Goal: Communication & Community: Answer question/provide support

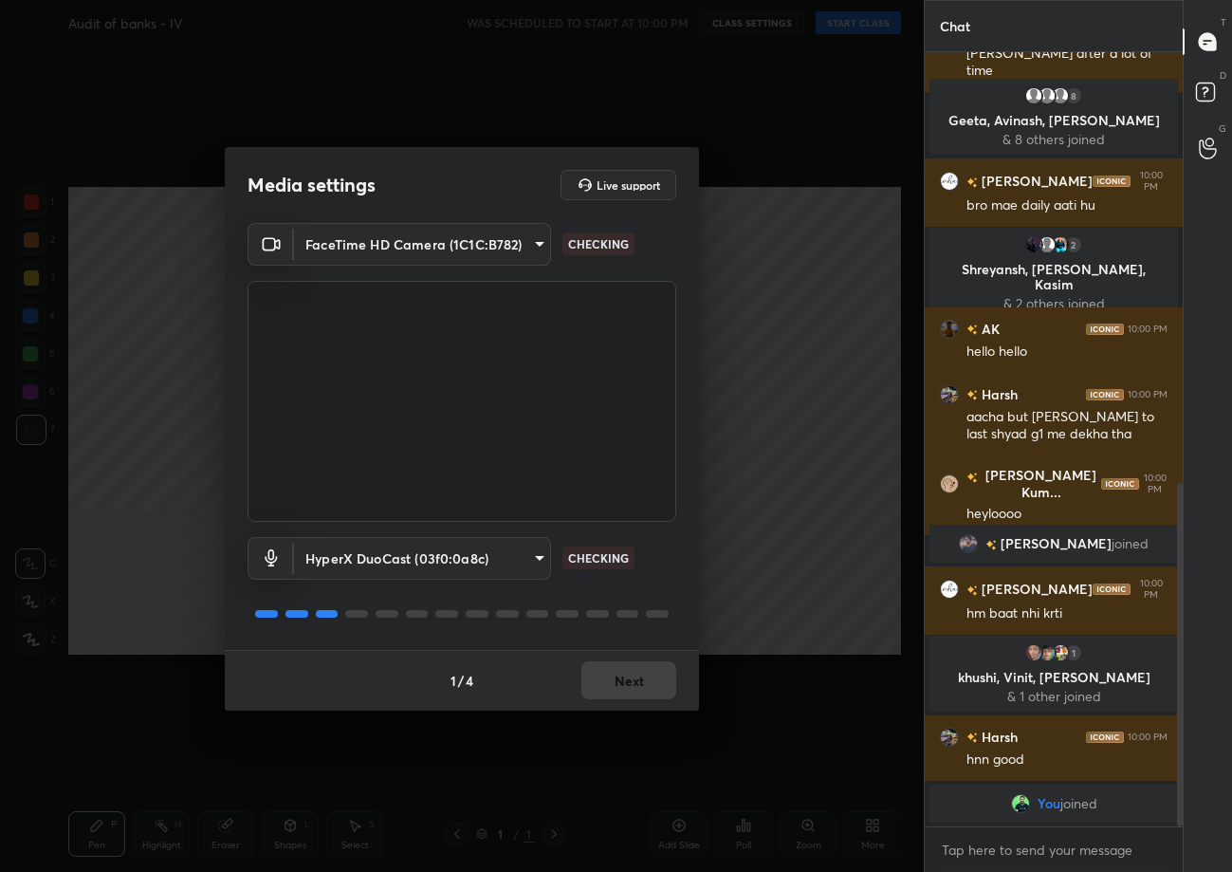
scroll to position [973, 0]
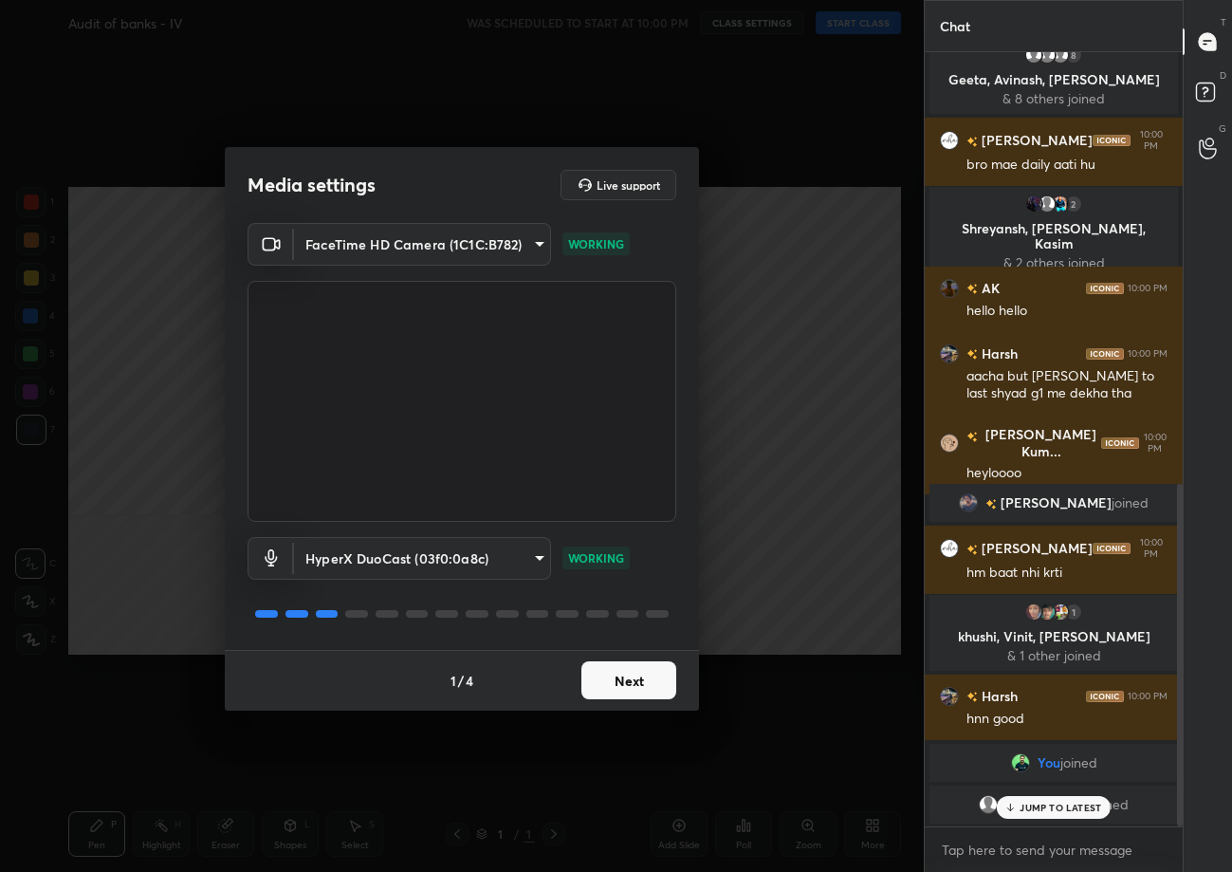
click at [602, 667] on button "Next" at bounding box center [628, 680] width 95 height 38
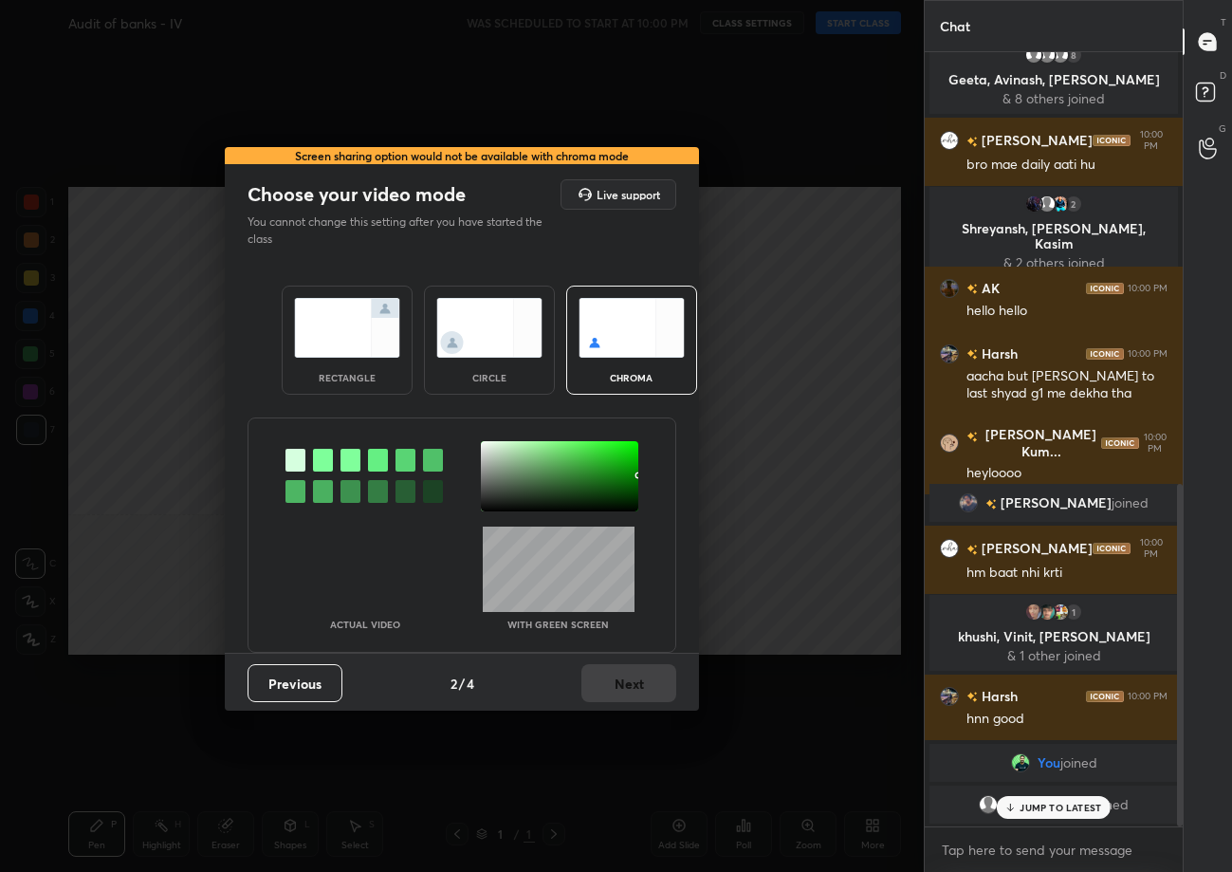
drag, startPoint x: 602, startPoint y: 667, endPoint x: 616, endPoint y: 668, distance: 13.3
click at [602, 667] on div "Previous 2 / 4 Next" at bounding box center [462, 683] width 474 height 61
click at [358, 357] on div "rectangle" at bounding box center [347, 339] width 131 height 109
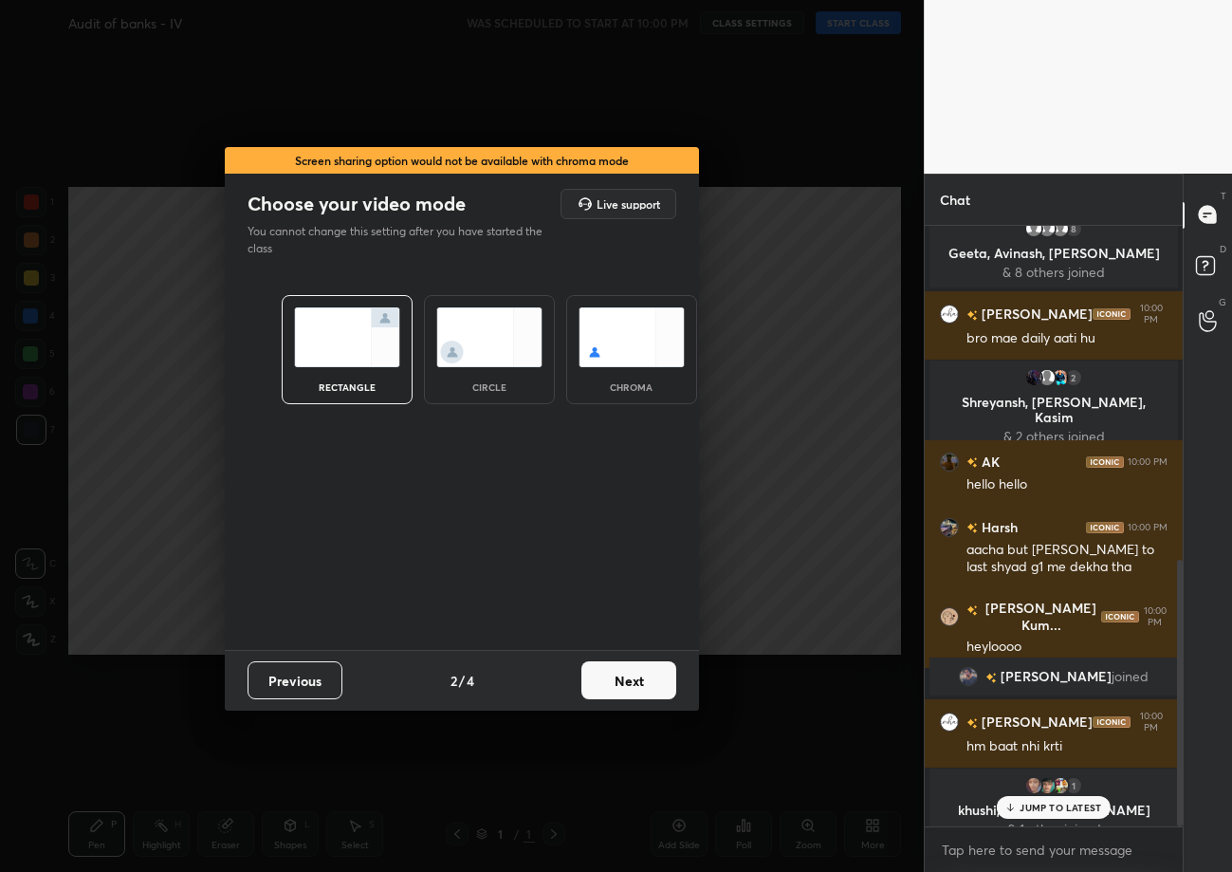
scroll to position [6, 6]
click at [638, 672] on button "Next" at bounding box center [628, 680] width 95 height 38
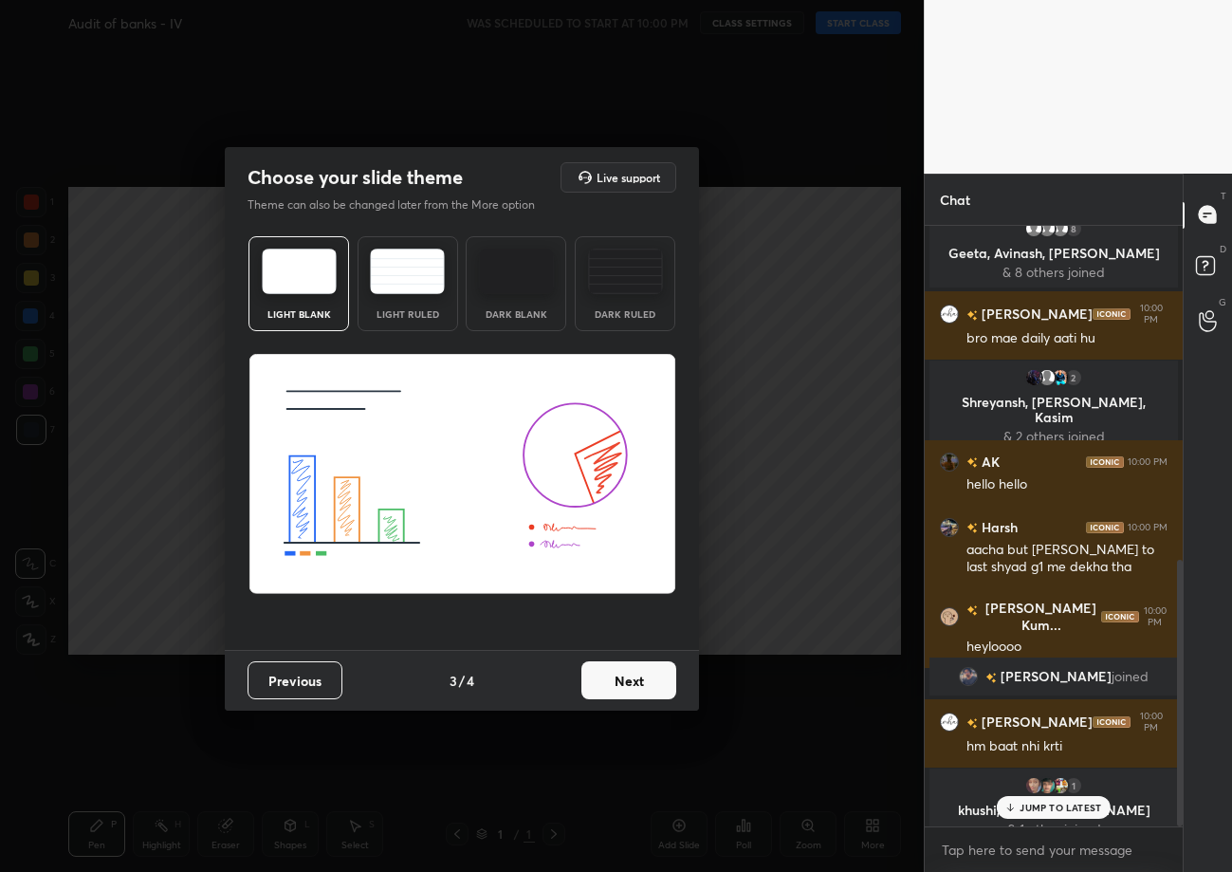
click at [638, 673] on button "Next" at bounding box center [628, 680] width 95 height 38
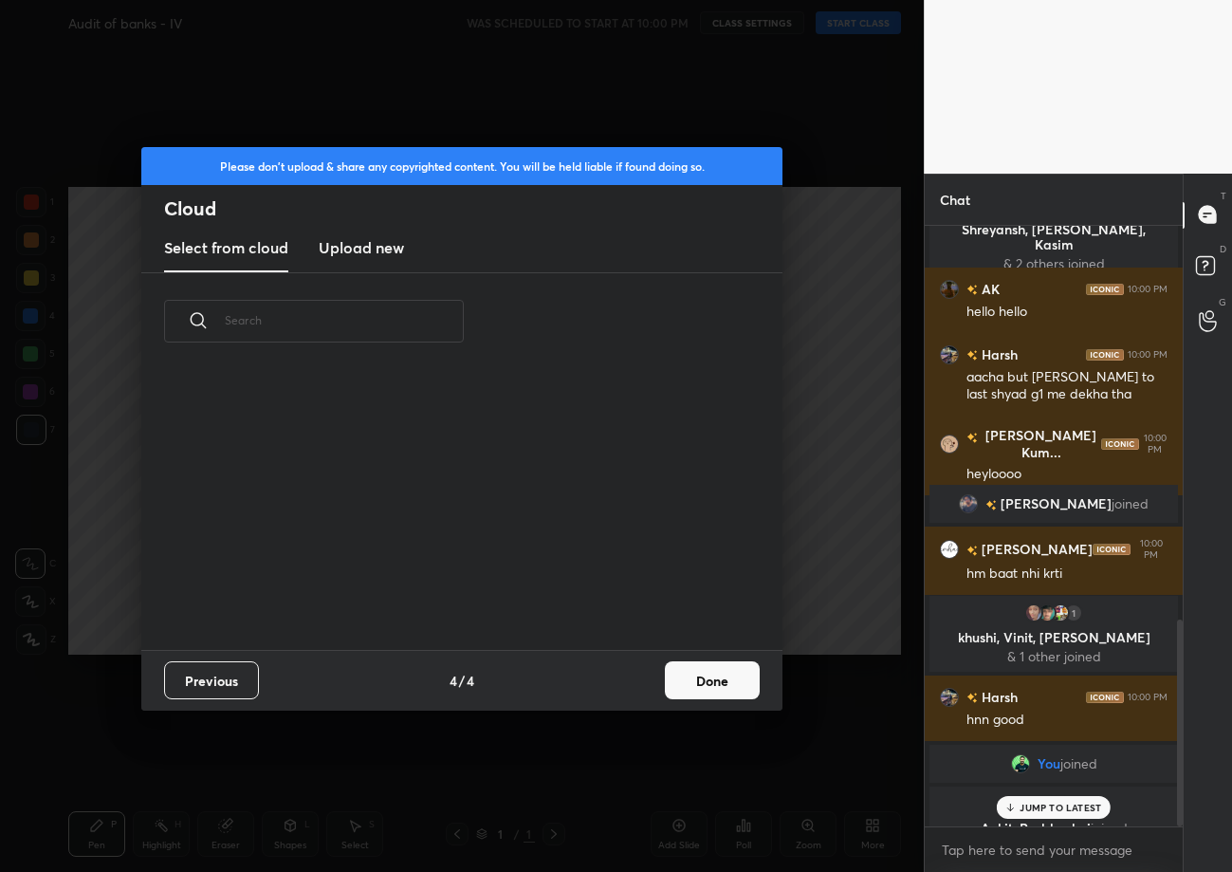
click at [638, 673] on div "Previous 4 / 4 Done" at bounding box center [461, 680] width 641 height 61
click at [669, 680] on button "Done" at bounding box center [712, 680] width 95 height 38
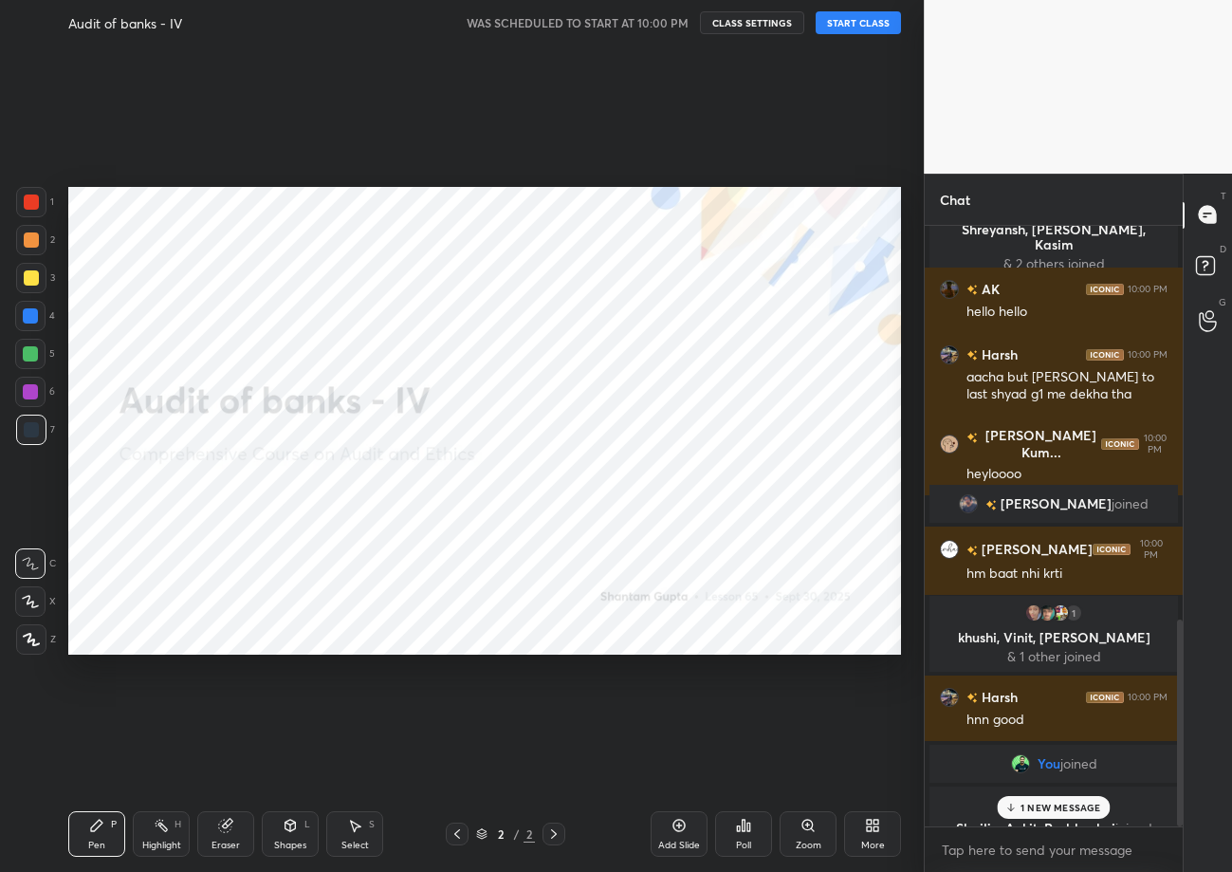
click at [879, 30] on button "START CLASS" at bounding box center [858, 22] width 85 height 23
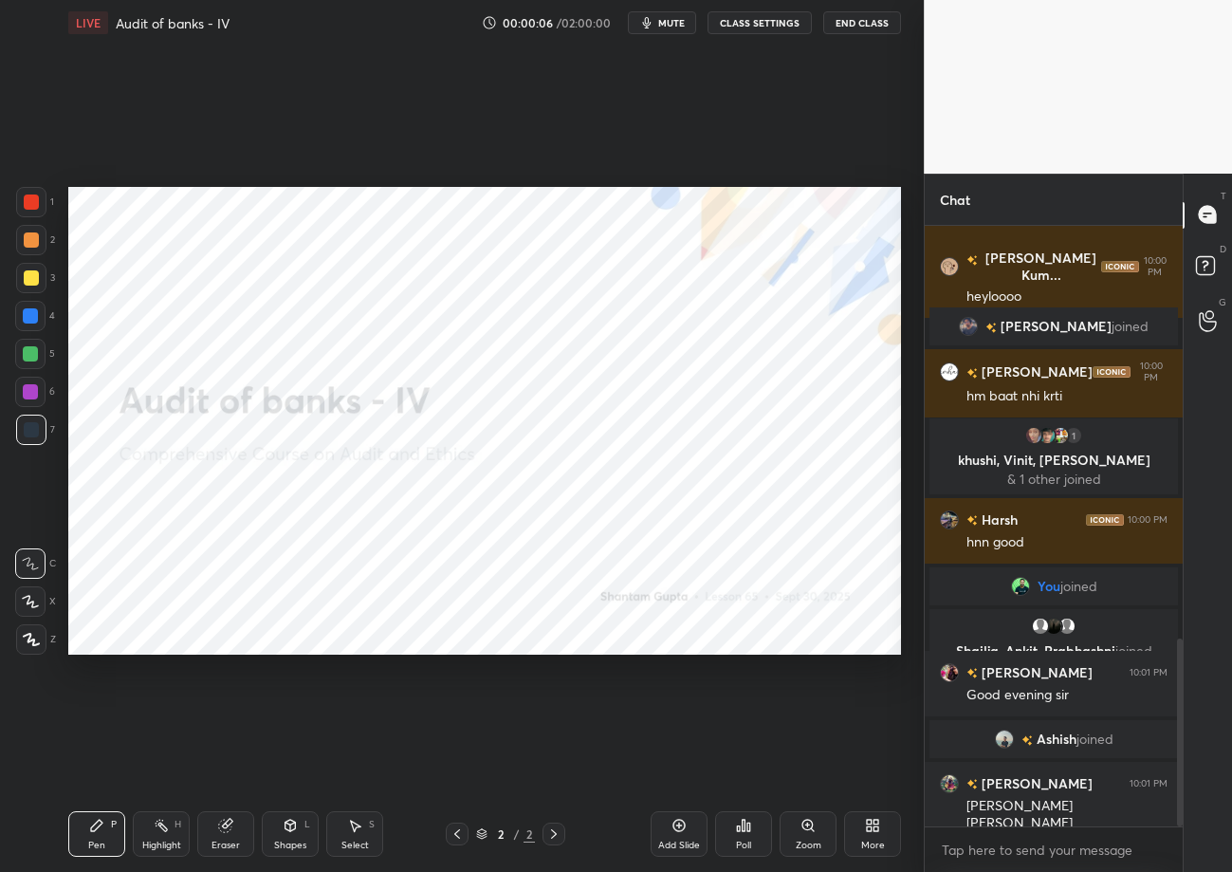
scroll to position [1453, 0]
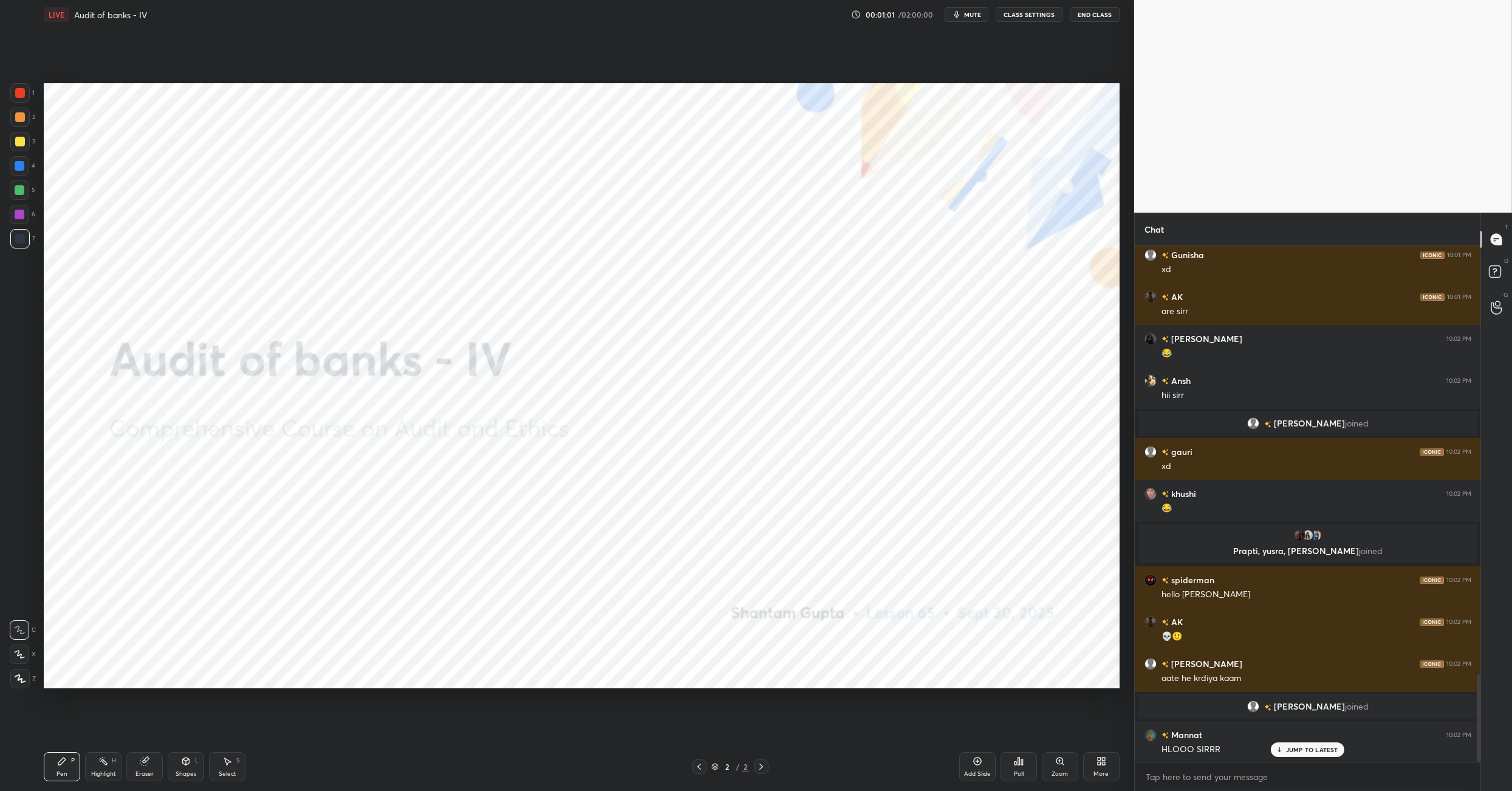
click at [788, 558] on div "More" at bounding box center [1101, 767] width 37 height 29
click at [788, 558] on div "Upload File" at bounding box center [1032, 646] width 31 height 6
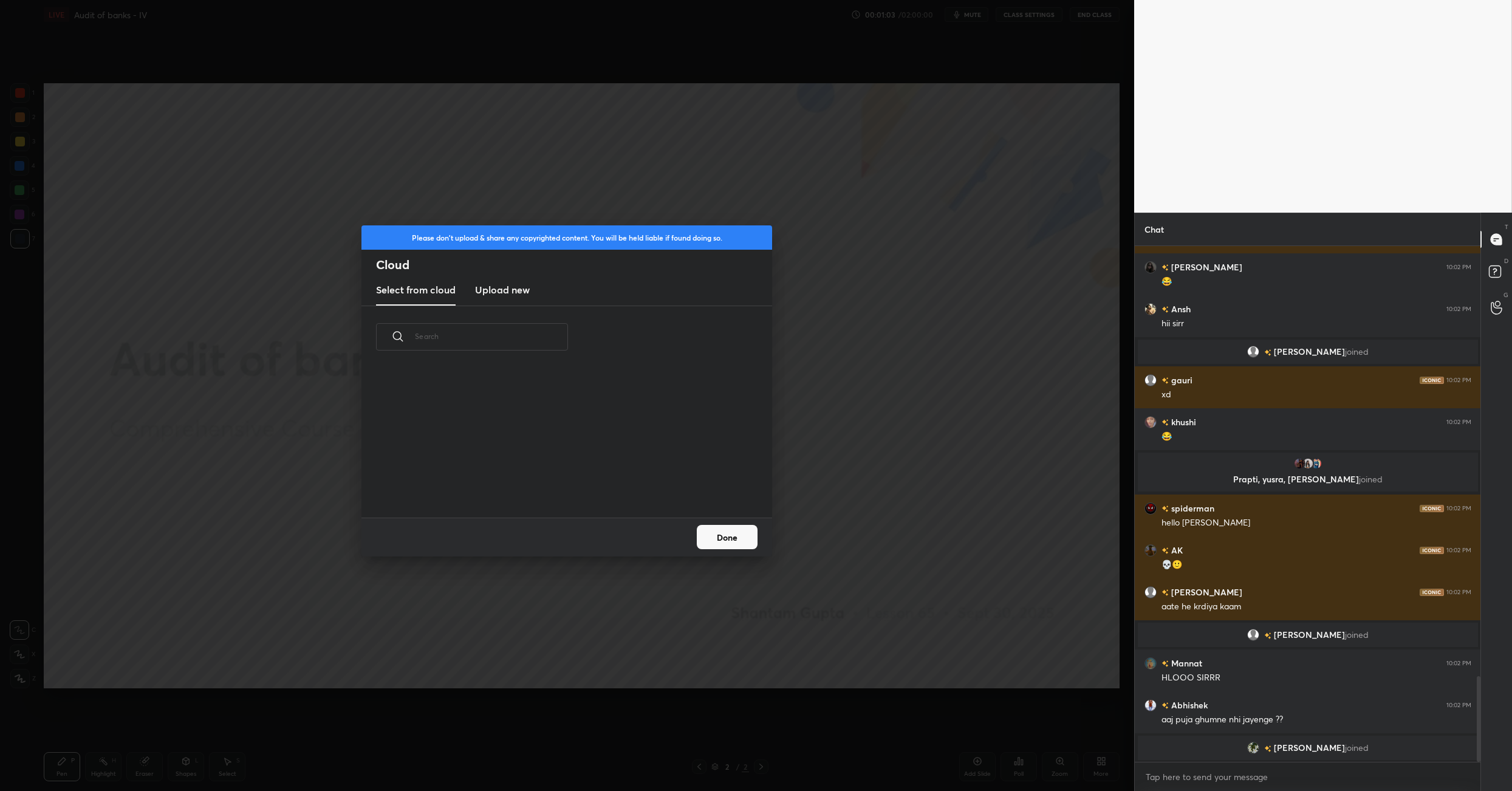
click at [507, 293] on h3 "Upload new" at bounding box center [502, 289] width 54 height 15
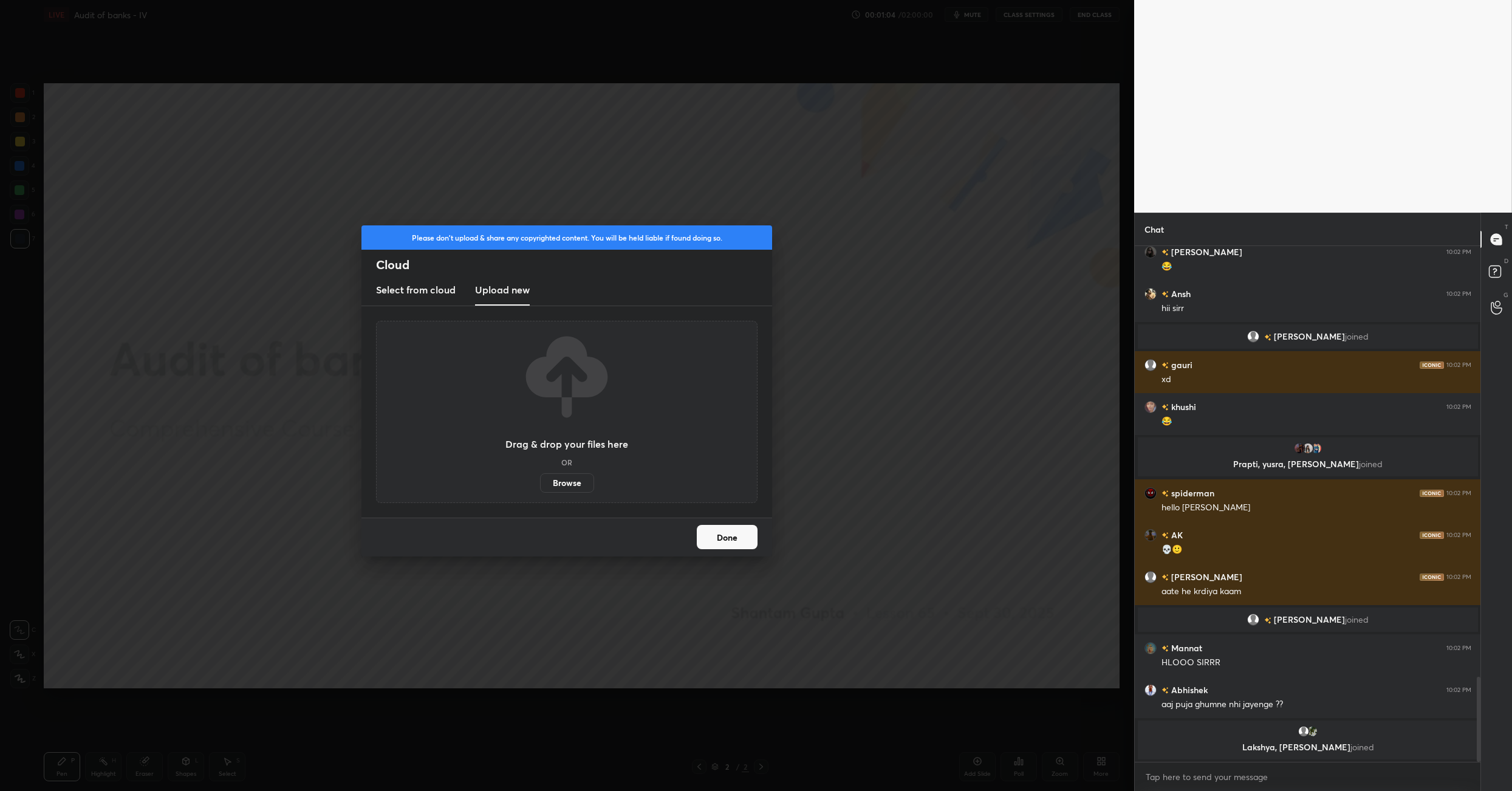
click at [557, 476] on label "Browse" at bounding box center [567, 483] width 54 height 19
click at [540, 476] on input "Browse" at bounding box center [540, 483] width 0 height 19
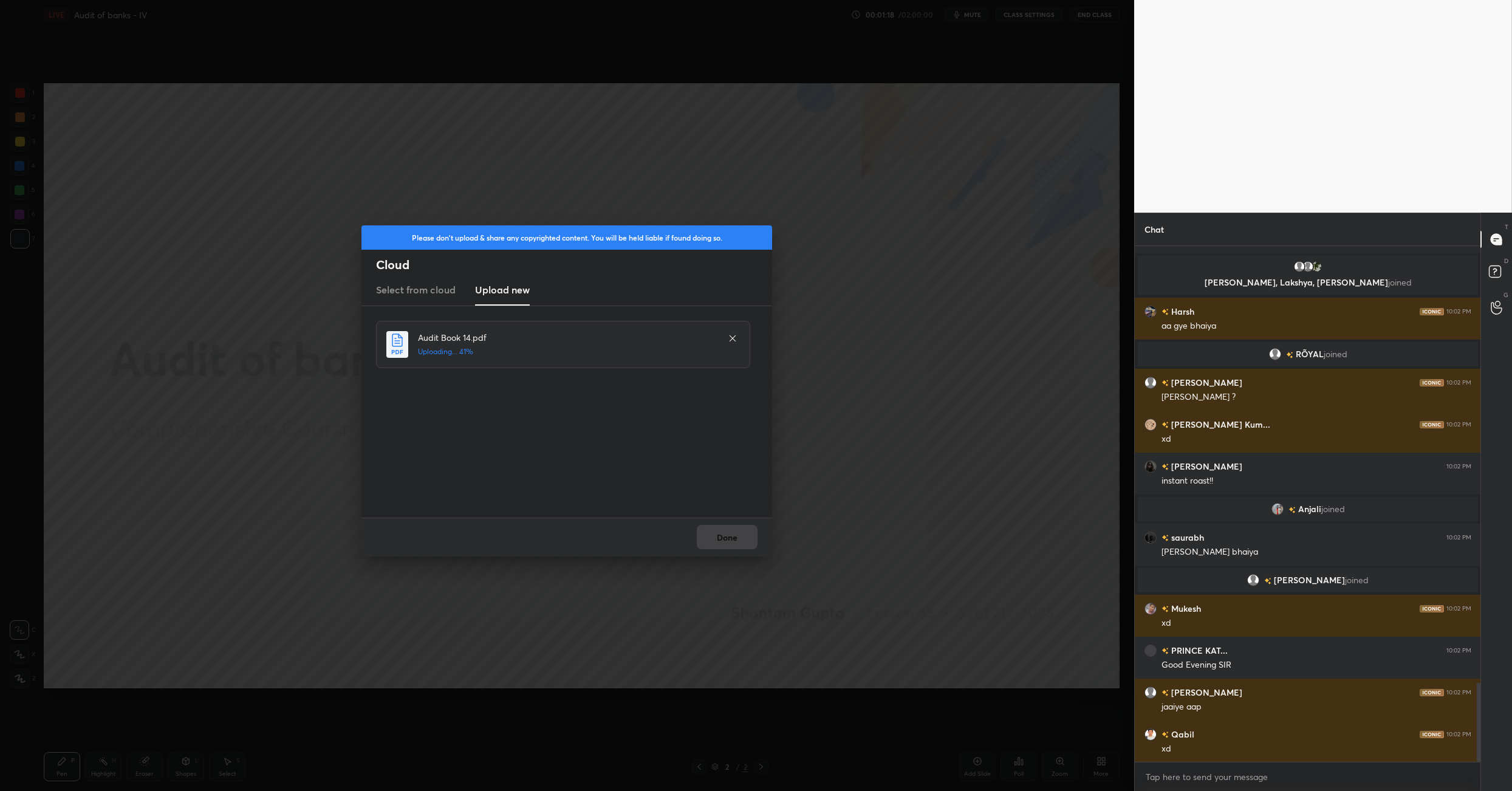
click at [726, 539] on div "Done" at bounding box center [566, 537] width 411 height 39
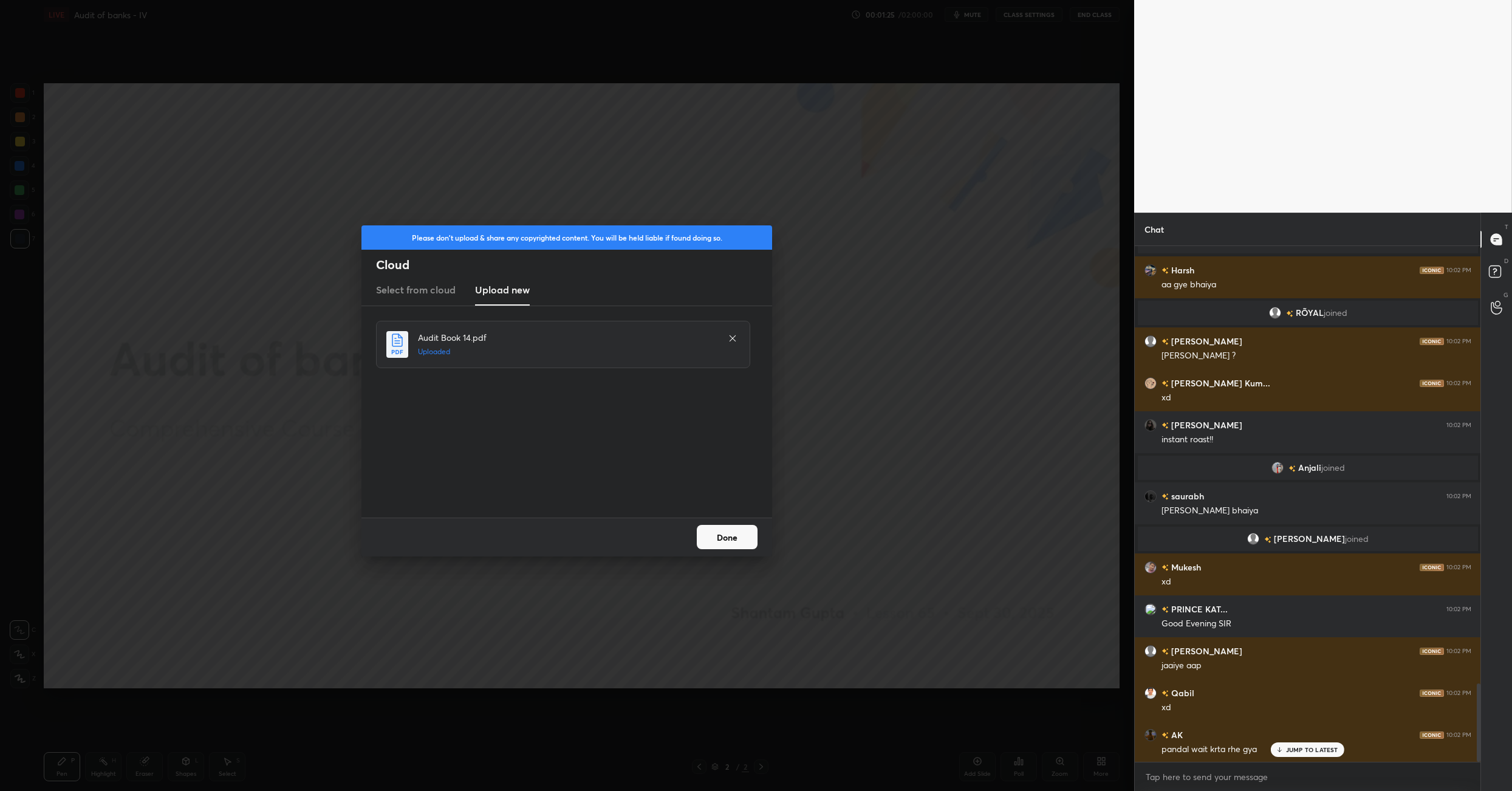
click at [740, 541] on button "Done" at bounding box center [727, 537] width 61 height 24
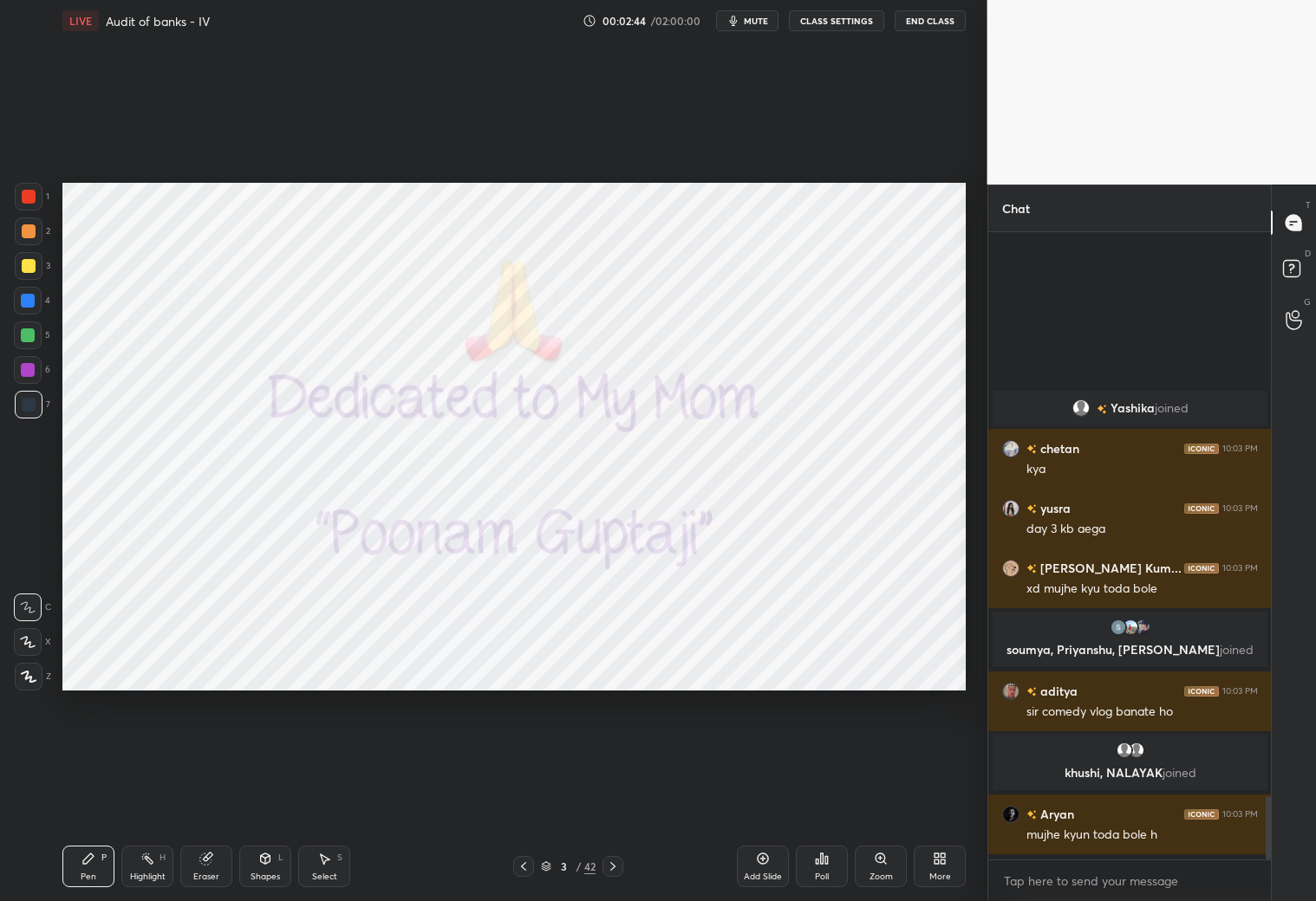
scroll to position [5228, 0]
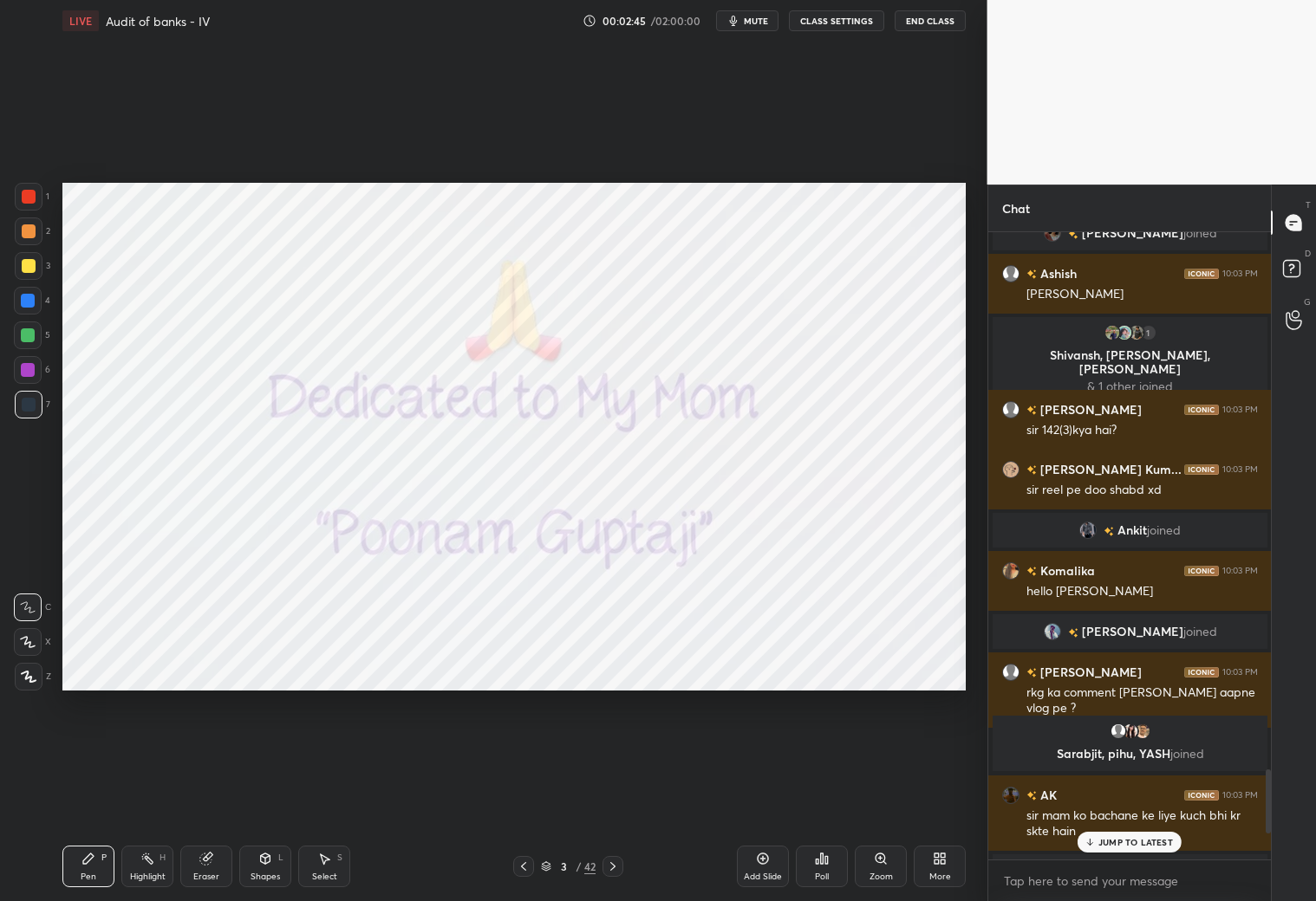
click at [621, 796] on div at bounding box center [612, 866] width 21 height 21
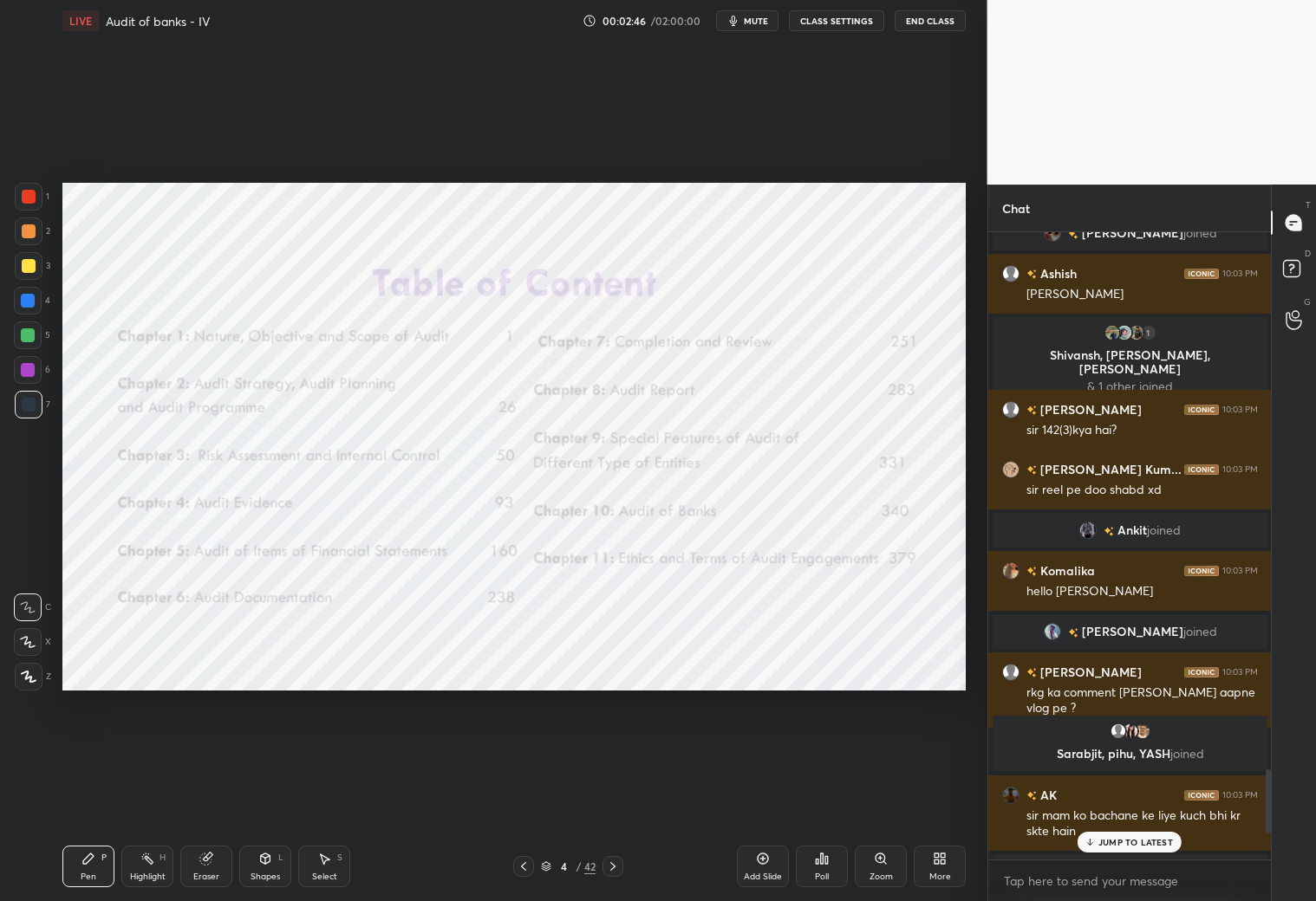
click at [620, 796] on div at bounding box center [612, 866] width 21 height 21
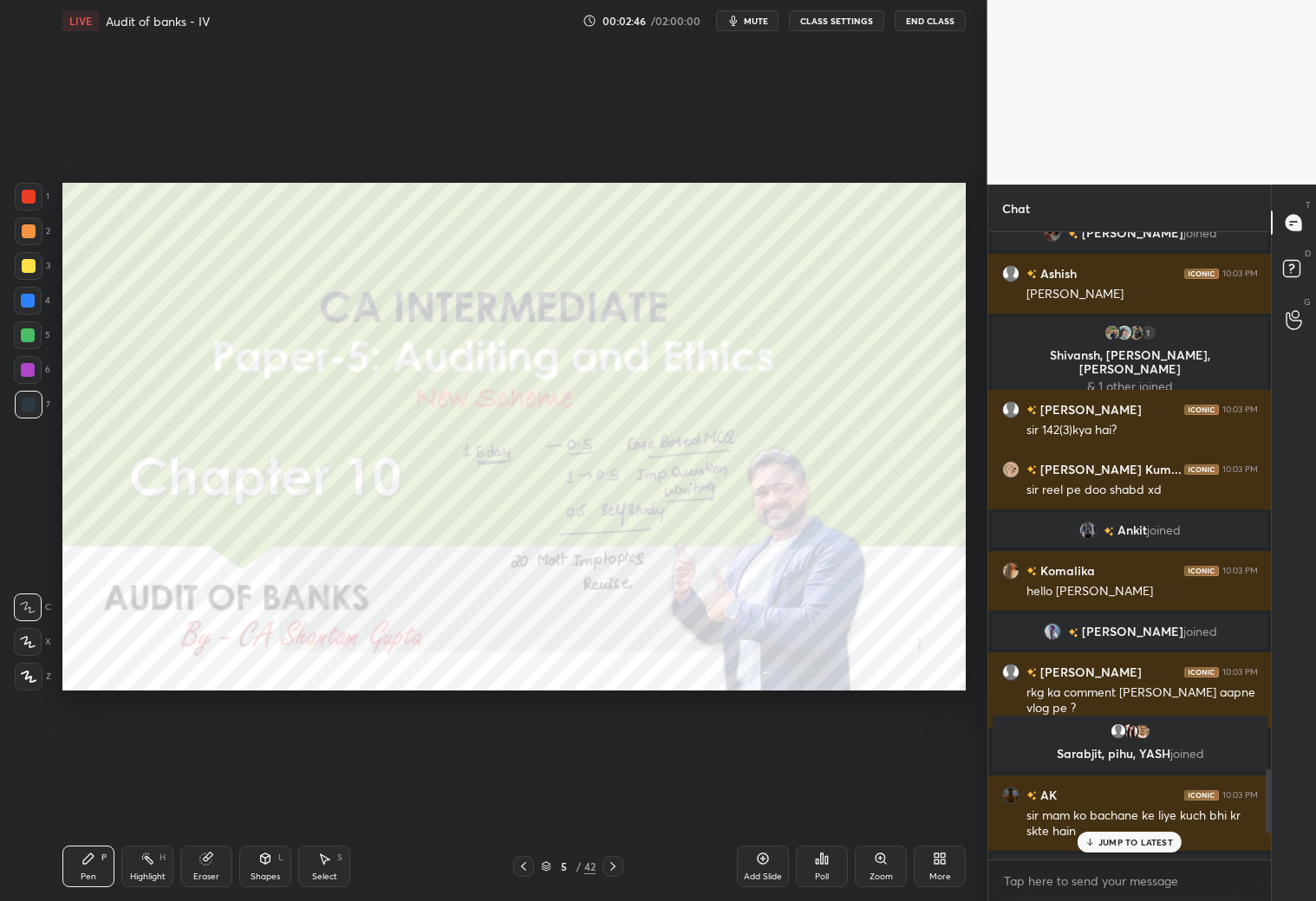
click at [620, 796] on div at bounding box center [612, 866] width 21 height 21
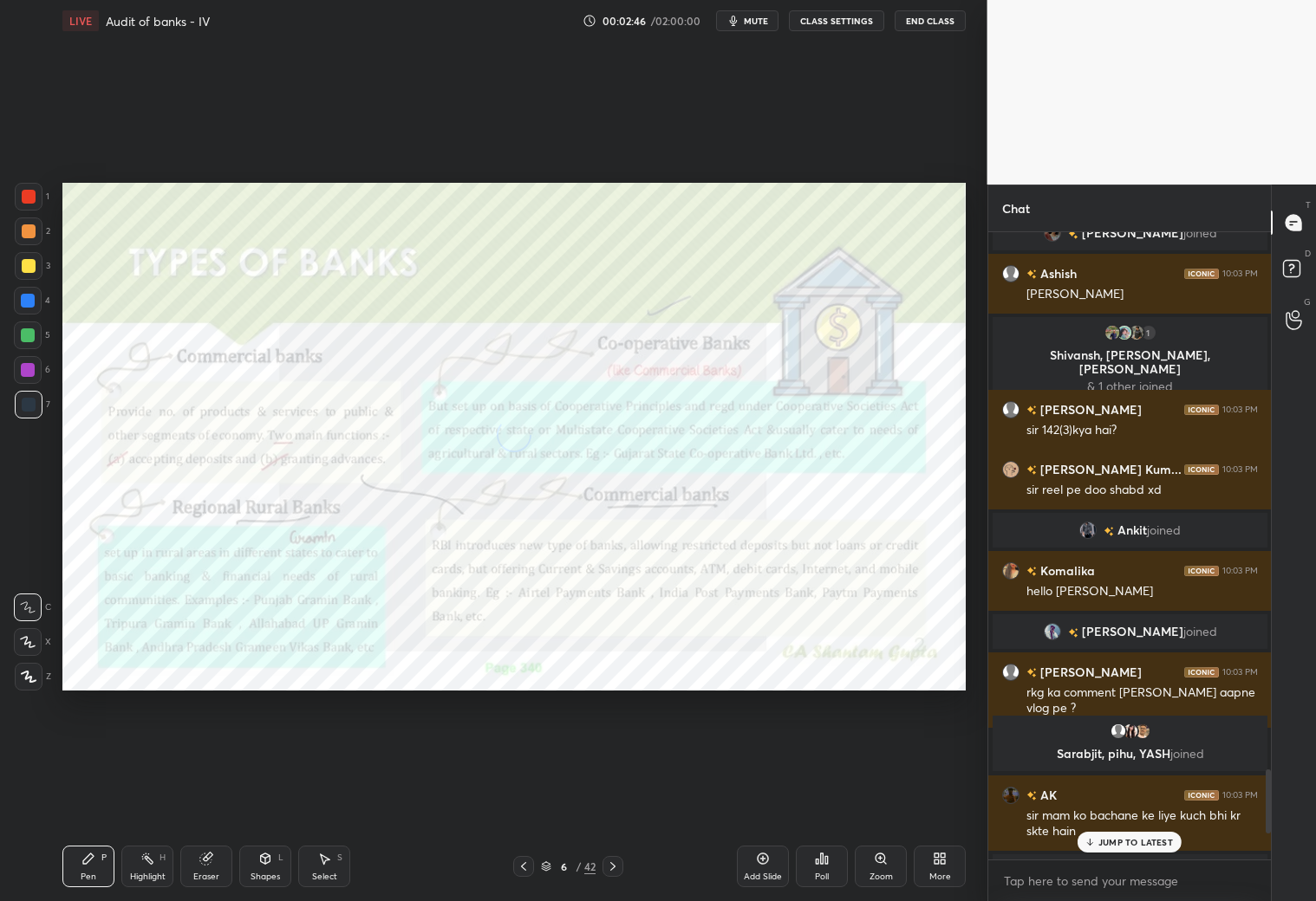
click at [620, 796] on div at bounding box center [612, 866] width 21 height 21
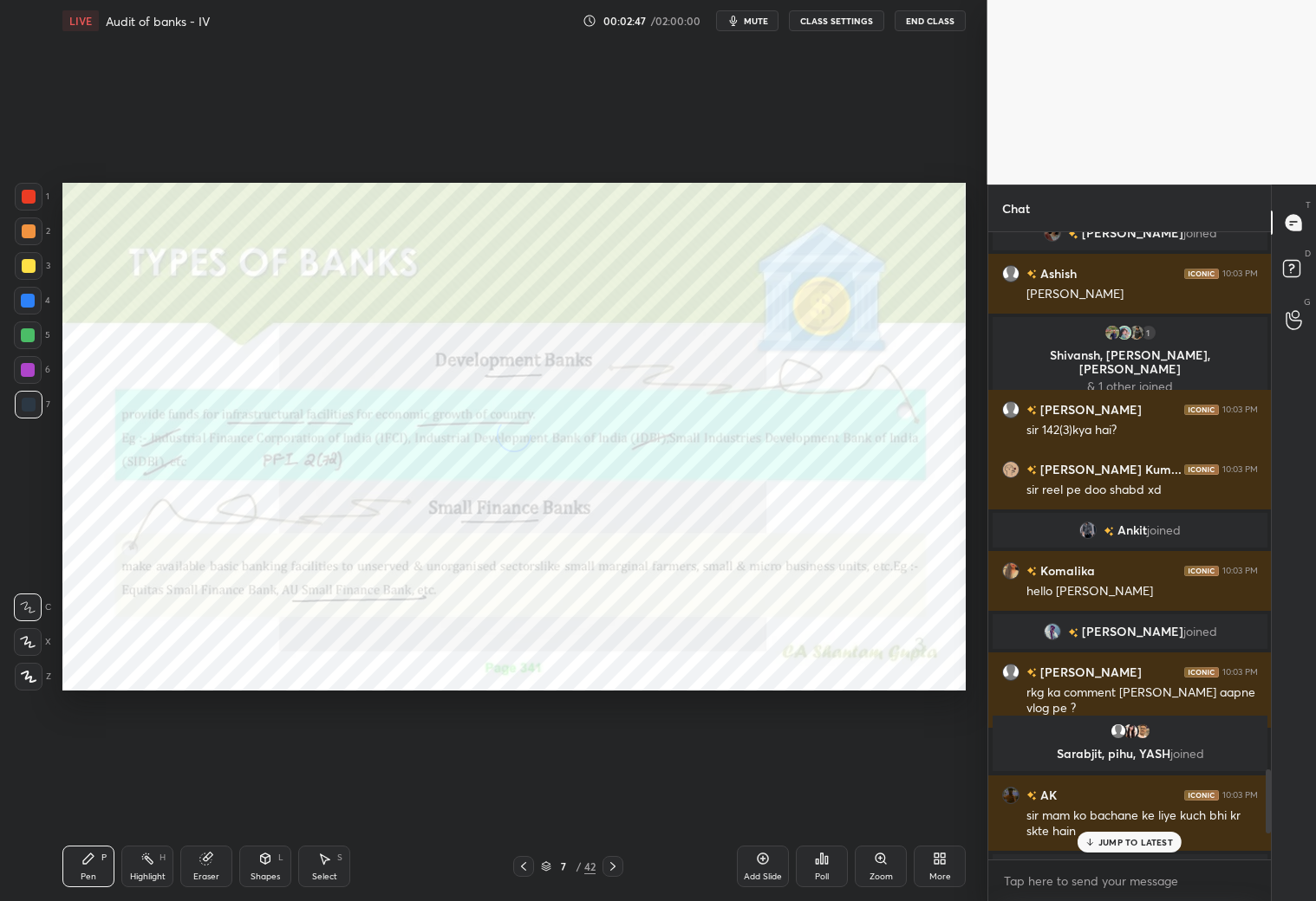
click at [620, 796] on div at bounding box center [612, 866] width 21 height 21
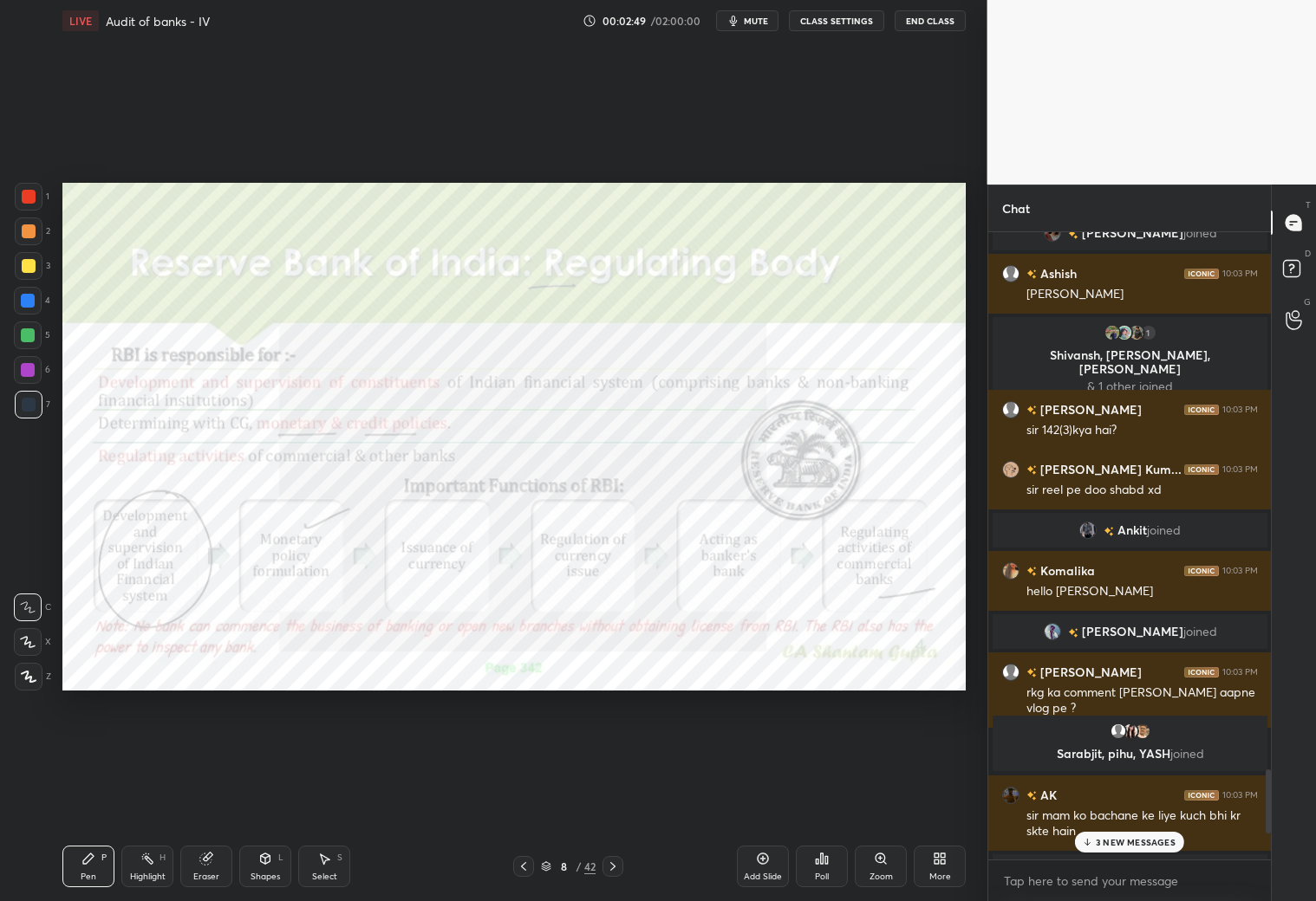
click at [616, 796] on icon at bounding box center [612, 866] width 14 height 14
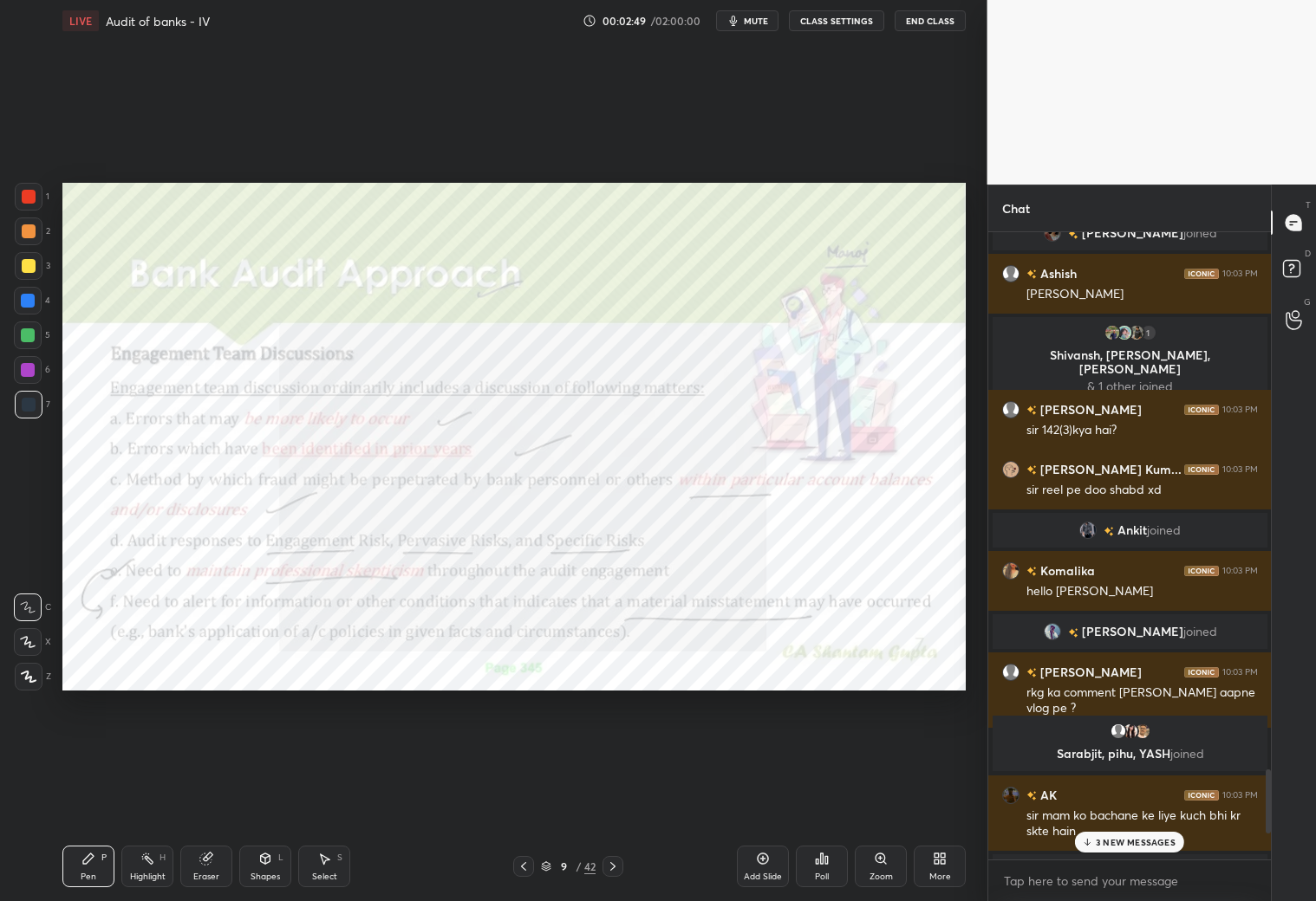
click at [617, 796] on icon at bounding box center [612, 866] width 14 height 14
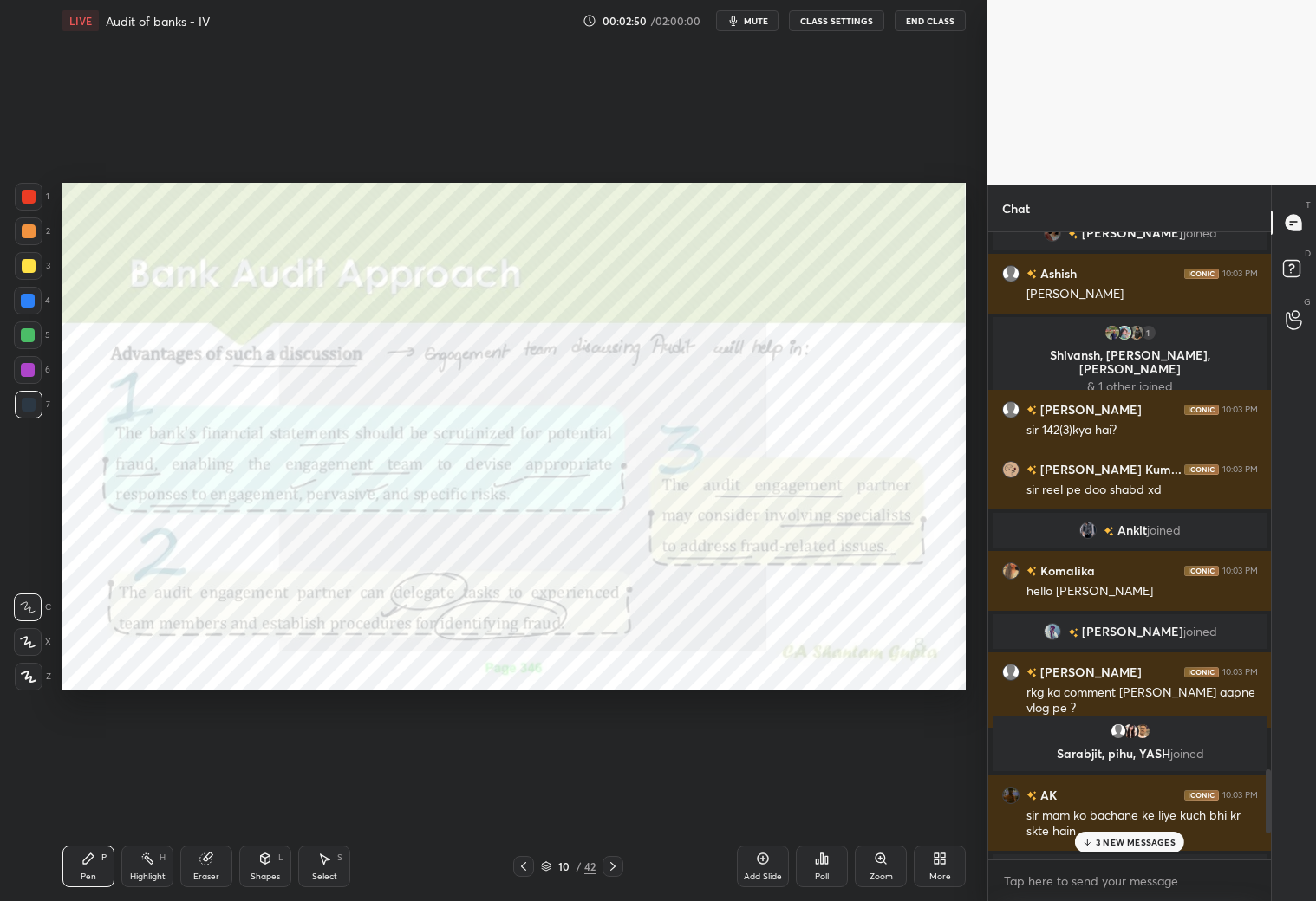
click at [614, 796] on icon at bounding box center [612, 866] width 14 height 14
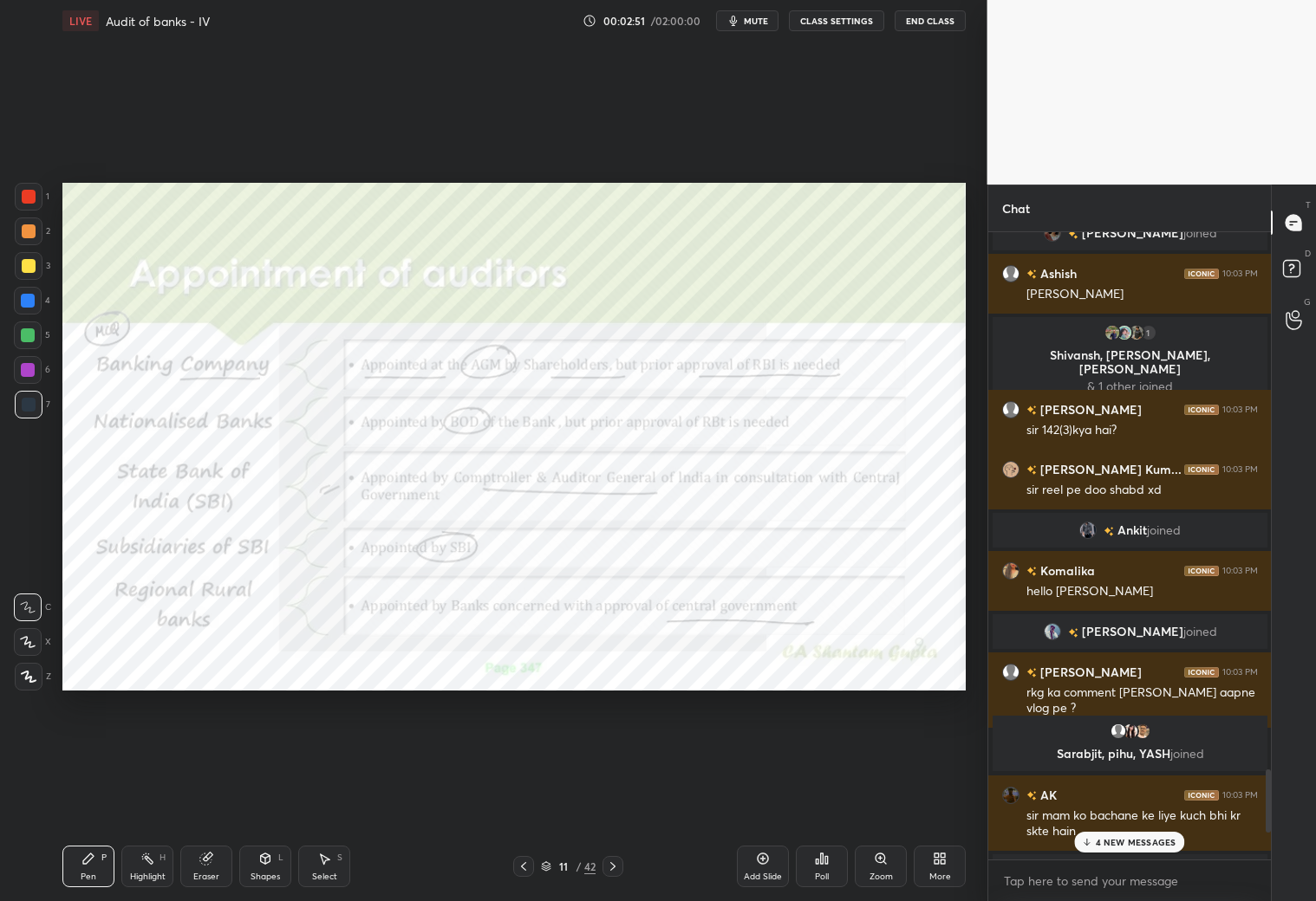
click at [614, 796] on icon at bounding box center [612, 866] width 14 height 14
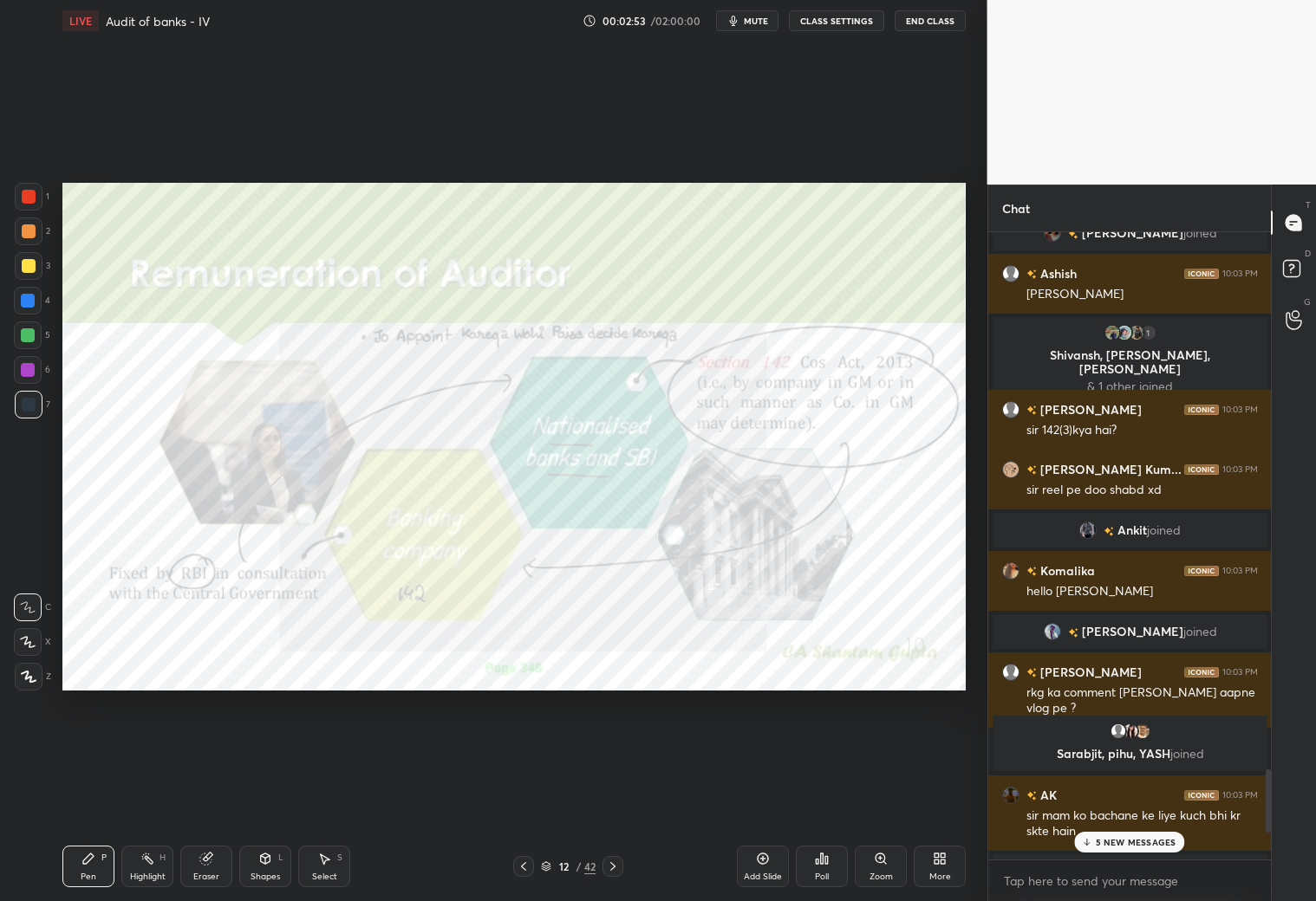
click at [619, 796] on div at bounding box center [612, 866] width 21 height 21
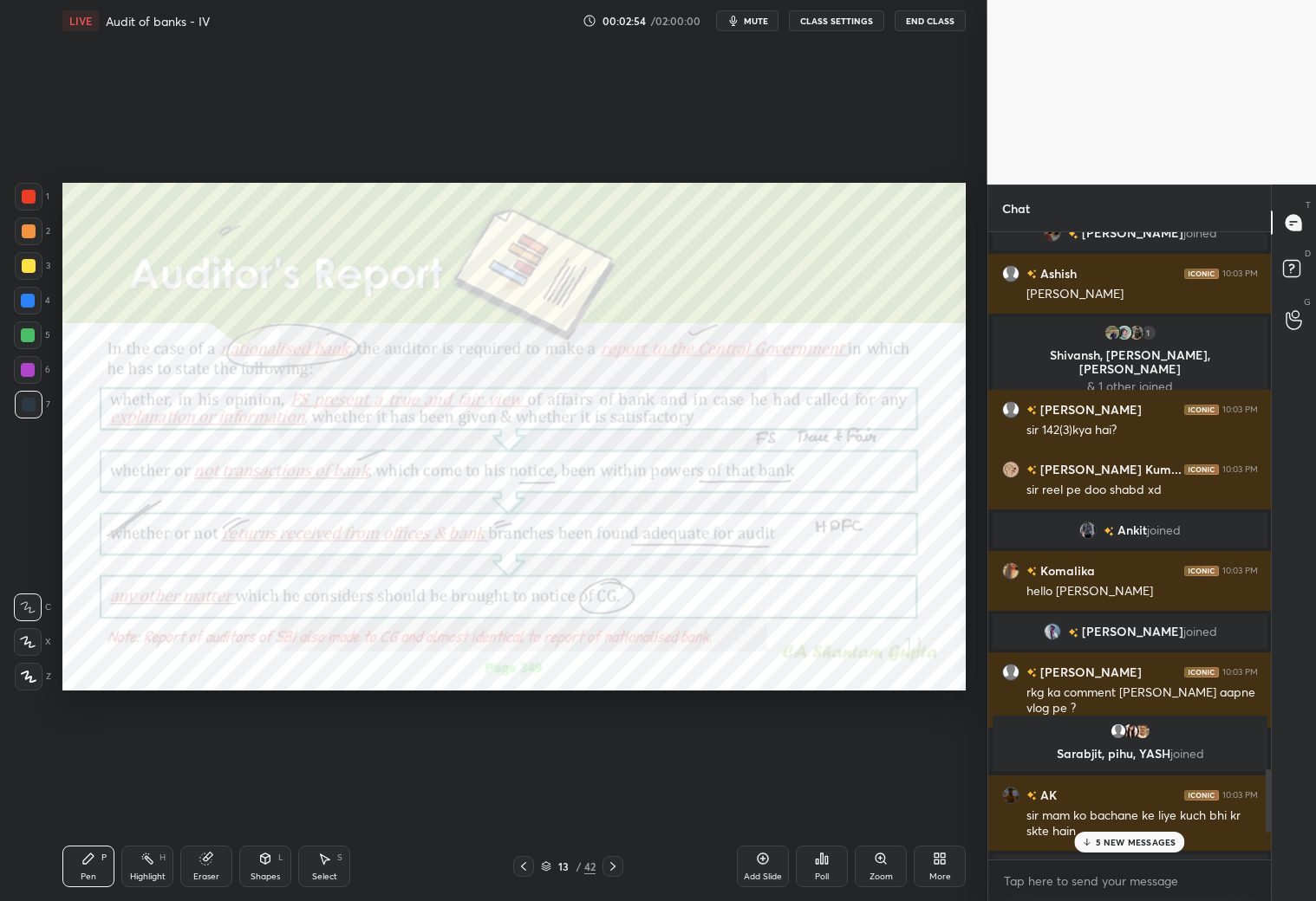
click at [615, 796] on icon at bounding box center [612, 866] width 14 height 14
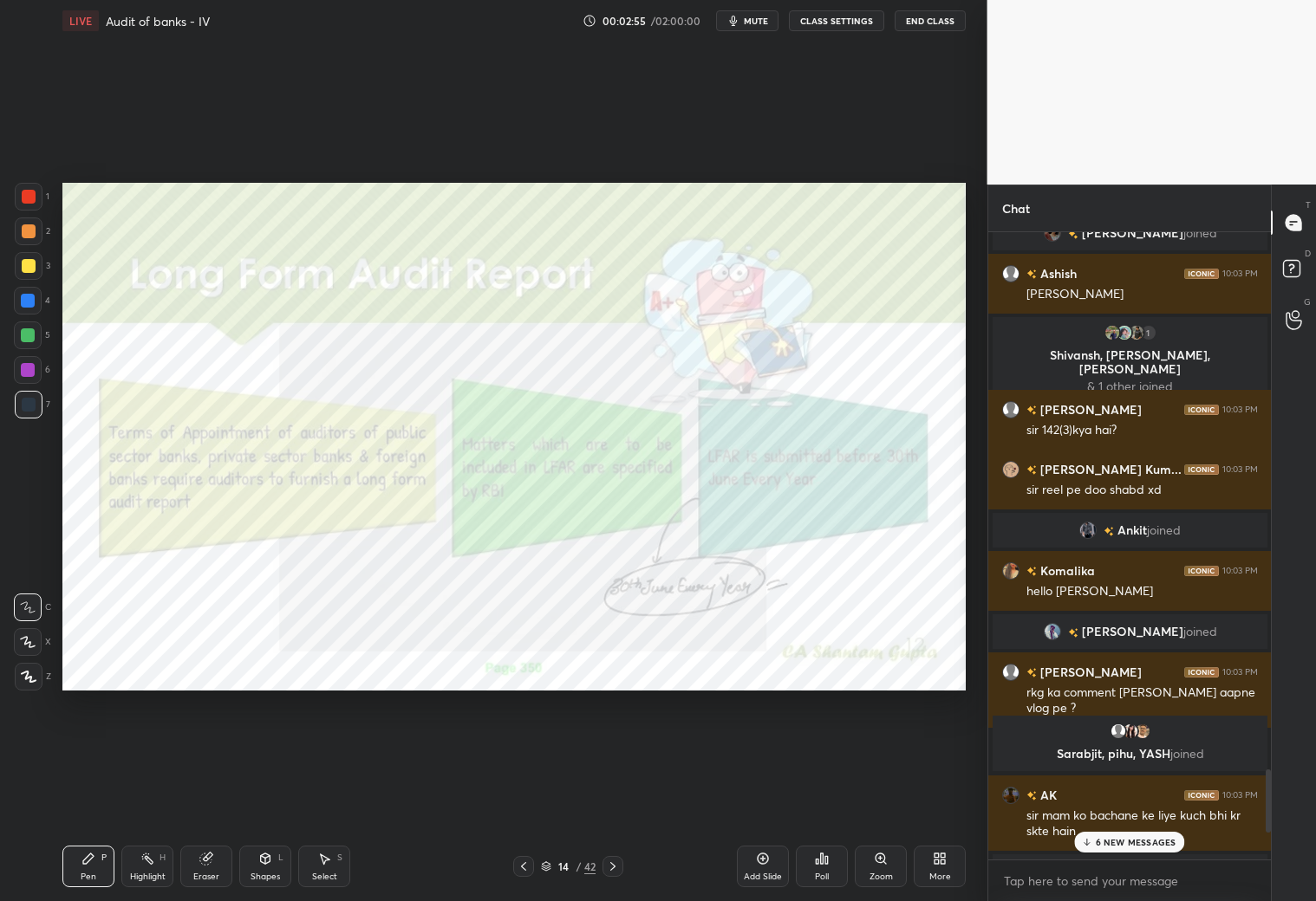
click at [614, 796] on icon at bounding box center [612, 866] width 14 height 14
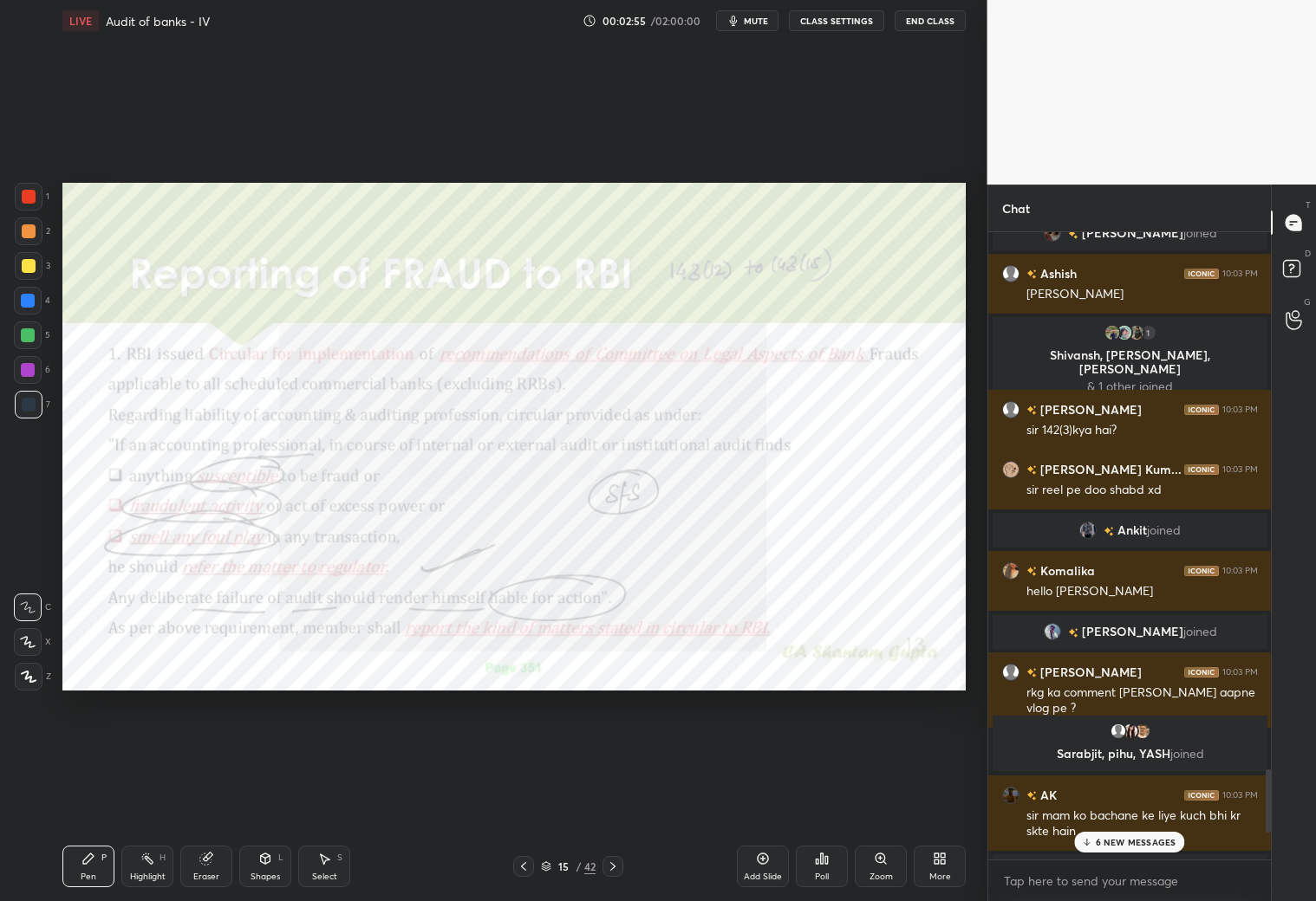
click at [614, 796] on icon at bounding box center [612, 866] width 14 height 14
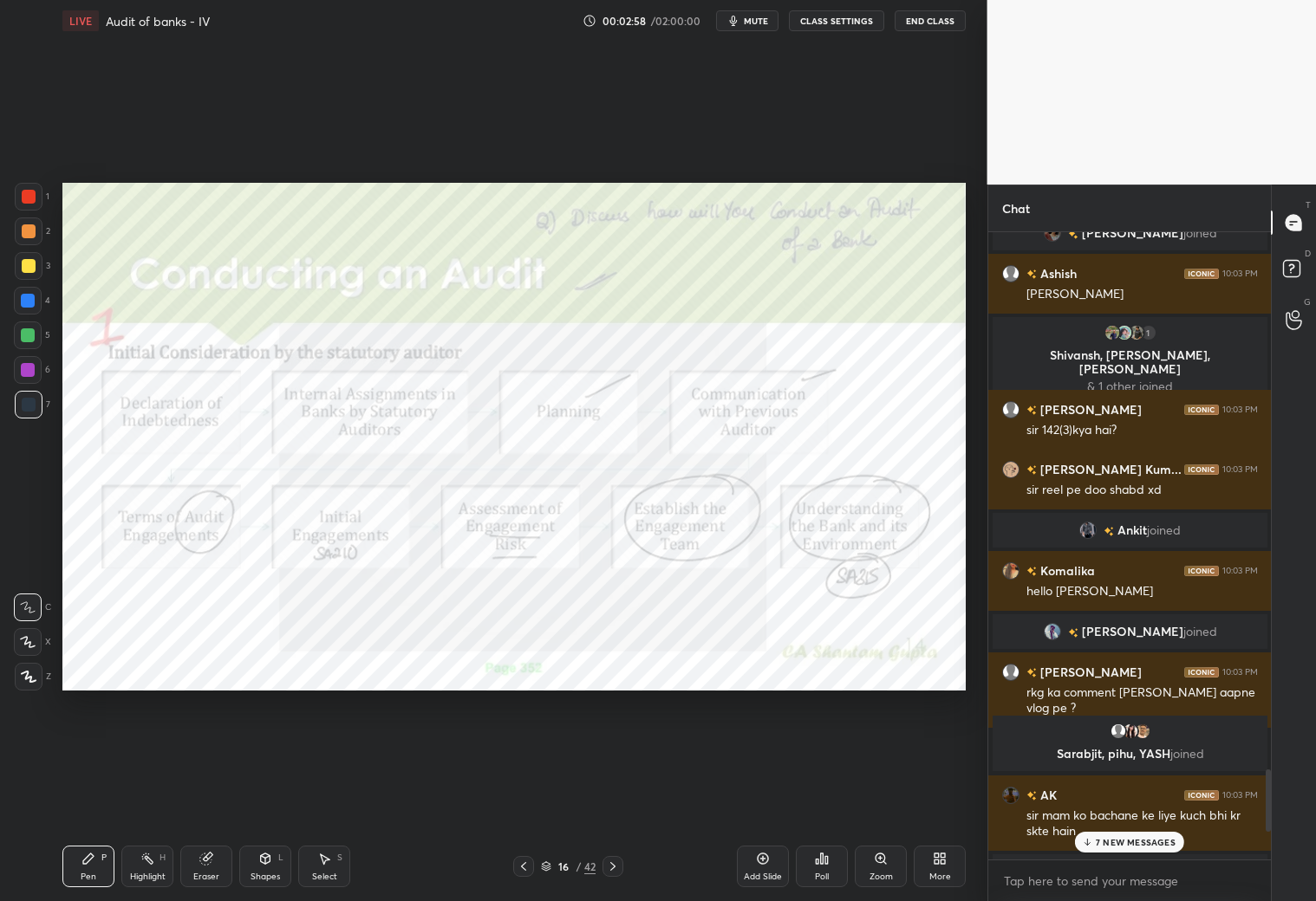
click at [1125, 796] on p "7 NEW MESSAGES" at bounding box center [1135, 842] width 80 height 10
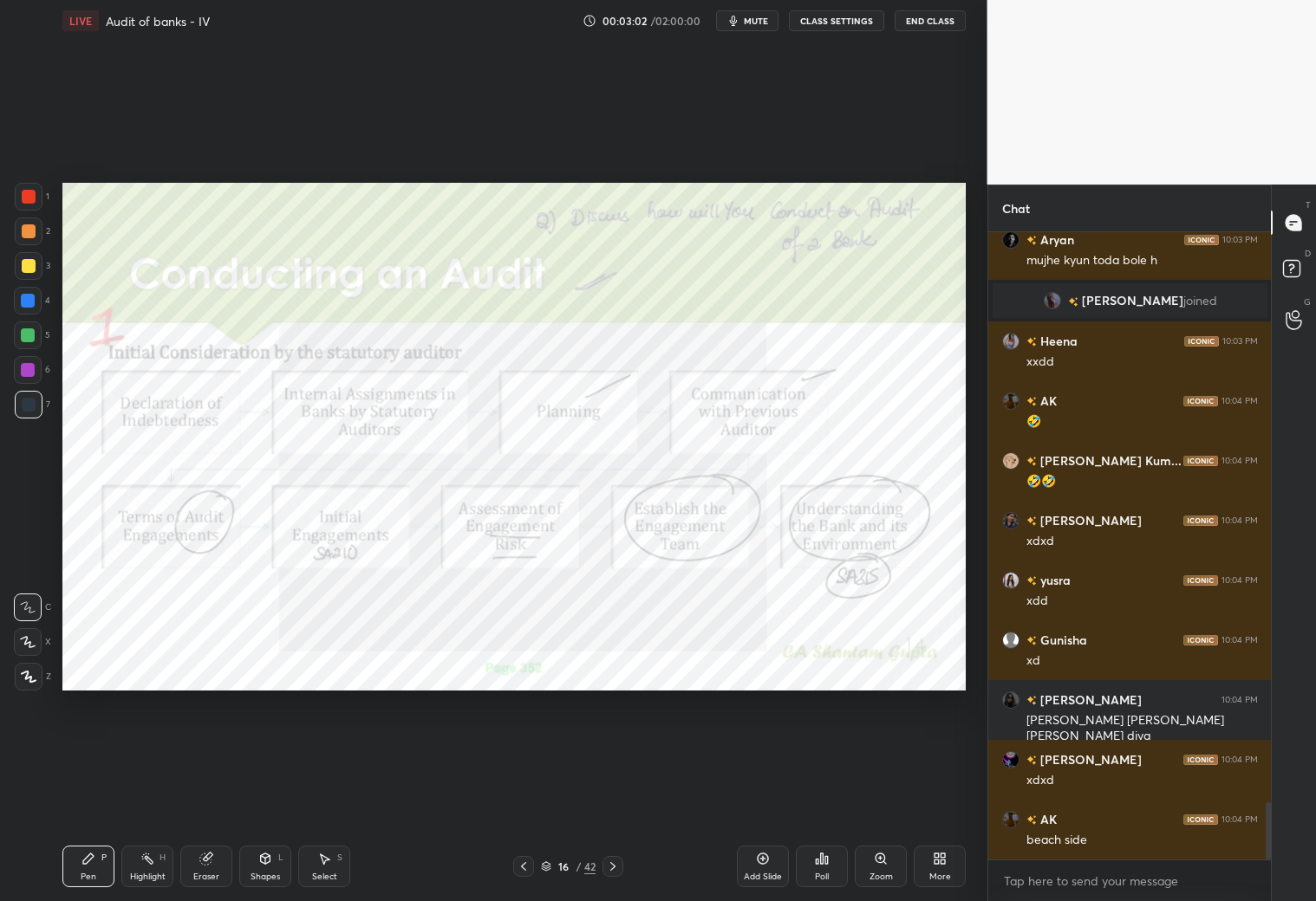
scroll to position [6325, 0]
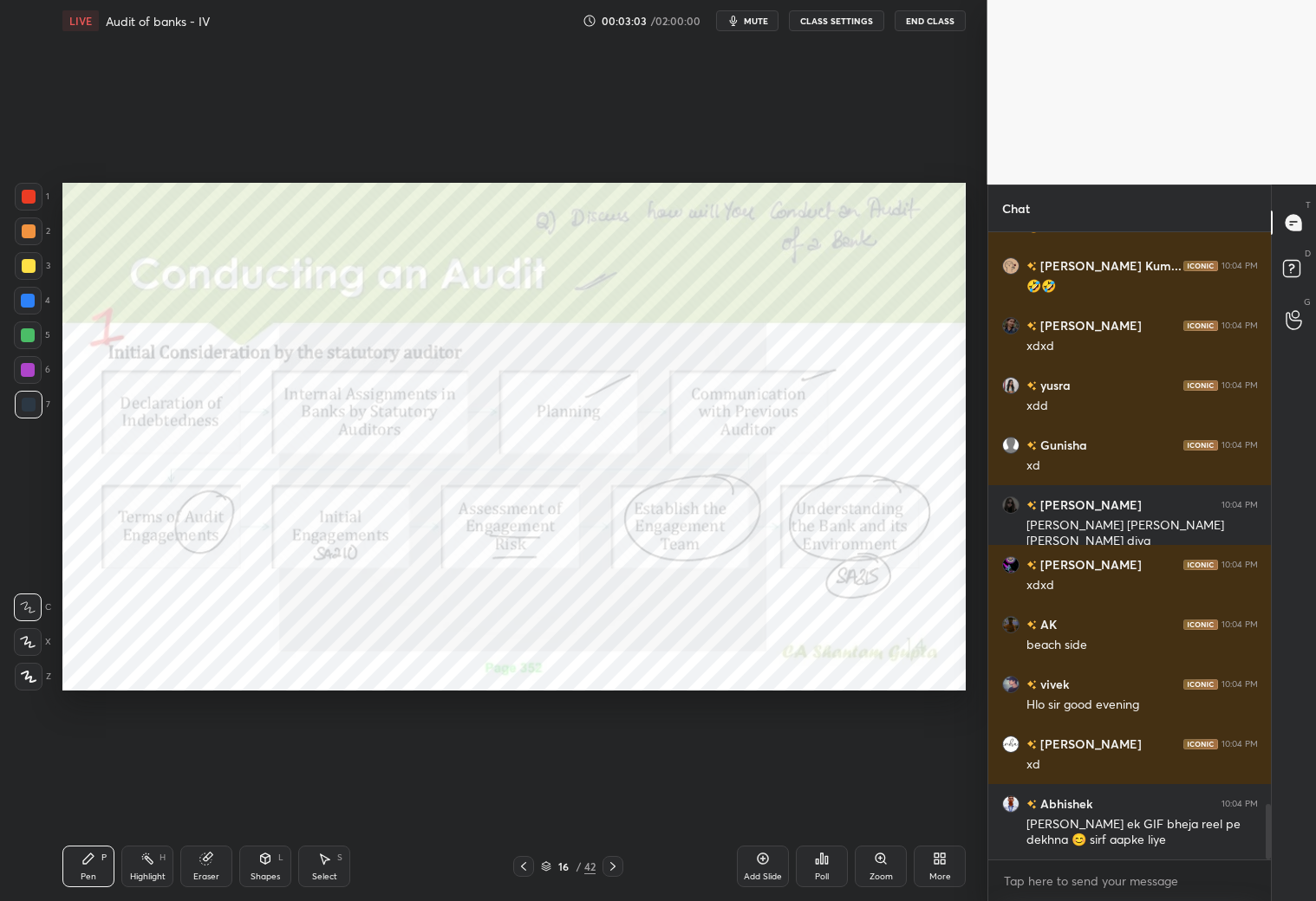
click at [612, 796] on icon at bounding box center [612, 866] width 14 height 14
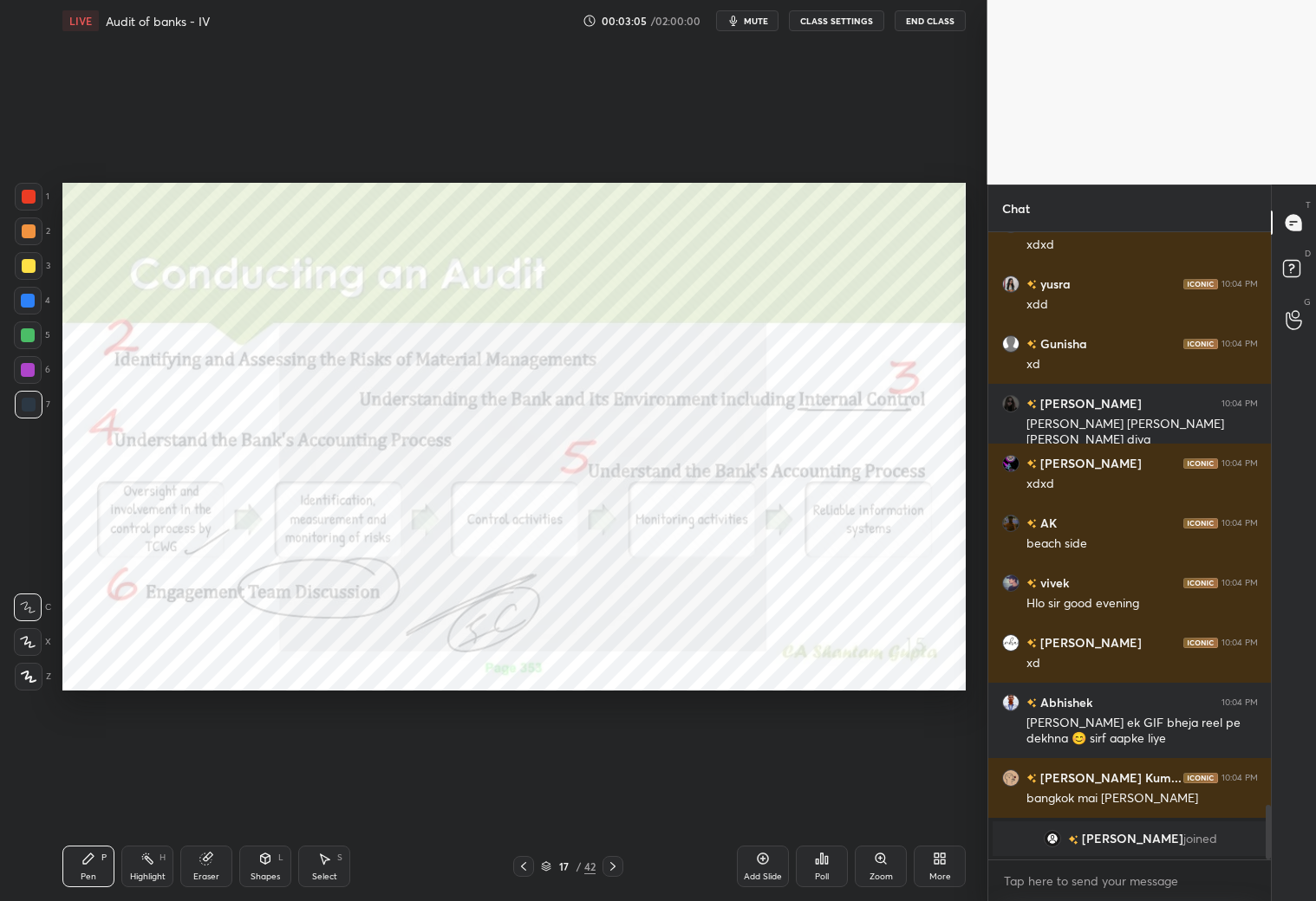
click at [614, 796] on icon at bounding box center [612, 866] width 14 height 14
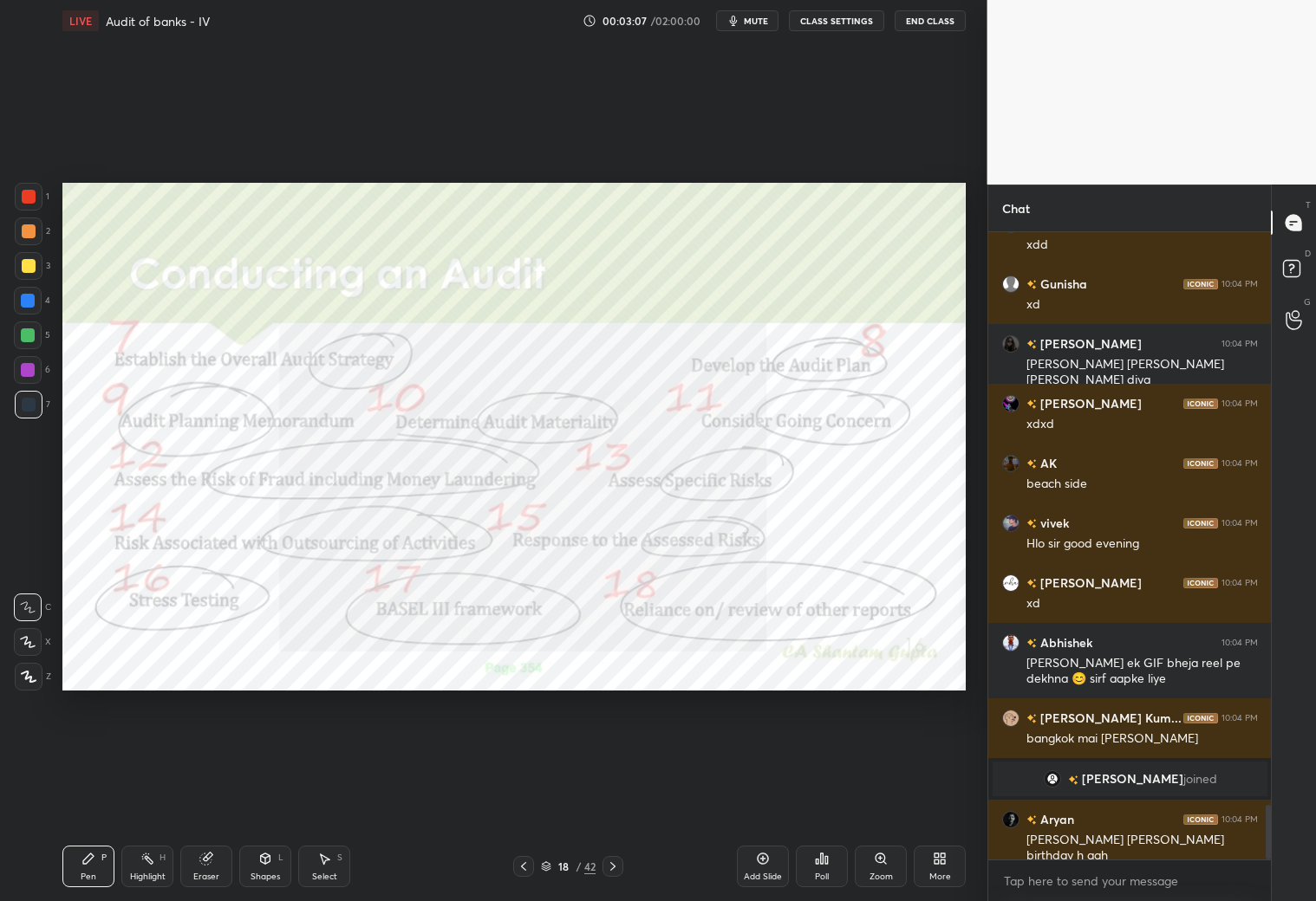
click at [518, 796] on icon at bounding box center [523, 866] width 14 height 14
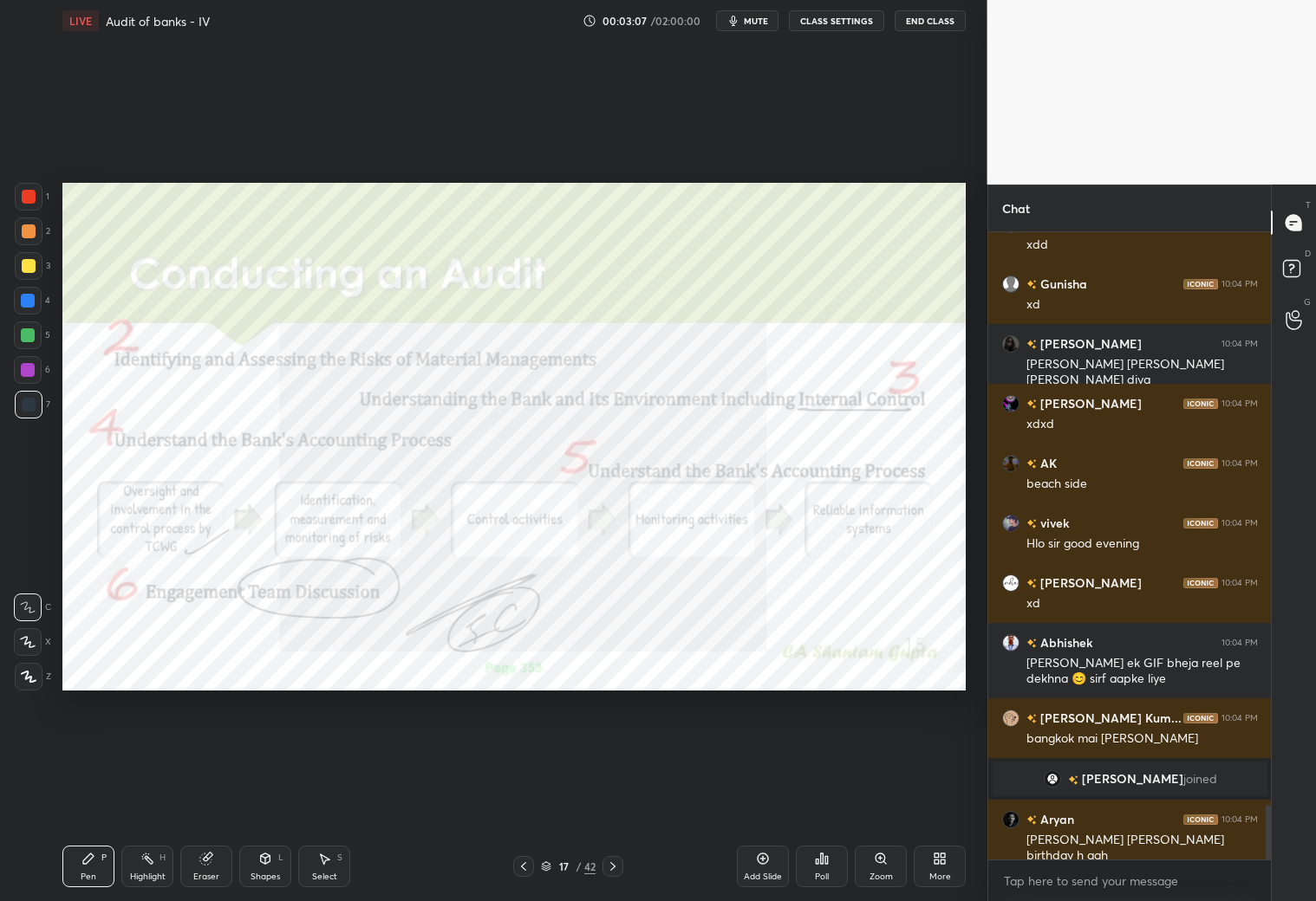
click at [523, 796] on icon at bounding box center [523, 866] width 14 height 14
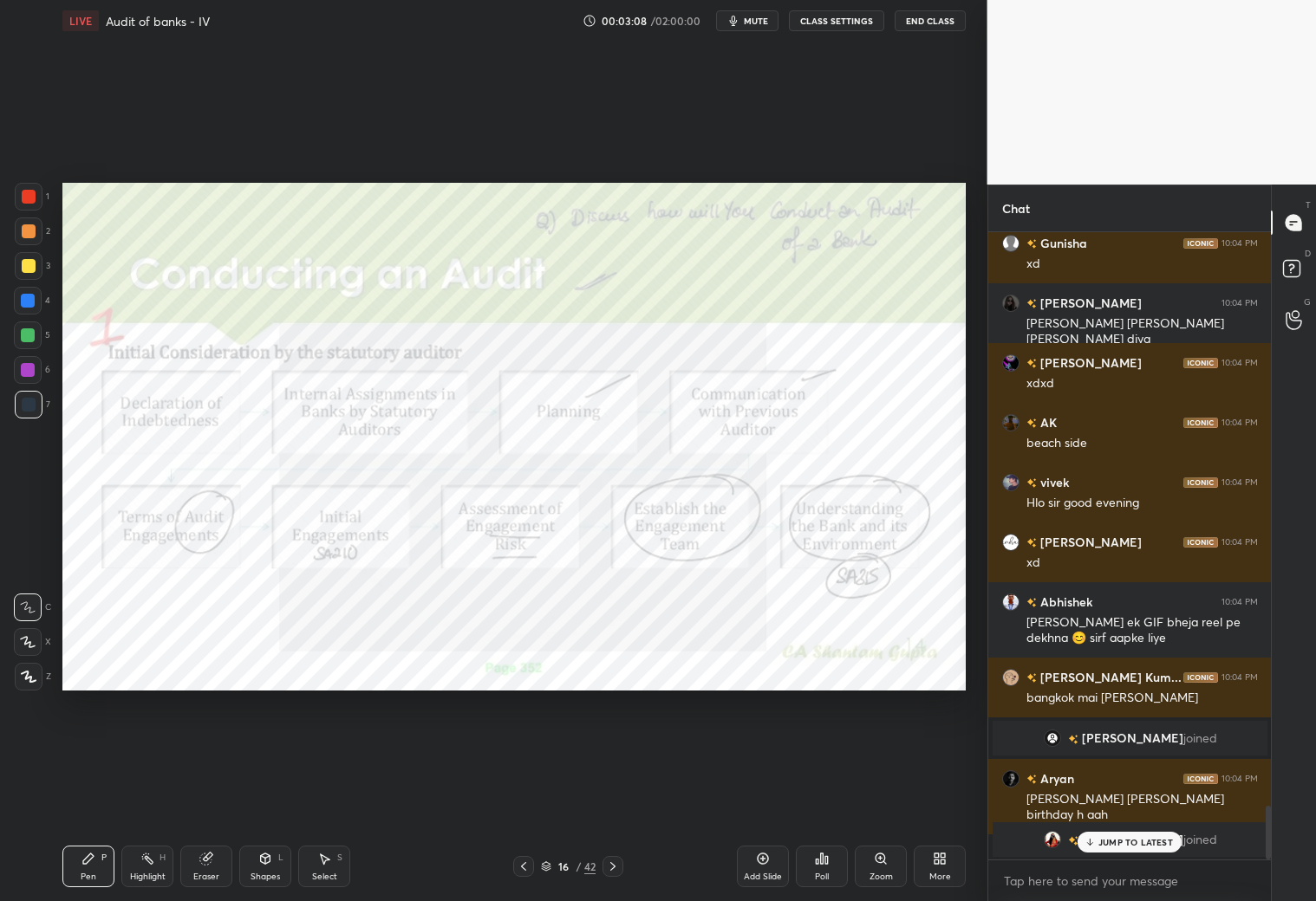
click at [617, 796] on icon at bounding box center [612, 866] width 14 height 14
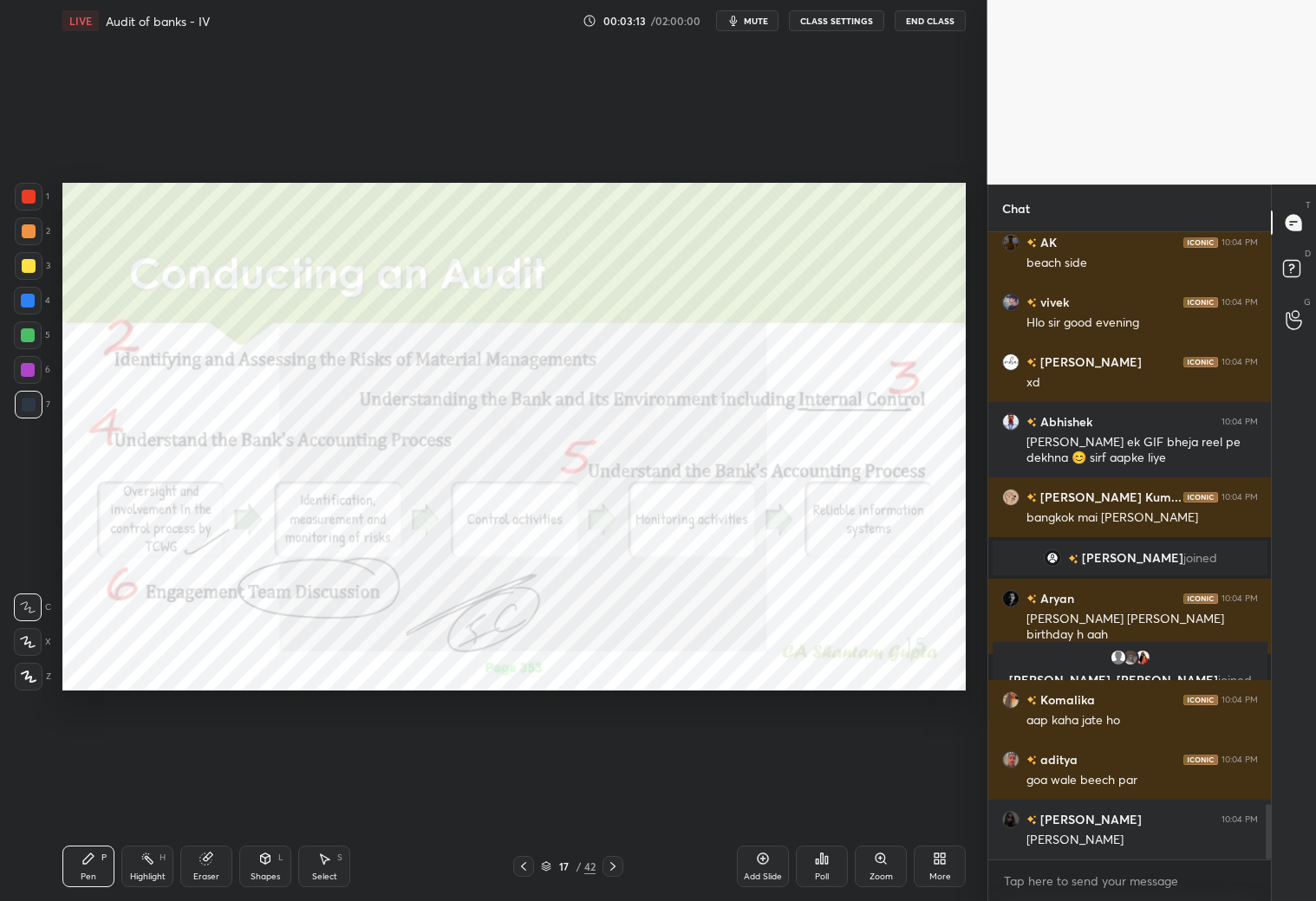
click at [517, 796] on div at bounding box center [524, 866] width 21 height 21
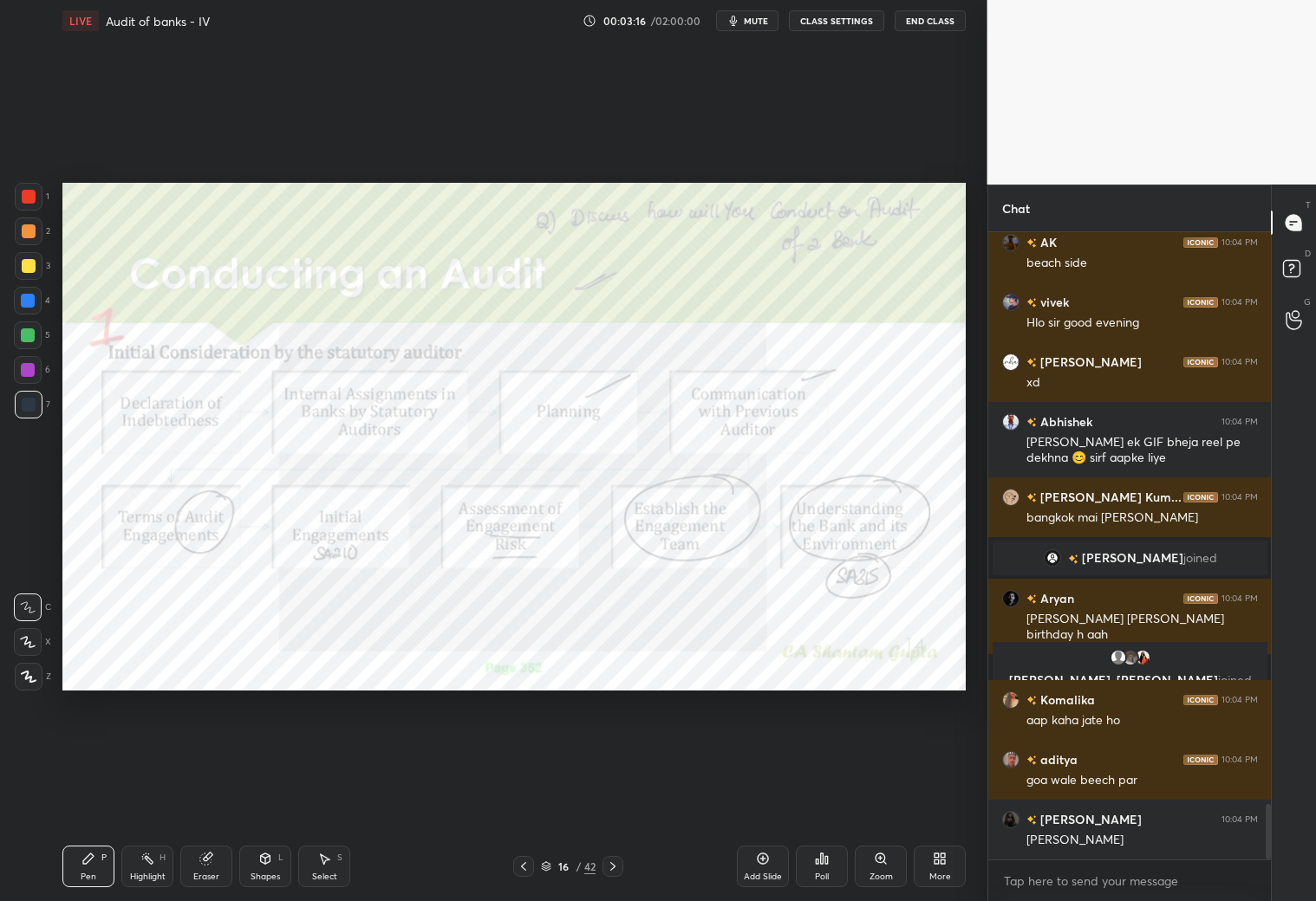
click at [610, 796] on icon at bounding box center [613, 866] width 5 height 8
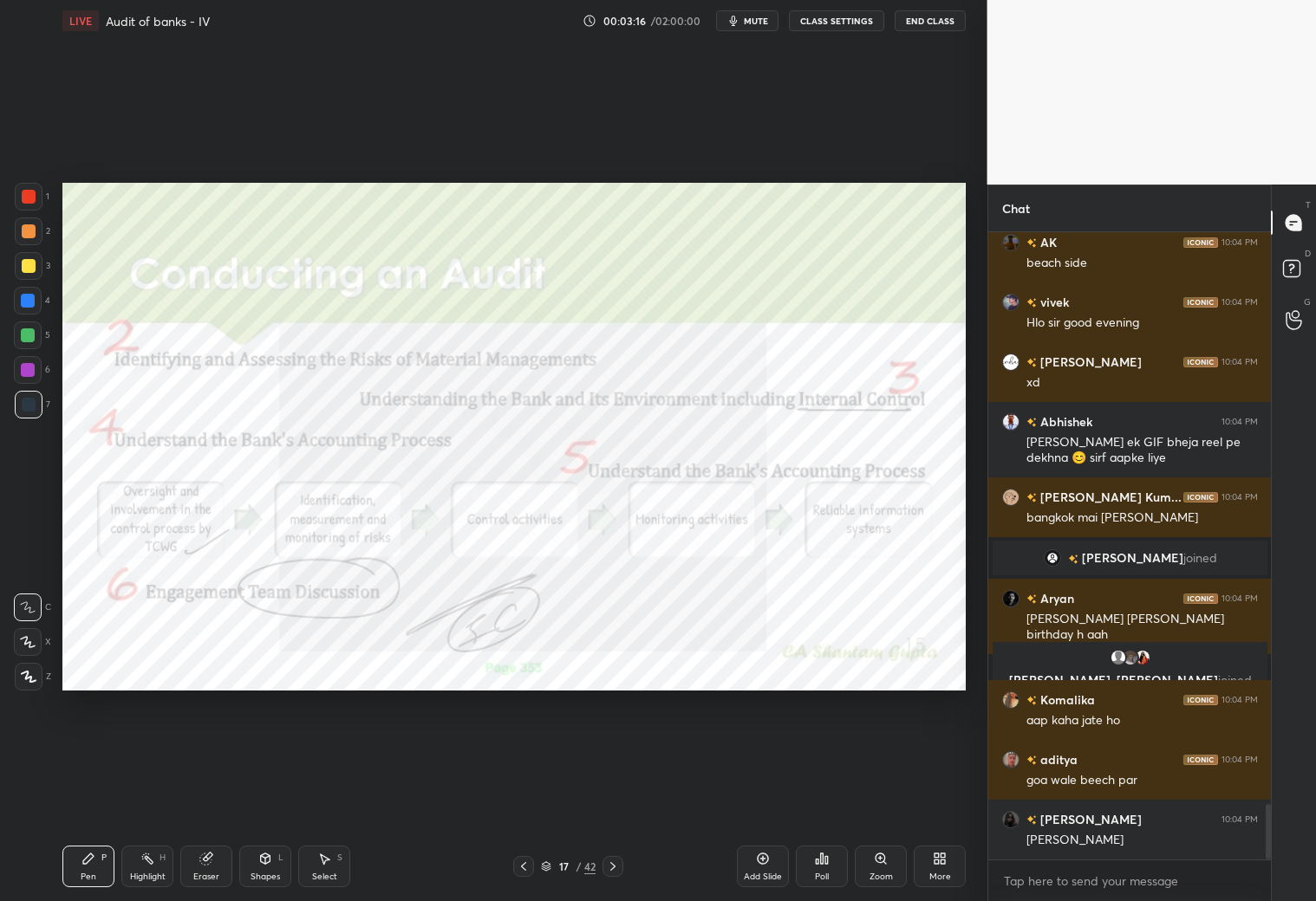
click at [610, 796] on icon at bounding box center [612, 866] width 14 height 14
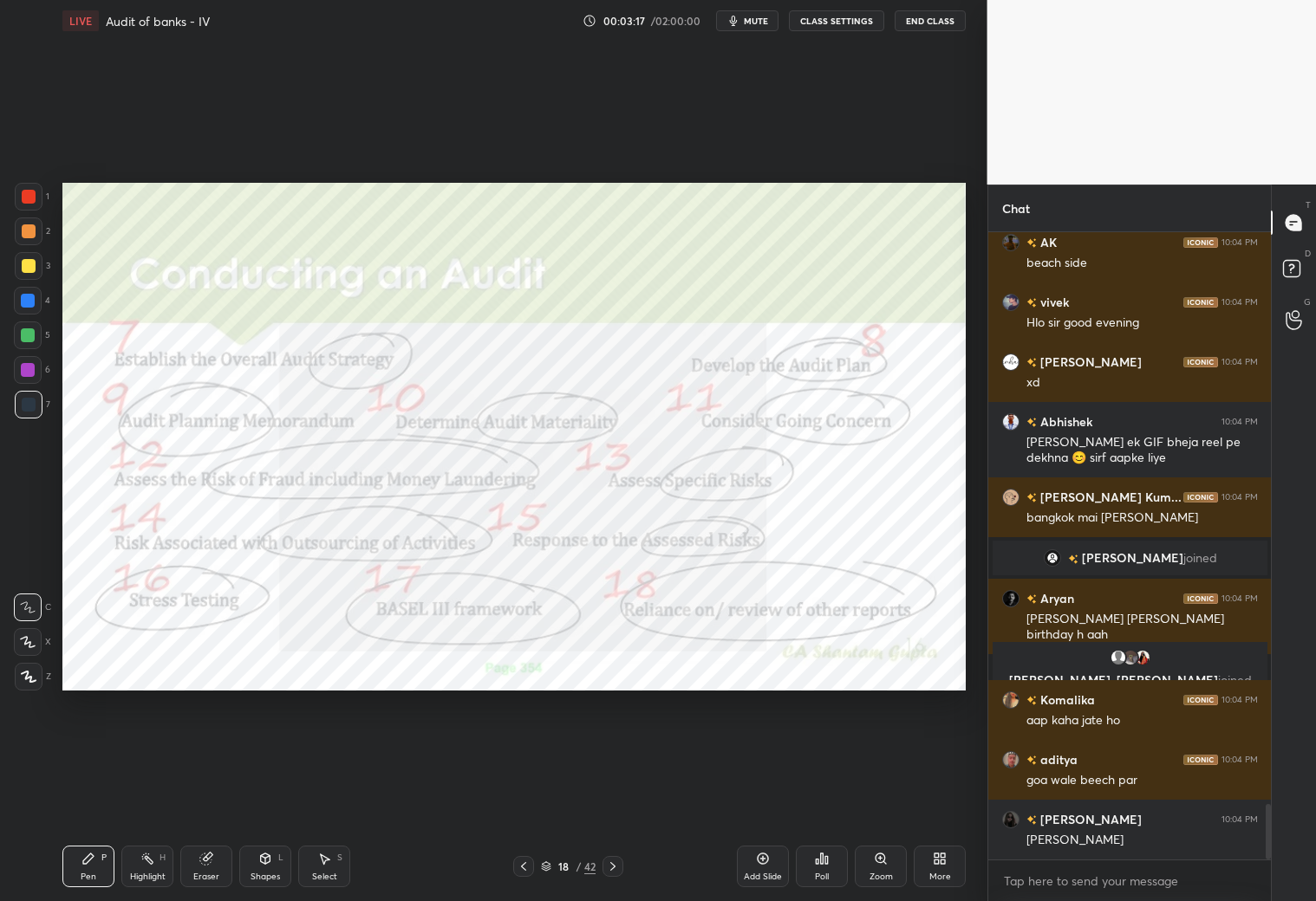
click at [608, 796] on icon at bounding box center [612, 866] width 14 height 14
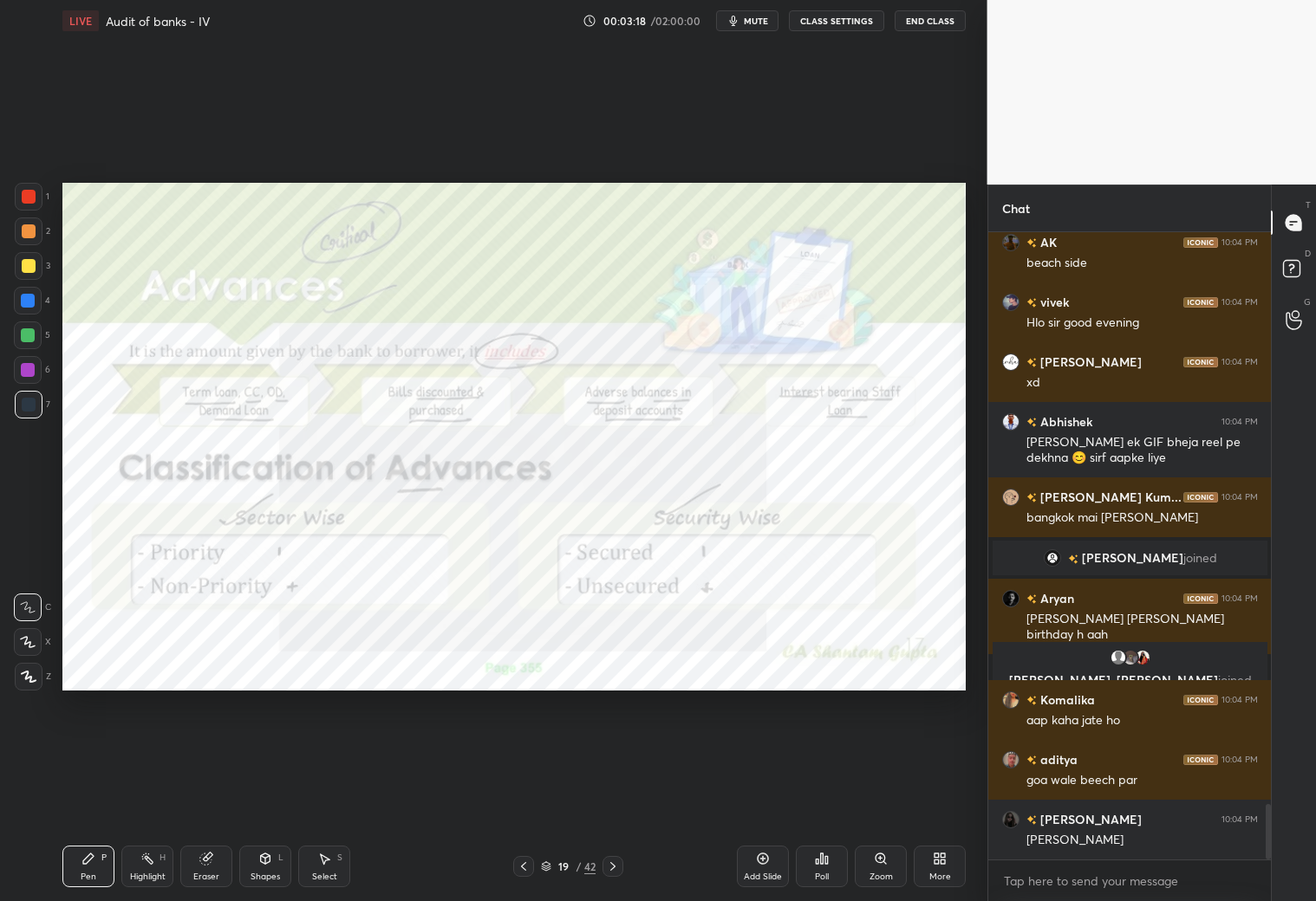
click at [526, 796] on icon at bounding box center [523, 866] width 14 height 14
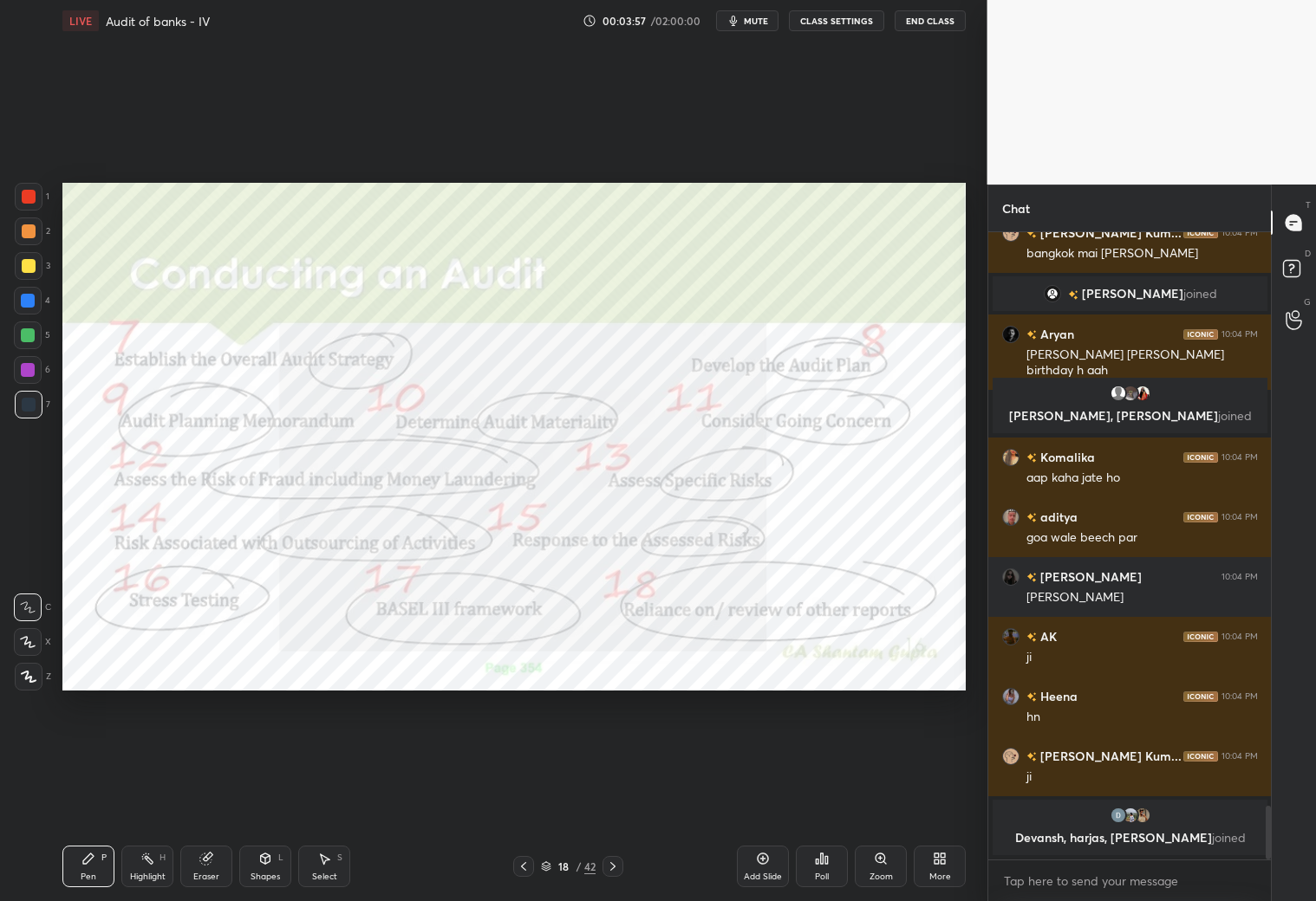
click at [521, 796] on icon at bounding box center [523, 866] width 14 height 14
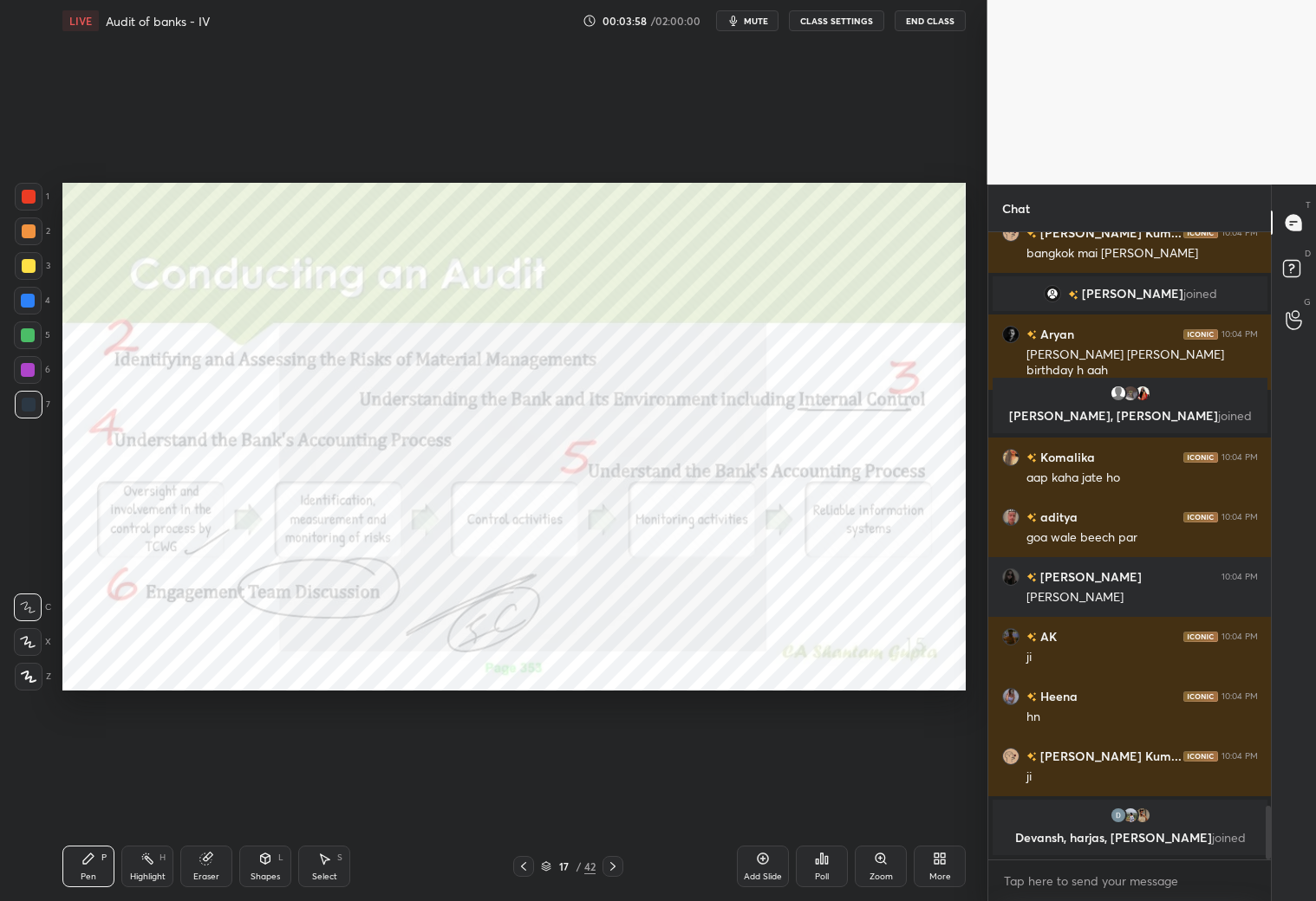
click at [524, 796] on icon at bounding box center [523, 866] width 14 height 14
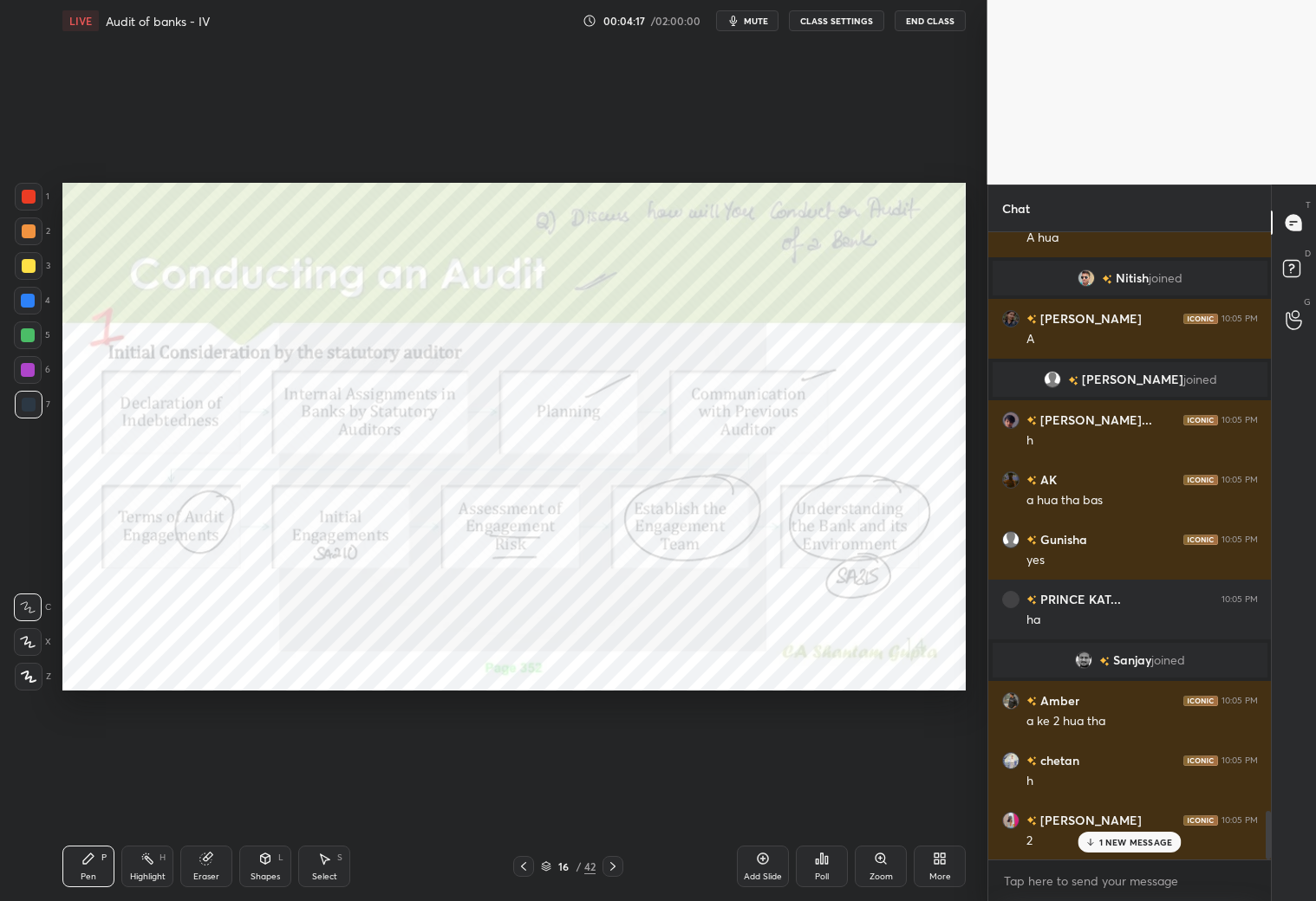
scroll to position [7551, 0]
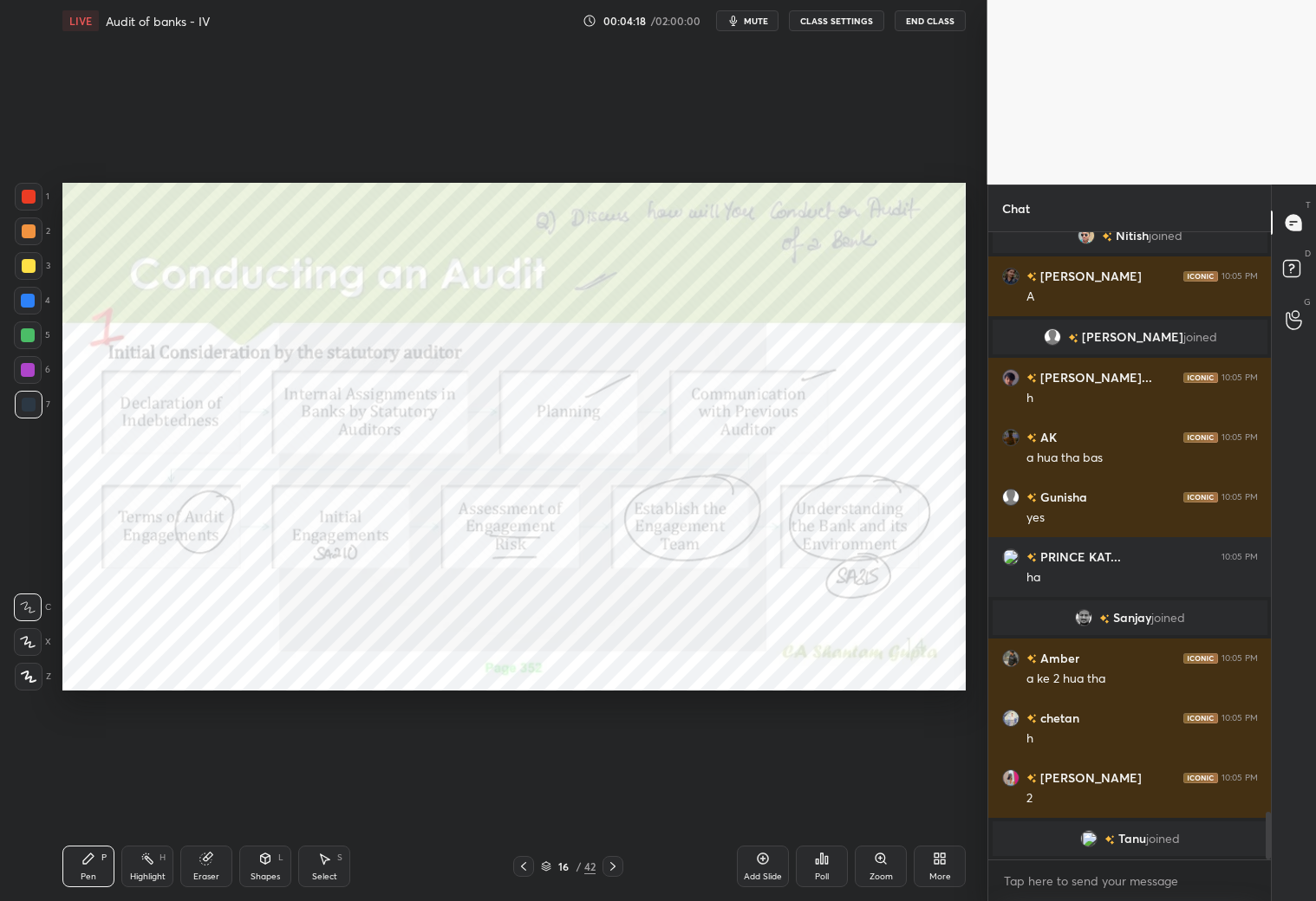
click at [764, 796] on div "Add Slide" at bounding box center [762, 867] width 52 height 42
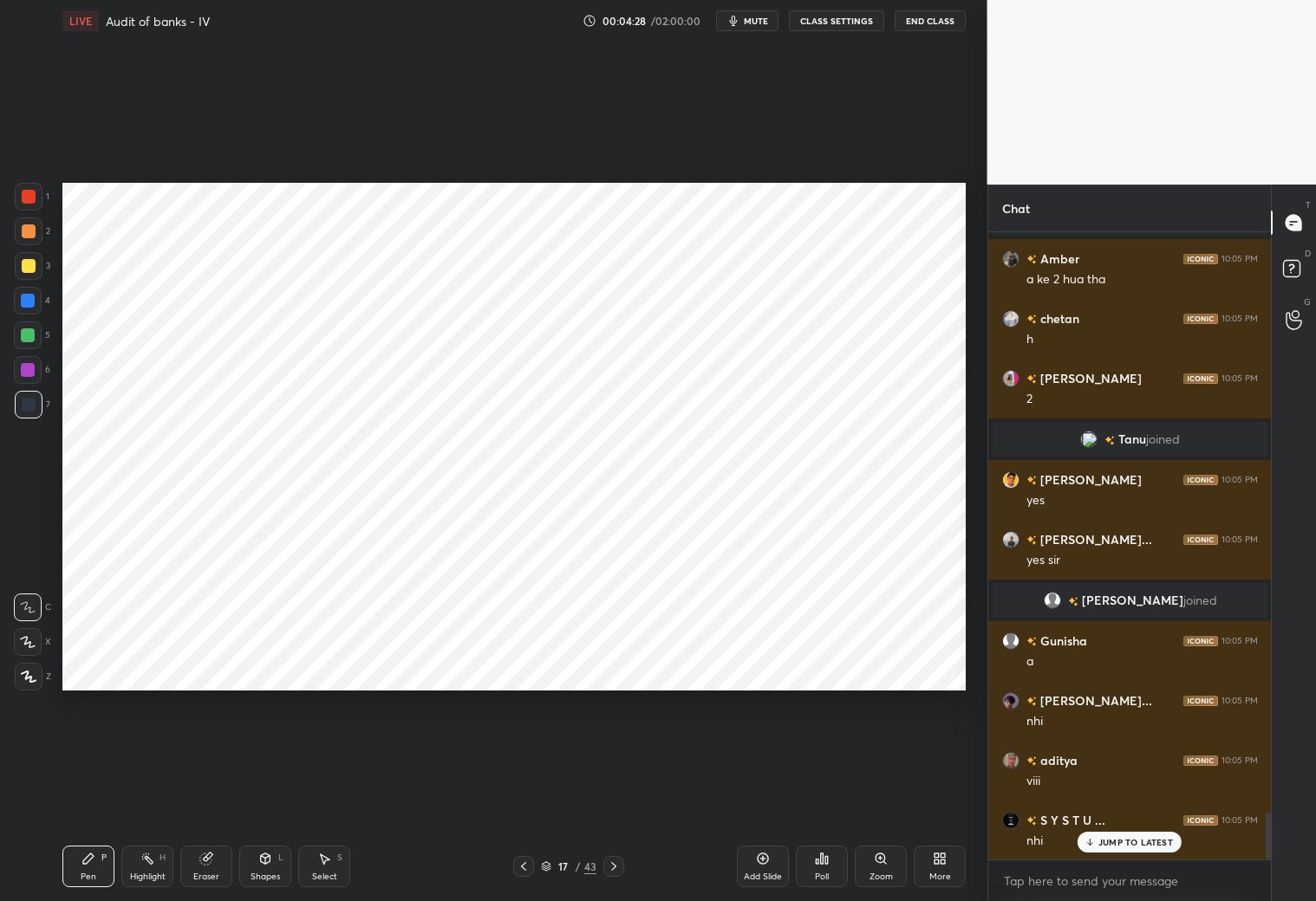
scroll to position [7794, 0]
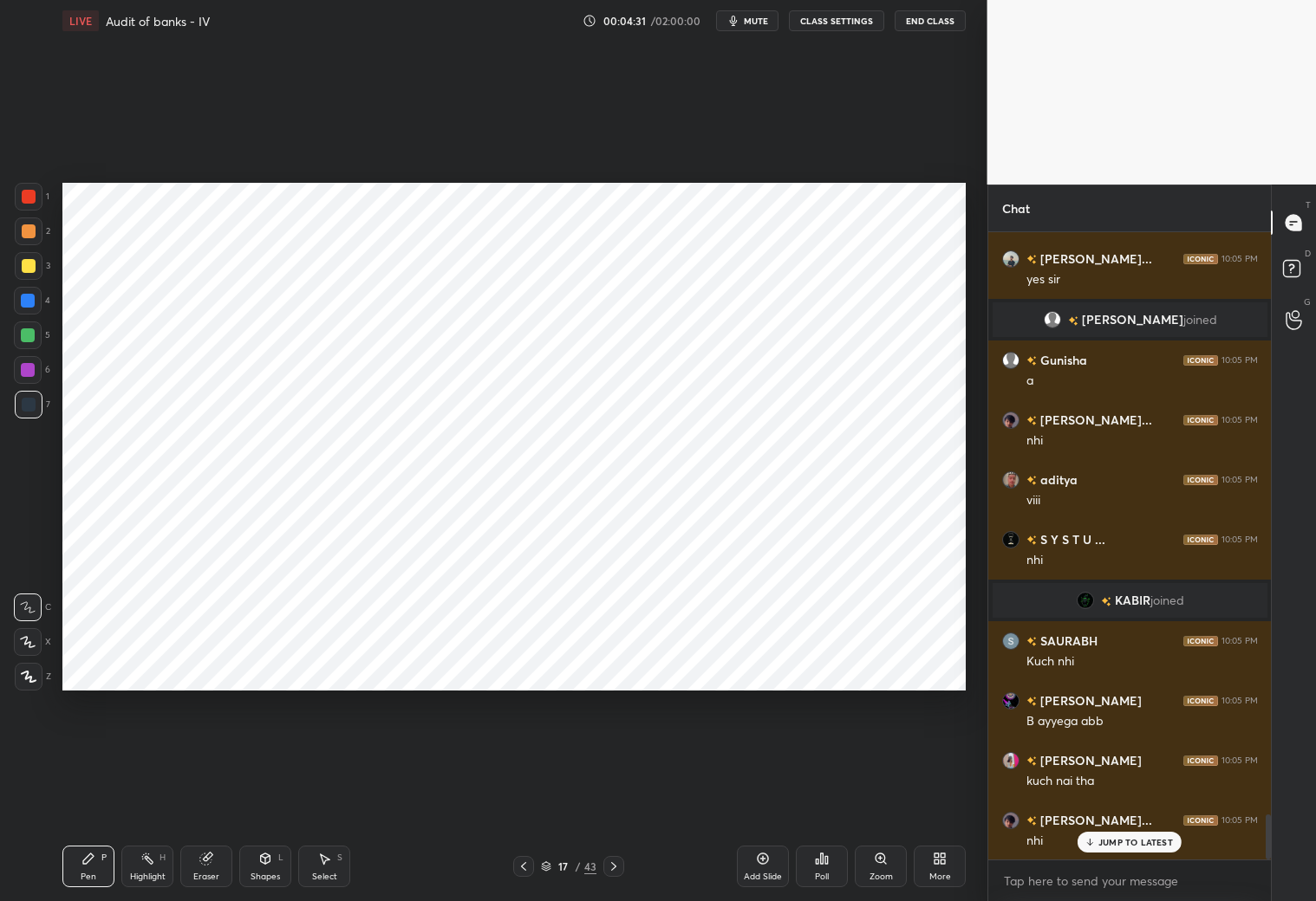
click at [196, 796] on div "Eraser" at bounding box center [206, 867] width 52 height 42
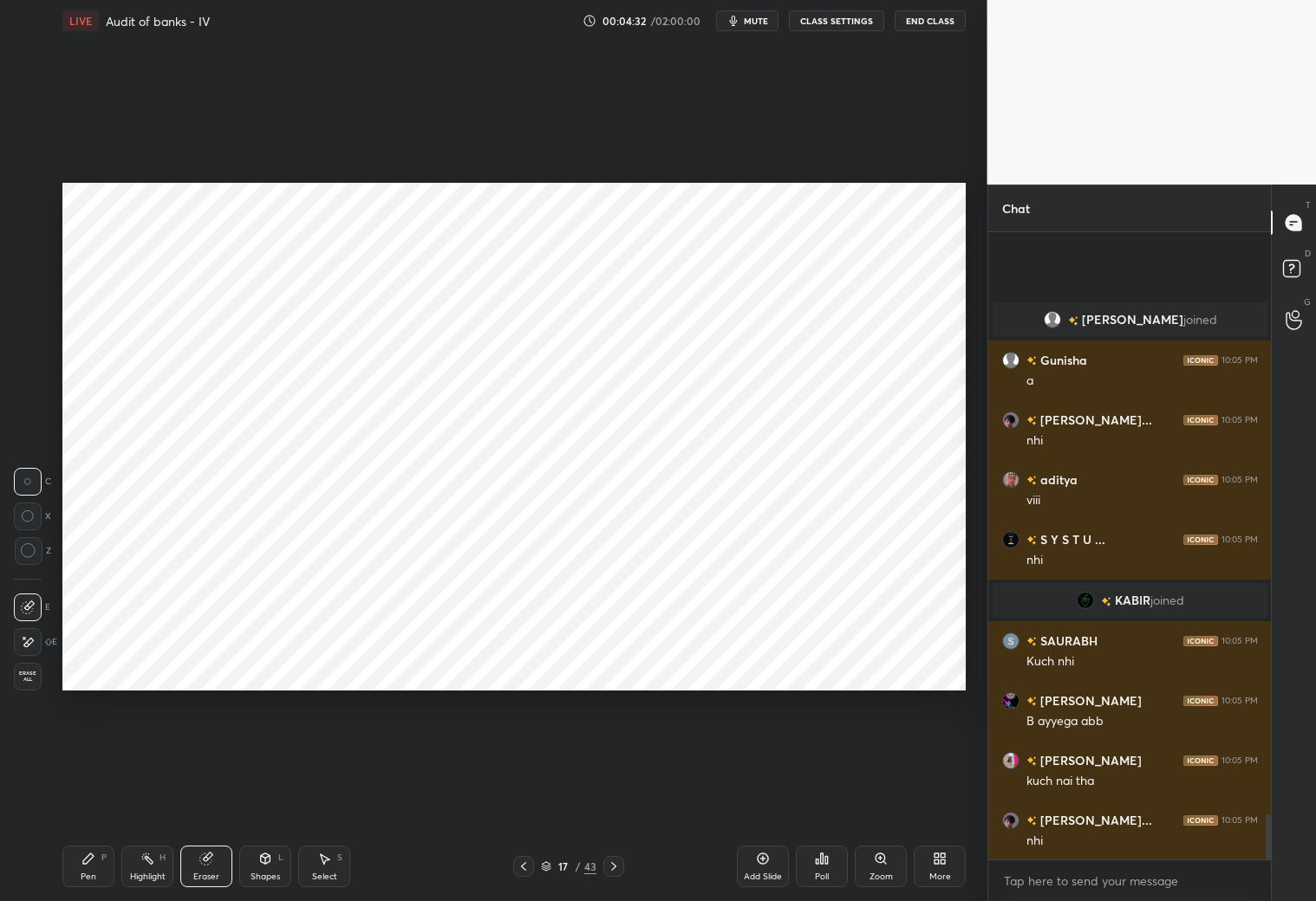
scroll to position [8153, 0]
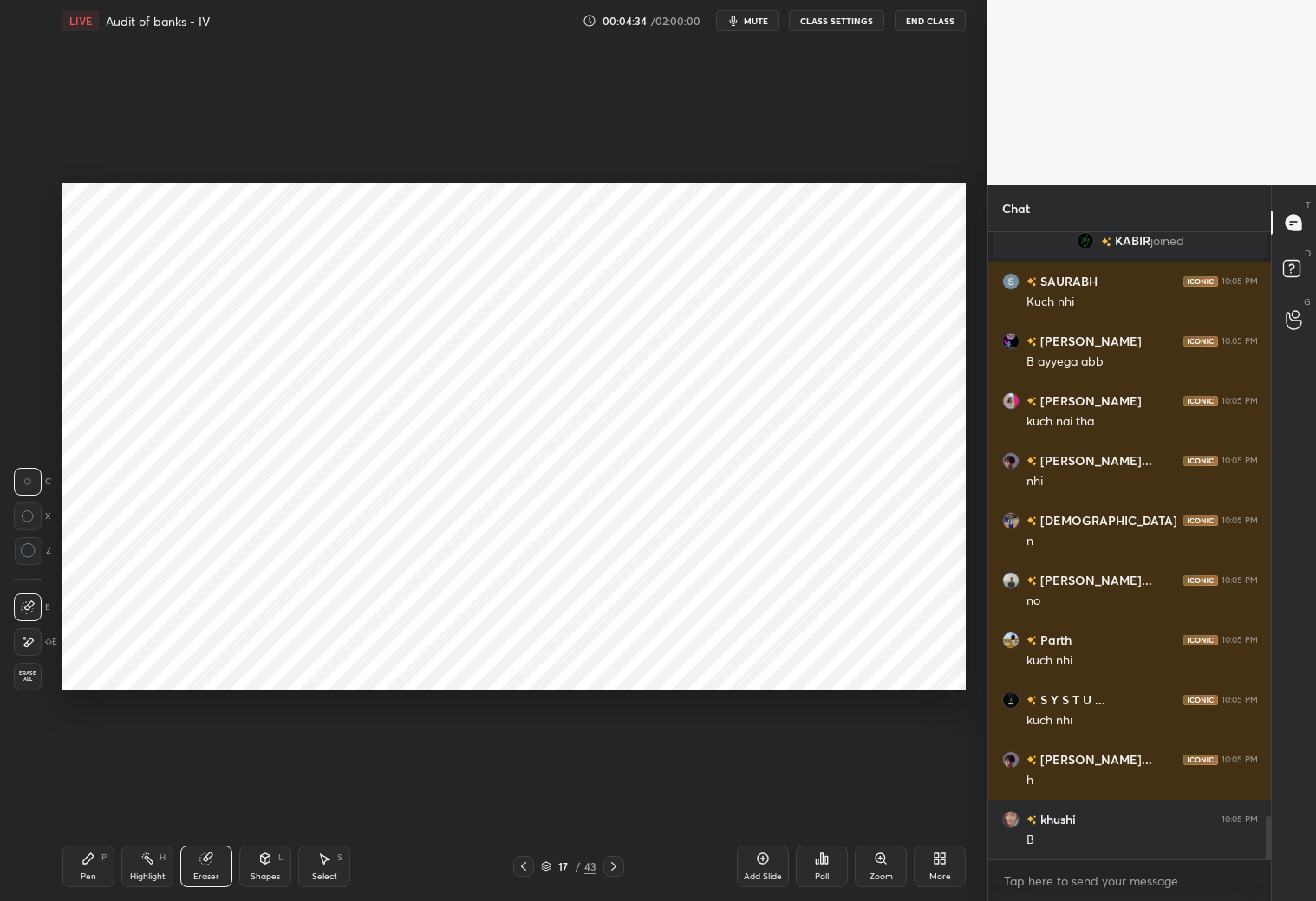
click at [89, 796] on icon at bounding box center [88, 858] width 10 height 10
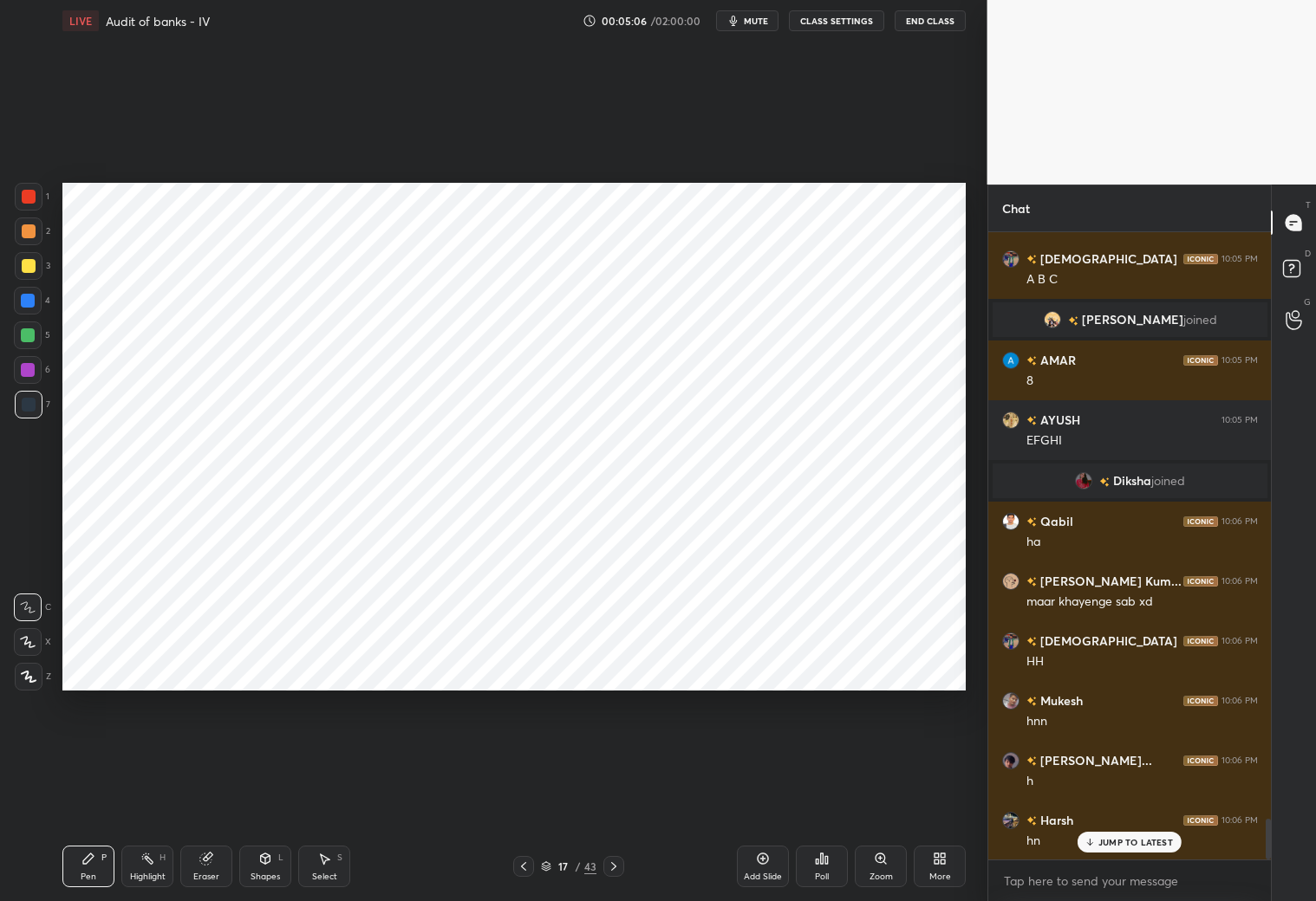
scroll to position [9025, 0]
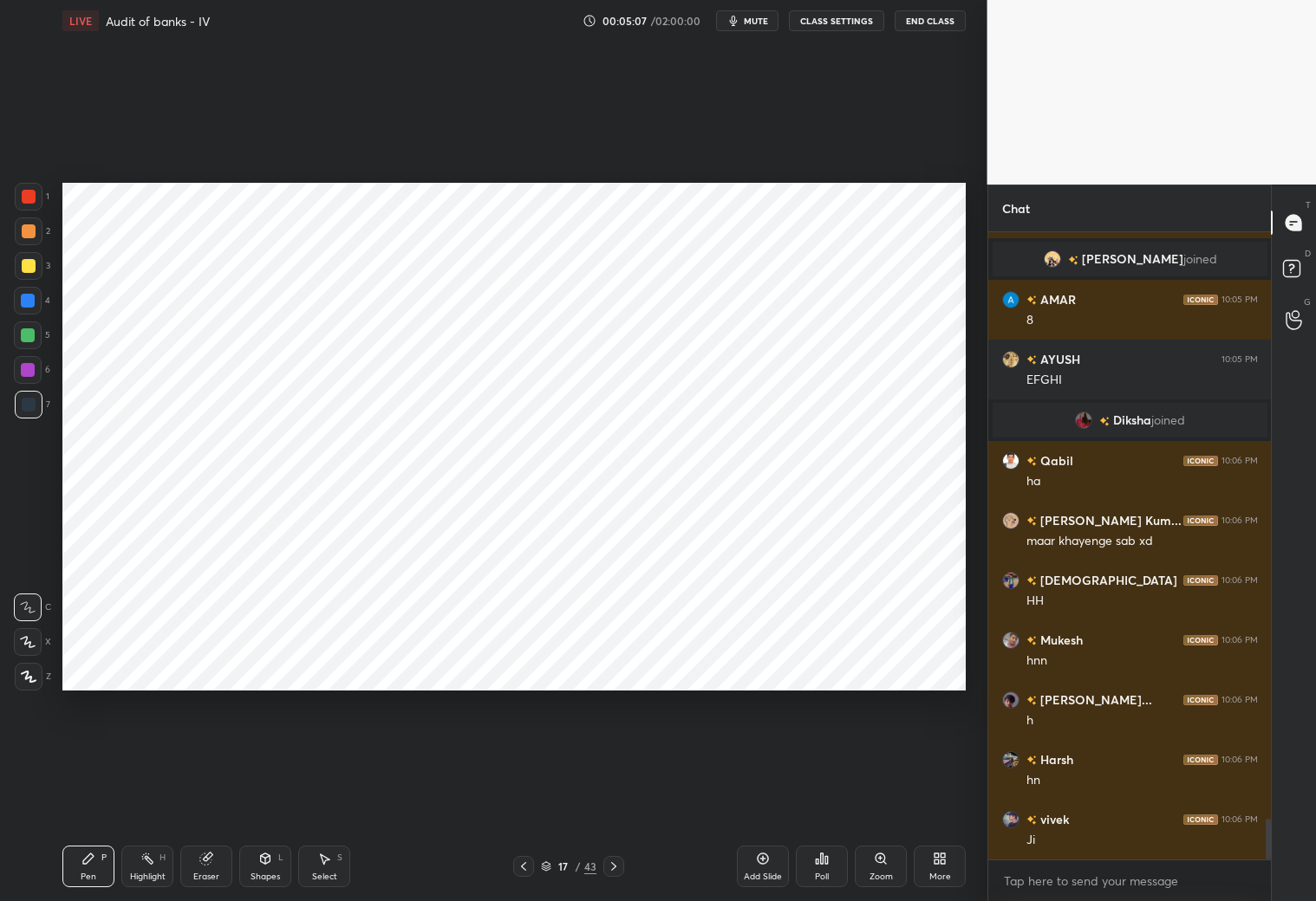
drag, startPoint x: 27, startPoint y: 302, endPoint x: 37, endPoint y: 292, distance: 14.1
click at [33, 301] on div at bounding box center [27, 301] width 14 height 14
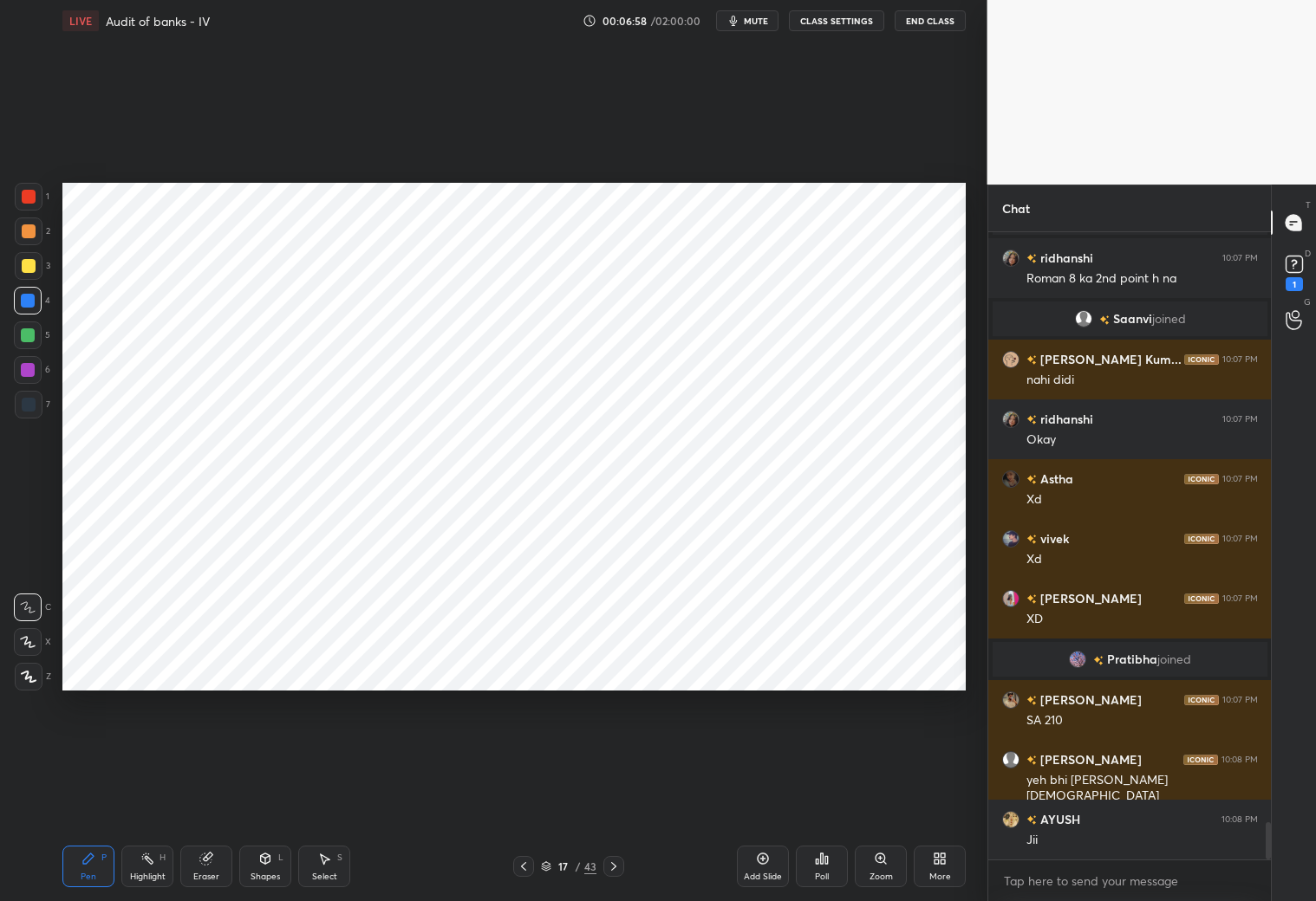
scroll to position [10012, 0]
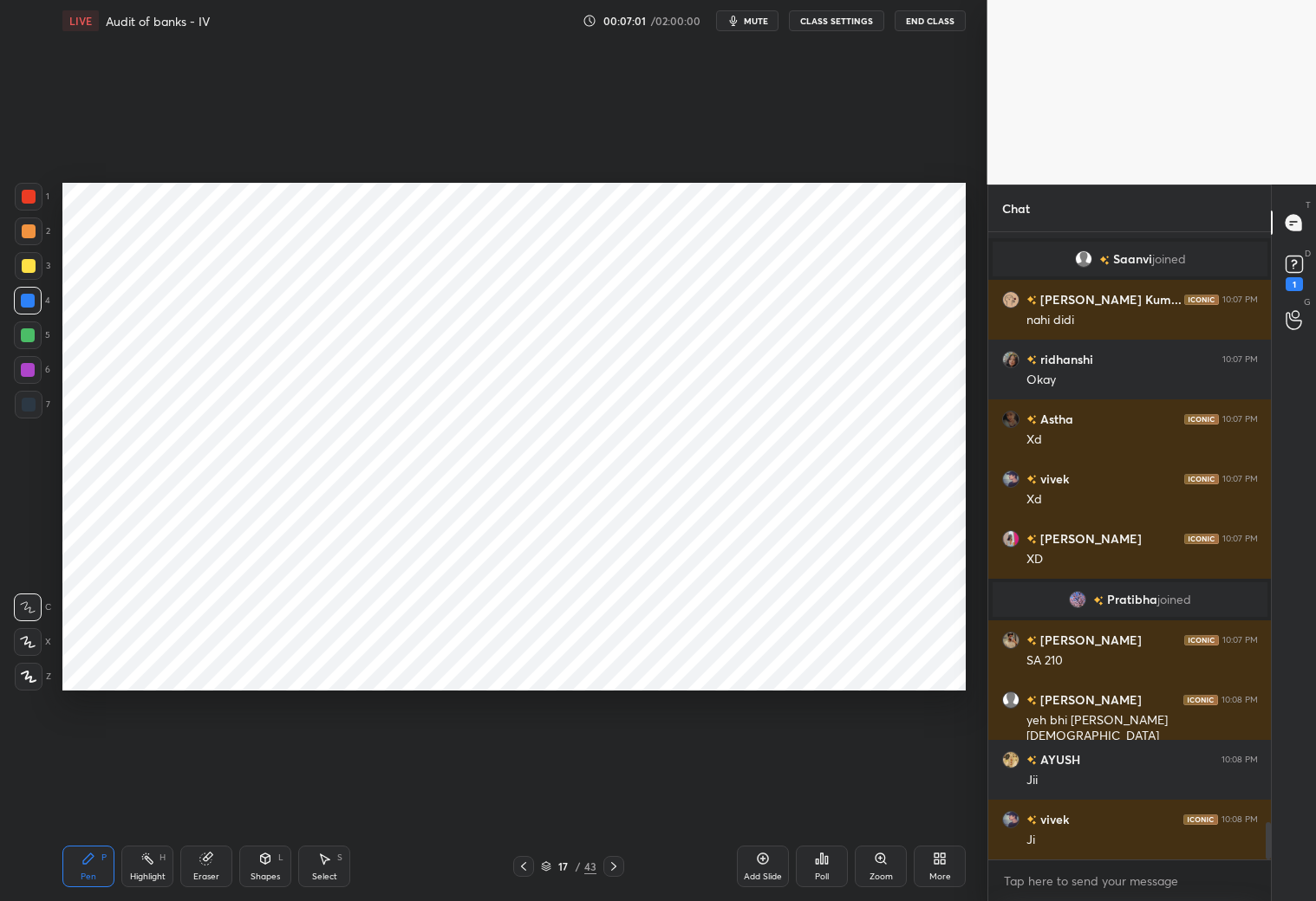
click at [526, 796] on icon at bounding box center [523, 866] width 14 height 14
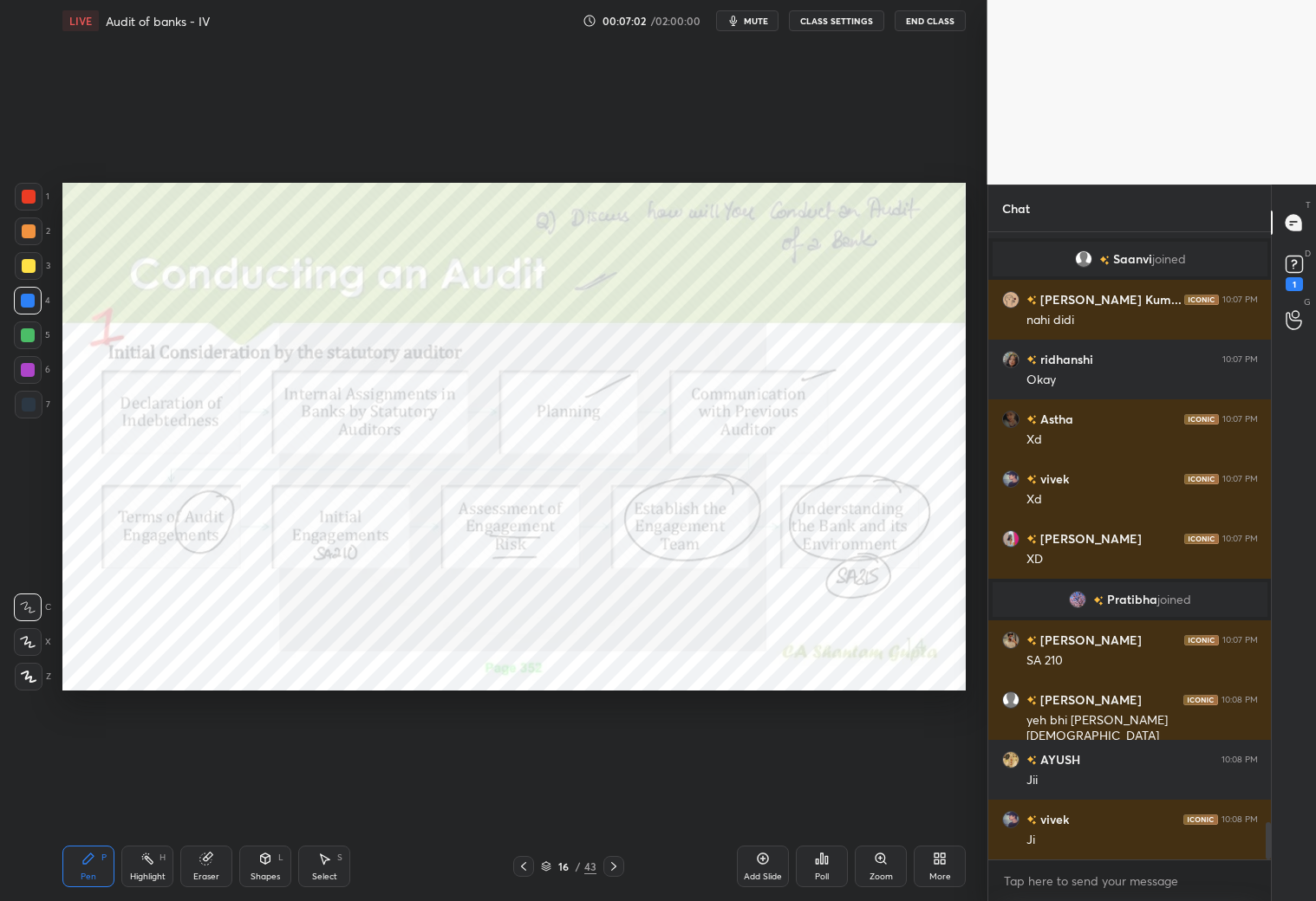
scroll to position [10072, 0]
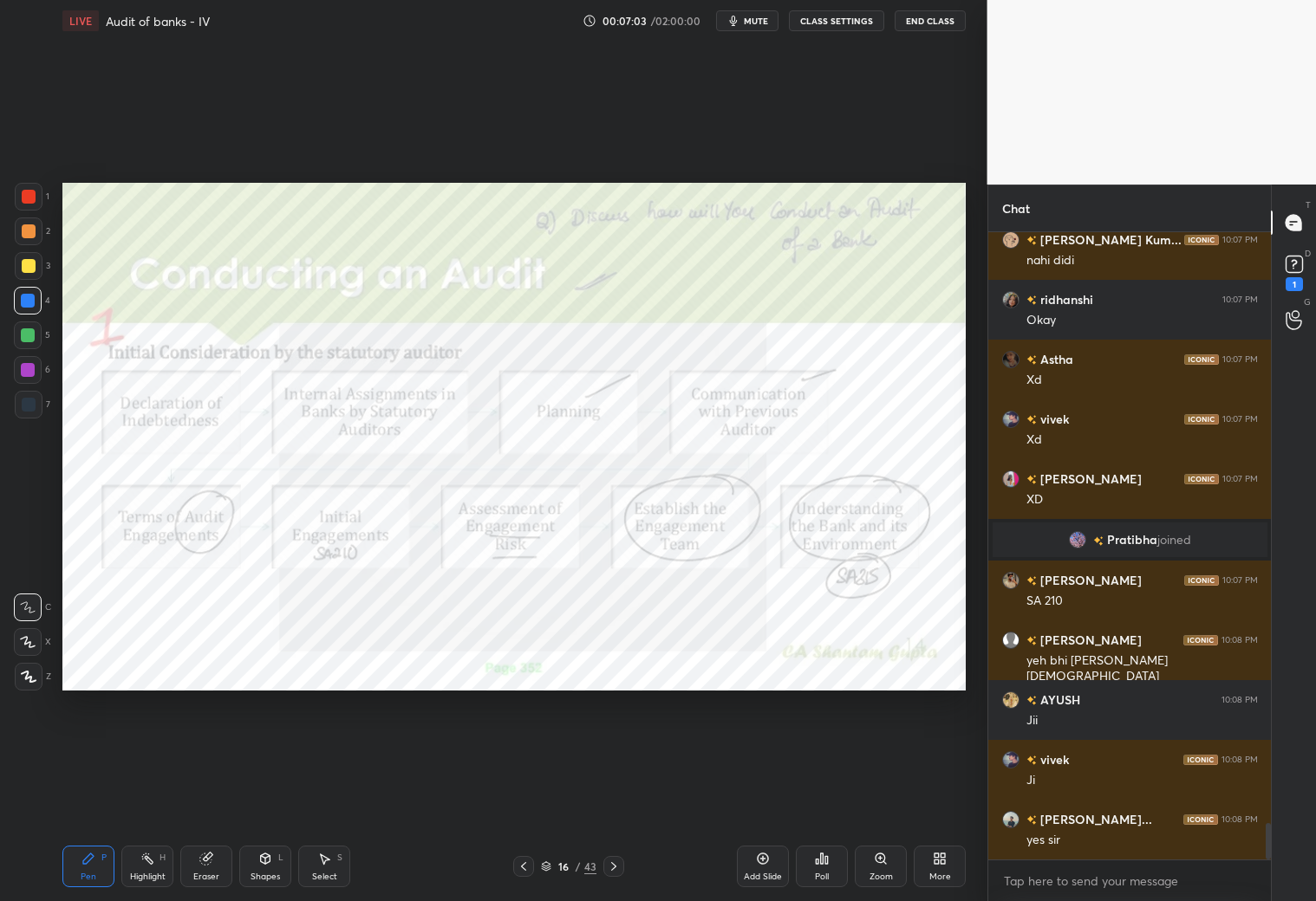
click at [618, 796] on icon at bounding box center [613, 866] width 14 height 14
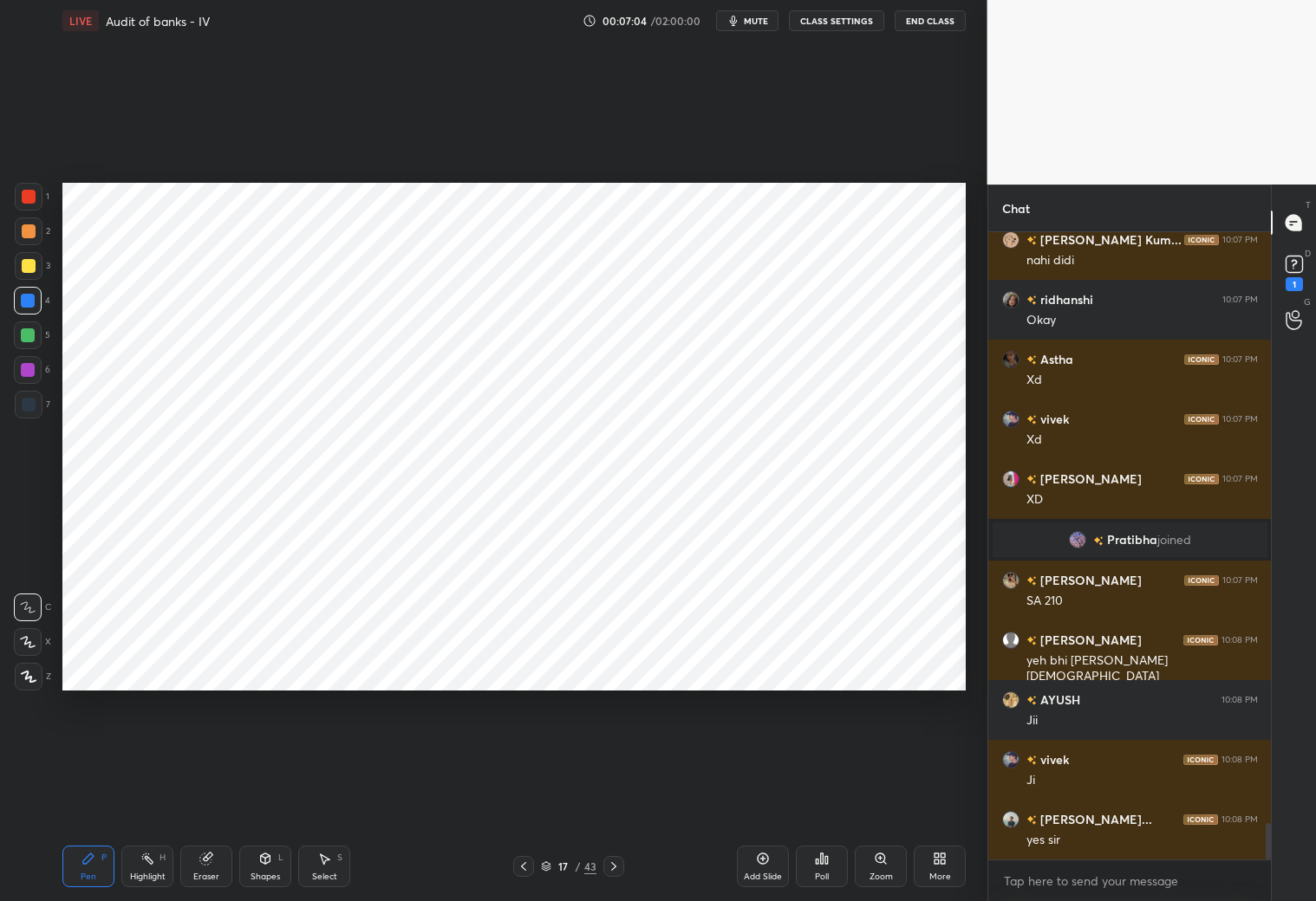
drag, startPoint x: 33, startPoint y: 406, endPoint x: 53, endPoint y: 408, distance: 20.1
click at [32, 407] on div at bounding box center [28, 404] width 14 height 14
click at [35, 307] on div at bounding box center [27, 301] width 27 height 27
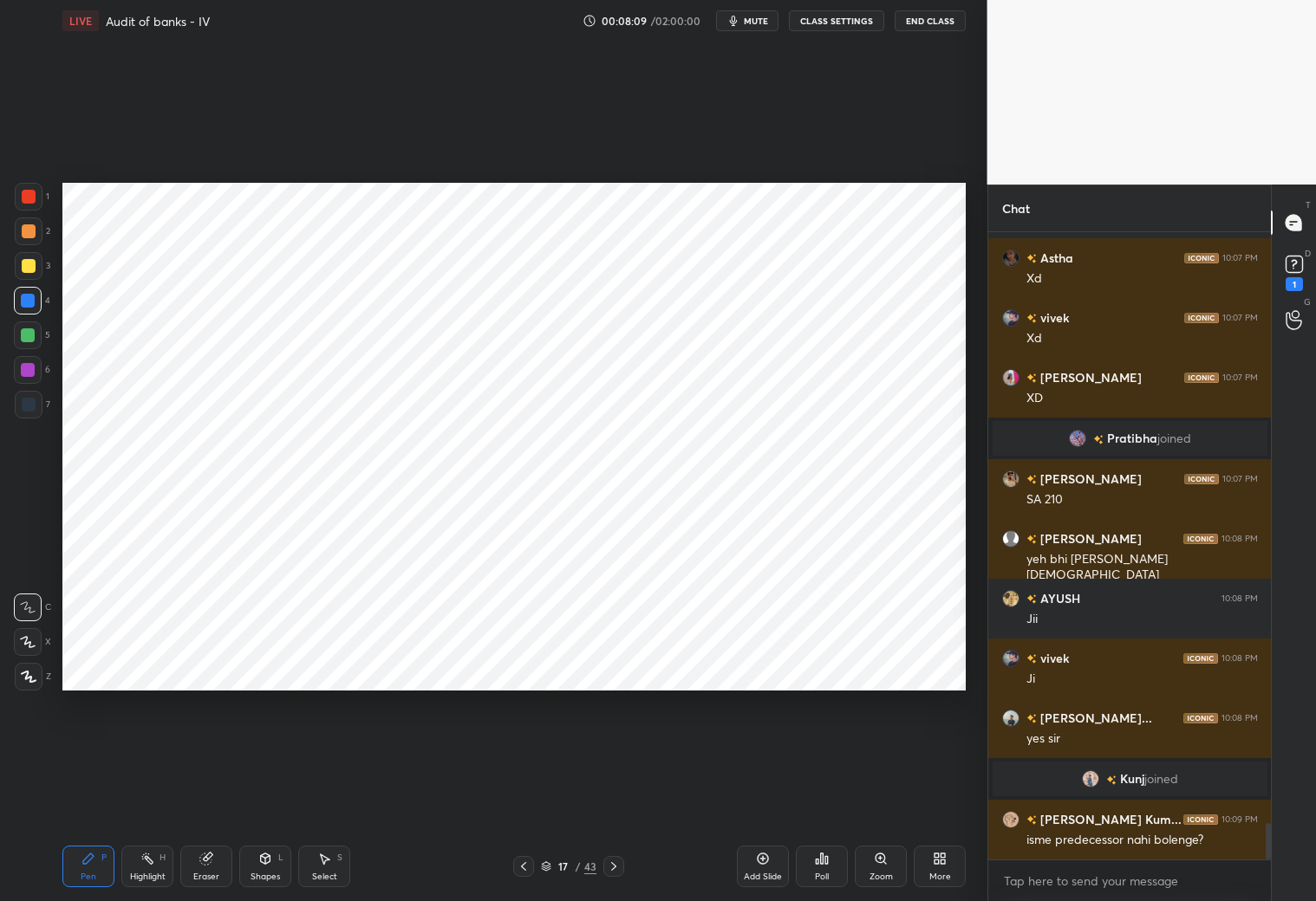
scroll to position [10075, 0]
click at [520, 796] on icon at bounding box center [523, 866] width 14 height 14
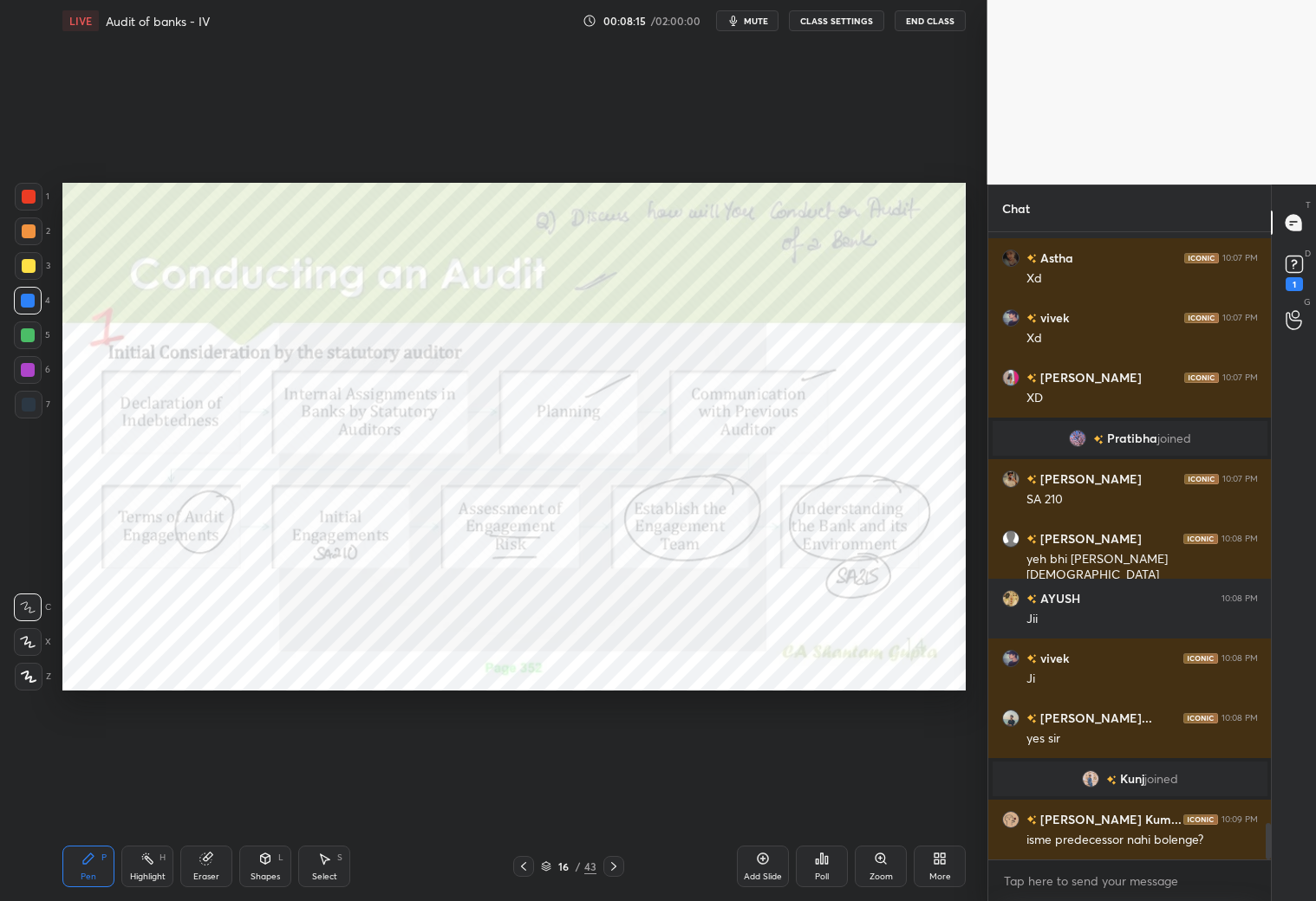
click at [614, 796] on icon at bounding box center [613, 866] width 14 height 14
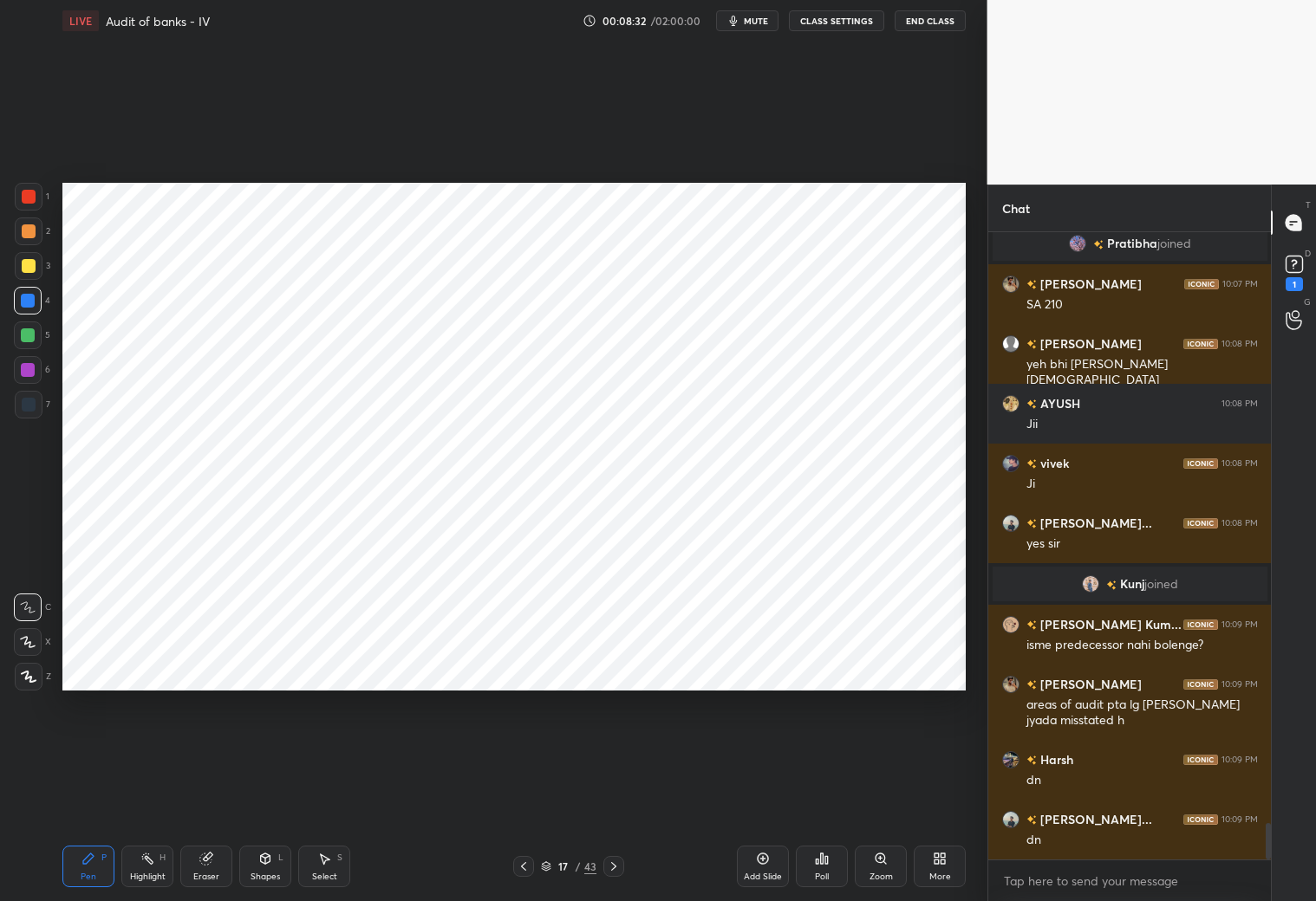
scroll to position [10330, 0]
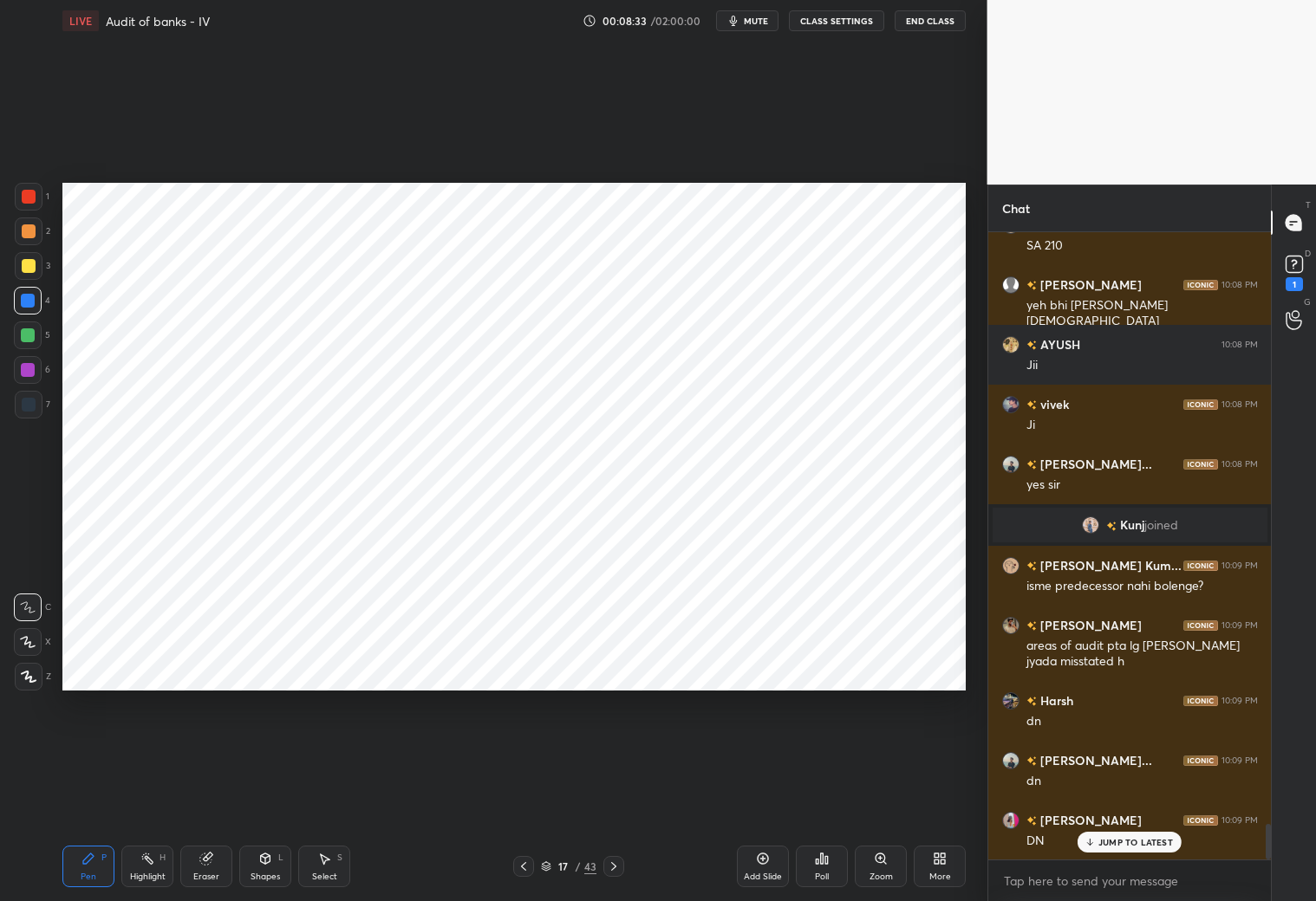
click at [764, 796] on div "Add Slide" at bounding box center [762, 867] width 52 height 42
drag, startPoint x: 26, startPoint y: 409, endPoint x: 31, endPoint y: 392, distance: 17.7
click at [27, 405] on div at bounding box center [28, 404] width 14 height 14
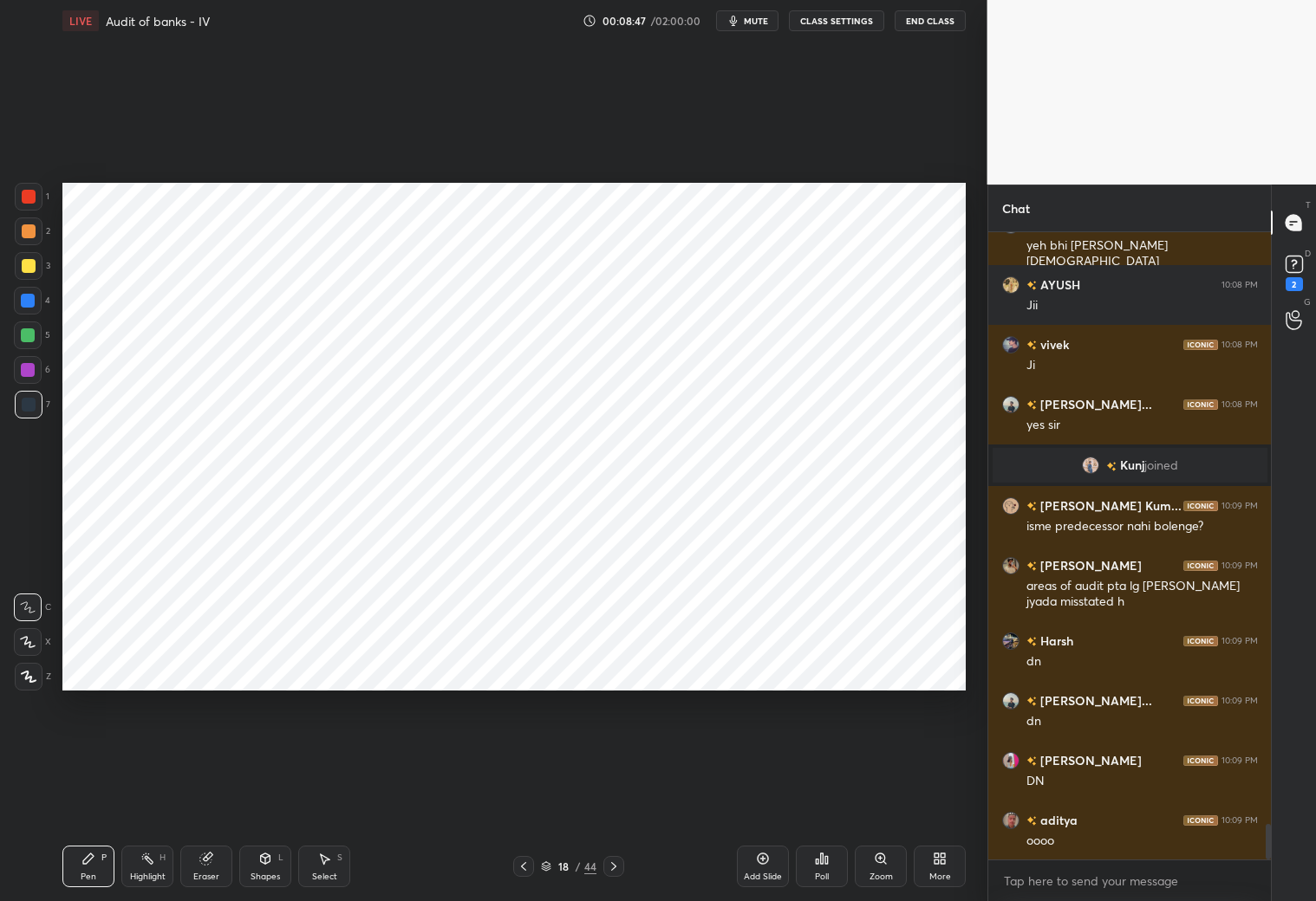
click at [34, 304] on div at bounding box center [27, 301] width 14 height 14
click at [27, 302] on div at bounding box center [27, 301] width 14 height 14
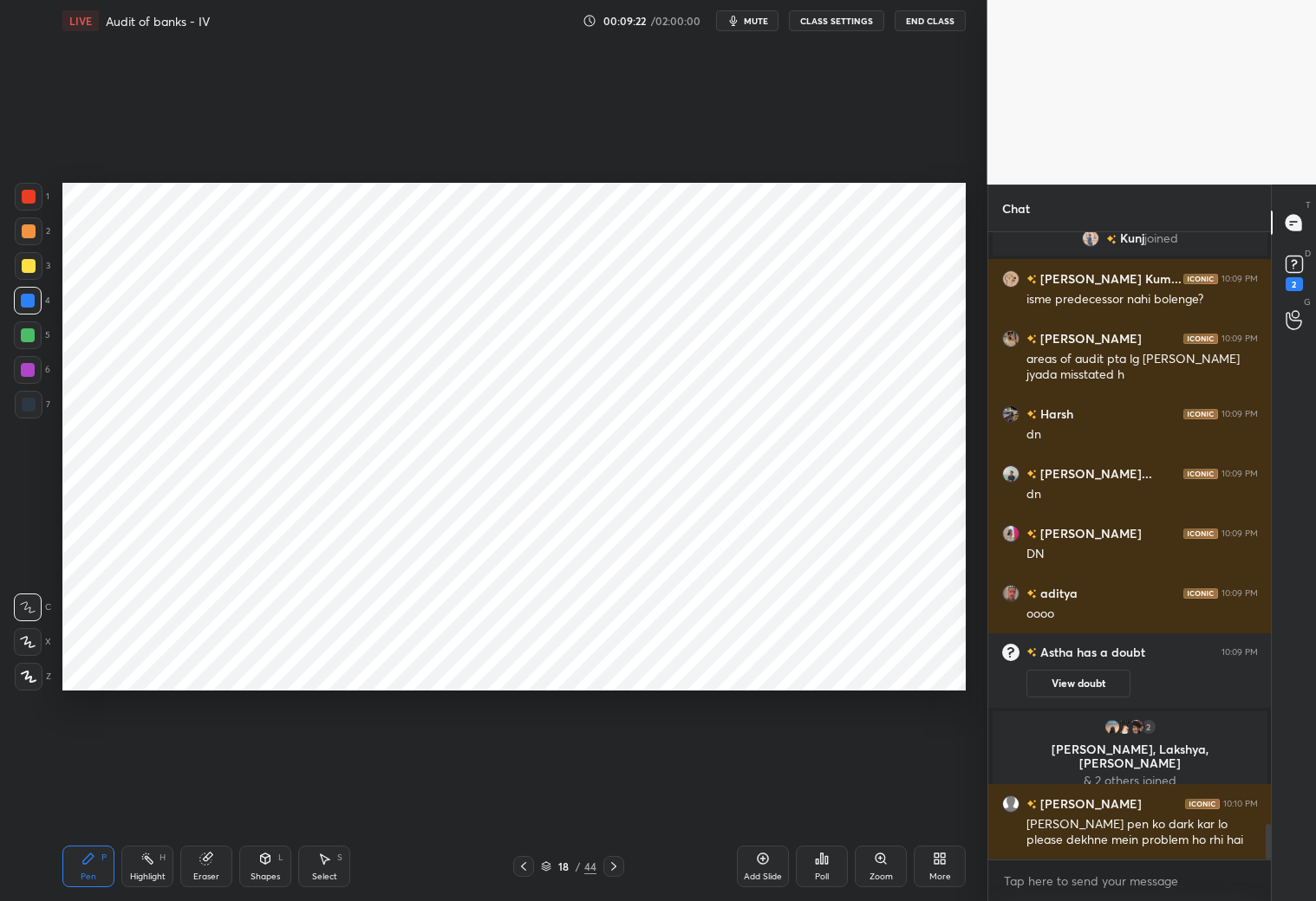
scroll to position [10507, 0]
drag, startPoint x: 97, startPoint y: 864, endPoint x: 85, endPoint y: 819, distance: 46.6
click at [97, 796] on div "Pen P" at bounding box center [88, 867] width 52 height 42
click at [30, 414] on div at bounding box center [28, 405] width 27 height 27
click at [29, 643] on icon at bounding box center [27, 641] width 16 height 12
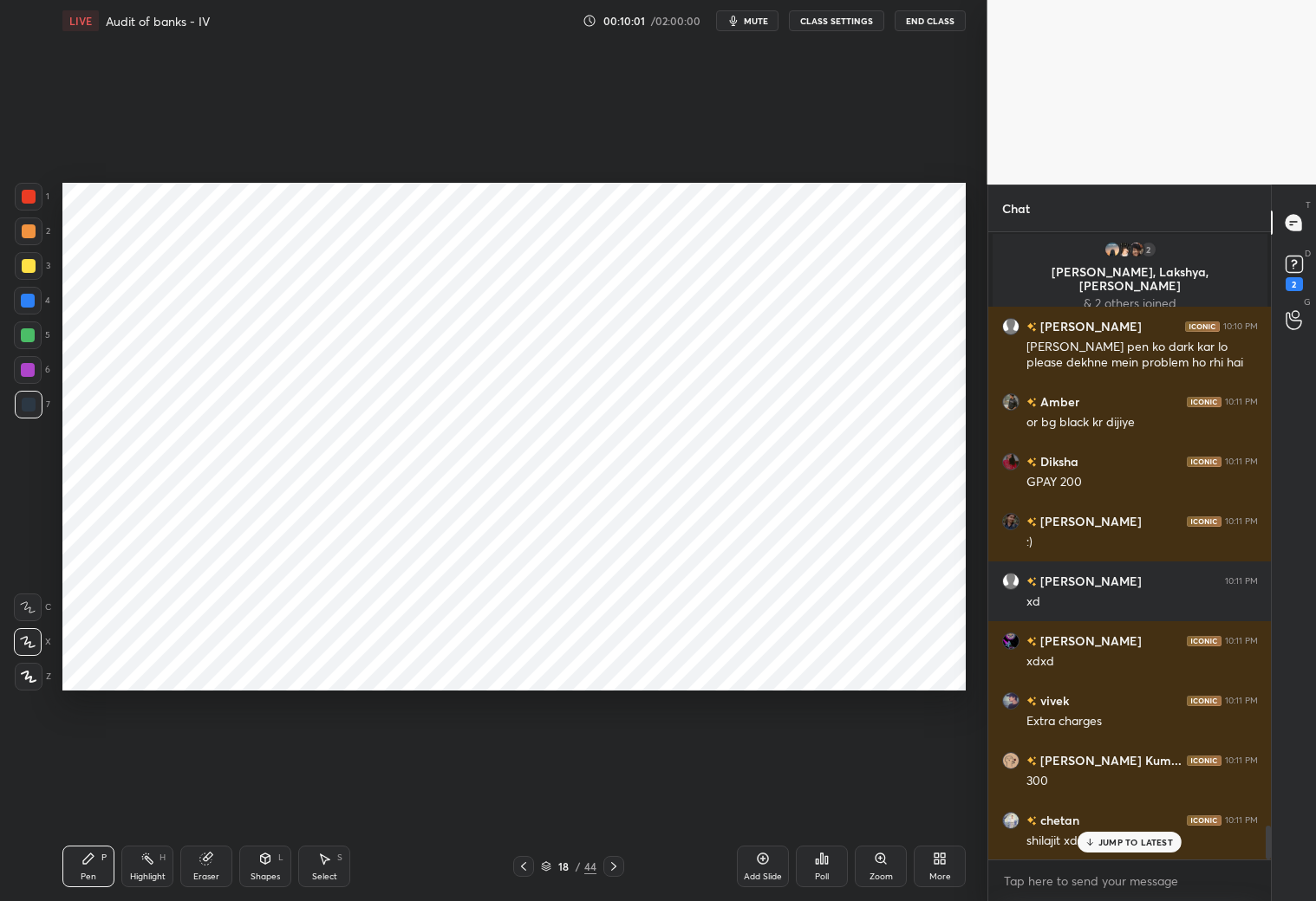
scroll to position [11044, 0]
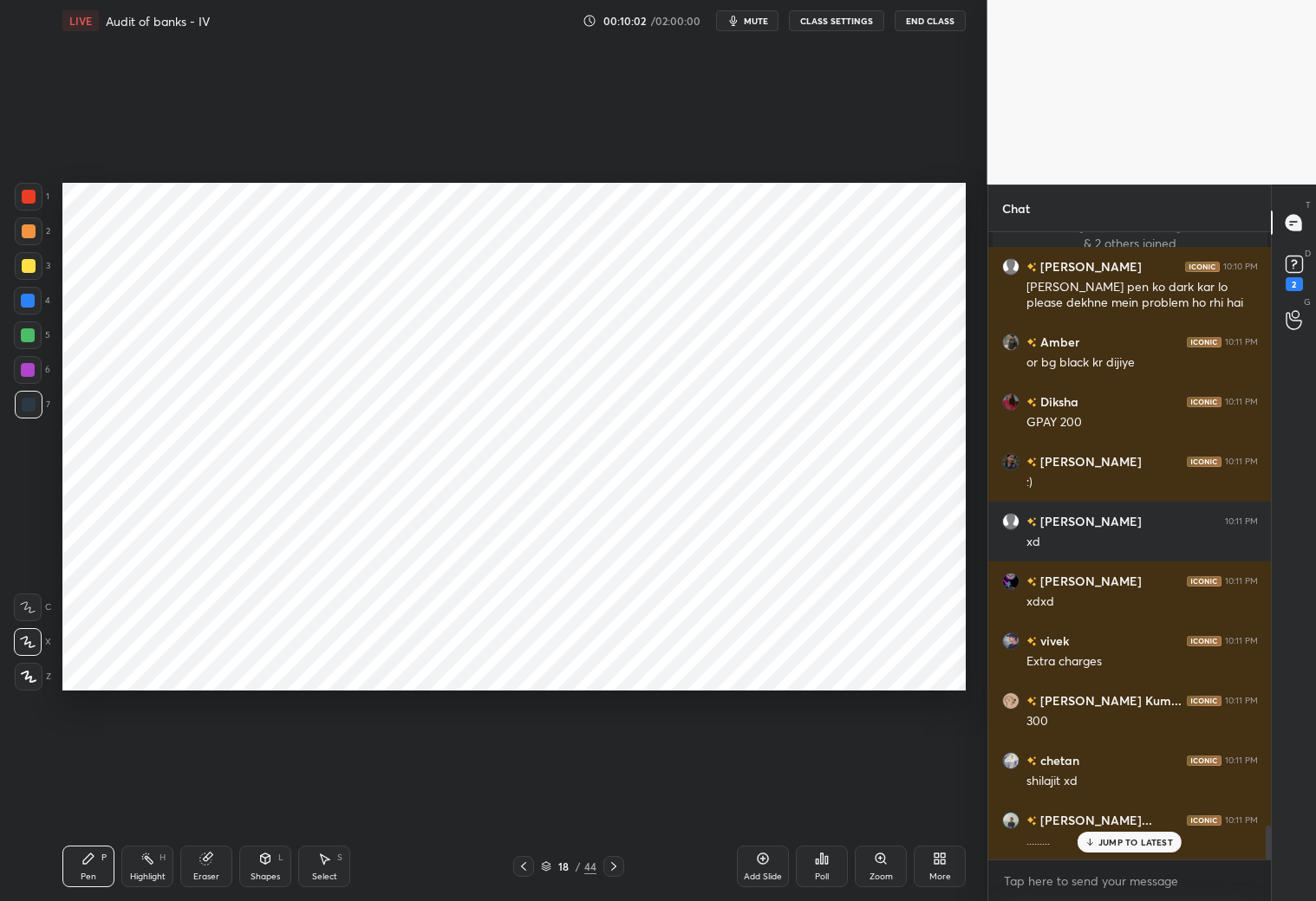
click at [614, 796] on icon at bounding box center [613, 866] width 14 height 14
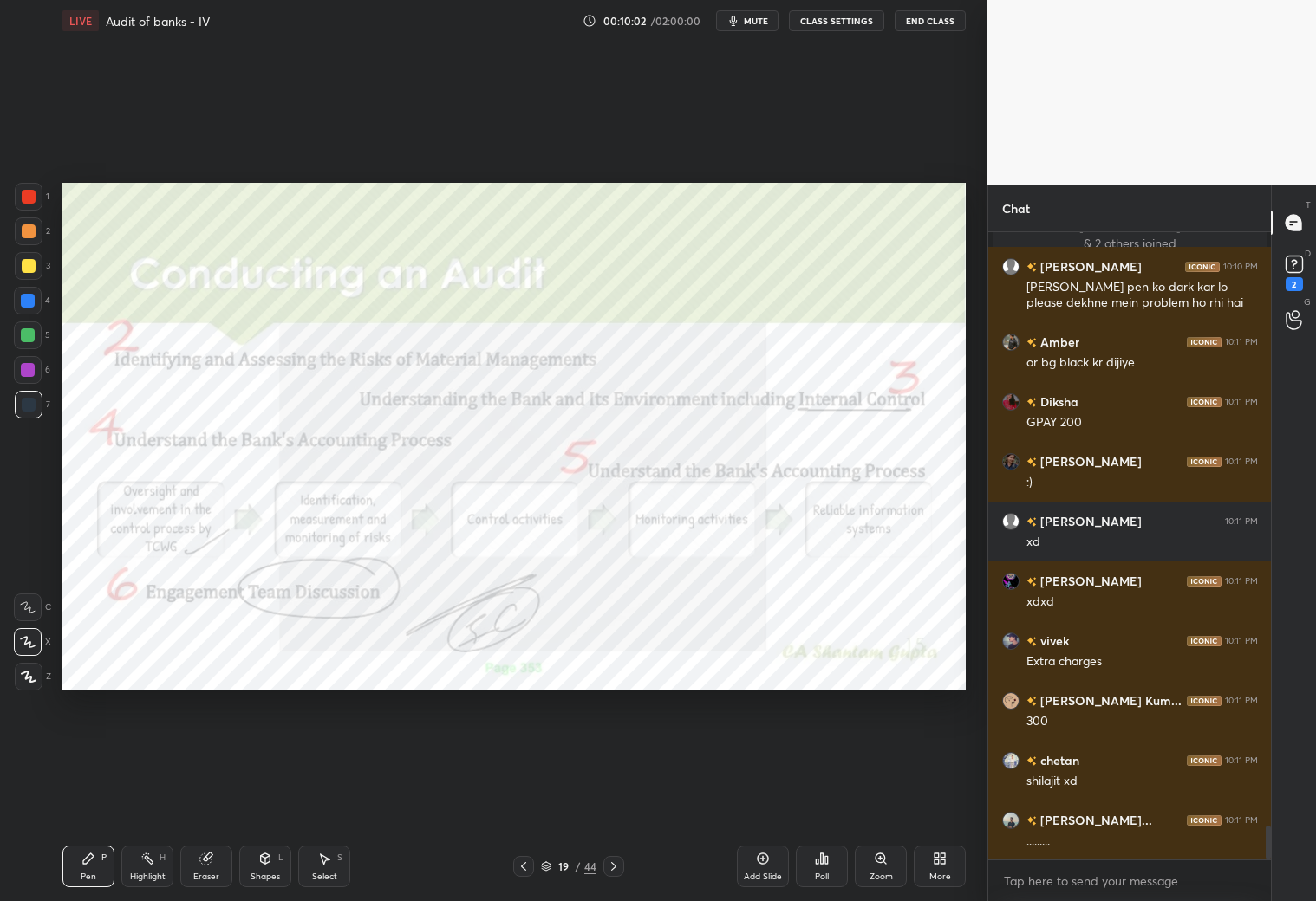
scroll to position [11104, 0]
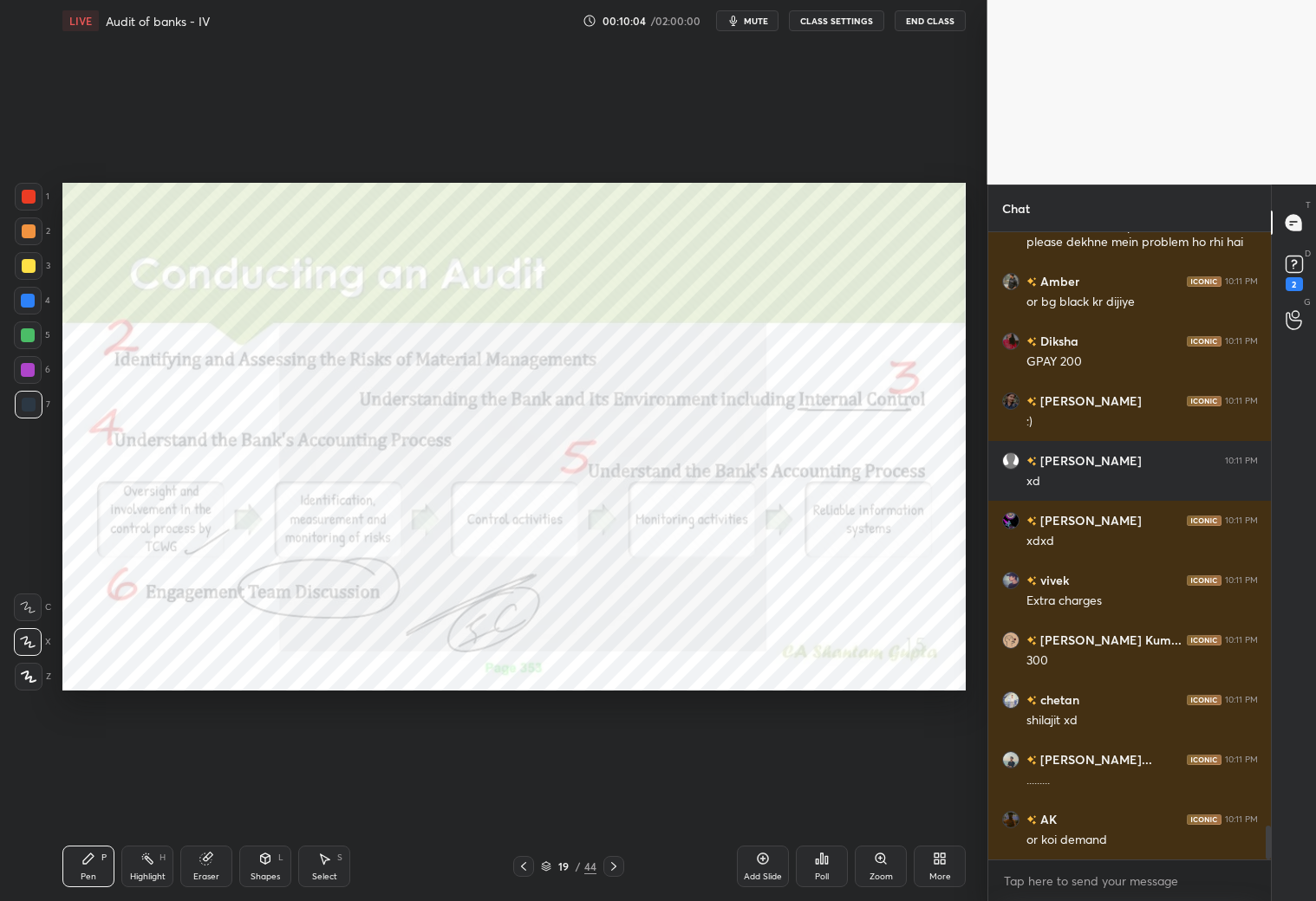
click at [517, 796] on icon at bounding box center [523, 866] width 14 height 14
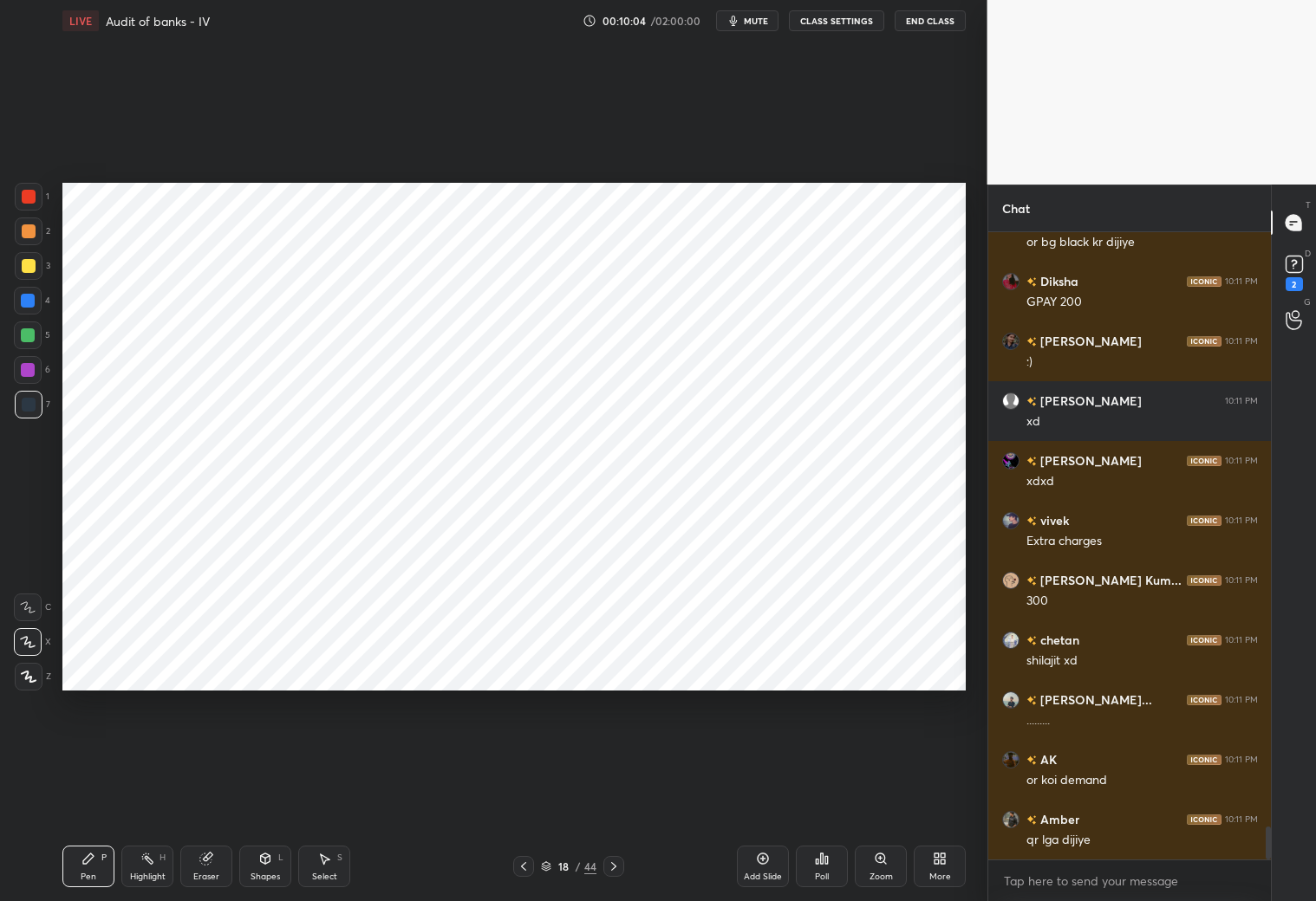
click at [518, 796] on icon at bounding box center [523, 866] width 14 height 14
click at [614, 796] on icon at bounding box center [613, 866] width 14 height 14
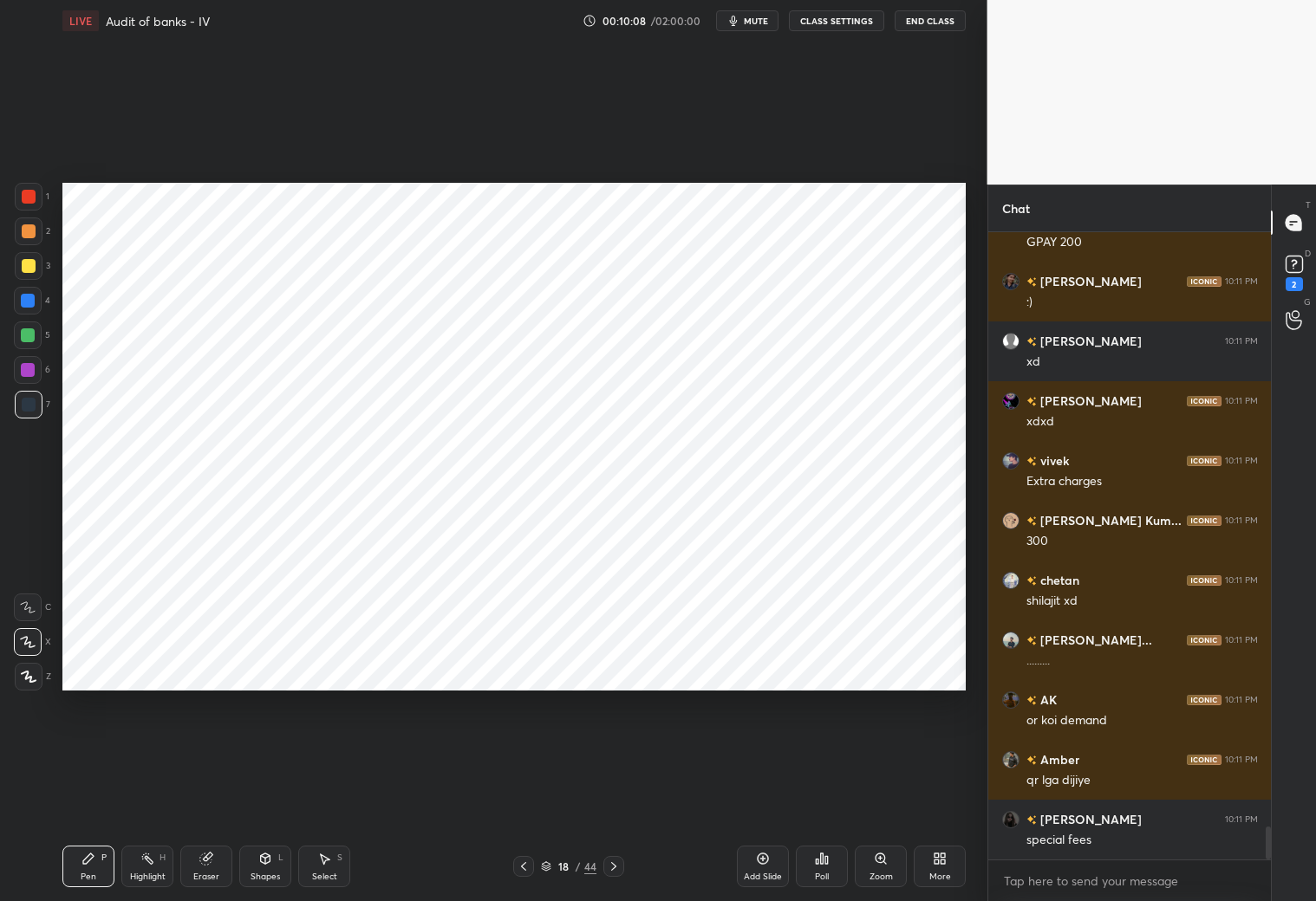
click at [516, 796] on icon at bounding box center [523, 866] width 14 height 14
click at [521, 796] on icon at bounding box center [523, 866] width 14 height 14
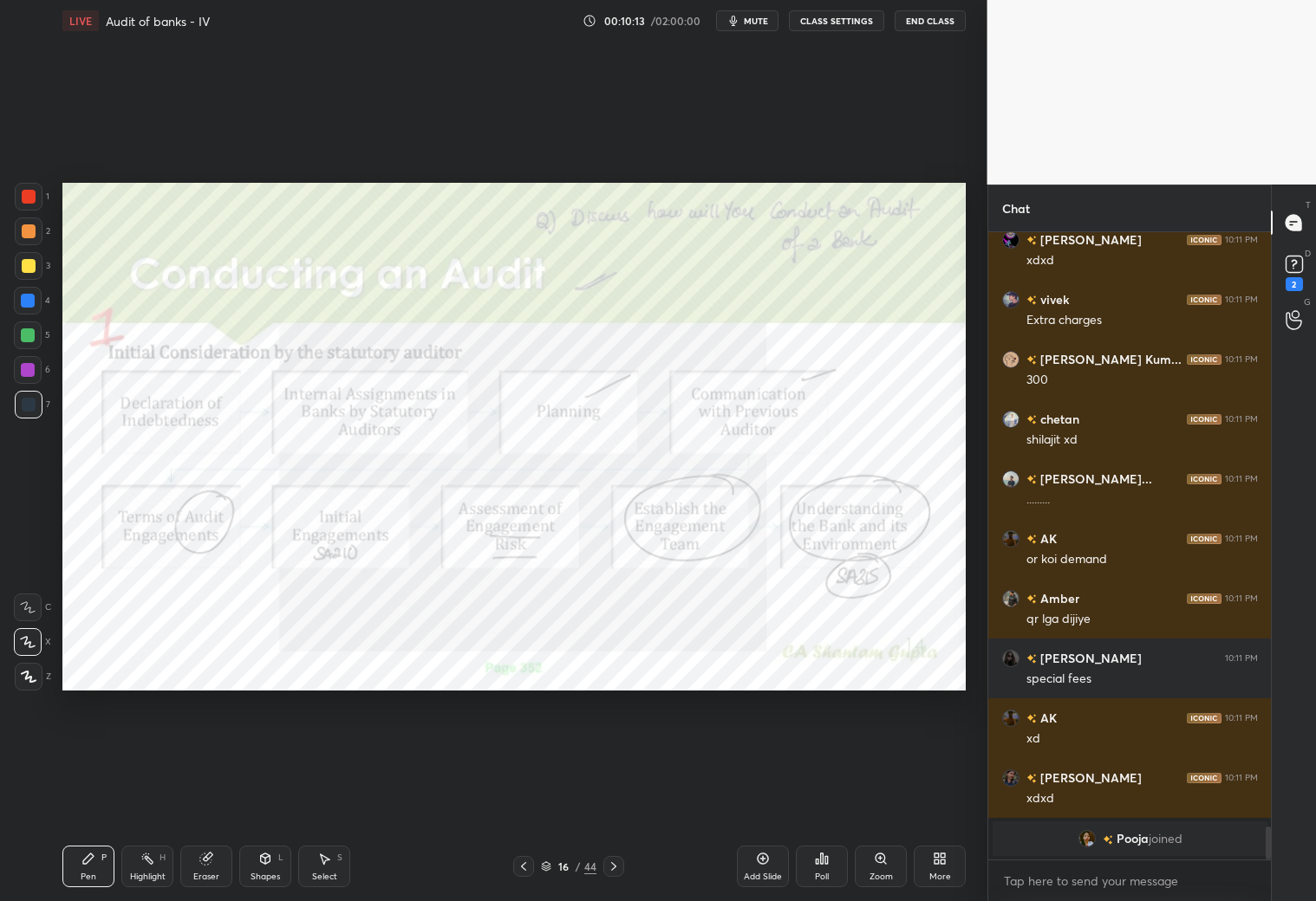
scroll to position [11564, 0]
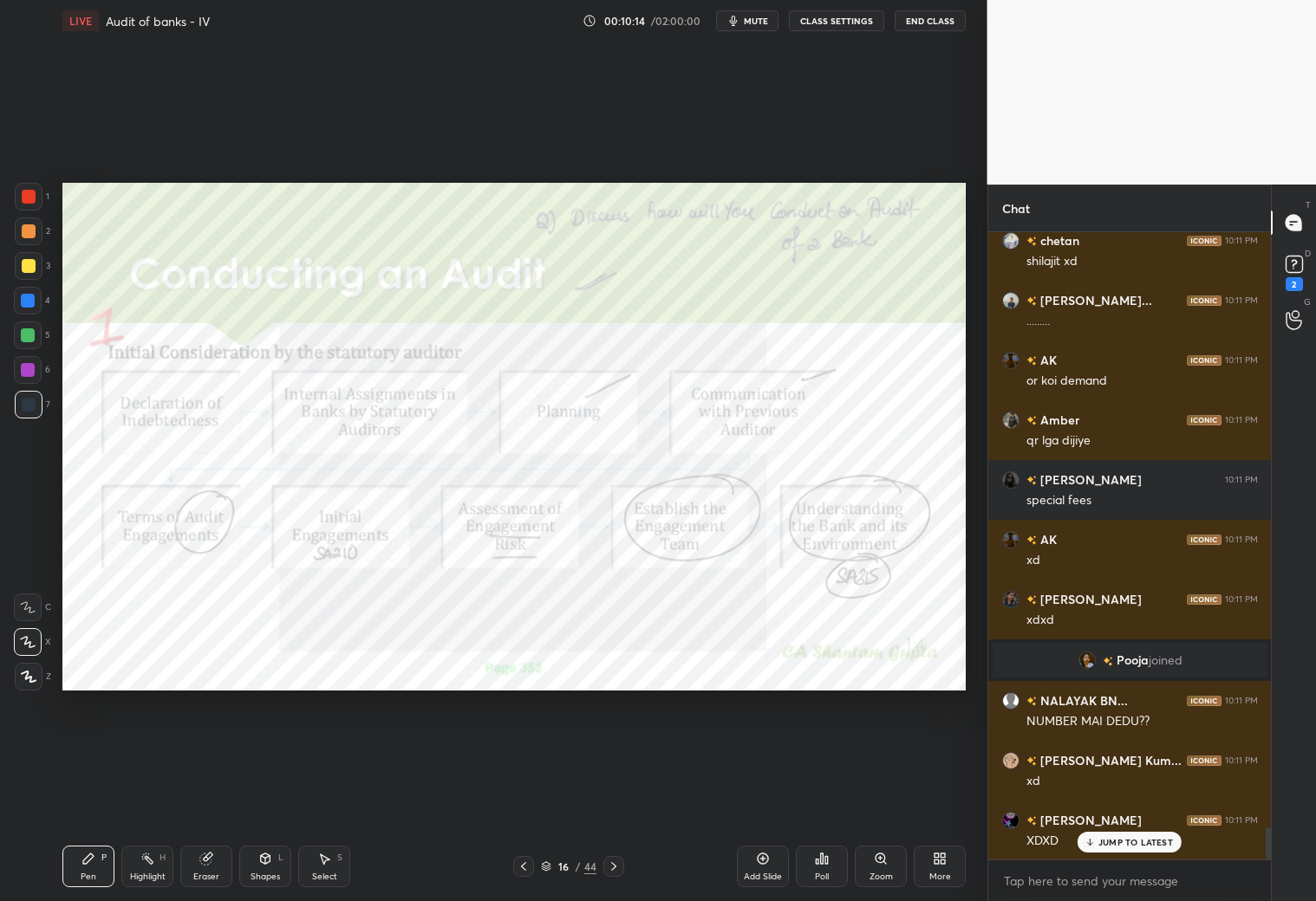
click at [612, 796] on icon at bounding box center [613, 866] width 14 height 14
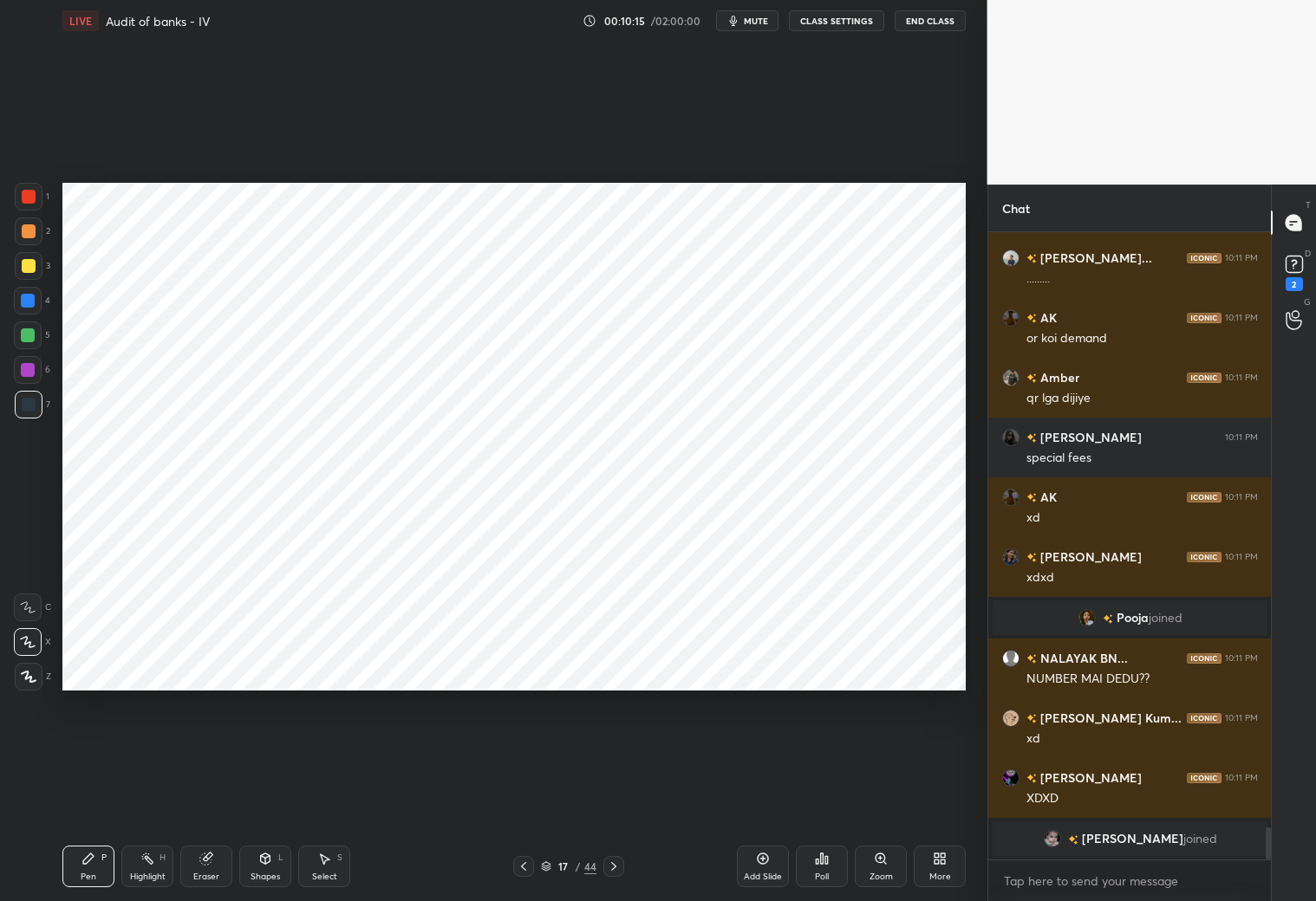
scroll to position [11666, 0]
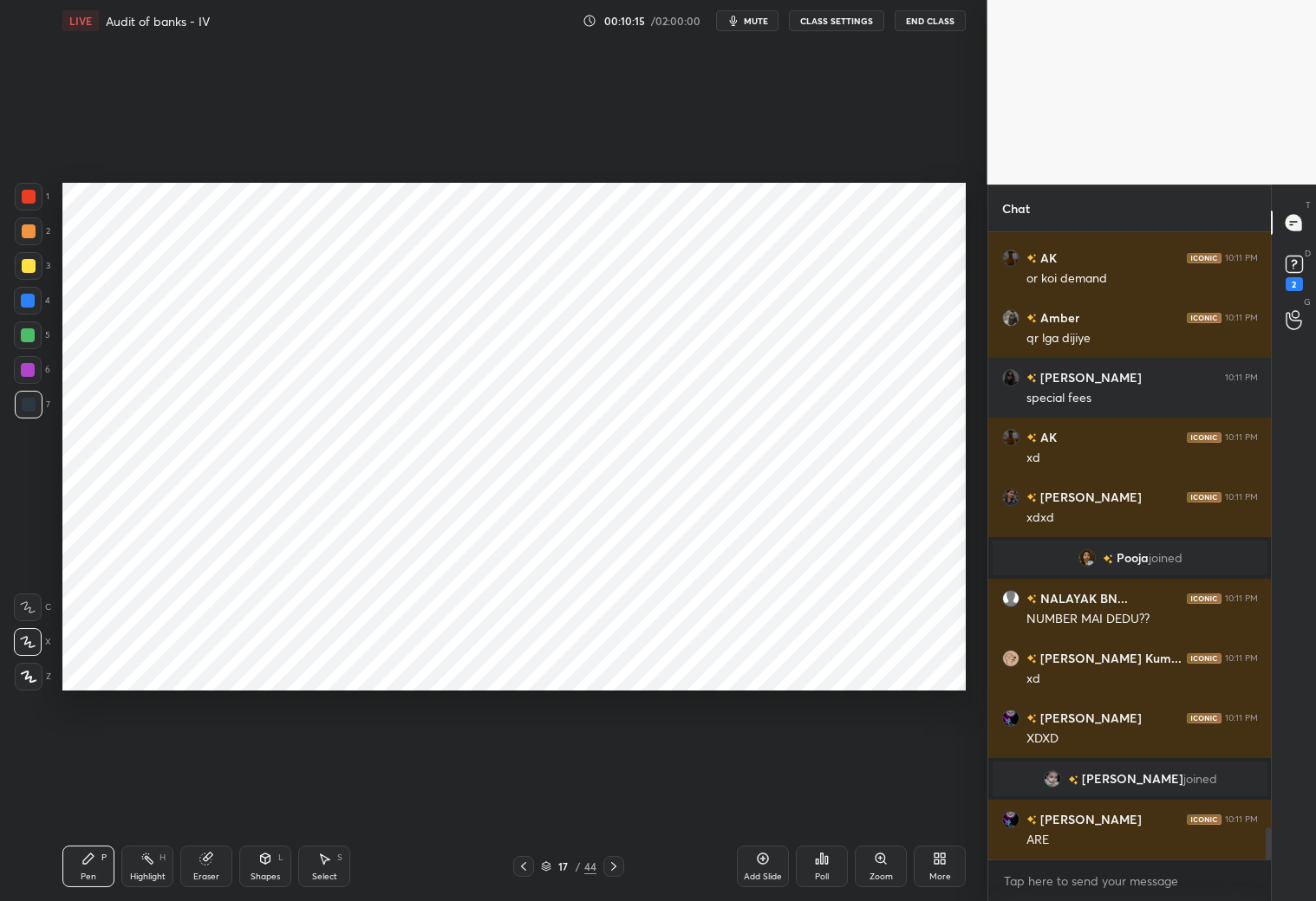
click at [610, 796] on icon at bounding box center [613, 866] width 14 height 14
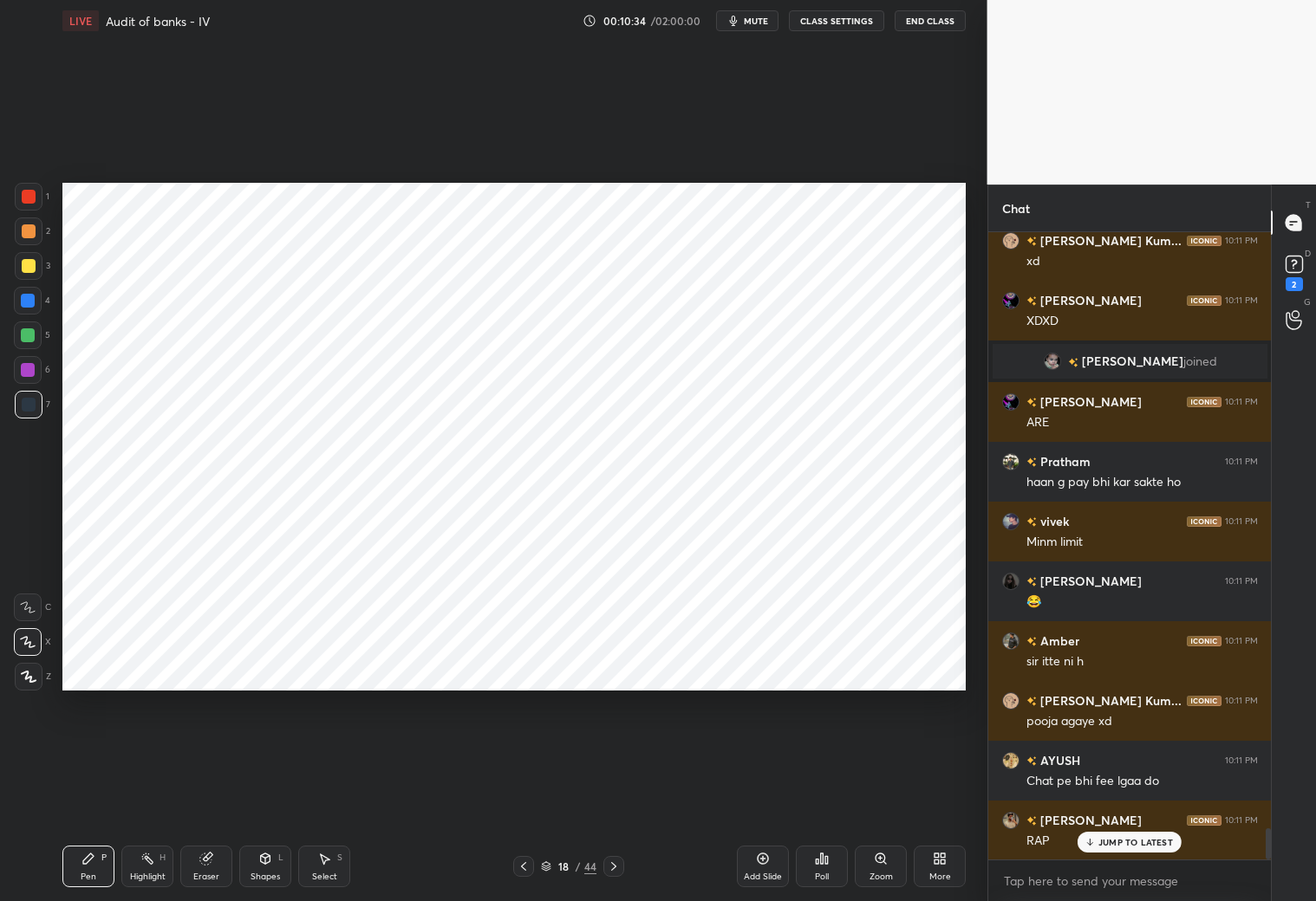
scroll to position [12160, 0]
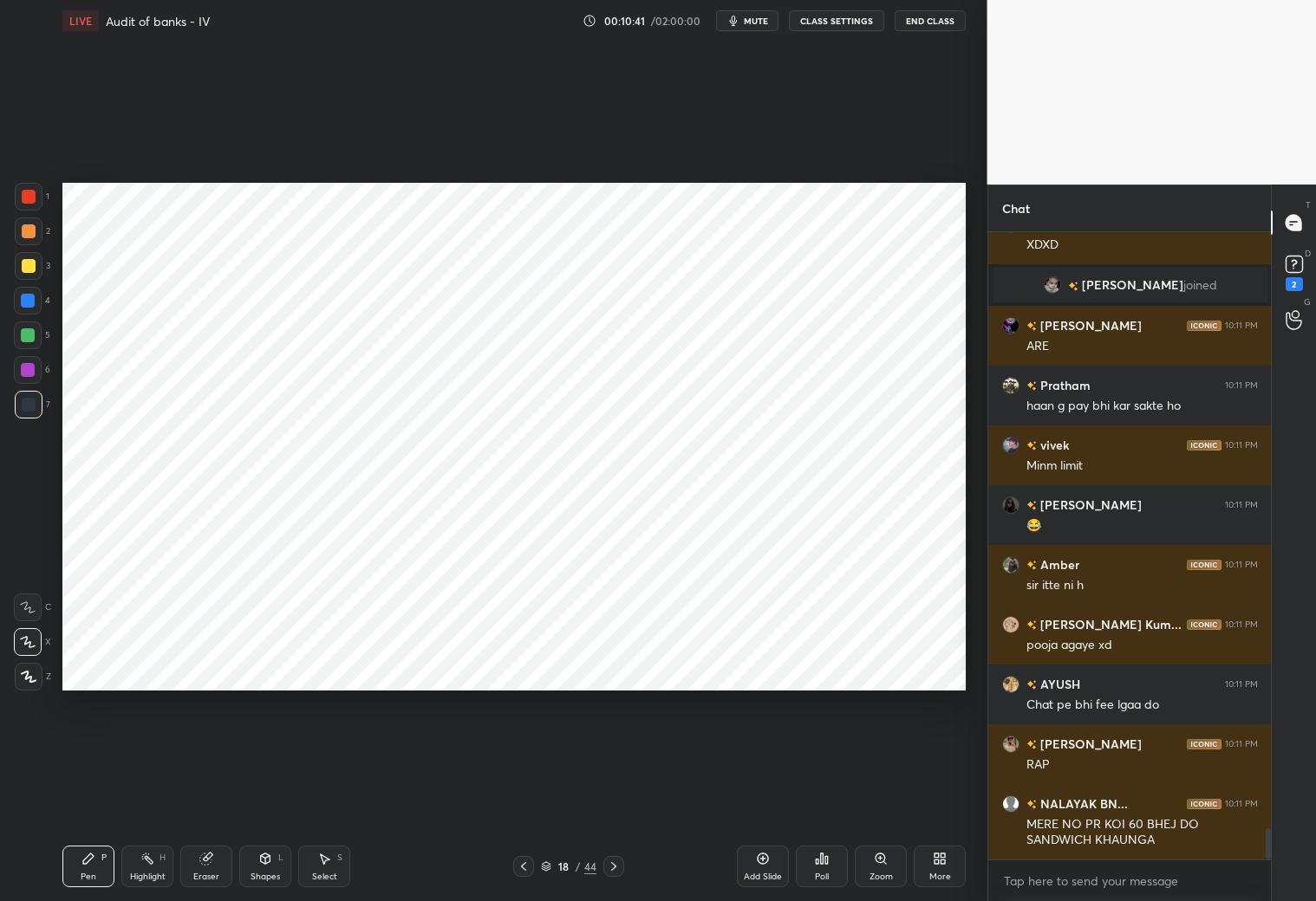
click at [25, 310] on div at bounding box center [27, 301] width 27 height 27
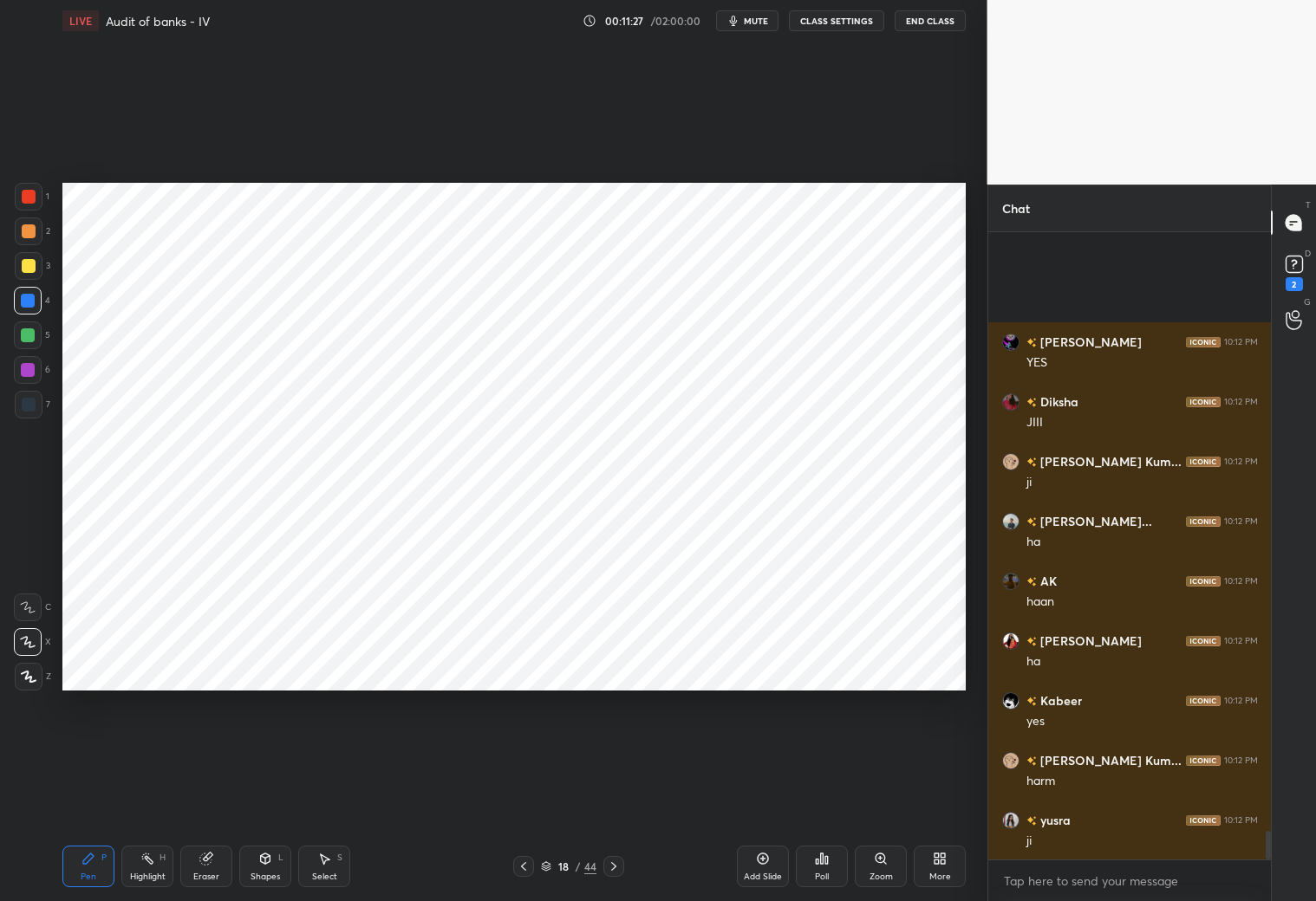
scroll to position [13075, 0]
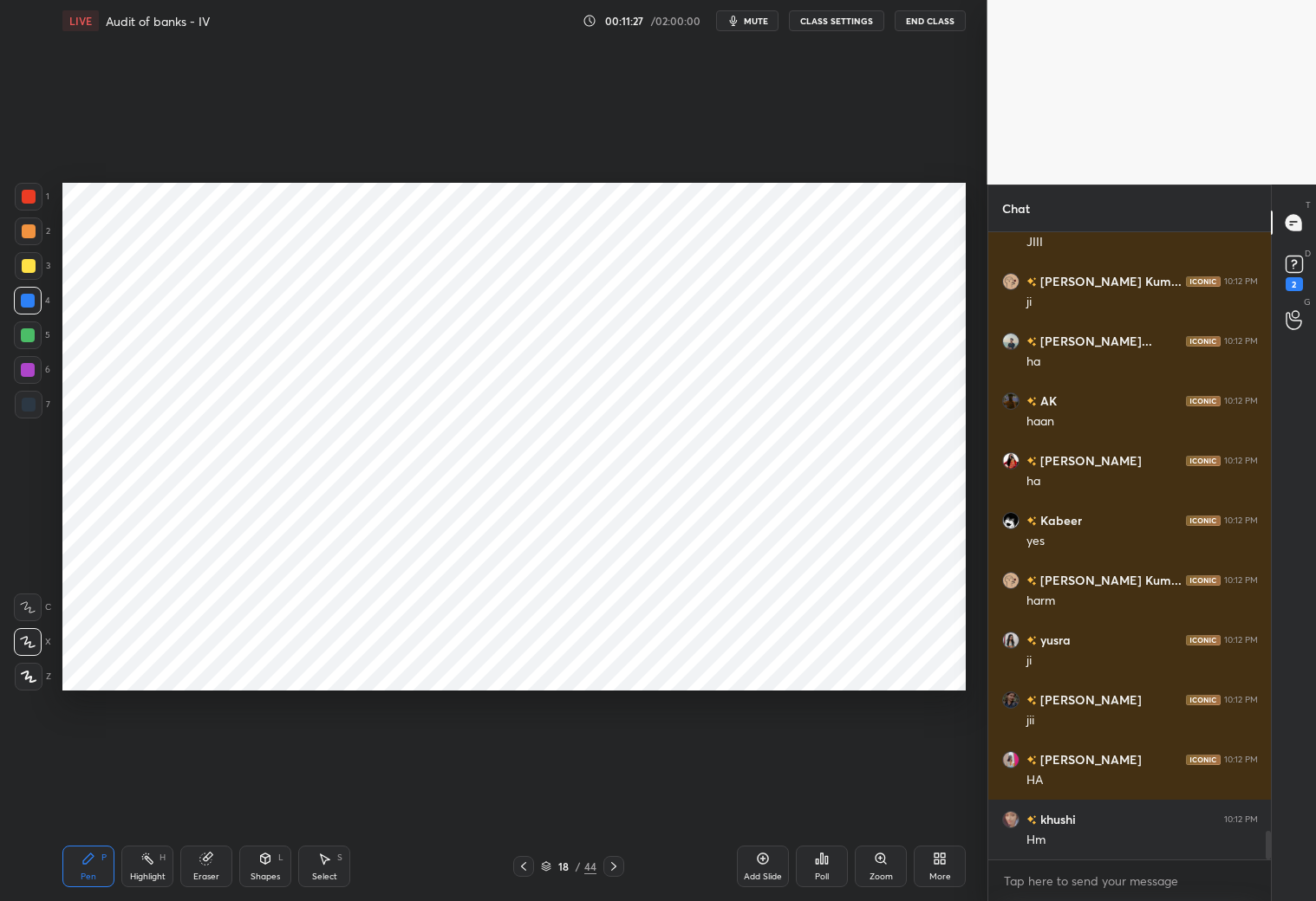
drag, startPoint x: 269, startPoint y: 865, endPoint x: 269, endPoint y: 853, distance: 12.0
click at [271, 796] on div "Shapes L" at bounding box center [265, 867] width 52 height 42
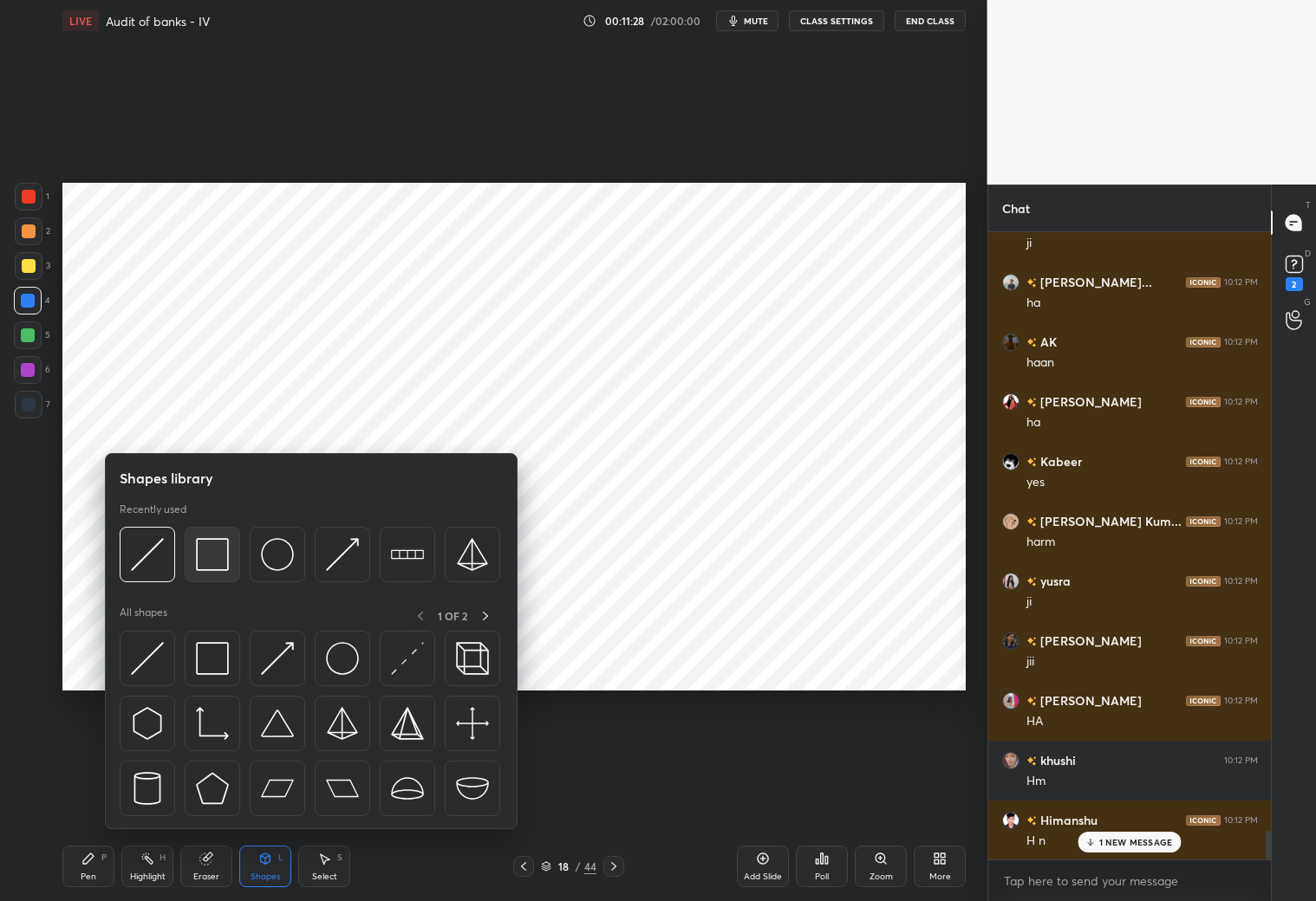
scroll to position [13210, 0]
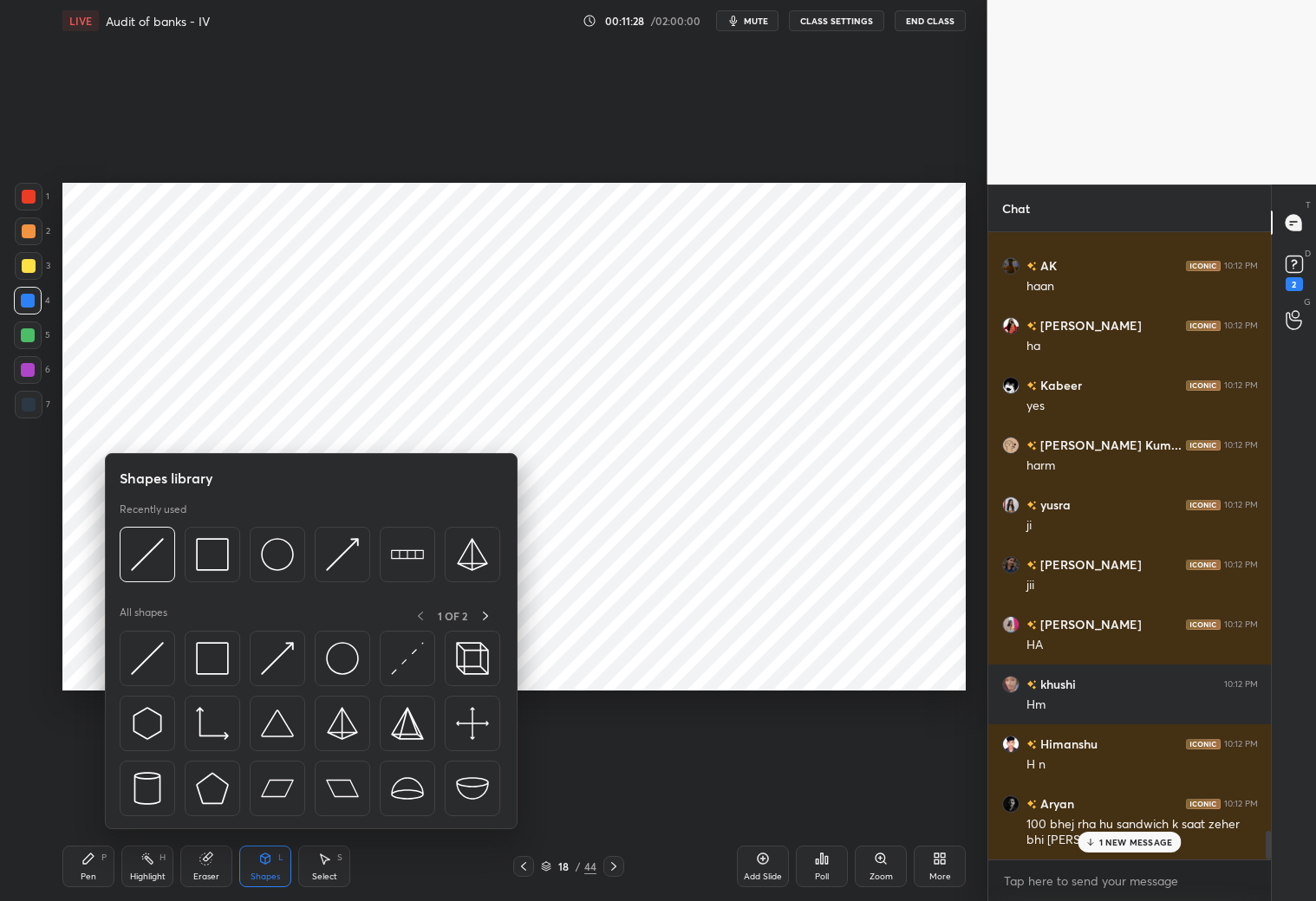
click at [205, 557] on img at bounding box center [212, 555] width 33 height 33
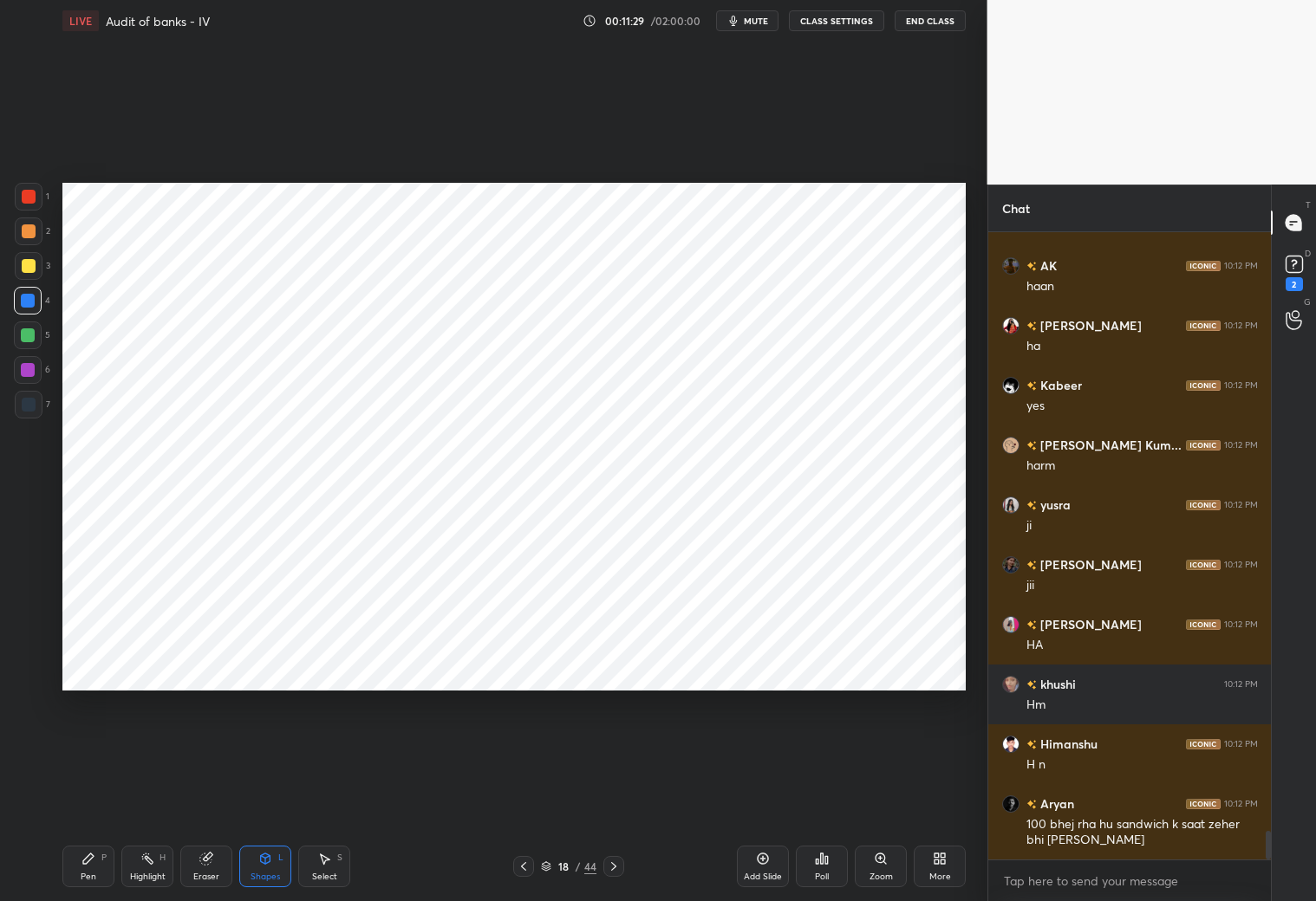
drag, startPoint x: 23, startPoint y: 340, endPoint x: 31, endPoint y: 342, distance: 8.2
click at [22, 344] on div at bounding box center [27, 335] width 27 height 27
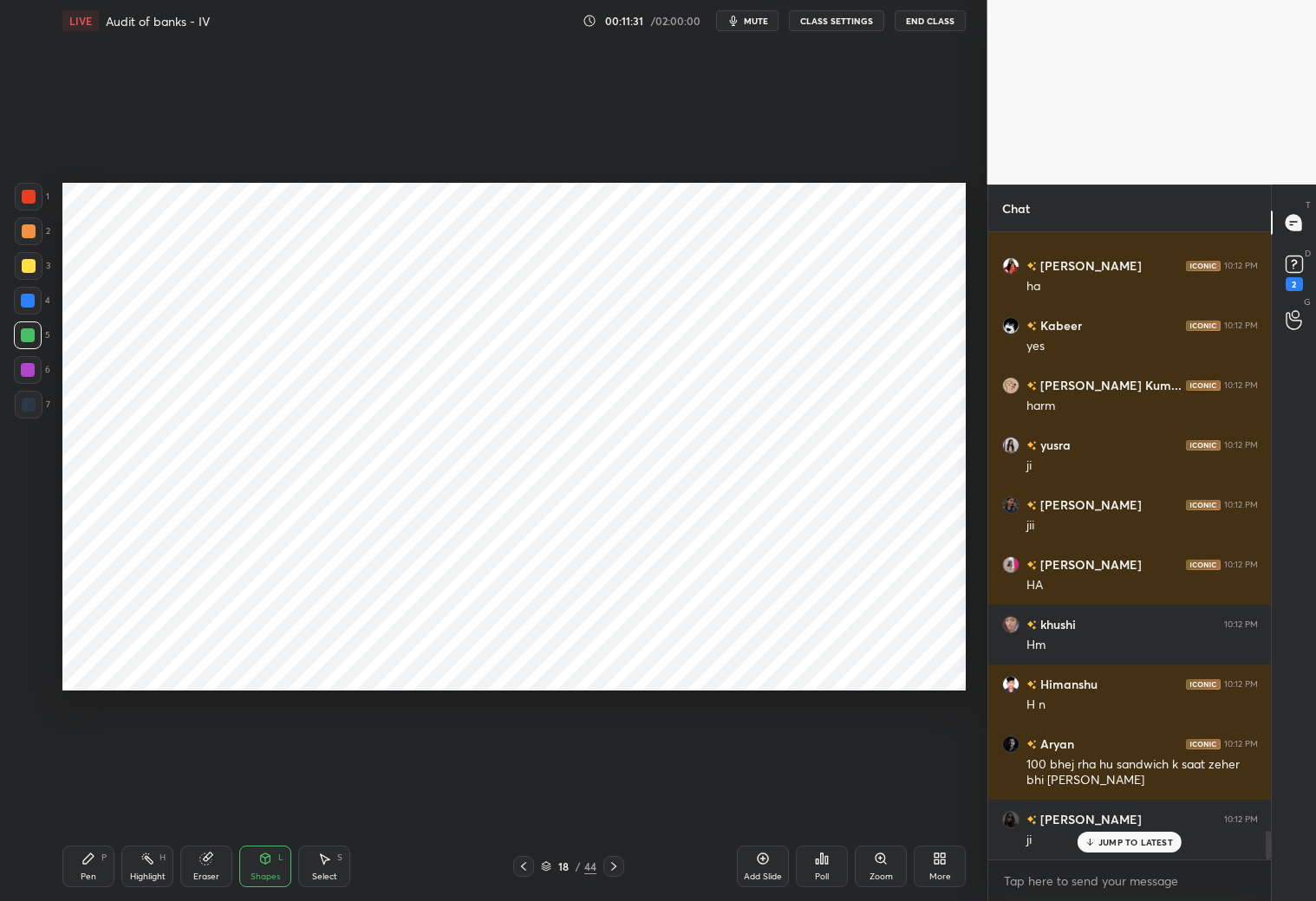
scroll to position [13310, 0]
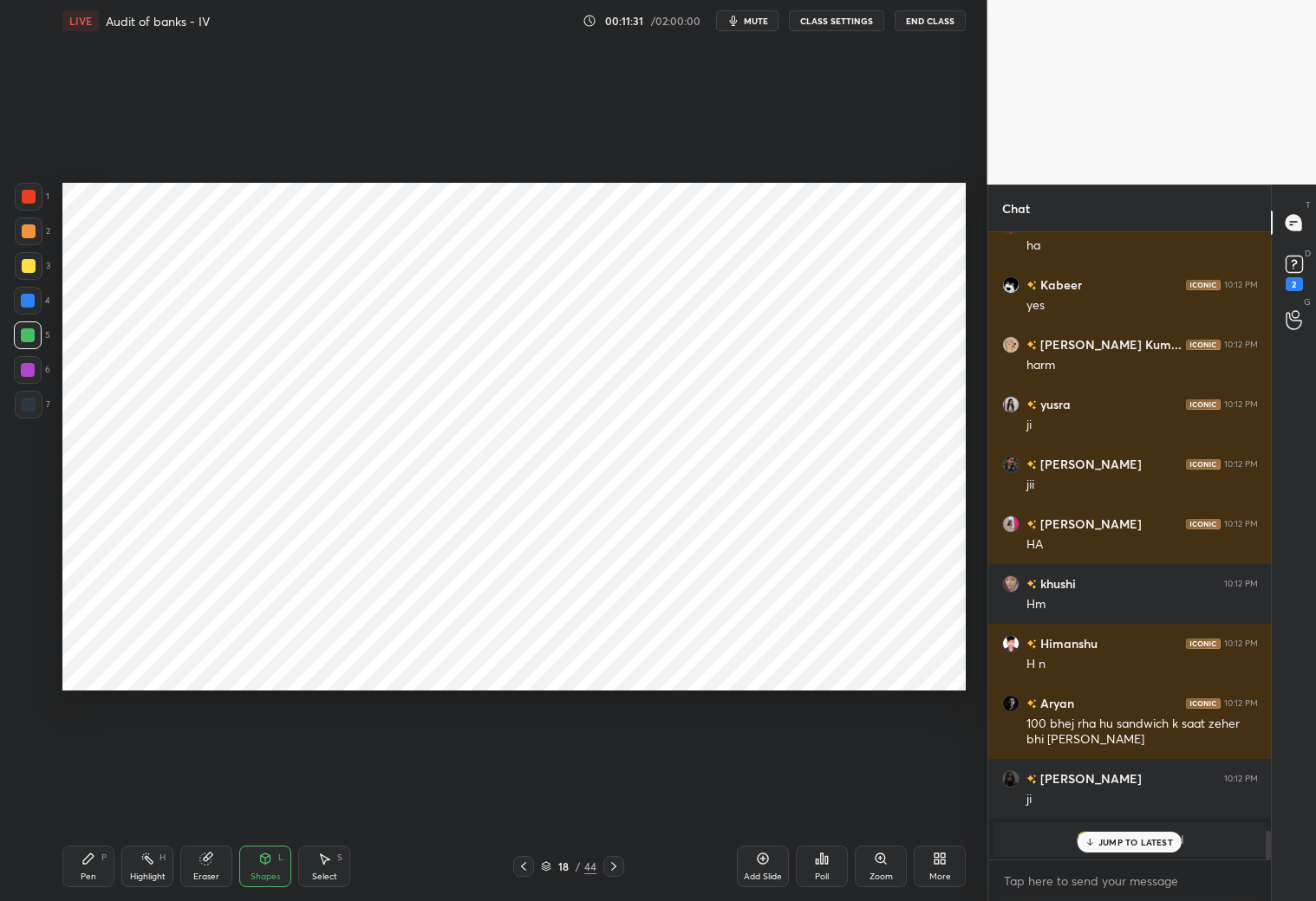
drag, startPoint x: 82, startPoint y: 860, endPoint x: 110, endPoint y: 812, distance: 55.6
click at [82, 796] on icon at bounding box center [88, 858] width 14 height 14
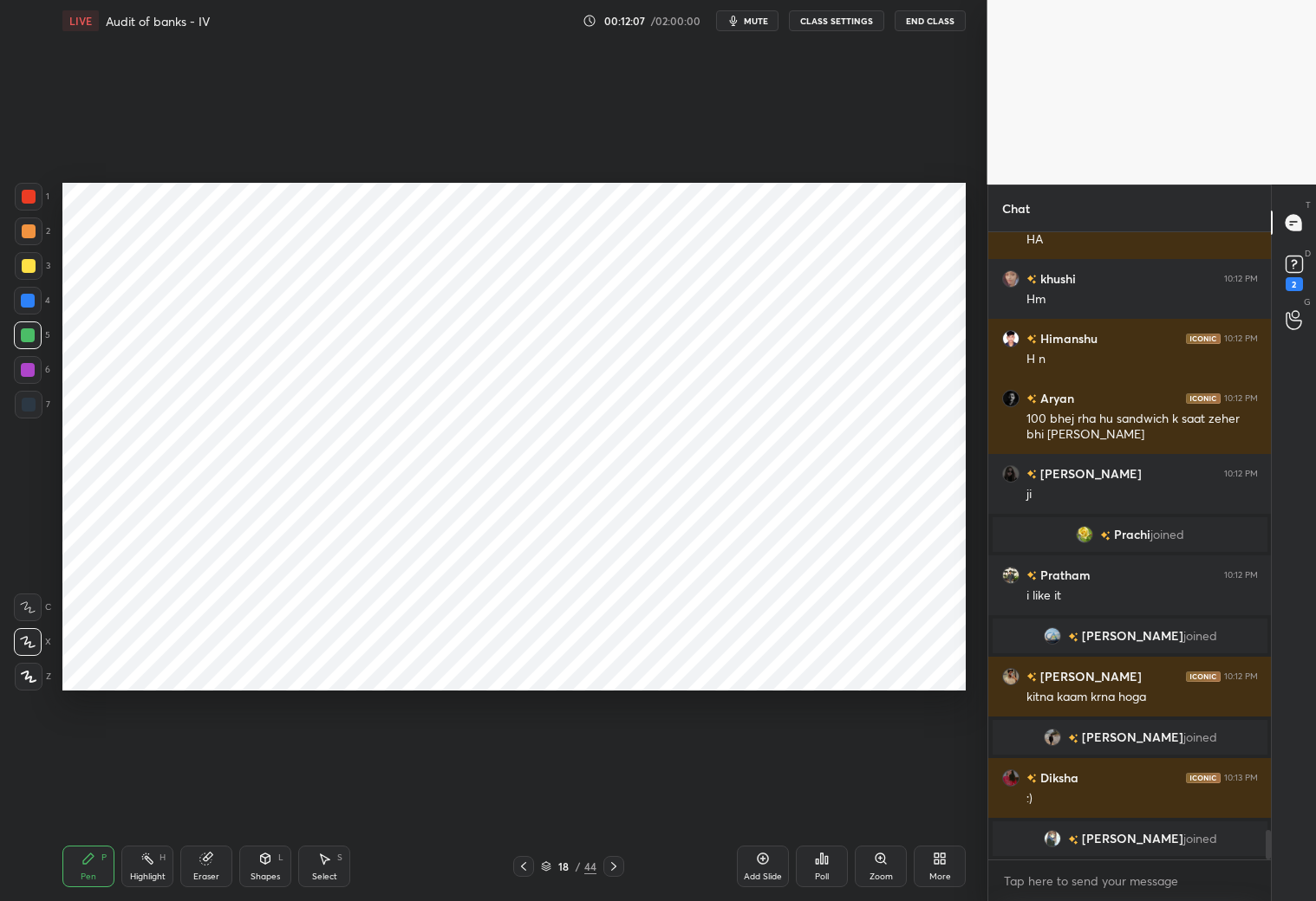
scroll to position [12815, 0]
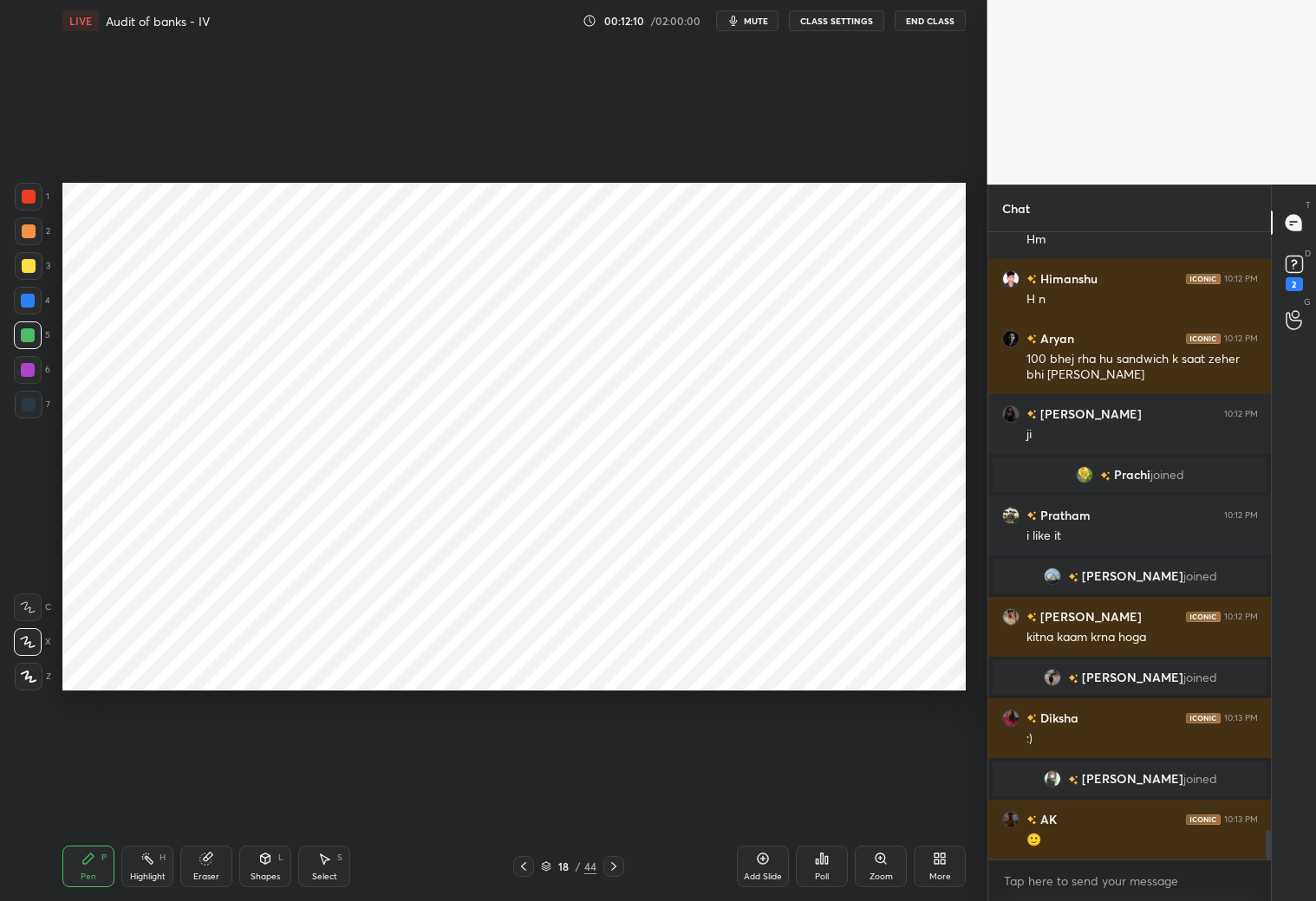
click at [757, 796] on div "Add Slide" at bounding box center [762, 867] width 52 height 42
click at [35, 407] on div at bounding box center [28, 405] width 27 height 27
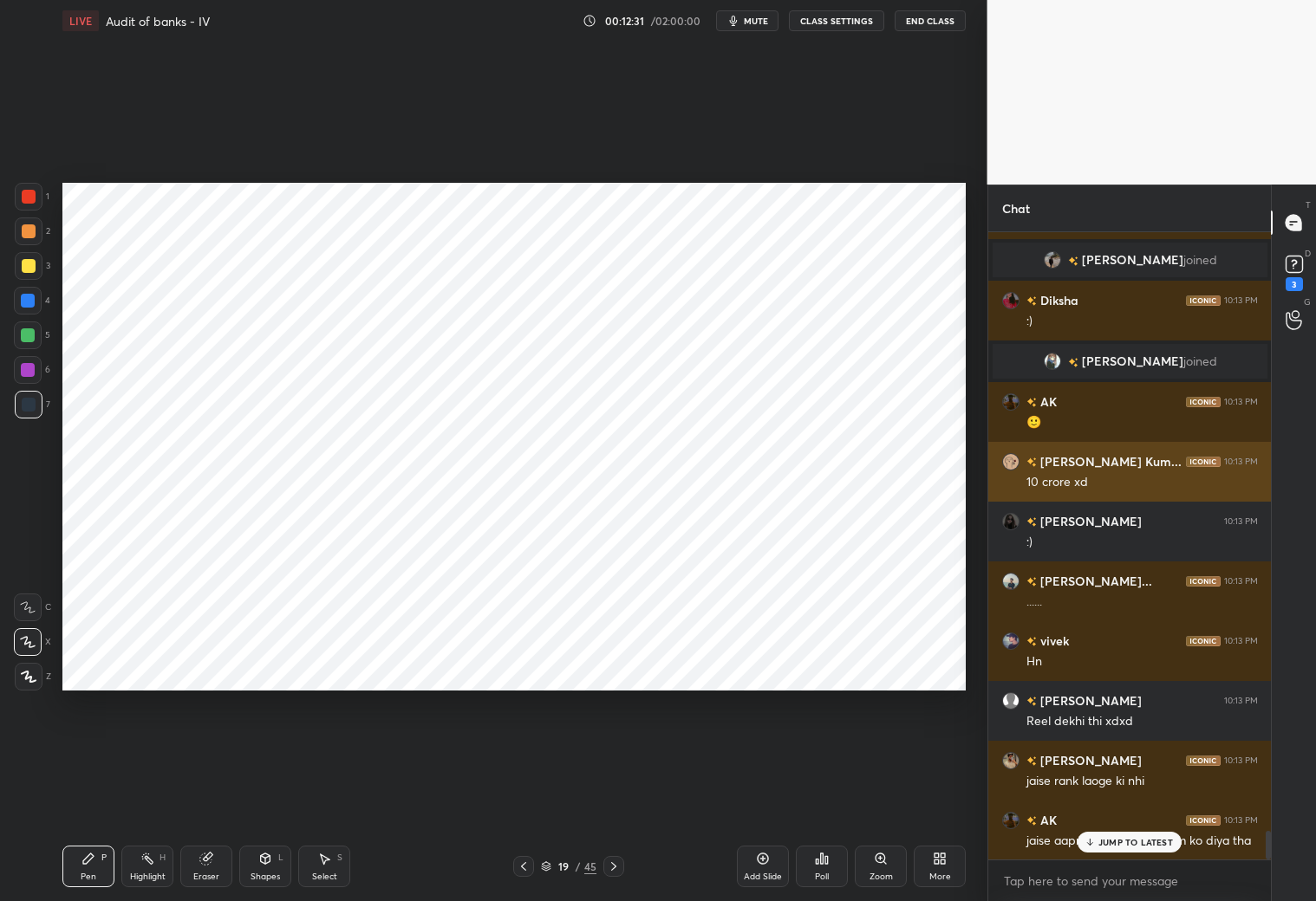
scroll to position [13293, 0]
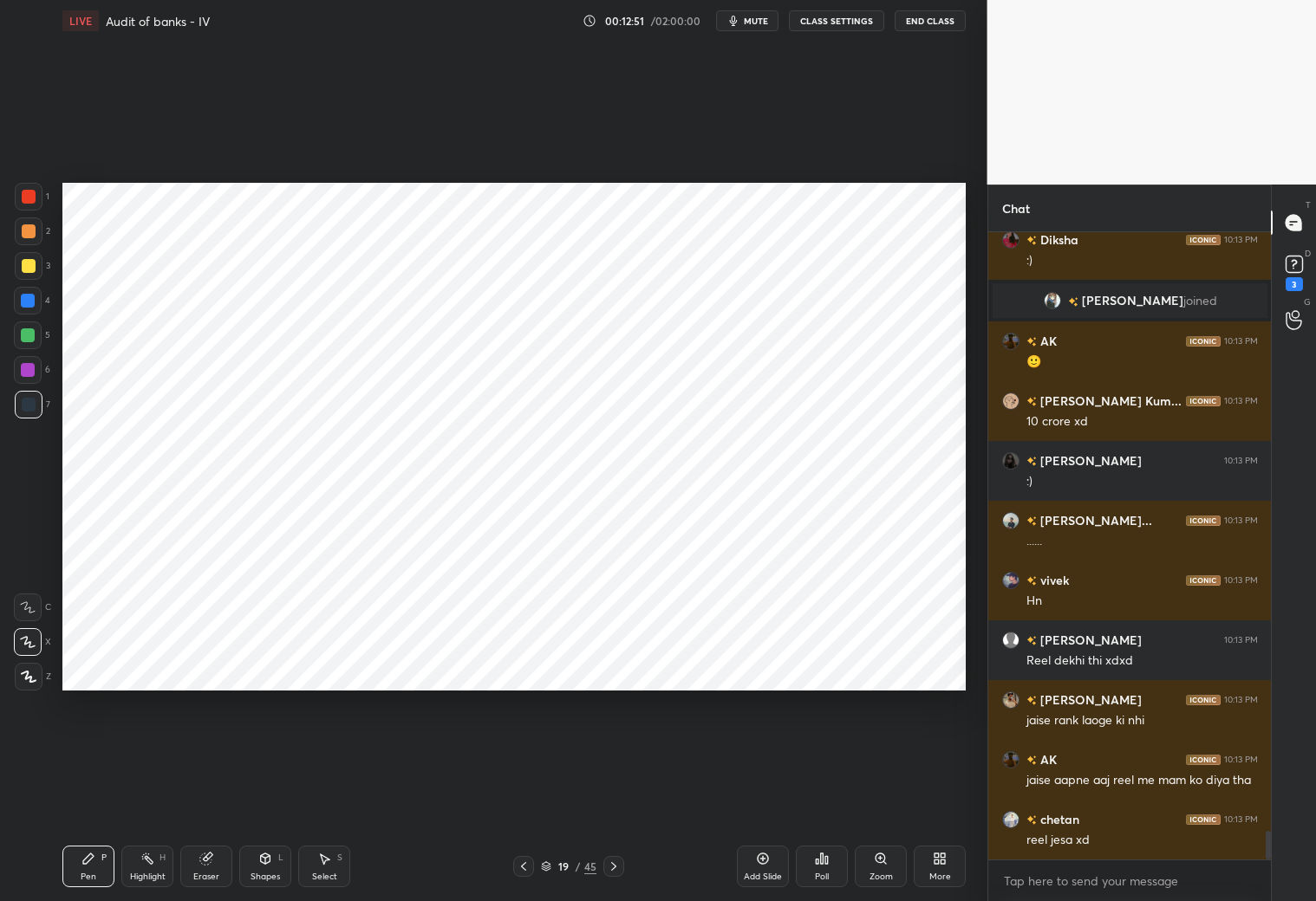
drag, startPoint x: 31, startPoint y: 307, endPoint x: 54, endPoint y: 296, distance: 25.5
click at [35, 307] on div at bounding box center [27, 301] width 27 height 27
click at [216, 796] on div "Eraser" at bounding box center [206, 867] width 52 height 42
click at [92, 796] on div "Pen P" at bounding box center [88, 867] width 52 height 42
click at [28, 408] on div at bounding box center [28, 404] width 14 height 14
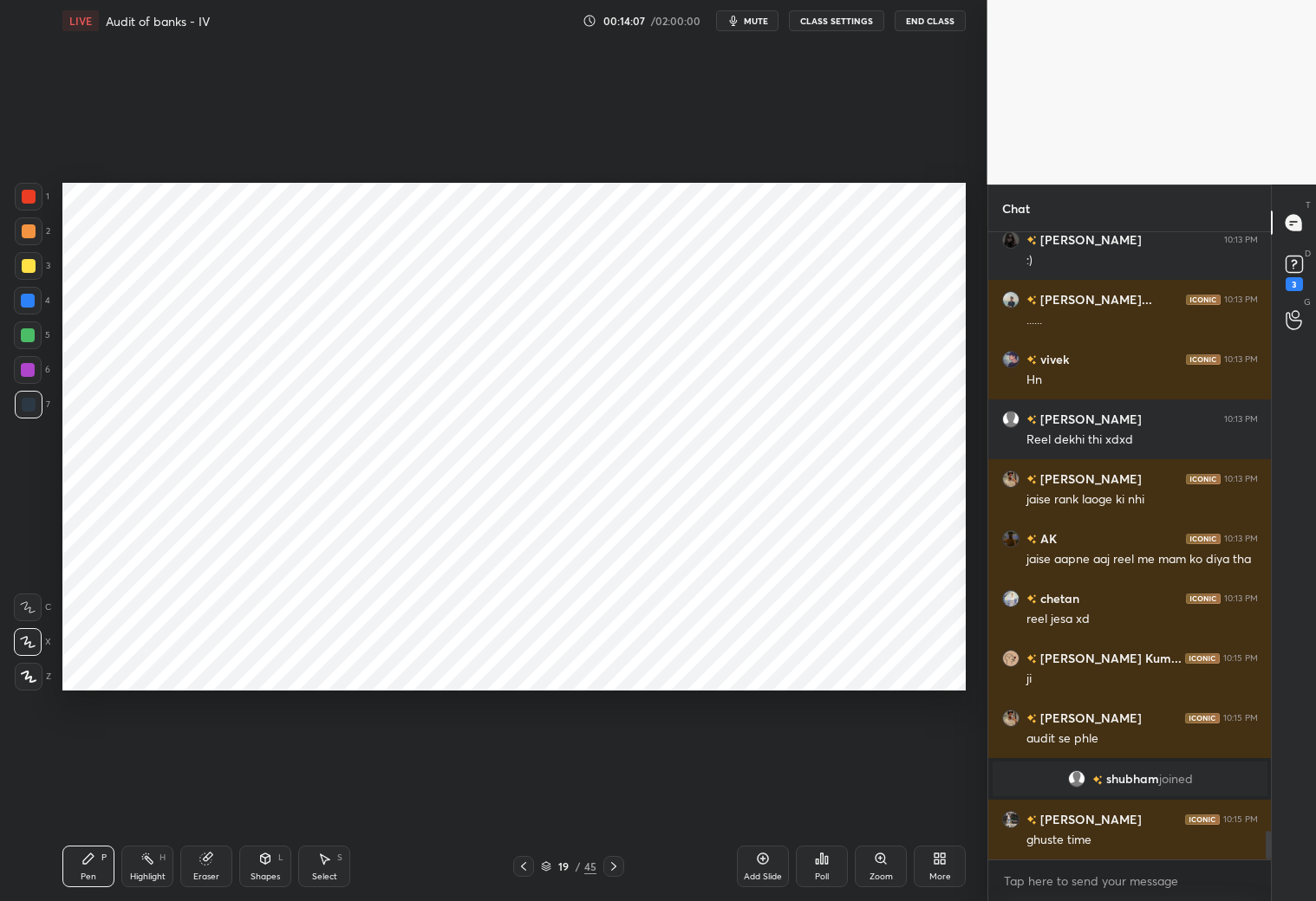
scroll to position [13309, 0]
drag, startPoint x: 203, startPoint y: 874, endPoint x: 186, endPoint y: 833, distance: 44.4
click at [202, 796] on div "Eraser" at bounding box center [207, 876] width 26 height 8
drag, startPoint x: 97, startPoint y: 867, endPoint x: 95, endPoint y: 847, distance: 20.1
click at [95, 796] on div "Pen P" at bounding box center [88, 867] width 52 height 42
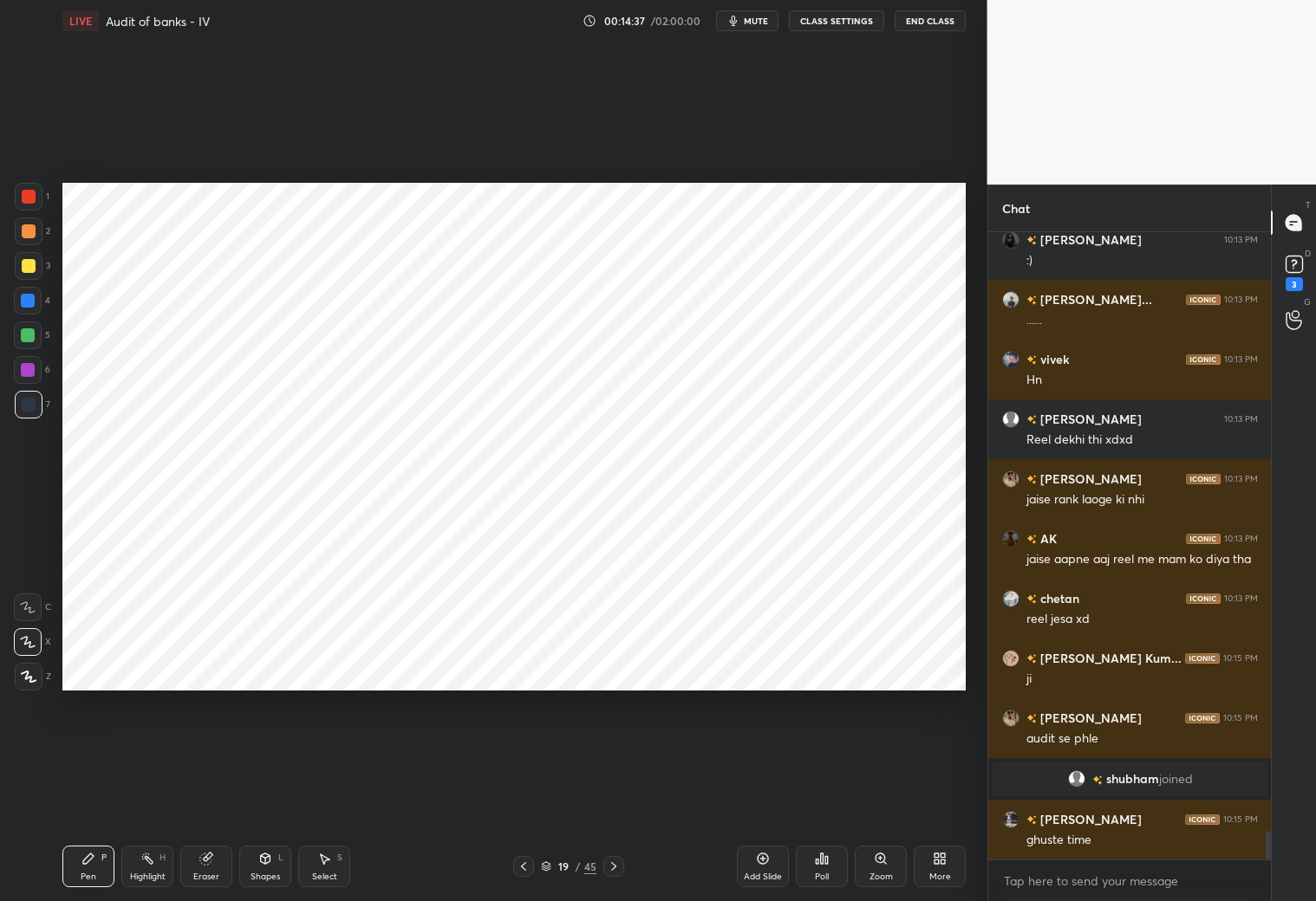
drag, startPoint x: 26, startPoint y: 300, endPoint x: 41, endPoint y: 297, distance: 15.3
click at [33, 300] on div at bounding box center [27, 301] width 14 height 14
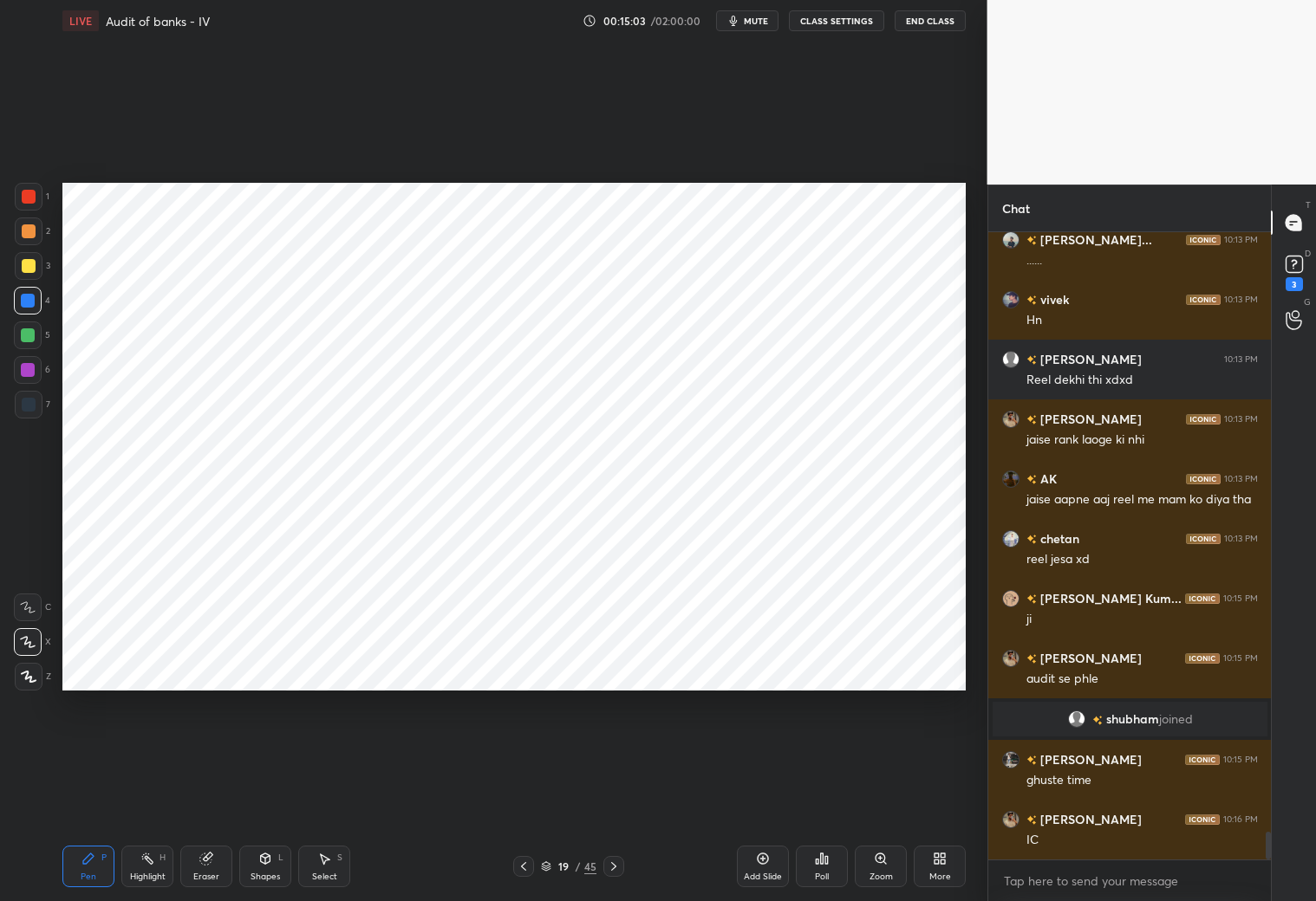
click at [523, 796] on icon at bounding box center [523, 866] width 14 height 14
click at [527, 796] on icon at bounding box center [523, 866] width 14 height 14
click at [527, 796] on div at bounding box center [524, 866] width 21 height 21
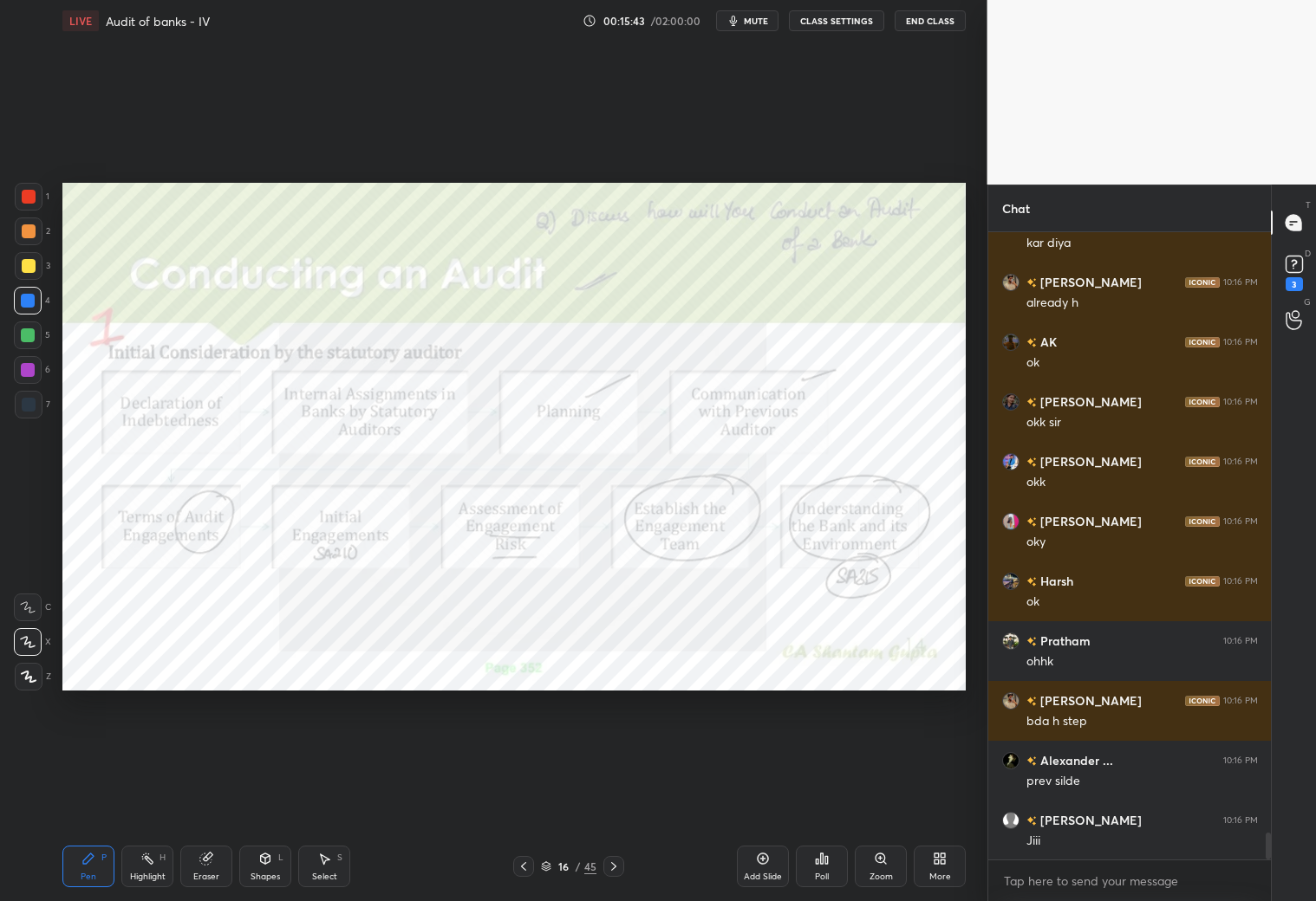
scroll to position [14146, 0]
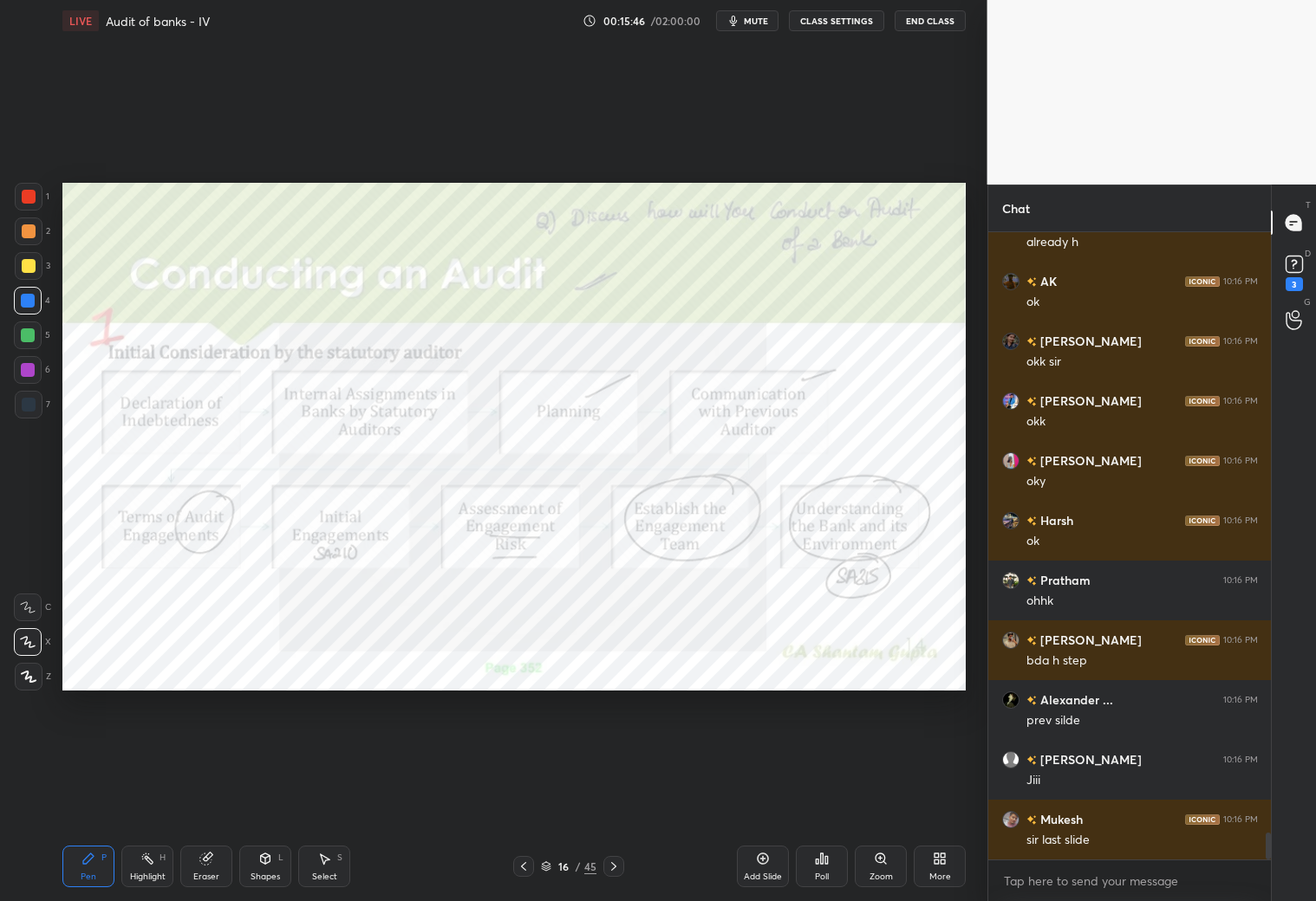
click at [612, 796] on icon at bounding box center [613, 866] width 14 height 14
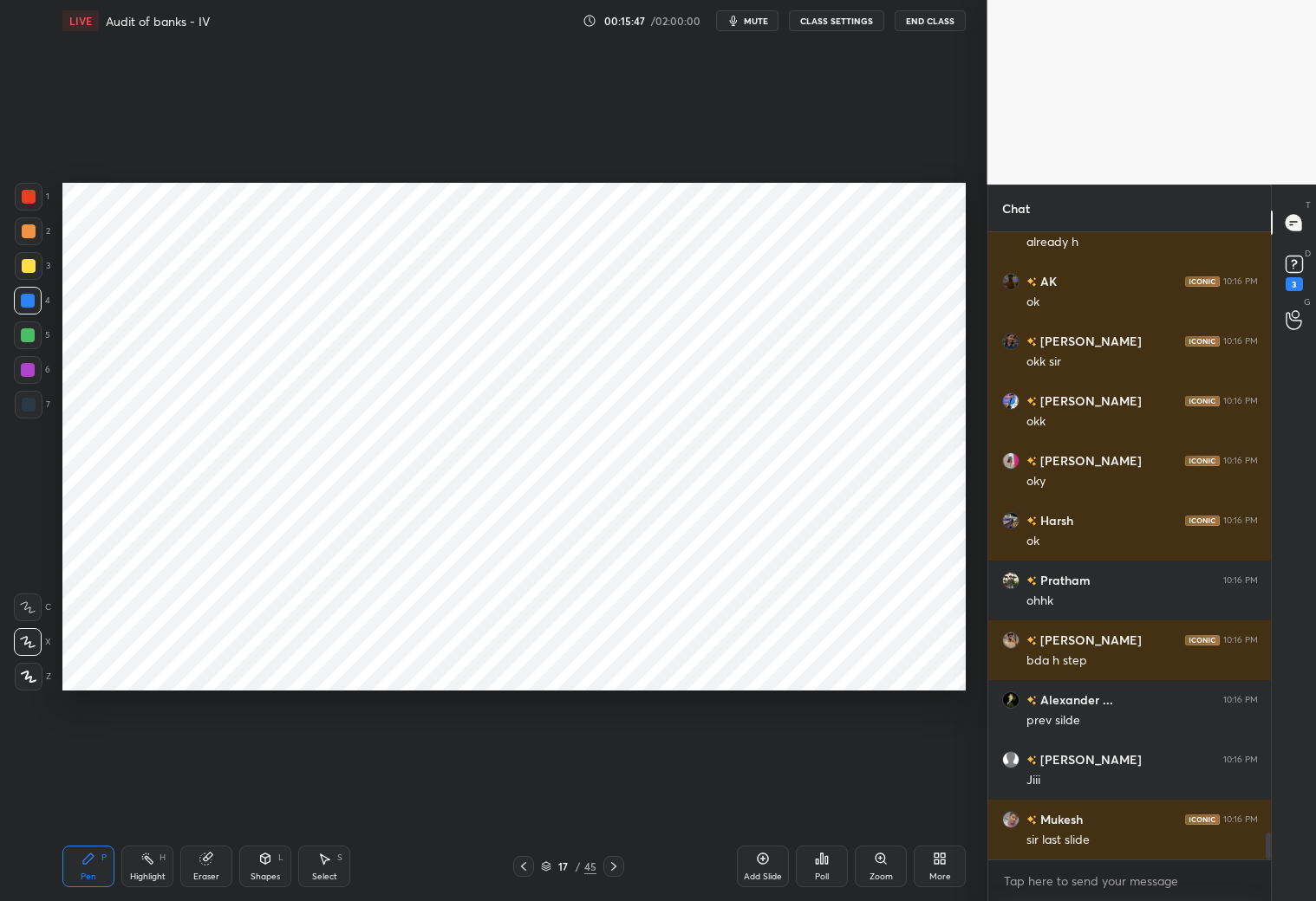
click at [613, 796] on icon at bounding box center [614, 866] width 5 height 8
click at [616, 796] on icon at bounding box center [613, 866] width 14 height 14
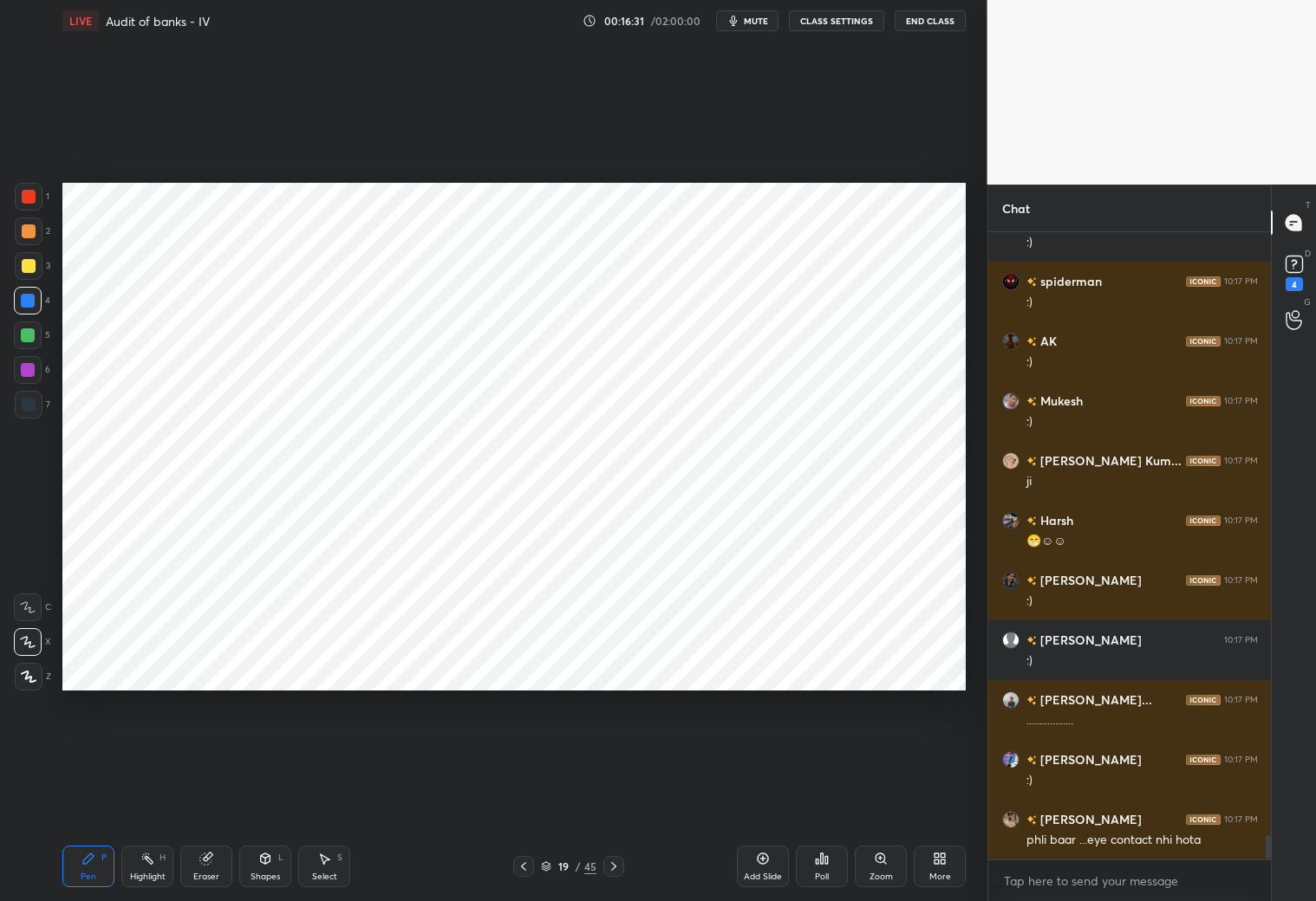
scroll to position [15673, 0]
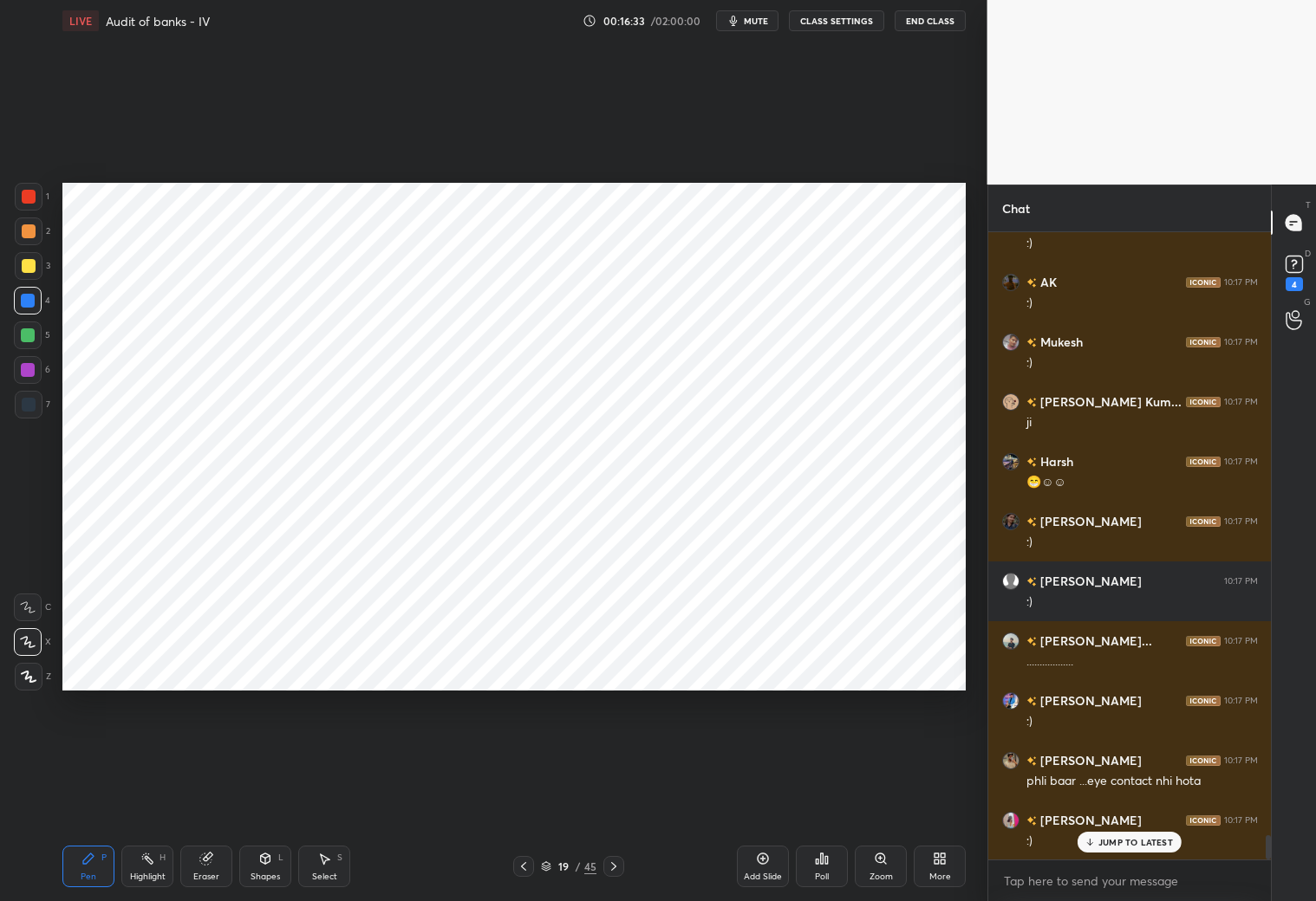
click at [26, 204] on div at bounding box center [28, 196] width 27 height 27
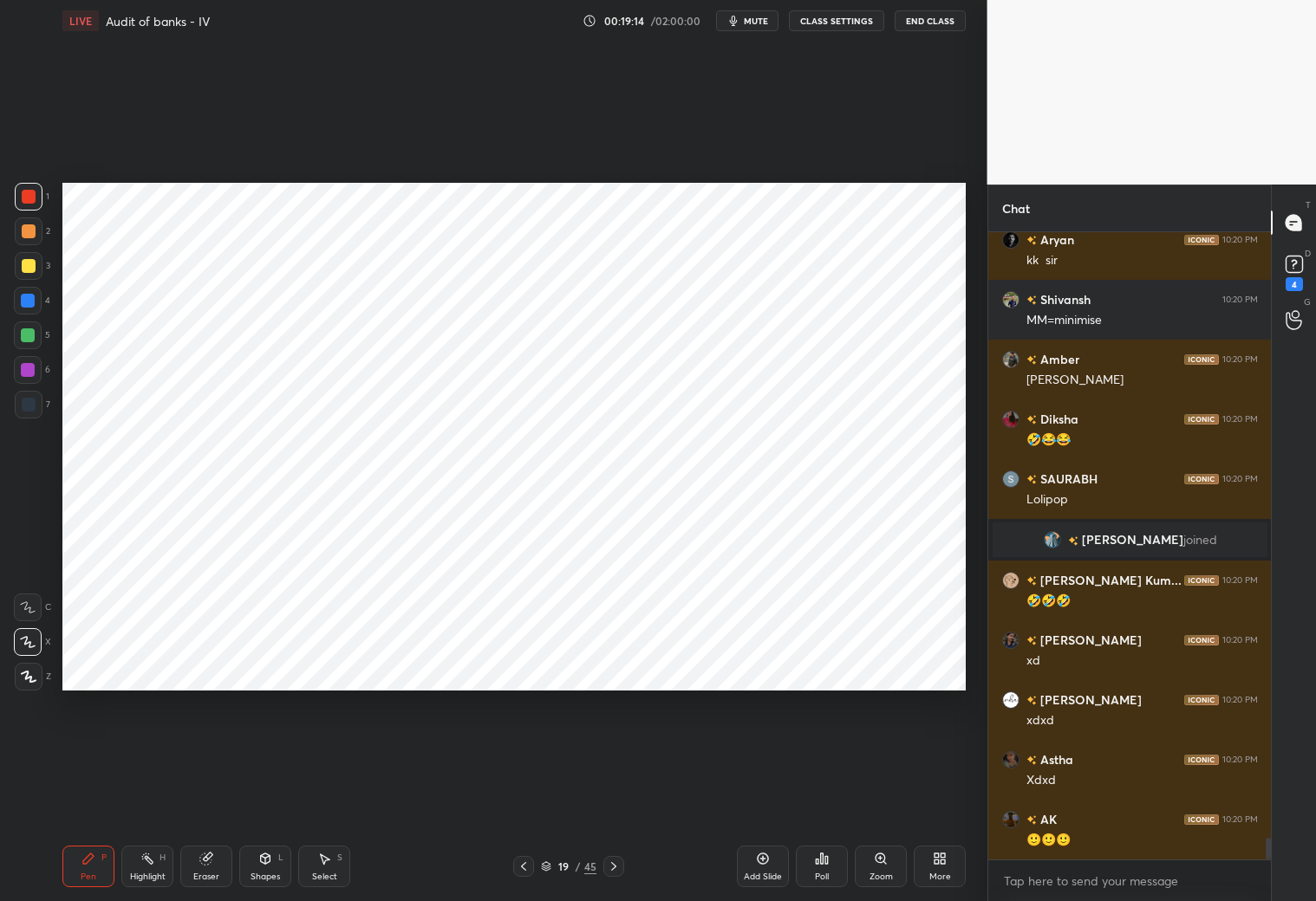
scroll to position [17929, 0]
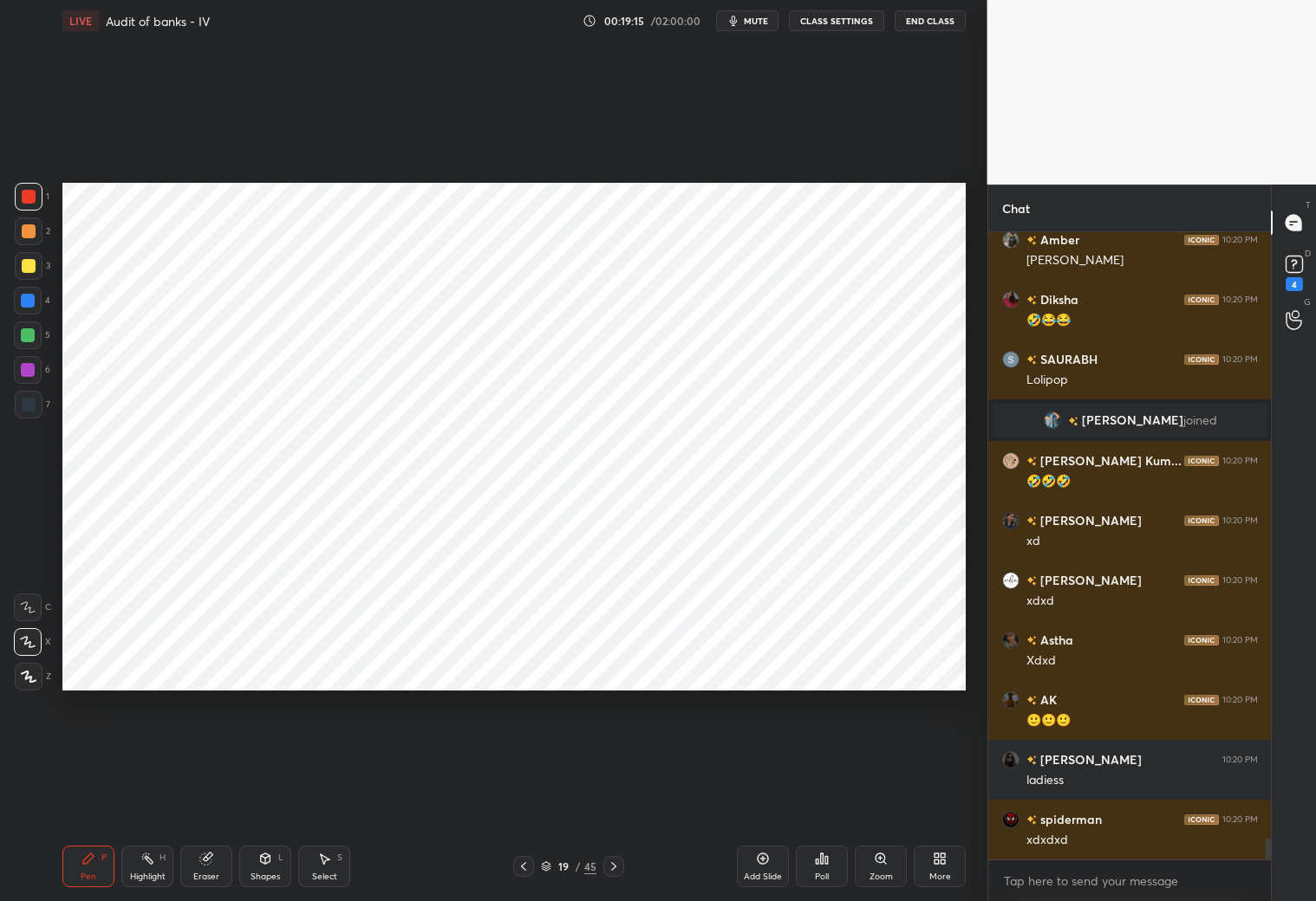
click at [764, 796] on icon at bounding box center [762, 858] width 14 height 14
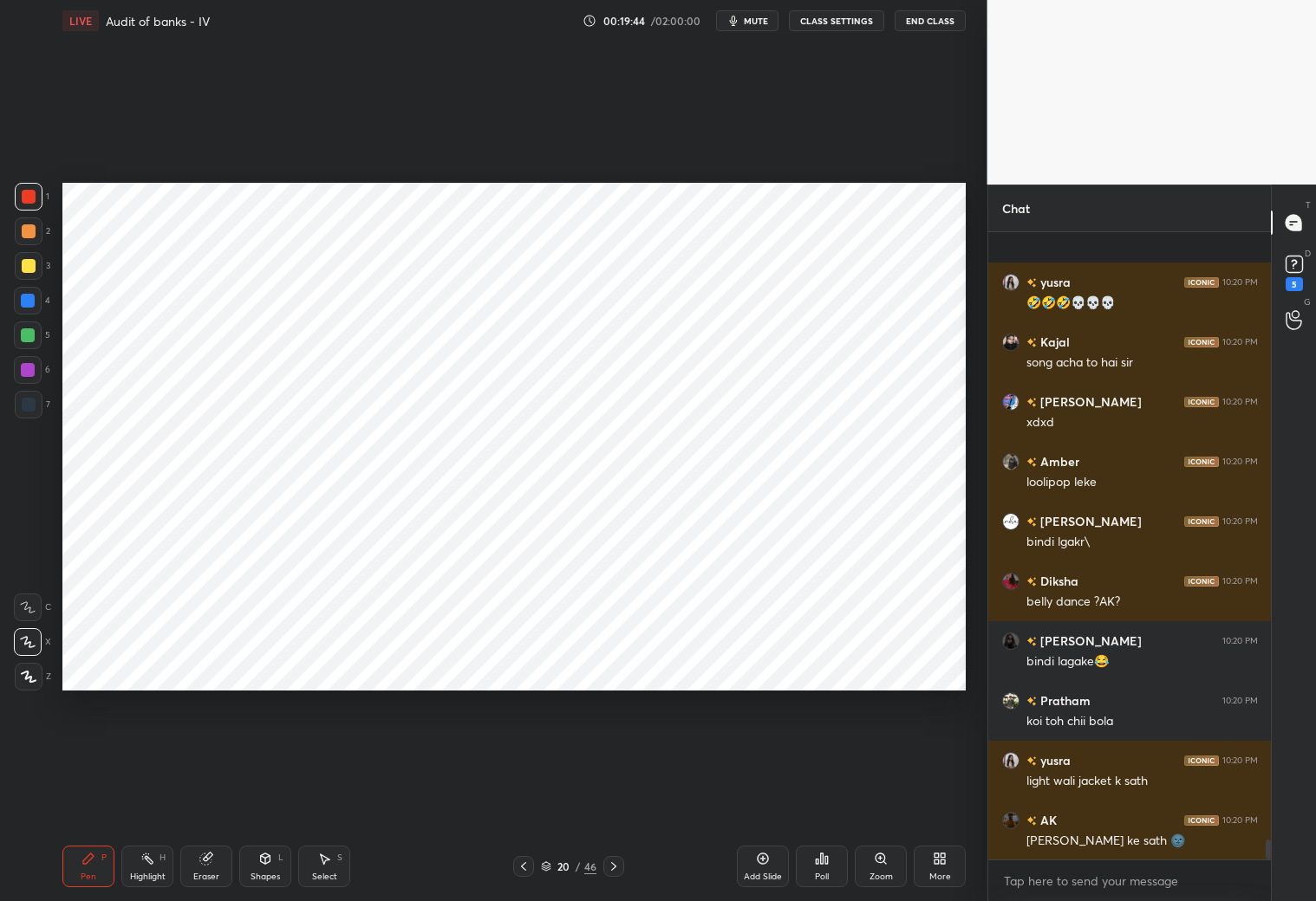
scroll to position [19304, 0]
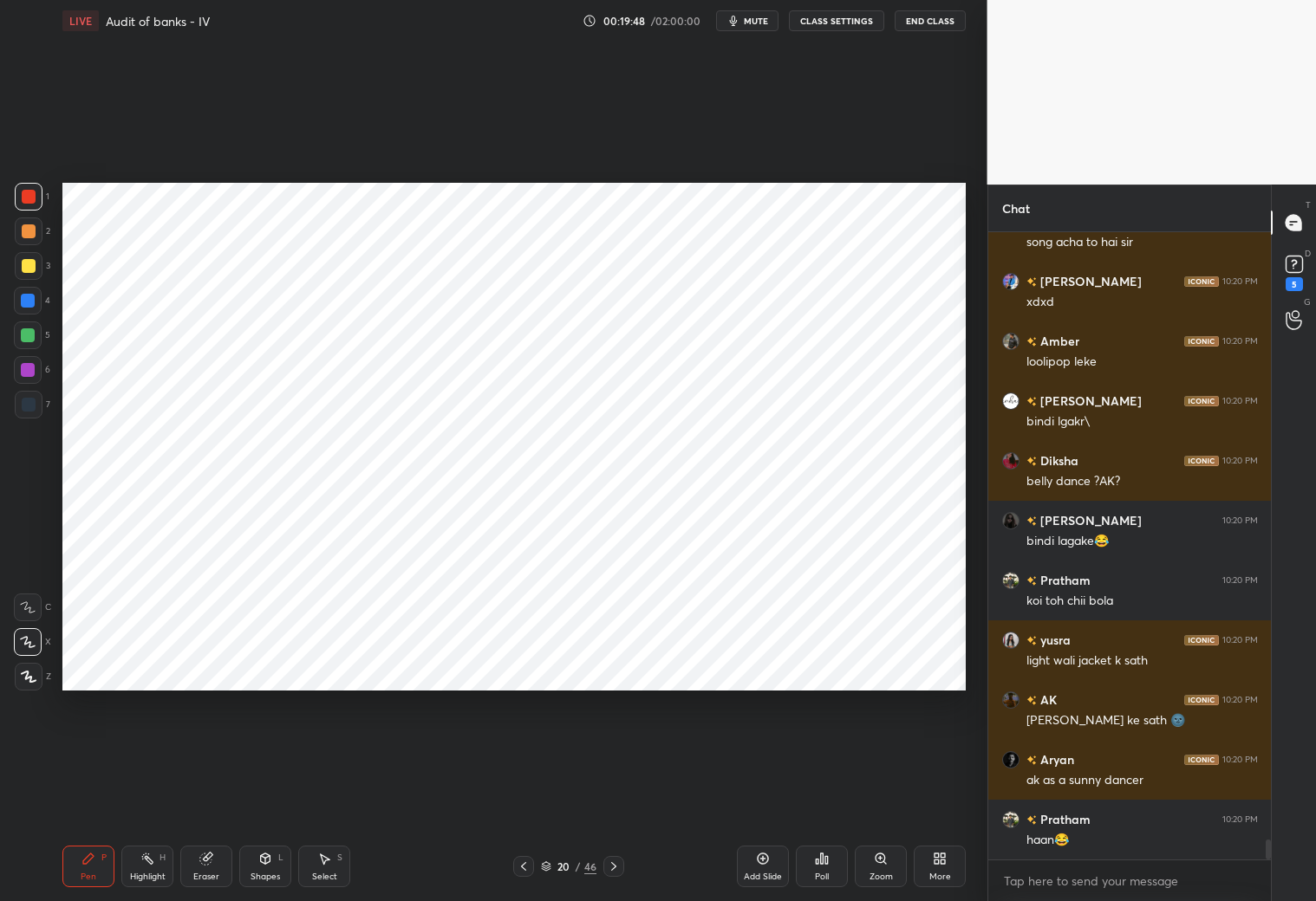
click at [212, 796] on div "Eraser" at bounding box center [206, 867] width 52 height 42
drag, startPoint x: 98, startPoint y: 865, endPoint x: 95, endPoint y: 842, distance: 23.2
click at [106, 796] on div "Pen P" at bounding box center [88, 867] width 52 height 42
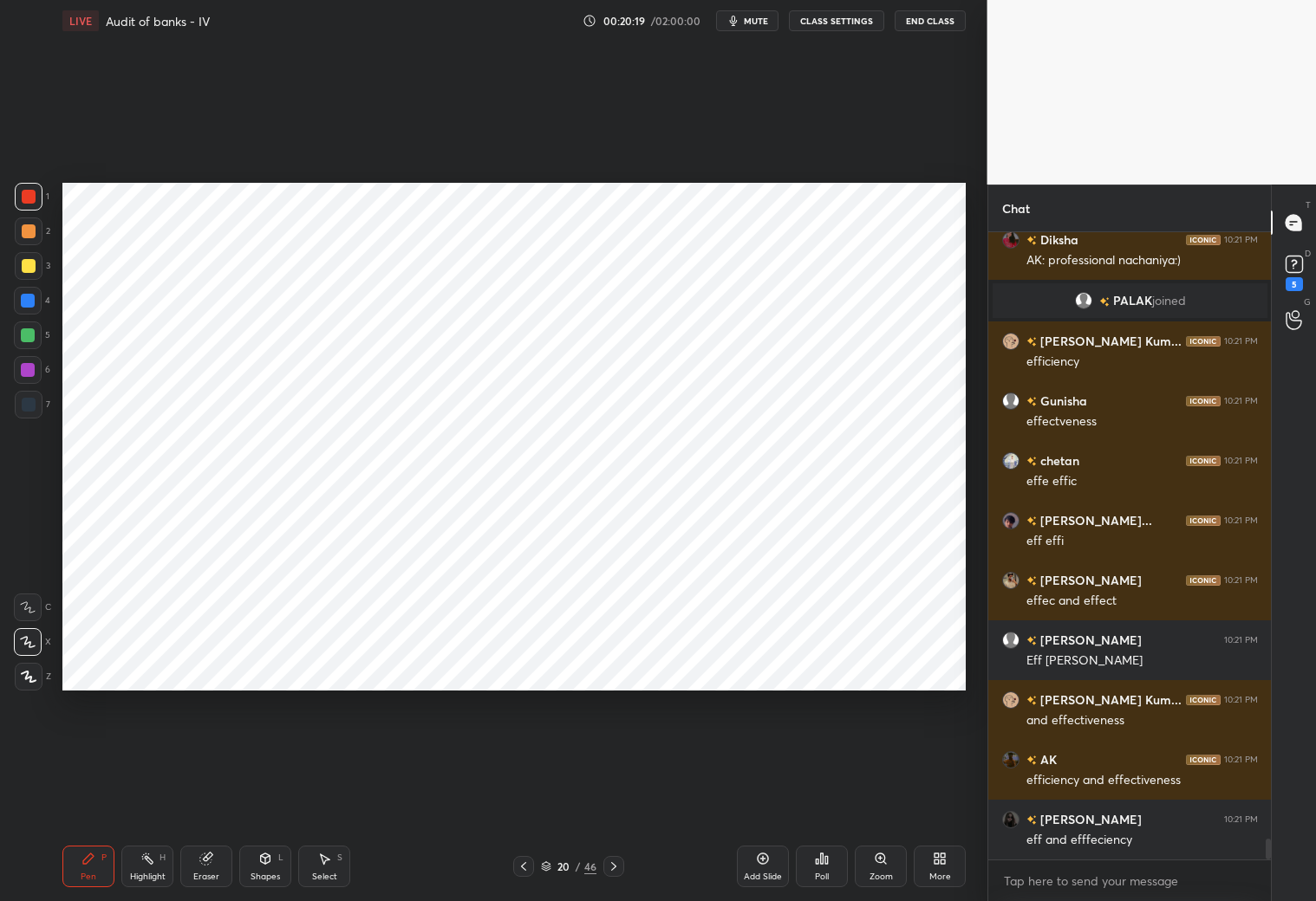
scroll to position [18692, 0]
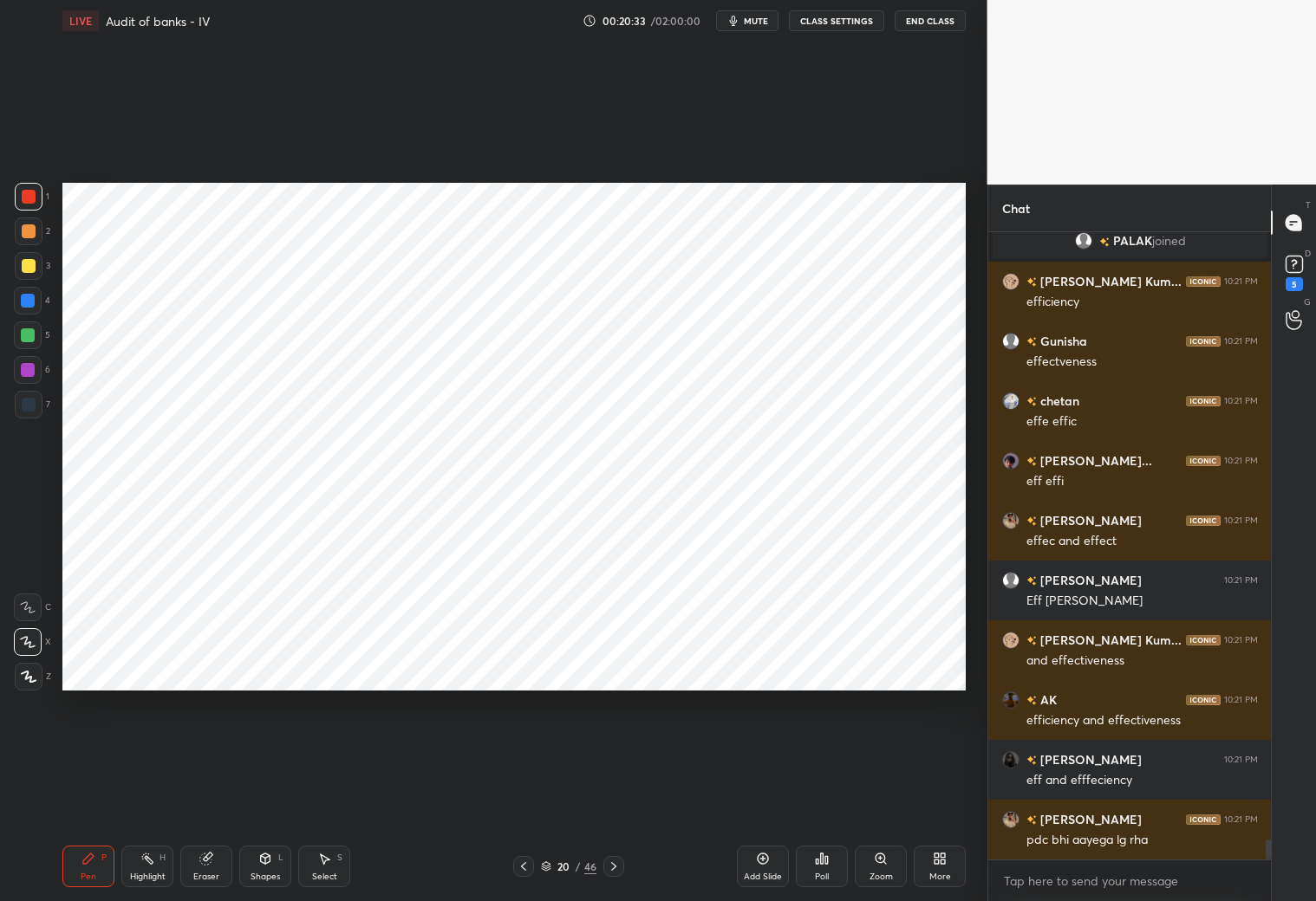
click at [517, 796] on icon at bounding box center [523, 866] width 14 height 14
click at [614, 796] on icon at bounding box center [613, 866] width 14 height 14
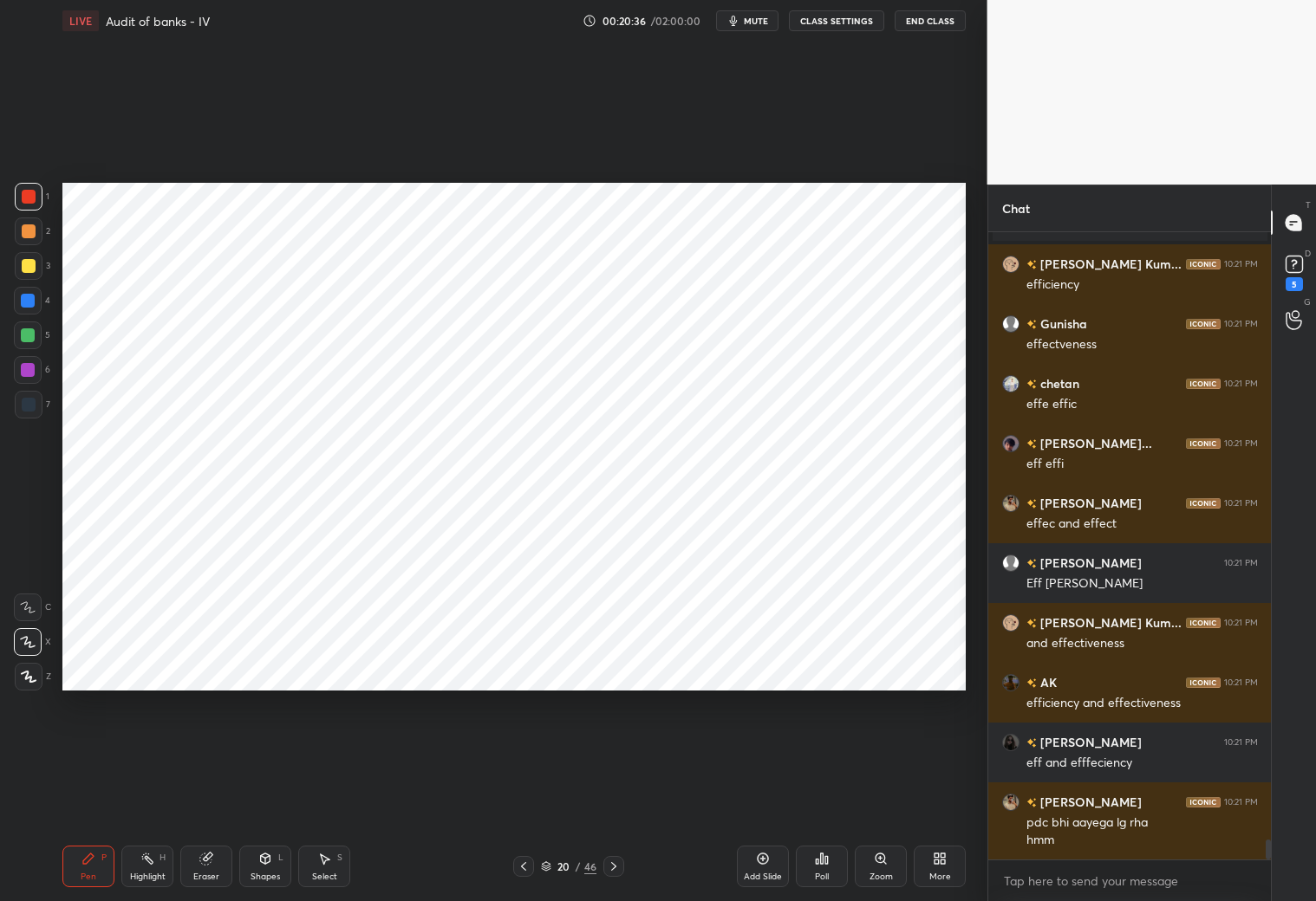
click at [33, 335] on div at bounding box center [27, 334] width 14 height 14
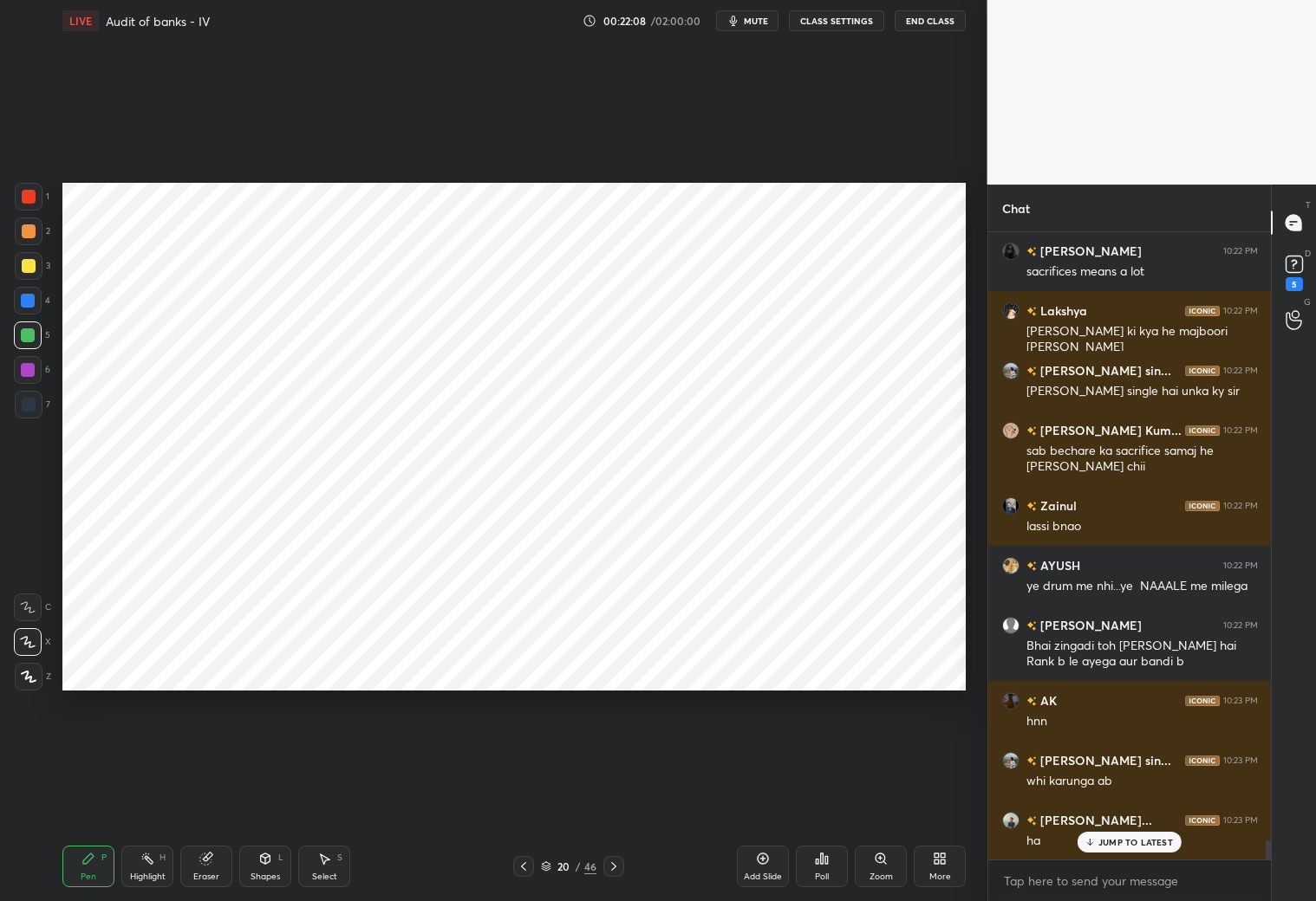
scroll to position [20192, 0]
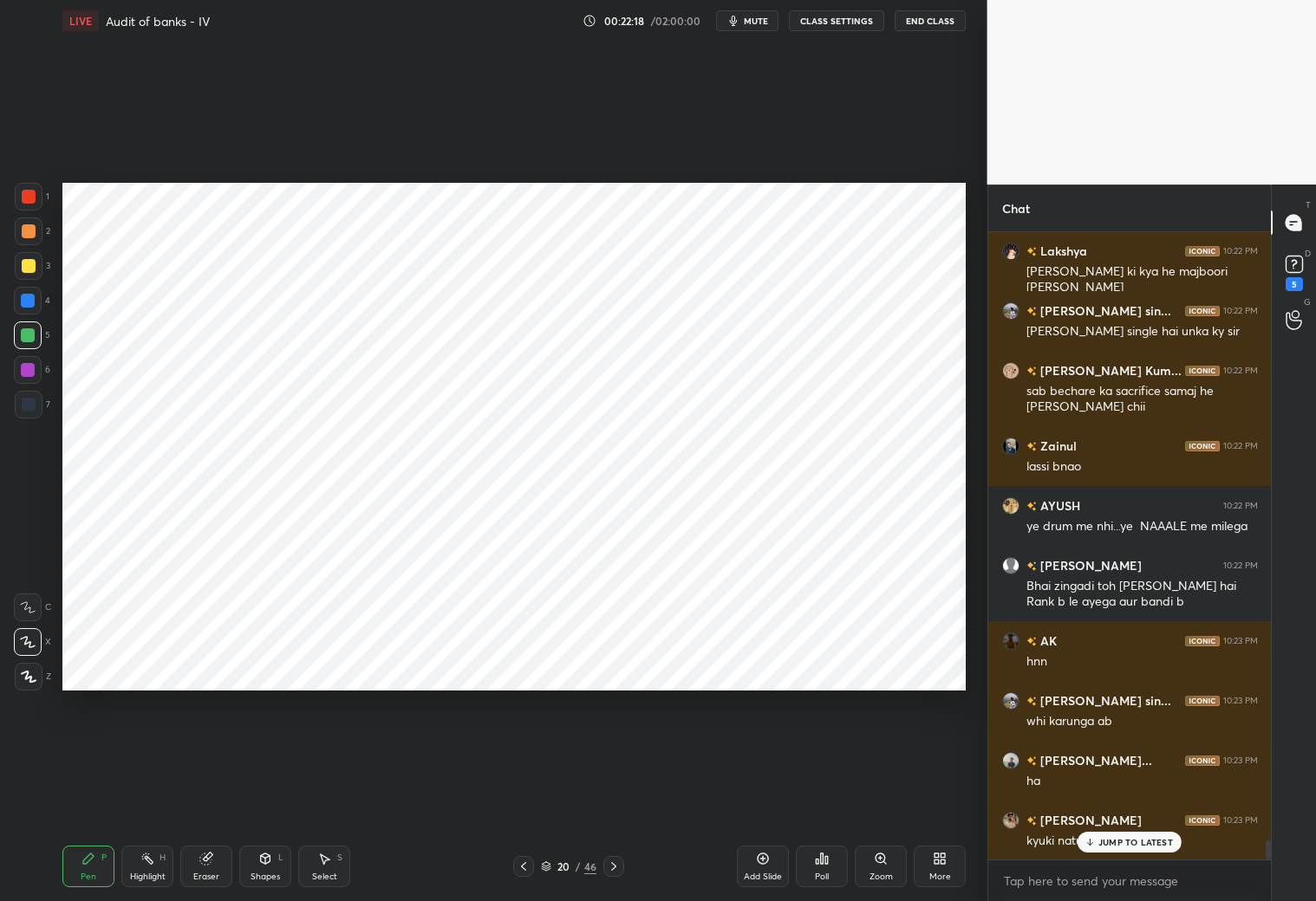
drag, startPoint x: 205, startPoint y: 867, endPoint x: 228, endPoint y: 799, distance: 71.8
click at [207, 796] on div "Eraser" at bounding box center [206, 867] width 52 height 42
drag, startPoint x: 91, startPoint y: 872, endPoint x: 75, endPoint y: 829, distance: 45.9
click at [88, 796] on div "Pen P" at bounding box center [88, 867] width 52 height 42
click at [35, 303] on div at bounding box center [27, 301] width 27 height 27
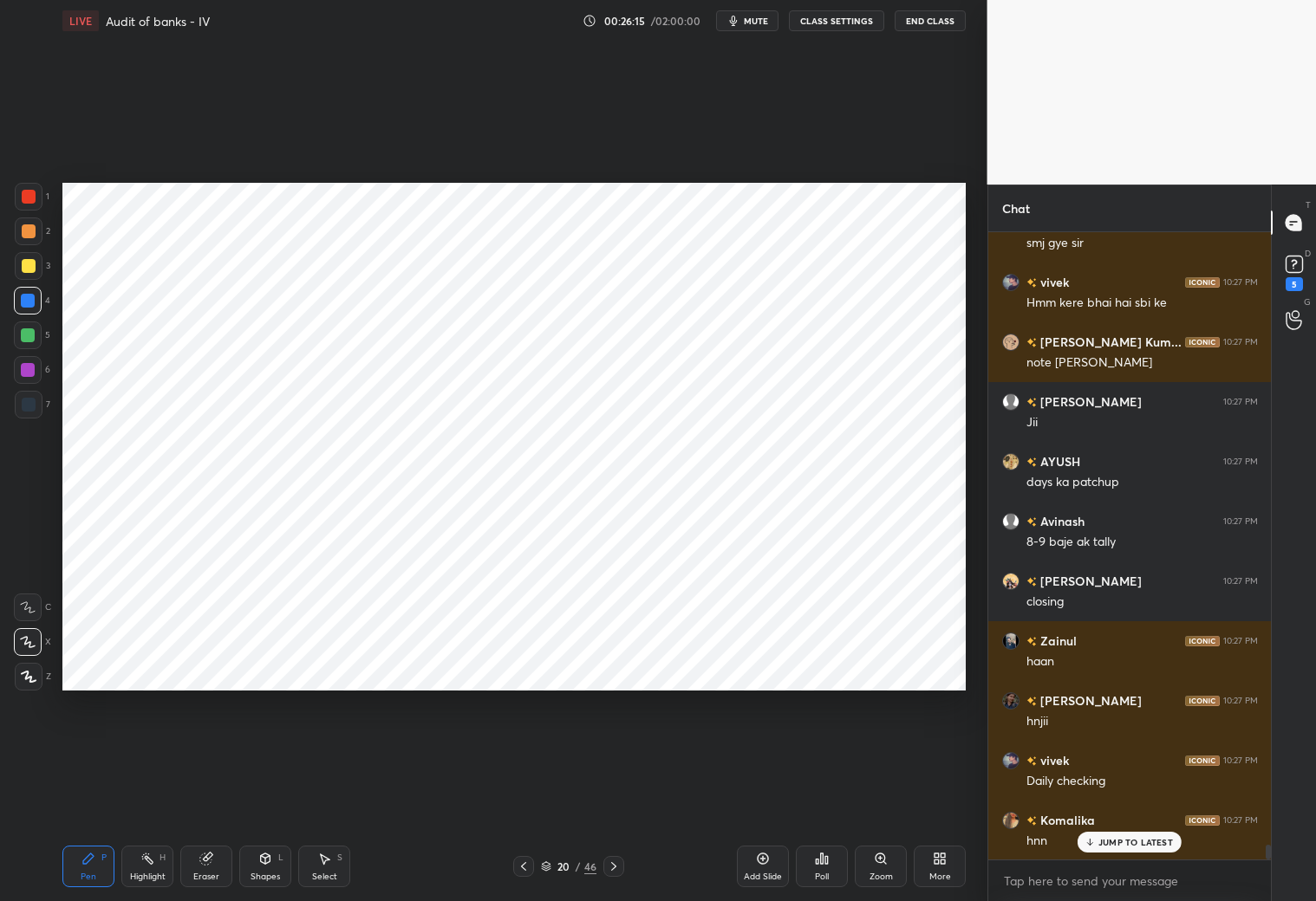
scroll to position [25857, 0]
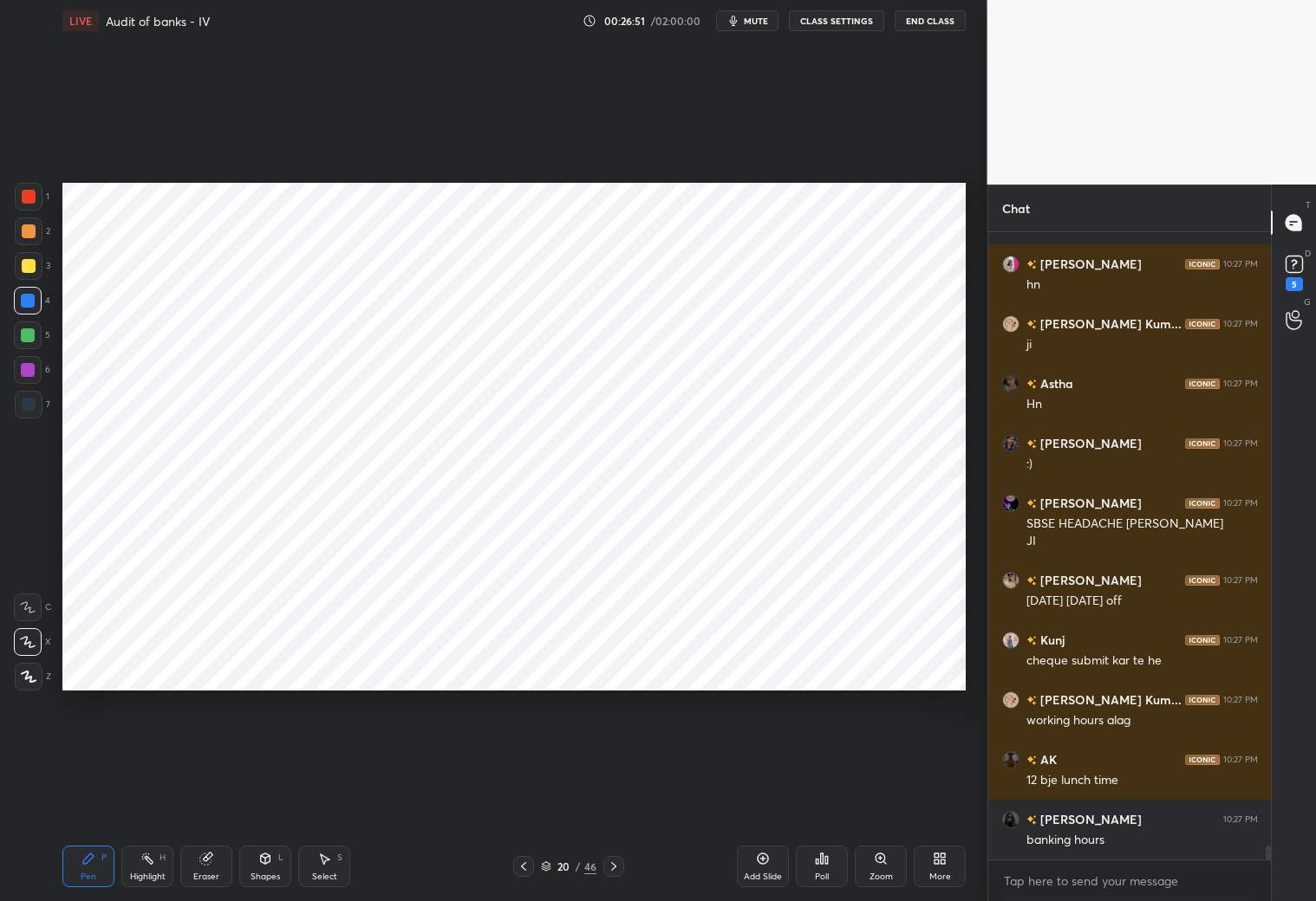
drag, startPoint x: 27, startPoint y: 411, endPoint x: 30, endPoint y: 395, distance: 16.3
click at [30, 408] on div at bounding box center [28, 404] width 14 height 14
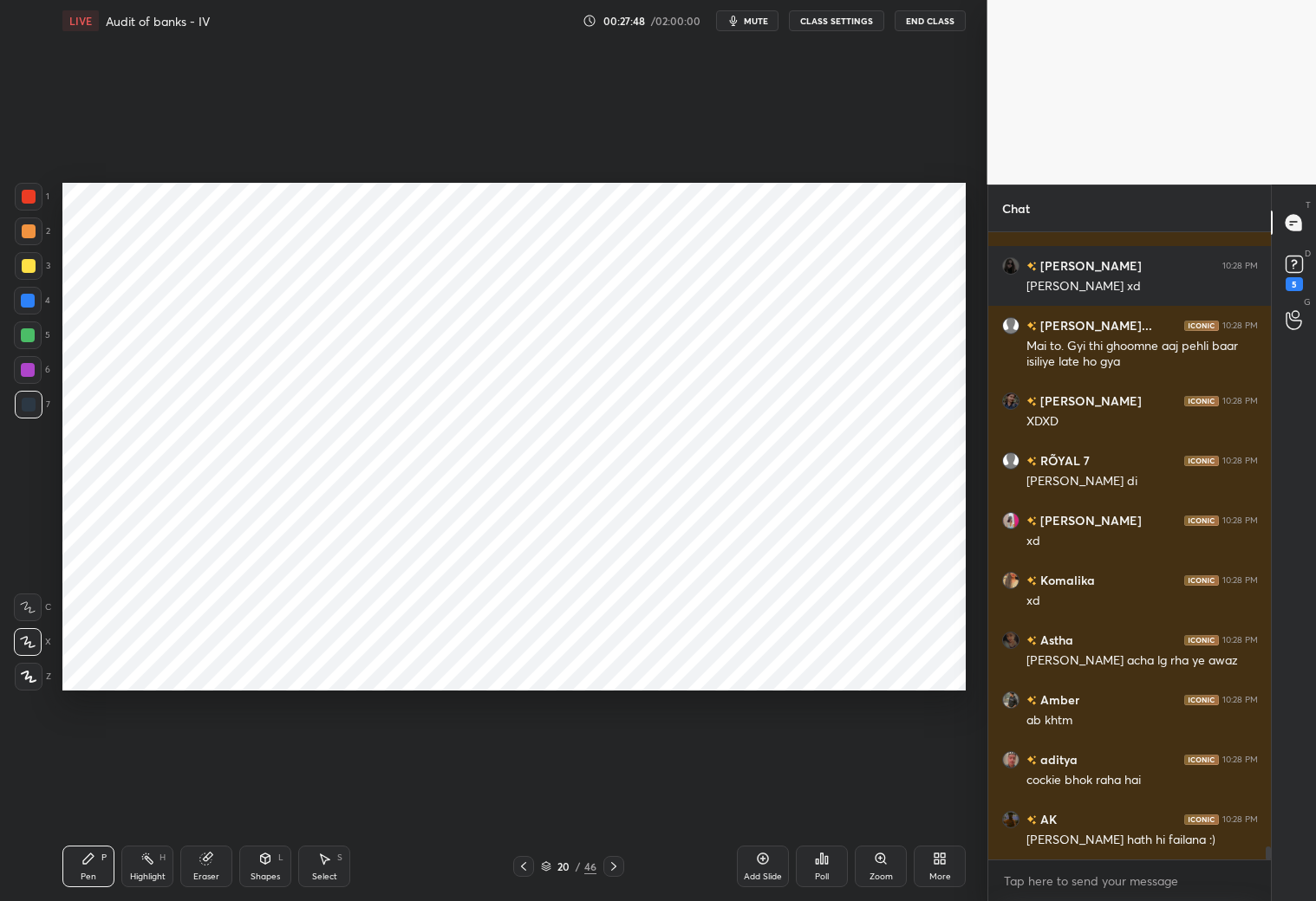
scroll to position [29206, 0]
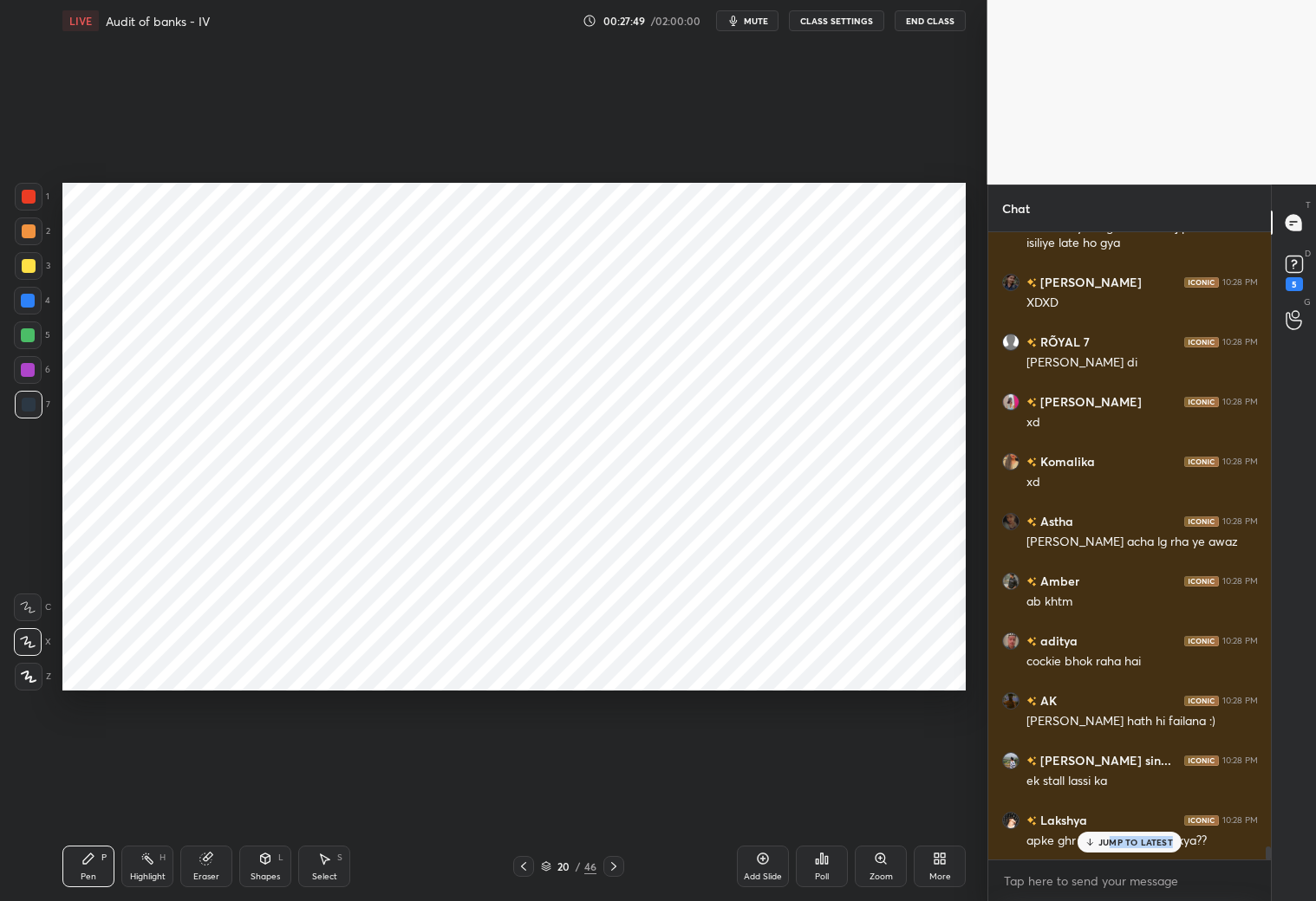
click at [1107, 796] on div "JUMP TO LATEST" at bounding box center [1130, 843] width 104 height 21
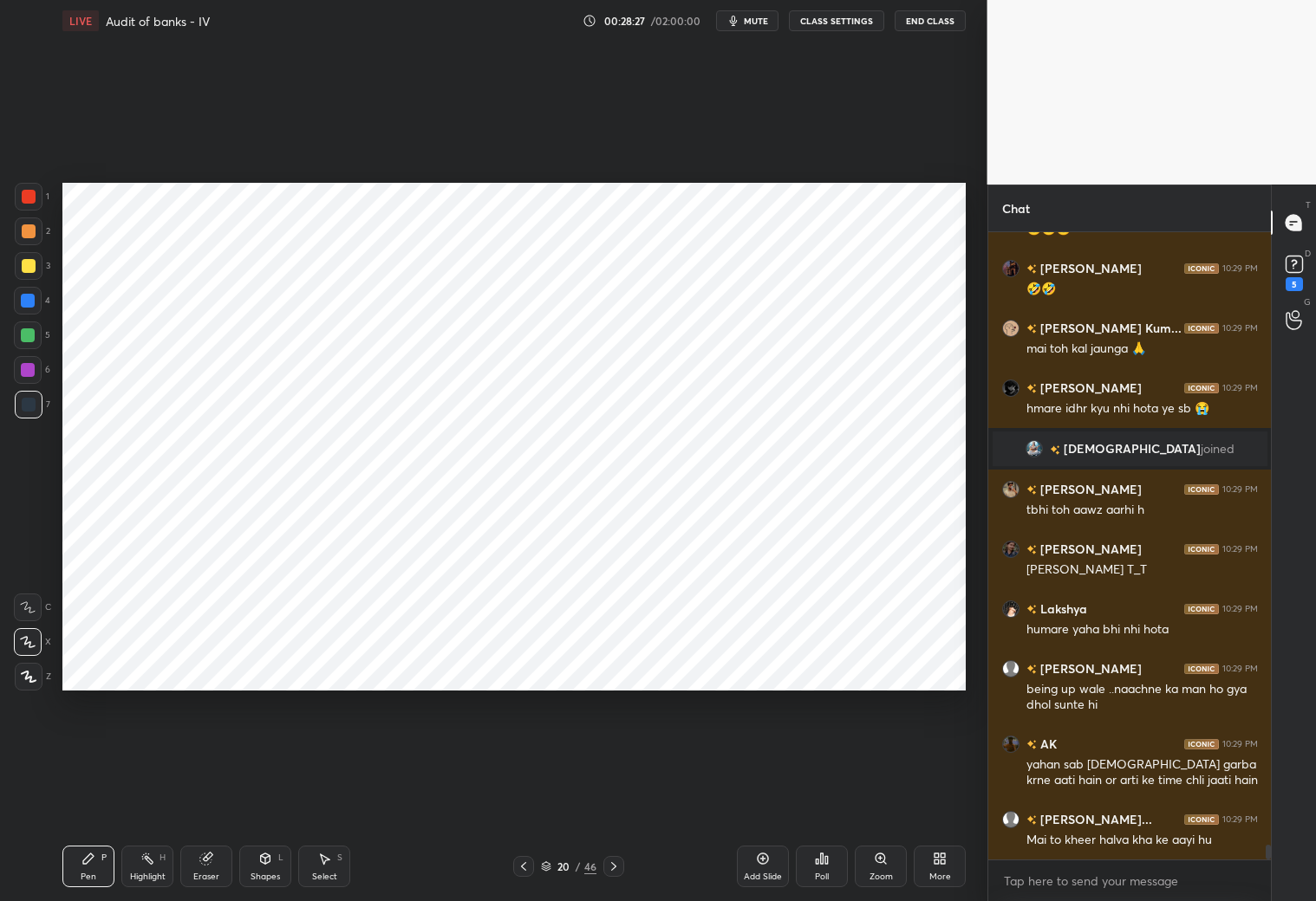
scroll to position [26817, 0]
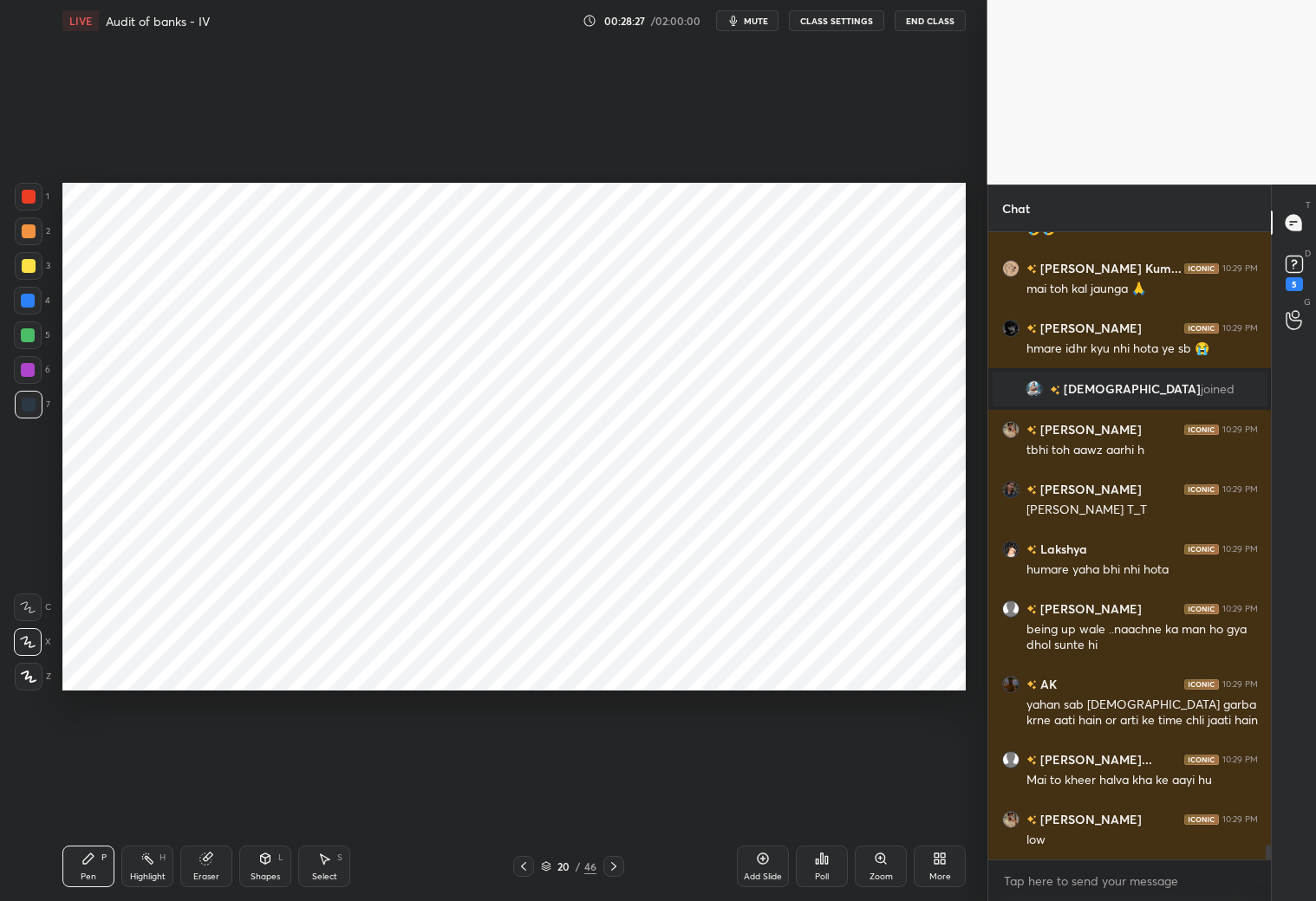
drag, startPoint x: 213, startPoint y: 876, endPoint x: 226, endPoint y: 843, distance: 35.5
click at [210, 796] on div "Eraser" at bounding box center [207, 876] width 26 height 8
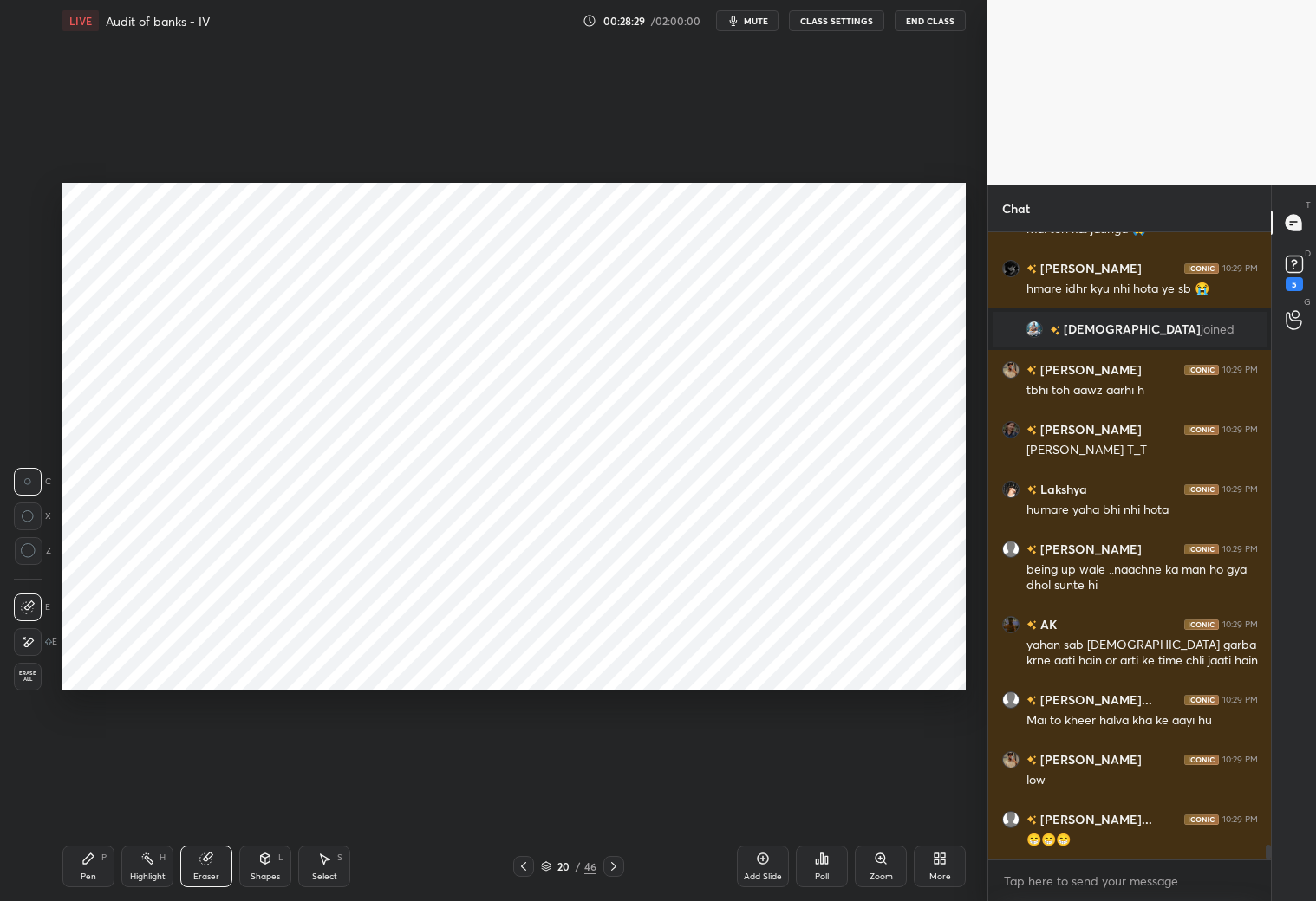
drag, startPoint x: 92, startPoint y: 864, endPoint x: 130, endPoint y: 833, distance: 49.0
click at [90, 796] on icon at bounding box center [88, 858] width 14 height 14
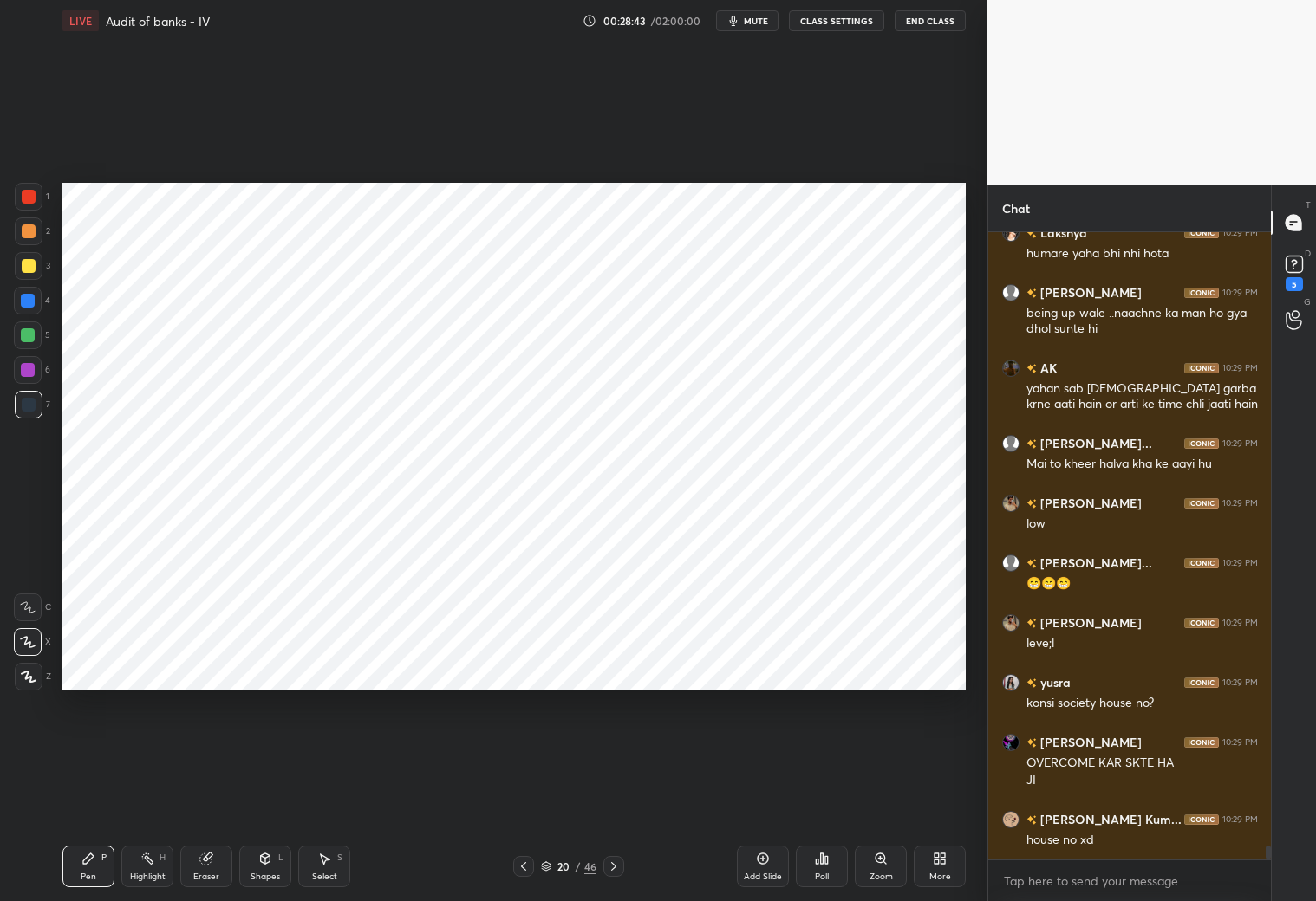
scroll to position [27194, 0]
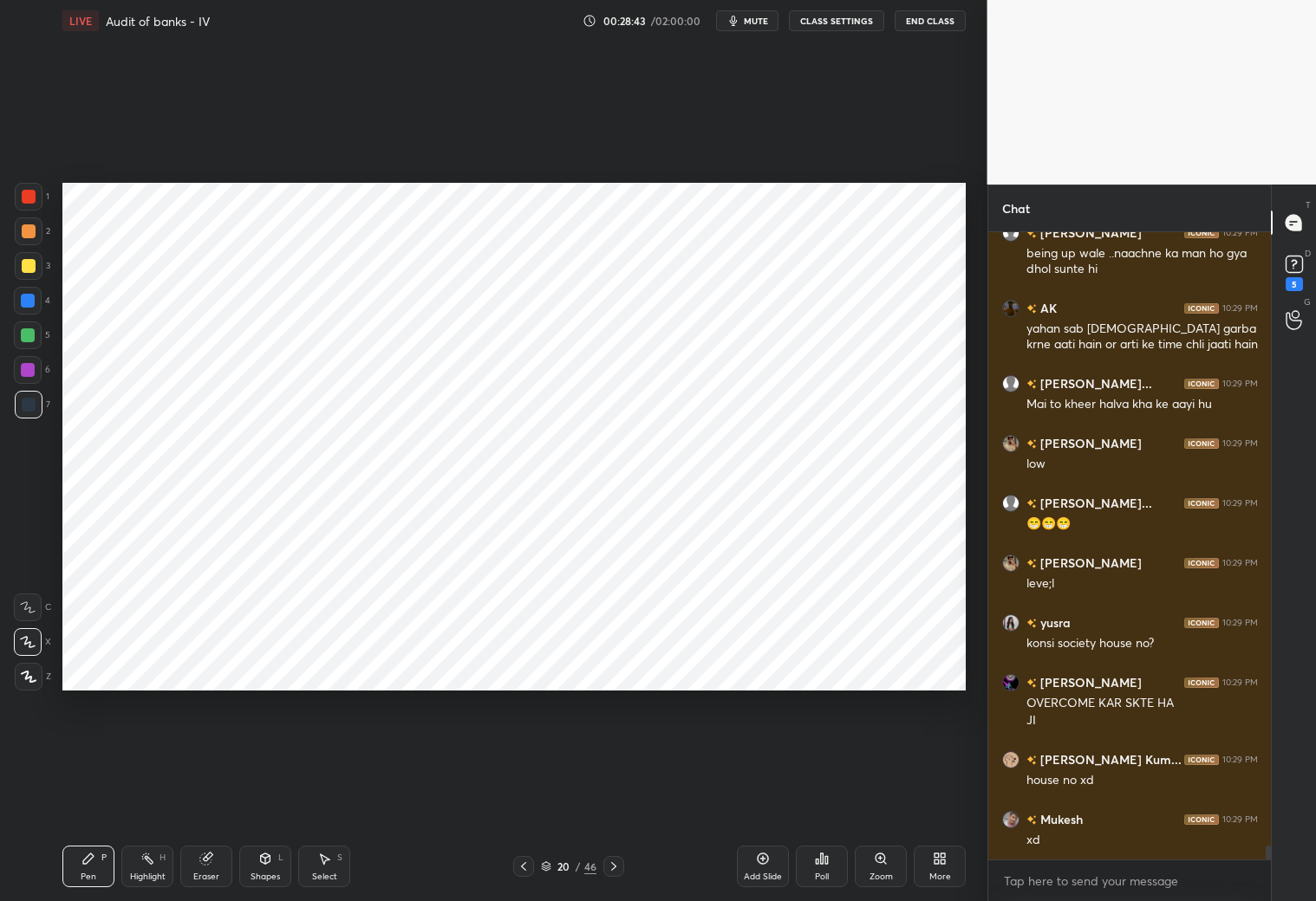
click at [768, 796] on icon at bounding box center [762, 858] width 14 height 14
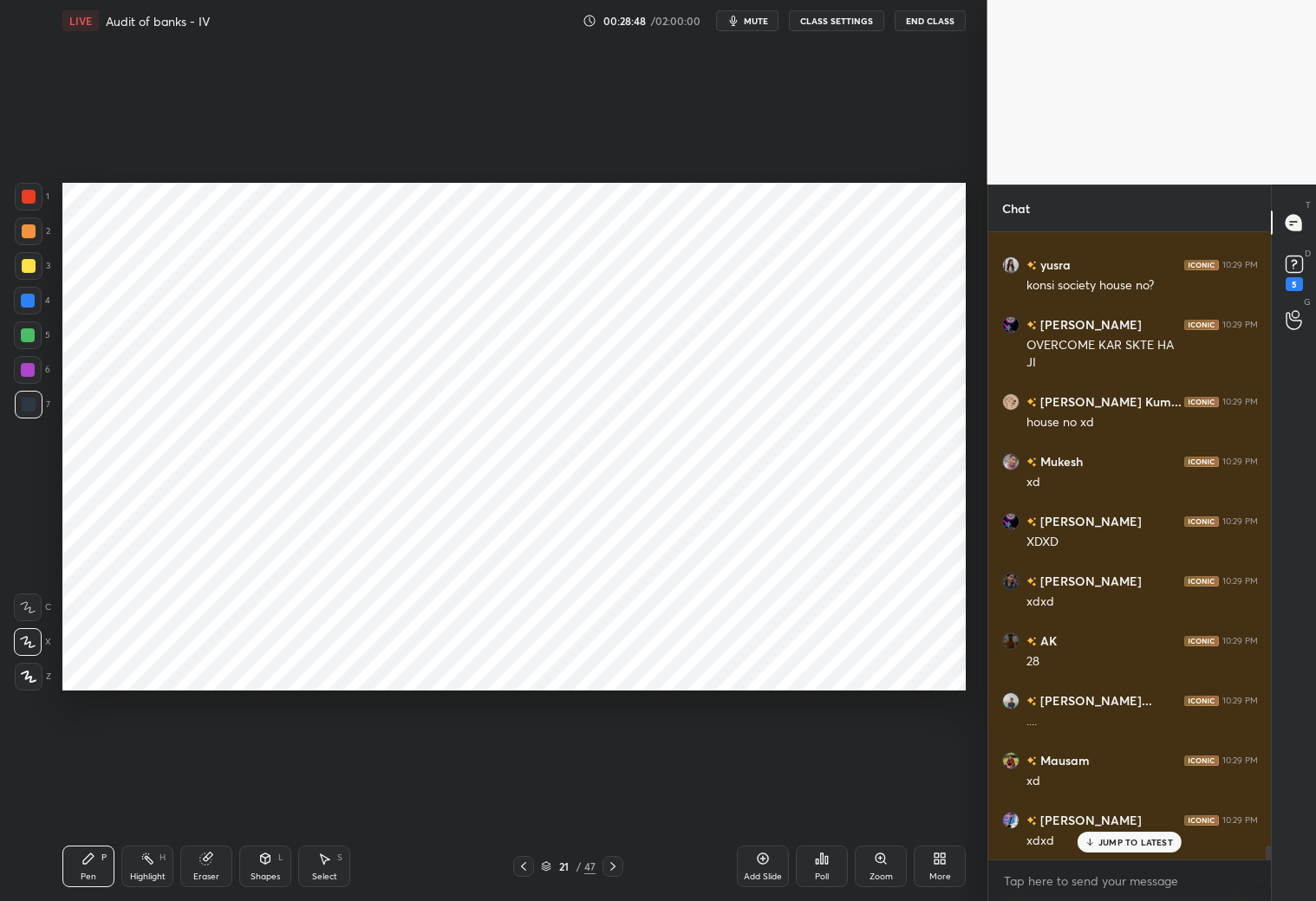
scroll to position [27611, 0]
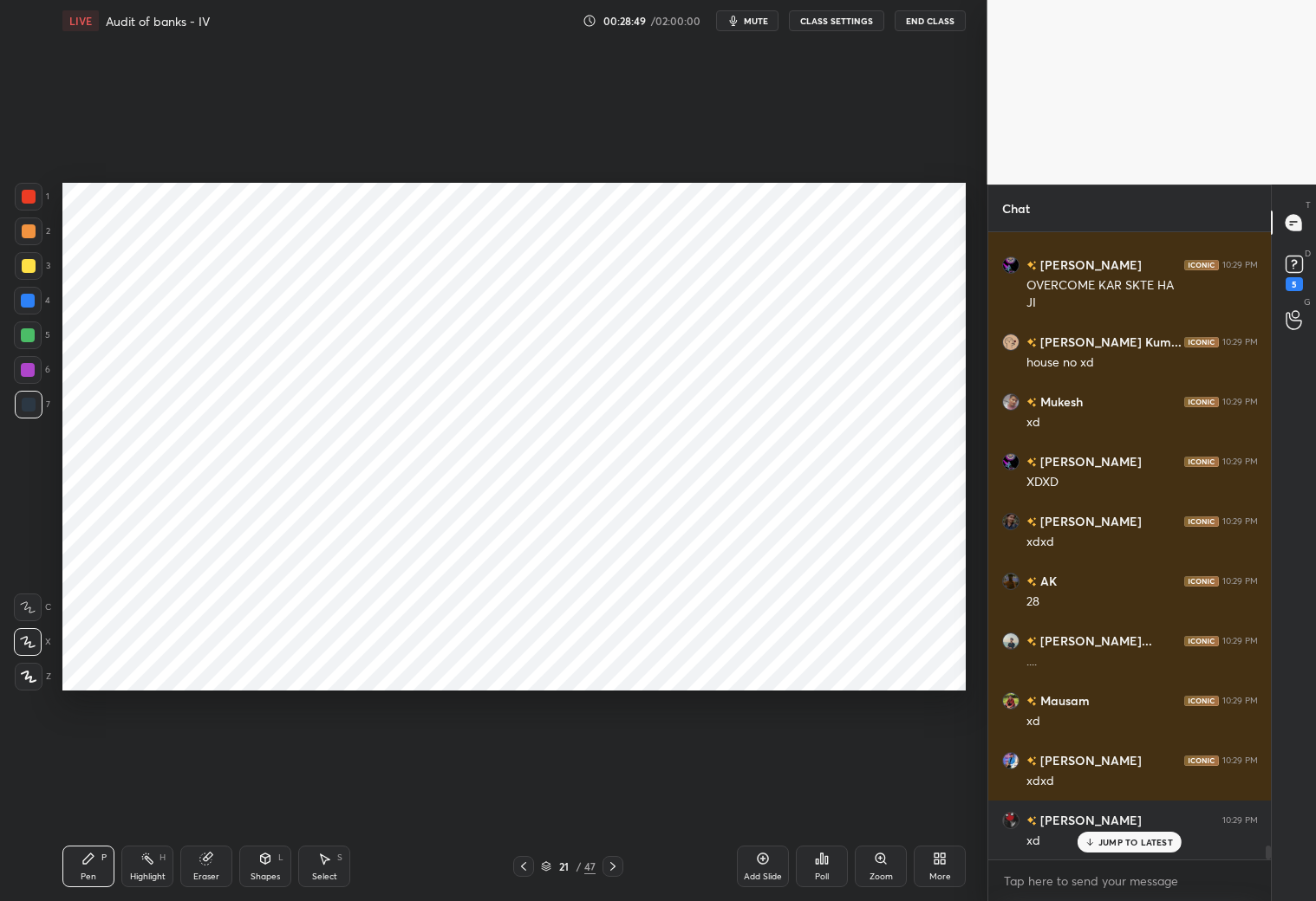
click at [1115, 796] on p "JUMP TO LATEST" at bounding box center [1136, 842] width 75 height 10
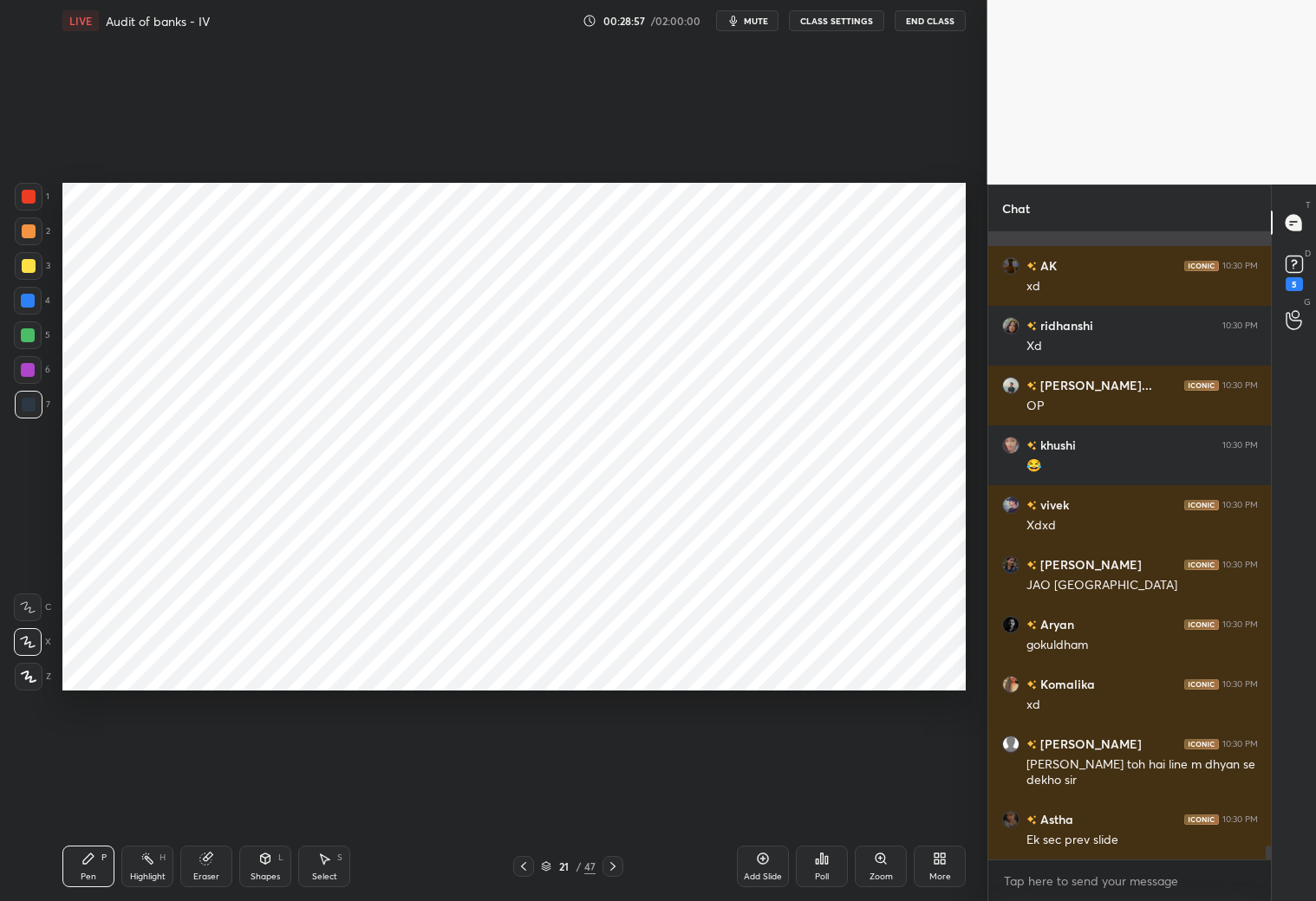
scroll to position [28286, 0]
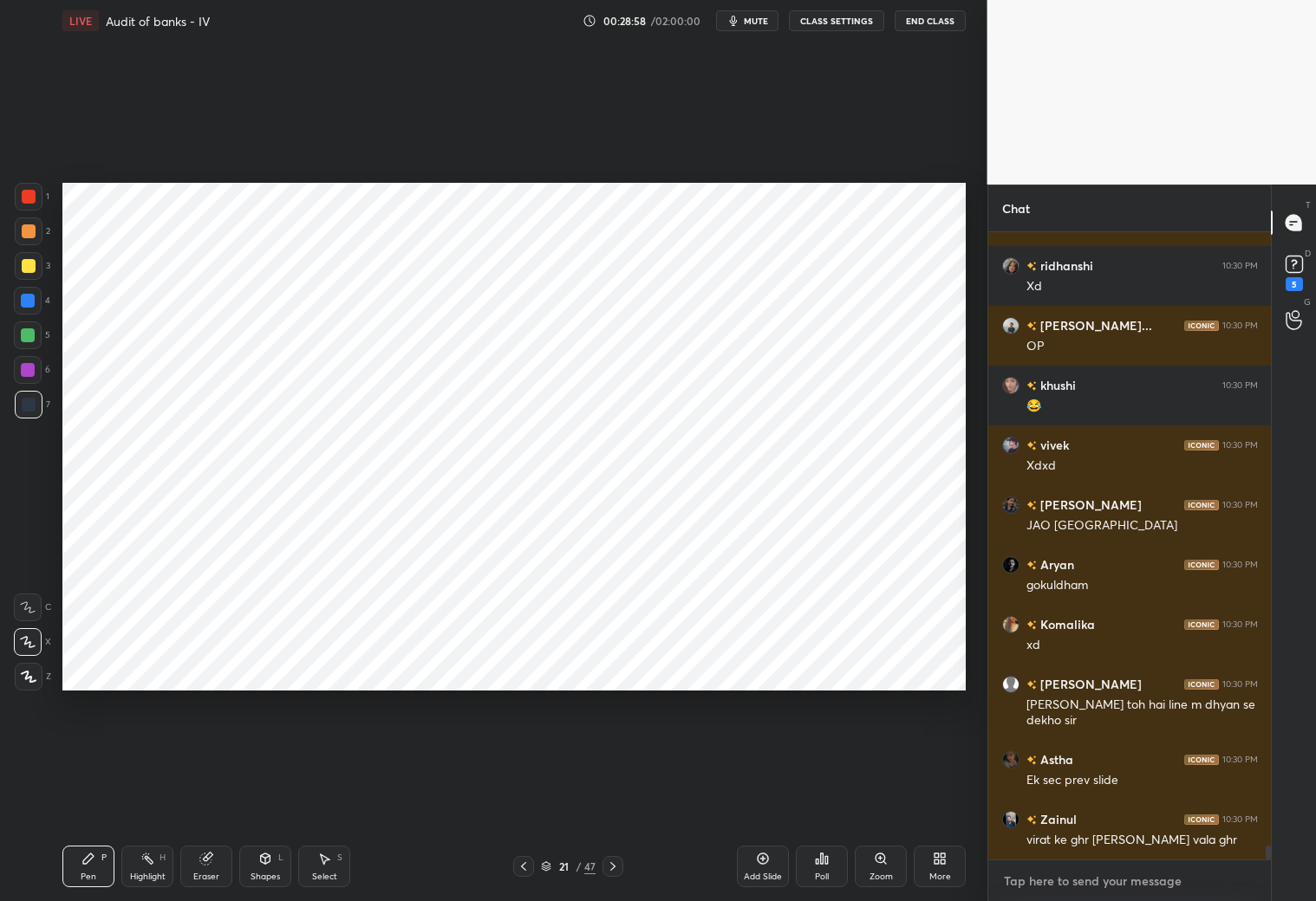
click at [1059, 796] on textarea at bounding box center [1130, 881] width 256 height 27
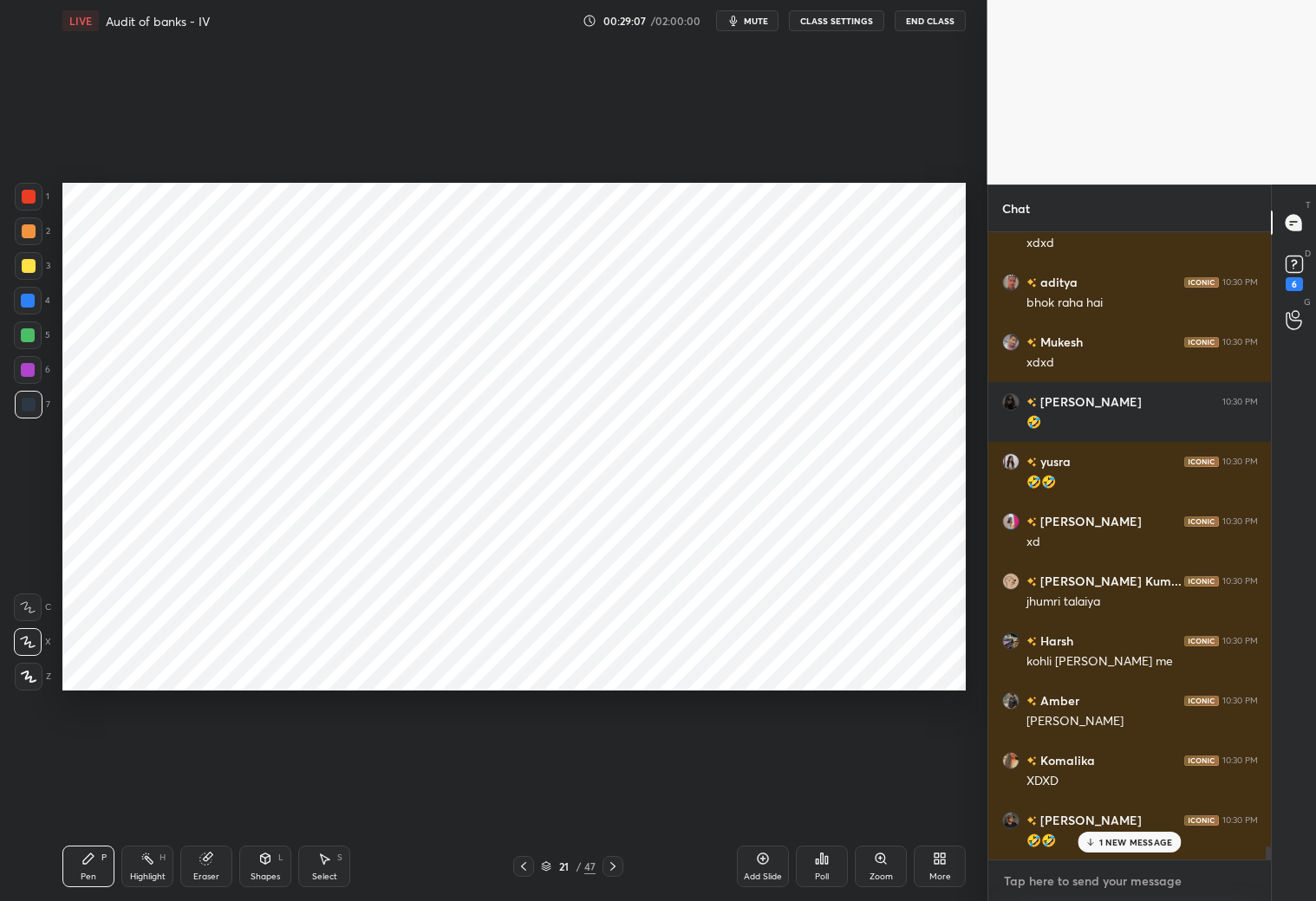
scroll to position [29003, 0]
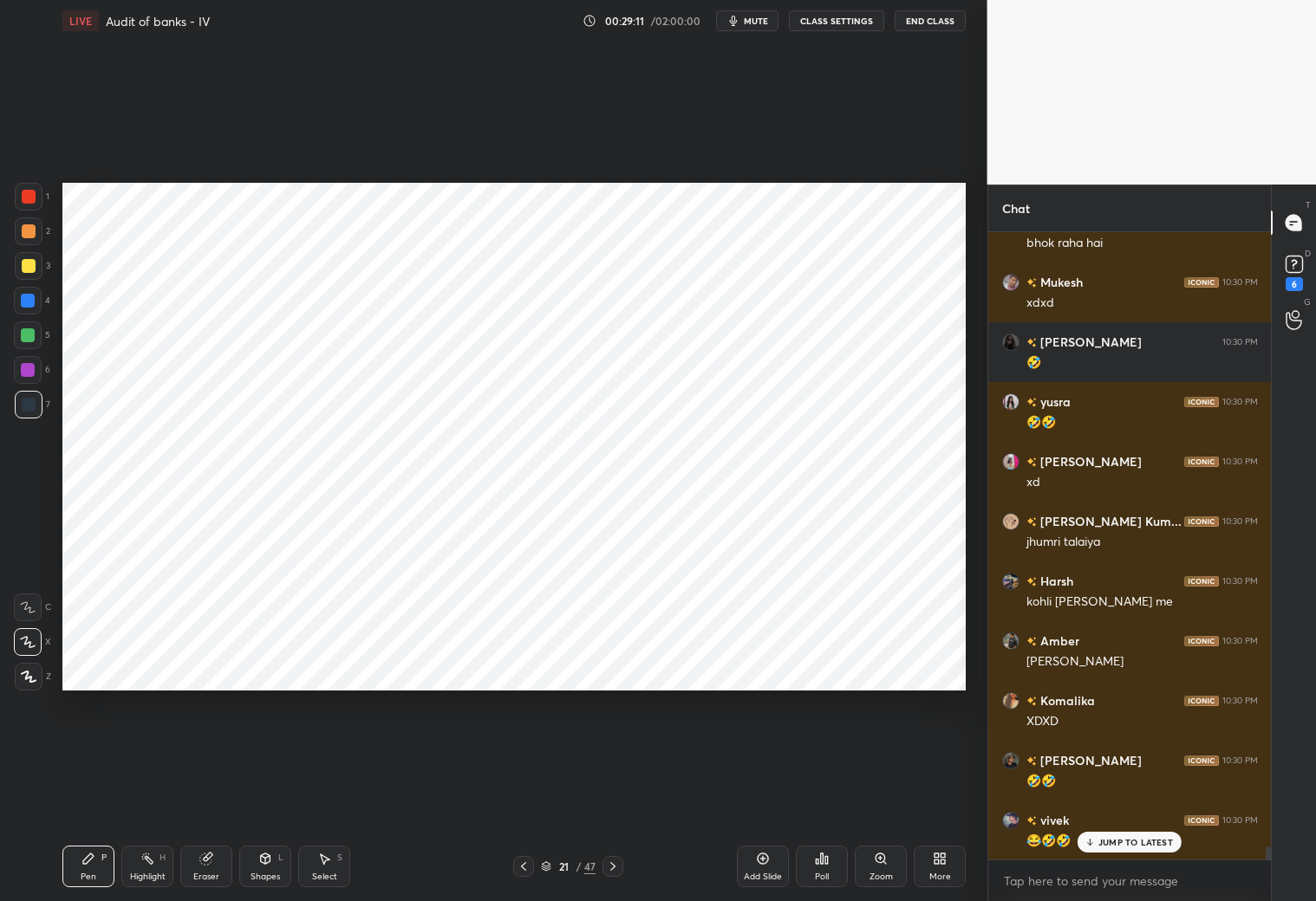
type textarea "x"
click at [528, 796] on icon at bounding box center [523, 866] width 14 height 14
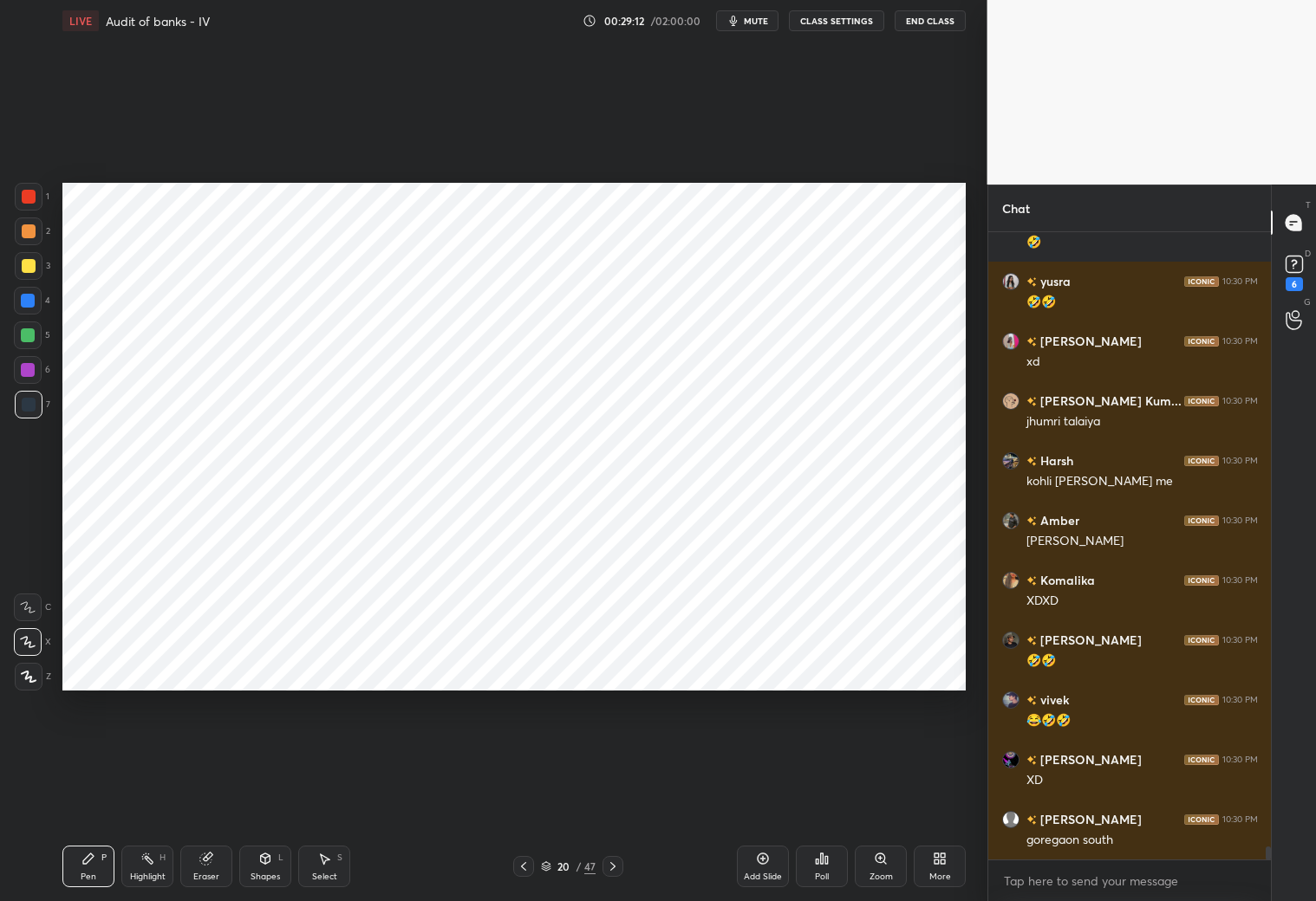
scroll to position [29183, 0]
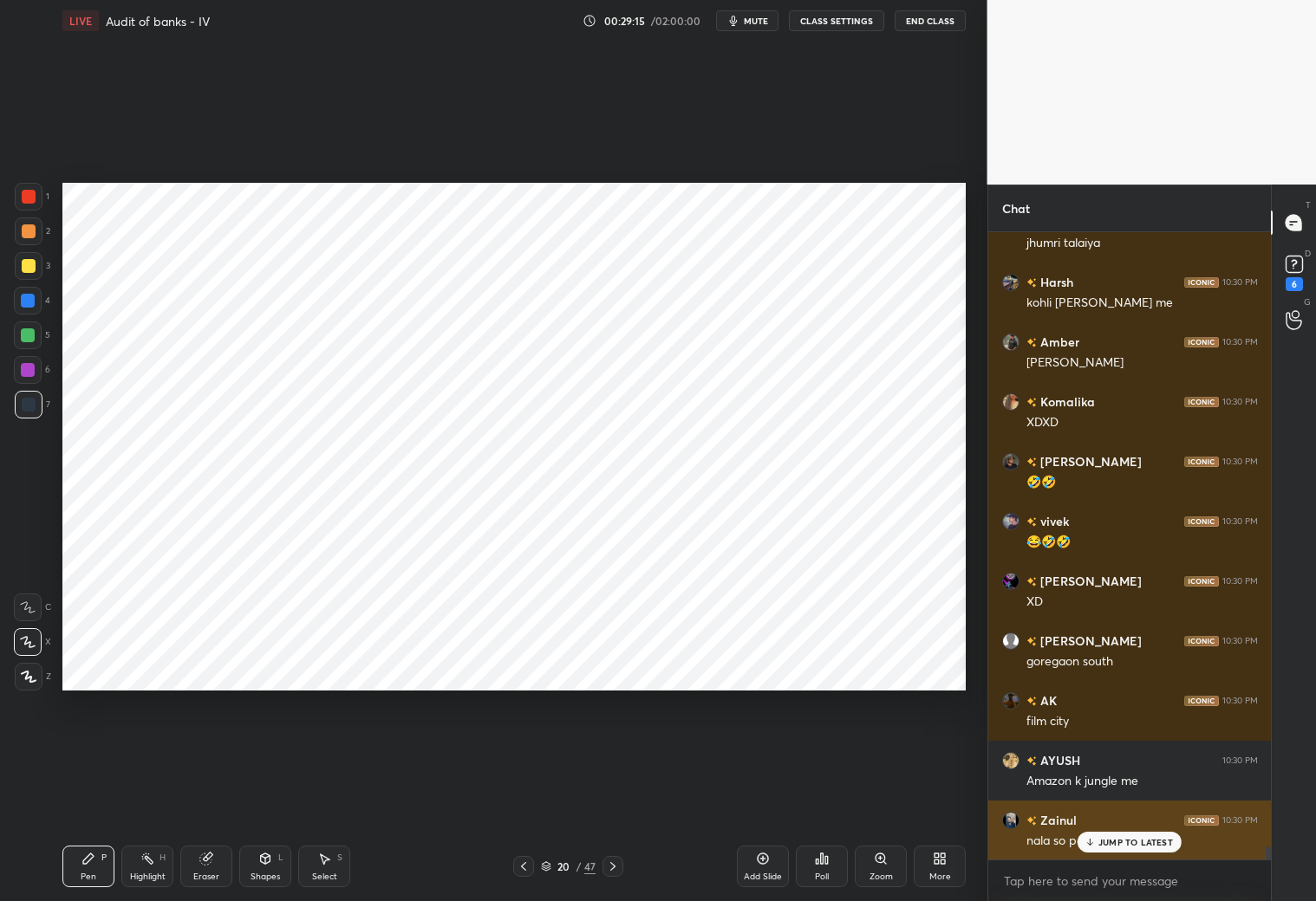
drag, startPoint x: 1098, startPoint y: 843, endPoint x: 1072, endPoint y: 843, distance: 26.0
click at [1092, 796] on icon at bounding box center [1090, 842] width 11 height 10
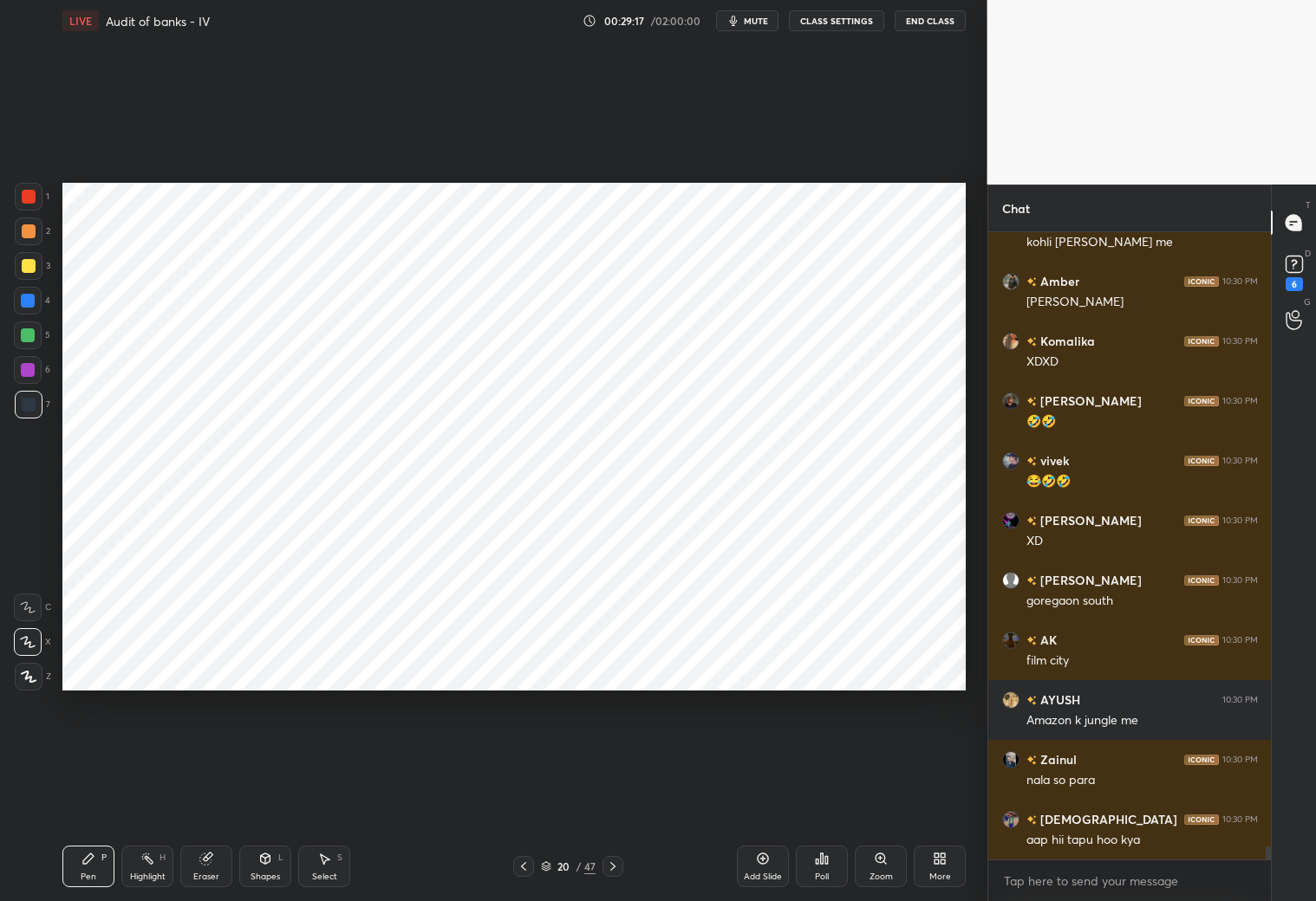
click at [612, 796] on icon at bounding box center [612, 866] width 14 height 14
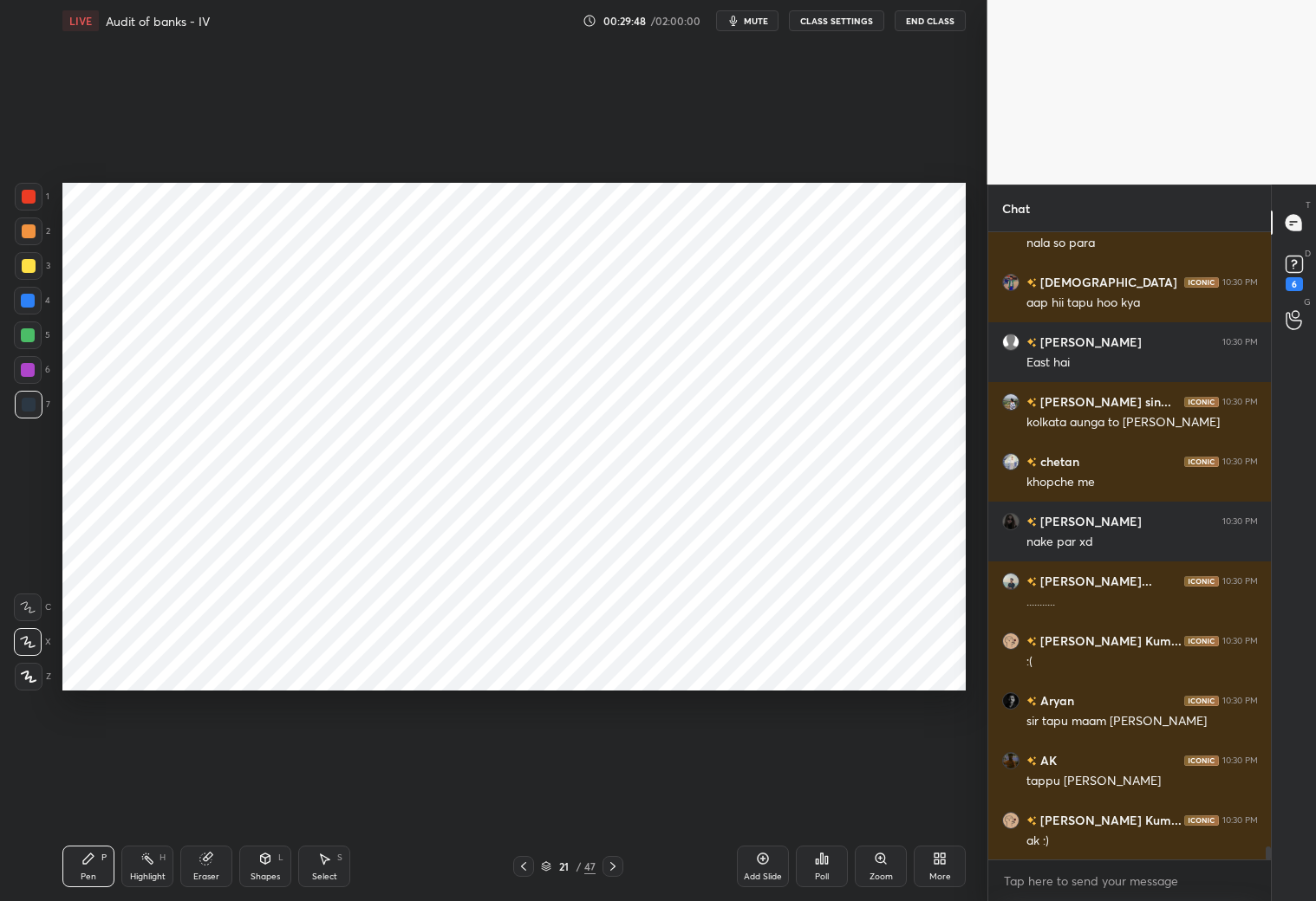
scroll to position [29961, 0]
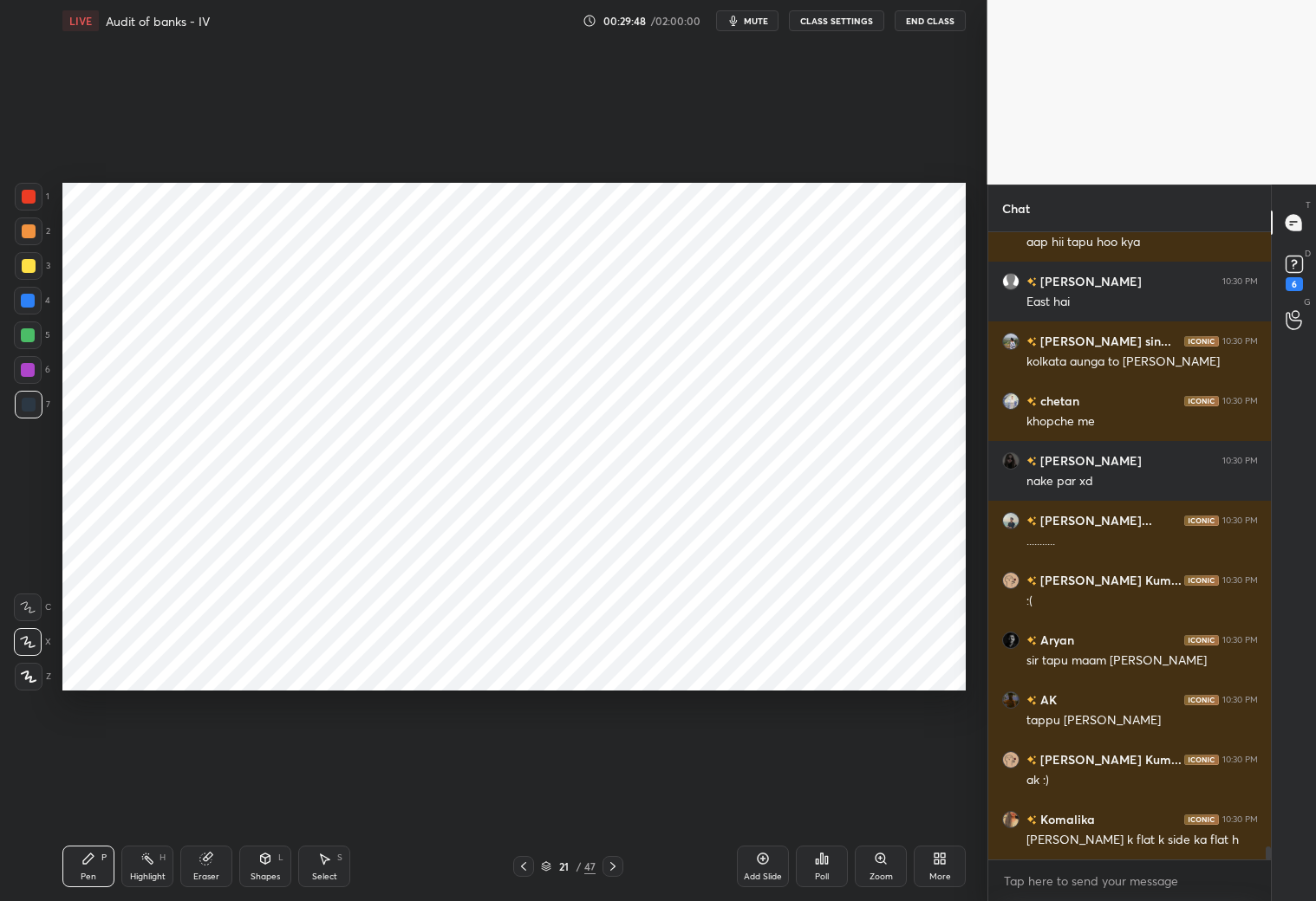
drag, startPoint x: 215, startPoint y: 864, endPoint x: 203, endPoint y: 835, distance: 31.4
click at [214, 796] on div "Eraser" at bounding box center [206, 867] width 52 height 42
click at [96, 796] on div "Pen P" at bounding box center [88, 867] width 52 height 42
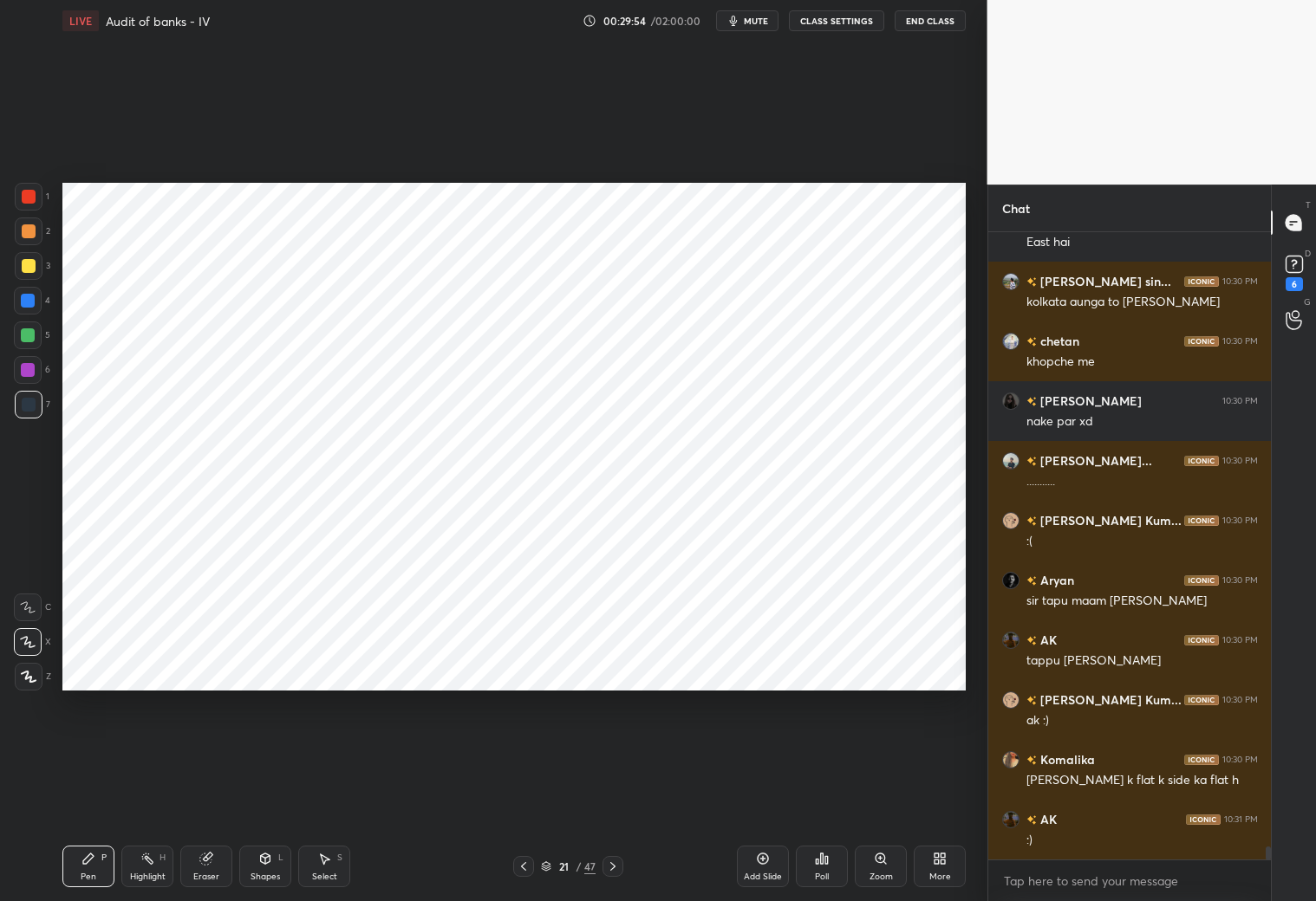
drag, startPoint x: 214, startPoint y: 860, endPoint x: 209, endPoint y: 826, distance: 34.4
click at [215, 796] on div "Eraser" at bounding box center [206, 867] width 52 height 42
drag, startPoint x: 91, startPoint y: 864, endPoint x: 107, endPoint y: 825, distance: 42.2
click at [93, 796] on div "Pen P" at bounding box center [88, 867] width 52 height 42
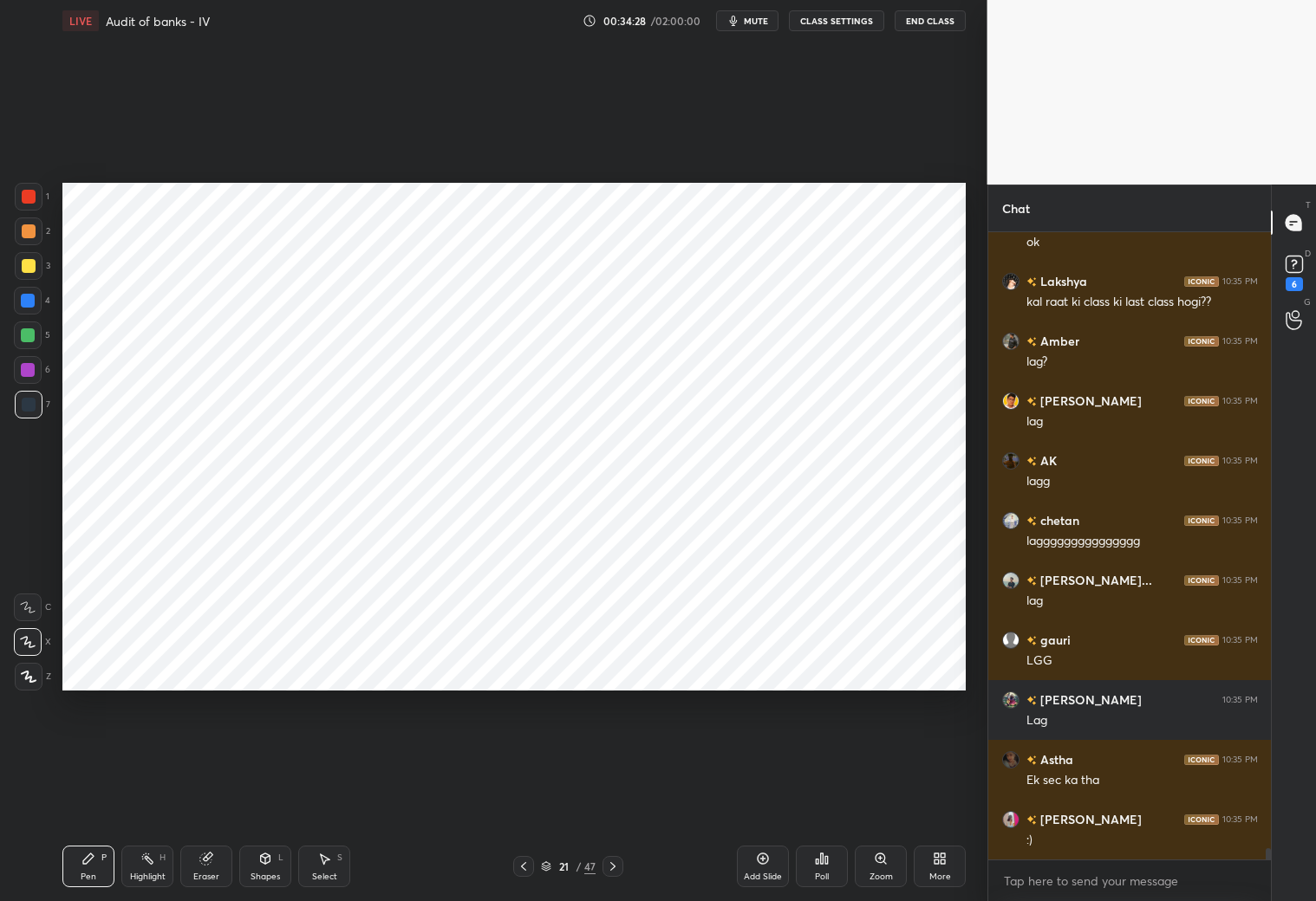
scroll to position [35255, 0]
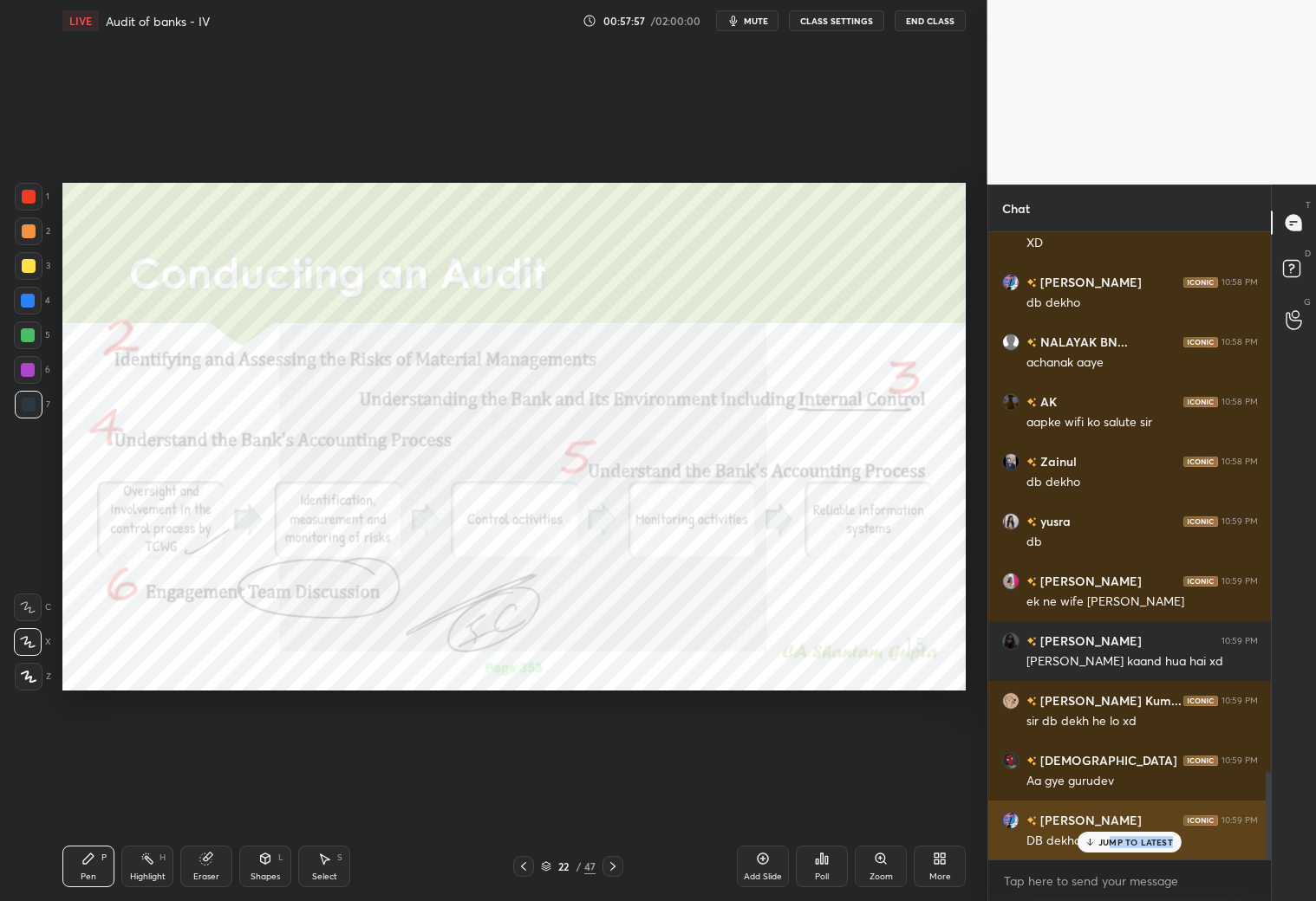
drag, startPoint x: 1113, startPoint y: 847, endPoint x: 1132, endPoint y: 844, distance: 19.2
click at [1114, 796] on div "JUMP TO LATEST" at bounding box center [1130, 843] width 104 height 21
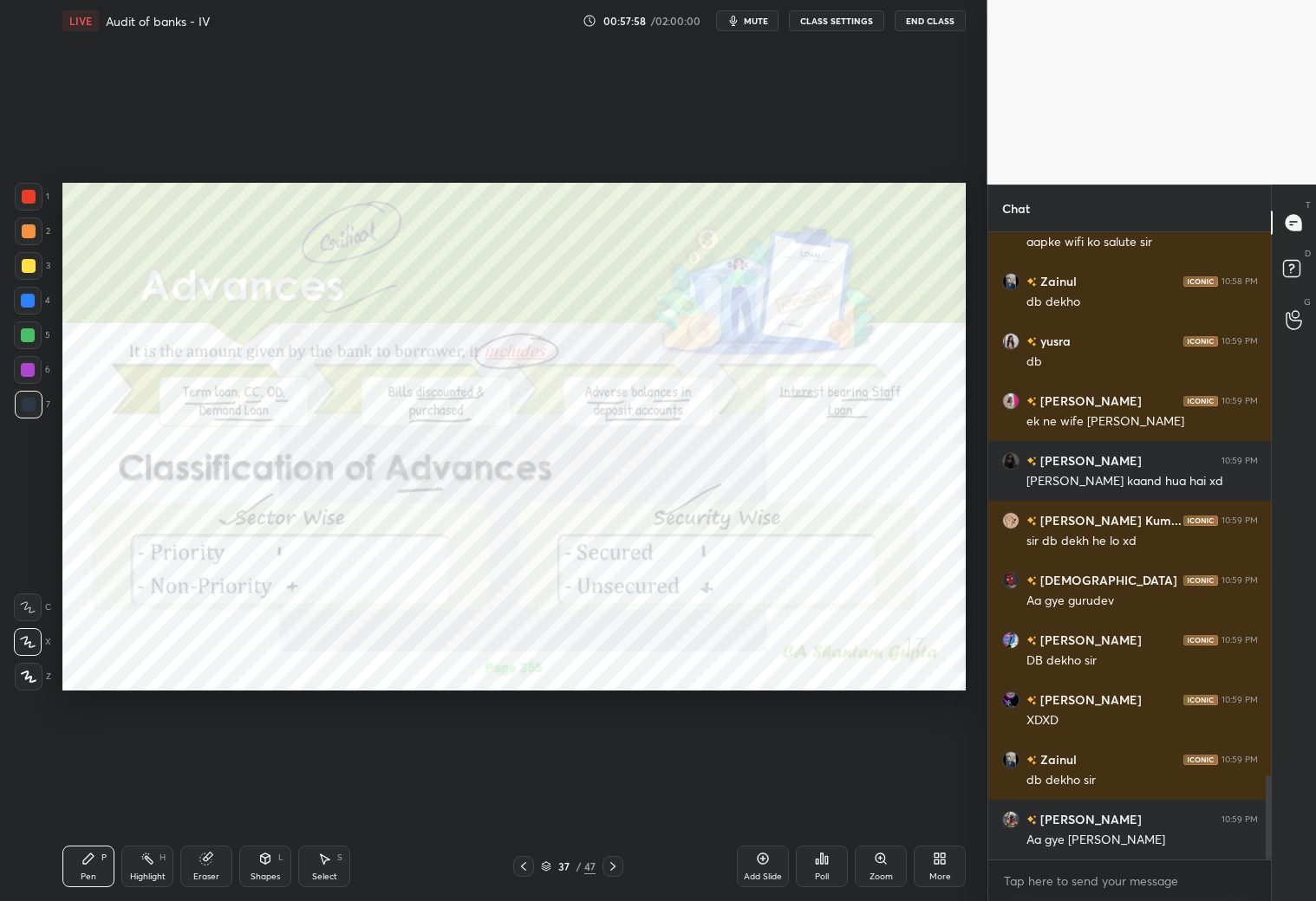
click at [610, 796] on icon at bounding box center [612, 866] width 14 height 14
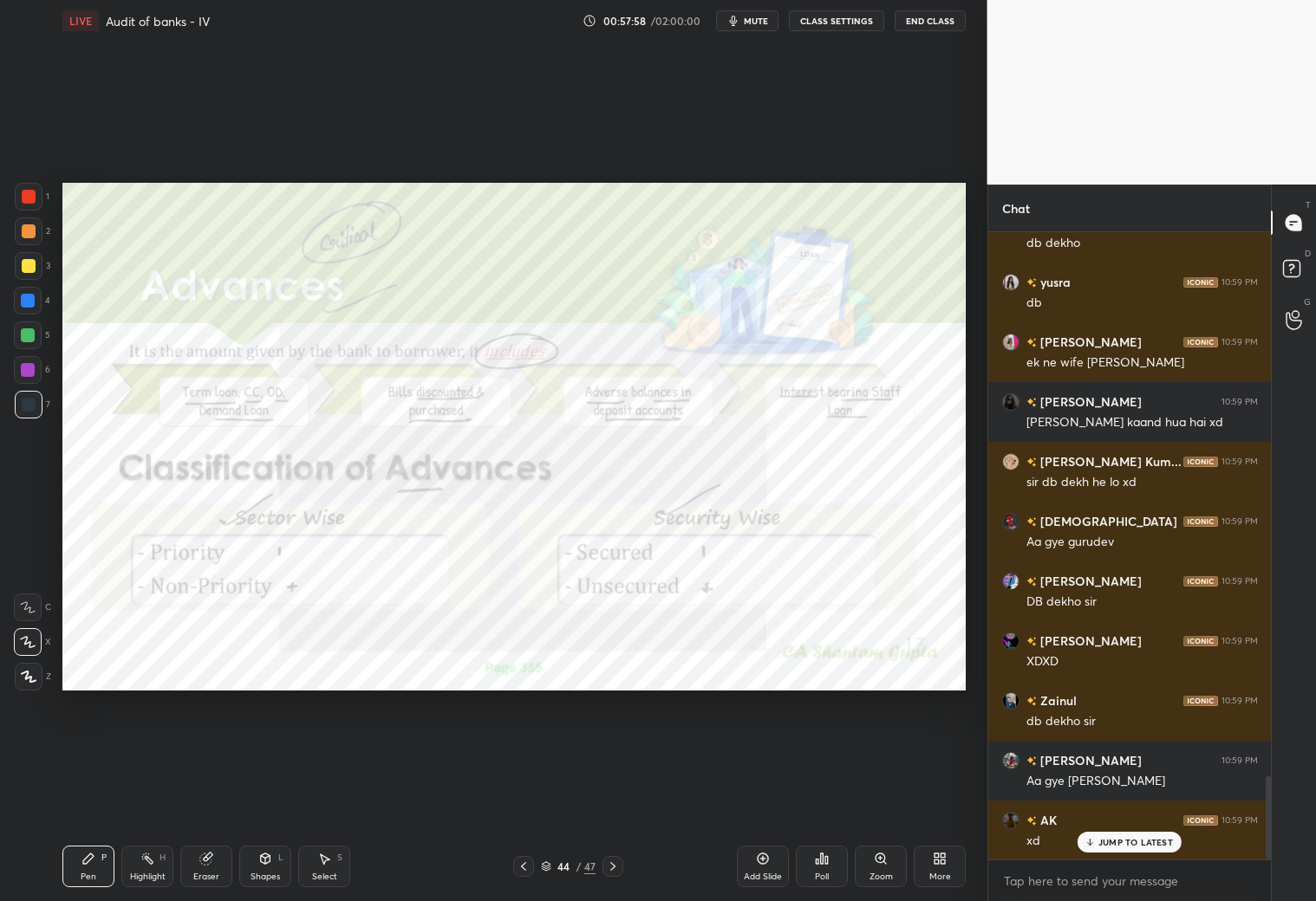
click at [613, 796] on icon at bounding box center [612, 866] width 14 height 14
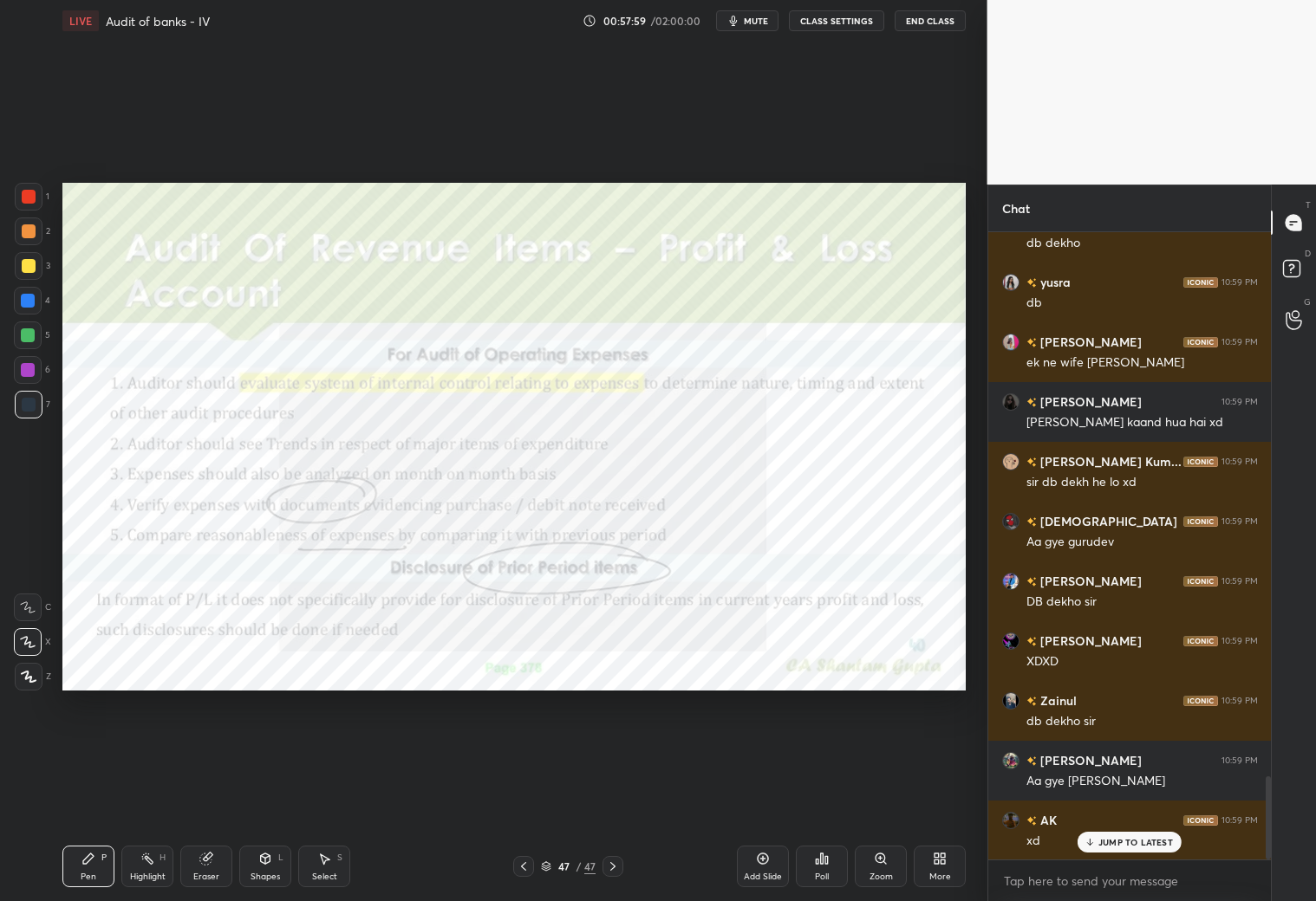
click at [613, 796] on icon at bounding box center [612, 866] width 14 height 14
click at [529, 796] on icon at bounding box center [523, 866] width 14 height 14
click at [524, 796] on icon at bounding box center [523, 866] width 14 height 14
click at [525, 796] on icon at bounding box center [523, 866] width 14 height 14
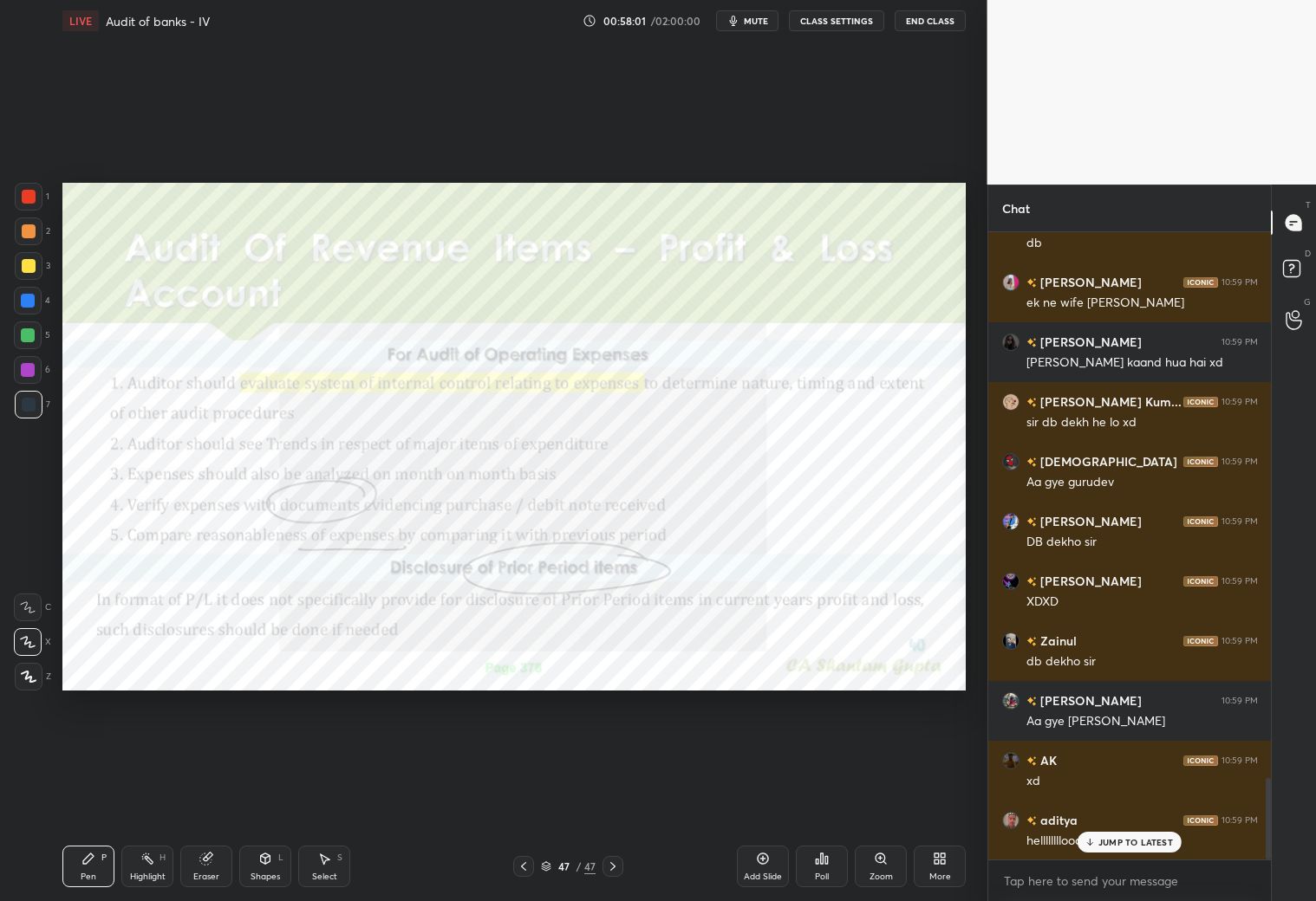
click at [526, 796] on icon at bounding box center [523, 866] width 14 height 14
click at [528, 796] on icon at bounding box center [523, 866] width 14 height 14
click at [530, 796] on icon at bounding box center [523, 866] width 14 height 14
click at [535, 796] on div "47 / 47" at bounding box center [568, 866] width 110 height 21
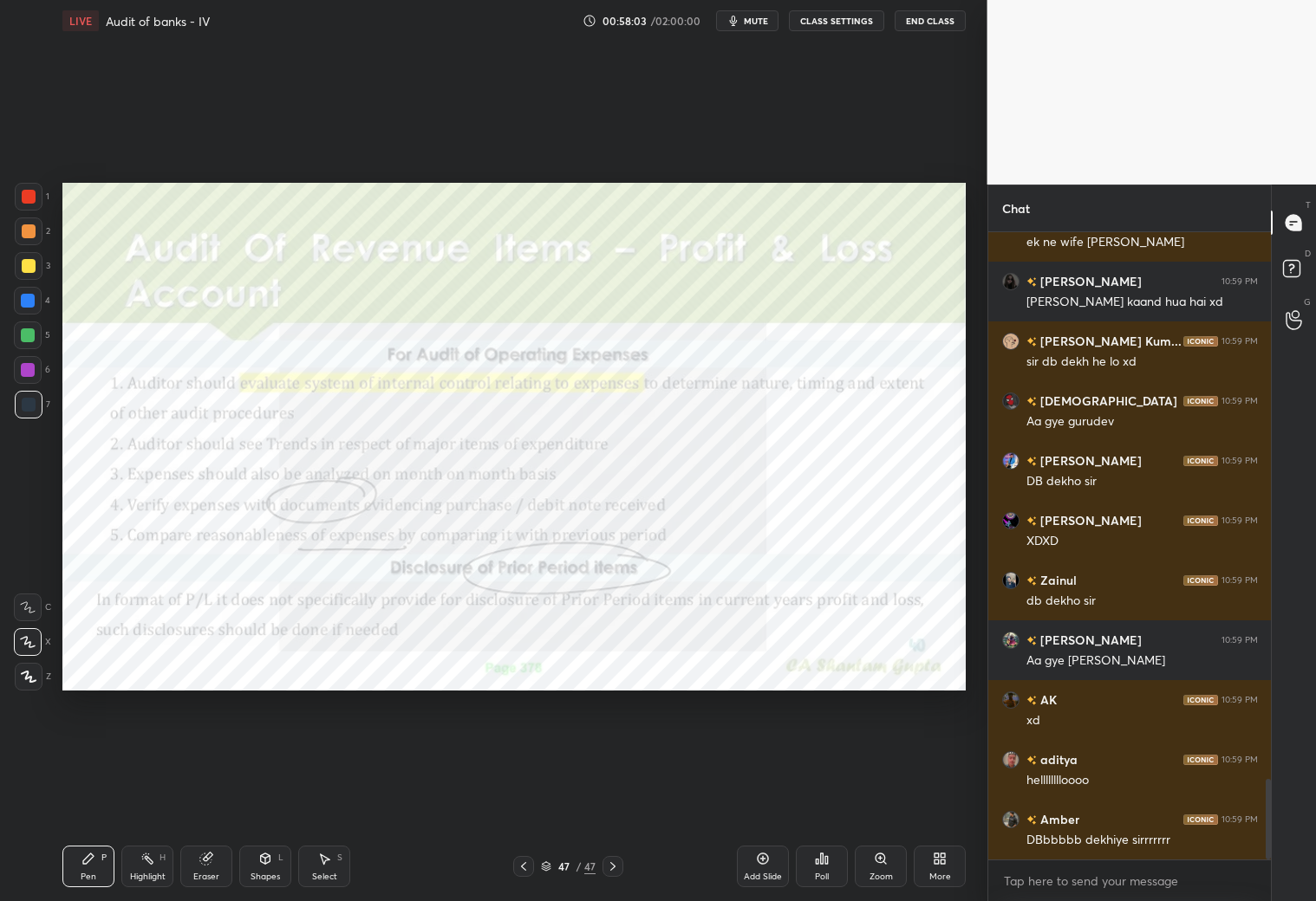
click at [533, 796] on div at bounding box center [524, 866] width 21 height 21
click at [523, 796] on icon at bounding box center [523, 866] width 14 height 14
click at [518, 796] on icon at bounding box center [523, 866] width 14 height 14
click at [514, 796] on div at bounding box center [524, 866] width 21 height 21
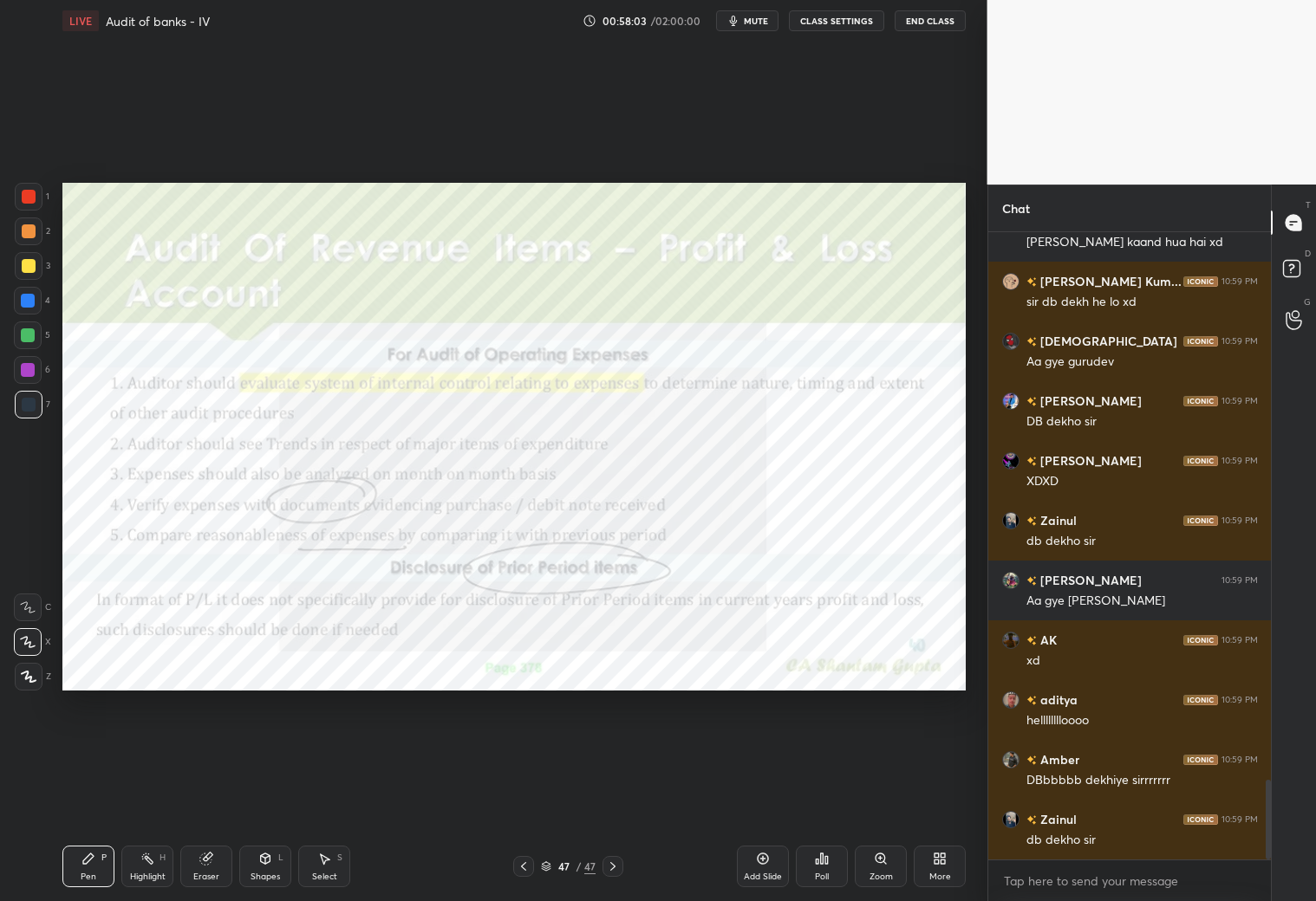
click at [517, 796] on icon at bounding box center [523, 866] width 14 height 14
click at [521, 796] on icon at bounding box center [523, 866] width 14 height 14
click at [518, 796] on icon at bounding box center [523, 866] width 14 height 14
click at [516, 796] on icon at bounding box center [523, 866] width 14 height 14
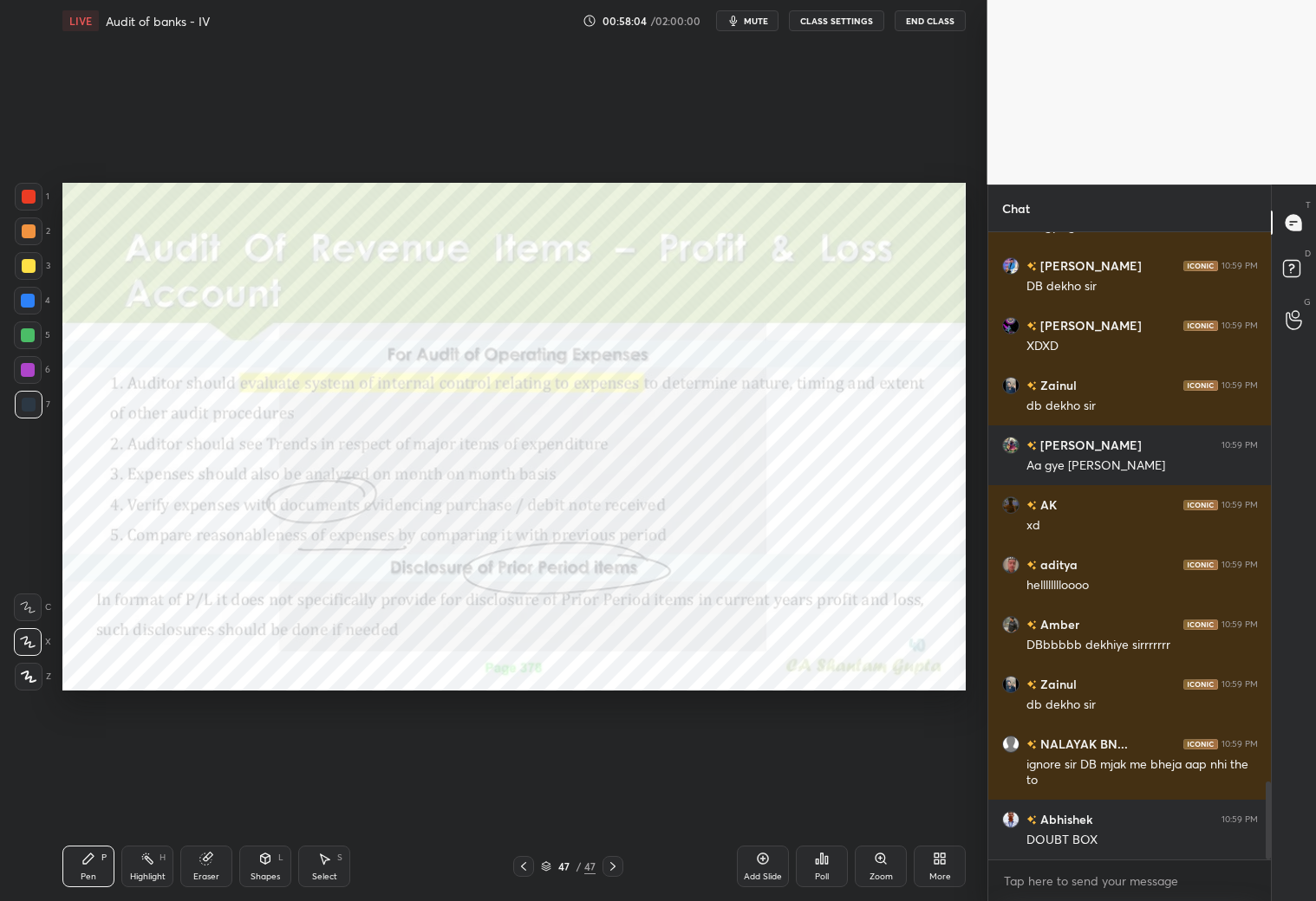
click at [516, 796] on icon at bounding box center [523, 866] width 14 height 14
click at [514, 796] on div at bounding box center [524, 866] width 21 height 21
click at [513, 796] on div "47 / 47" at bounding box center [568, 866] width 337 height 21
click at [516, 796] on icon at bounding box center [523, 866] width 14 height 14
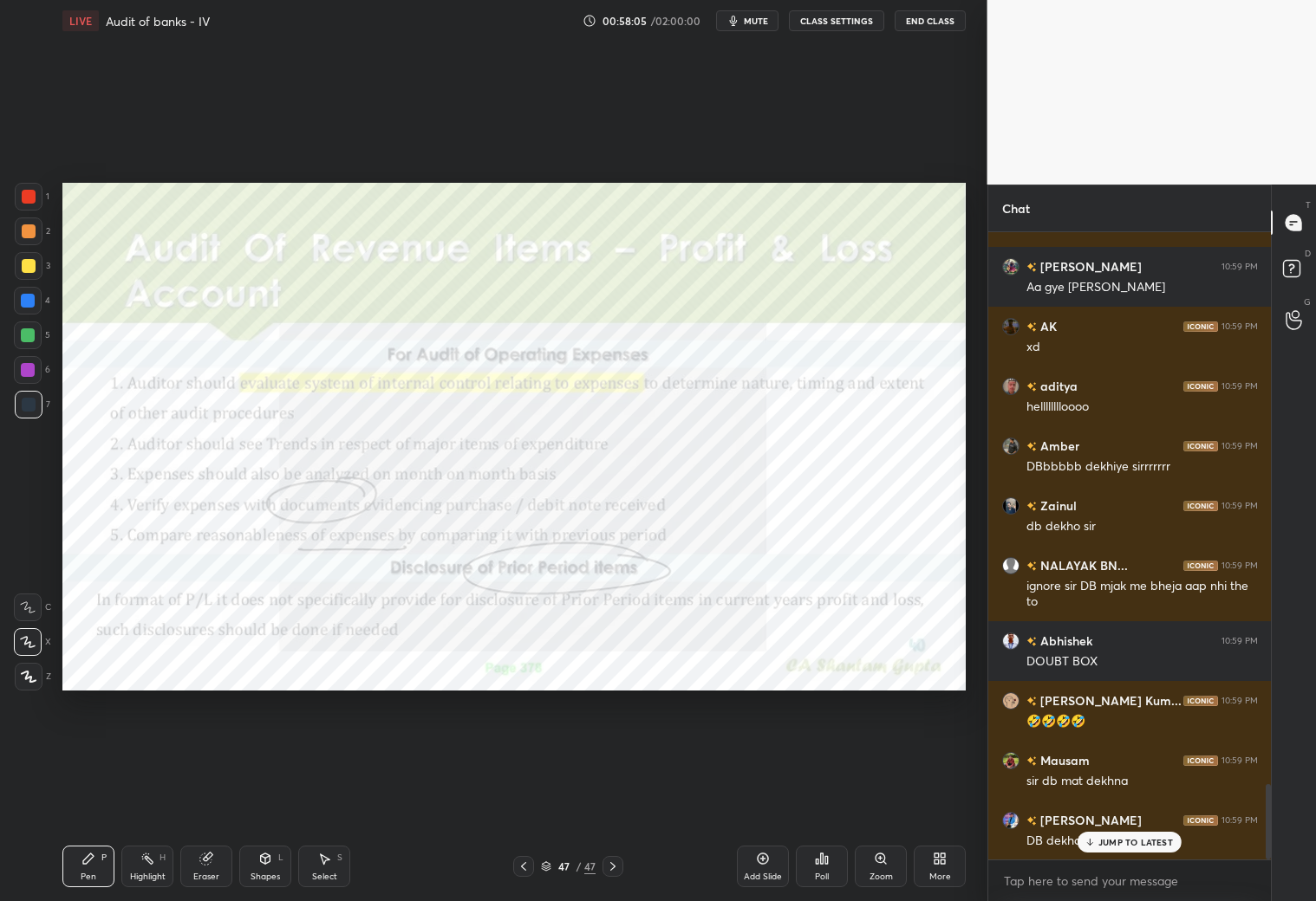
click at [525, 796] on icon at bounding box center [523, 866] width 14 height 14
click at [523, 796] on icon at bounding box center [523, 866] width 14 height 14
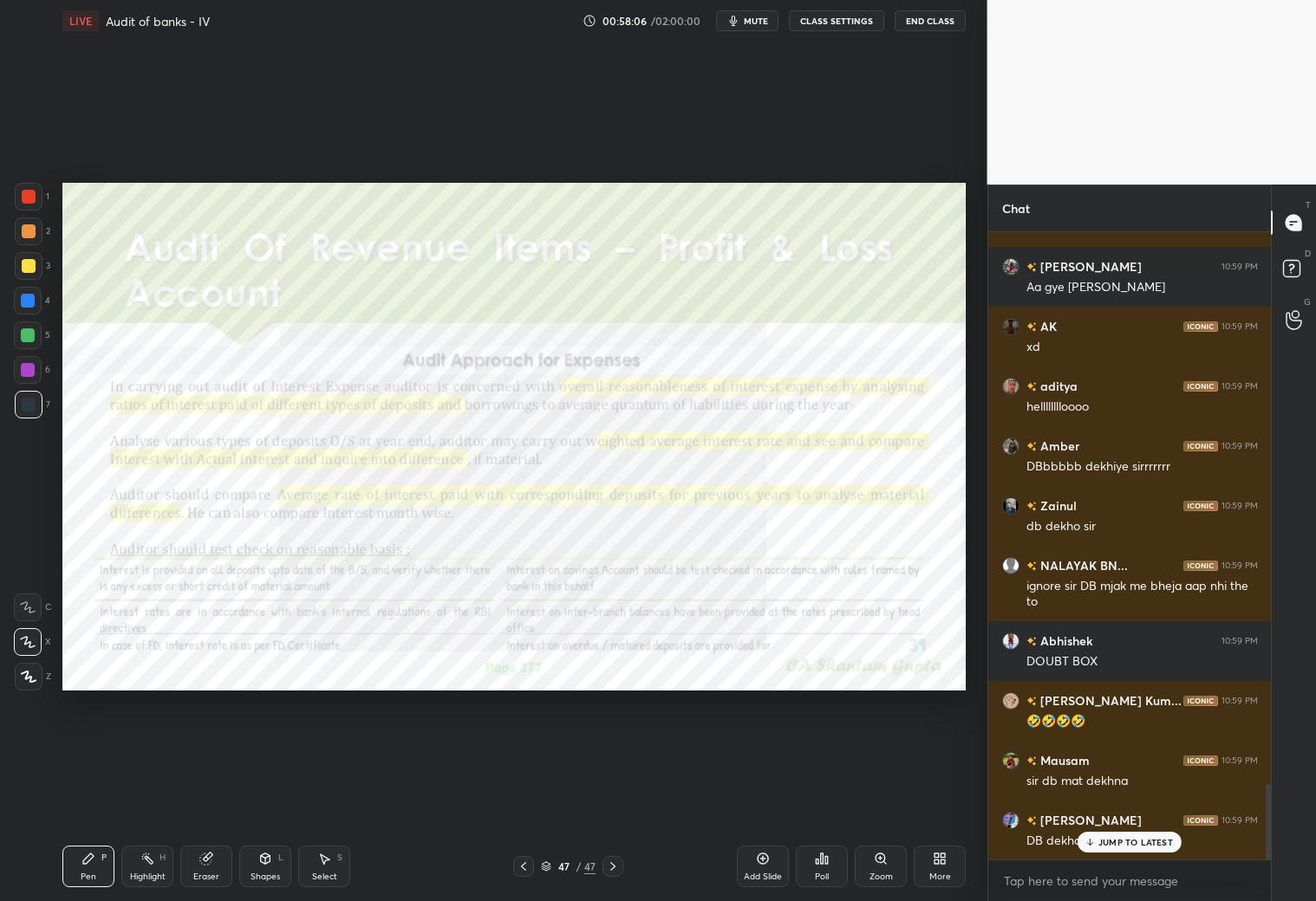
click at [523, 796] on icon at bounding box center [523, 866] width 14 height 14
click at [518, 796] on icon at bounding box center [523, 866] width 14 height 14
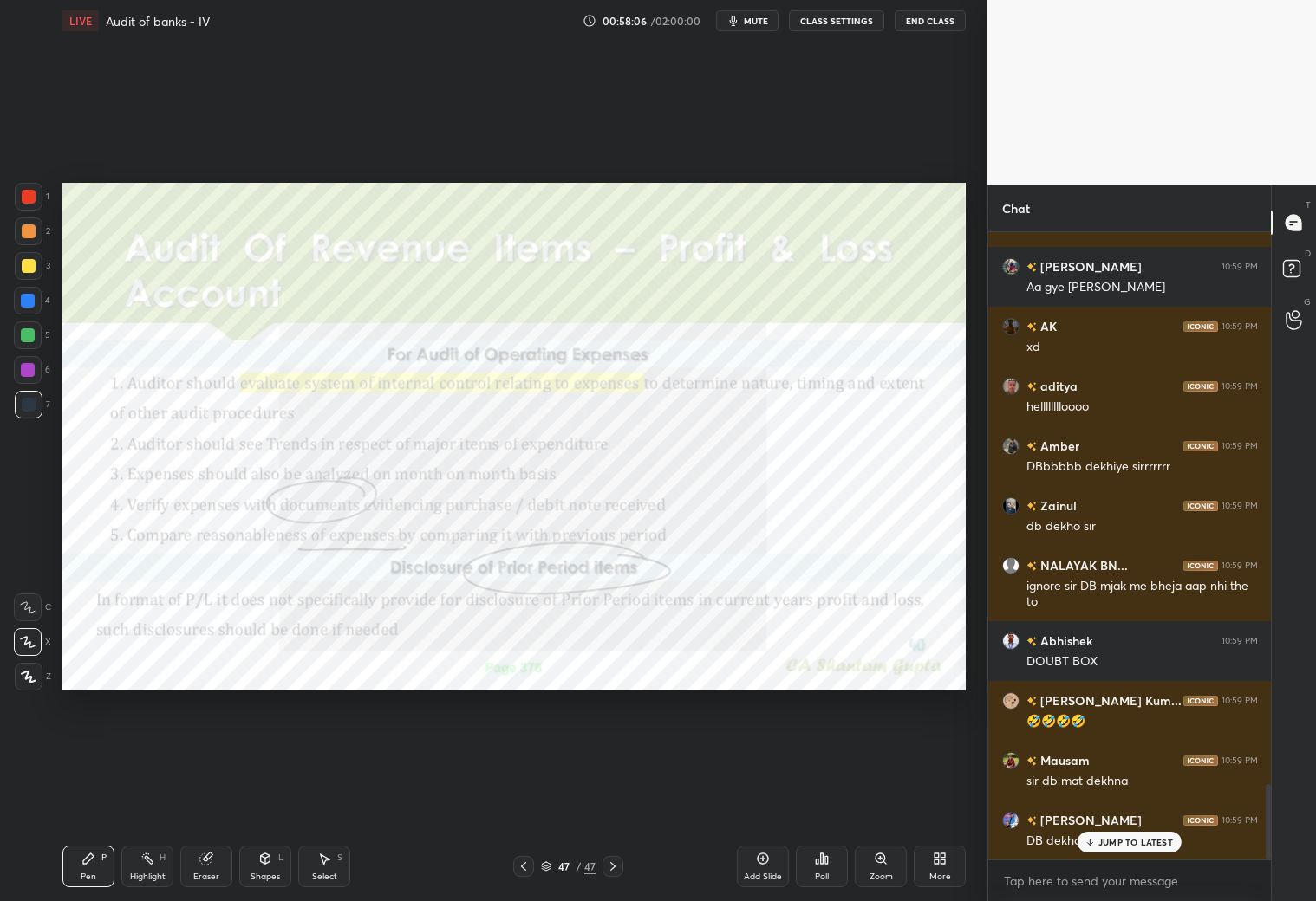
click at [518, 796] on icon at bounding box center [523, 866] width 14 height 14
click at [528, 796] on icon at bounding box center [523, 866] width 14 height 14
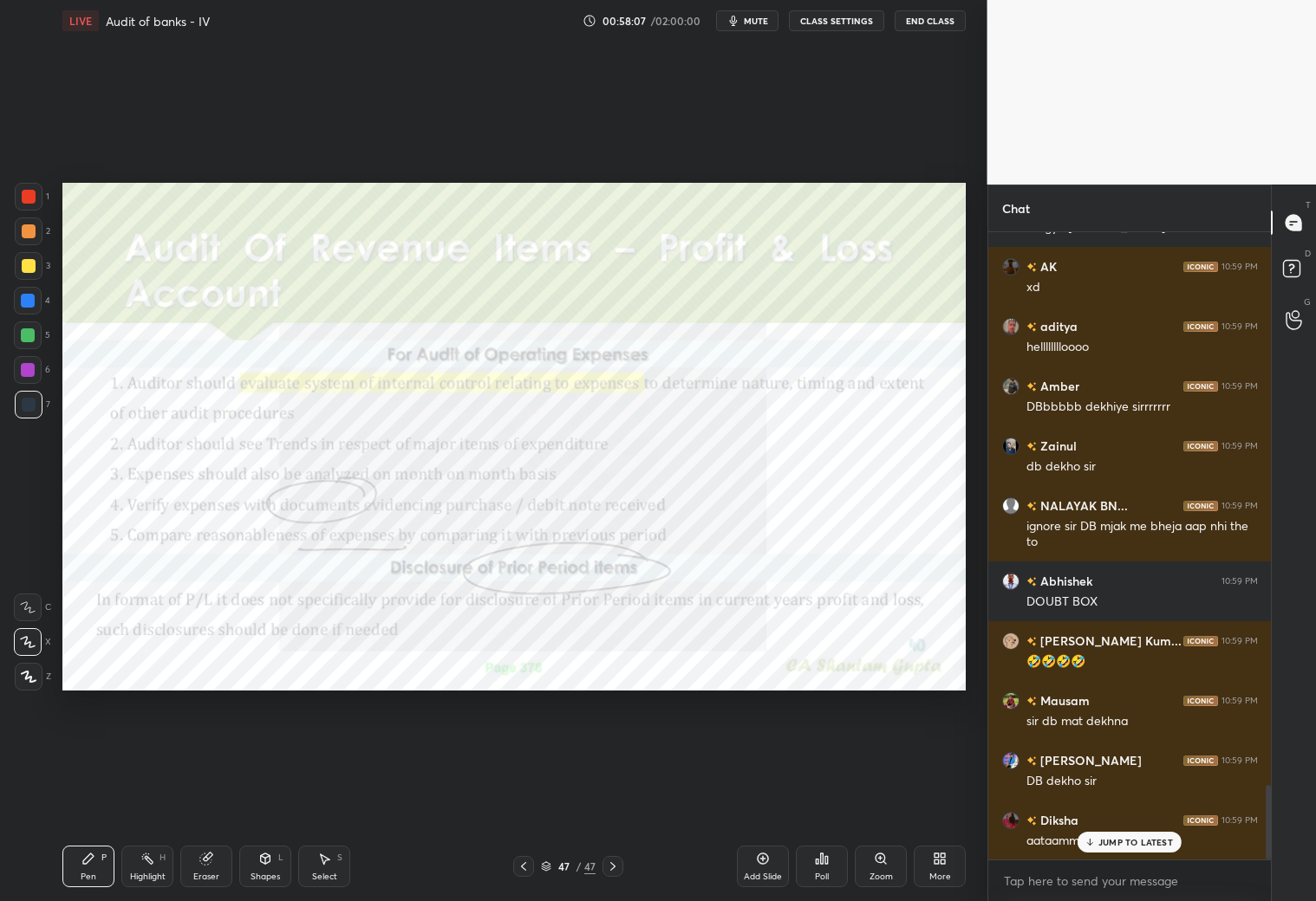
click at [525, 796] on icon at bounding box center [523, 866] width 14 height 14
click at [525, 796] on icon at bounding box center [523, 866] width 14 height 14
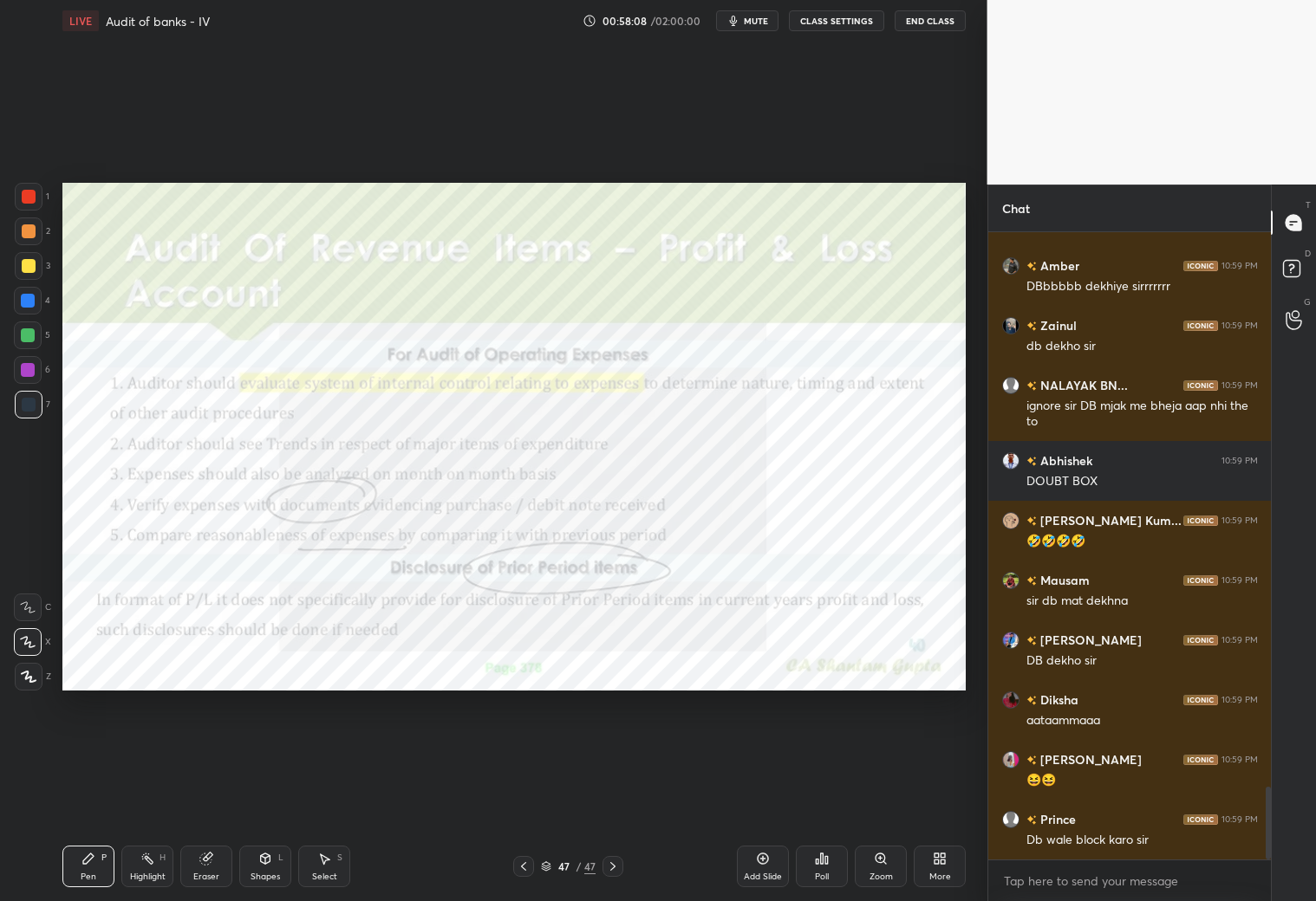
click at [519, 796] on icon at bounding box center [523, 866] width 14 height 14
click at [516, 796] on icon at bounding box center [523, 866] width 14 height 14
click at [521, 796] on icon at bounding box center [523, 866] width 14 height 14
click at [519, 796] on icon at bounding box center [523, 866] width 14 height 14
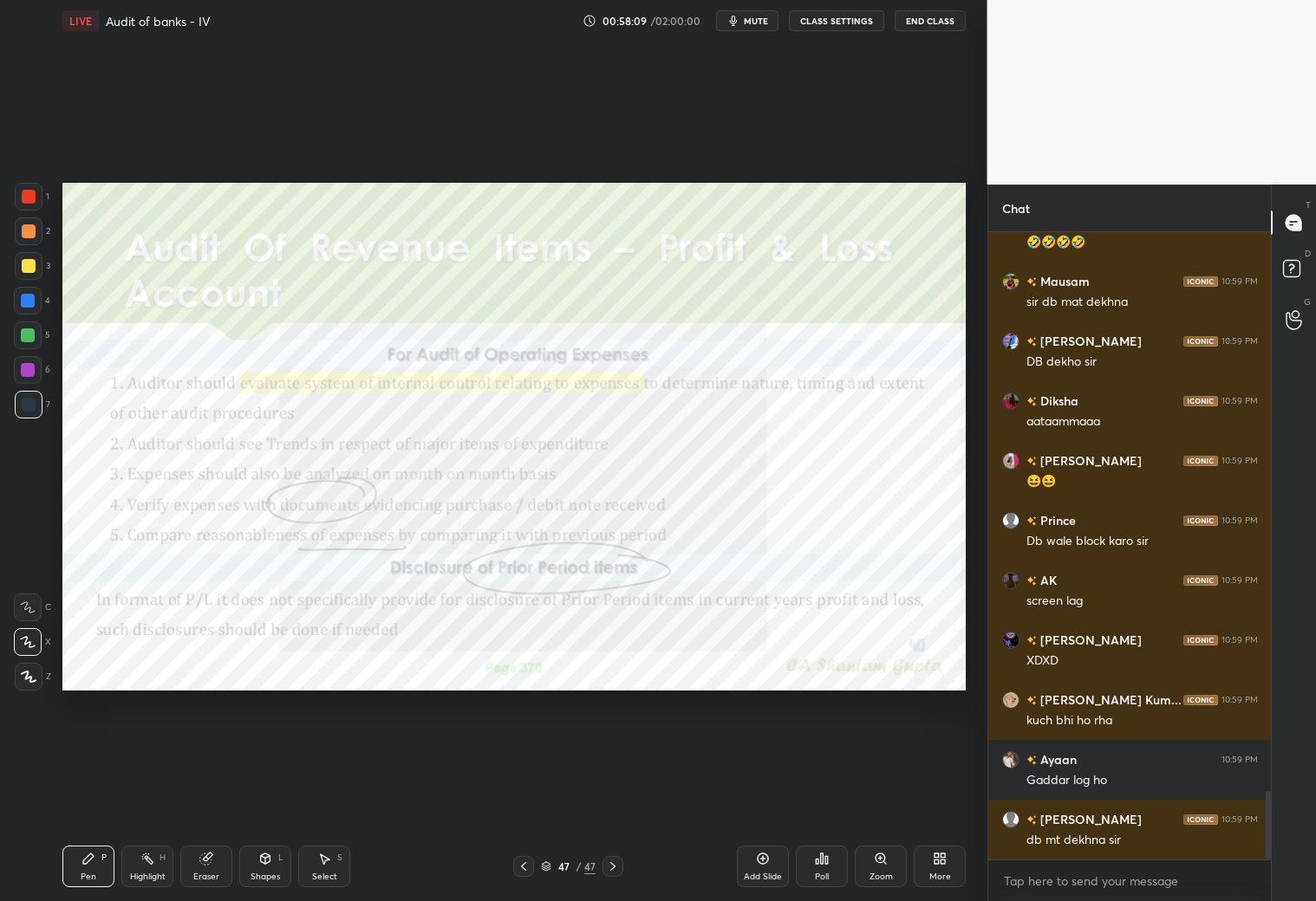
click at [517, 796] on icon at bounding box center [523, 866] width 14 height 14
click at [519, 796] on icon at bounding box center [523, 866] width 14 height 14
click at [518, 796] on icon at bounding box center [523, 866] width 14 height 14
click at [515, 796] on div at bounding box center [524, 866] width 21 height 21
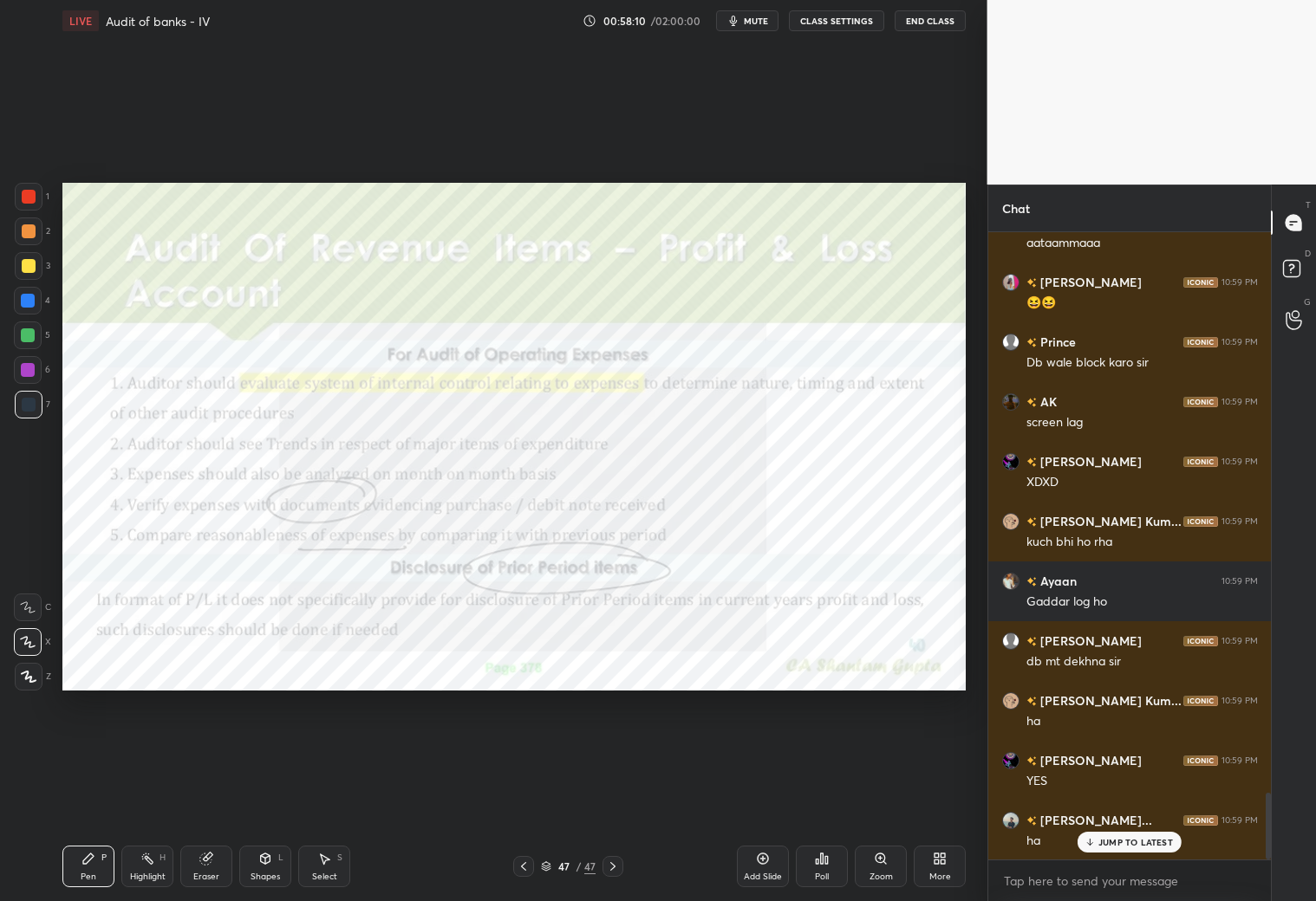
click at [515, 796] on div at bounding box center [524, 866] width 21 height 21
click at [517, 796] on icon at bounding box center [523, 866] width 14 height 14
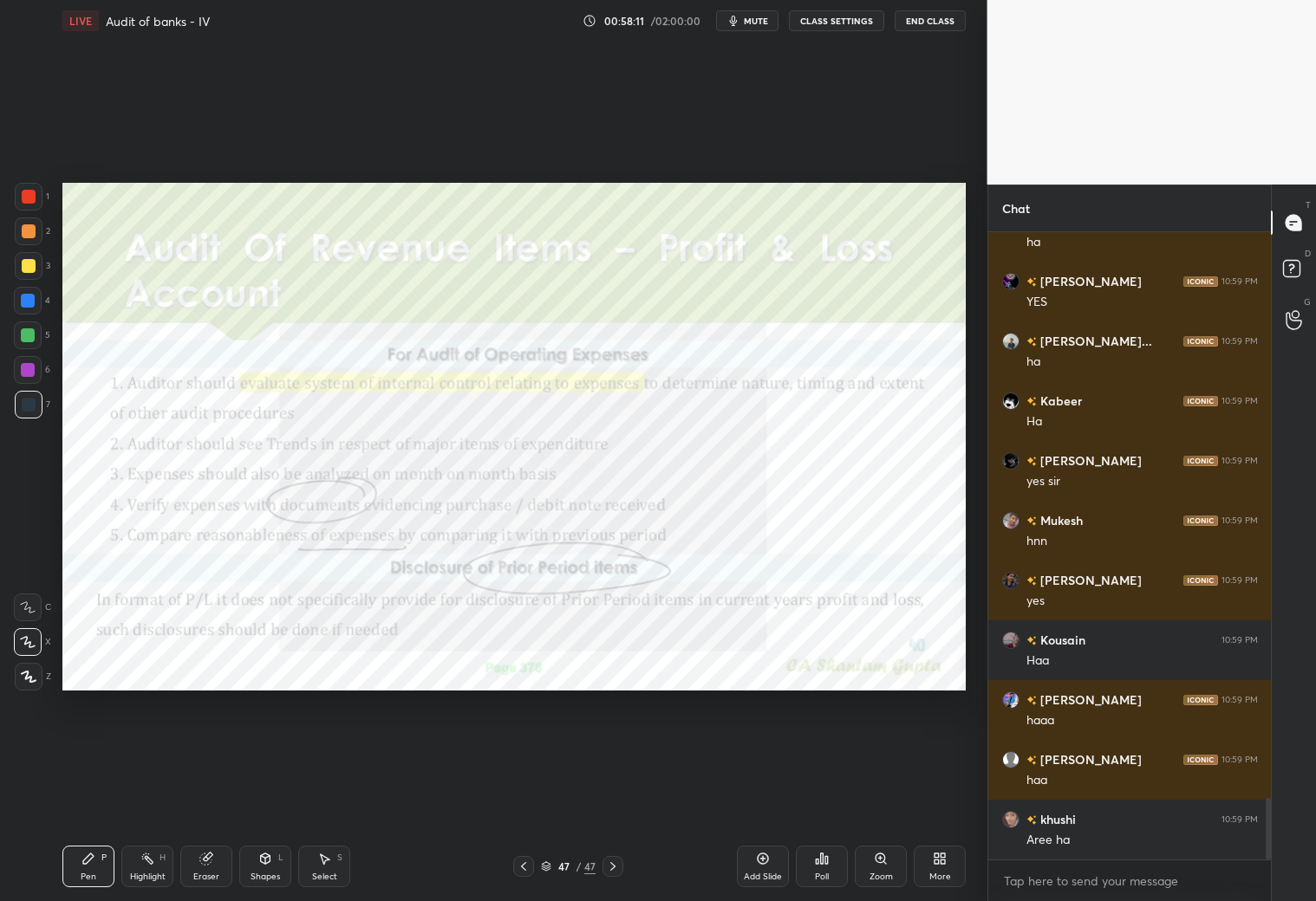
click at [524, 796] on icon at bounding box center [523, 866] width 14 height 14
click at [536, 796] on div "47 / 47" at bounding box center [568, 866] width 110 height 21
click at [528, 796] on div at bounding box center [524, 866] width 21 height 21
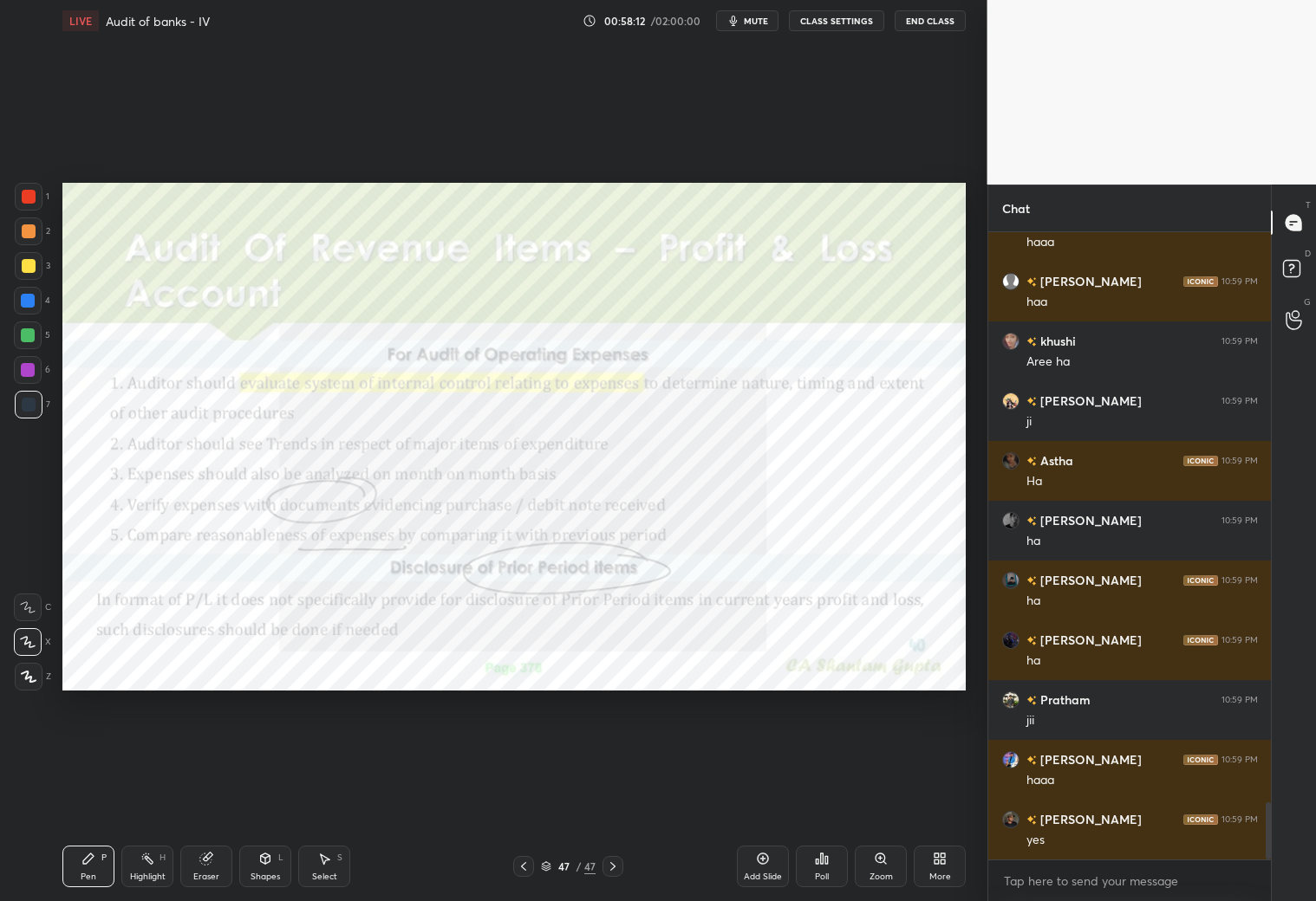
click at [523, 796] on icon at bounding box center [523, 866] width 14 height 14
click at [524, 796] on icon at bounding box center [523, 866] width 14 height 14
click at [525, 796] on icon at bounding box center [523, 866] width 14 height 14
click at [525, 796] on icon at bounding box center [523, 866] width 14 height 14
click at [528, 796] on div at bounding box center [524, 866] width 21 height 21
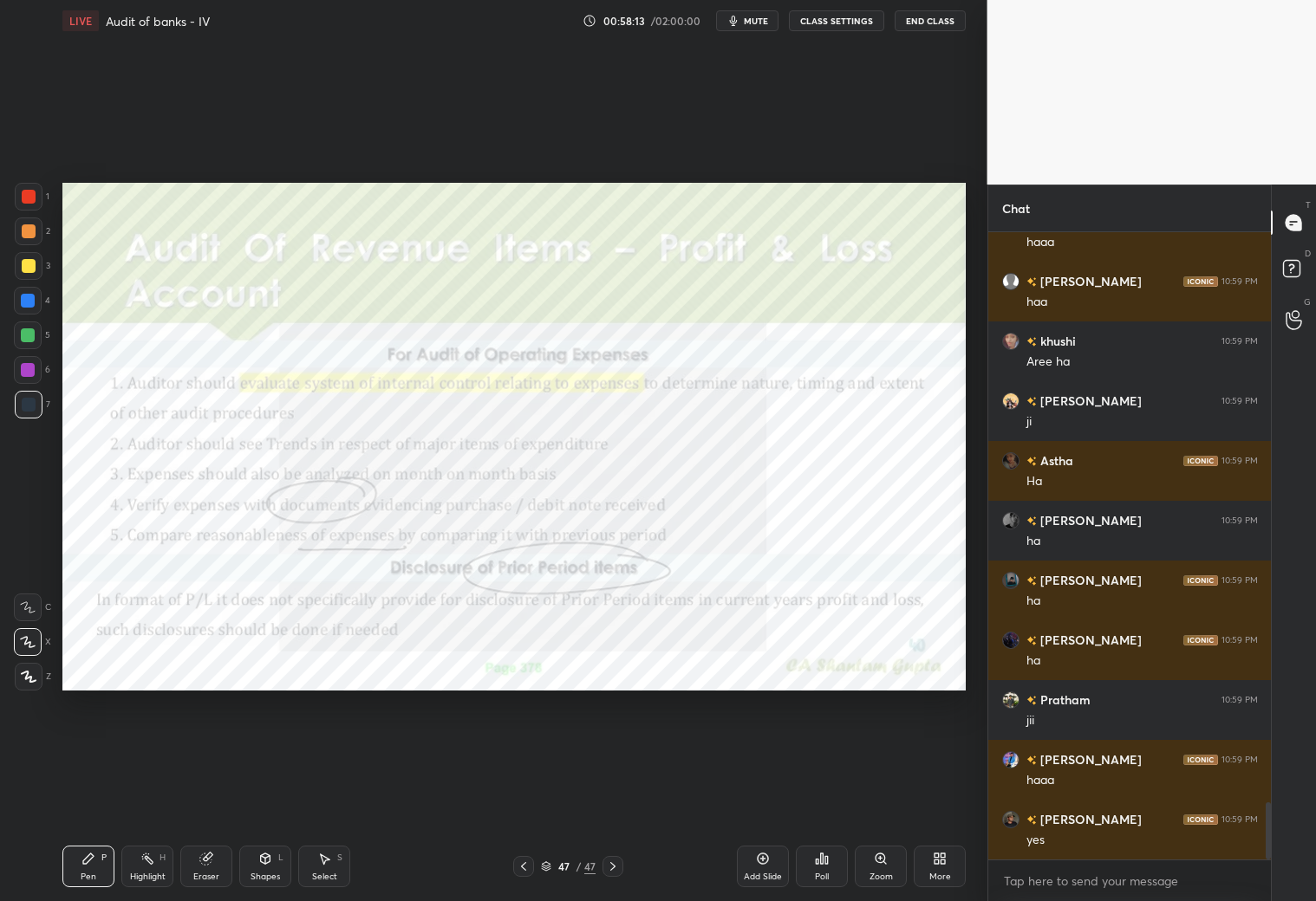
click at [524, 796] on div at bounding box center [524, 866] width 21 height 21
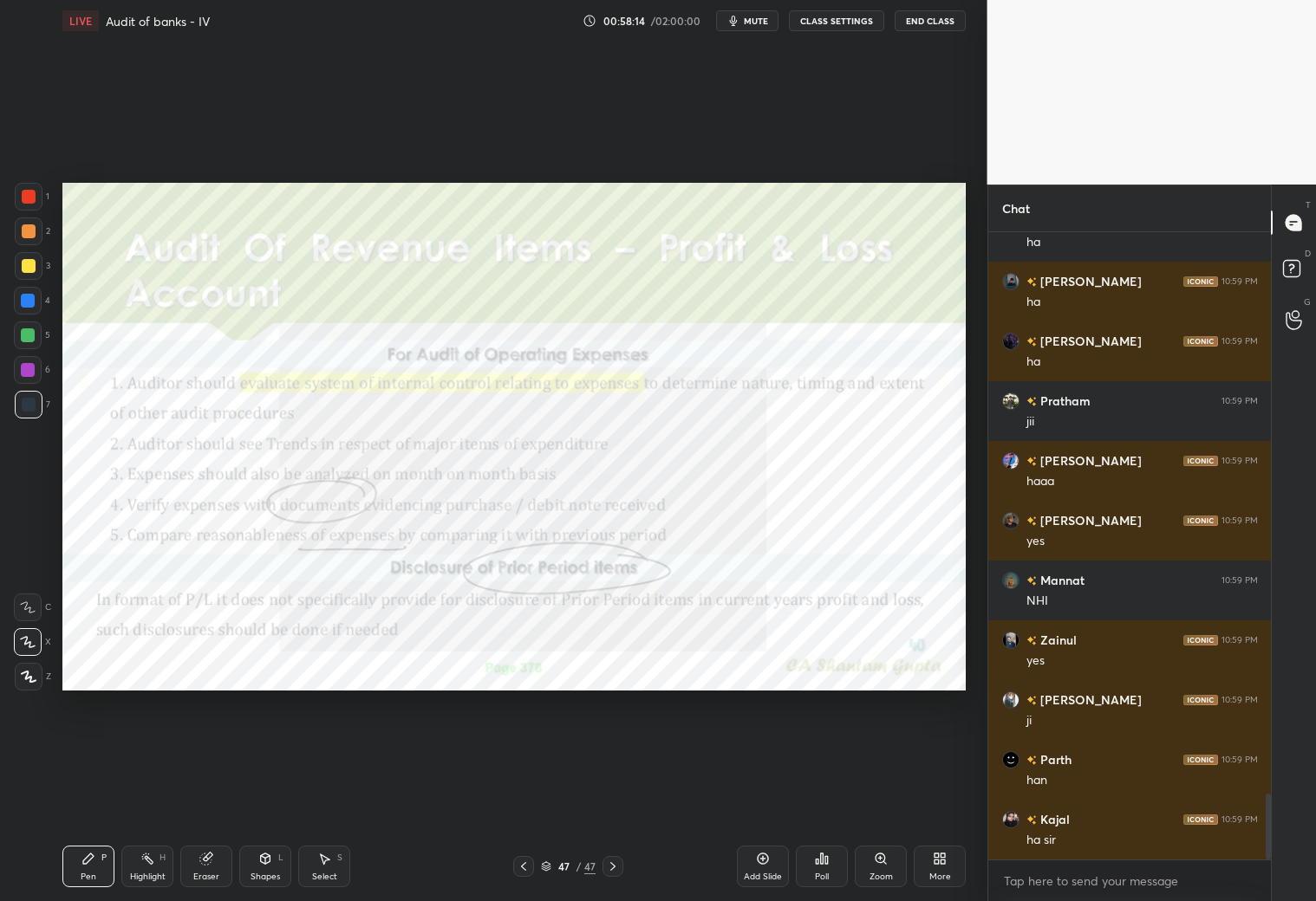
click at [525, 796] on div at bounding box center [524, 866] width 21 height 21
click at [523, 796] on icon at bounding box center [523, 866] width 14 height 14
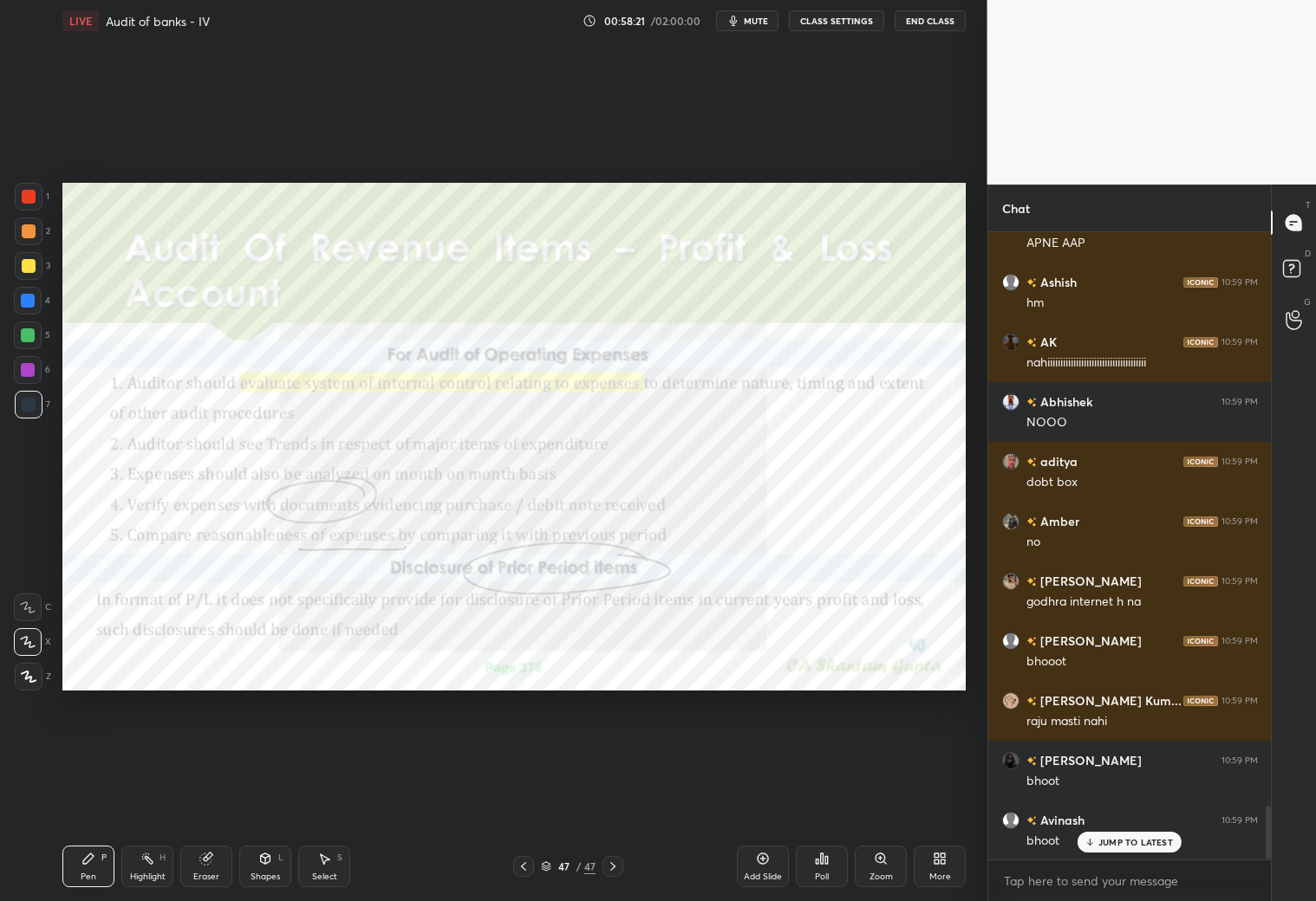
click at [522, 796] on div at bounding box center [524, 866] width 21 height 21
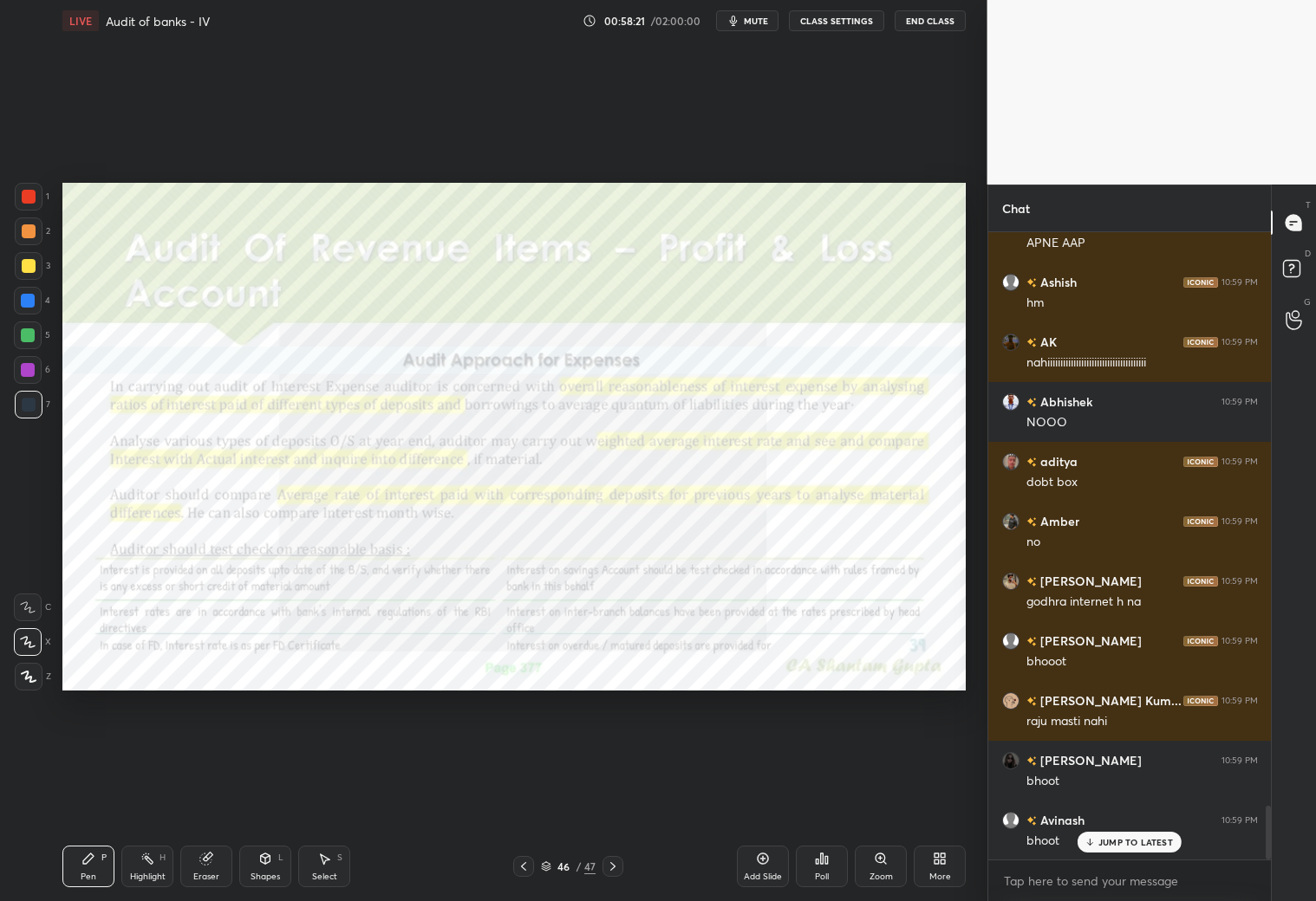
click at [526, 796] on div at bounding box center [524, 866] width 21 height 21
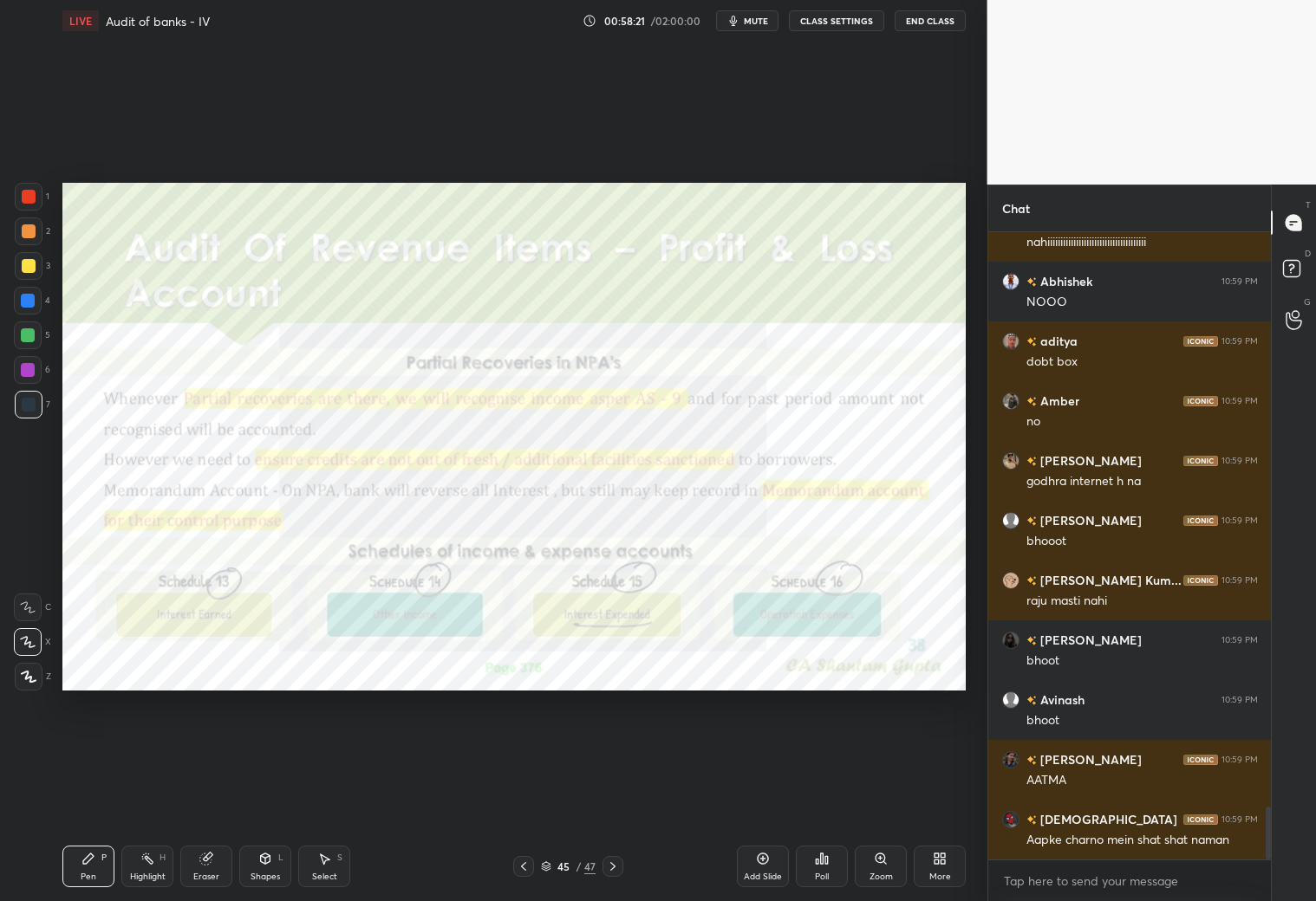
click at [527, 796] on div at bounding box center [524, 866] width 21 height 21
click at [524, 796] on div at bounding box center [524, 866] width 21 height 21
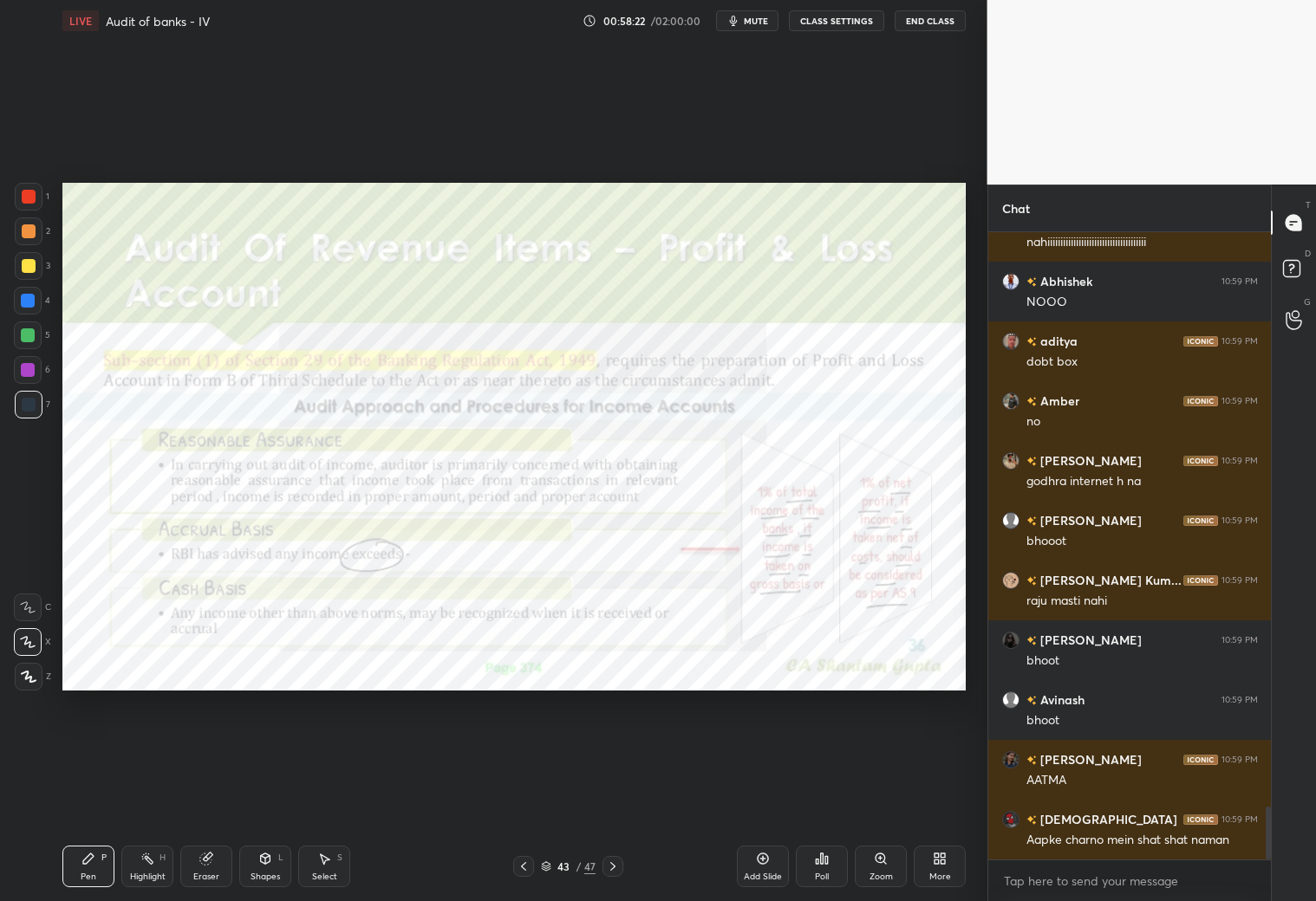
click at [526, 796] on div at bounding box center [524, 866] width 21 height 21
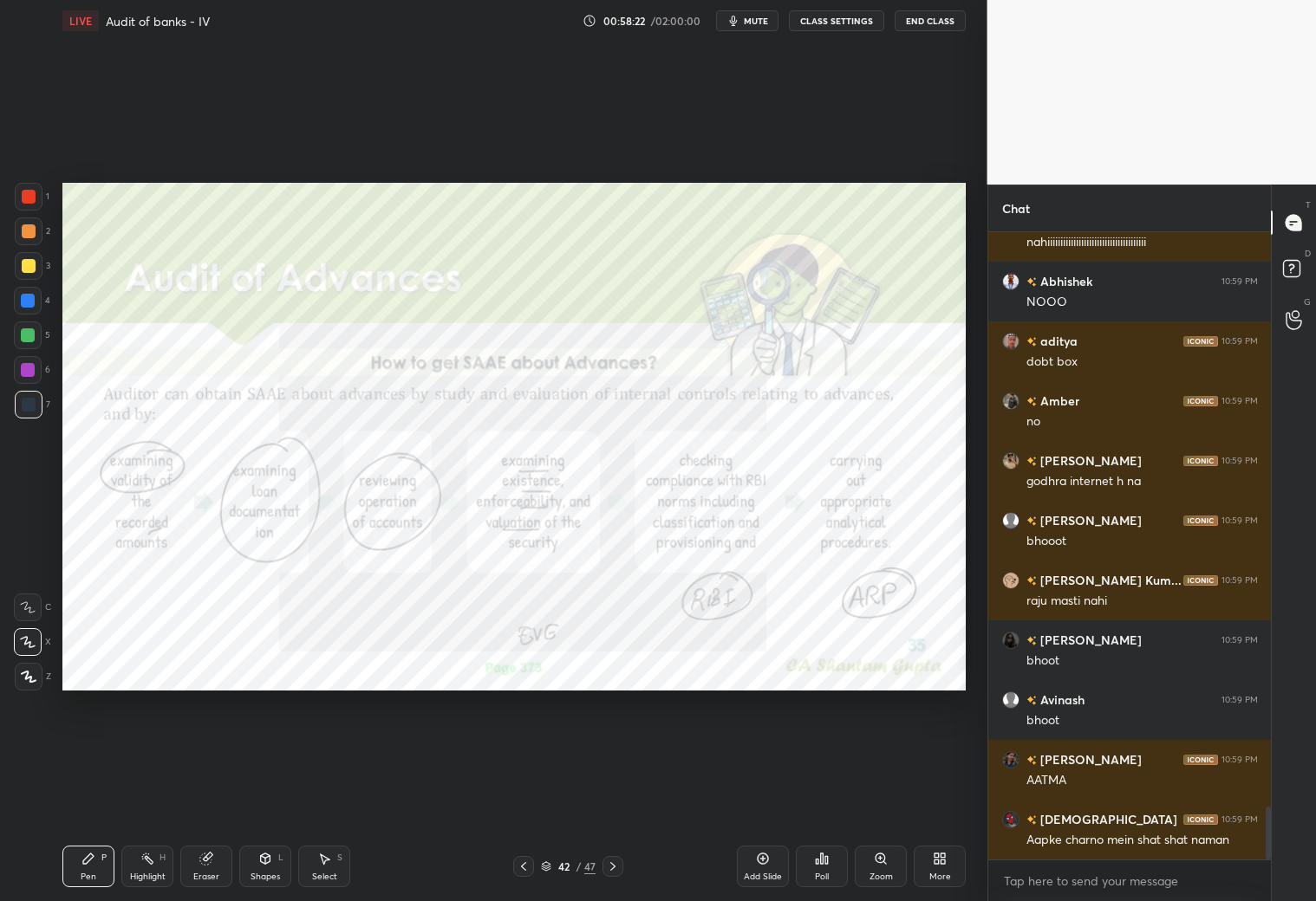
click at [528, 796] on div at bounding box center [524, 866] width 21 height 21
click at [531, 796] on div at bounding box center [524, 866] width 21 height 21
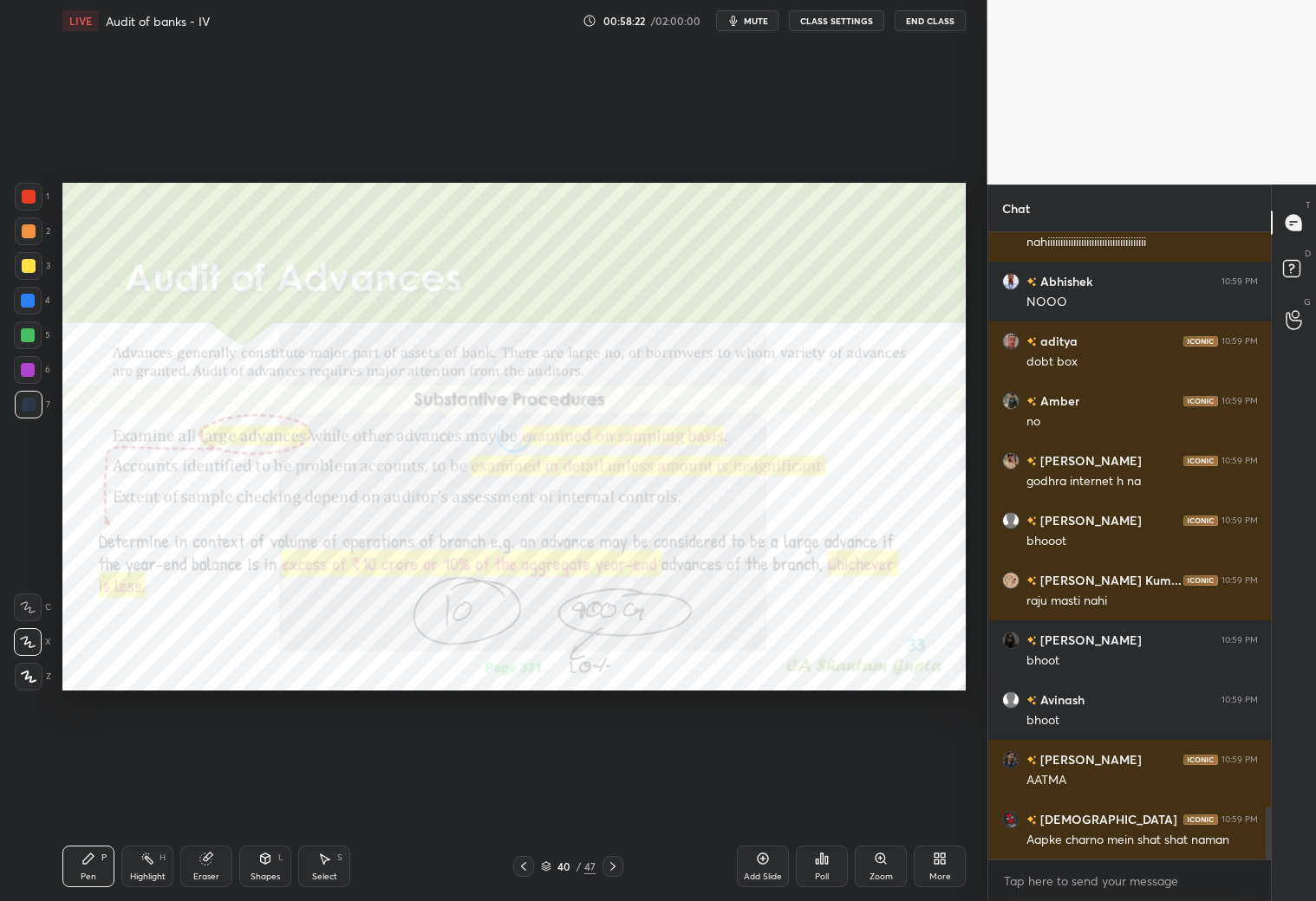
click at [531, 796] on div at bounding box center [524, 866] width 21 height 21
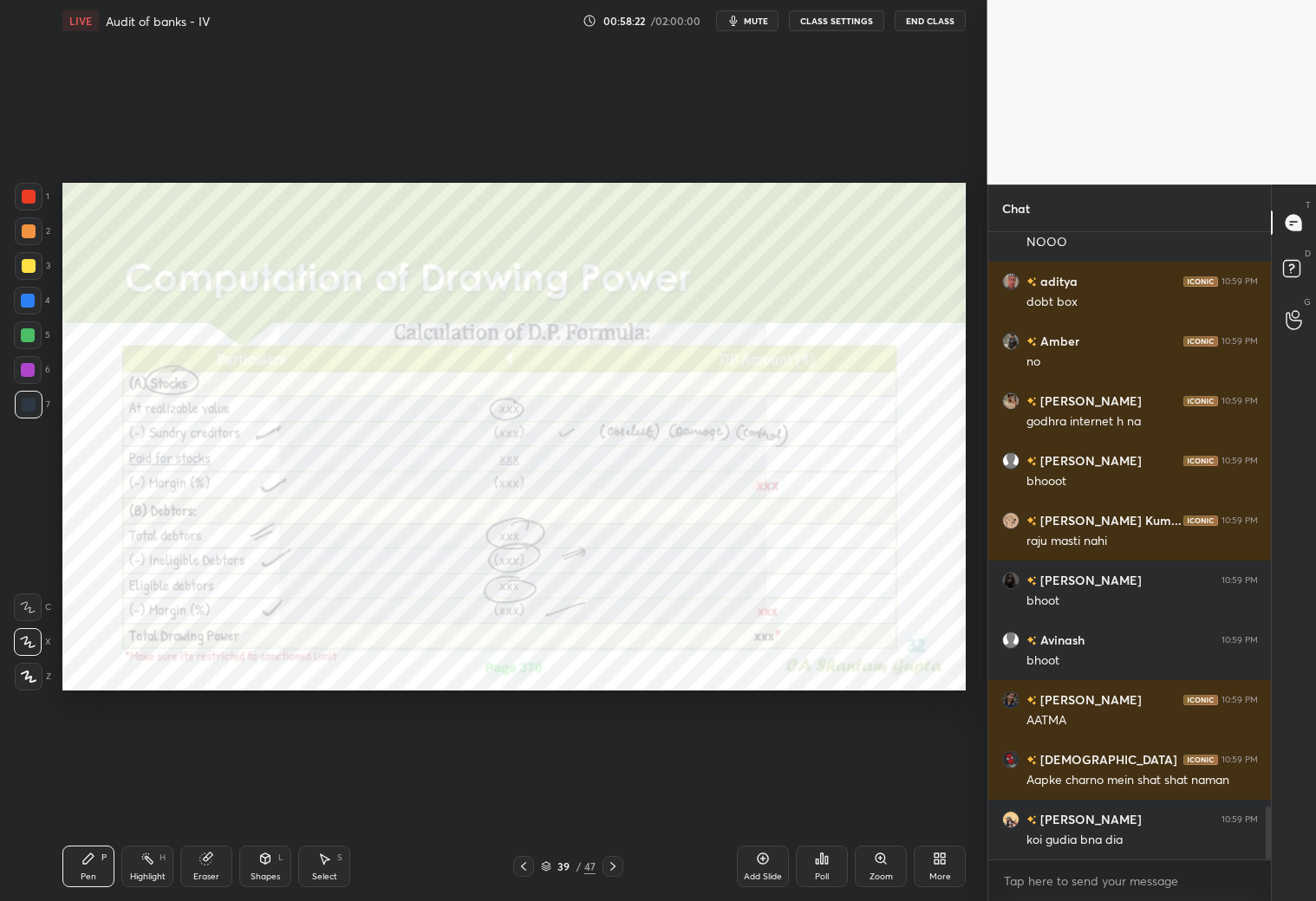
click at [530, 796] on div at bounding box center [524, 866] width 21 height 21
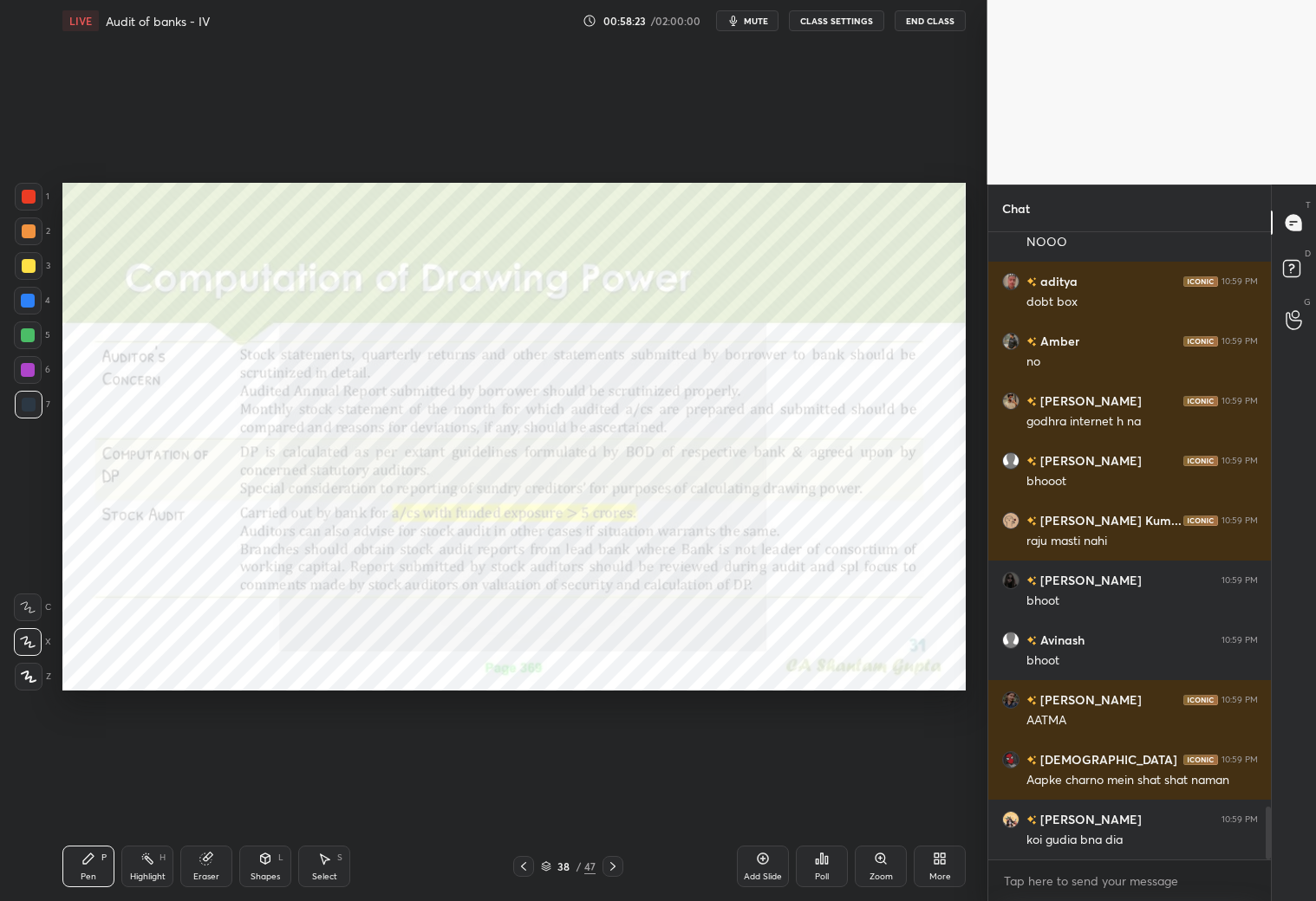
click at [531, 796] on div at bounding box center [524, 866] width 21 height 21
click at [533, 796] on div at bounding box center [524, 866] width 21 height 21
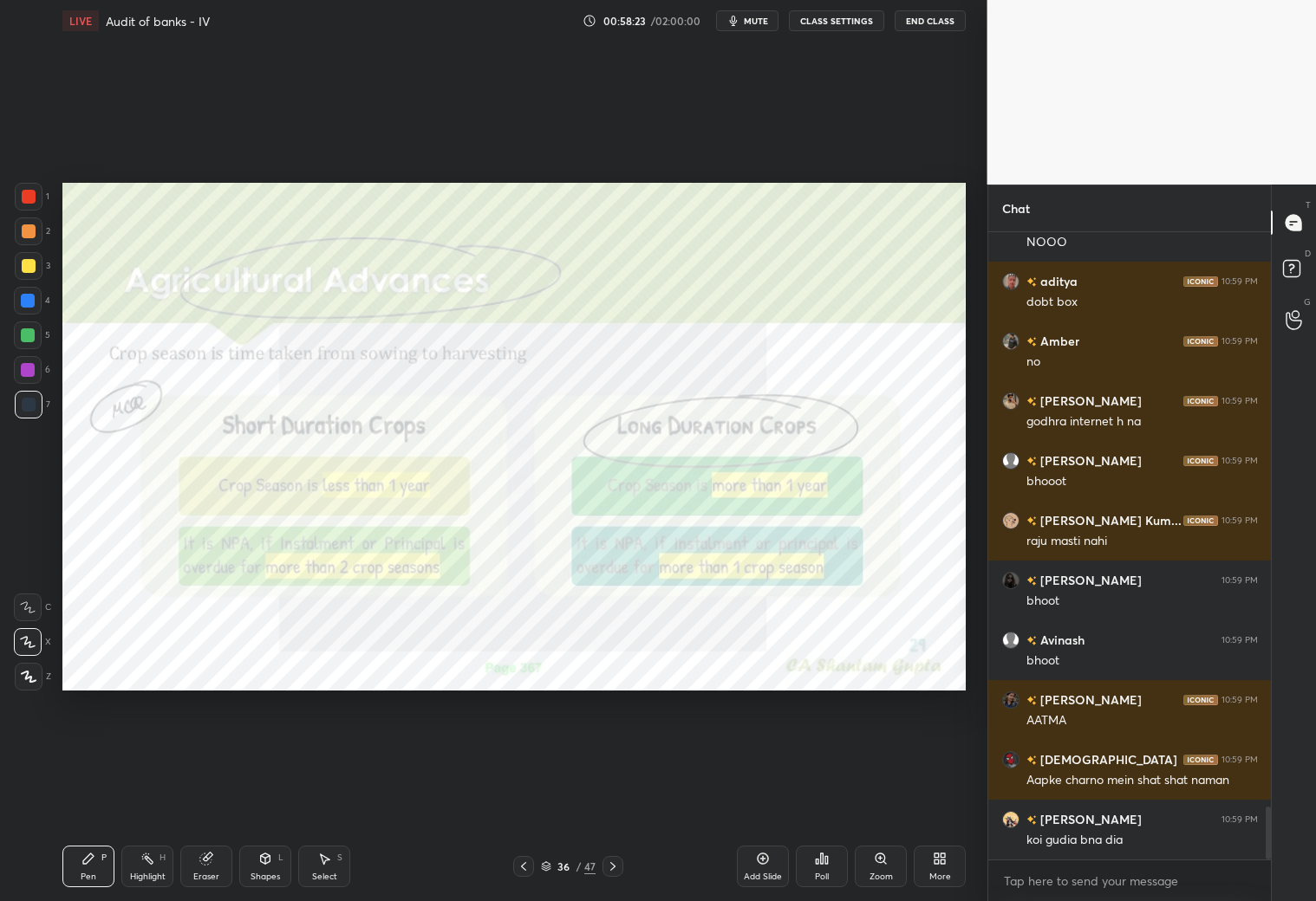
click at [534, 796] on div at bounding box center [524, 866] width 21 height 21
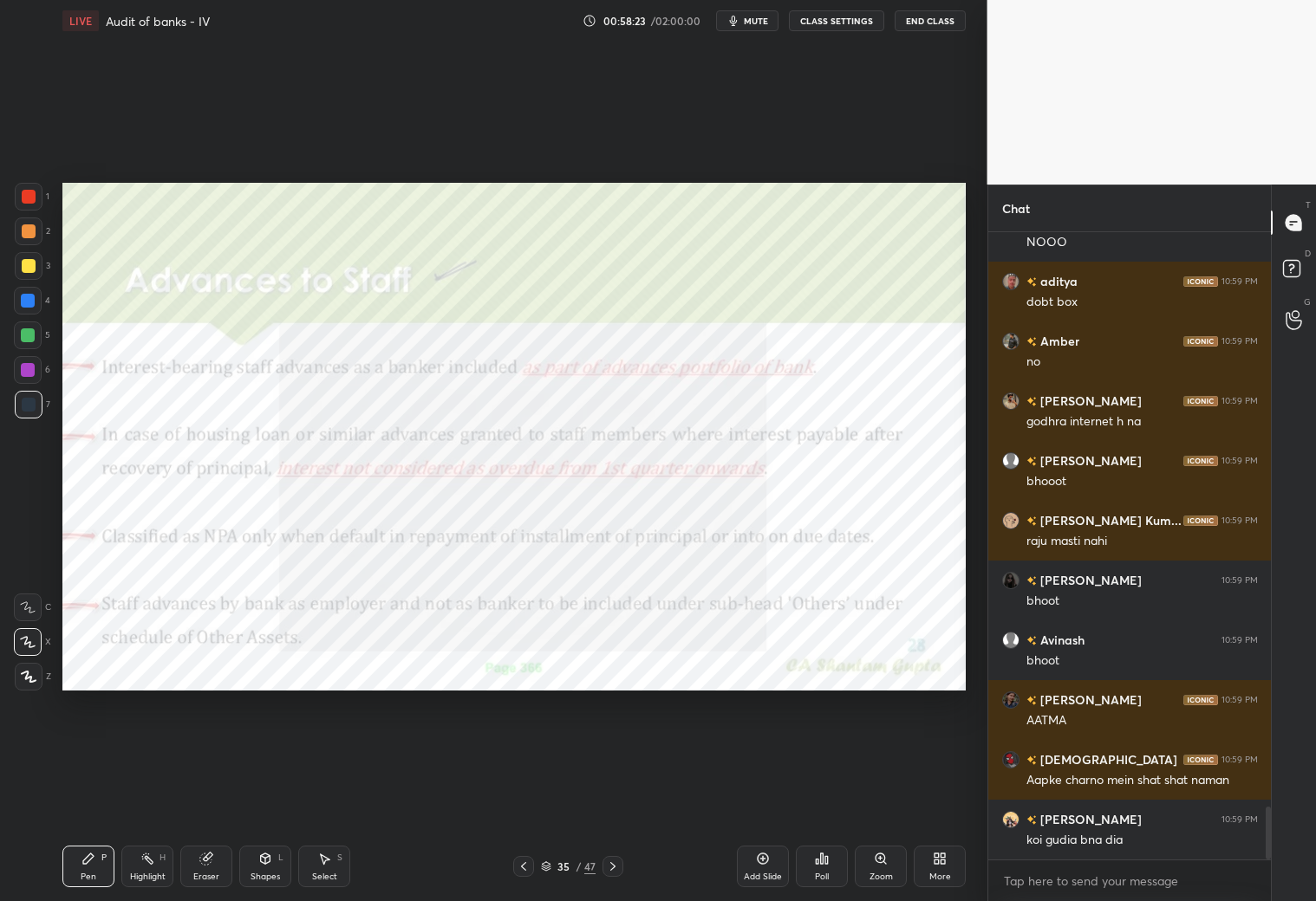
click at [536, 796] on div "35 / 47" at bounding box center [568, 866] width 110 height 21
click at [535, 796] on div "35 / 47" at bounding box center [568, 866] width 110 height 21
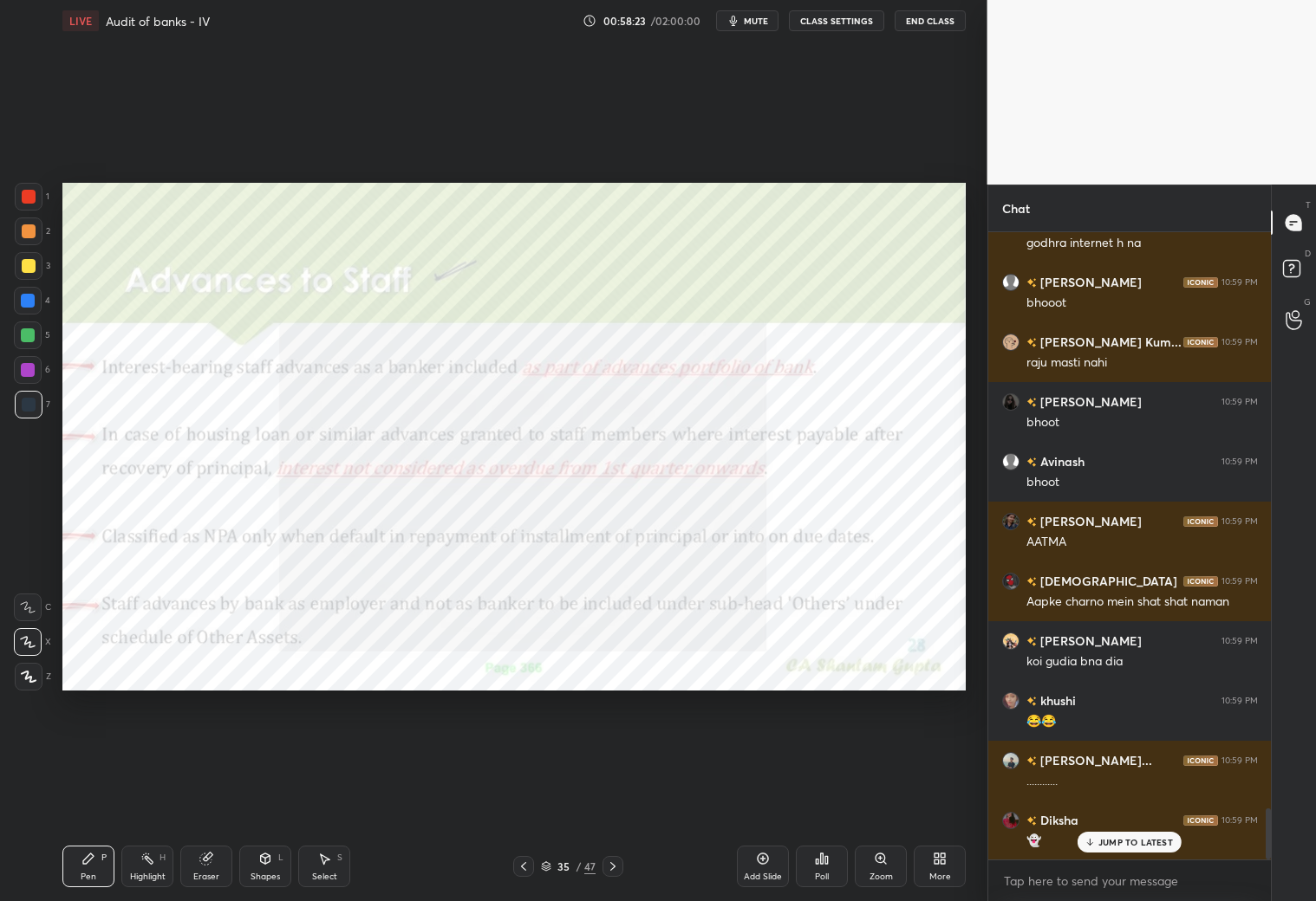
click at [535, 796] on div "35 / 47" at bounding box center [568, 866] width 110 height 21
click at [533, 796] on div at bounding box center [524, 866] width 21 height 21
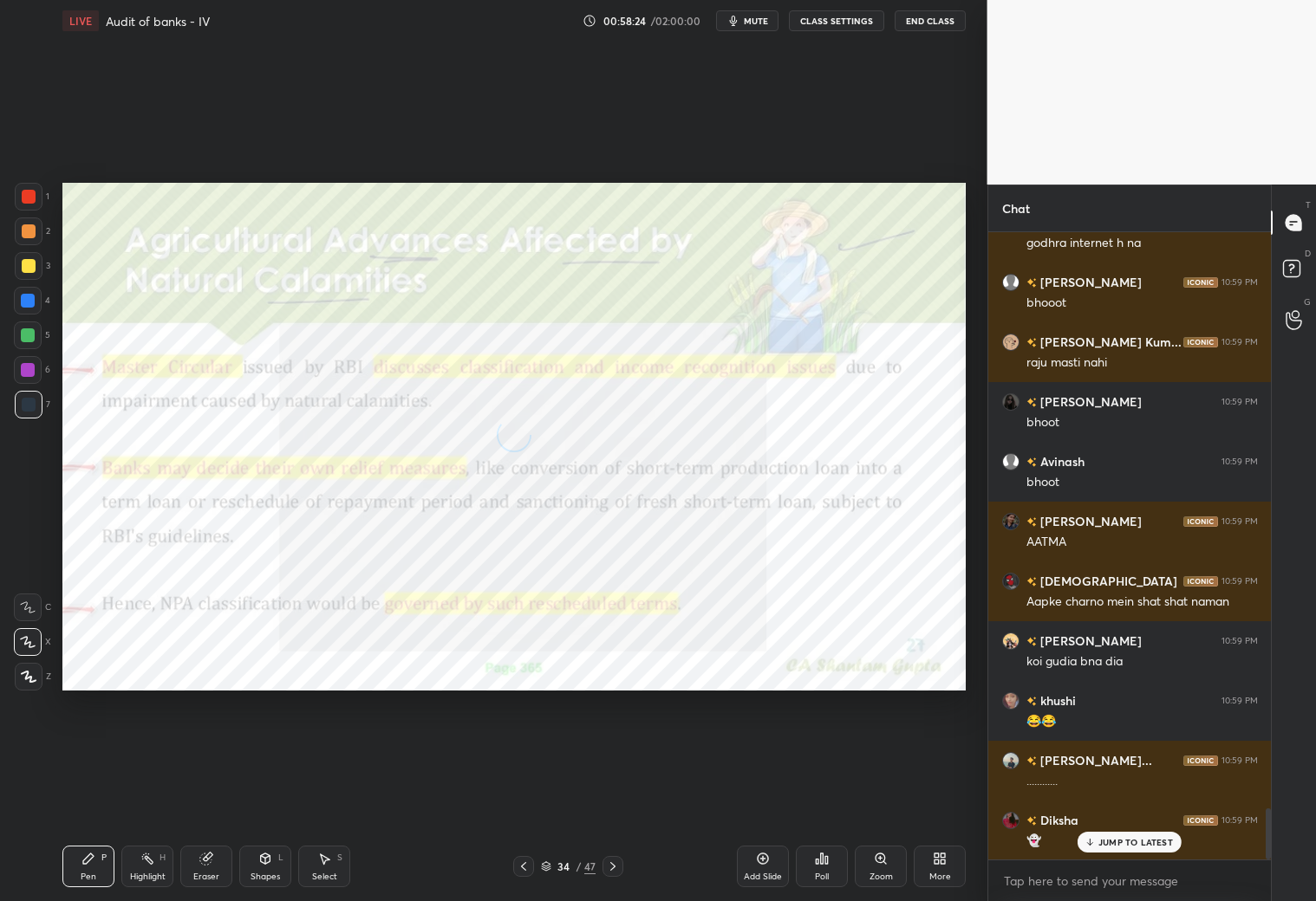
click at [531, 796] on div at bounding box center [524, 866] width 21 height 21
click at [530, 796] on div at bounding box center [524, 866] width 21 height 21
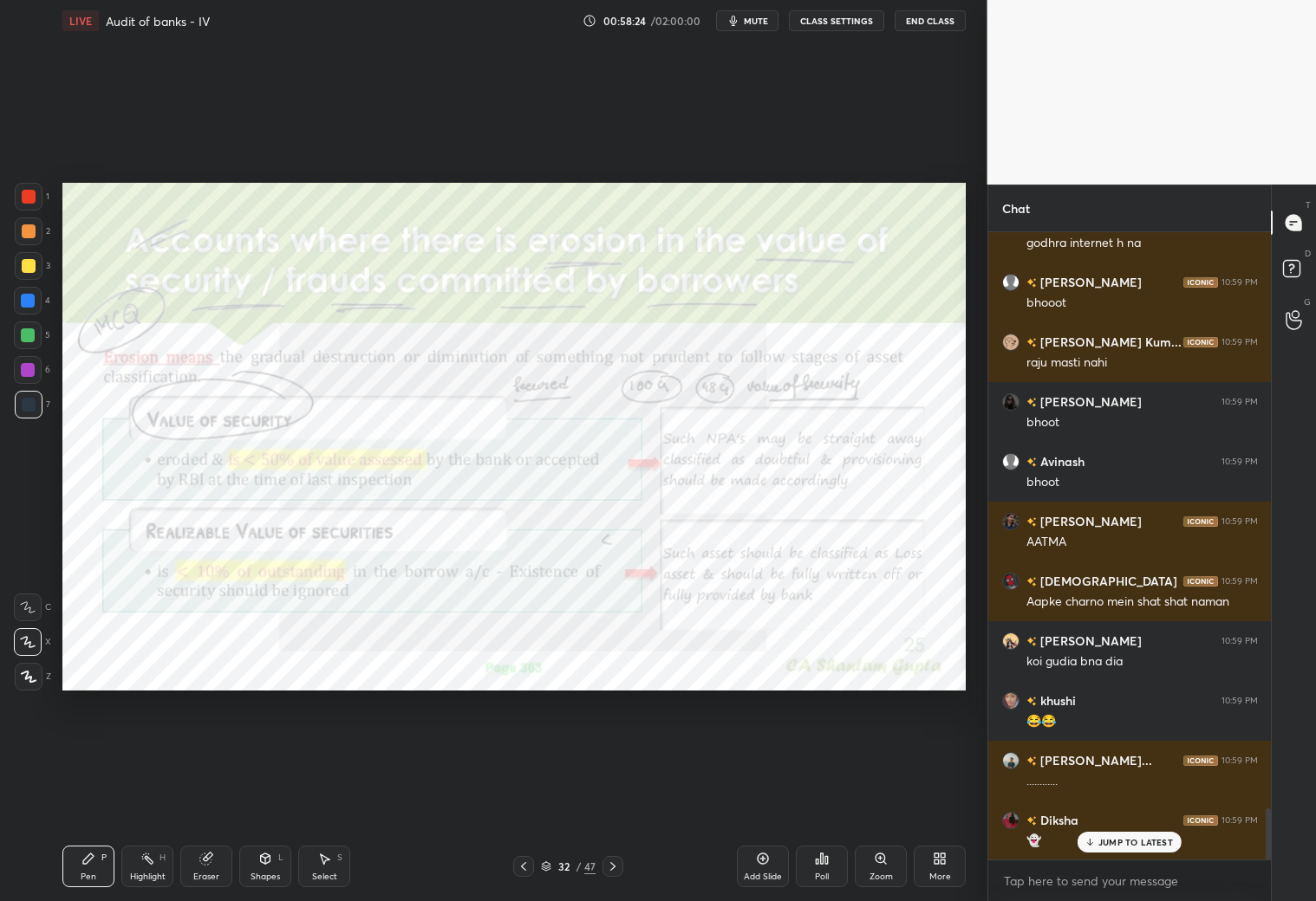
click at [529, 796] on div at bounding box center [524, 866] width 21 height 21
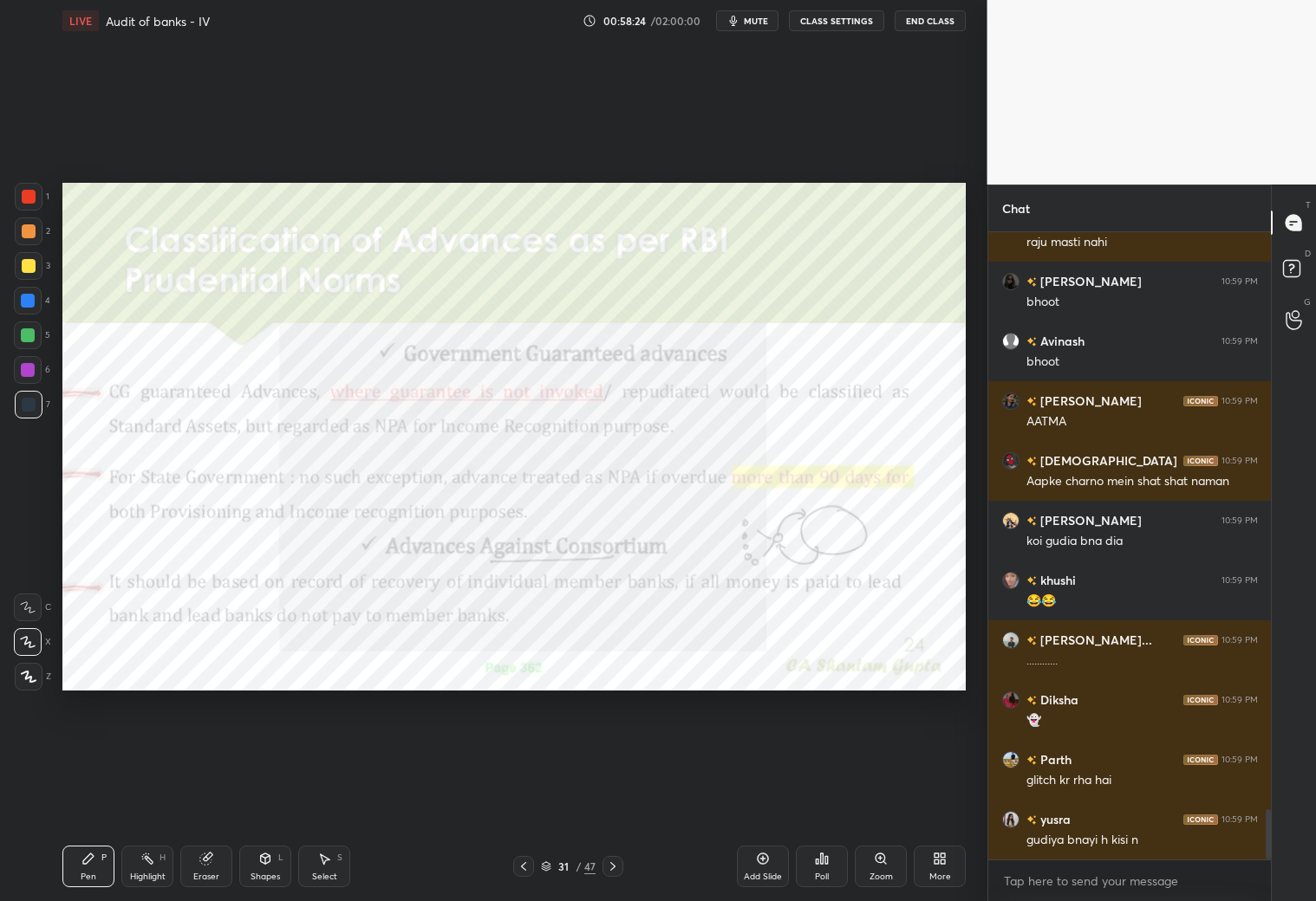
click at [530, 796] on div at bounding box center [524, 866] width 21 height 21
click at [531, 796] on div at bounding box center [524, 866] width 21 height 21
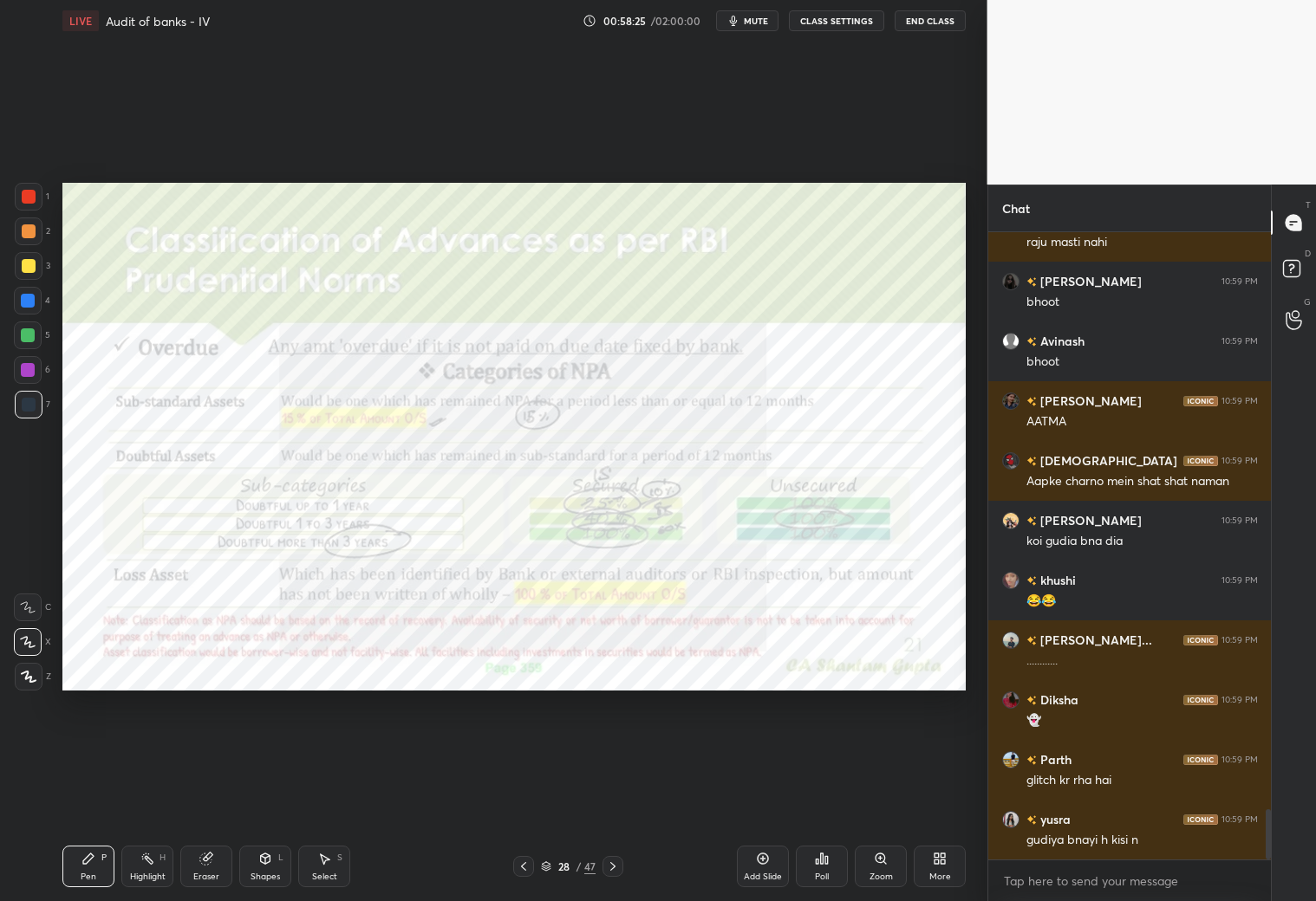
click at [530, 796] on div at bounding box center [524, 866] width 21 height 21
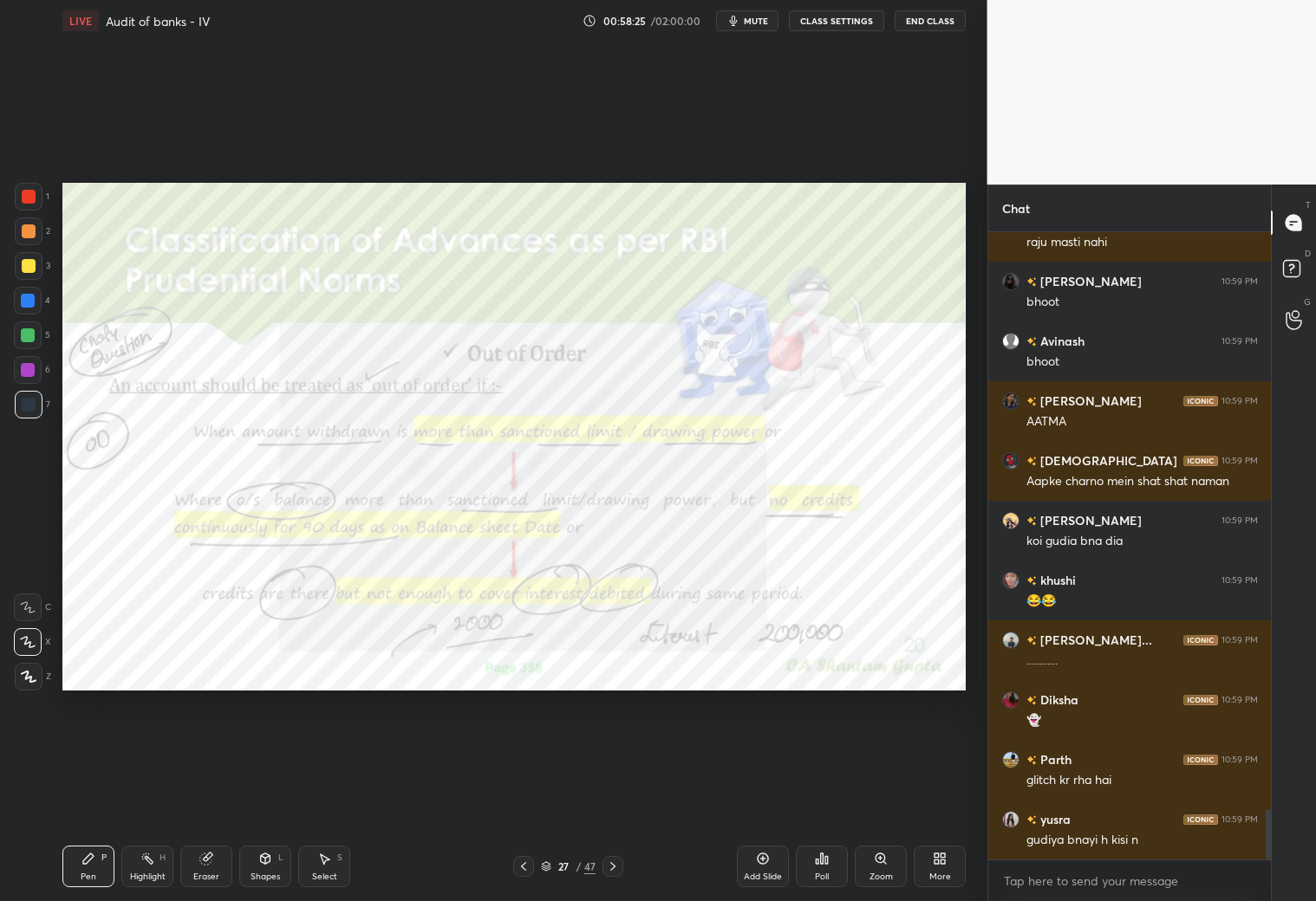
click at [530, 796] on div at bounding box center [524, 866] width 21 height 21
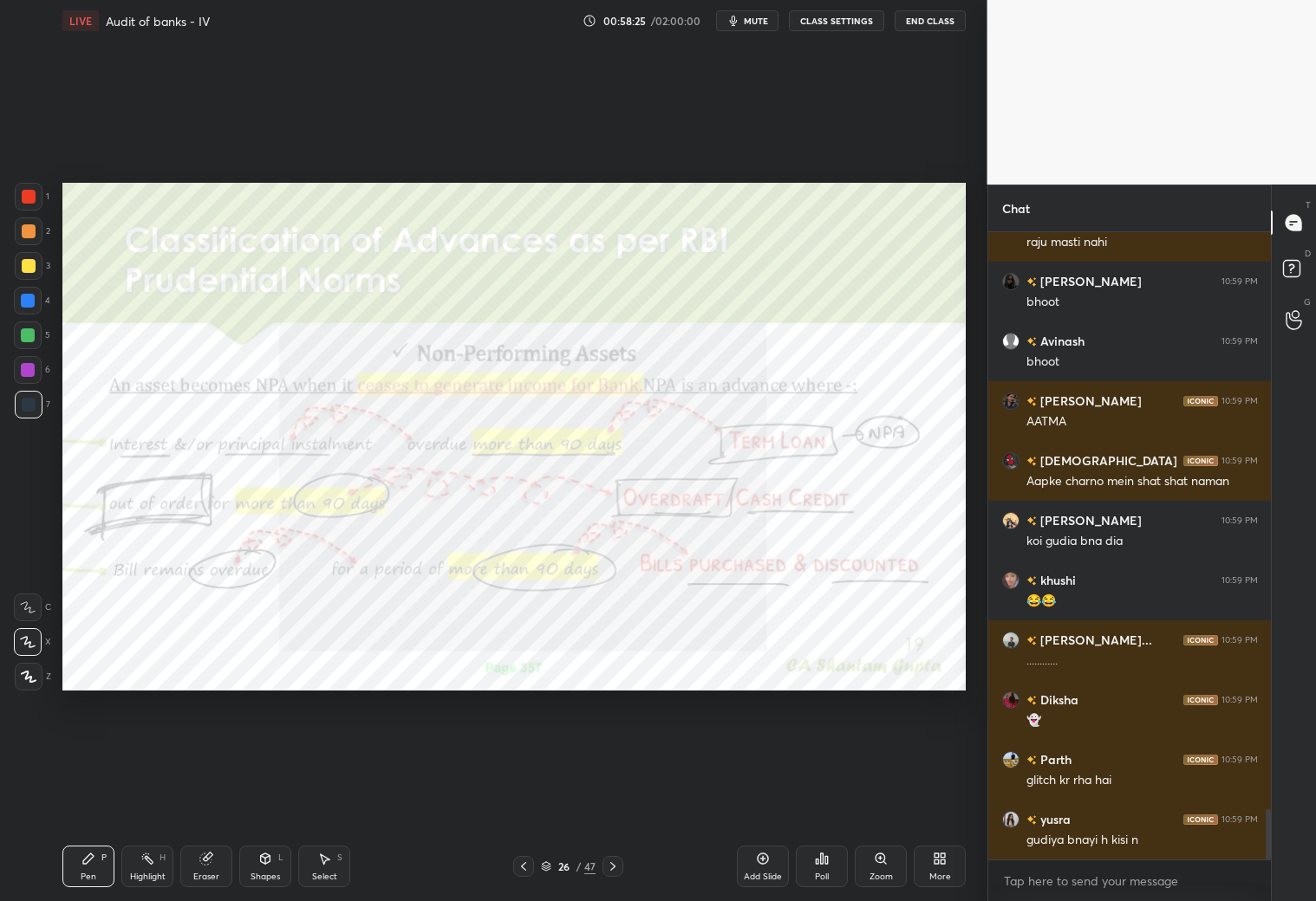
click at [530, 796] on div at bounding box center [524, 866] width 21 height 21
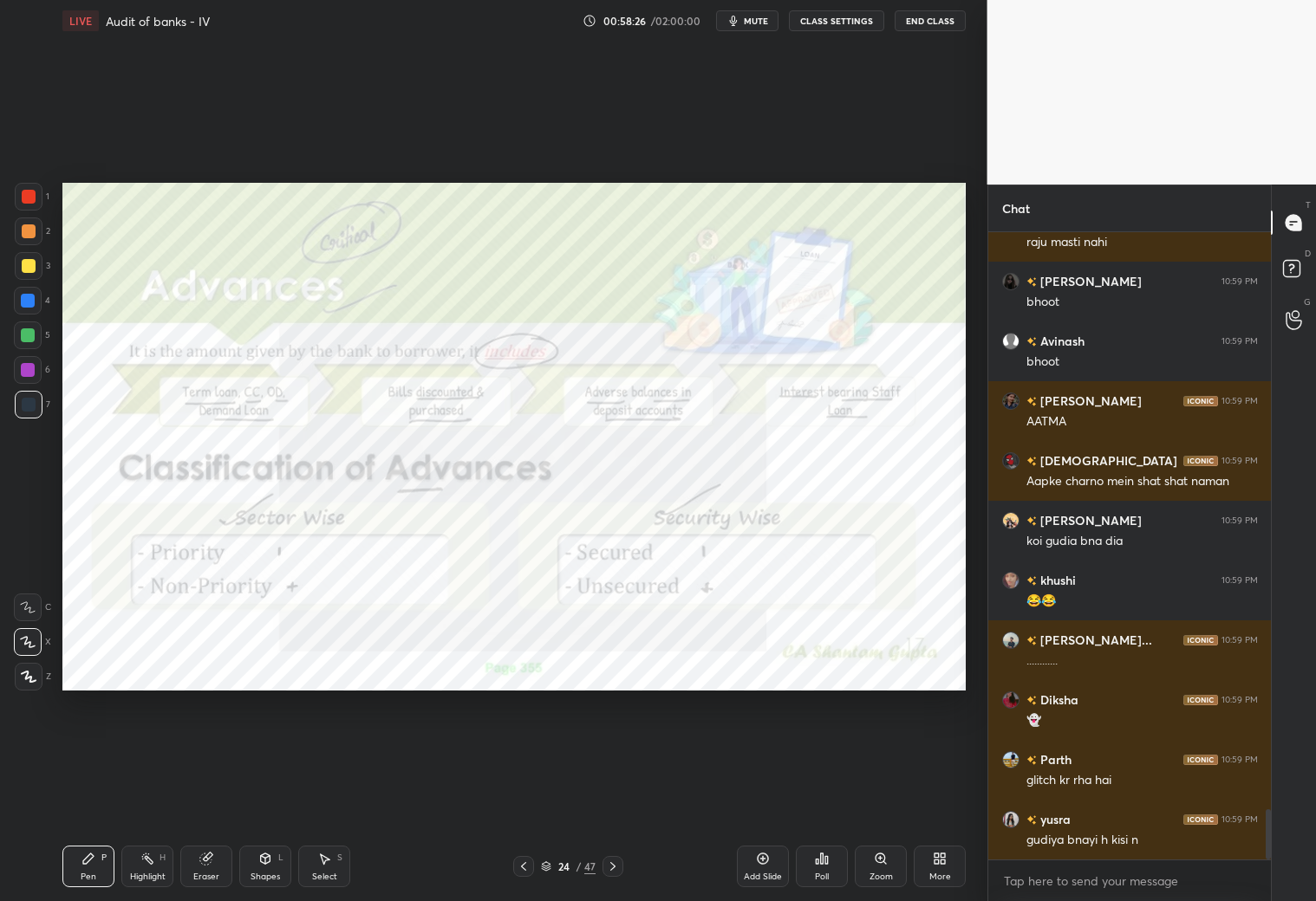
click at [530, 796] on icon at bounding box center [523, 866] width 14 height 14
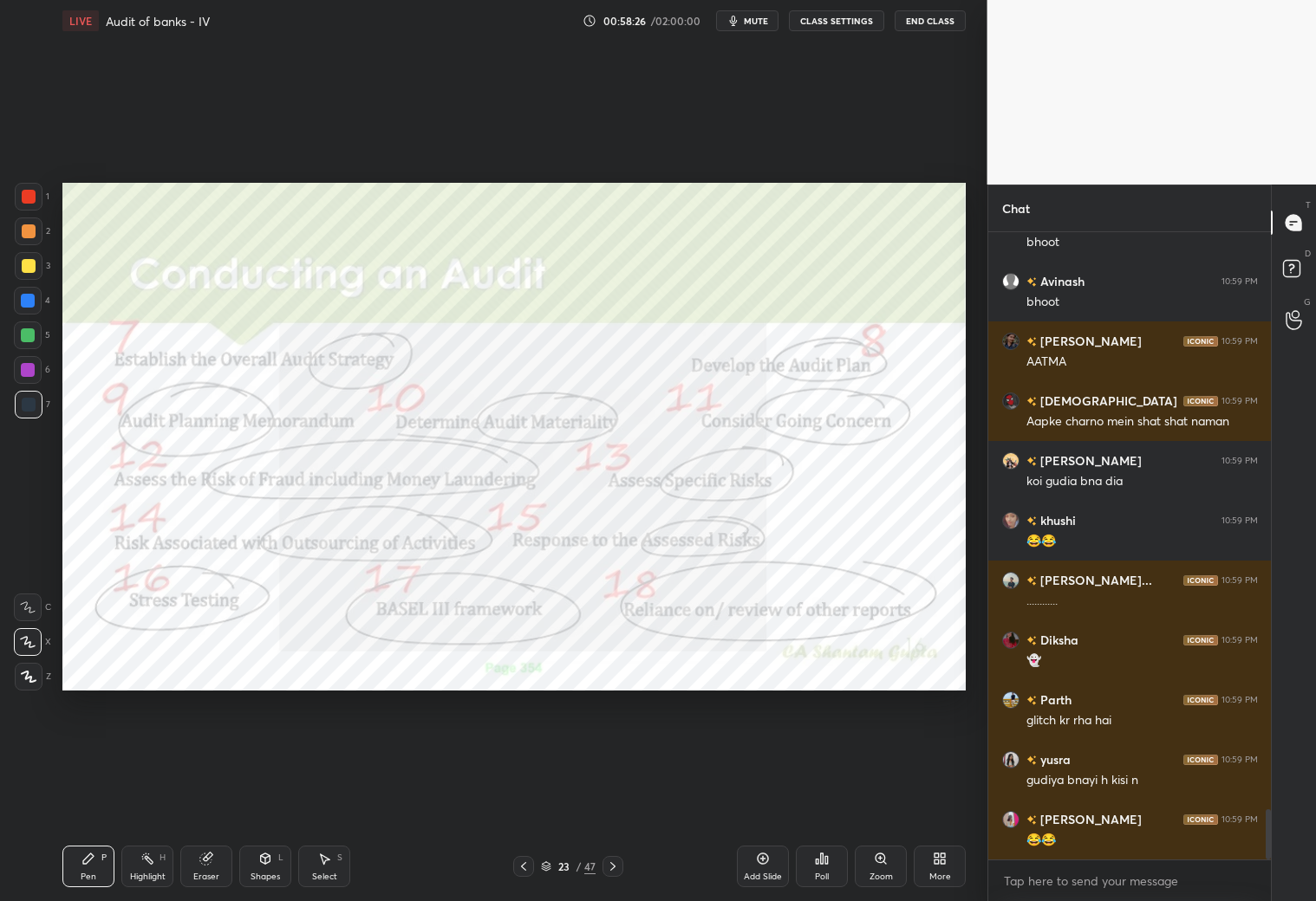
click at [530, 796] on div at bounding box center [524, 866] width 21 height 21
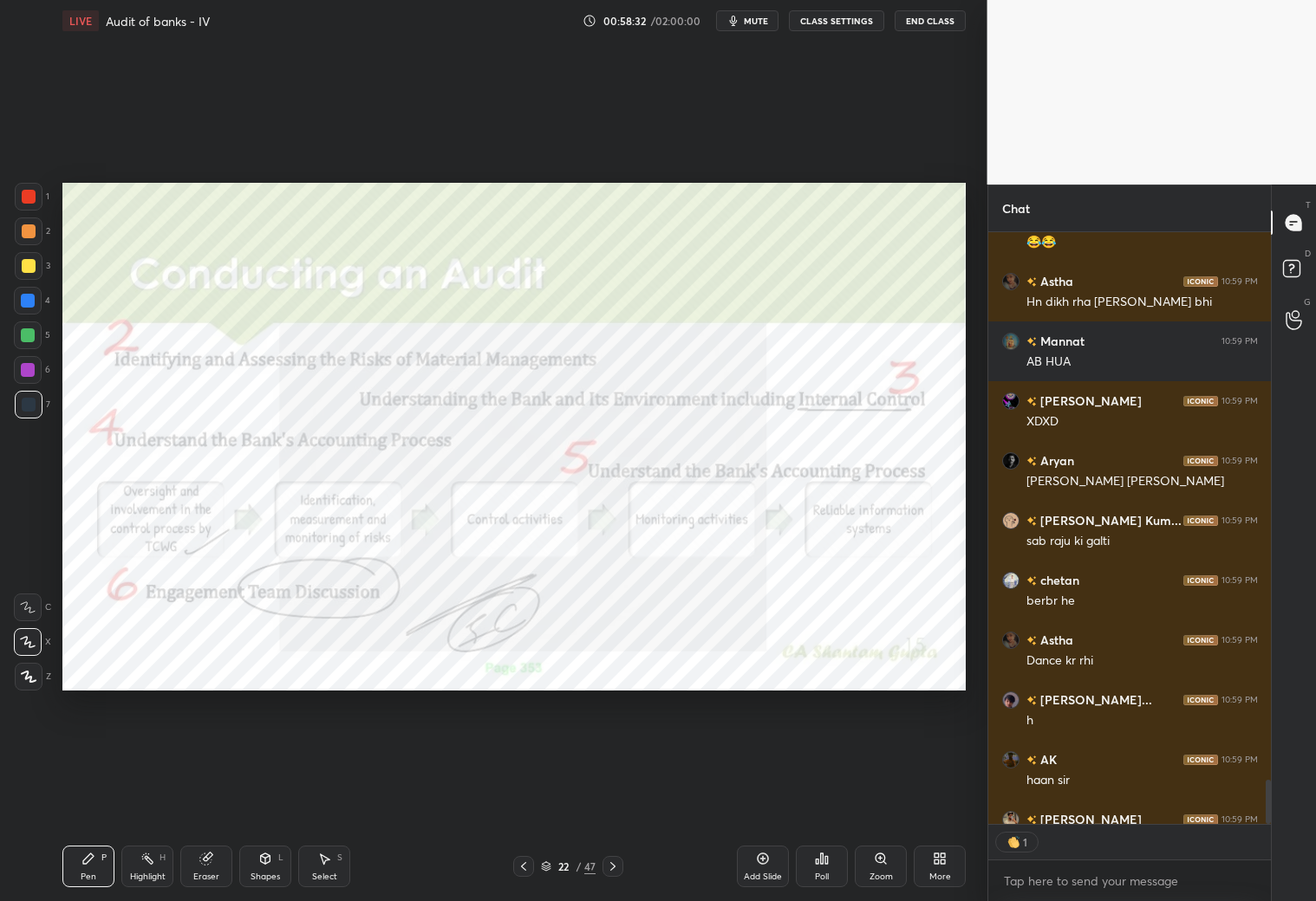
click at [522, 796] on icon at bounding box center [523, 866] width 14 height 14
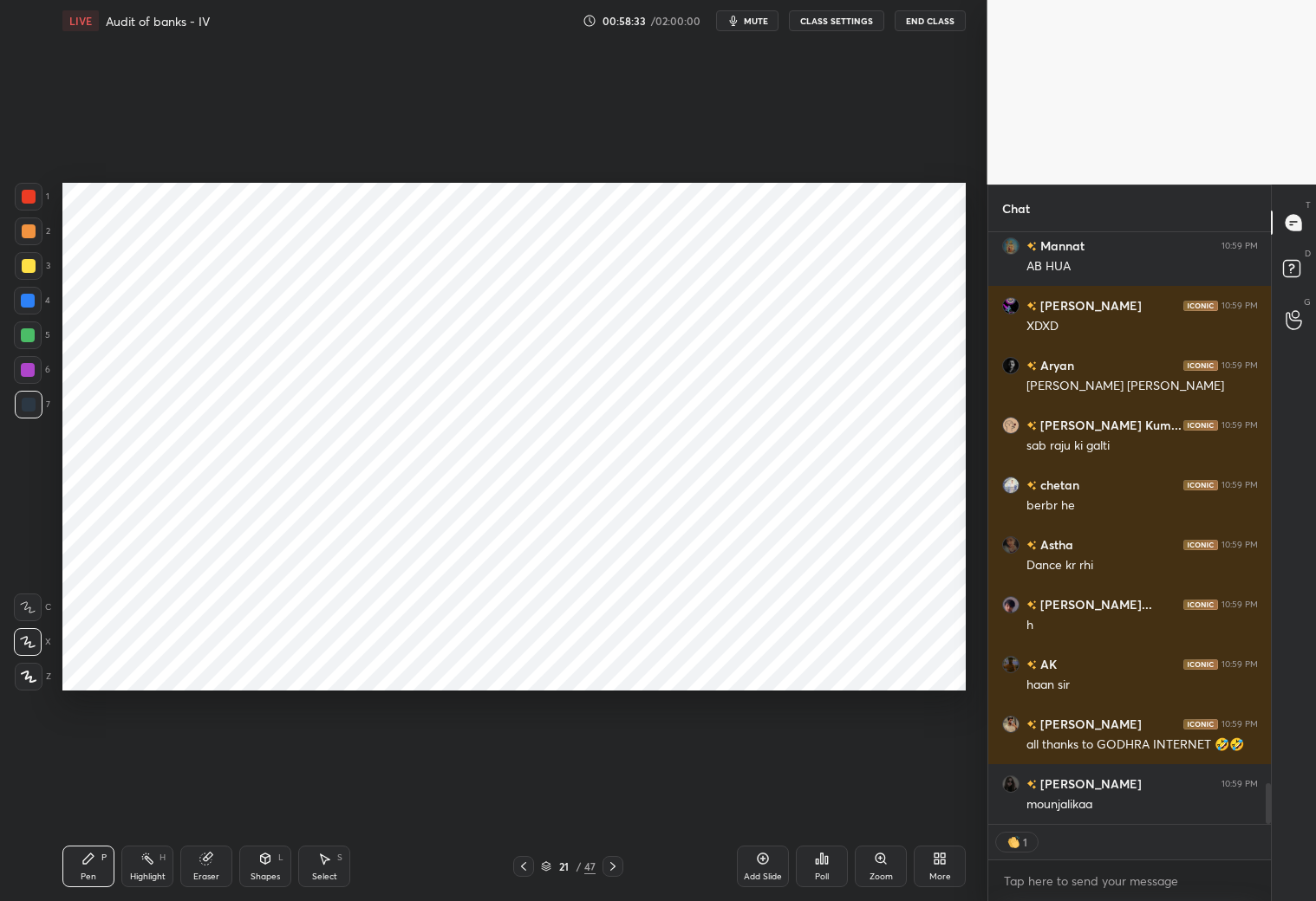
click at [620, 796] on div at bounding box center [612, 866] width 21 height 21
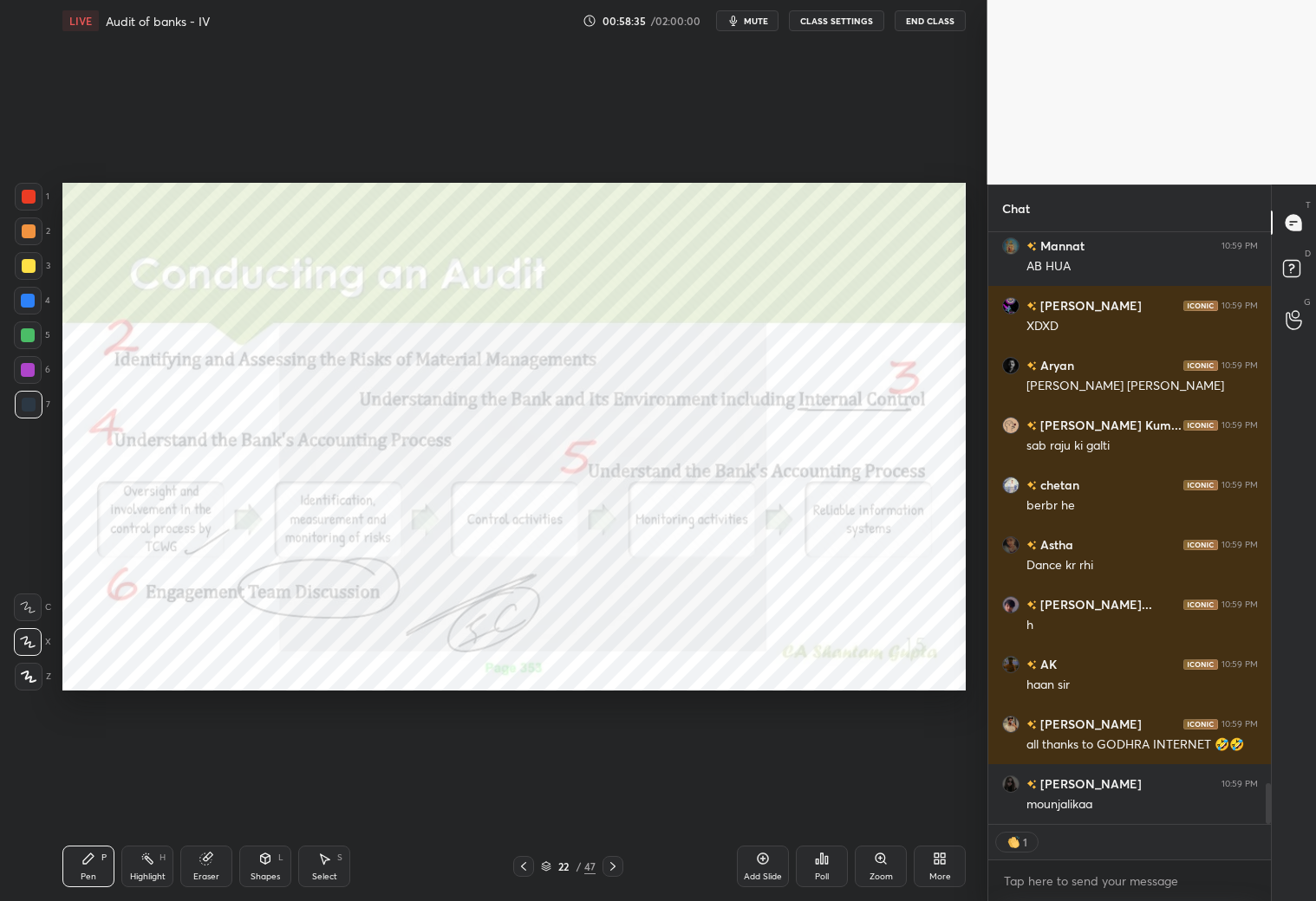
click at [524, 796] on icon at bounding box center [523, 866] width 14 height 14
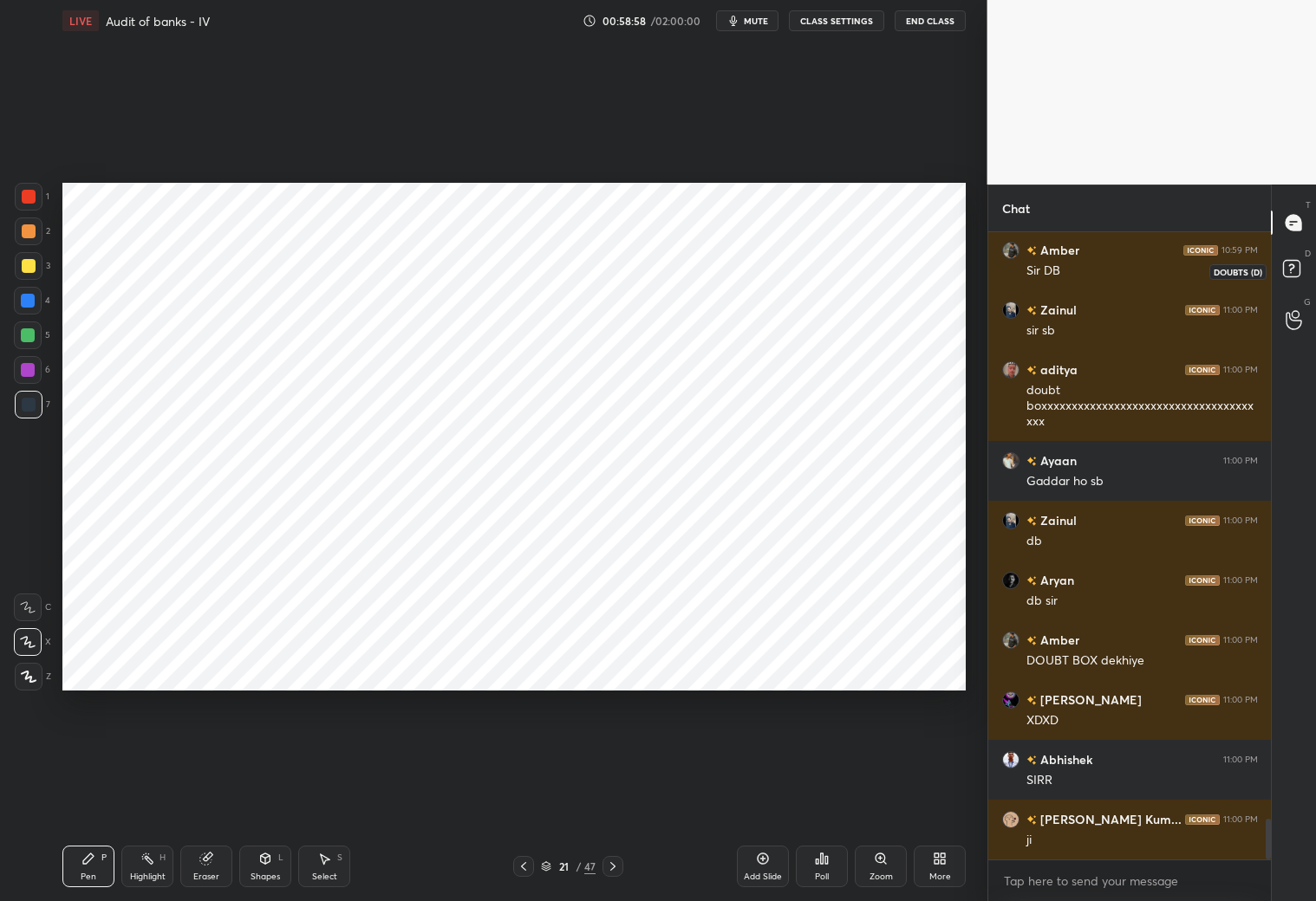
click at [1125, 260] on icon at bounding box center [1294, 271] width 31 height 31
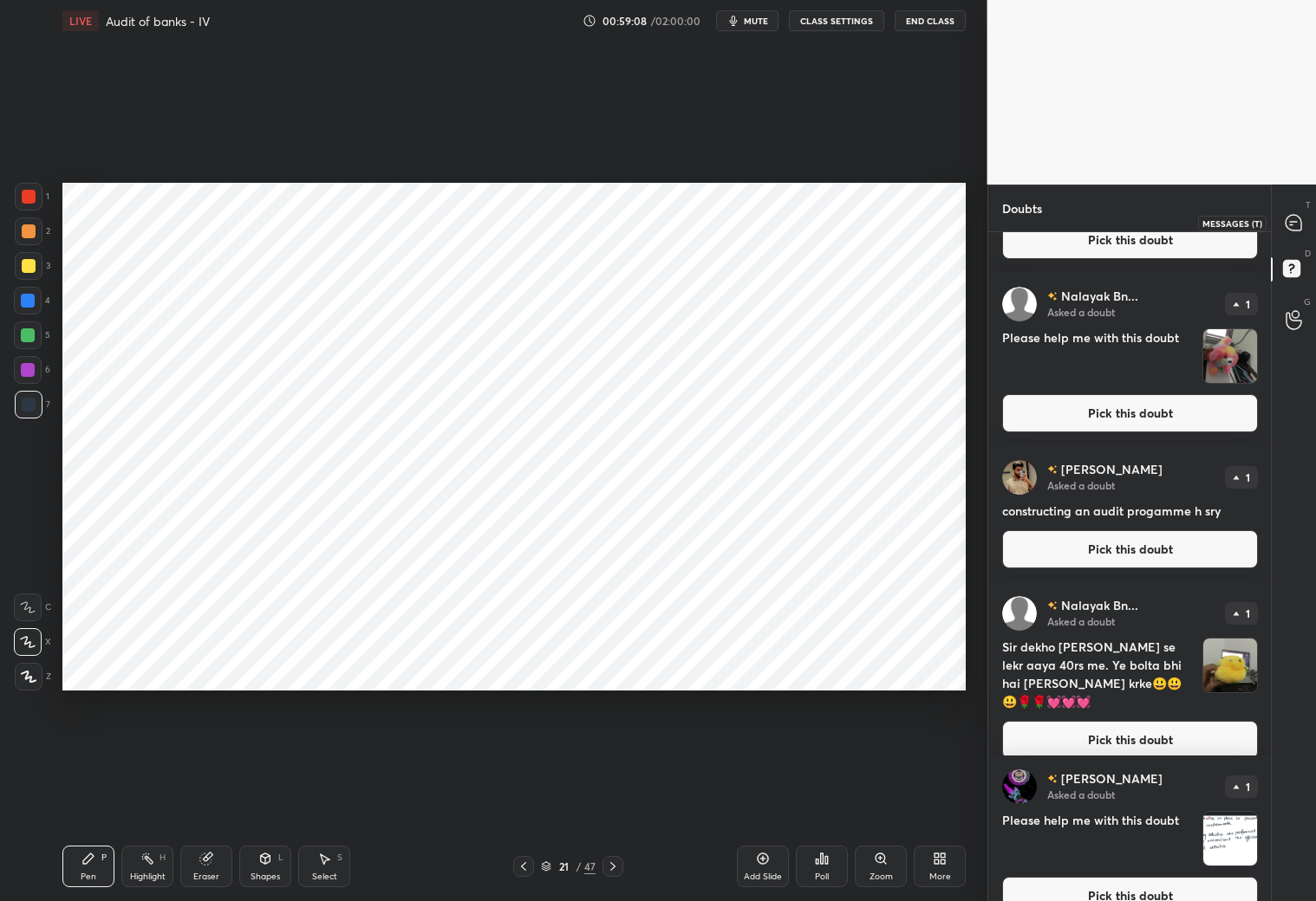
drag, startPoint x: 1291, startPoint y: 228, endPoint x: 1296, endPoint y: 236, distance: 9.4
click at [1125, 228] on icon at bounding box center [1293, 222] width 16 height 16
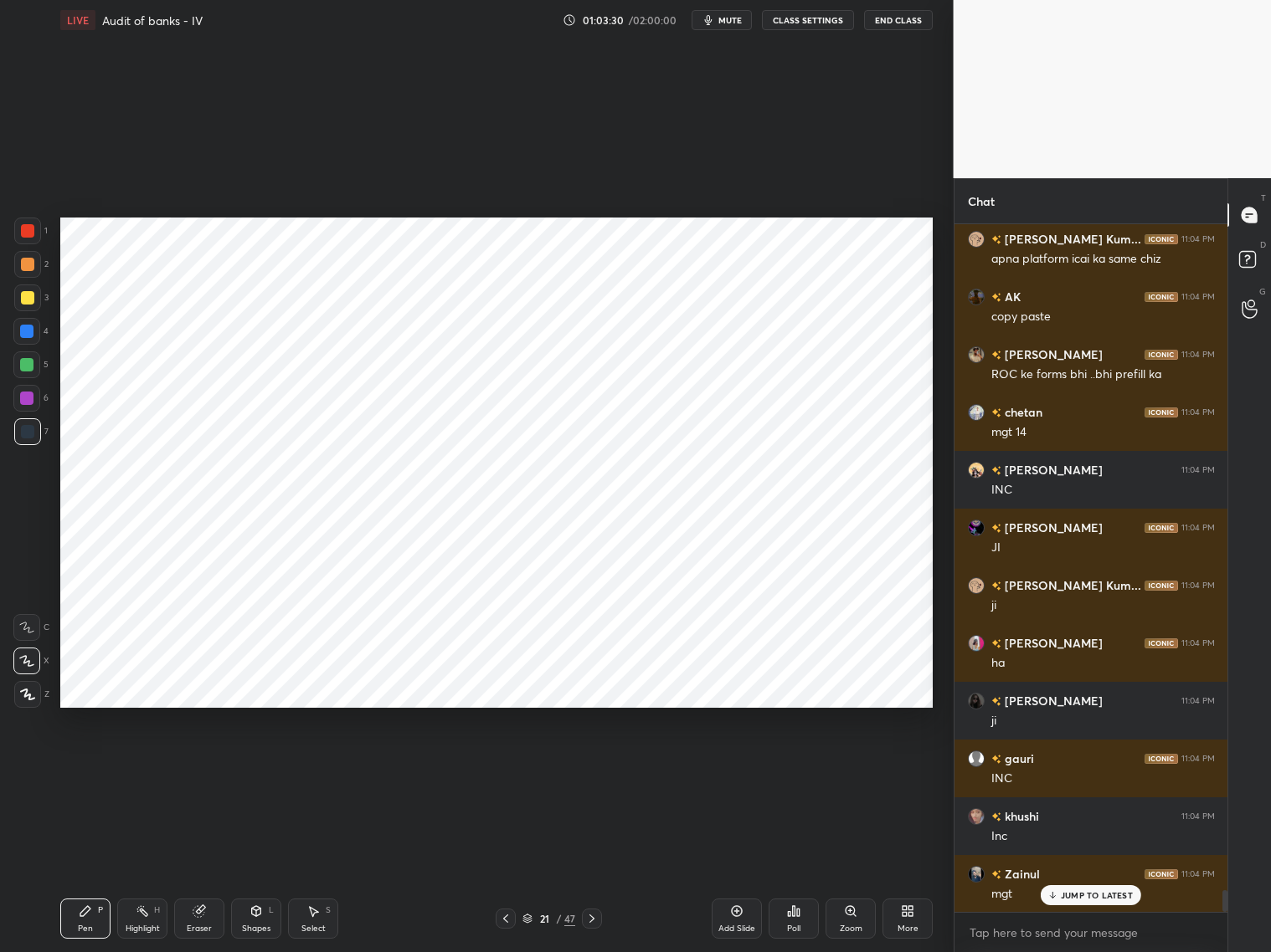
scroll to position [20981, 0]
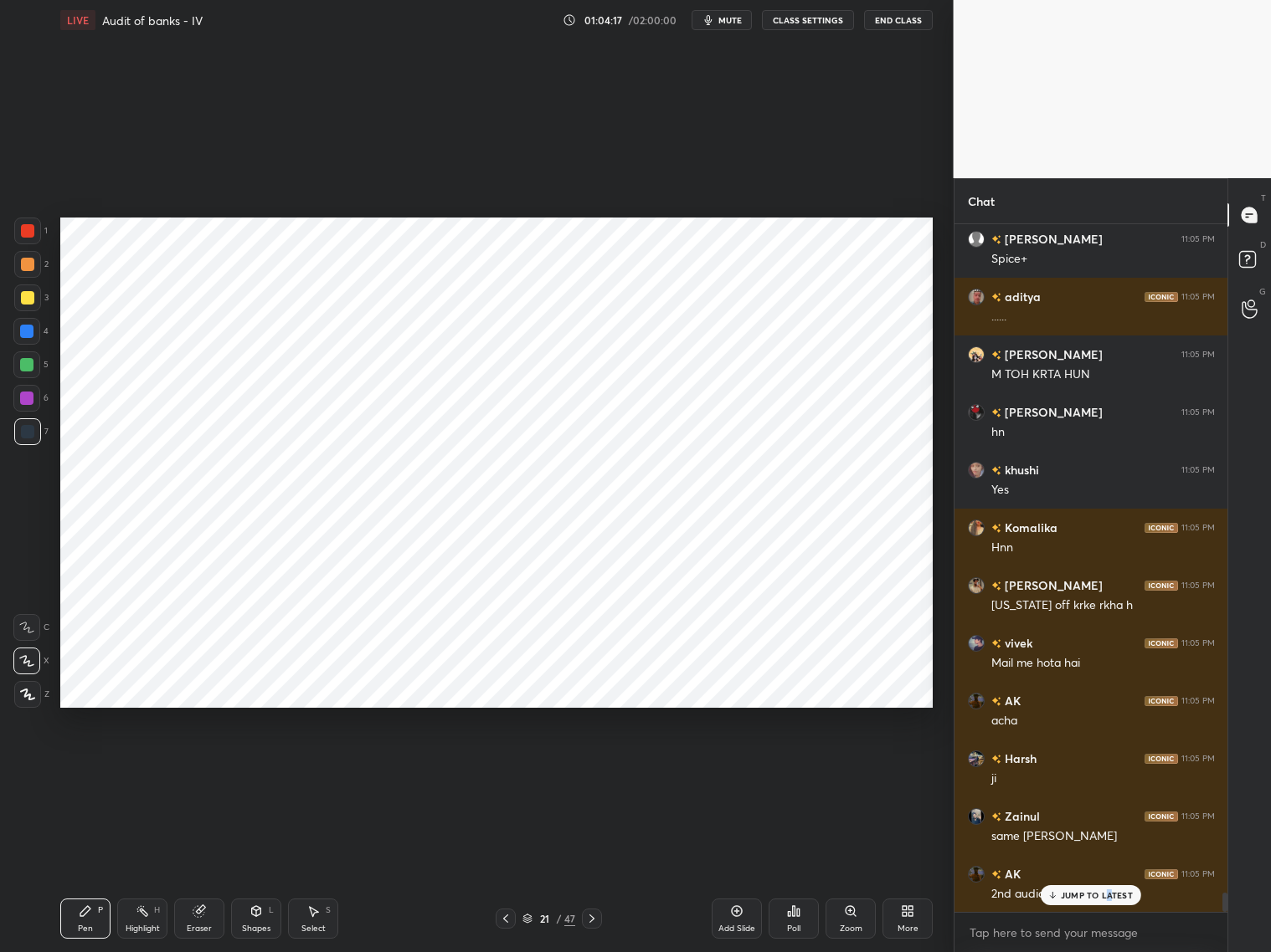
click at [1087, 768] on p "JUMP TO LATEST" at bounding box center [1097, 895] width 72 height 10
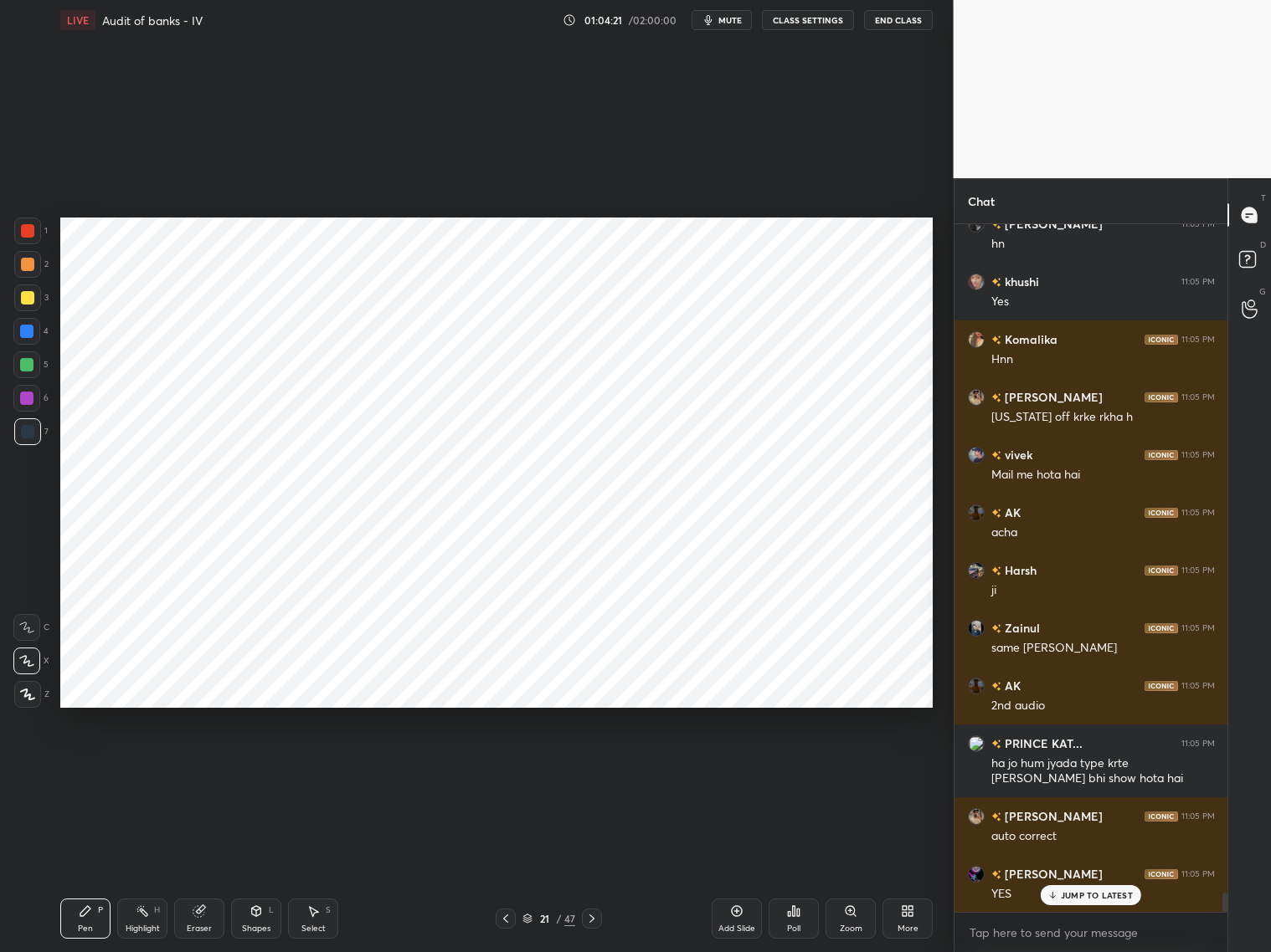
click at [1087, 768] on p "JUMP TO LATEST" at bounding box center [1097, 895] width 72 height 10
click at [500, 768] on icon at bounding box center [505, 918] width 13 height 13
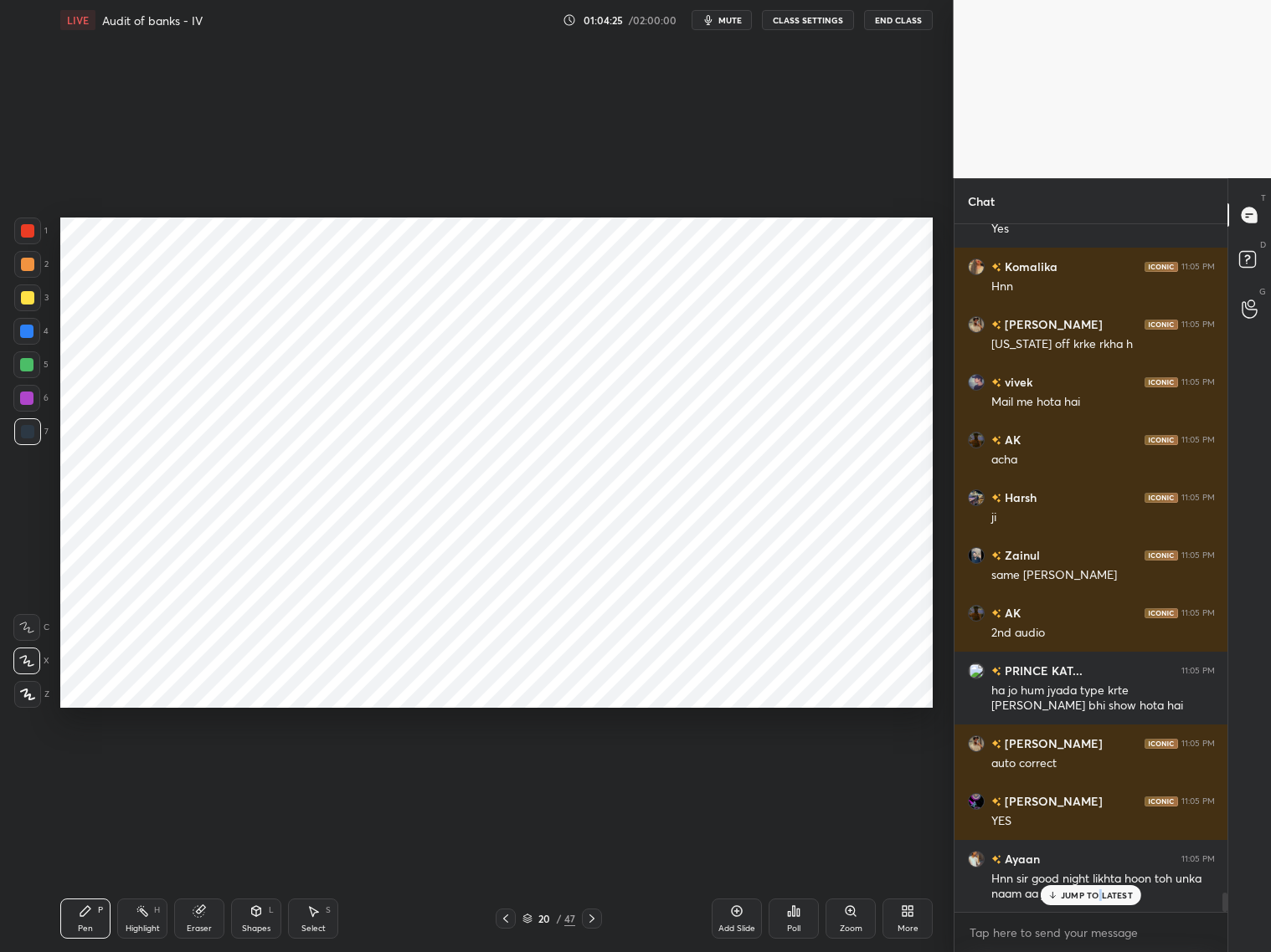
click at [1087, 768] on p "JUMP TO LATEST" at bounding box center [1097, 895] width 72 height 10
click at [598, 768] on icon at bounding box center [591, 918] width 13 height 13
click at [33, 329] on div at bounding box center [26, 331] width 13 height 13
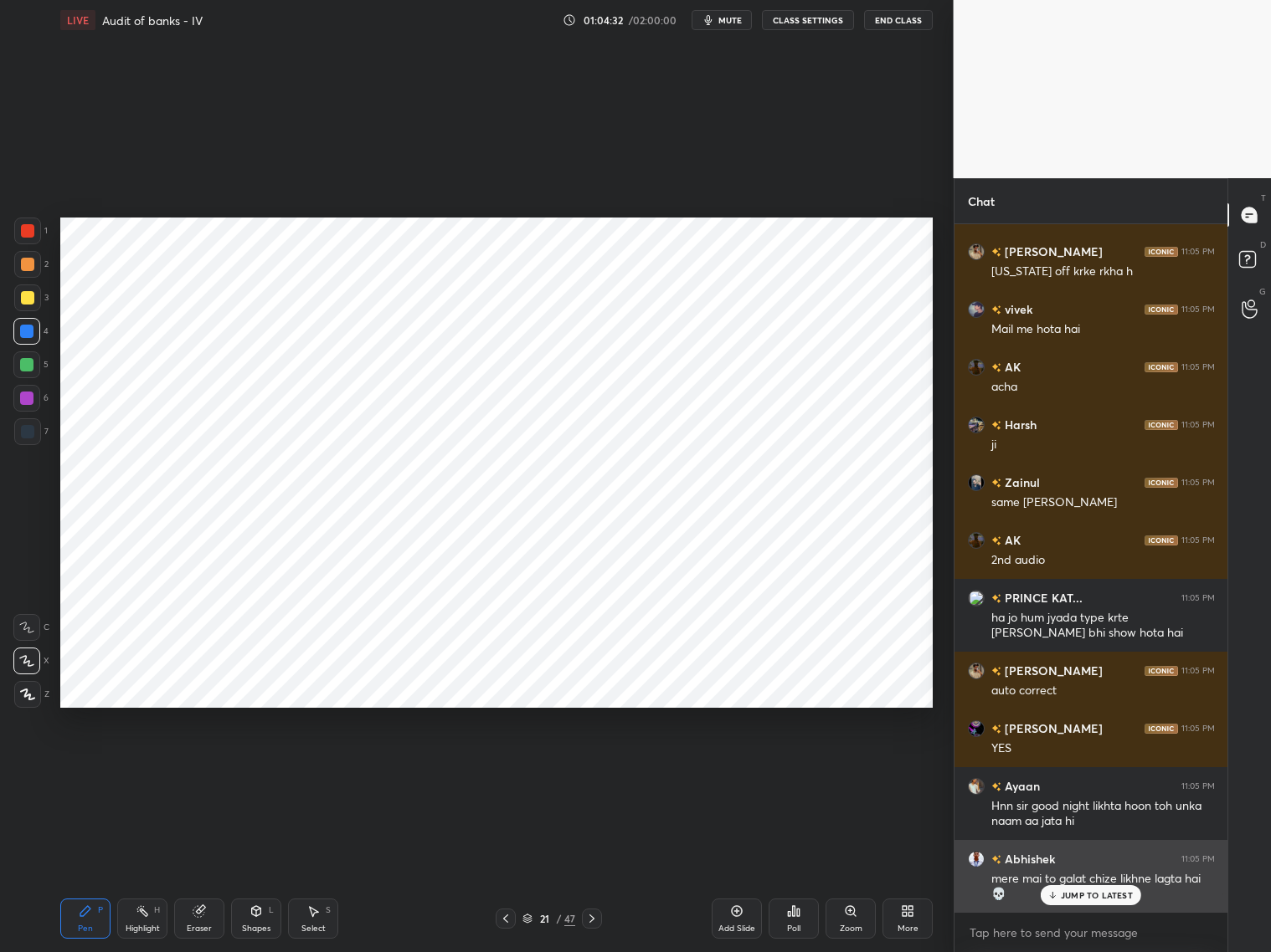
click at [1061, 768] on div "JUMP TO LATEST" at bounding box center [1091, 896] width 101 height 20
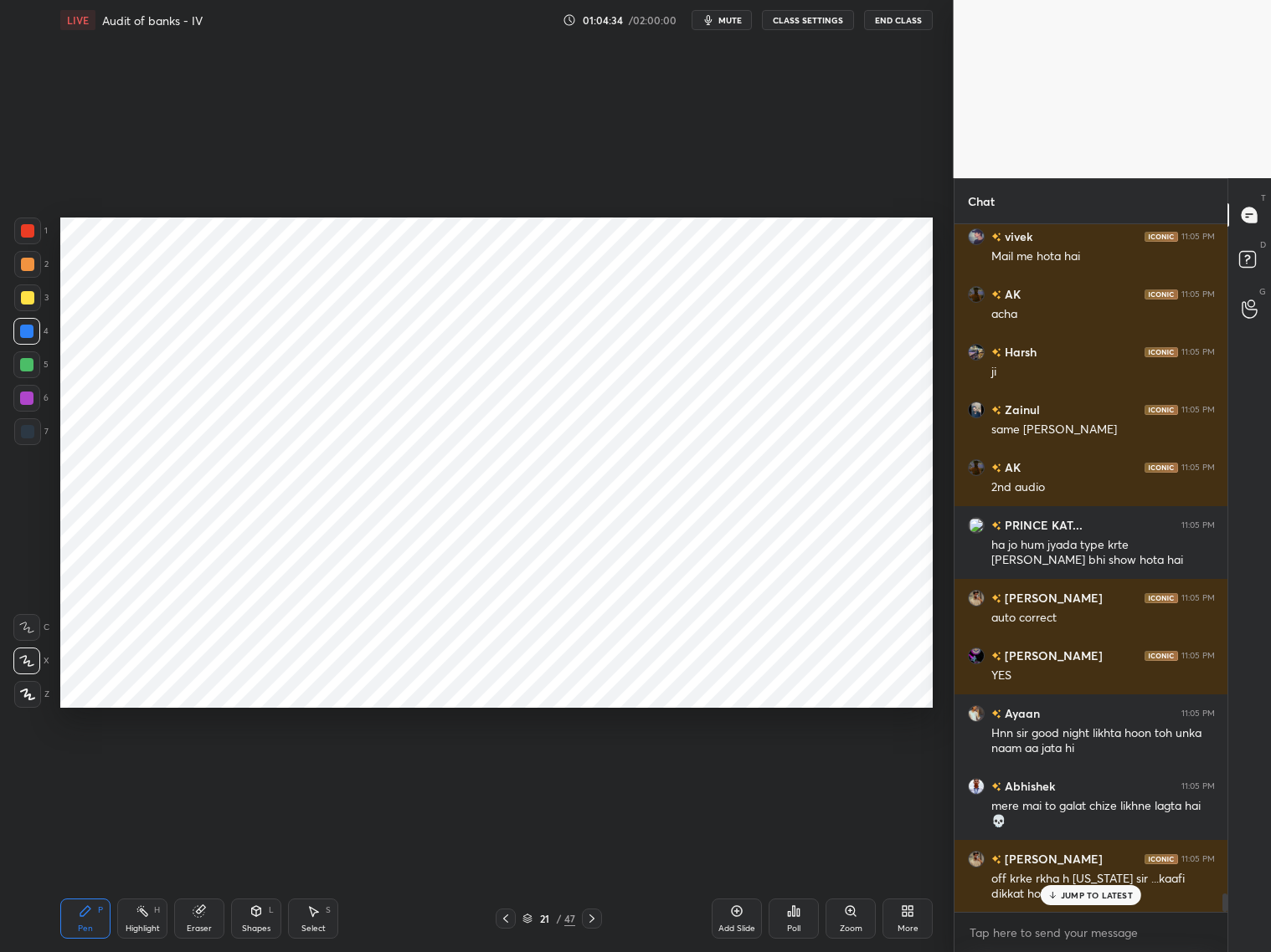
drag, startPoint x: 498, startPoint y: 914, endPoint x: 533, endPoint y: 909, distance: 35.4
click at [501, 768] on icon at bounding box center [505, 918] width 13 height 13
click at [592, 768] on icon at bounding box center [591, 918] width 13 height 13
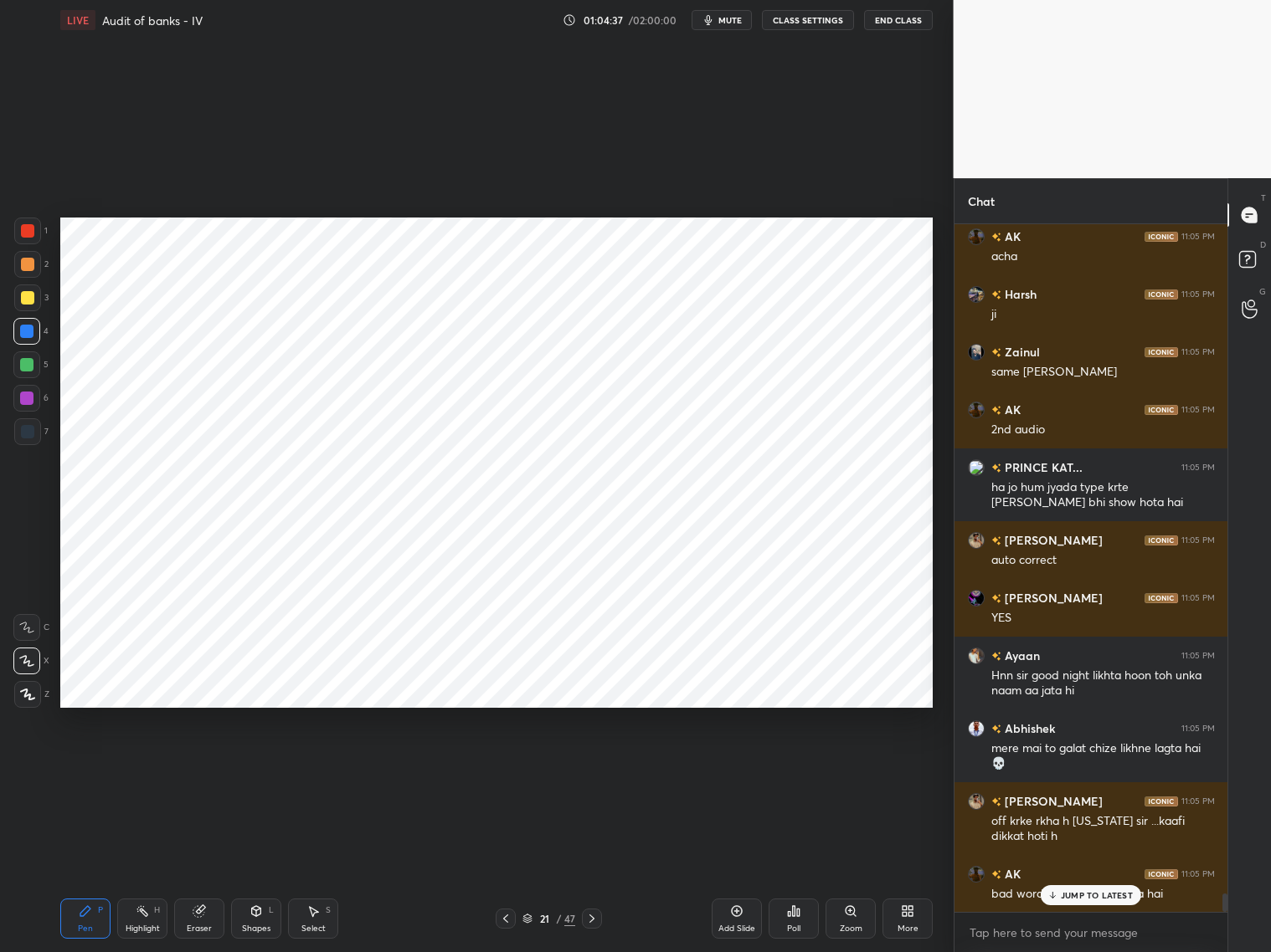
click at [28, 398] on div at bounding box center [26, 398] width 13 height 13
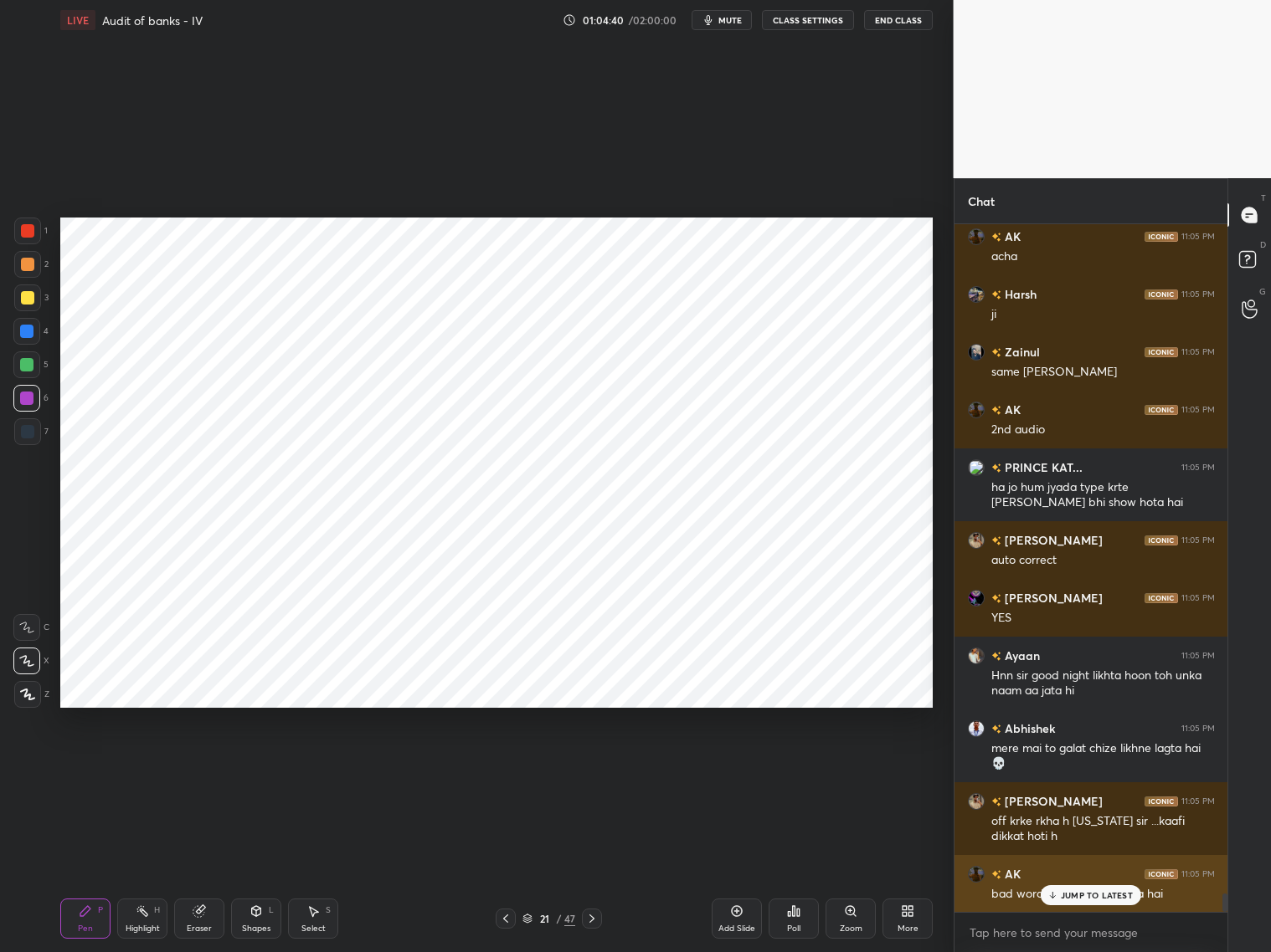
click at [1084, 768] on div "JUMP TO LATEST" at bounding box center [1091, 896] width 101 height 20
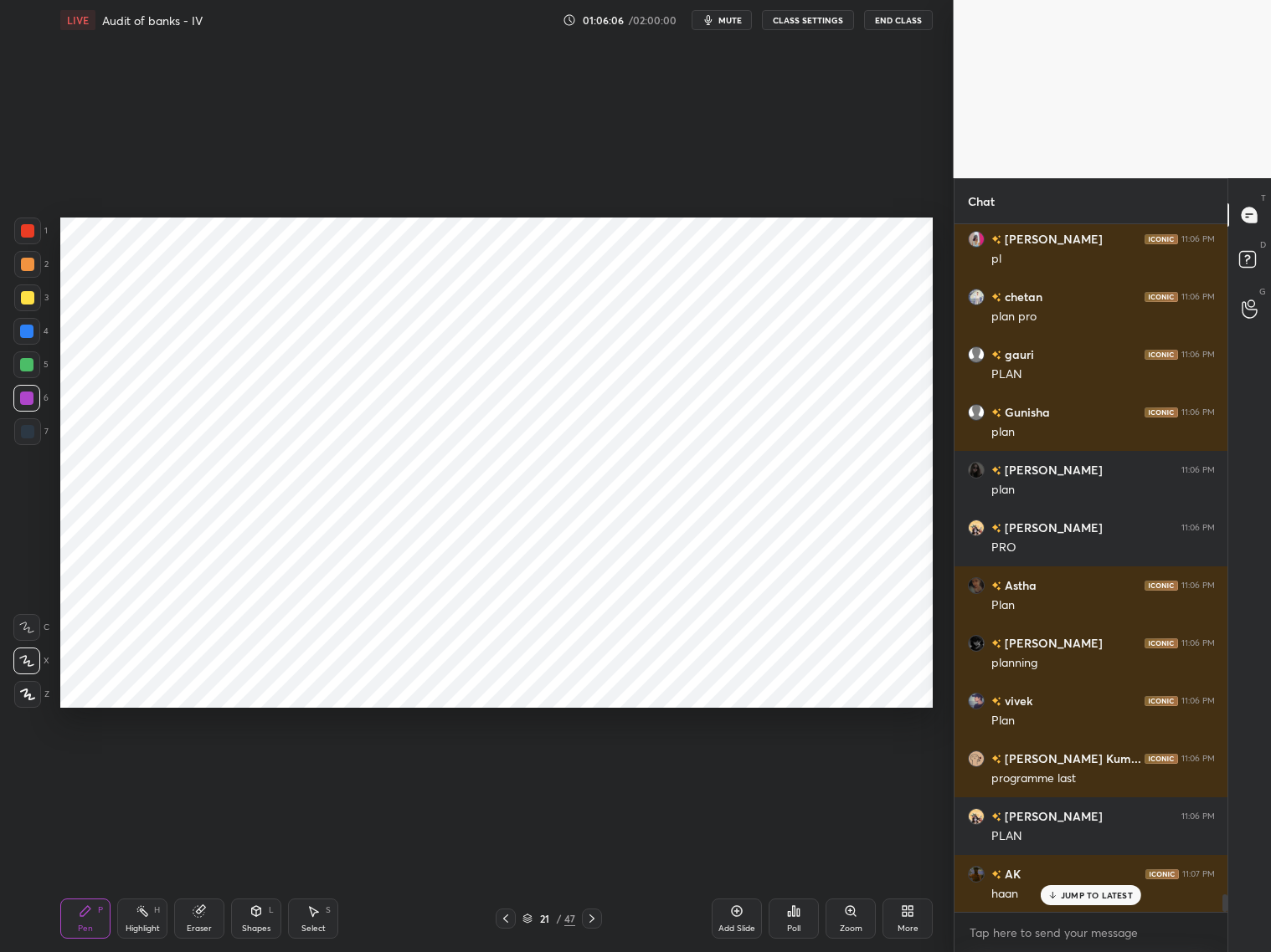
scroll to position [26470, 0]
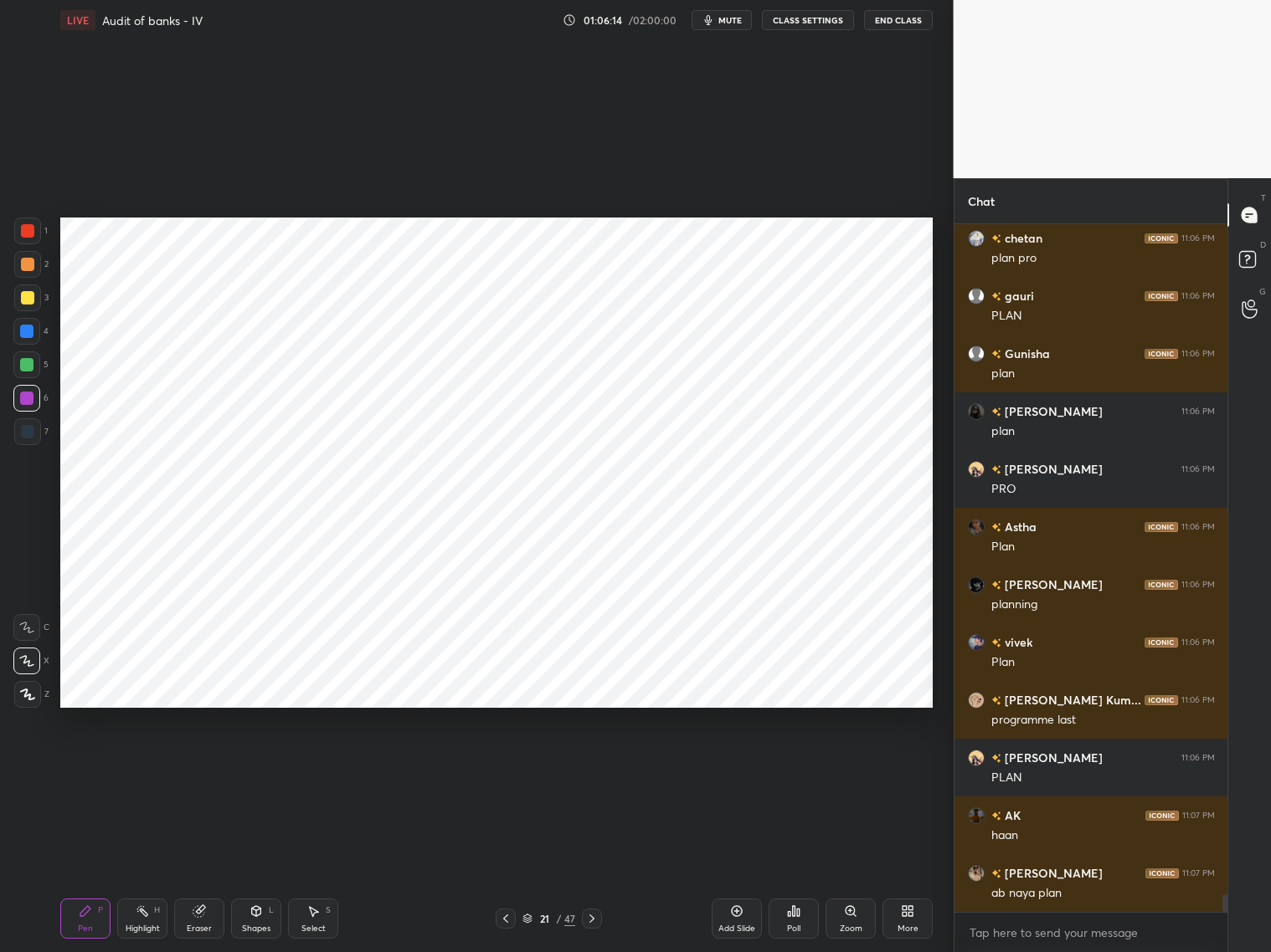
click at [742, 768] on div "Add Slide" at bounding box center [737, 928] width 37 height 8
drag, startPoint x: 26, startPoint y: 366, endPoint x: 38, endPoint y: 343, distance: 25.9
click at [27, 363] on div at bounding box center [26, 364] width 13 height 13
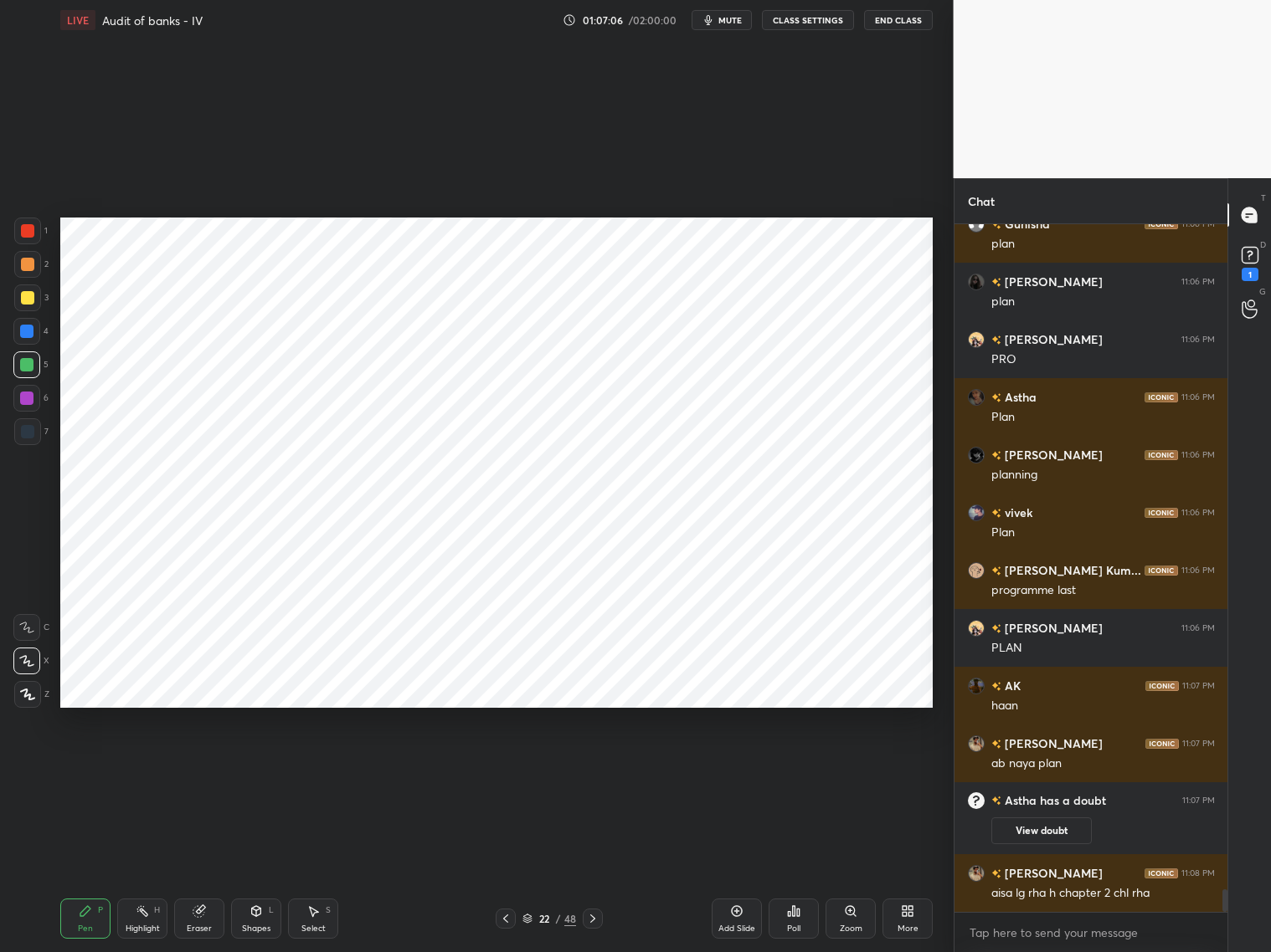
scroll to position [20236, 0]
click at [1068, 768] on p "JUMP TO LATEST" at bounding box center [1097, 895] width 72 height 10
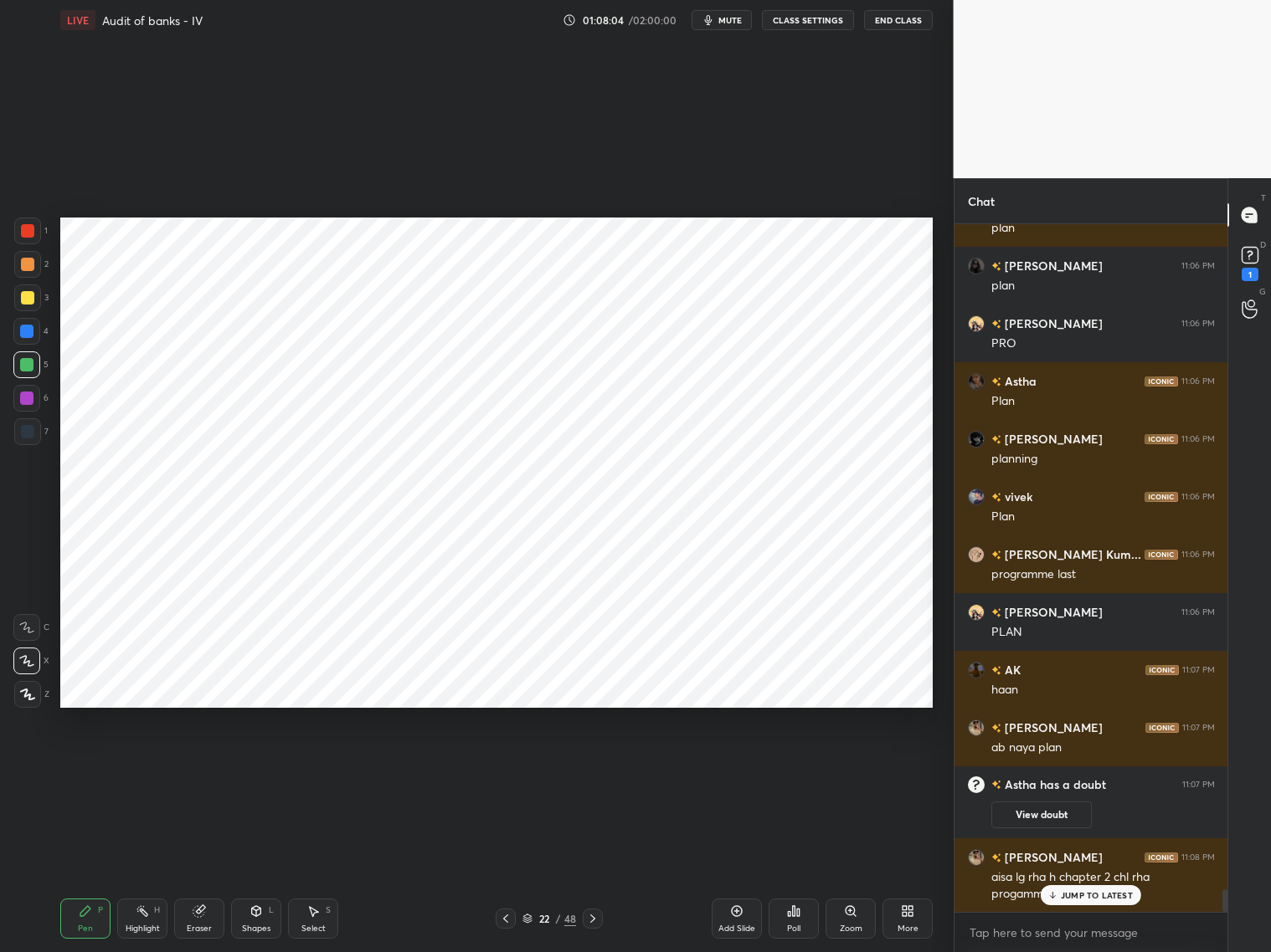
drag, startPoint x: 203, startPoint y: 916, endPoint x: 213, endPoint y: 868, distance: 49.0
click at [207, 768] on div "Eraser" at bounding box center [199, 919] width 50 height 41
drag, startPoint x: 88, startPoint y: 920, endPoint x: 109, endPoint y: 867, distance: 57.0
click at [90, 768] on div "Pen P" at bounding box center [85, 919] width 50 height 41
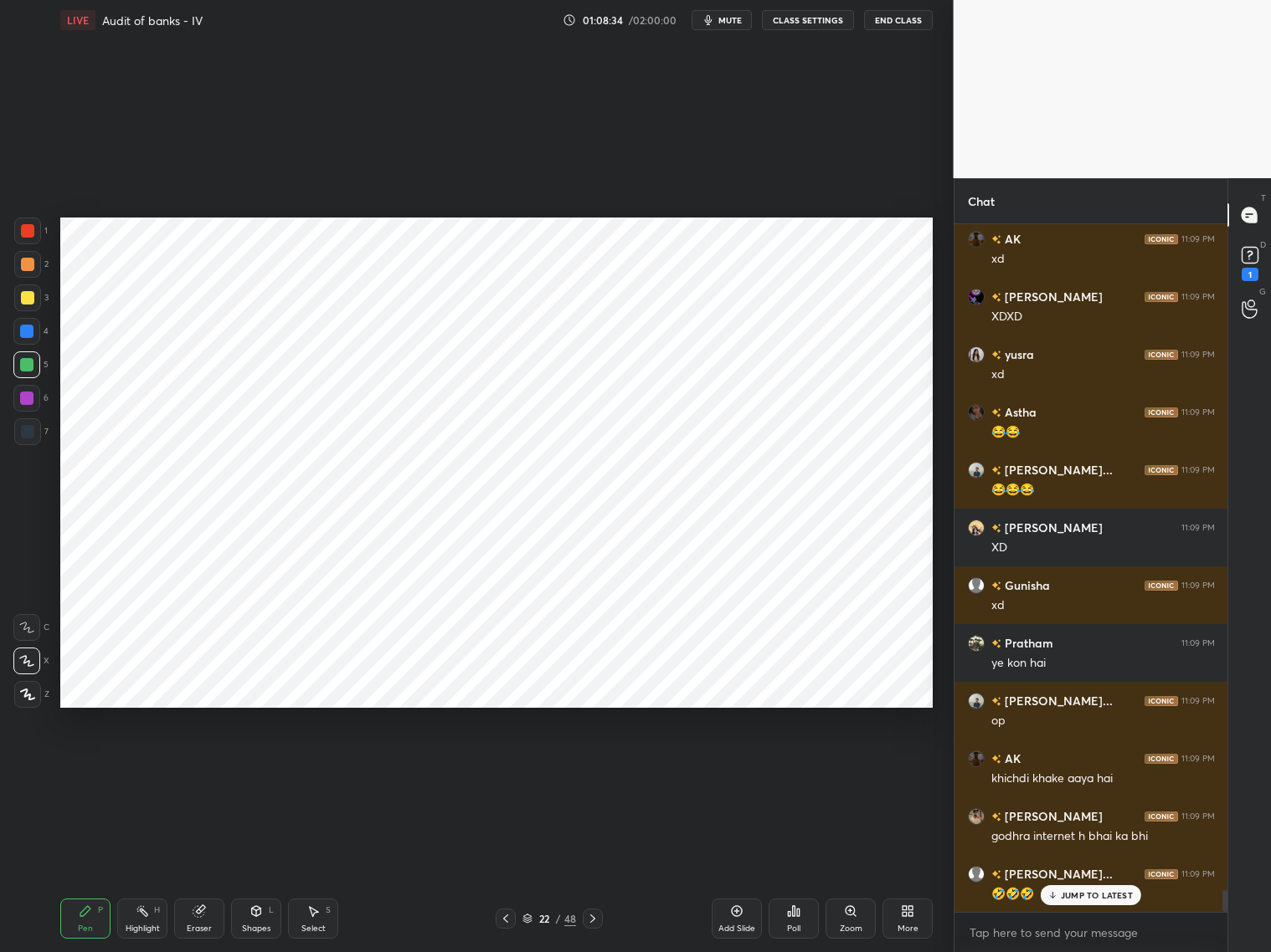
scroll to position [21407, 0]
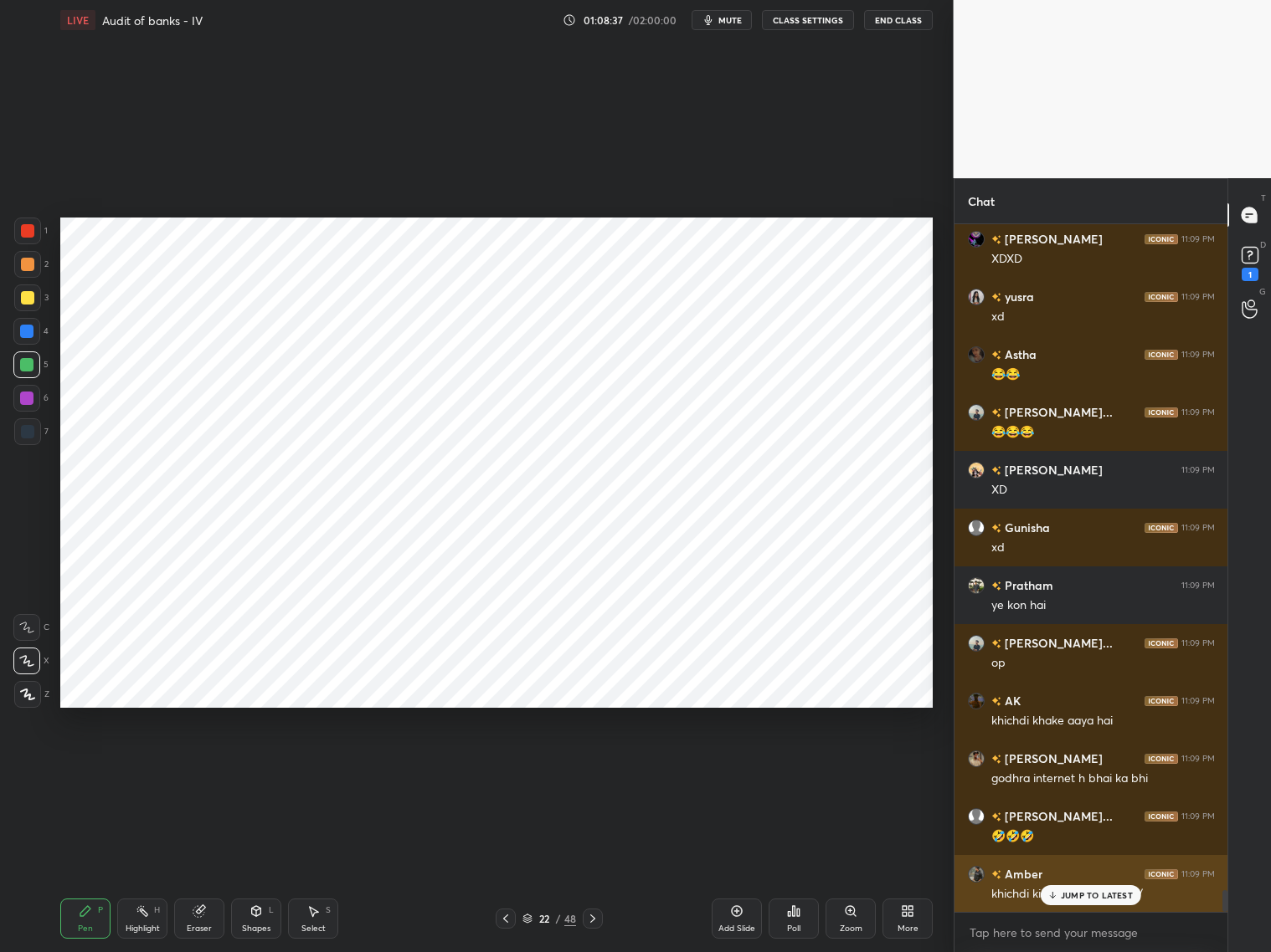
click at [1076, 768] on p "JUMP TO LATEST" at bounding box center [1097, 895] width 72 height 10
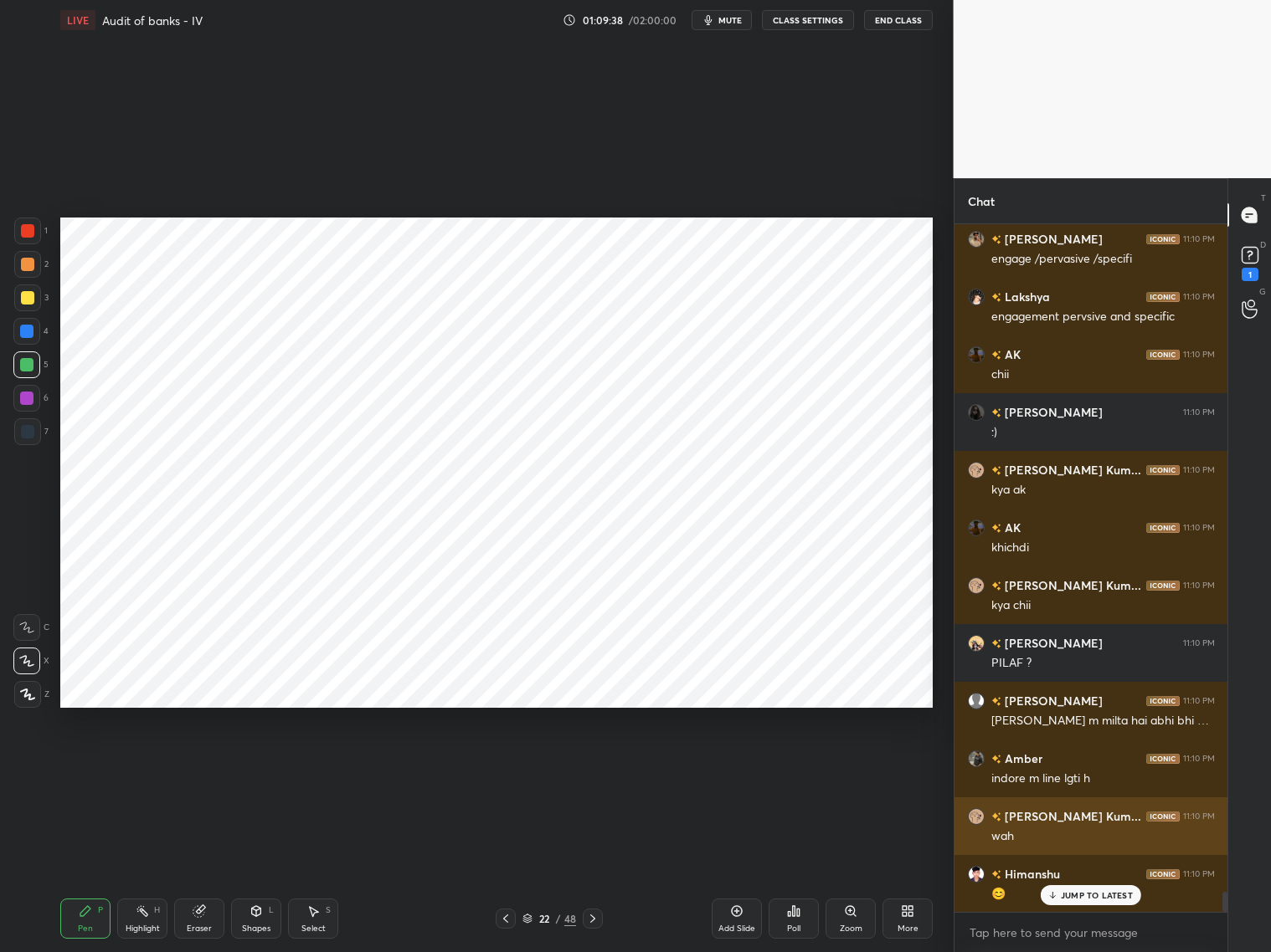
scroll to position [22851, 0]
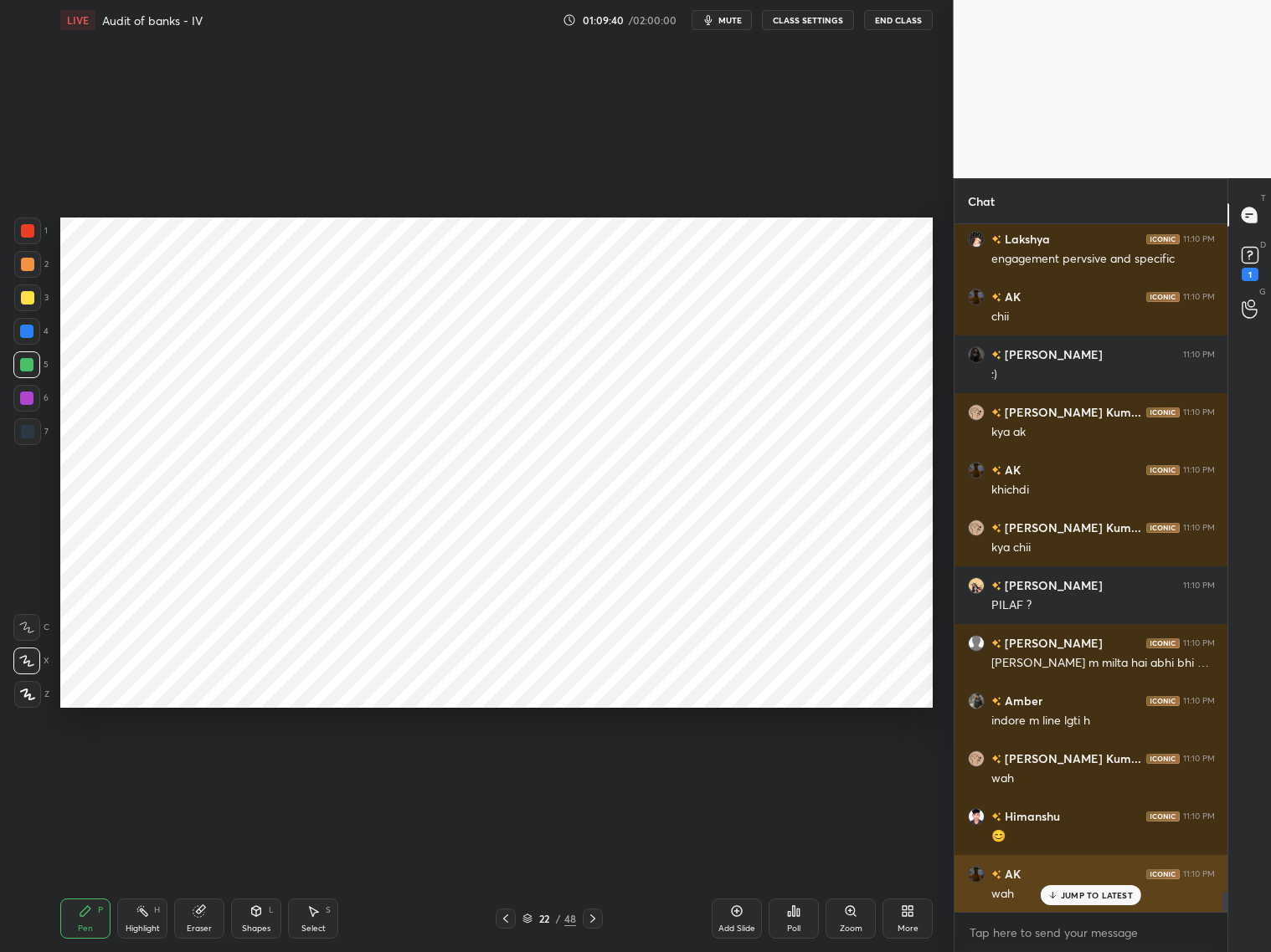
click at [1072, 768] on div "JUMP TO LATEST" at bounding box center [1091, 896] width 101 height 20
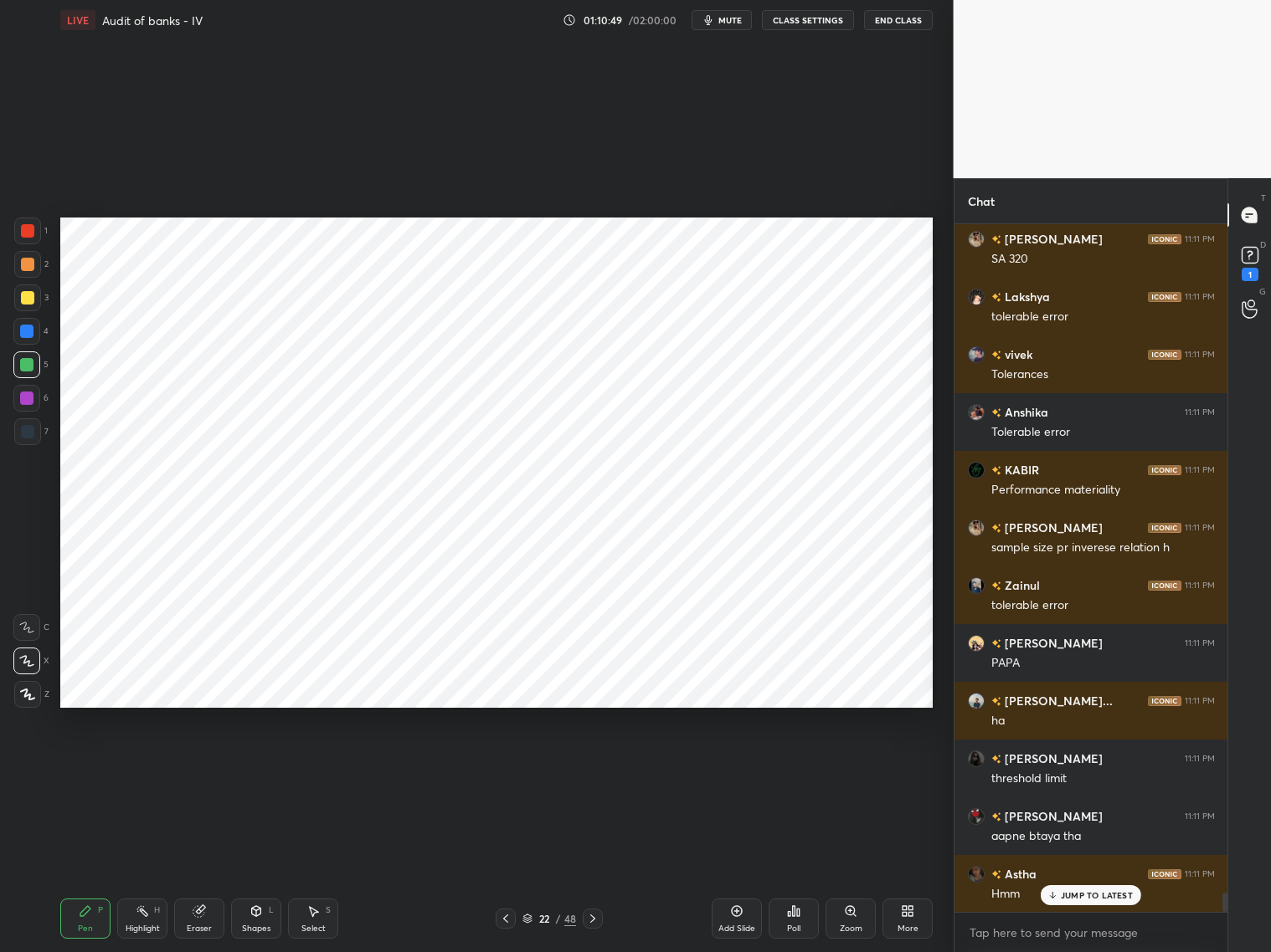
scroll to position [23907, 0]
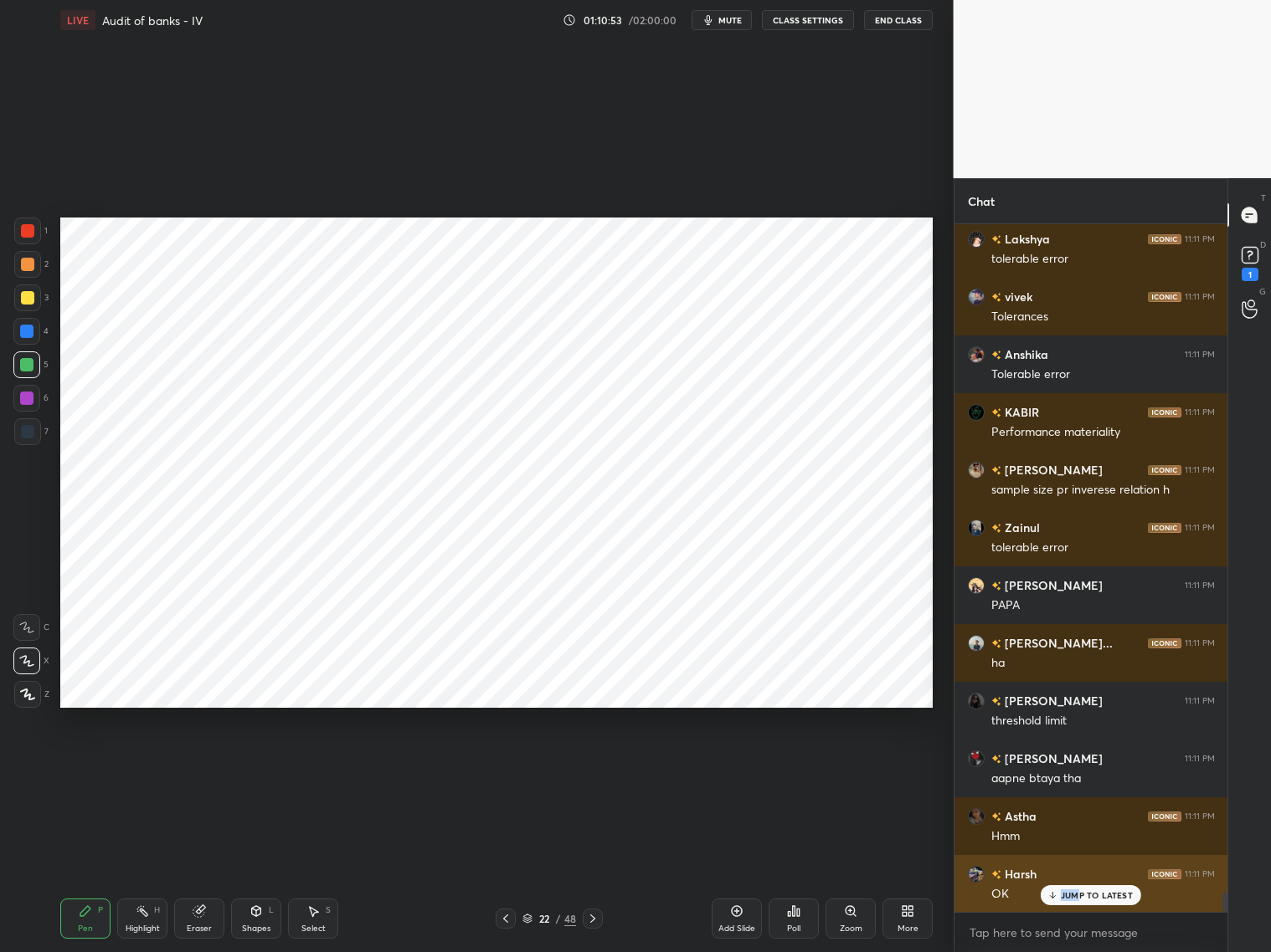
click at [1081, 768] on p "JUMP TO LATEST" at bounding box center [1097, 895] width 72 height 10
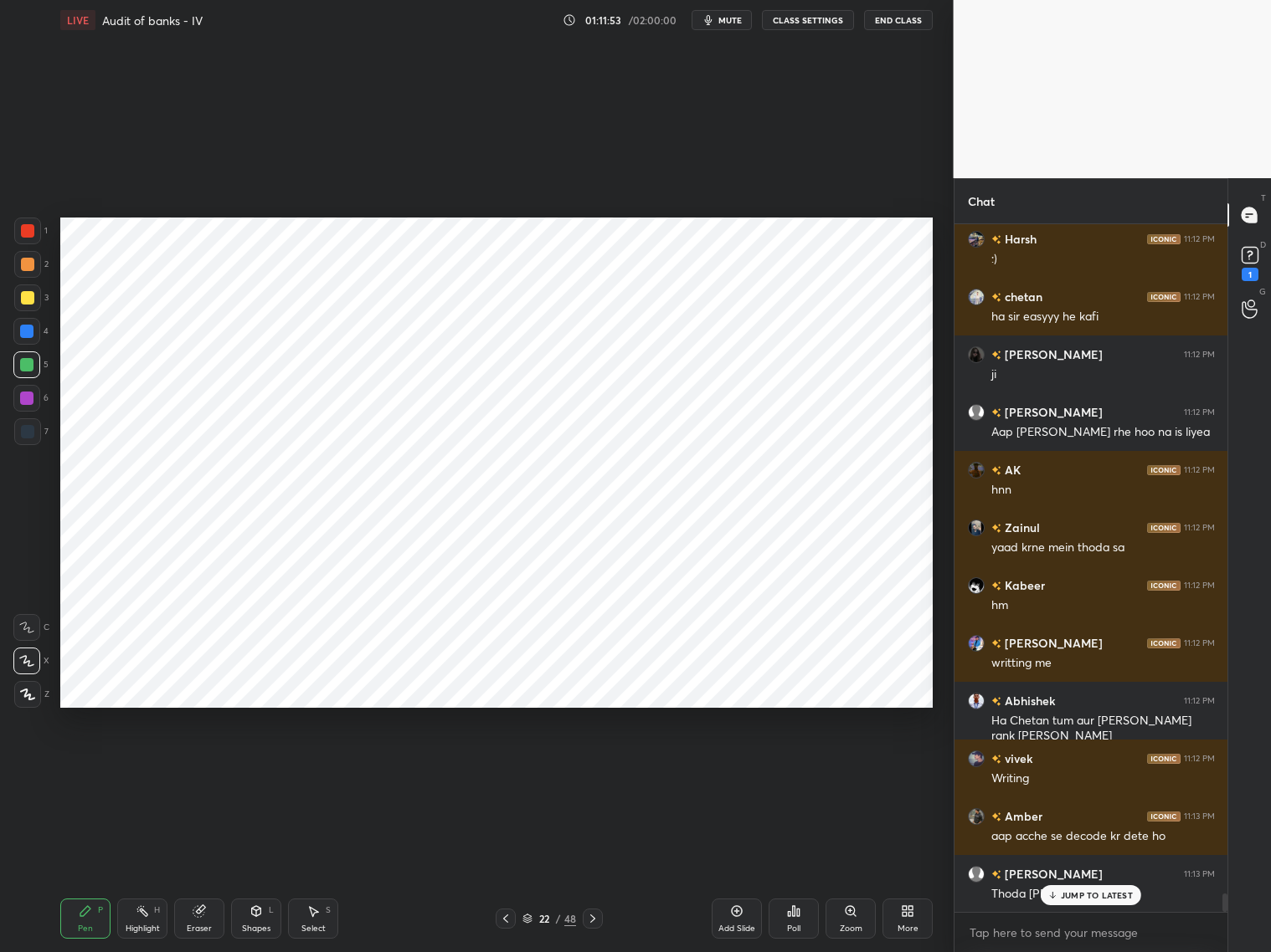
scroll to position [25093, 0]
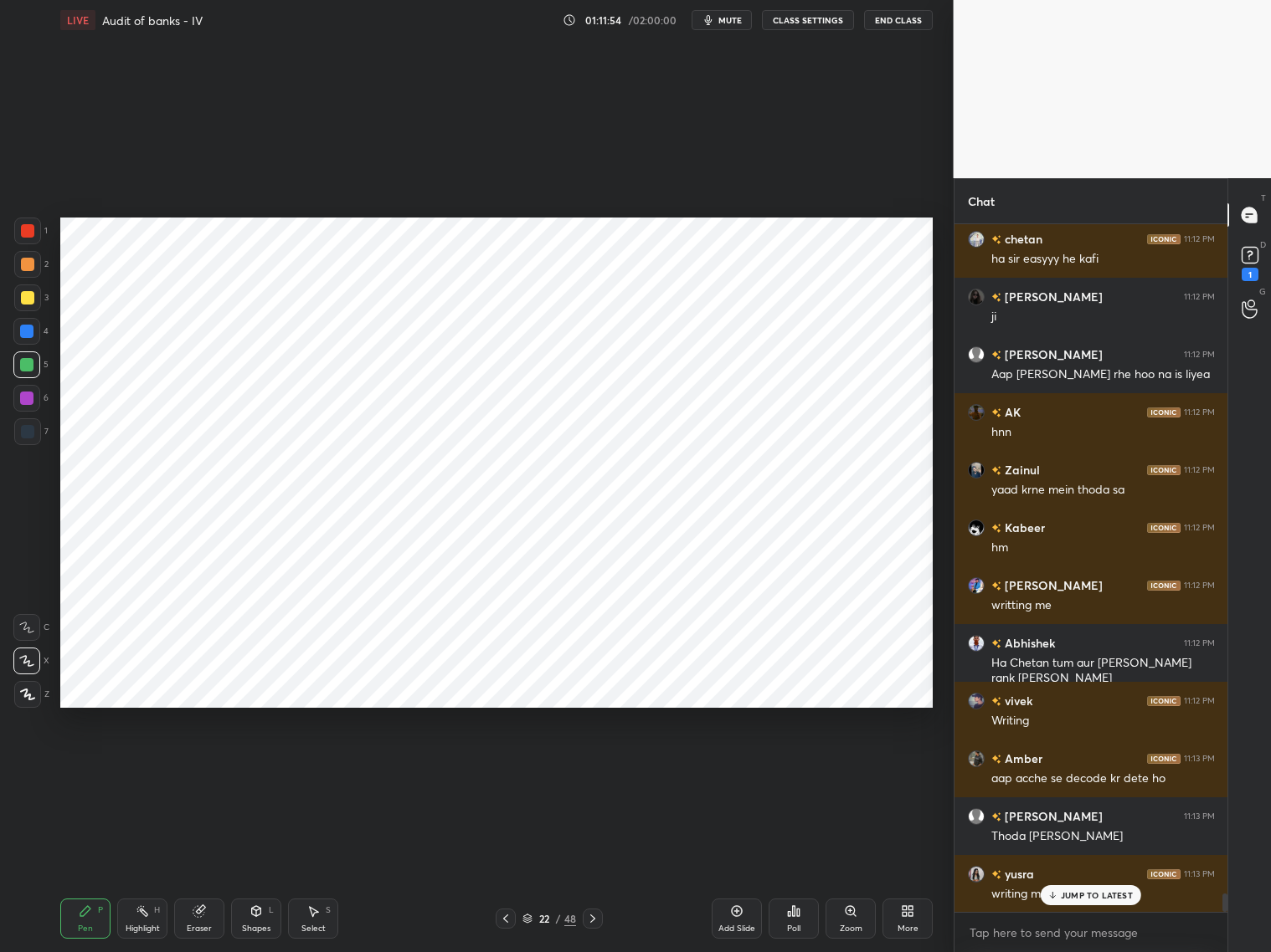
click at [26, 336] on div at bounding box center [26, 331] width 13 height 13
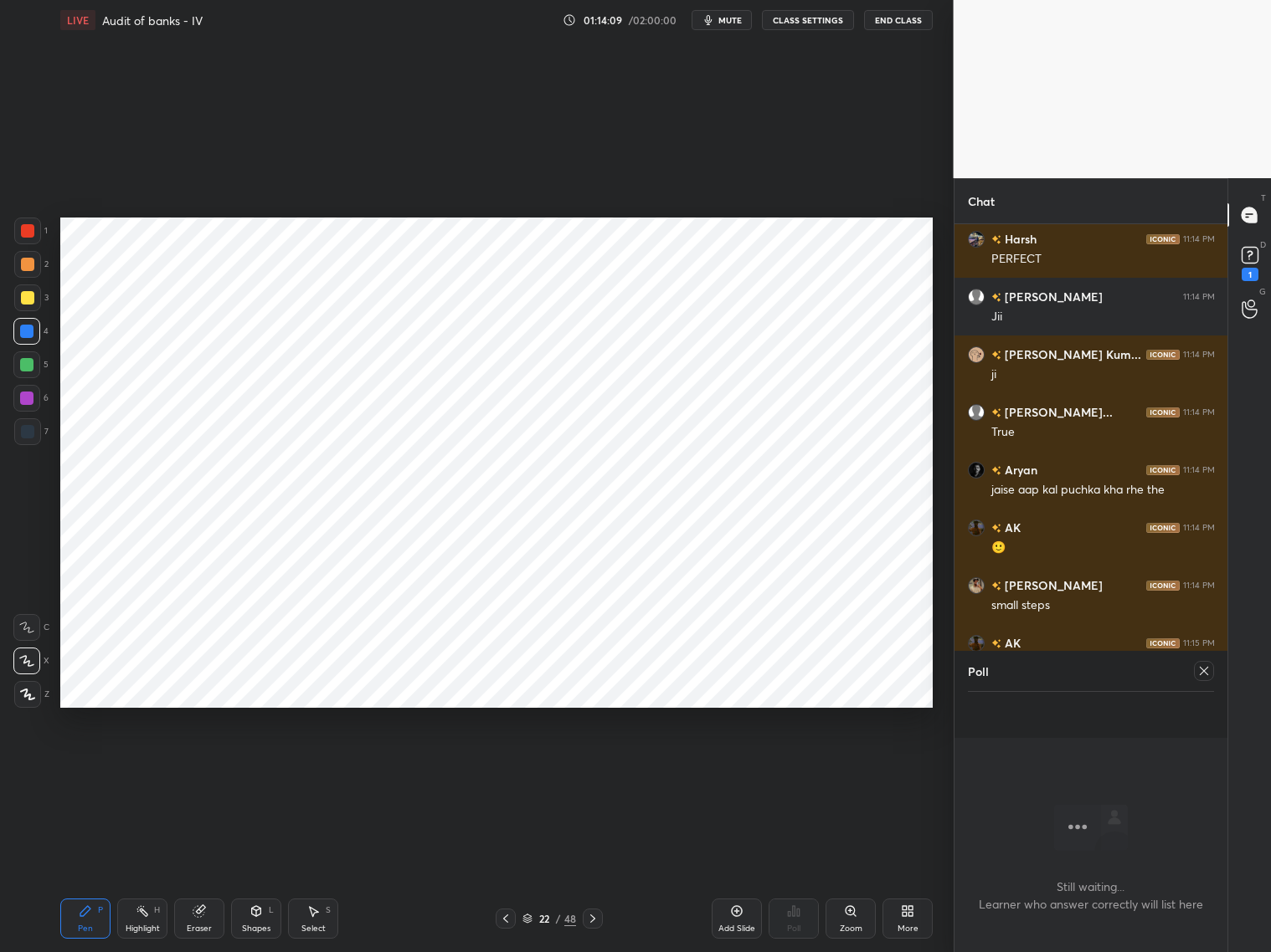
scroll to position [5, 5]
click at [1087, 671] on div "Poll" at bounding box center [1091, 694] width 274 height 87
click at [1087, 669] on div at bounding box center [1204, 671] width 20 height 20
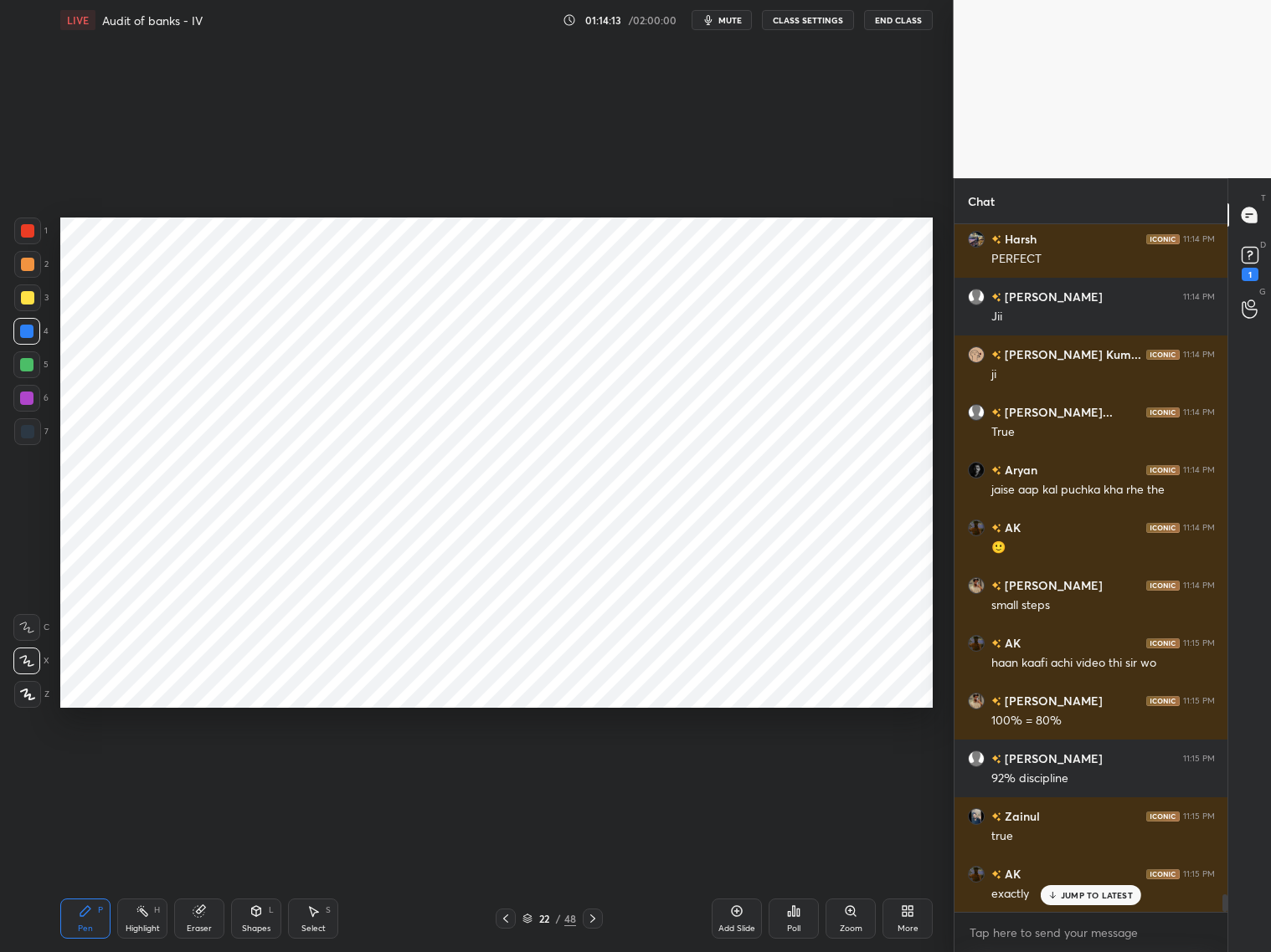
scroll to position [26190, 0]
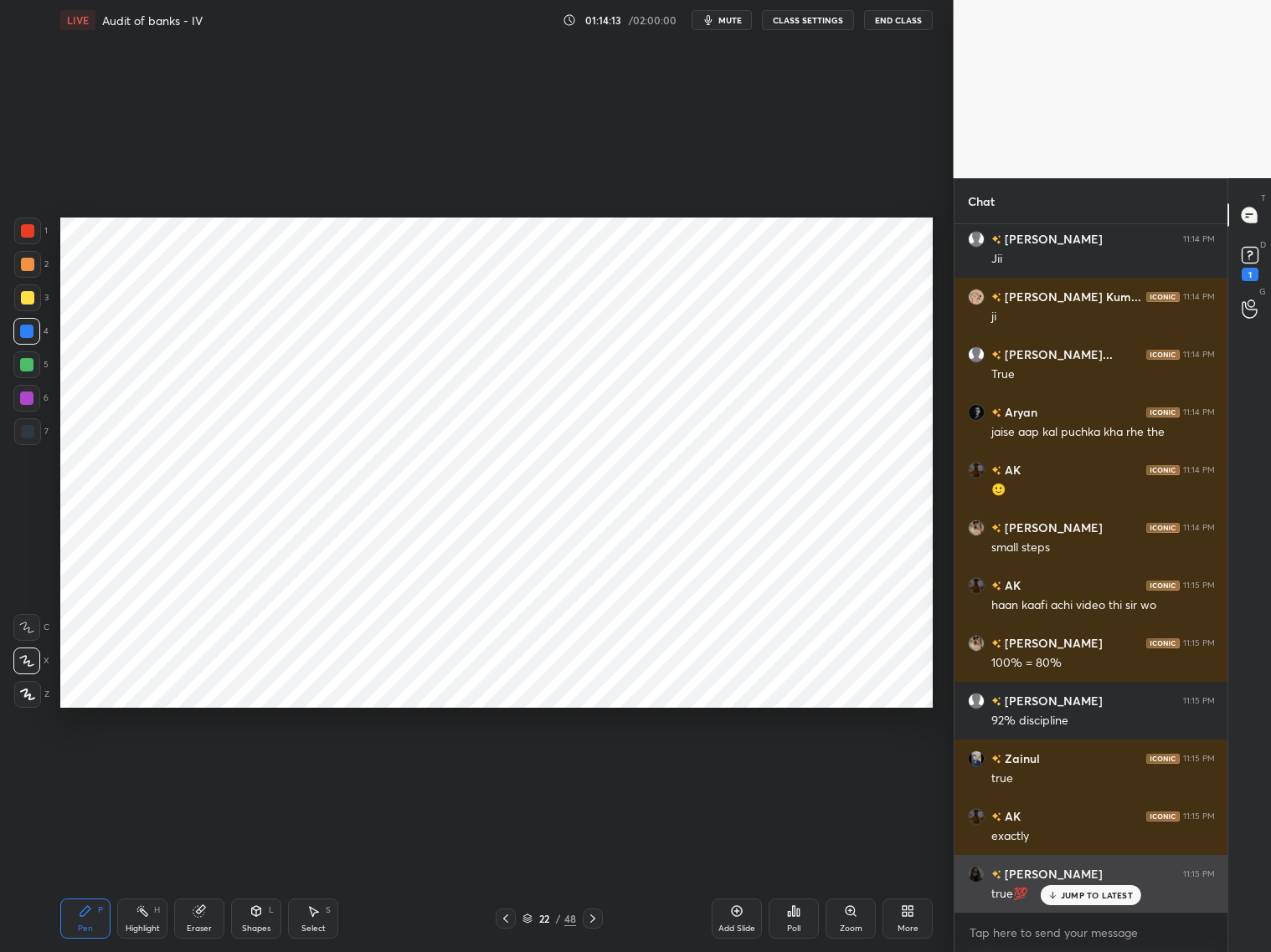
click at [1079, 768] on p "JUMP TO LATEST" at bounding box center [1097, 895] width 72 height 10
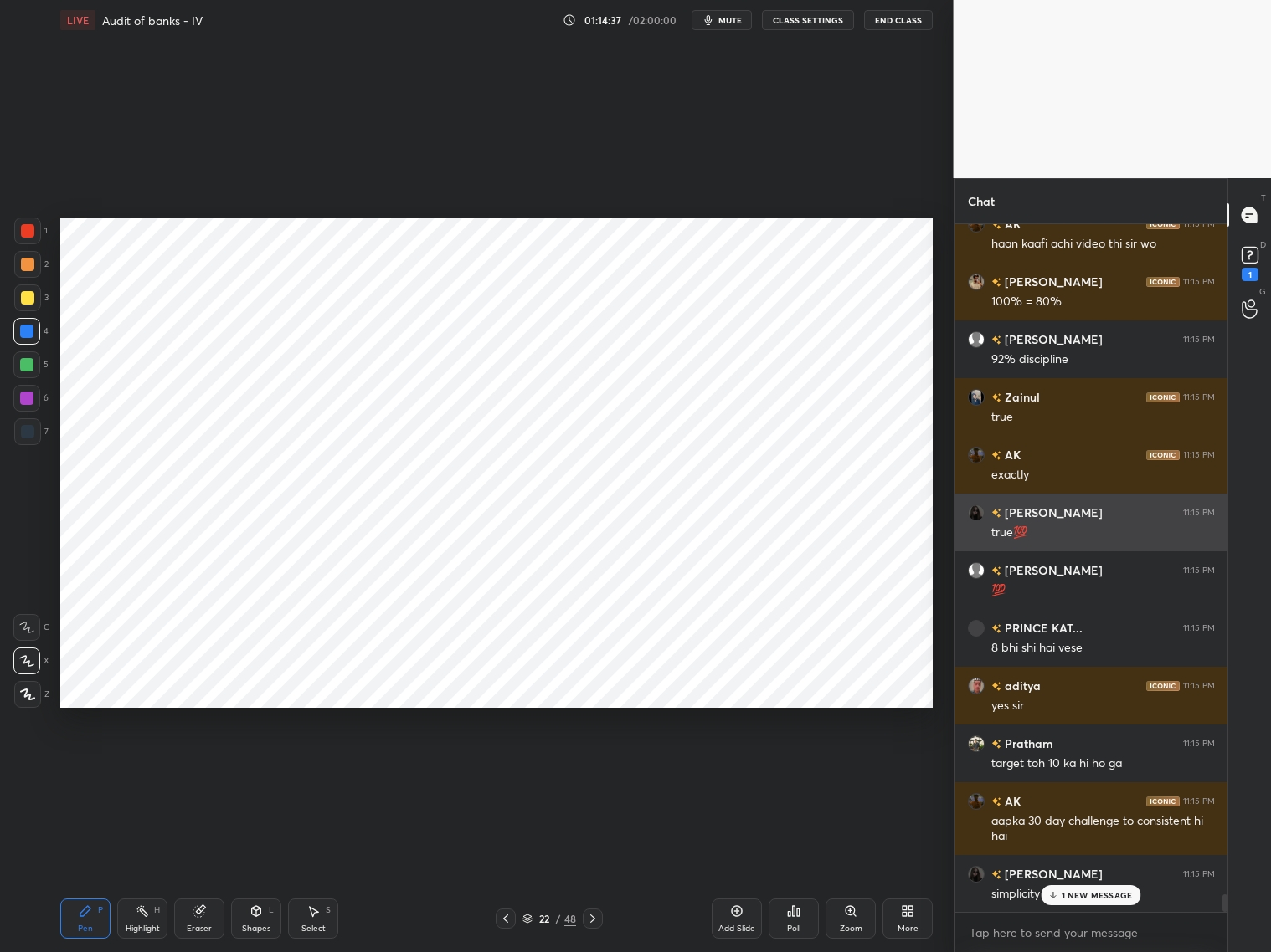
scroll to position [26609, 0]
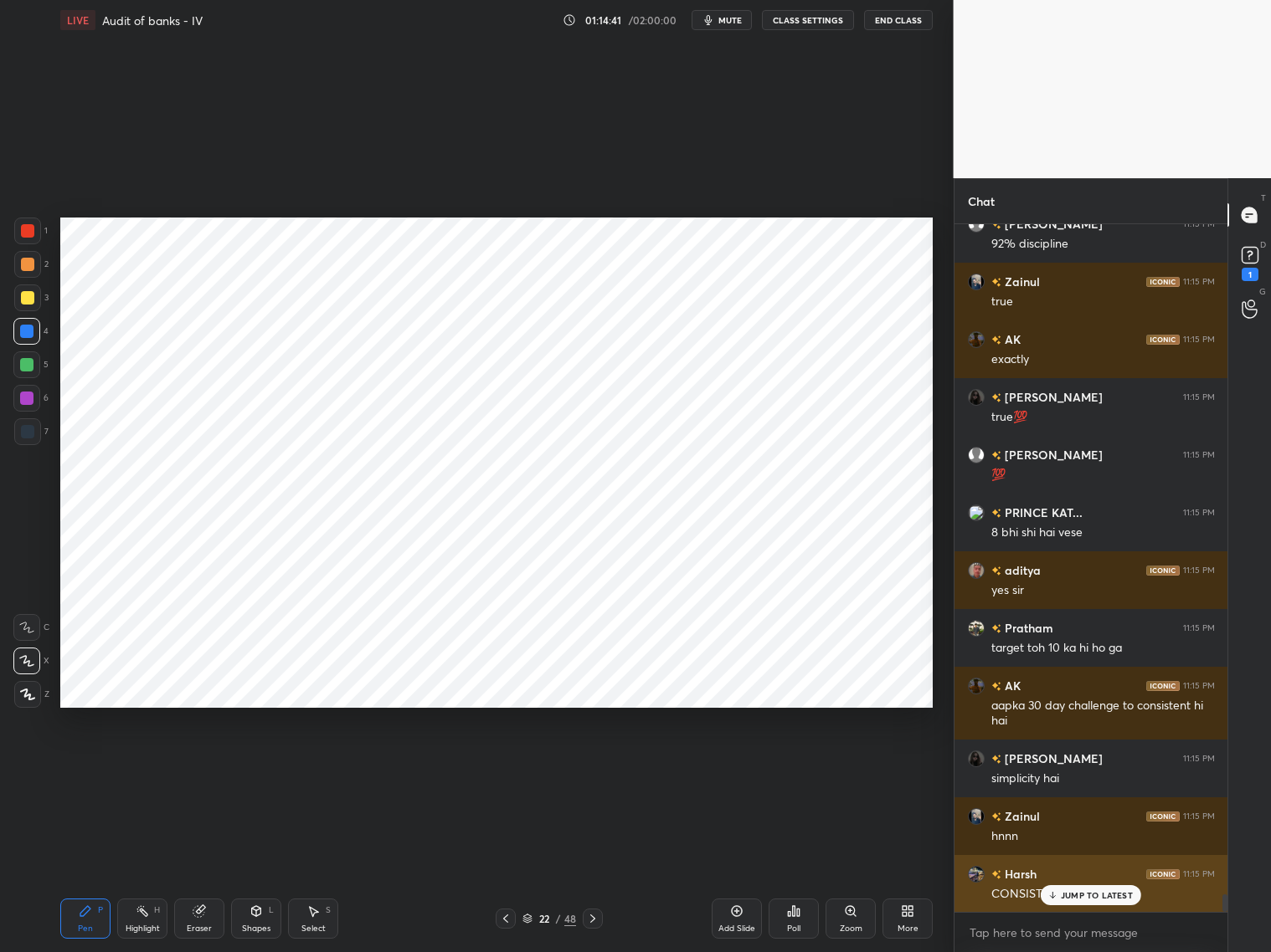
drag, startPoint x: 1055, startPoint y: 889, endPoint x: 1077, endPoint y: 890, distance: 22.0
click at [1056, 768] on icon at bounding box center [1053, 895] width 11 height 10
click at [734, 768] on icon at bounding box center [736, 911] width 13 height 13
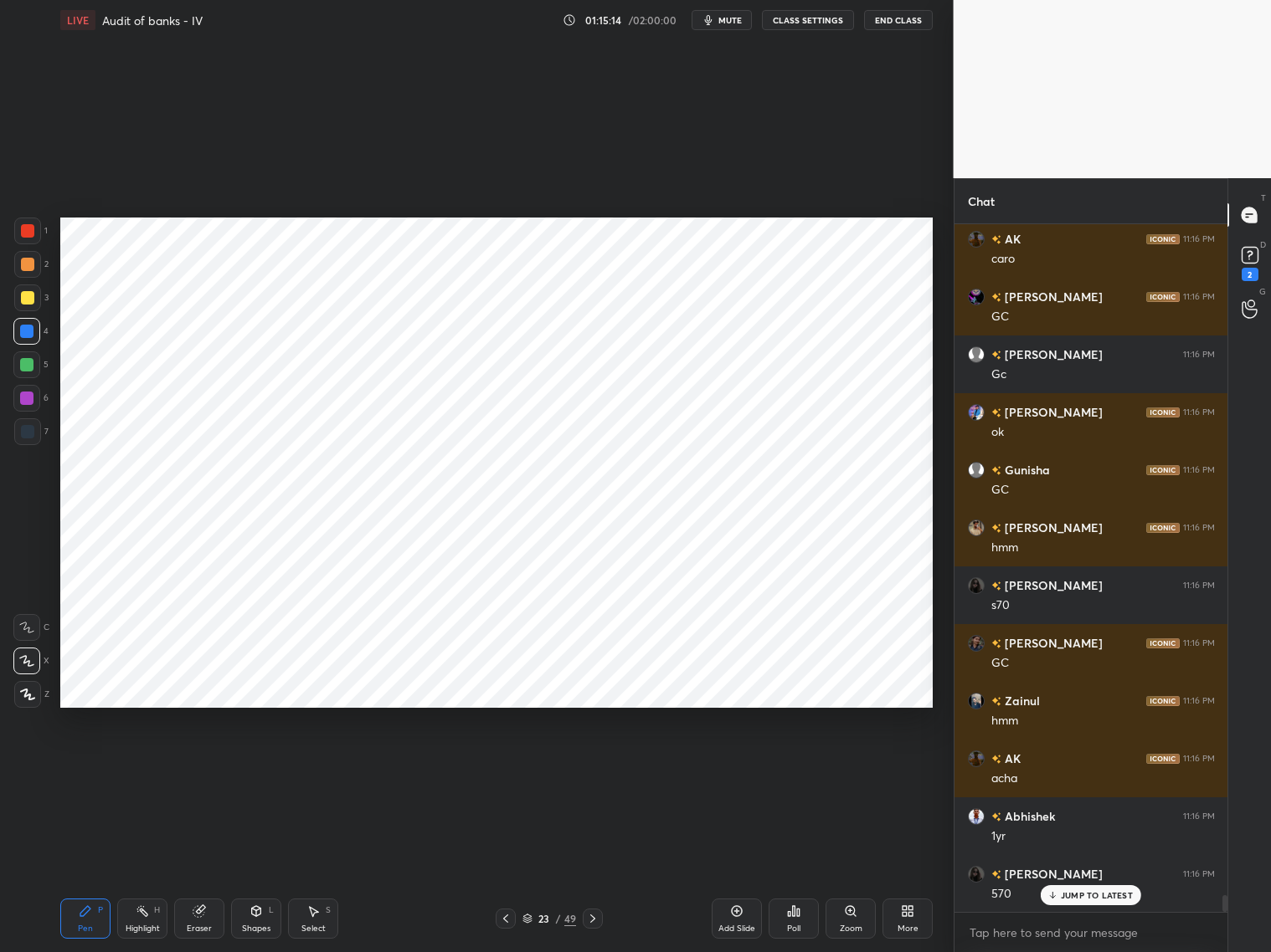
click at [504, 768] on icon at bounding box center [505, 918] width 13 height 13
click at [592, 768] on icon at bounding box center [592, 918] width 13 height 13
drag, startPoint x: 30, startPoint y: 429, endPoint x: 30, endPoint y: 419, distance: 10.0
click at [31, 431] on div at bounding box center [27, 431] width 13 height 13
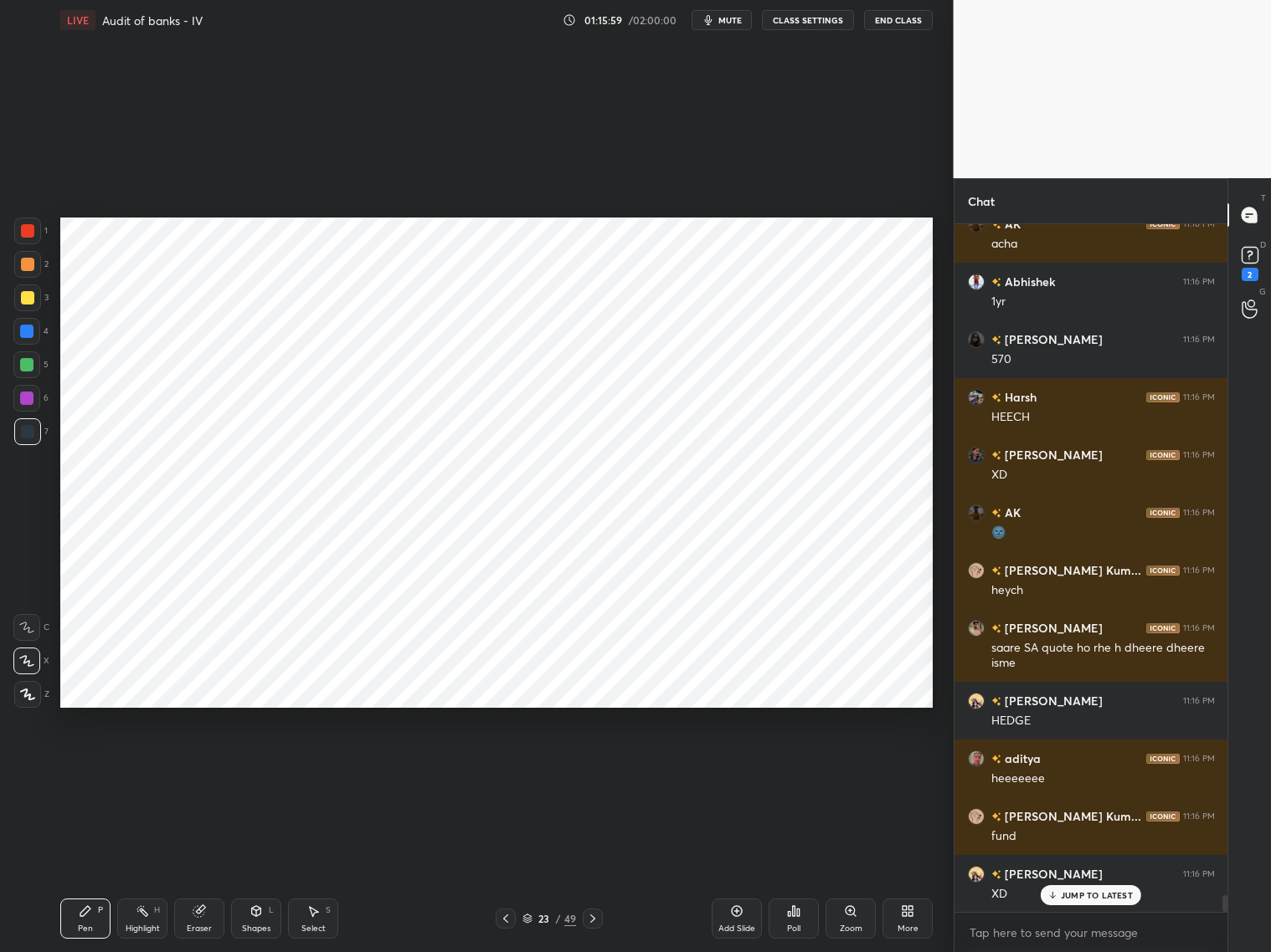
scroll to position [28127, 0]
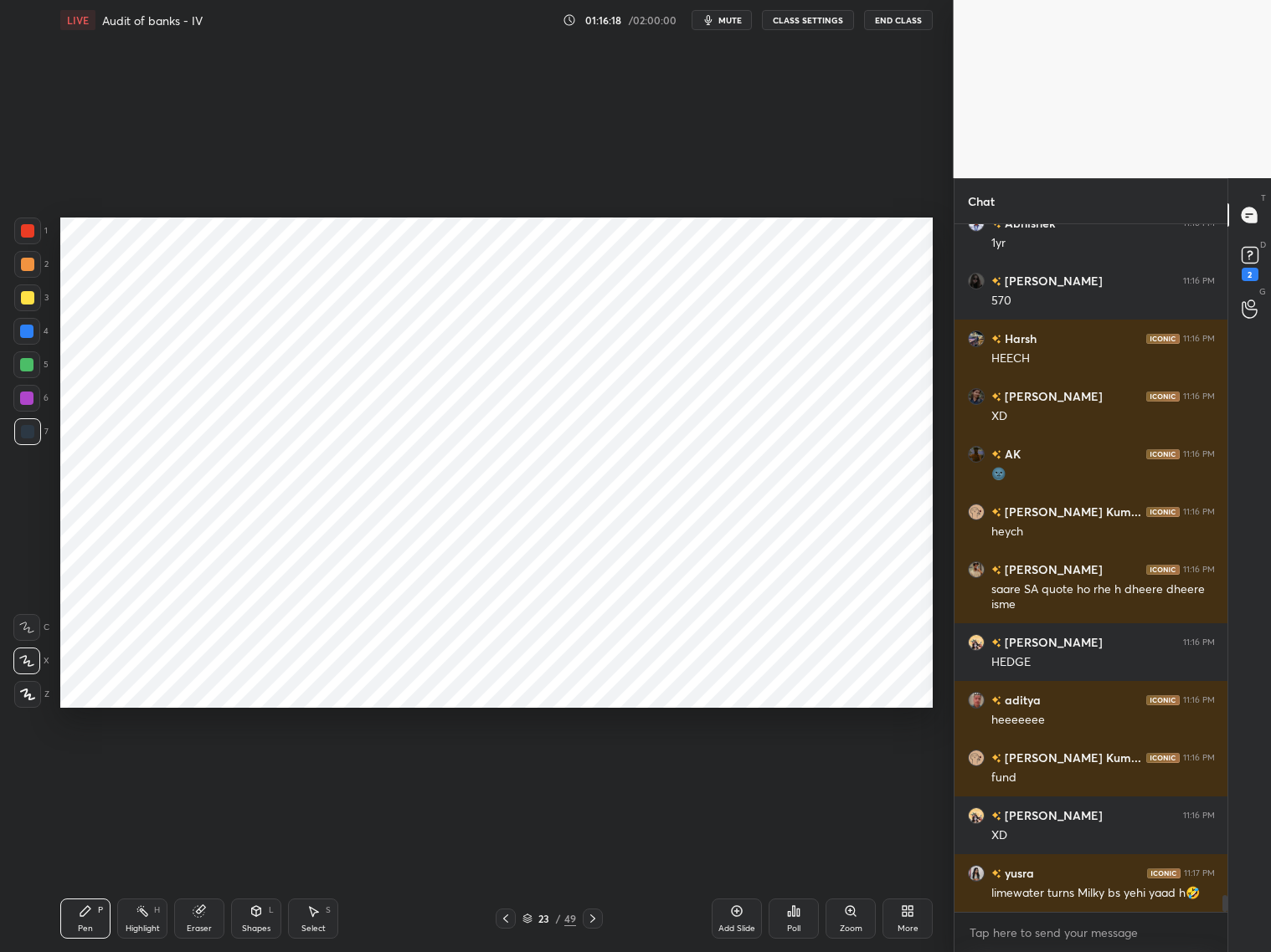
drag, startPoint x: 504, startPoint y: 916, endPoint x: 528, endPoint y: 912, distance: 24.3
click at [505, 768] on icon at bounding box center [505, 918] width 13 height 13
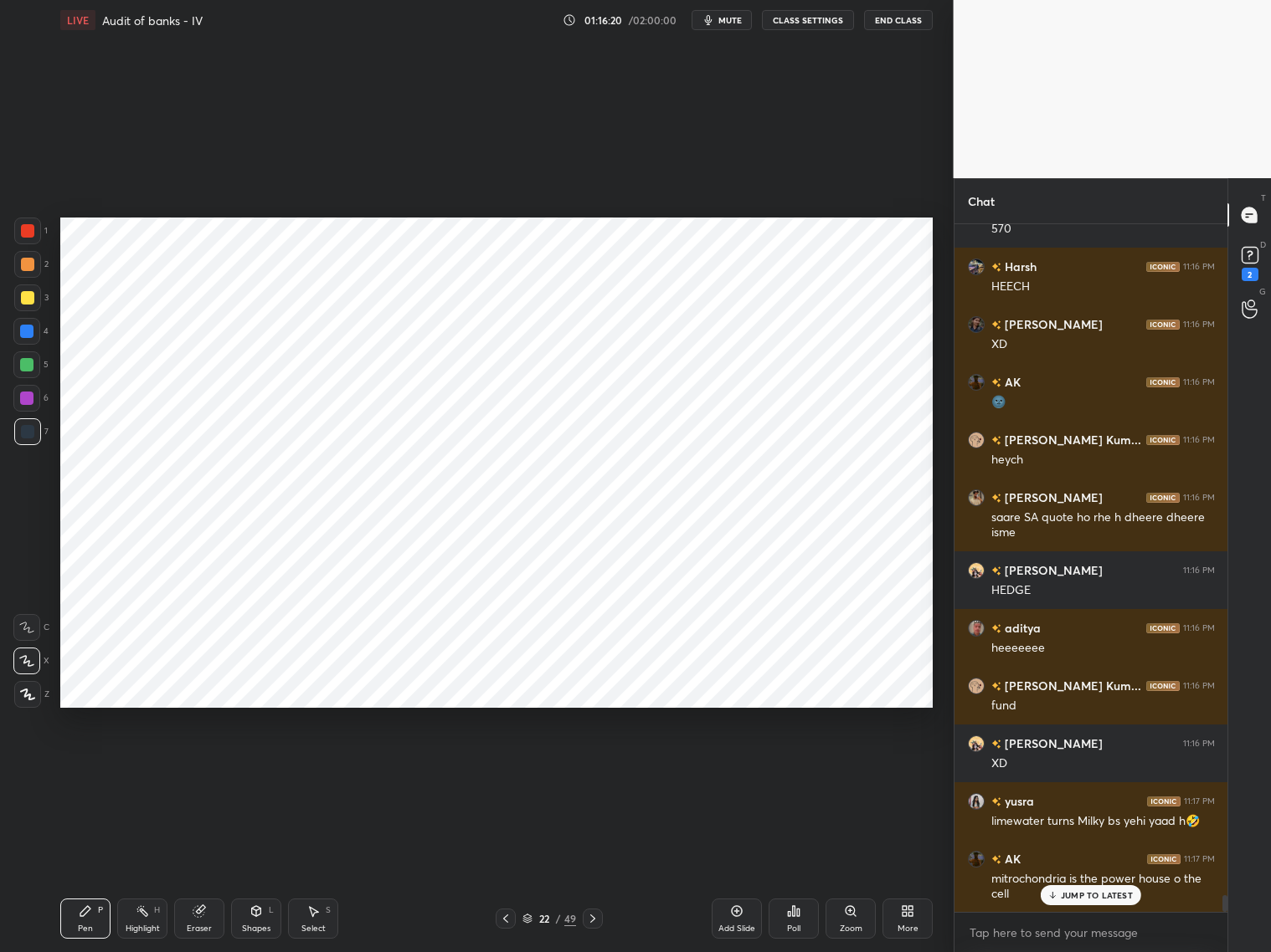
drag, startPoint x: 593, startPoint y: 918, endPoint x: 611, endPoint y: 910, distance: 19.7
click at [596, 768] on icon at bounding box center [592, 918] width 13 height 13
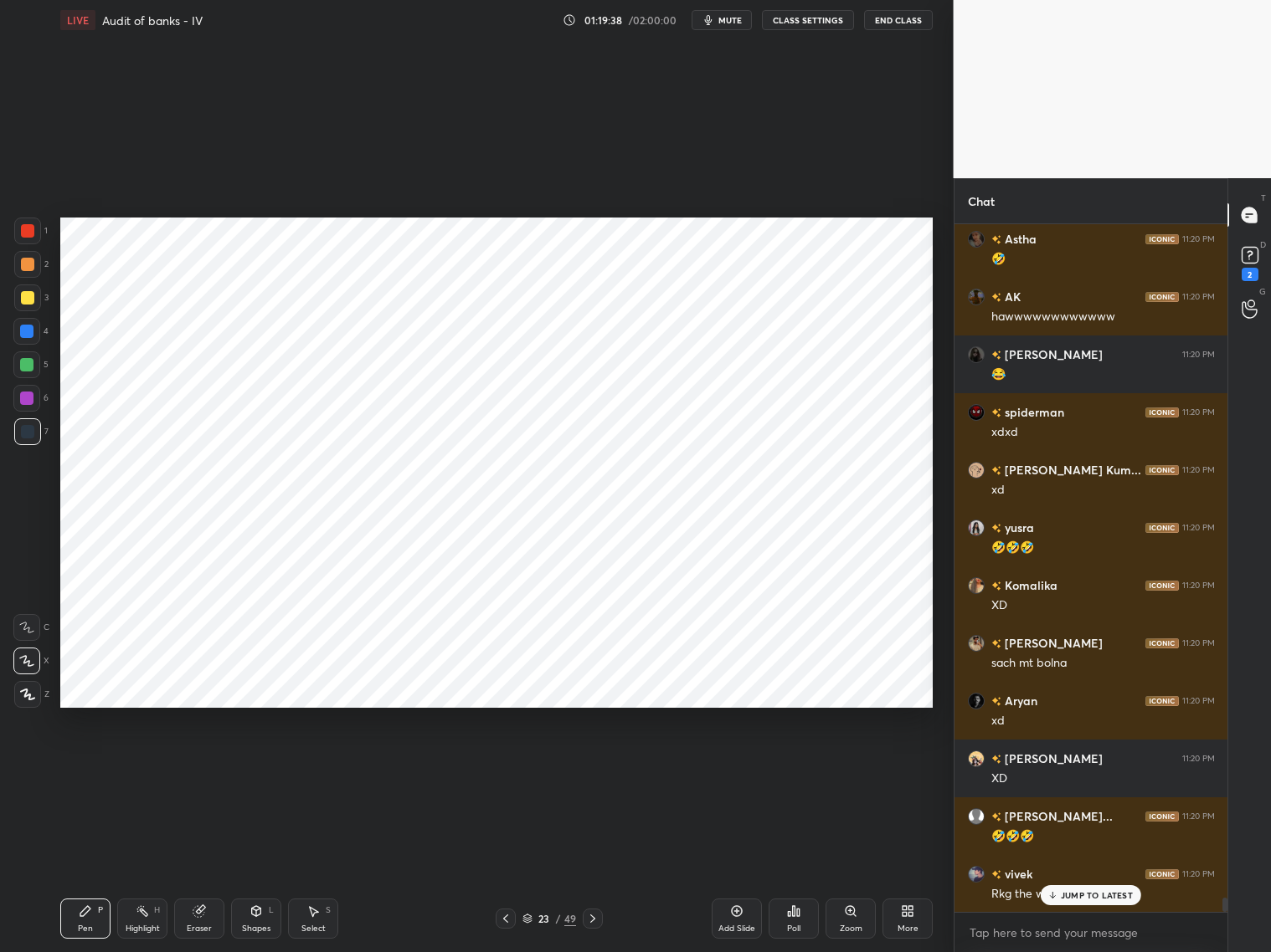
scroll to position [33225, 0]
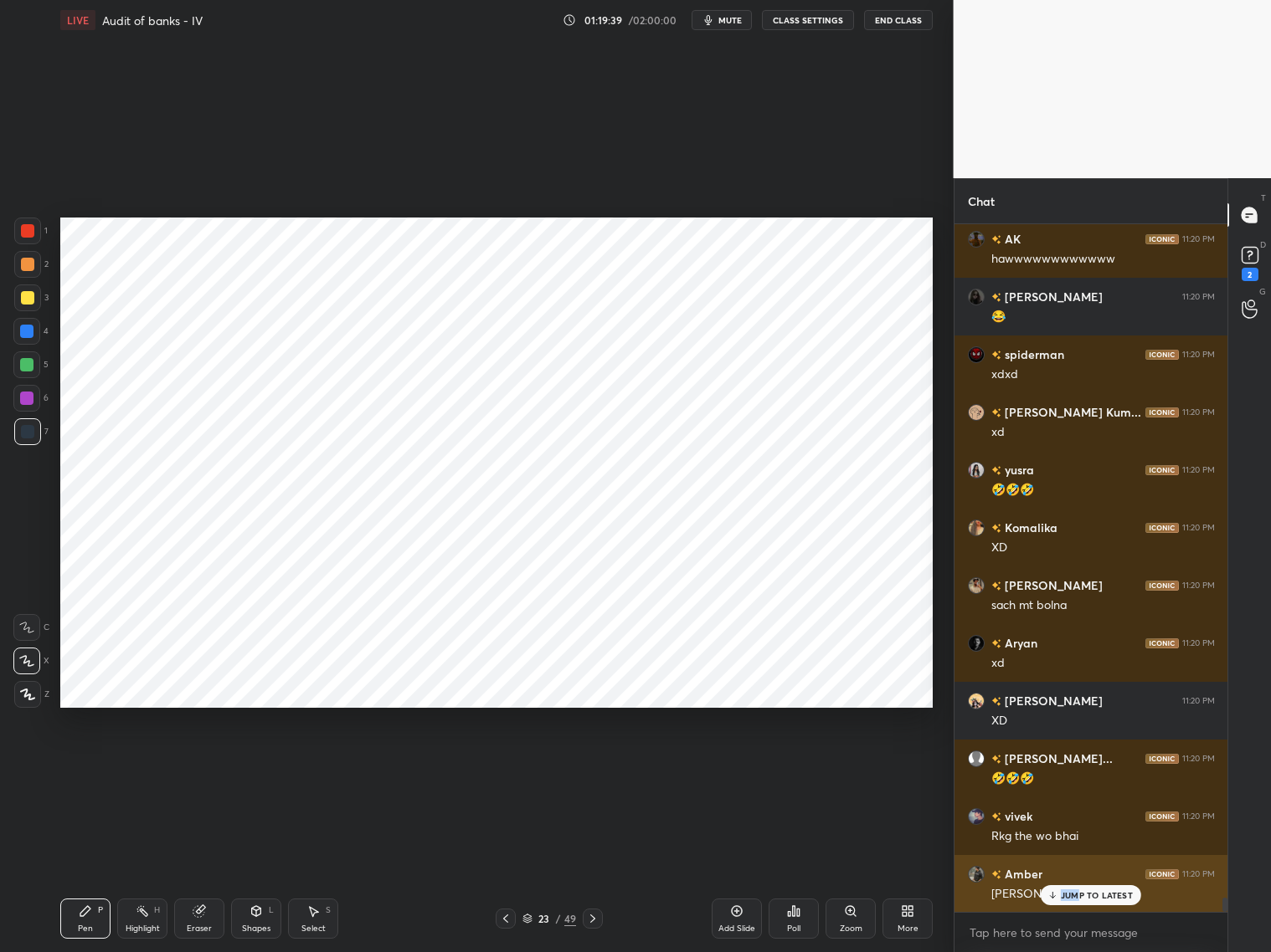
click at [1079, 768] on div "JUMP TO LATEST" at bounding box center [1091, 896] width 101 height 20
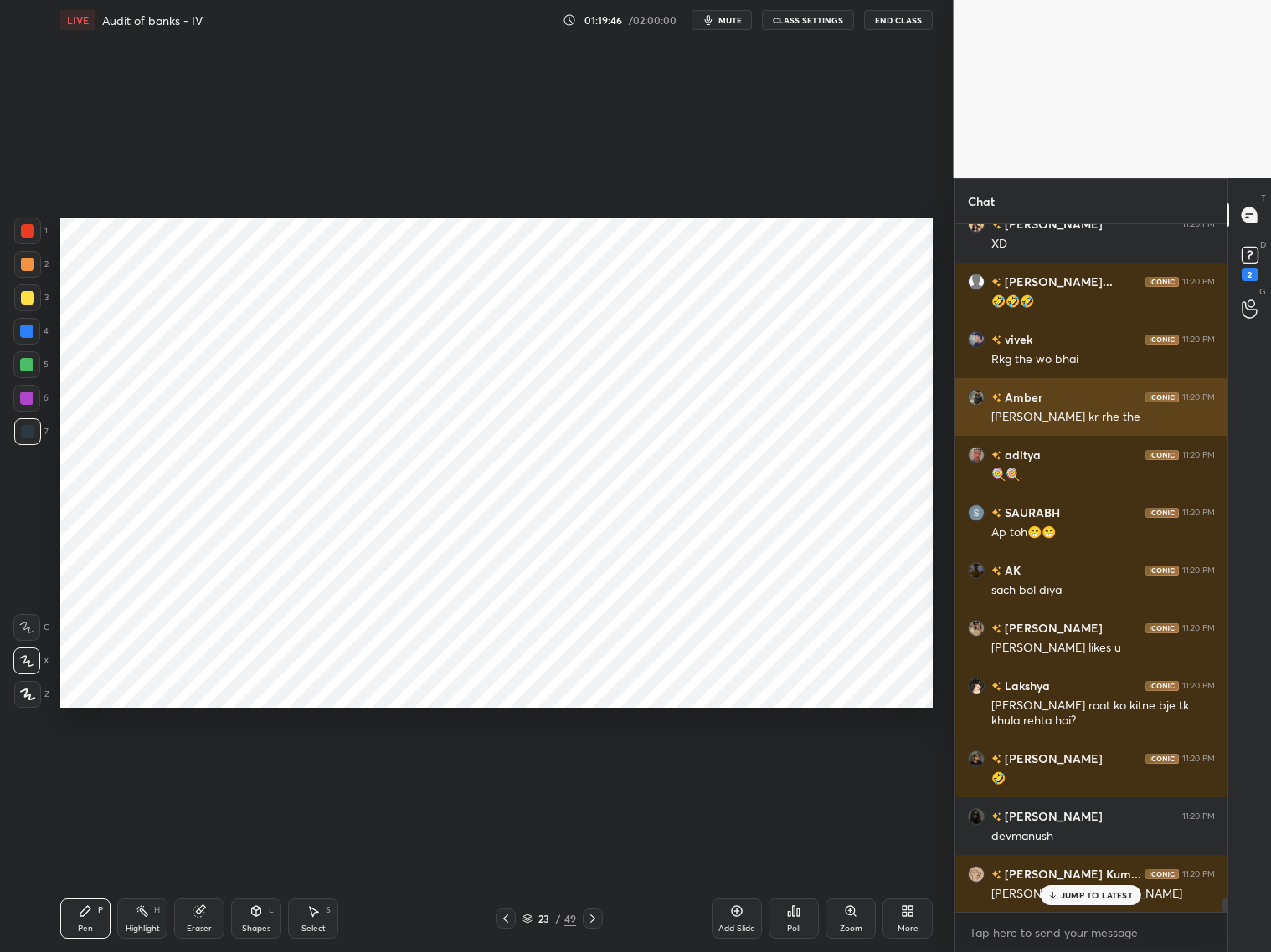
scroll to position [33759, 0]
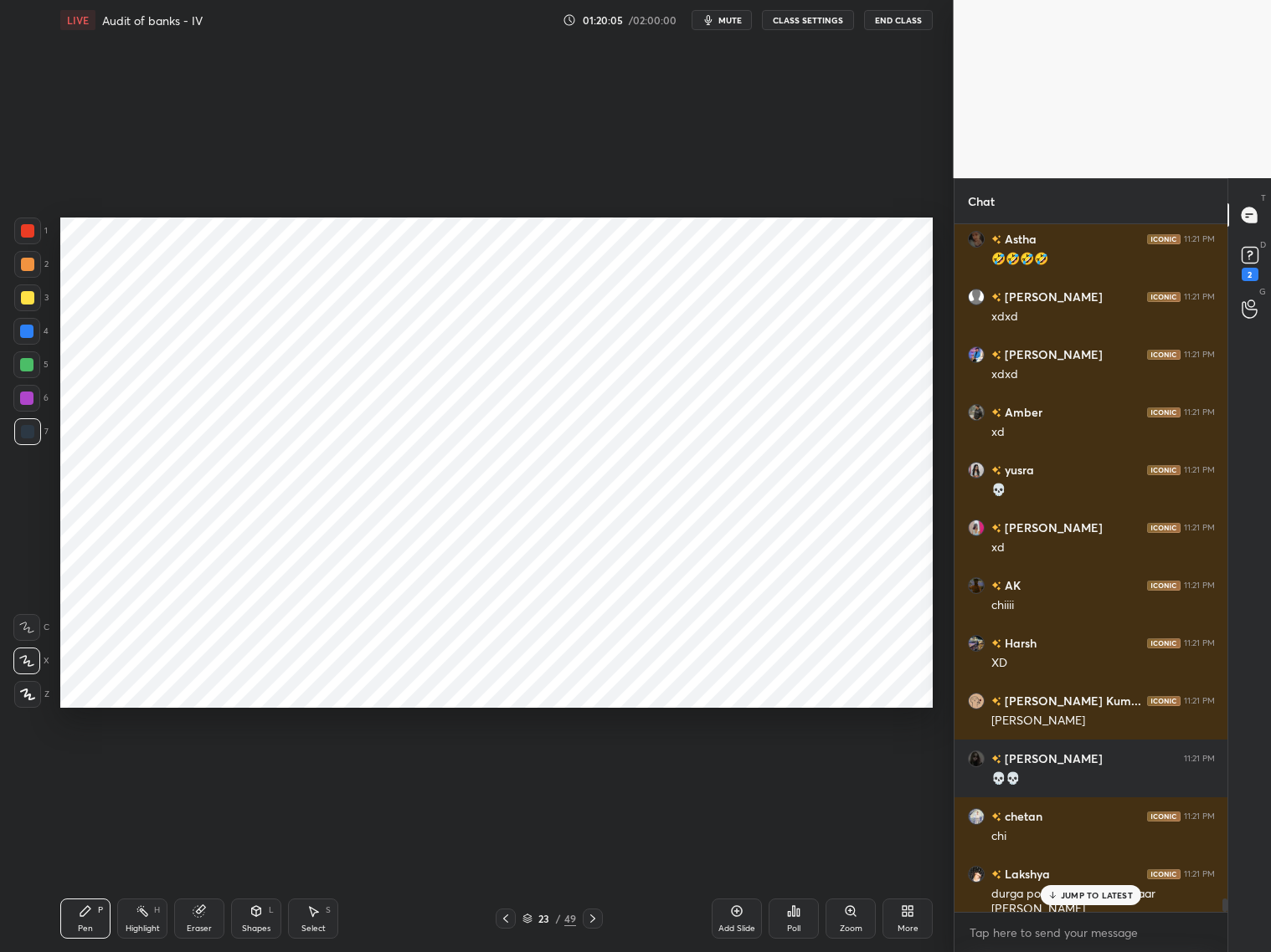
click at [1087, 768] on div "[PERSON_NAME]... 11:20 PM Sir mam sun lengi AK 11:21 PM xdxd [PERSON_NAME] Kum.…" at bounding box center [1091, 568] width 274 height 688
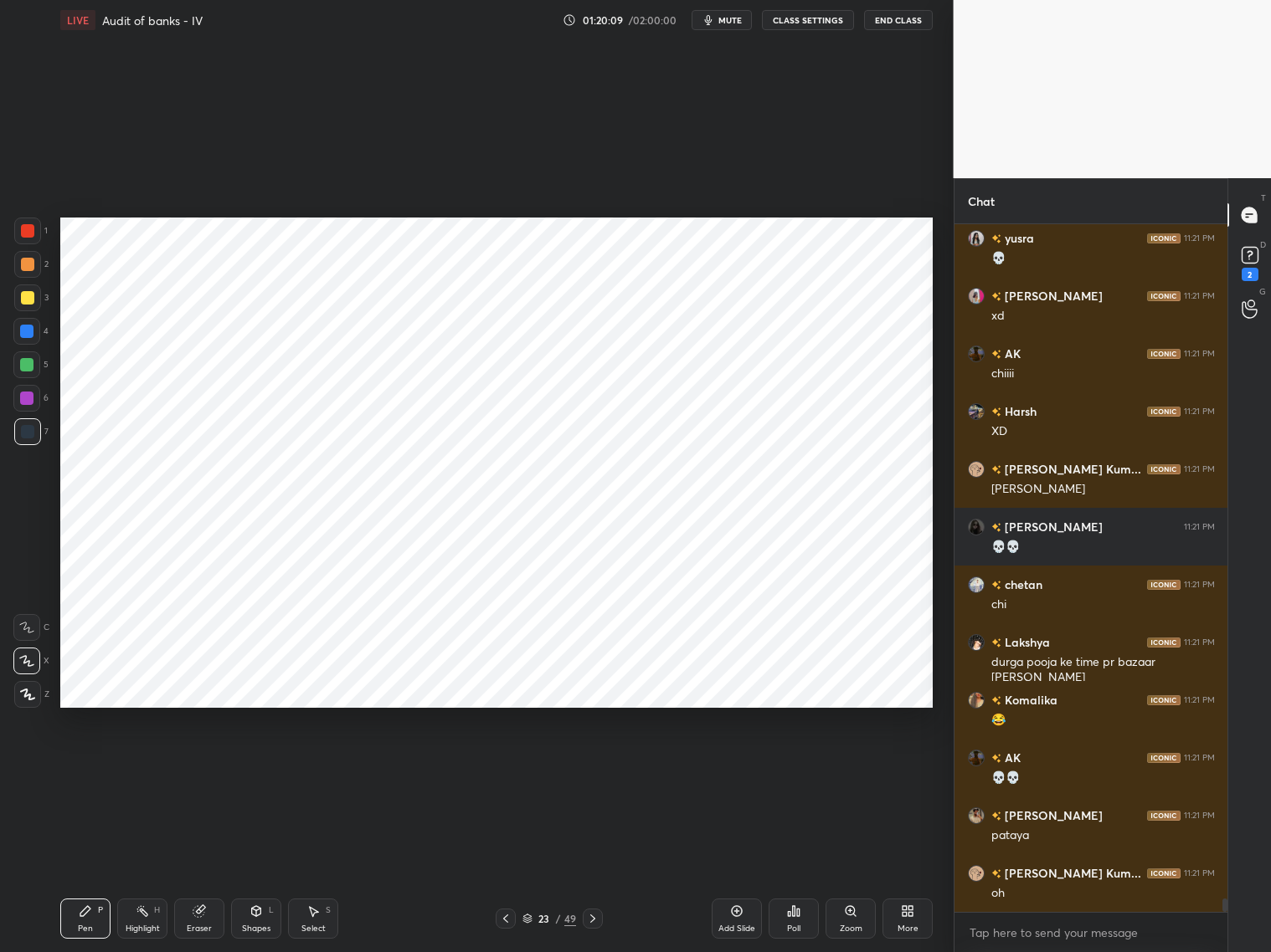
click at [29, 334] on div at bounding box center [26, 331] width 13 height 13
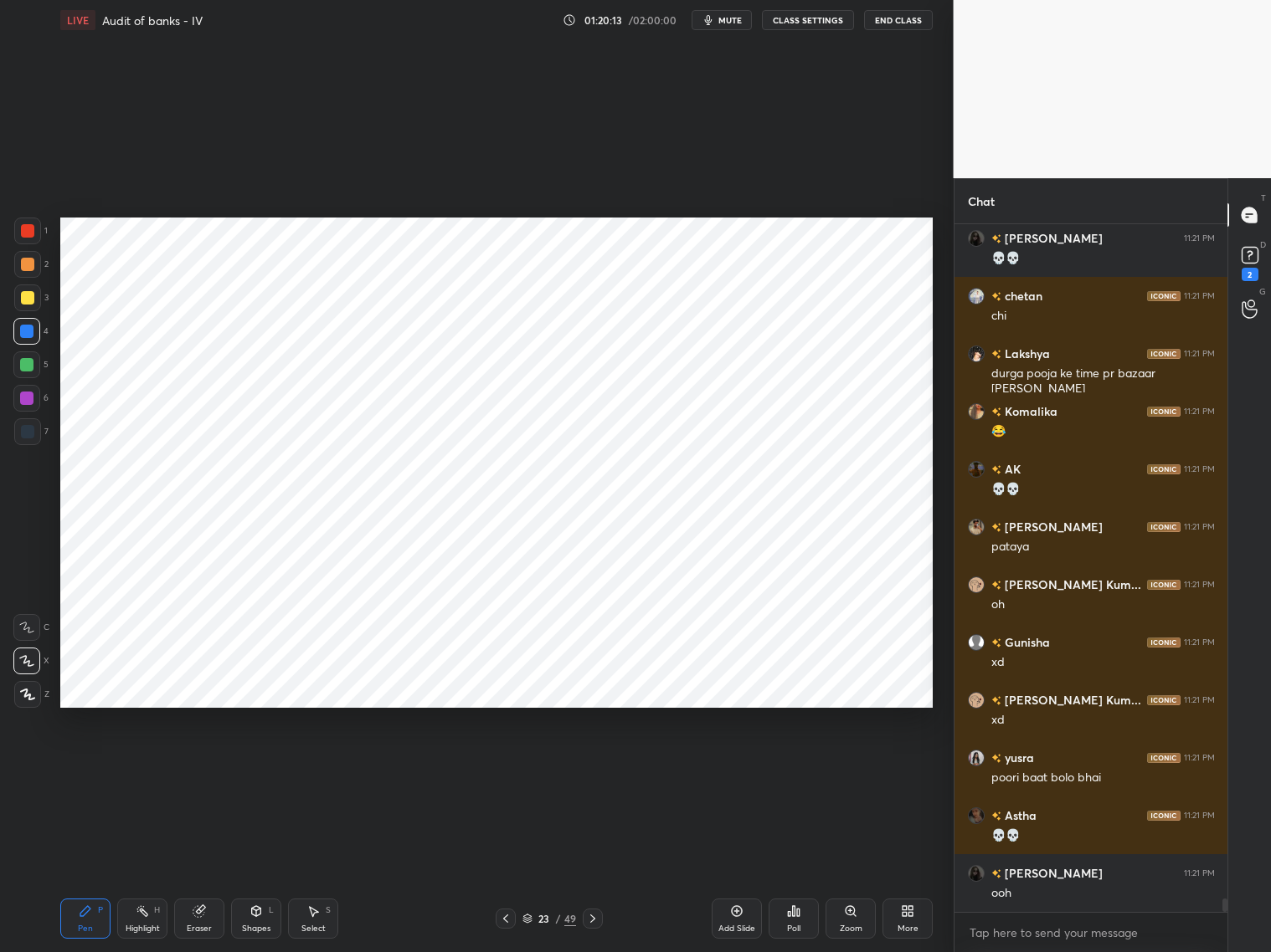
click at [509, 768] on icon at bounding box center [505, 918] width 13 height 13
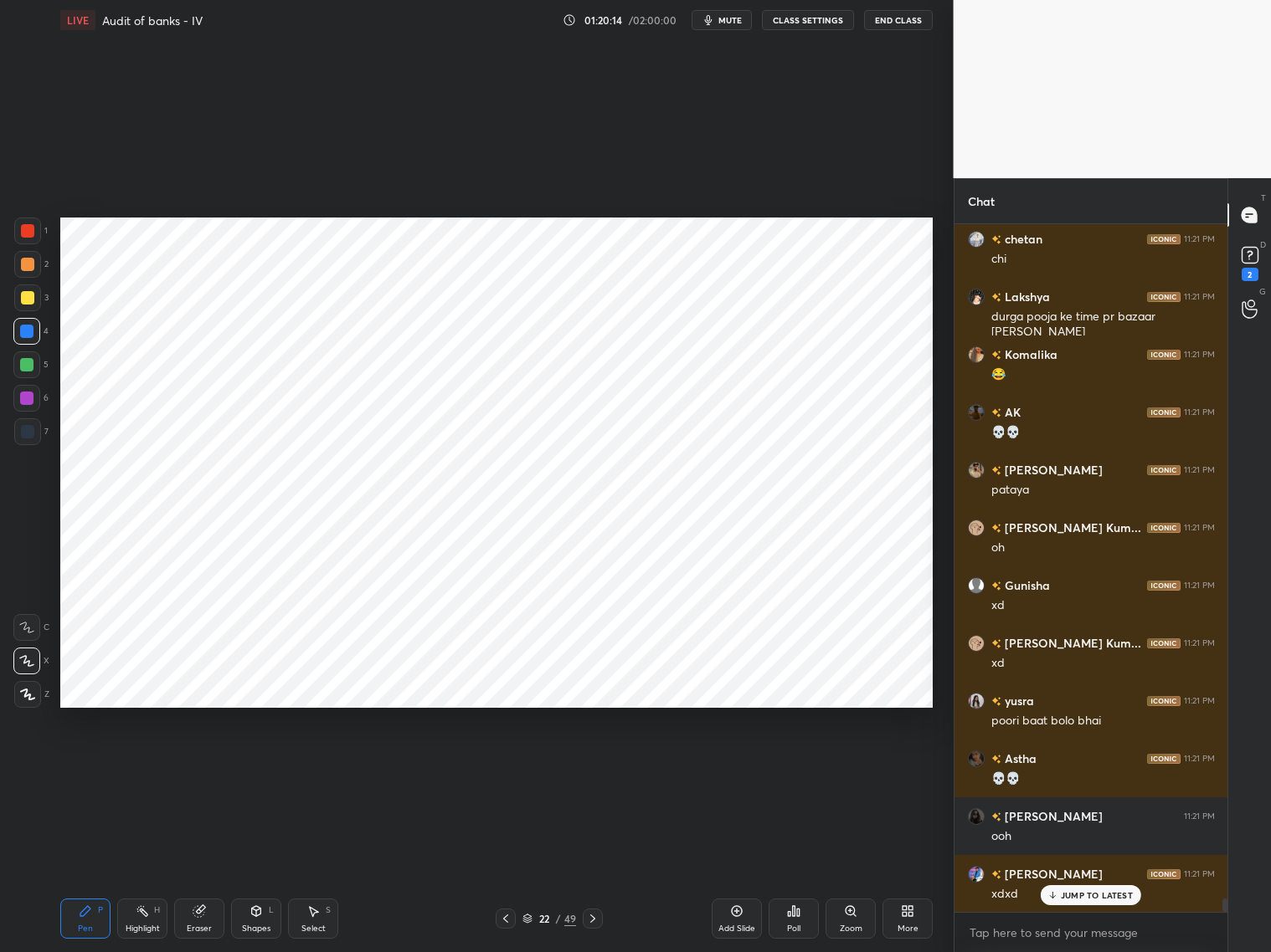
click at [591, 768] on icon at bounding box center [592, 918] width 13 height 13
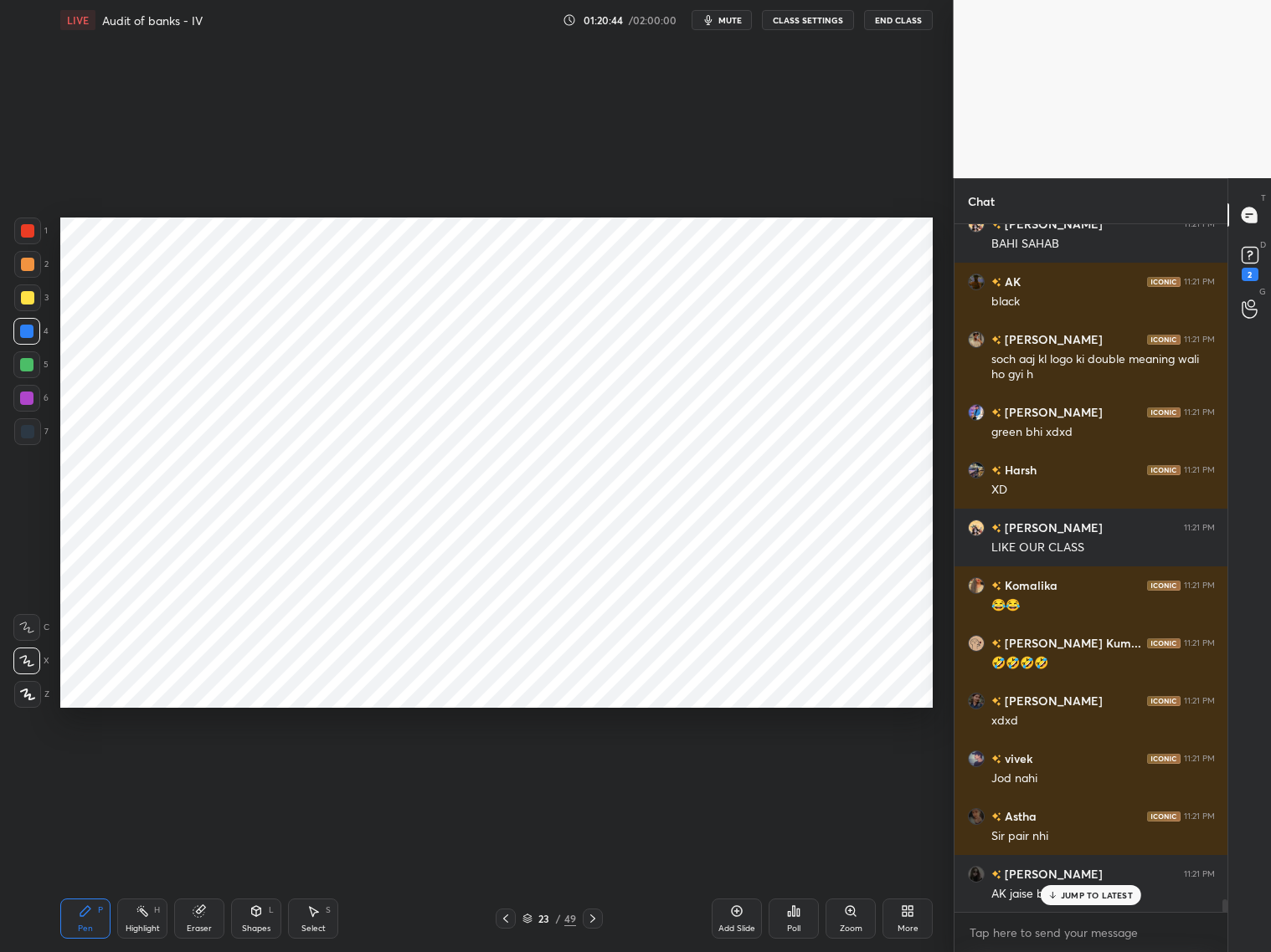
drag, startPoint x: 1080, startPoint y: 886, endPoint x: 1089, endPoint y: 881, distance: 10.3
click at [1079, 768] on div "JUMP TO LATEST" at bounding box center [1091, 896] width 101 height 20
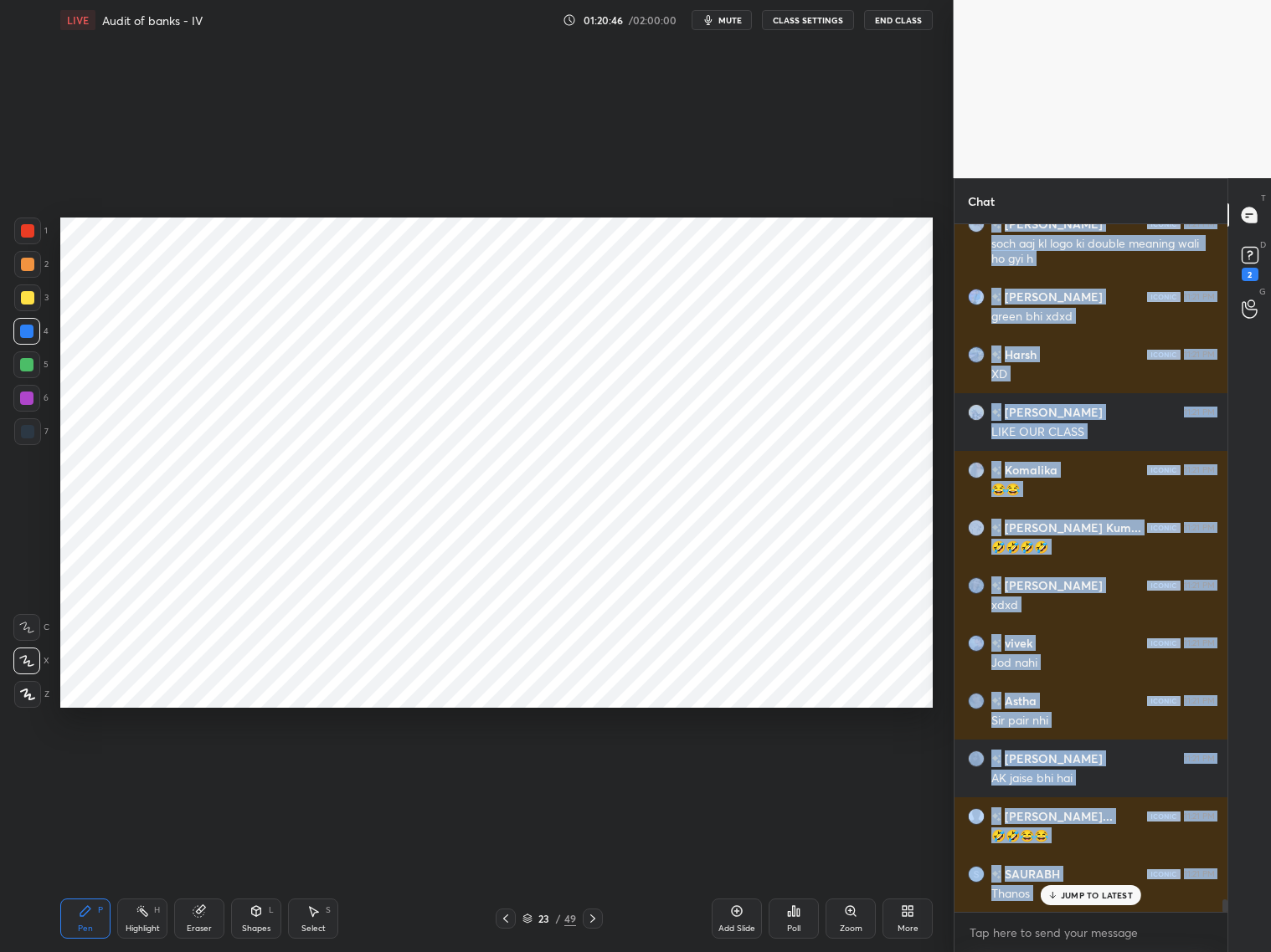
click at [1087, 768] on p "JUMP TO LATEST" at bounding box center [1097, 895] width 72 height 10
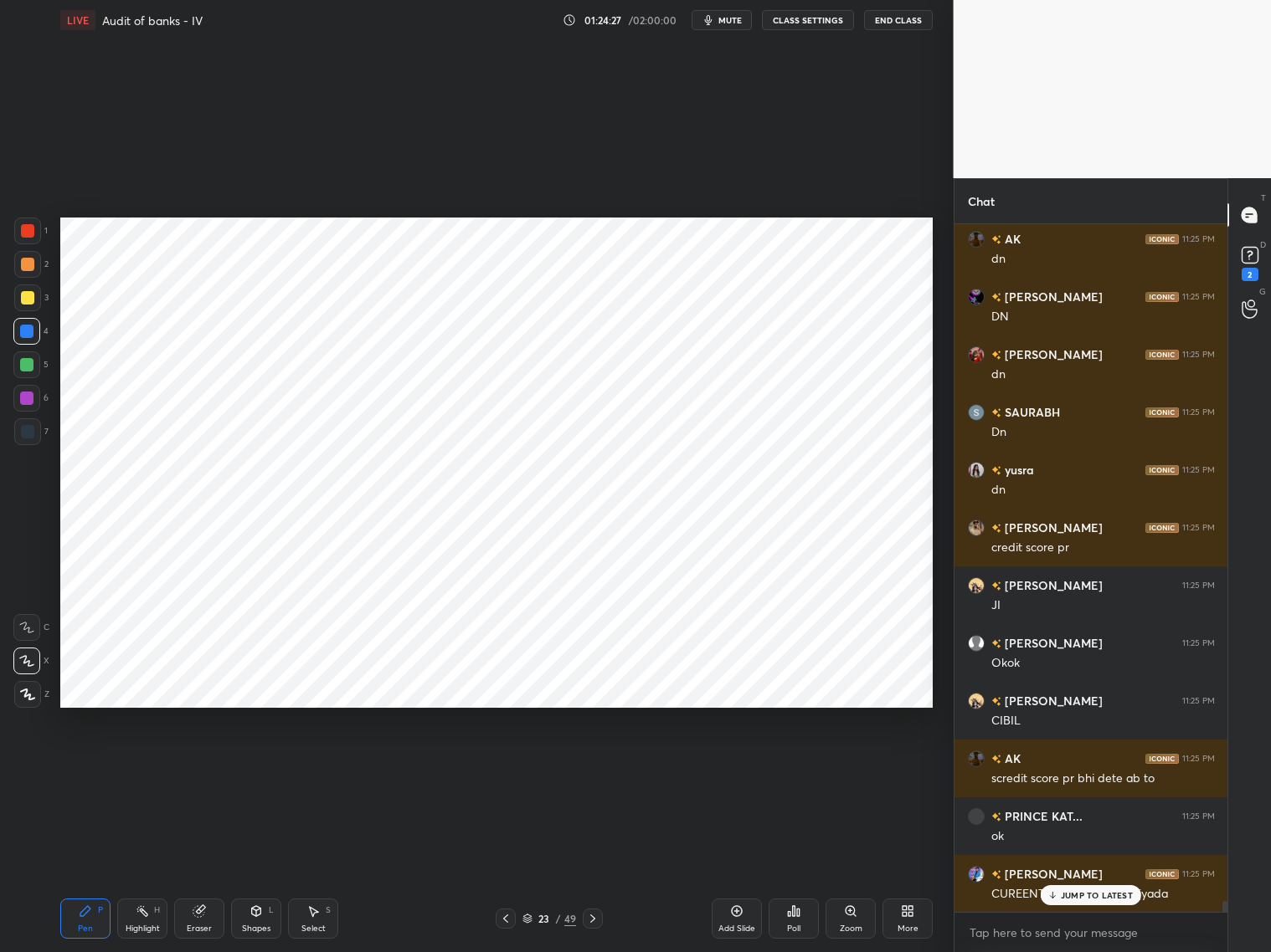
scroll to position [43052, 0]
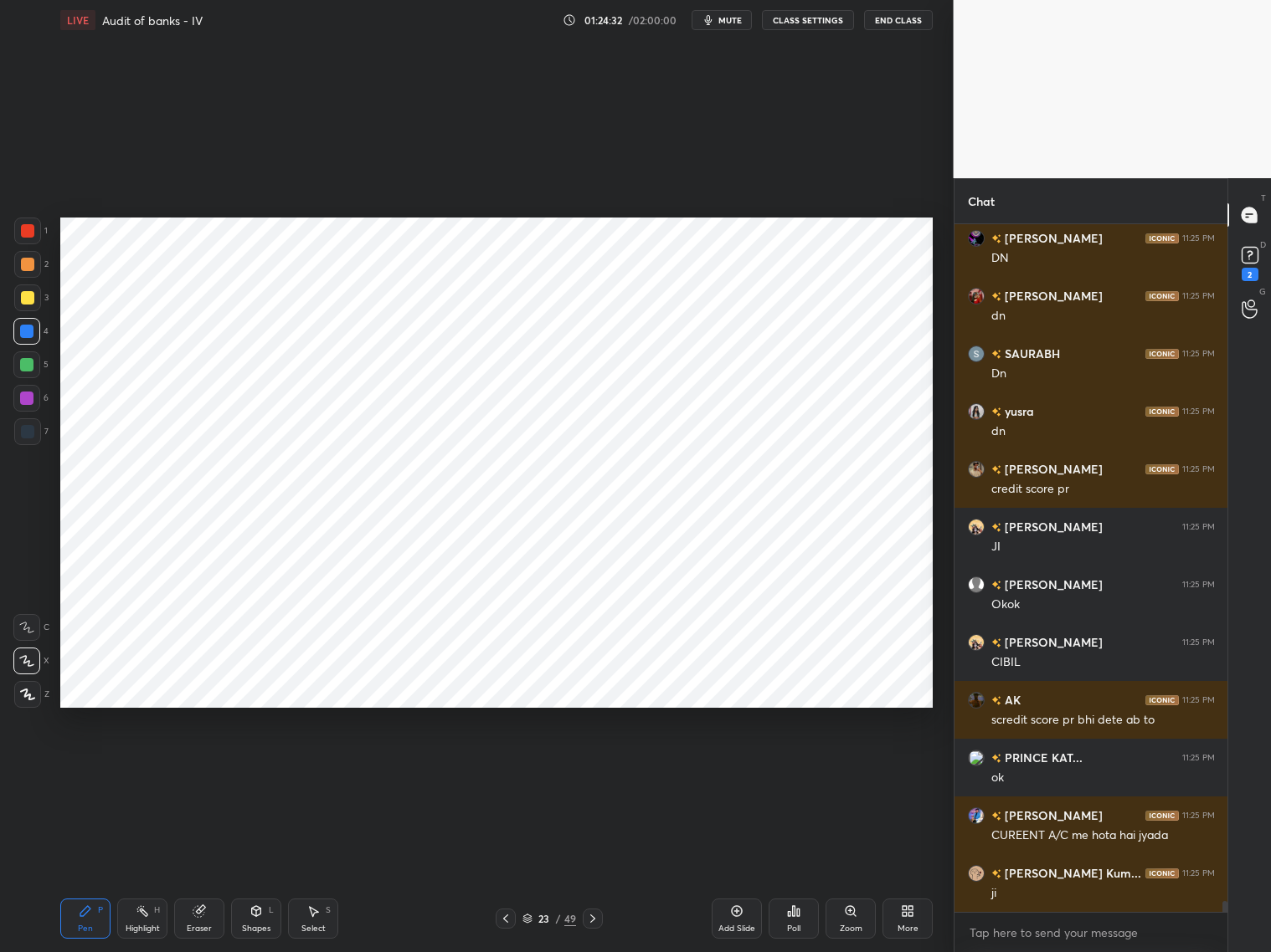
click at [742, 768] on icon at bounding box center [736, 911] width 13 height 13
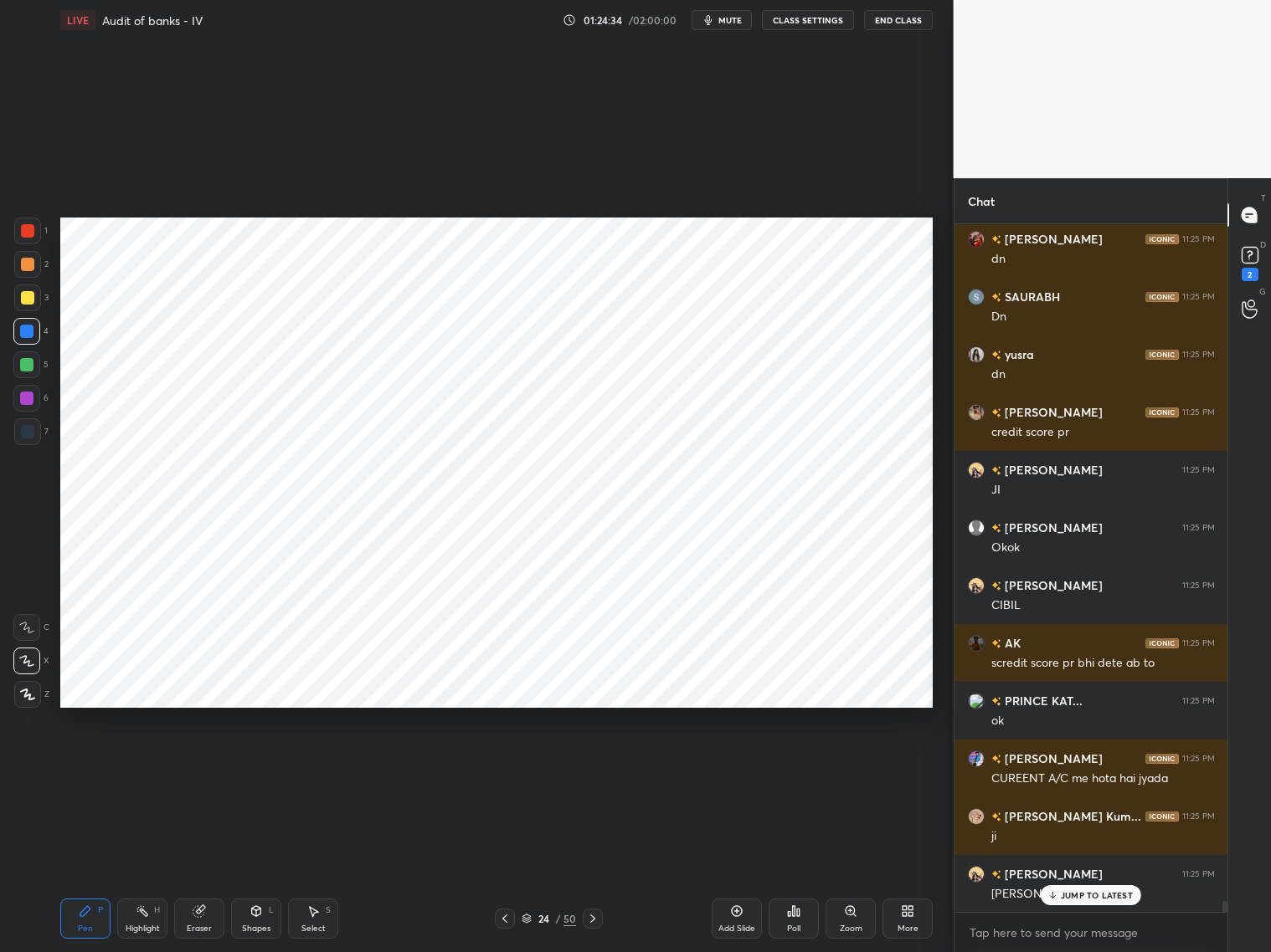
drag, startPoint x: 27, startPoint y: 363, endPoint x: 37, endPoint y: 341, distance: 24.2
click at [32, 363] on div at bounding box center [26, 364] width 13 height 13
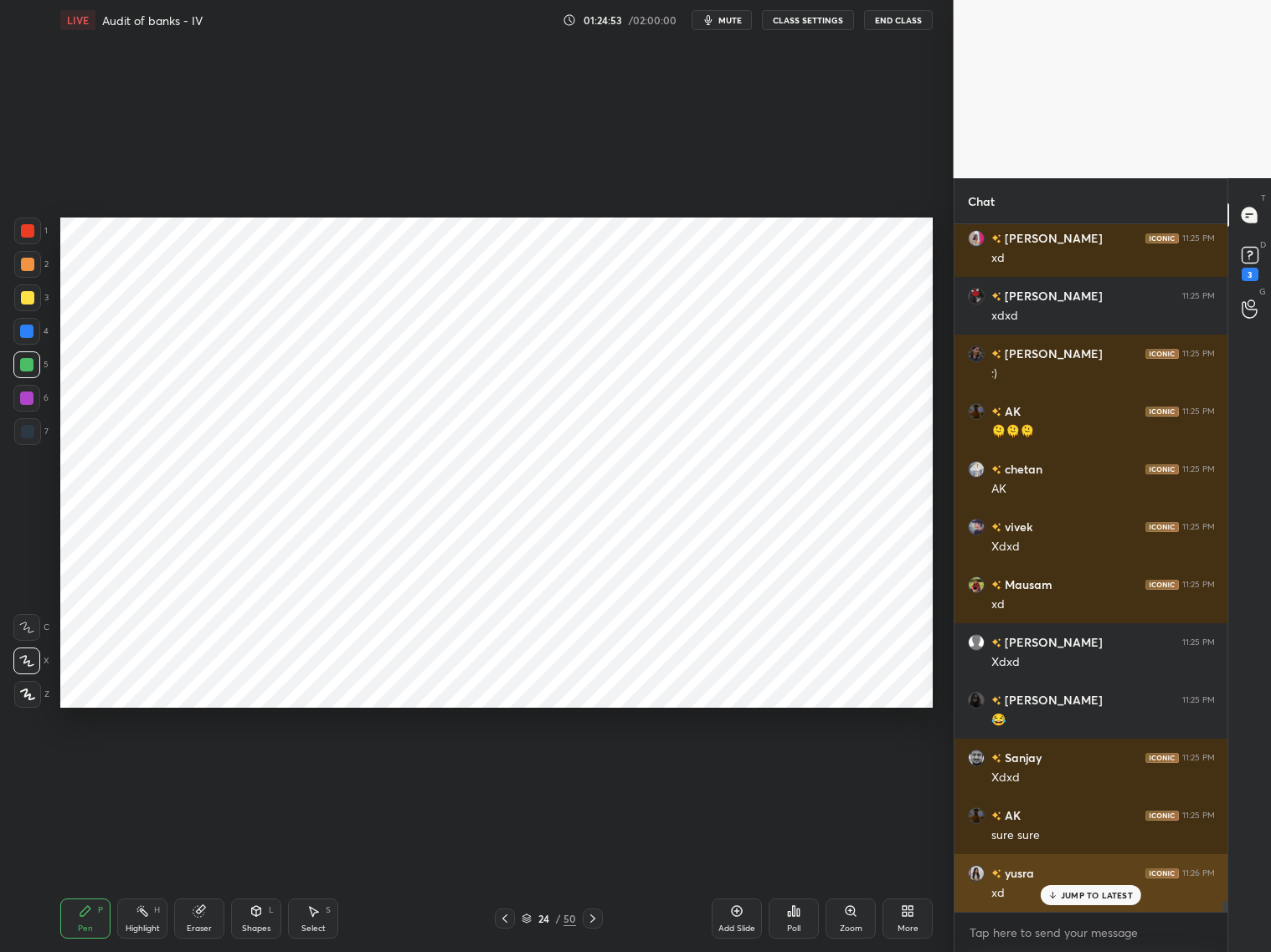
scroll to position [44163, 0]
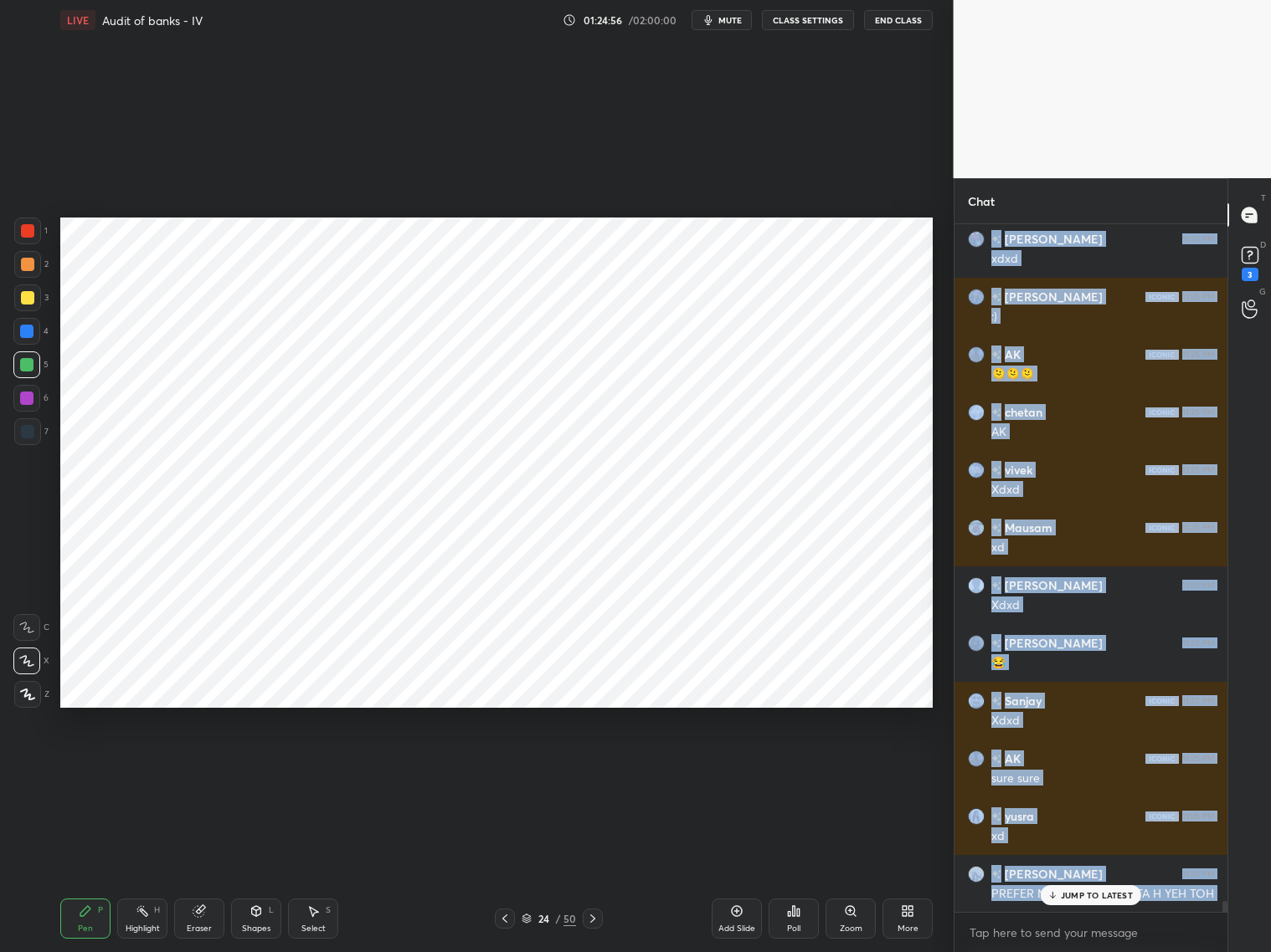
click at [1087, 768] on p "JUMP TO LATEST" at bounding box center [1097, 895] width 72 height 10
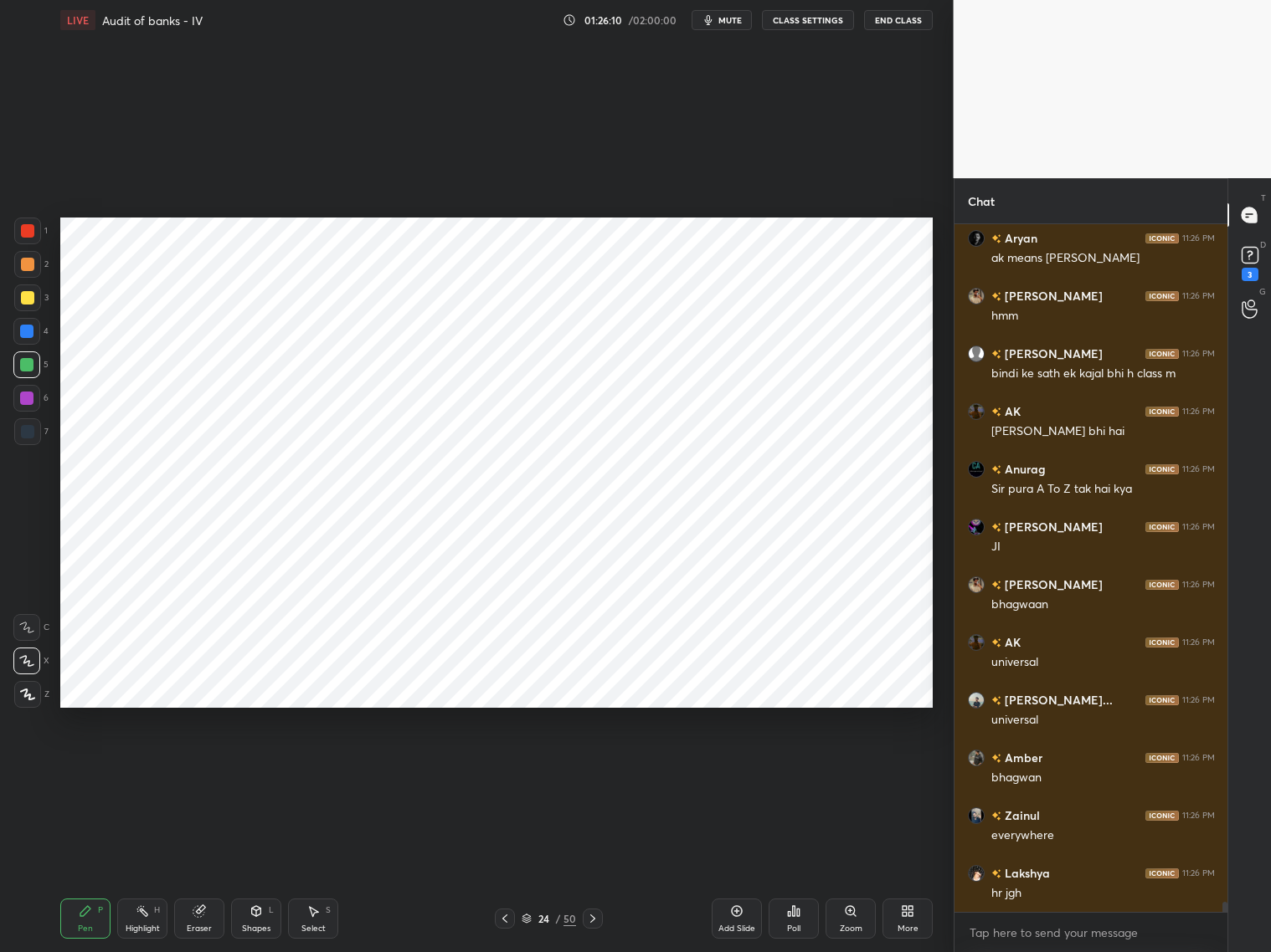
scroll to position [45250, 0]
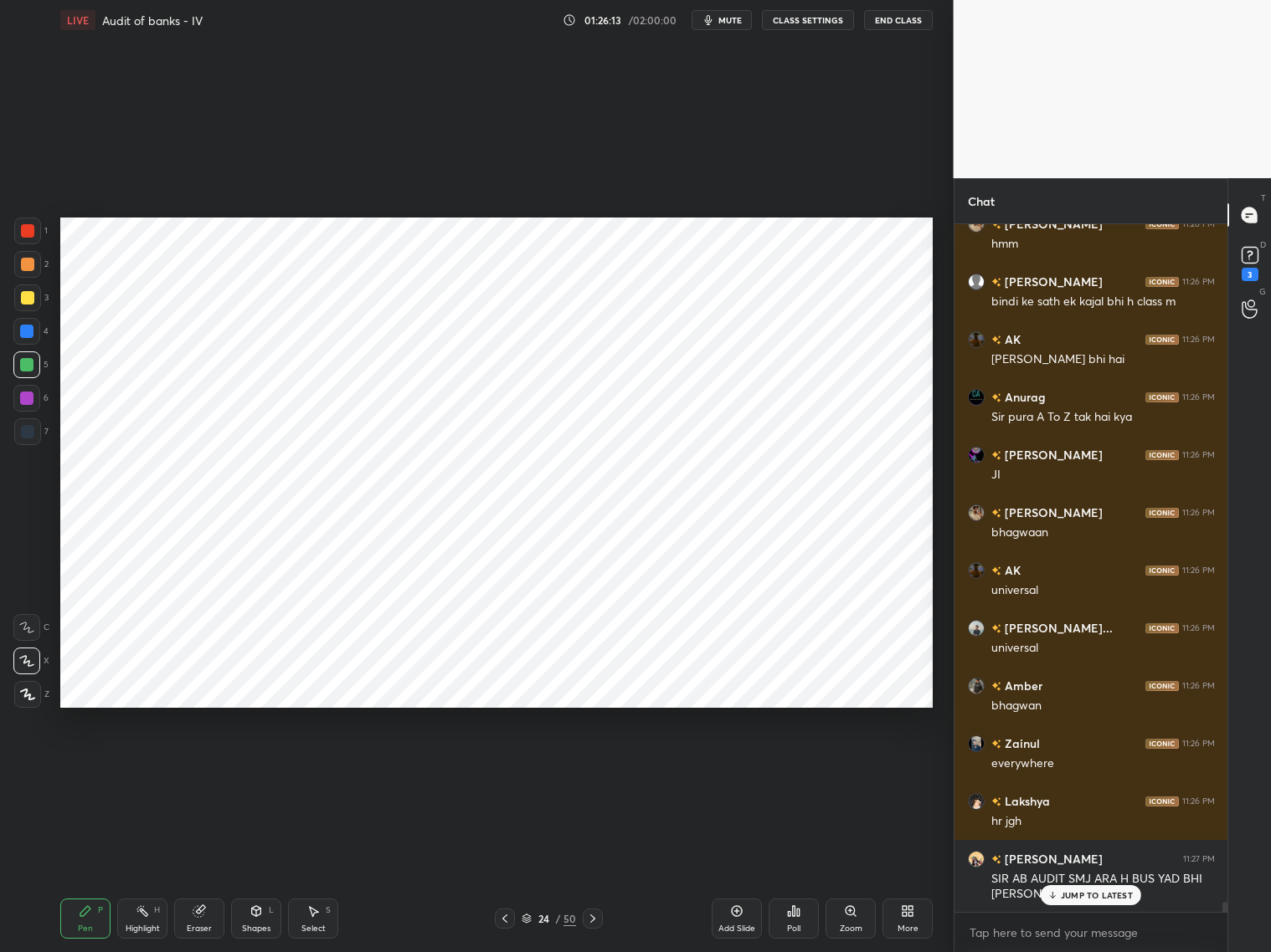
click at [1086, 768] on p "JUMP TO LATEST" at bounding box center [1097, 895] width 72 height 10
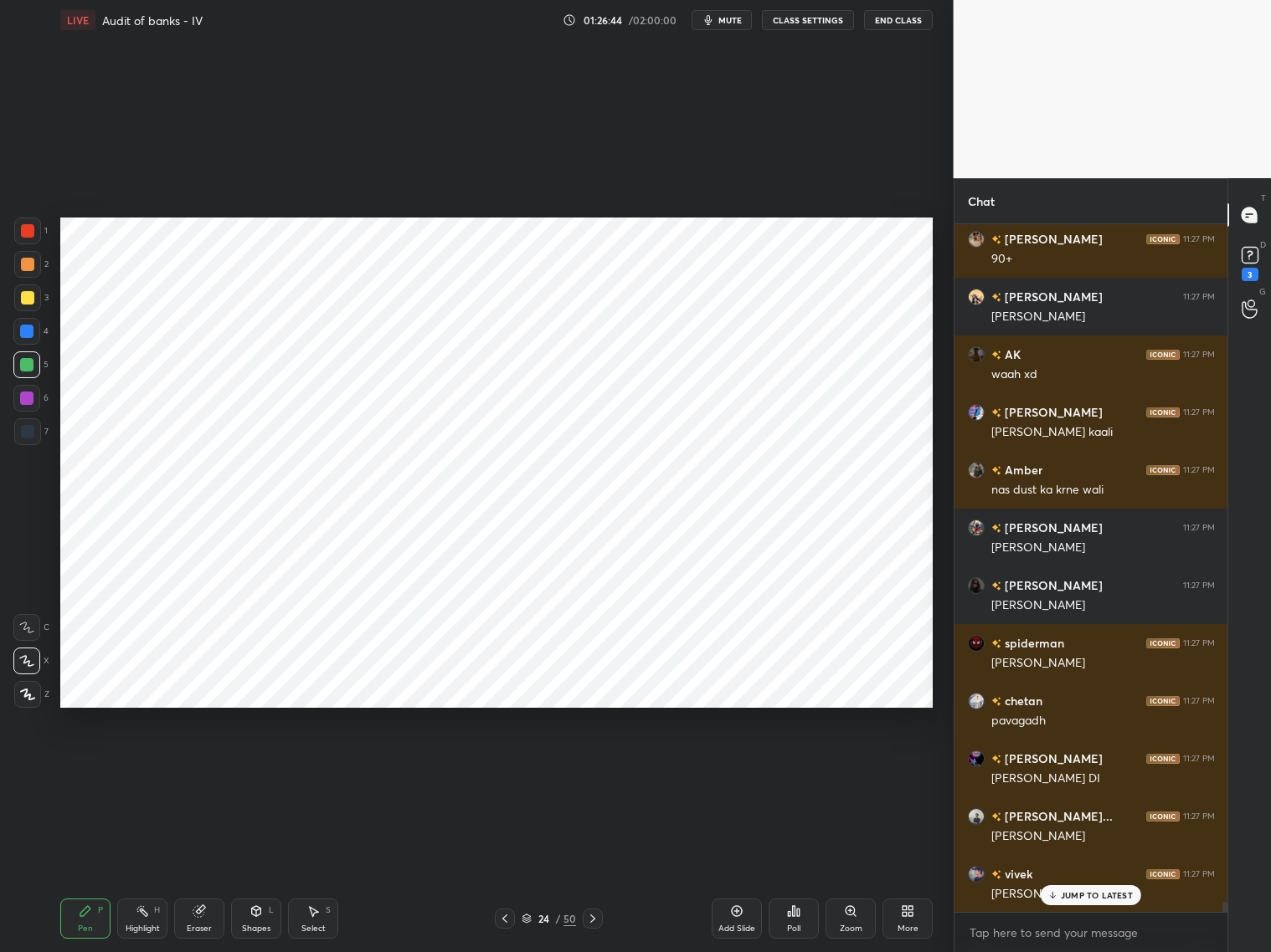
scroll to position [46116, 0]
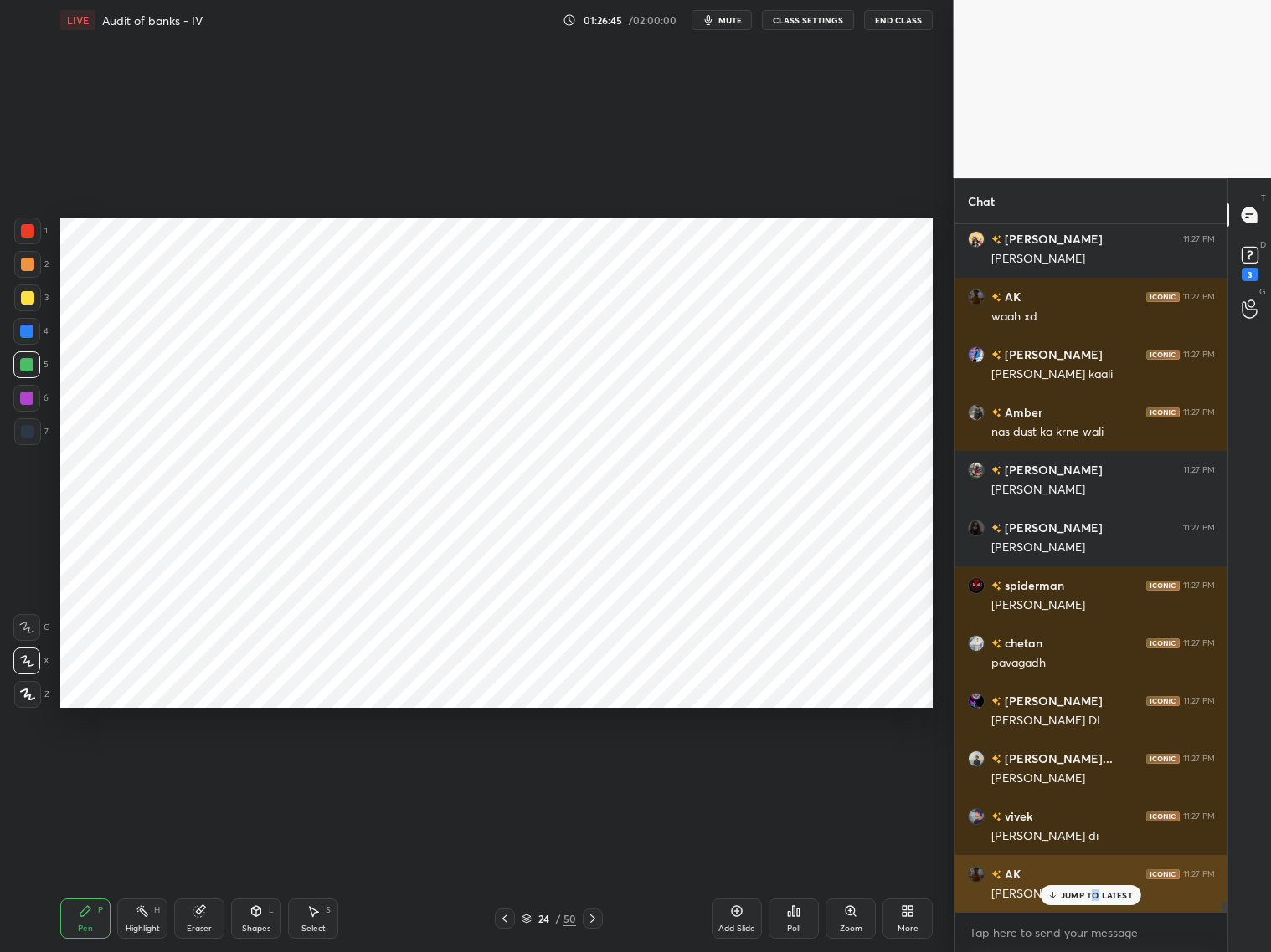
click at [1087, 768] on p "JUMP TO LATEST" at bounding box center [1097, 895] width 72 height 10
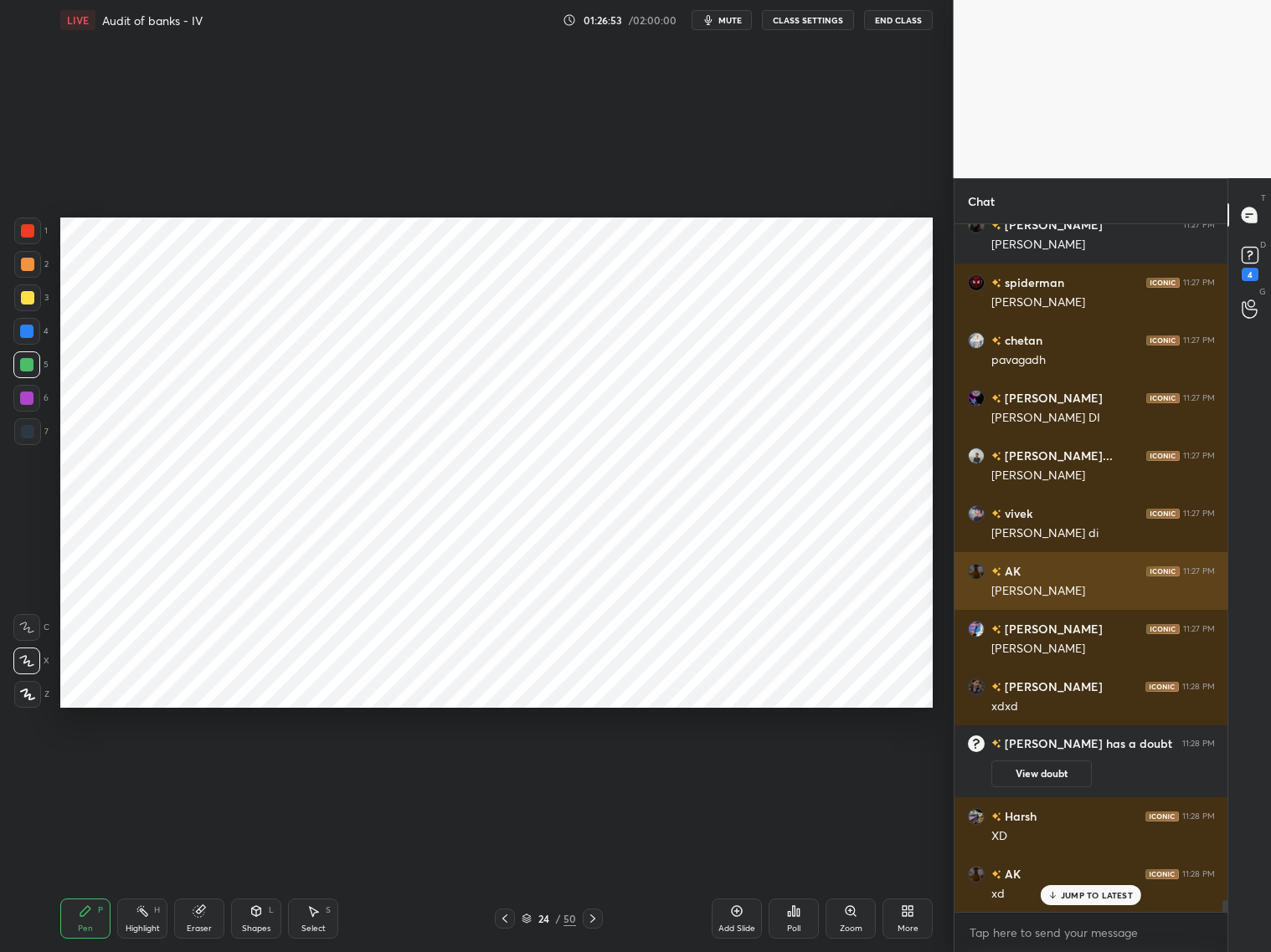
scroll to position [39112, 0]
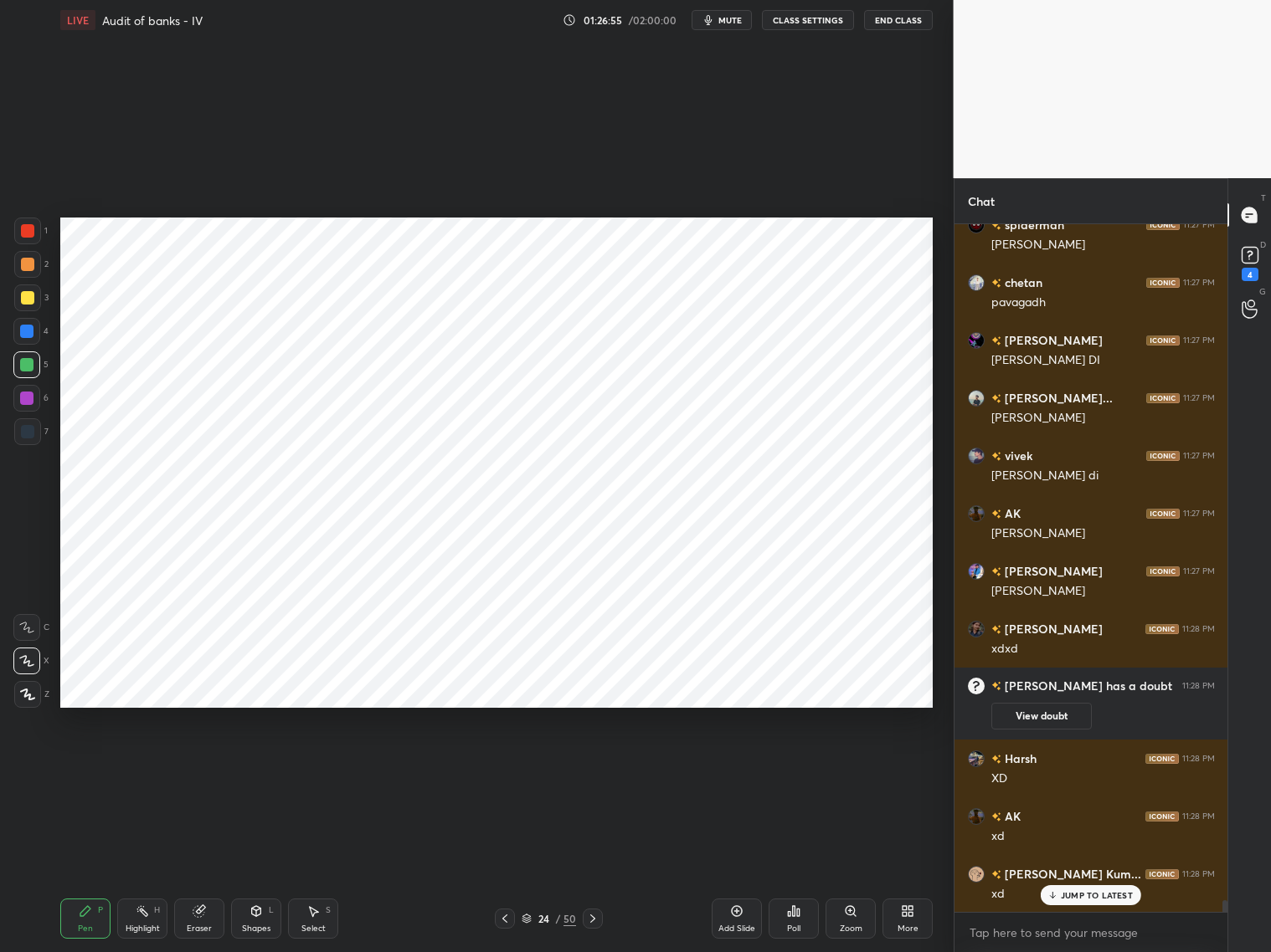
click at [29, 439] on div at bounding box center [27, 431] width 26 height 26
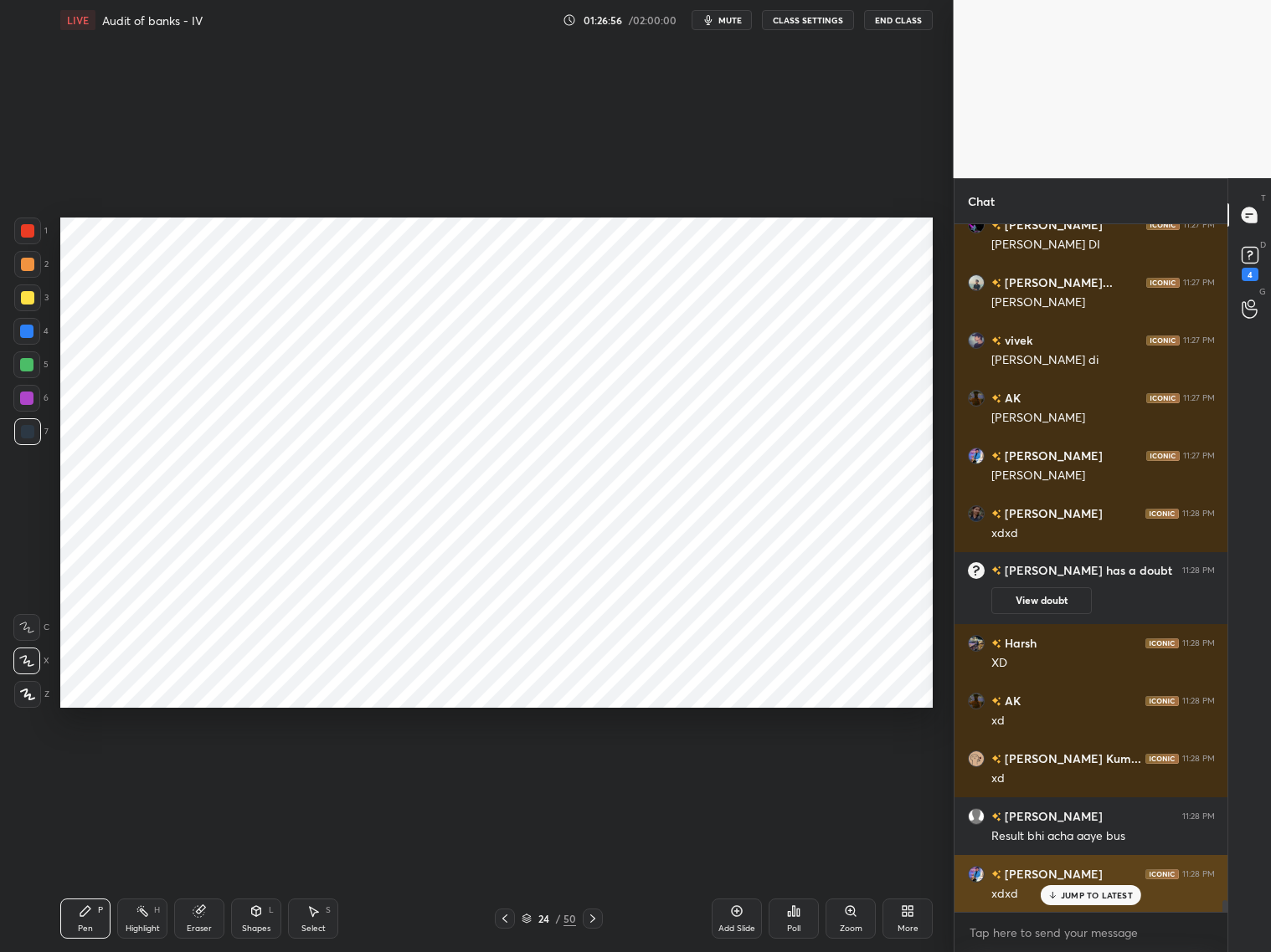
click at [1087, 768] on div "JUMP TO LATEST" at bounding box center [1091, 896] width 101 height 20
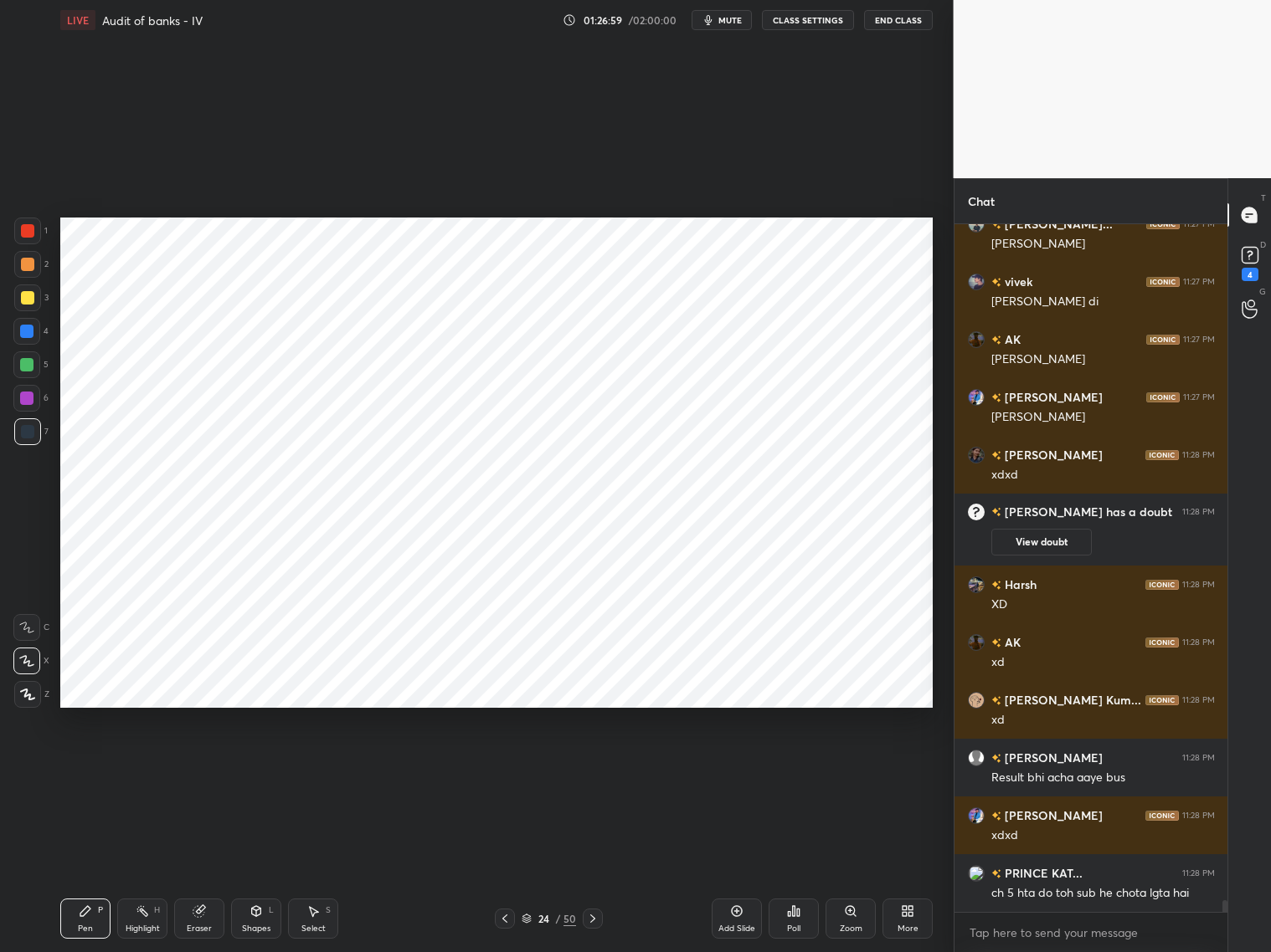
click at [505, 768] on icon at bounding box center [505, 918] width 5 height 8
drag, startPoint x: 590, startPoint y: 920, endPoint x: 604, endPoint y: 910, distance: 17.2
click at [590, 768] on icon at bounding box center [592, 918] width 13 height 13
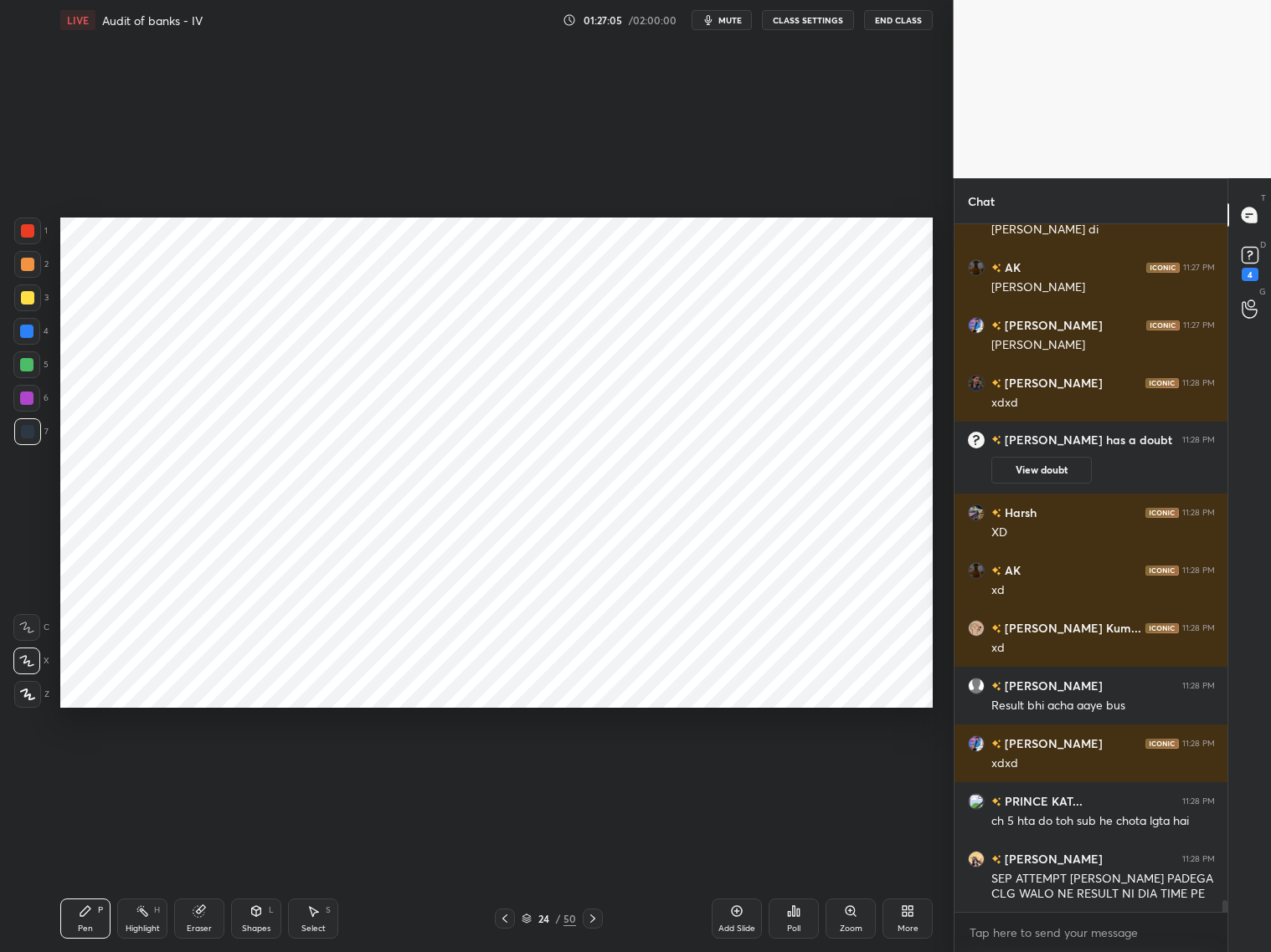
scroll to position [39416, 0]
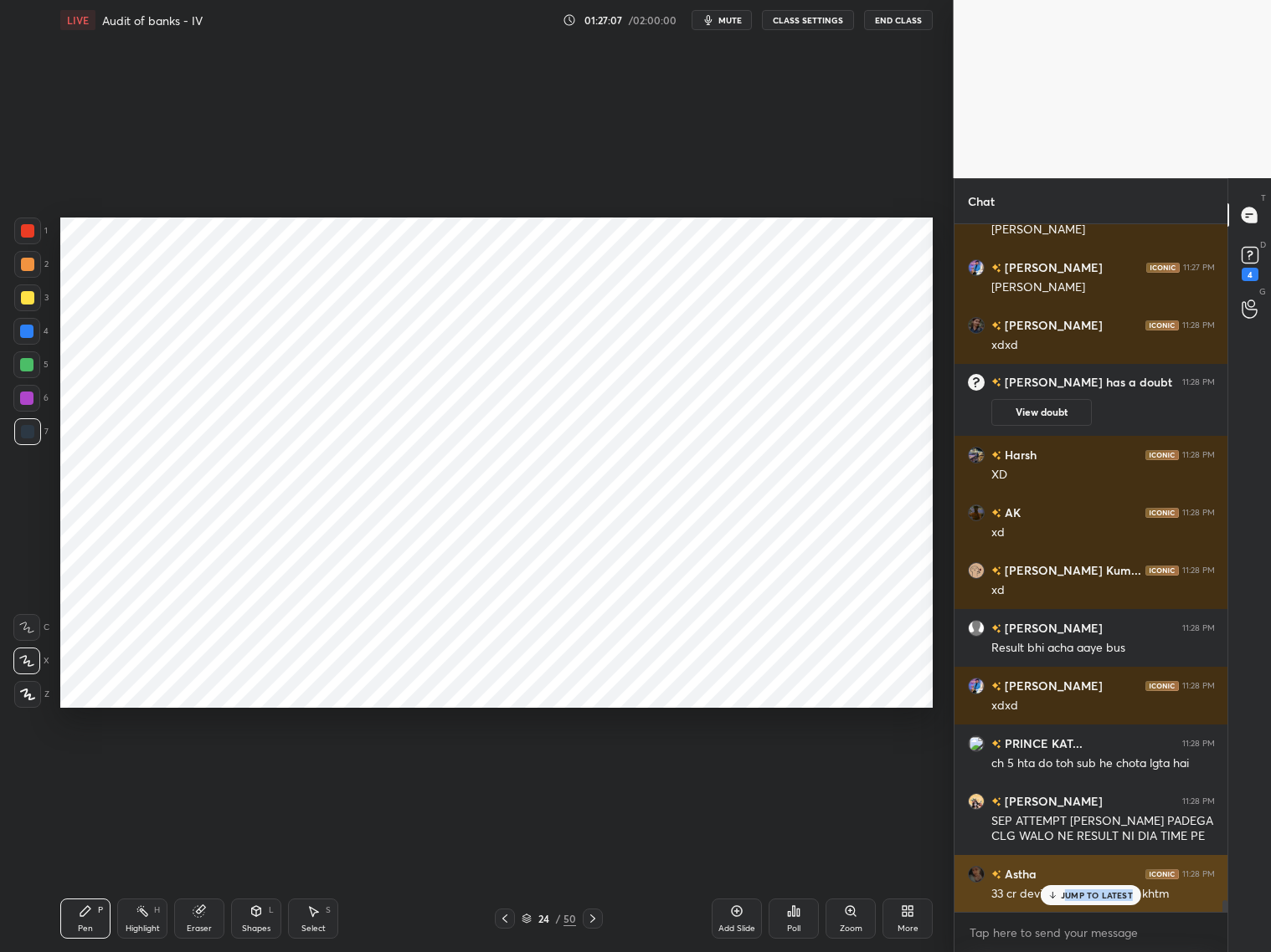
drag, startPoint x: 1064, startPoint y: 900, endPoint x: 1072, endPoint y: 896, distance: 8.9
click at [1065, 768] on div "JUMP TO LATEST" at bounding box center [1091, 896] width 101 height 20
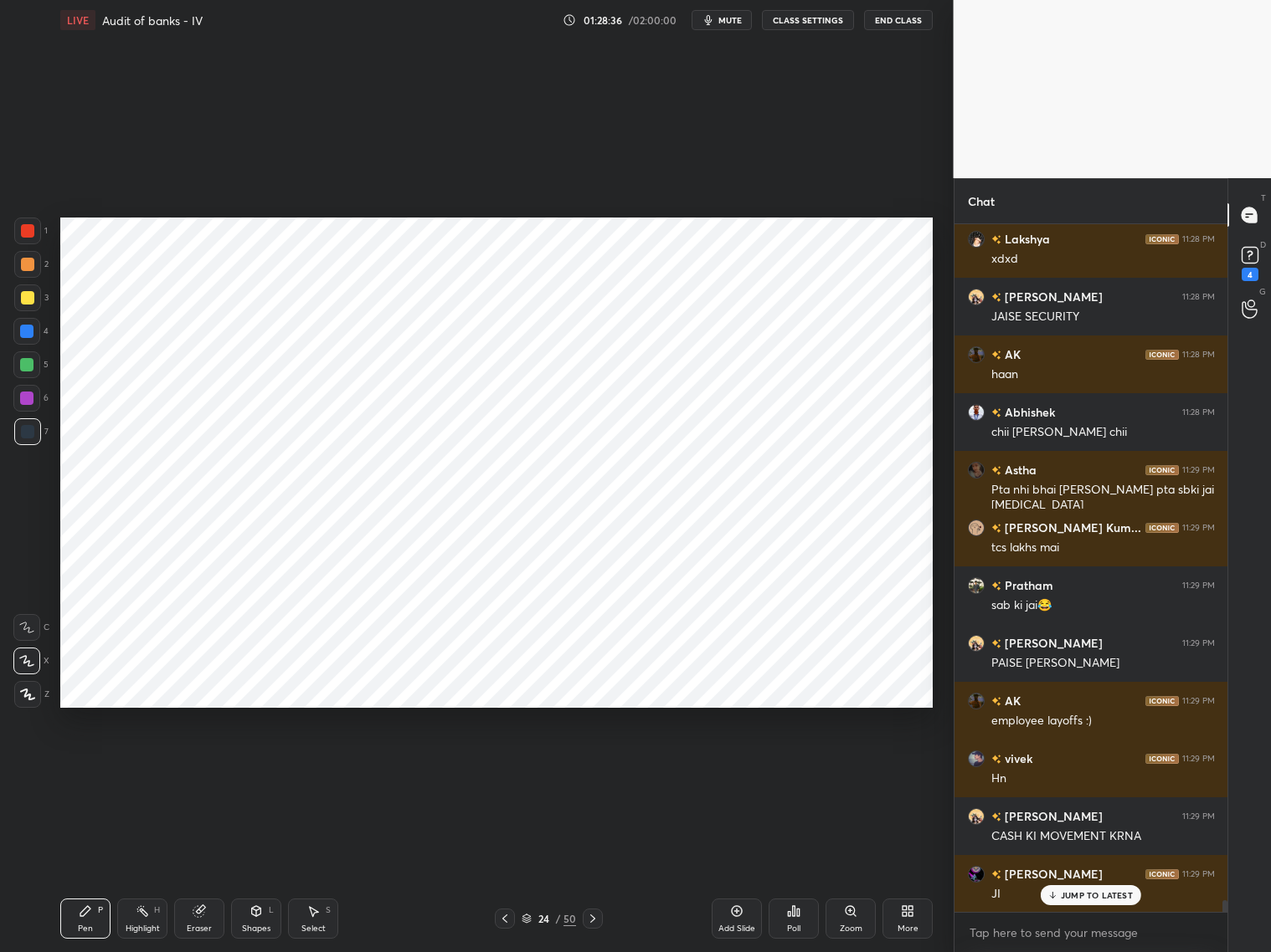
scroll to position [40513, 0]
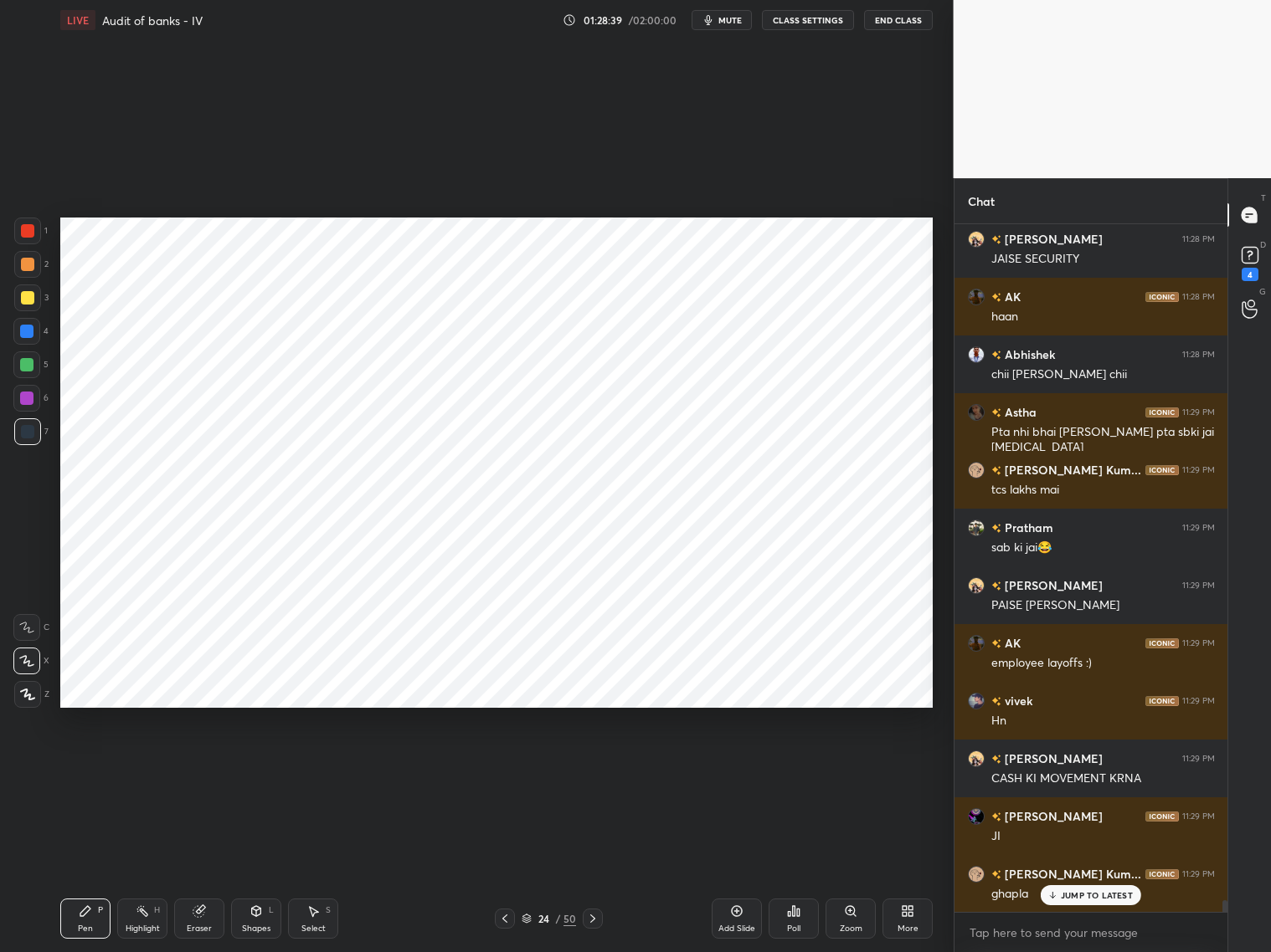
click at [34, 330] on div at bounding box center [26, 331] width 26 height 26
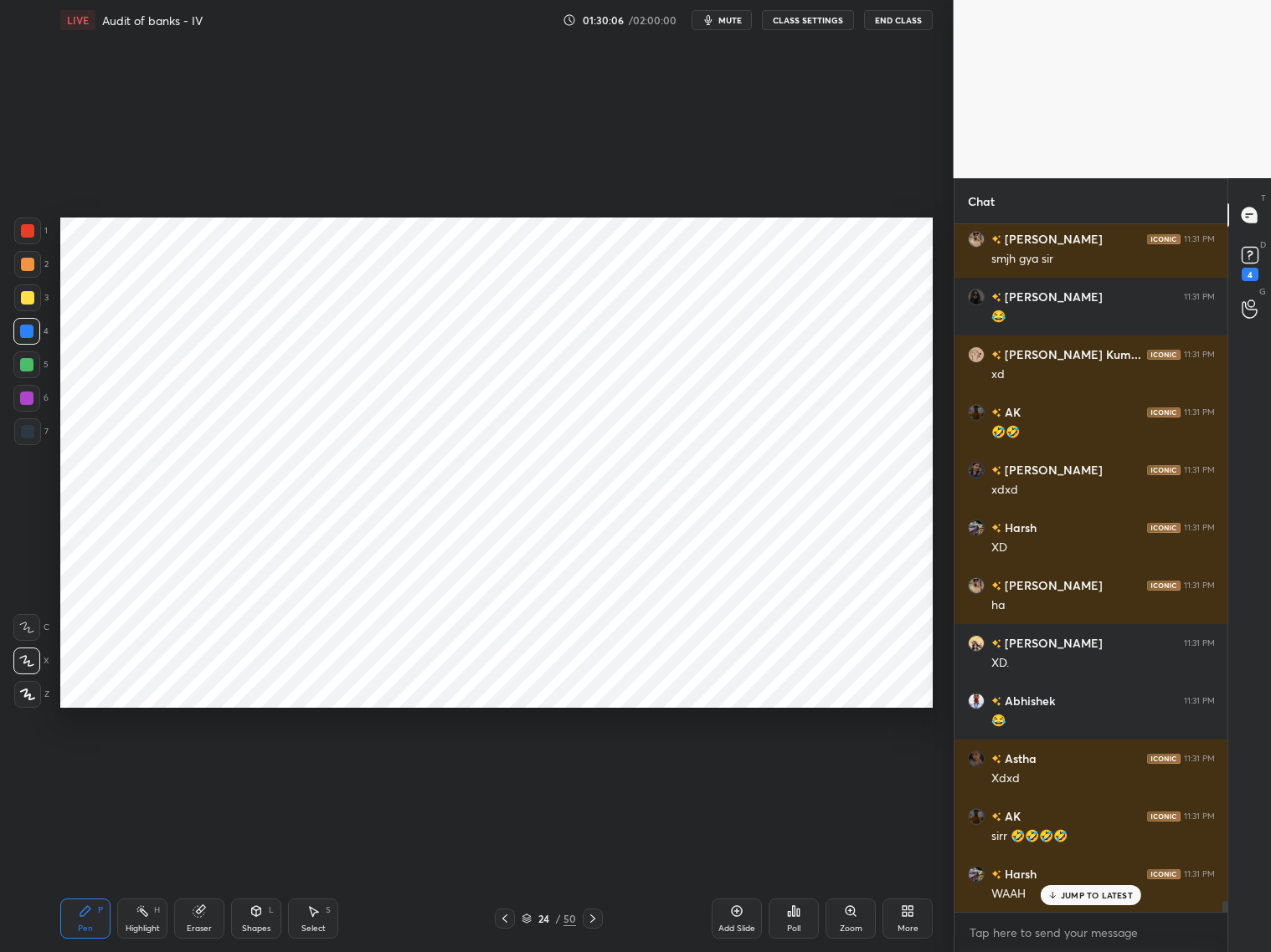
scroll to position [42104, 0]
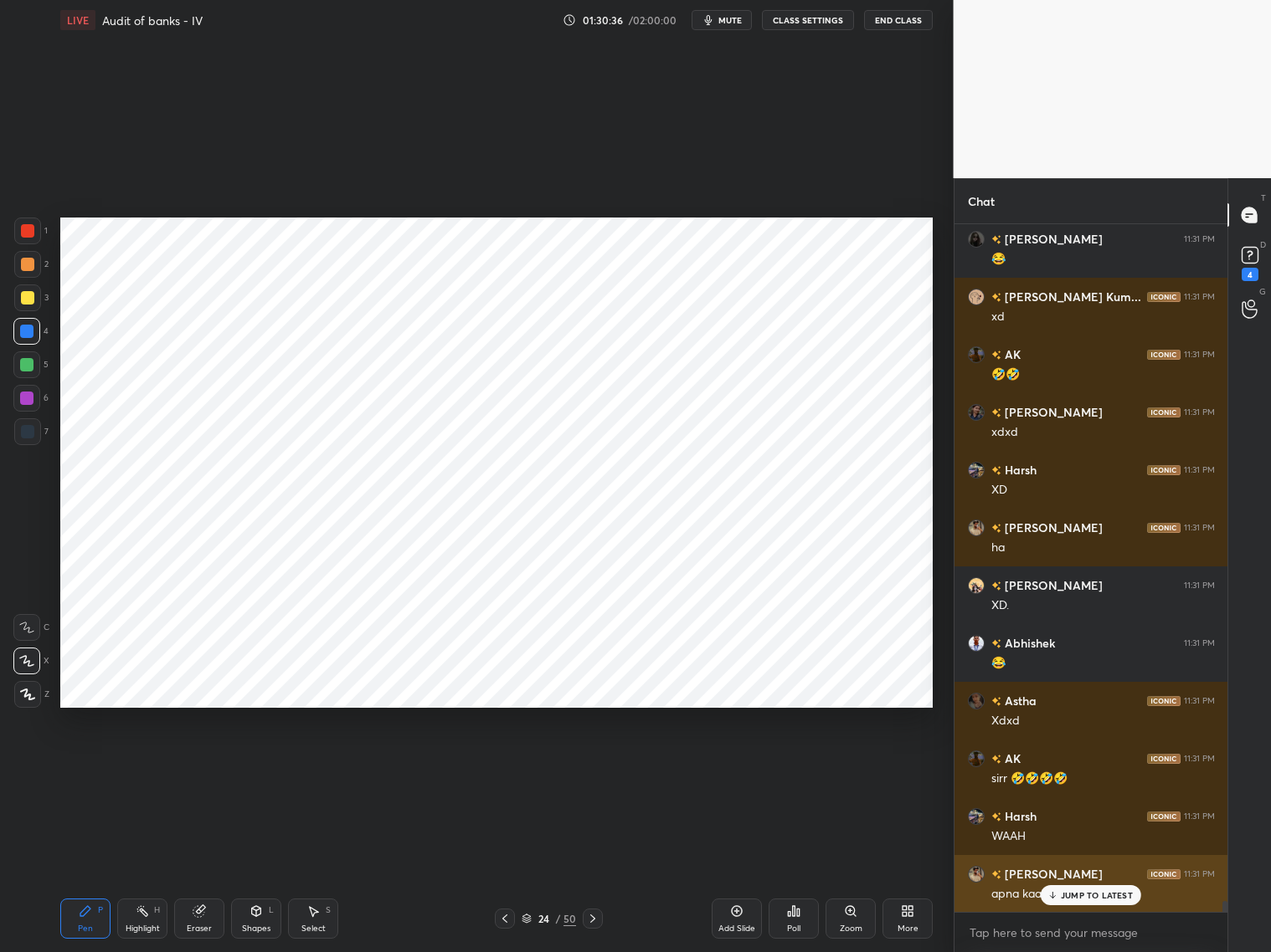
click at [1079, 768] on p "JUMP TO LATEST" at bounding box center [1097, 895] width 72 height 10
click at [26, 430] on div at bounding box center [27, 431] width 13 height 13
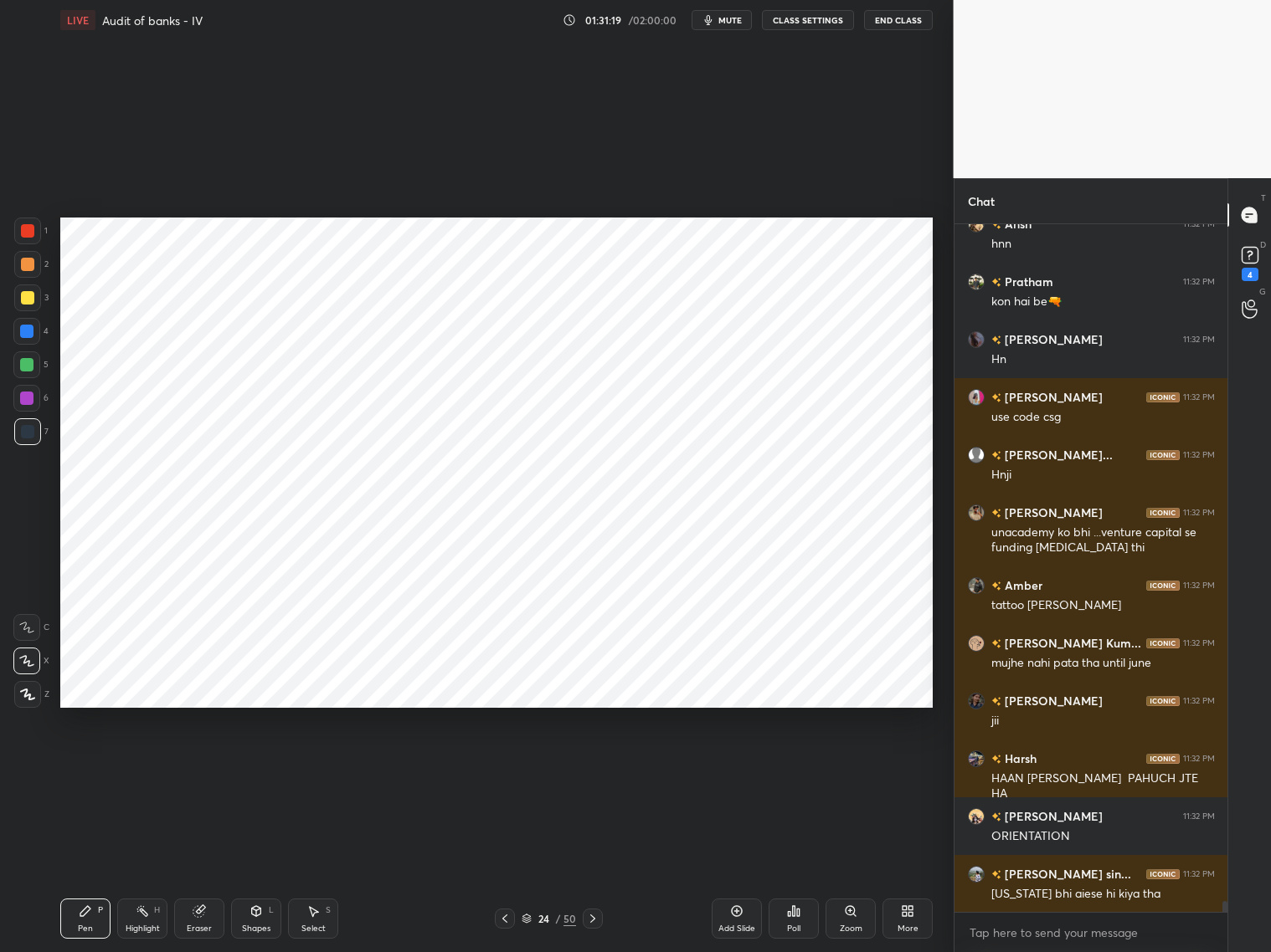
scroll to position [43044, 0]
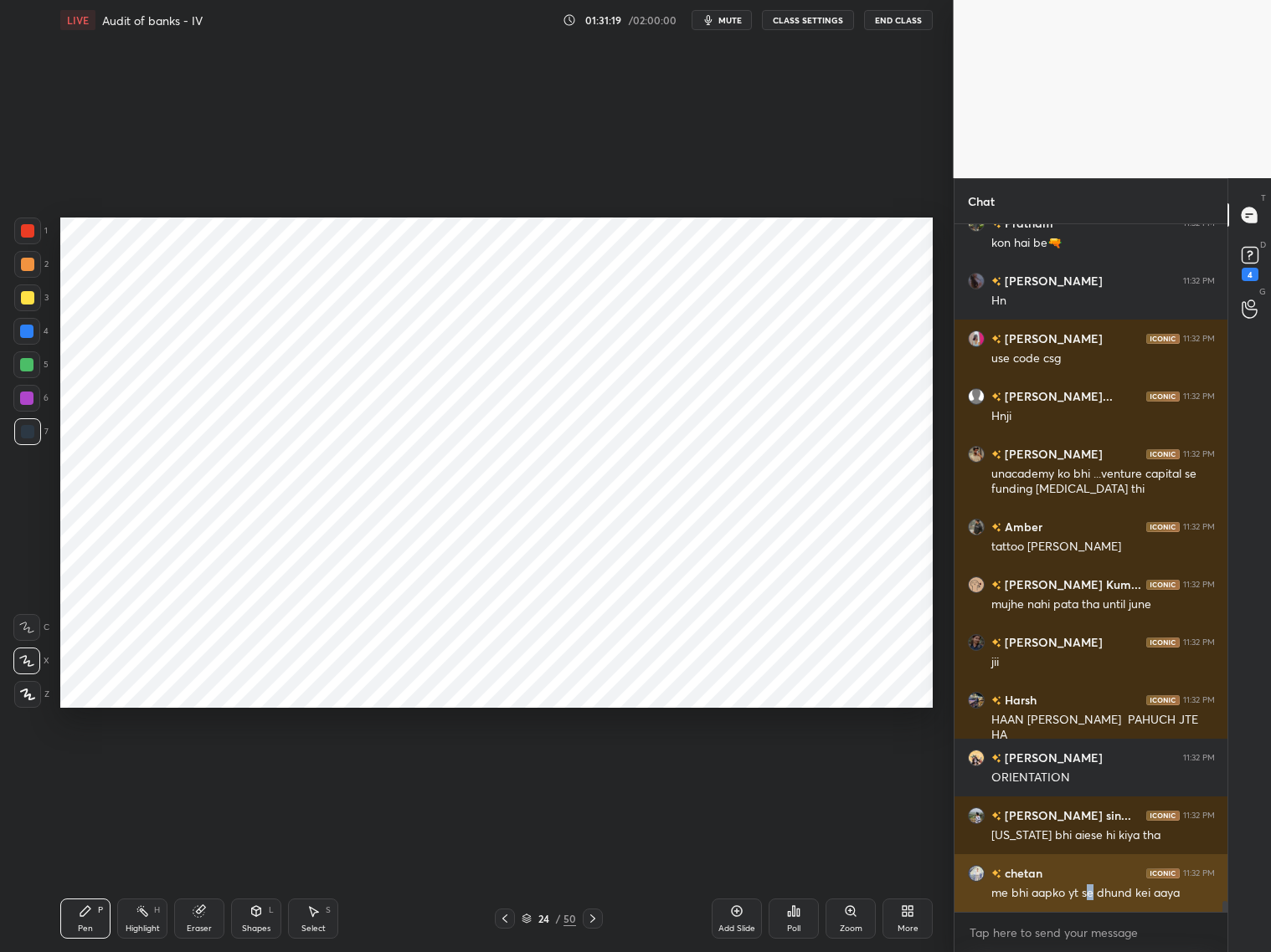
click at [1087, 768] on div "me bhi aapko yt se dhund kei aaya" at bounding box center [1102, 894] width 223 height 17
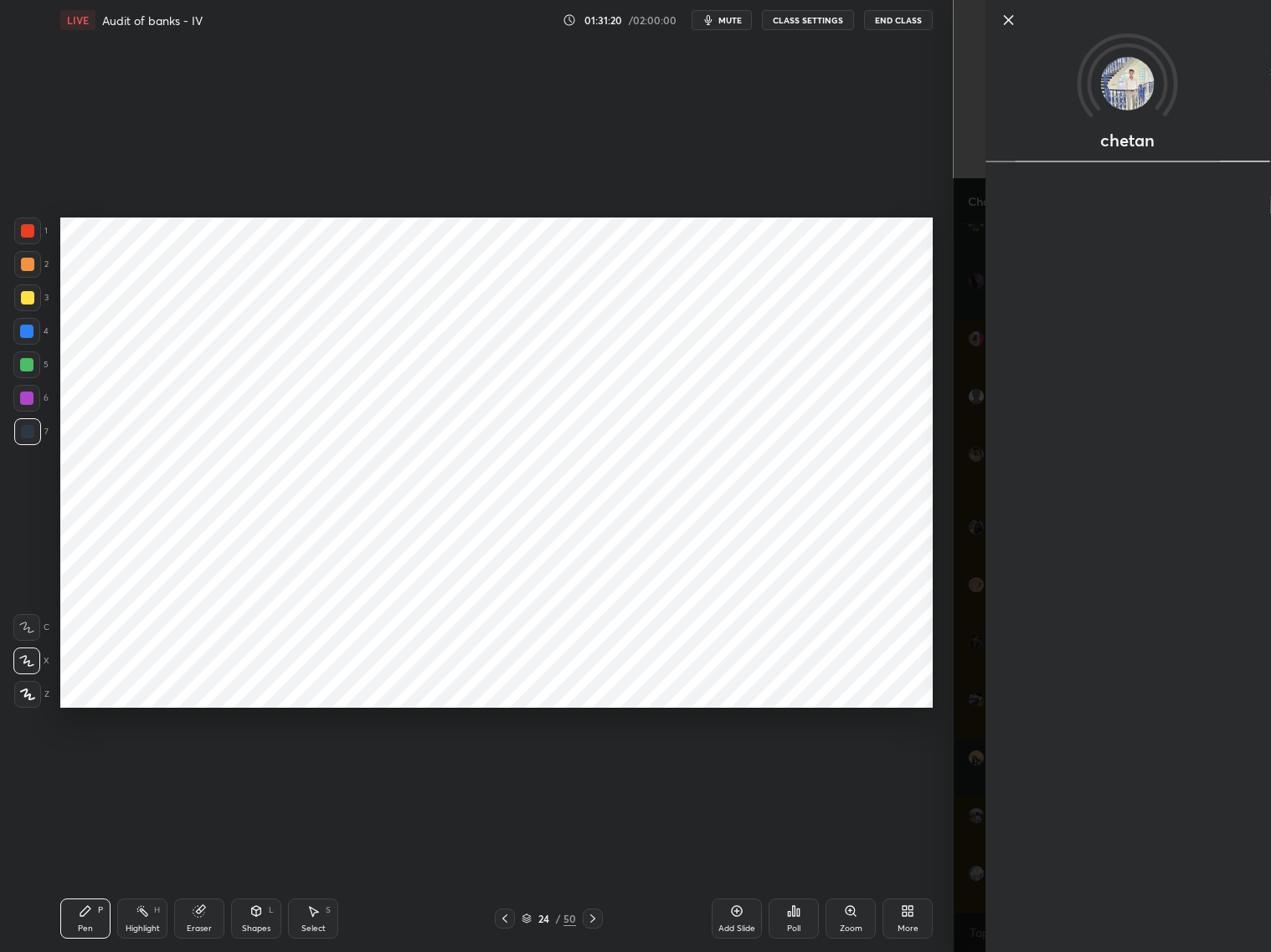
click at [969, 768] on div "chetan" at bounding box center [1112, 476] width 318 height 952
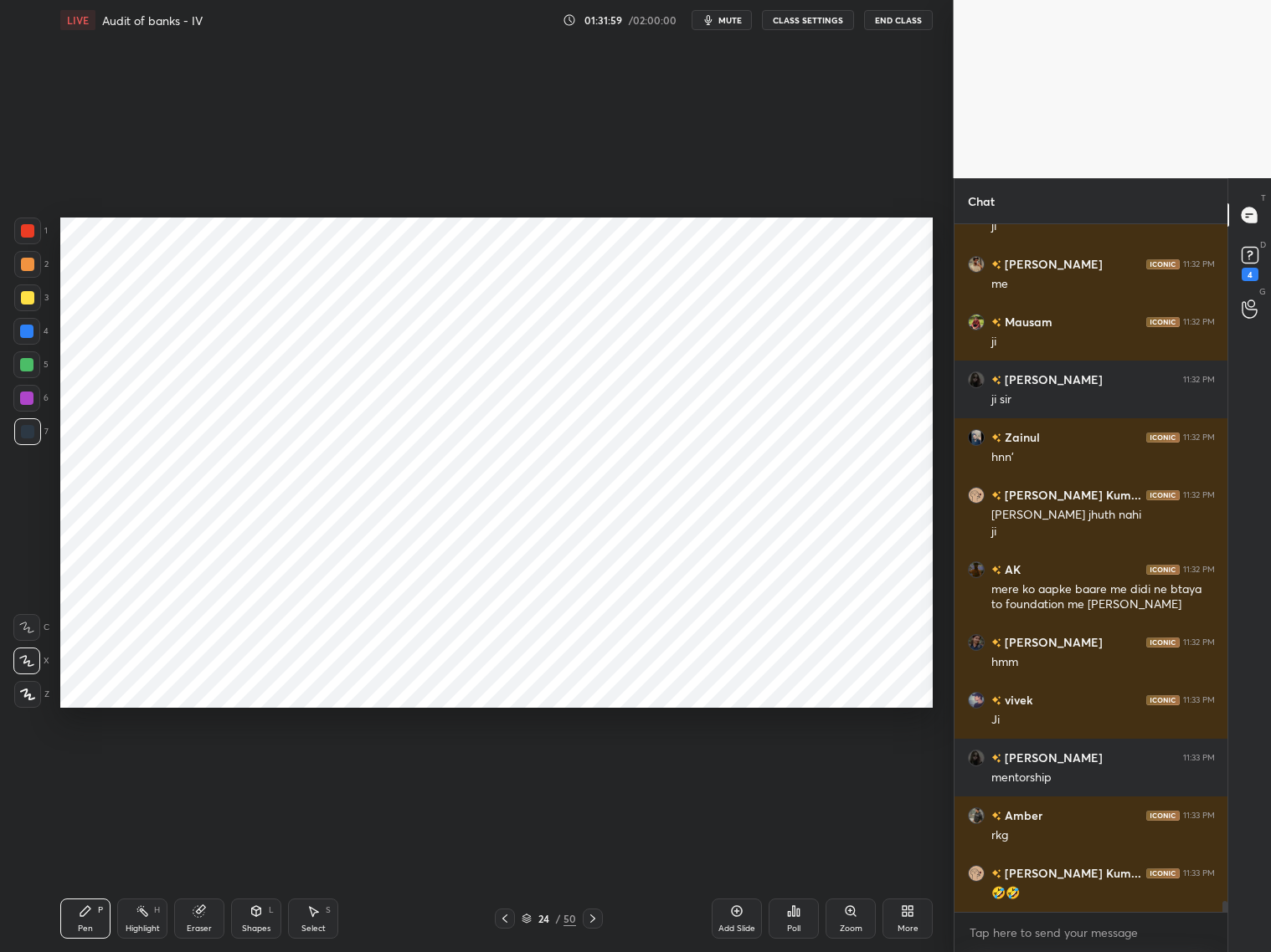
scroll to position [43971, 0]
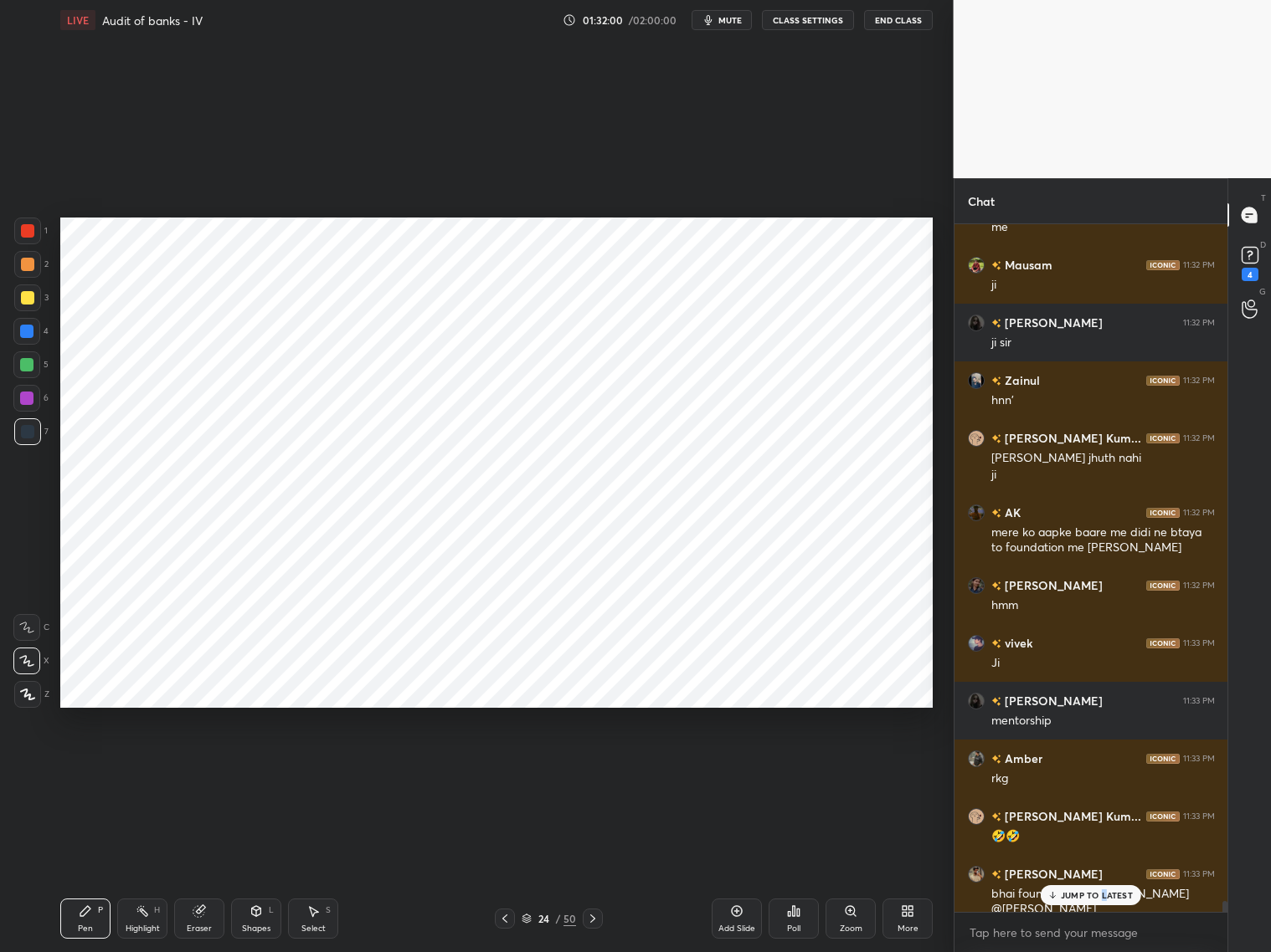
click at [1087, 768] on p "JUMP TO LATEST" at bounding box center [1097, 895] width 72 height 10
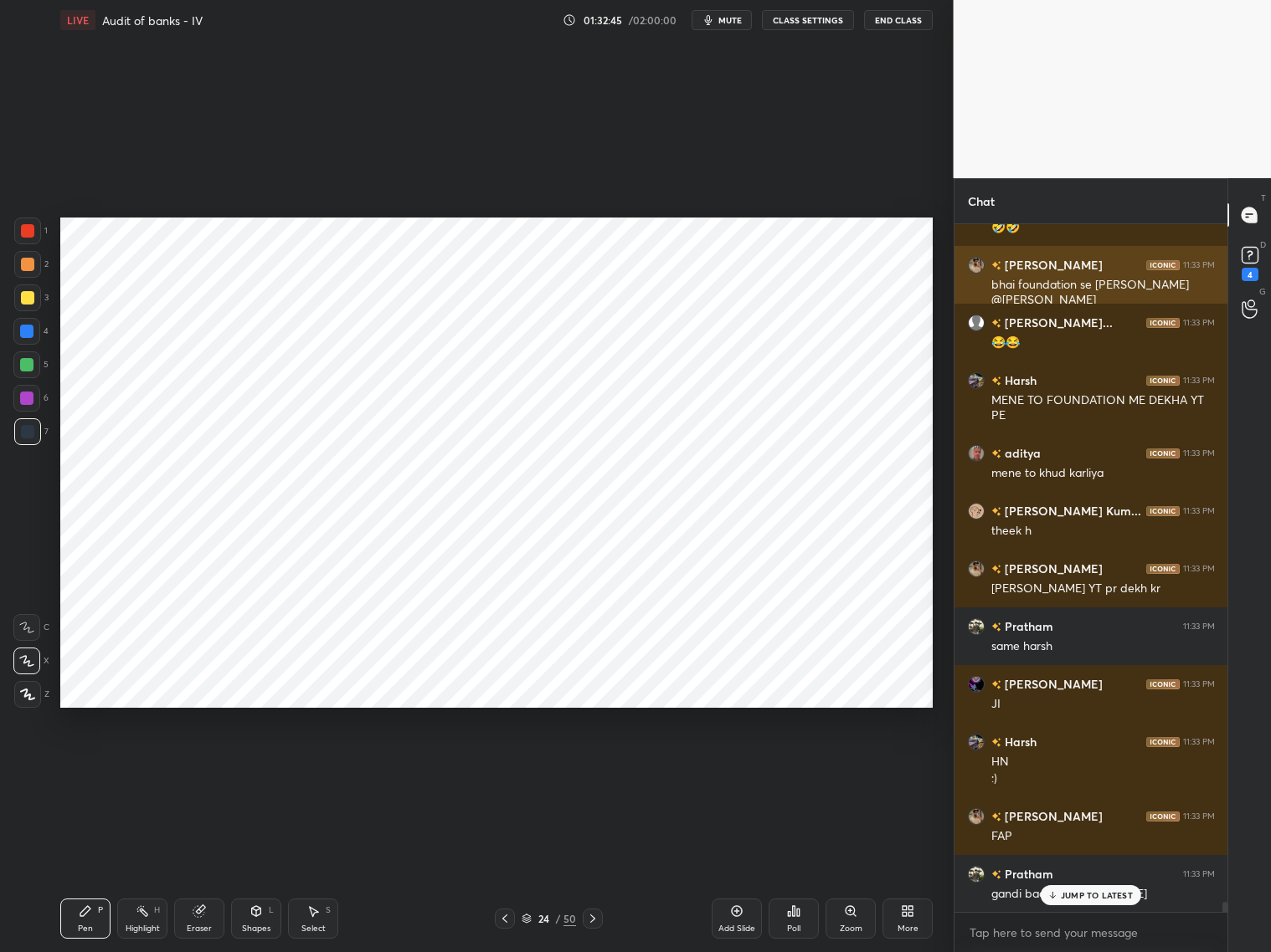
scroll to position [44638, 0]
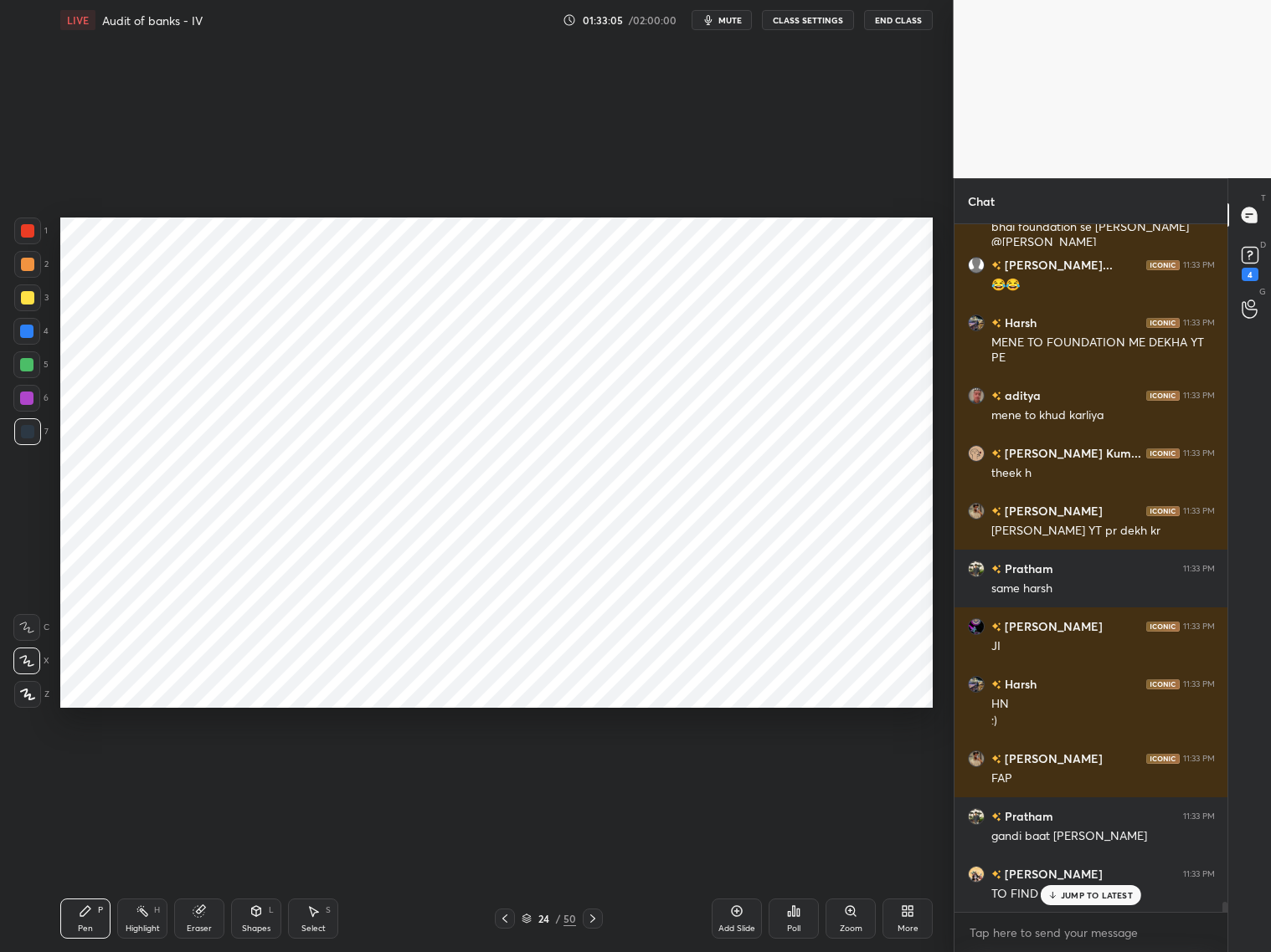
drag, startPoint x: 200, startPoint y: 918, endPoint x: 210, endPoint y: 859, distance: 59.8
click at [199, 768] on div "Eraser" at bounding box center [199, 919] width 50 height 41
click at [84, 768] on div "Pen P" at bounding box center [85, 919] width 50 height 41
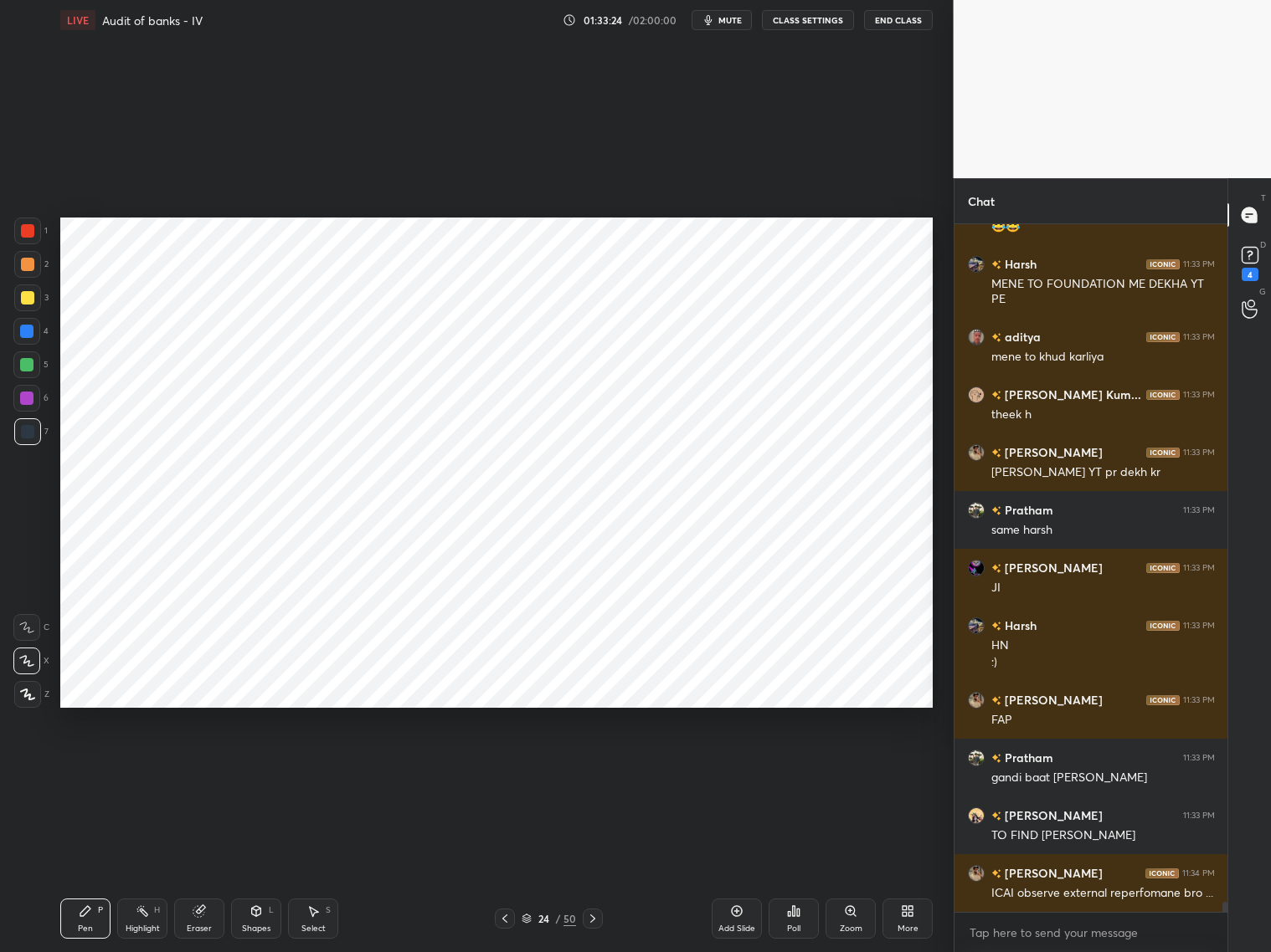
click at [736, 768] on icon at bounding box center [736, 911] width 13 height 13
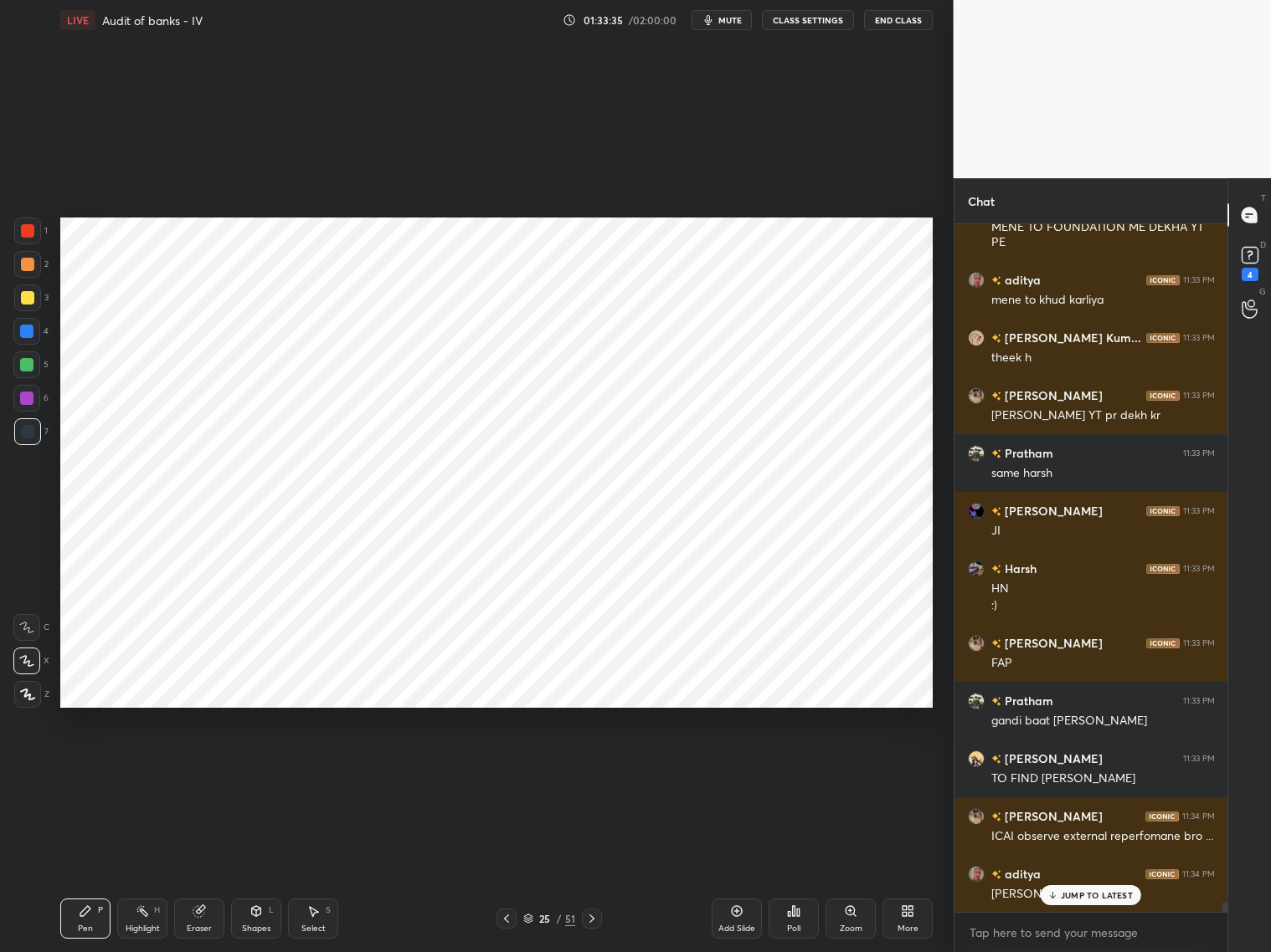
click at [508, 768] on div at bounding box center [506, 918] width 20 height 20
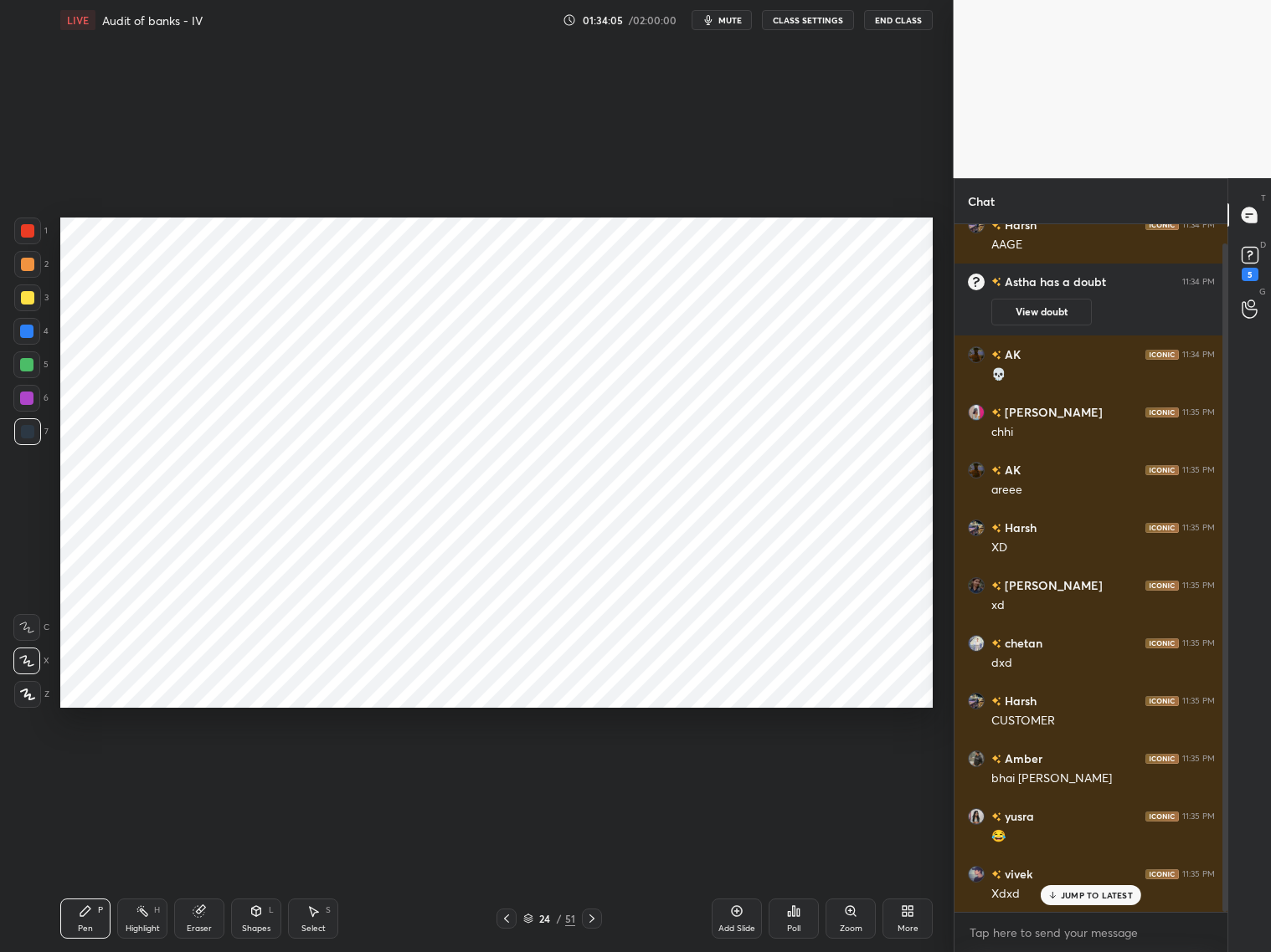
scroll to position [76, 0]
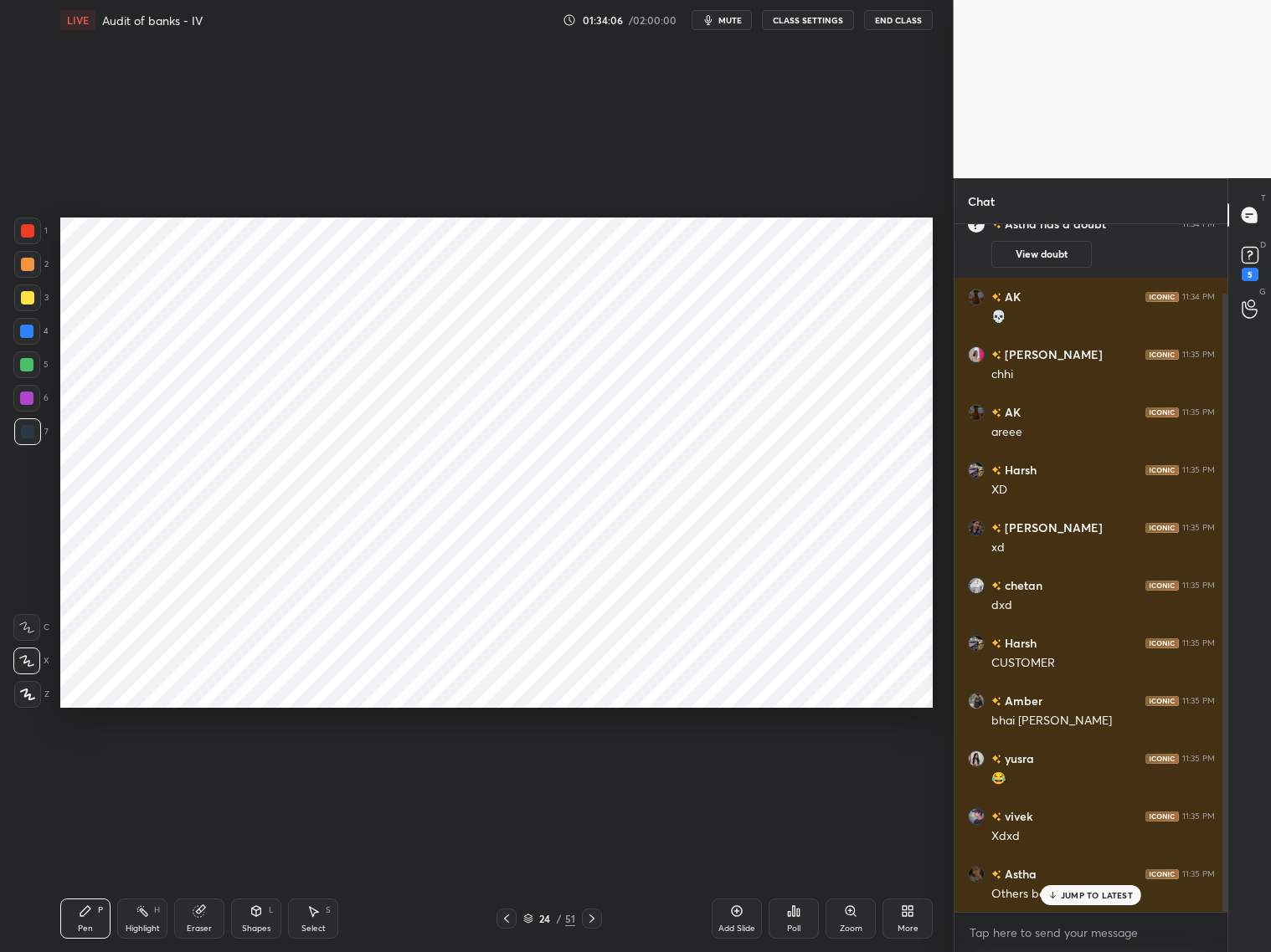
click at [594, 768] on icon at bounding box center [591, 918] width 13 height 13
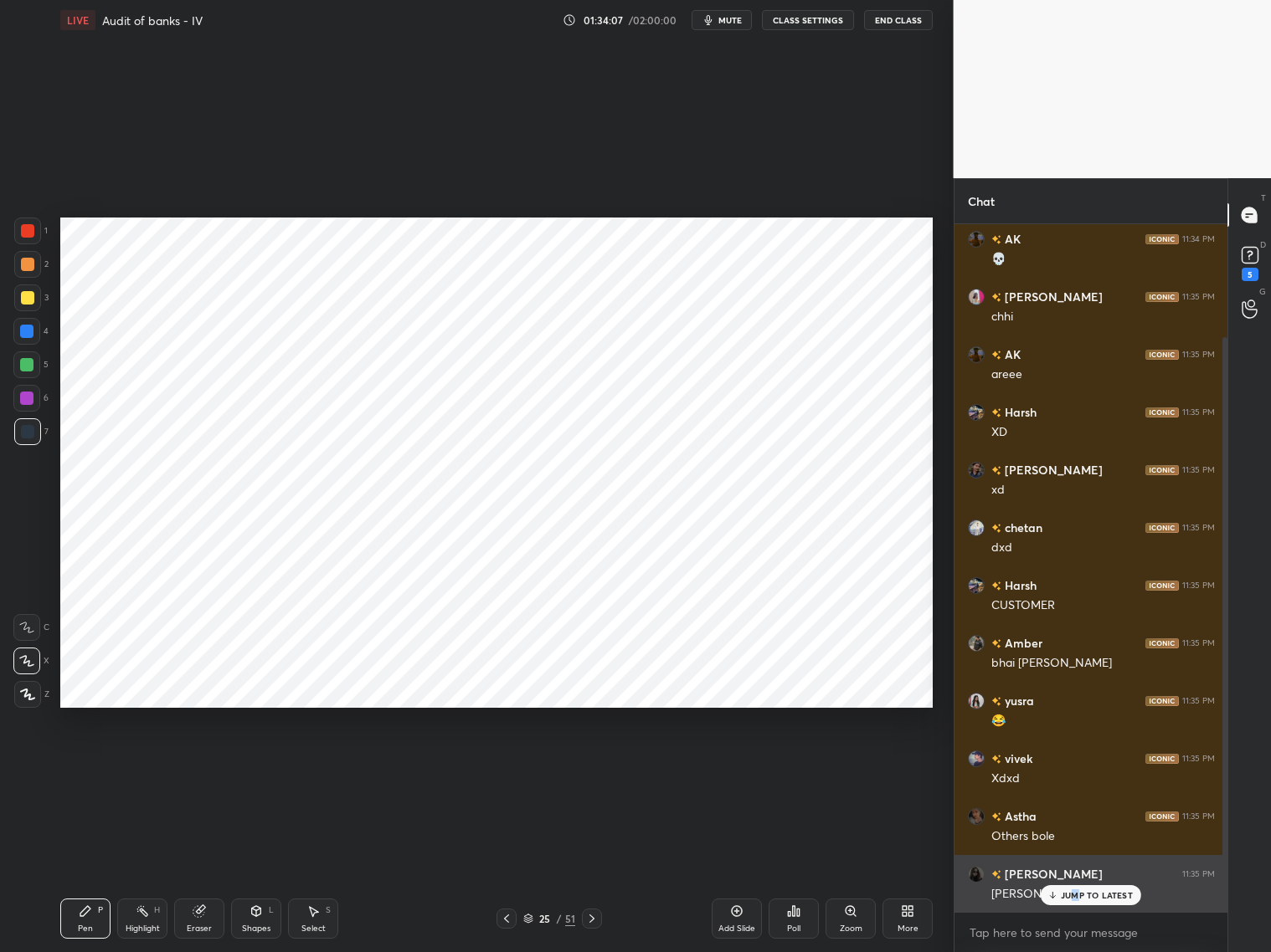
drag, startPoint x: 1077, startPoint y: 891, endPoint x: 1092, endPoint y: 890, distance: 15.0
click at [1077, 768] on p "JUMP TO LATEST" at bounding box center [1097, 895] width 72 height 10
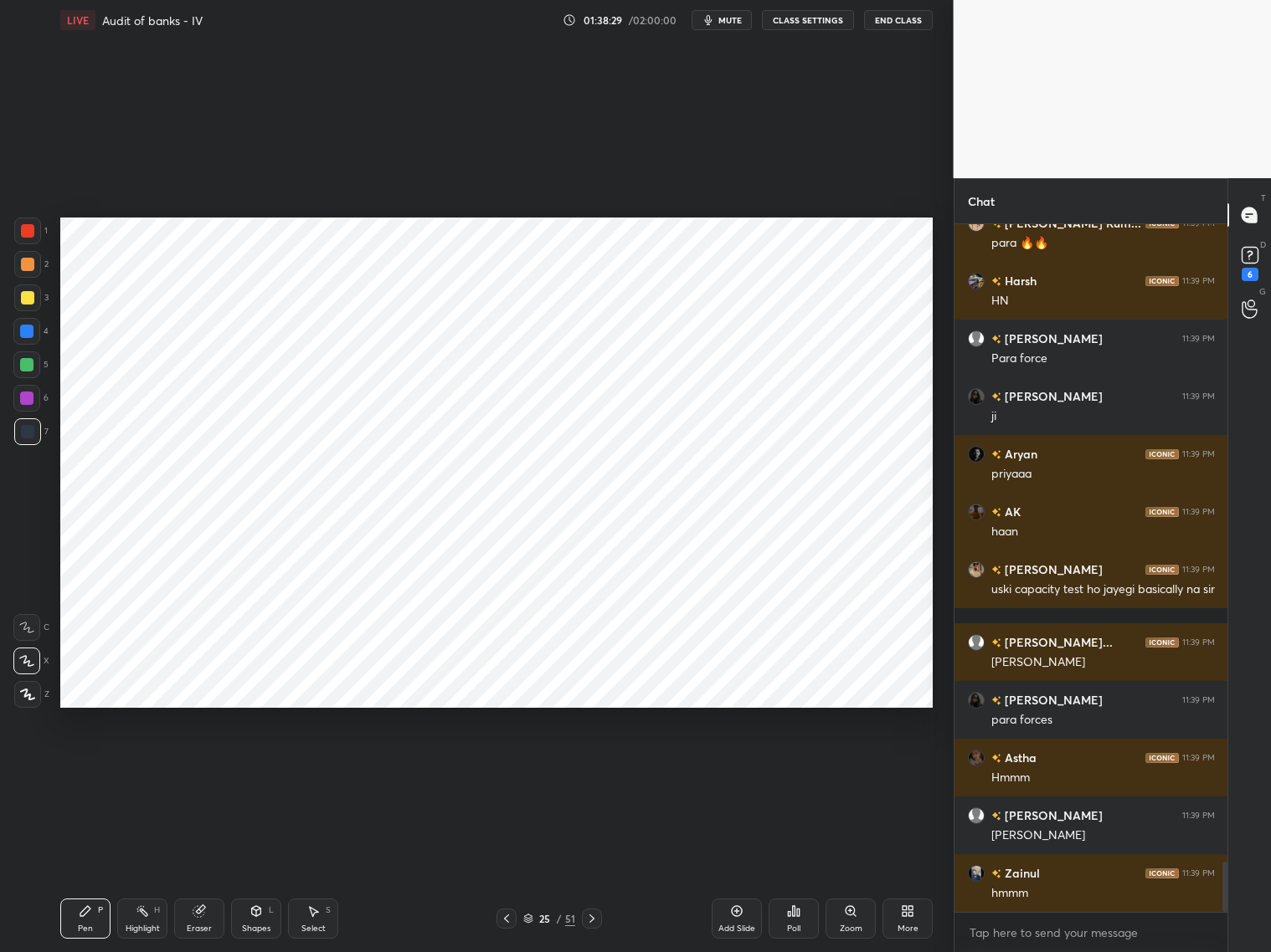
scroll to position [8727, 0]
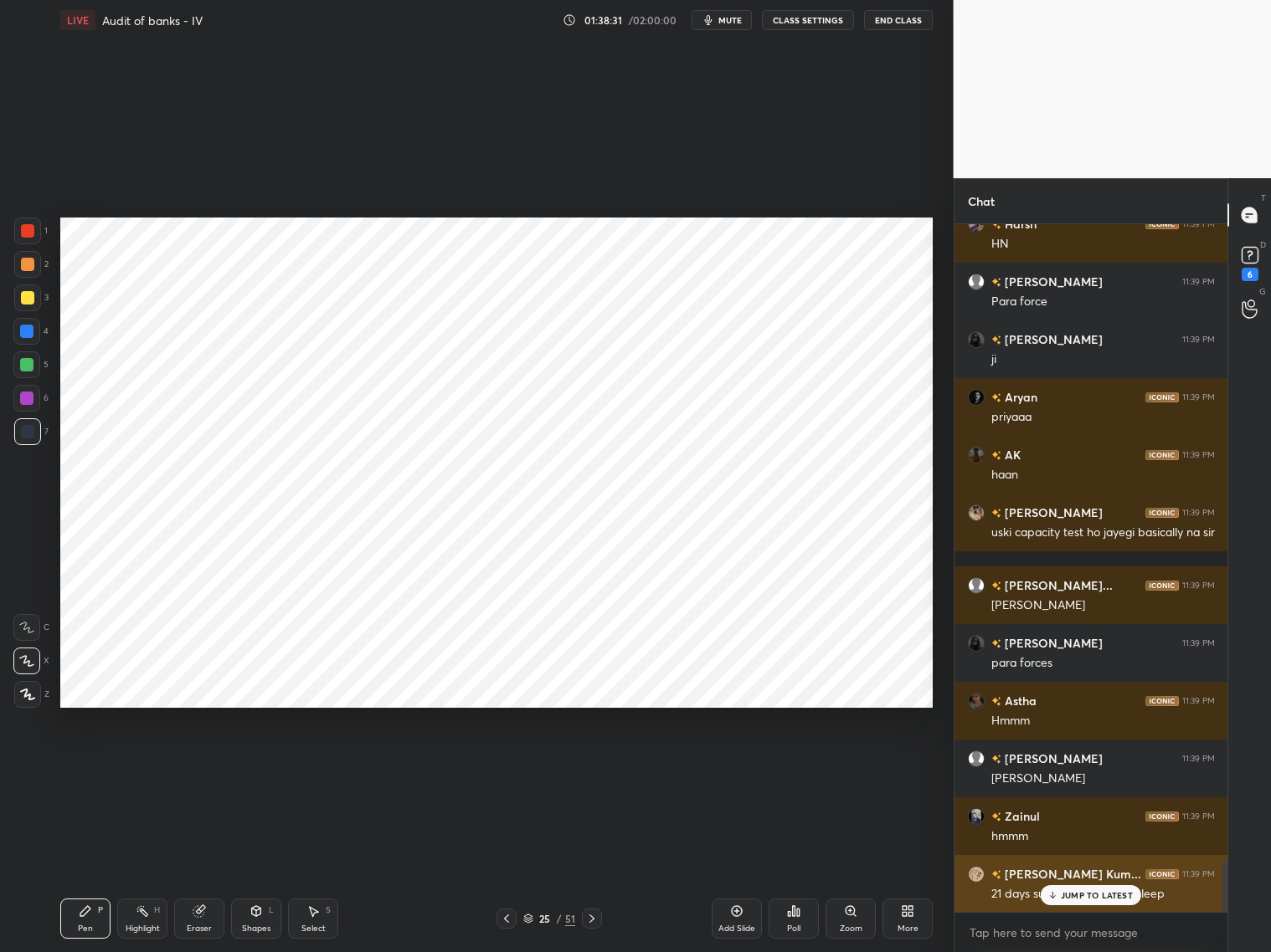
click at [1049, 768] on icon at bounding box center [1053, 895] width 11 height 10
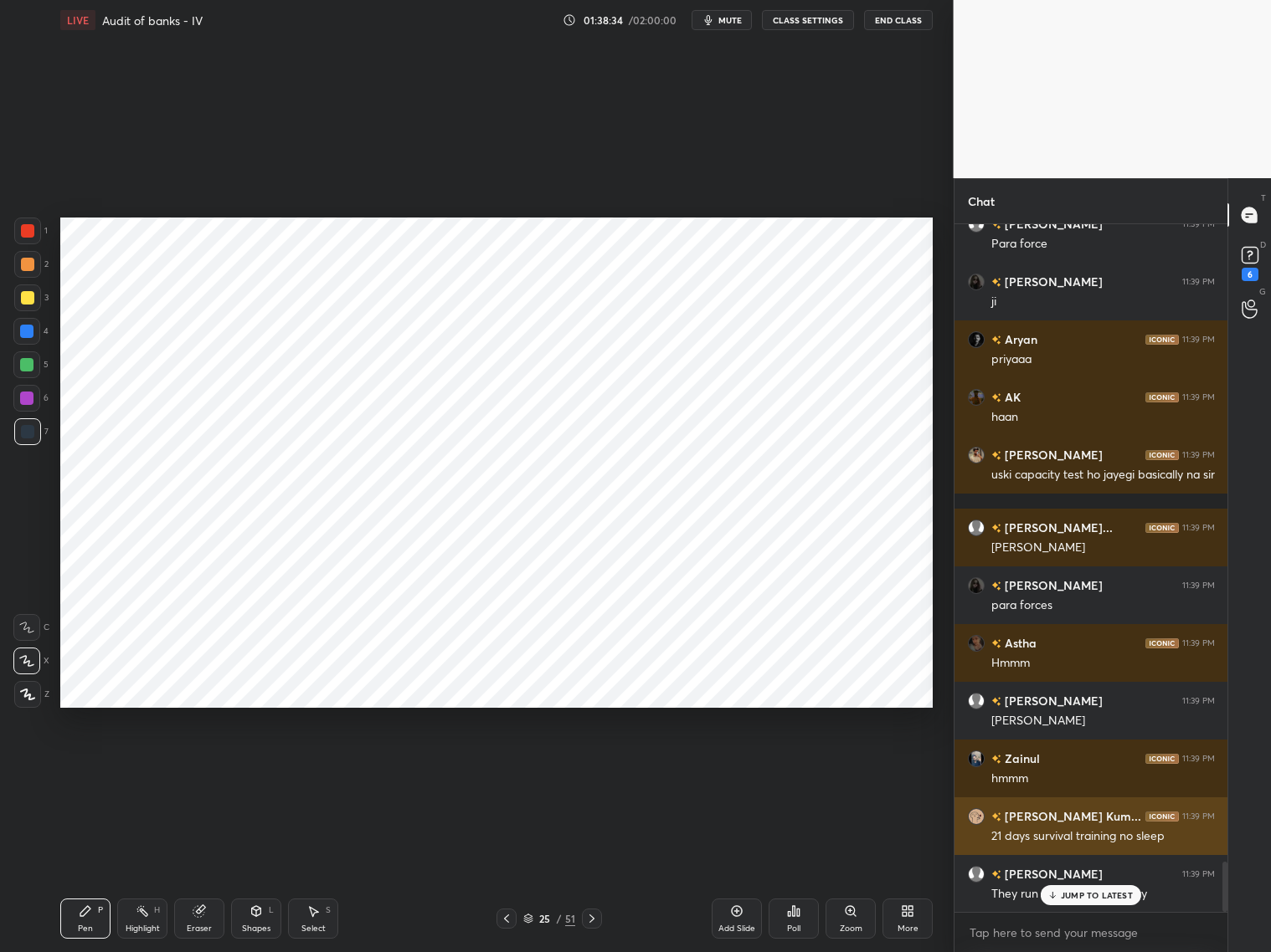
scroll to position [8842, 0]
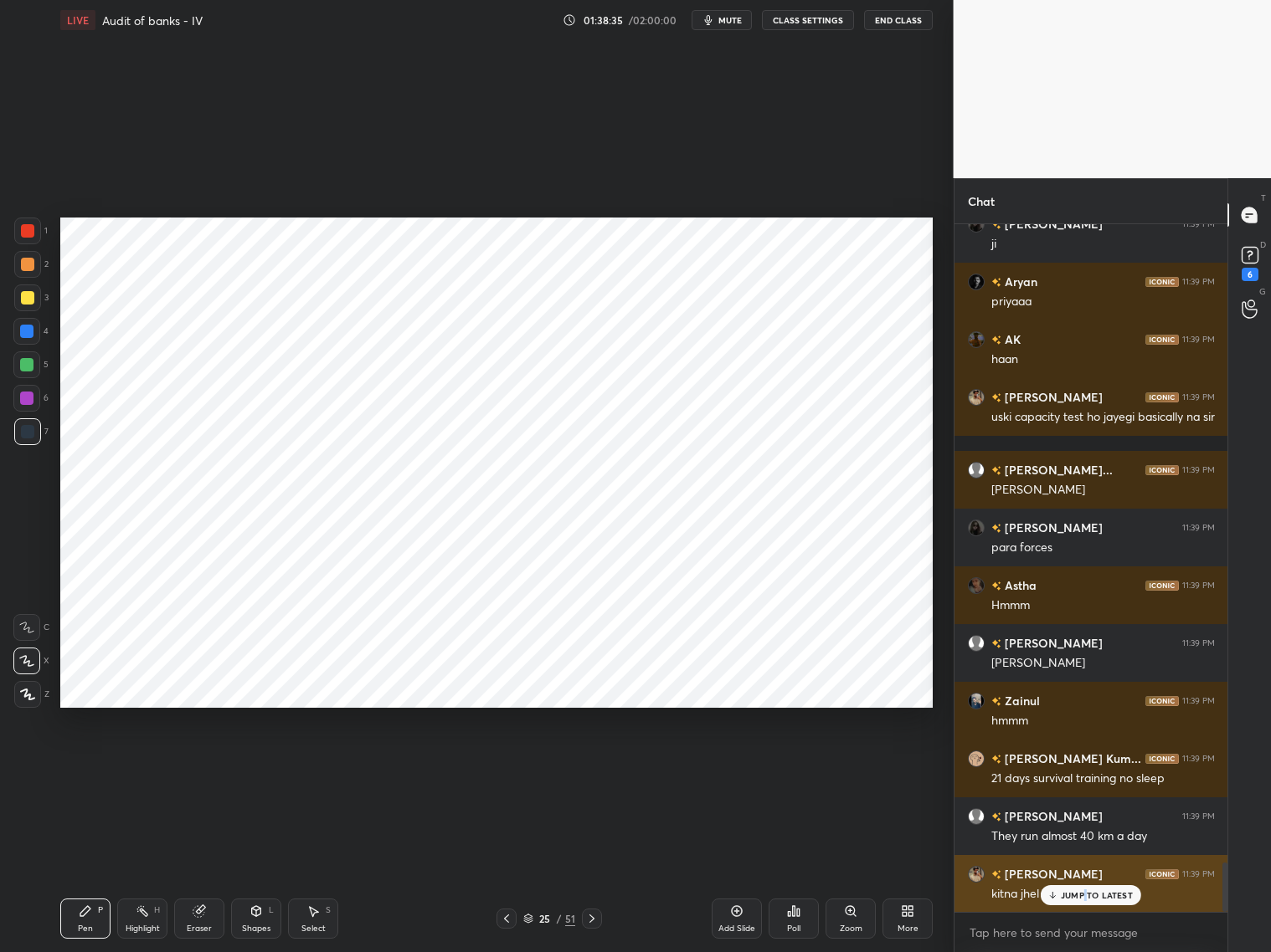
click at [1085, 768] on p "JUMP TO LATEST" at bounding box center [1097, 895] width 72 height 10
drag, startPoint x: 503, startPoint y: 918, endPoint x: 514, endPoint y: 912, distance: 12.5
click at [505, 768] on icon at bounding box center [507, 918] width 5 height 8
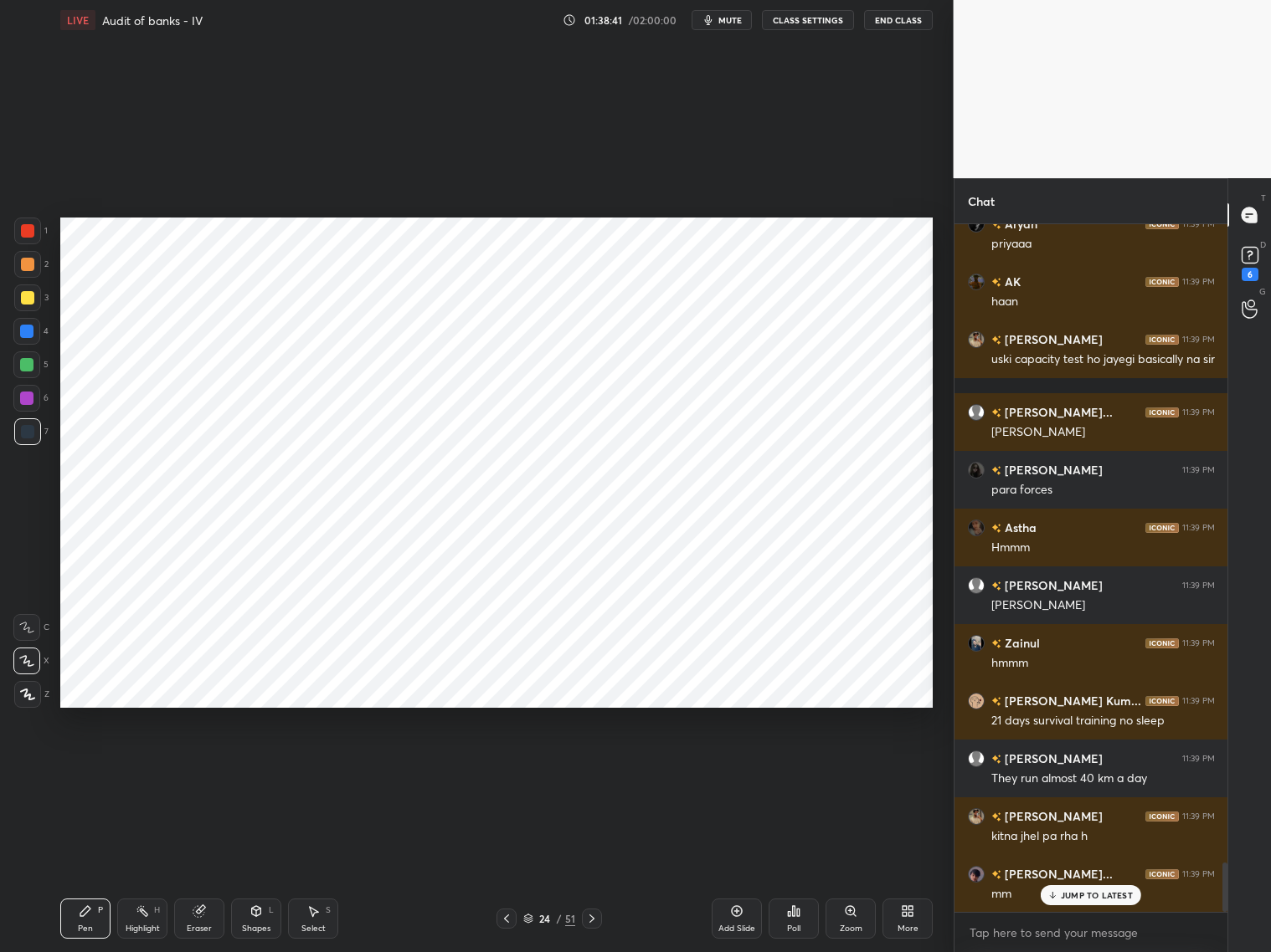
drag, startPoint x: 595, startPoint y: 917, endPoint x: 587, endPoint y: 904, distance: 15.3
click at [596, 768] on icon at bounding box center [591, 918] width 13 height 13
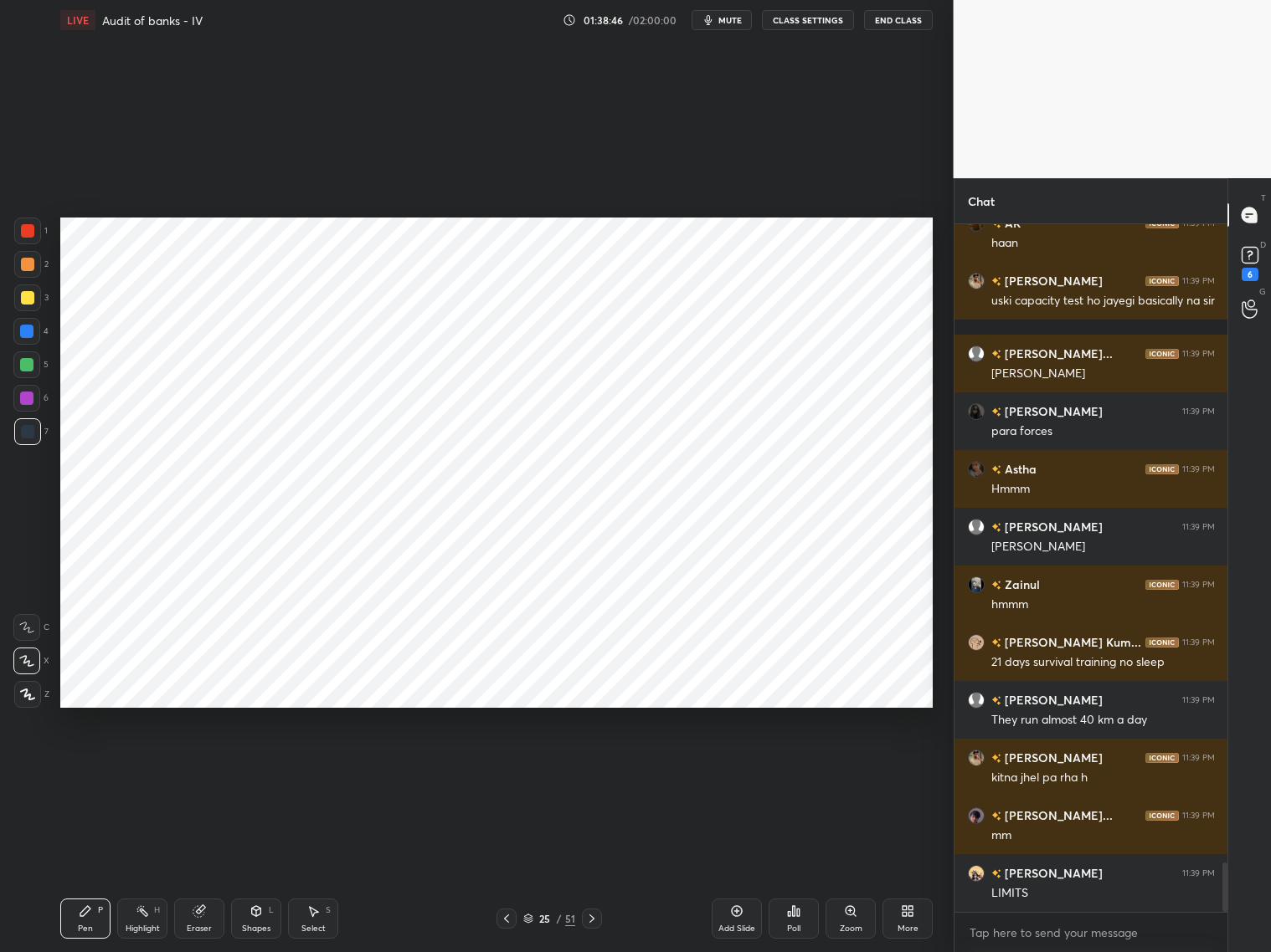
click at [30, 265] on div at bounding box center [27, 264] width 13 height 13
click at [26, 340] on div at bounding box center [26, 331] width 26 height 26
click at [35, 266] on div at bounding box center [27, 265] width 26 height 26
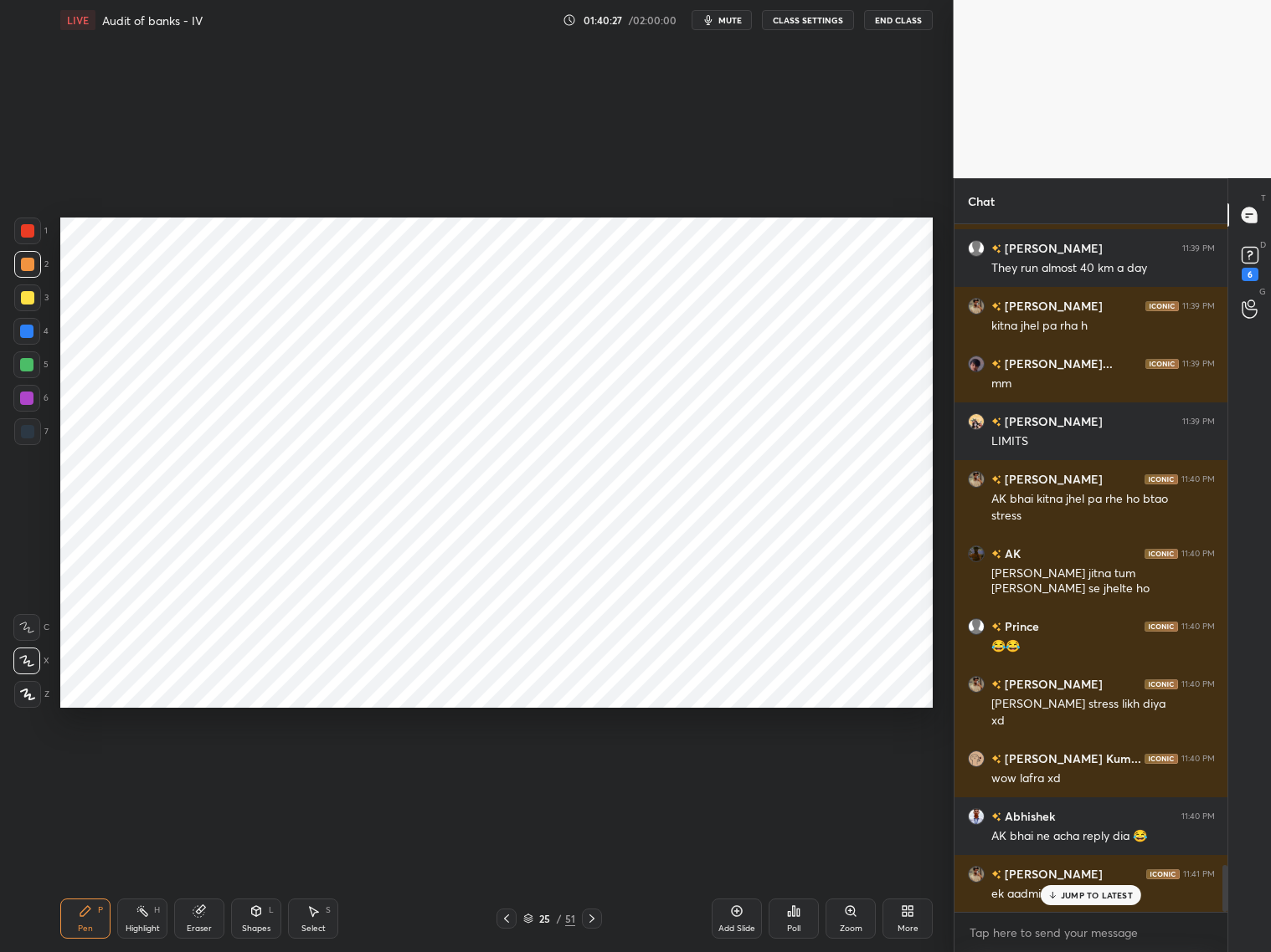
scroll to position [9469, 0]
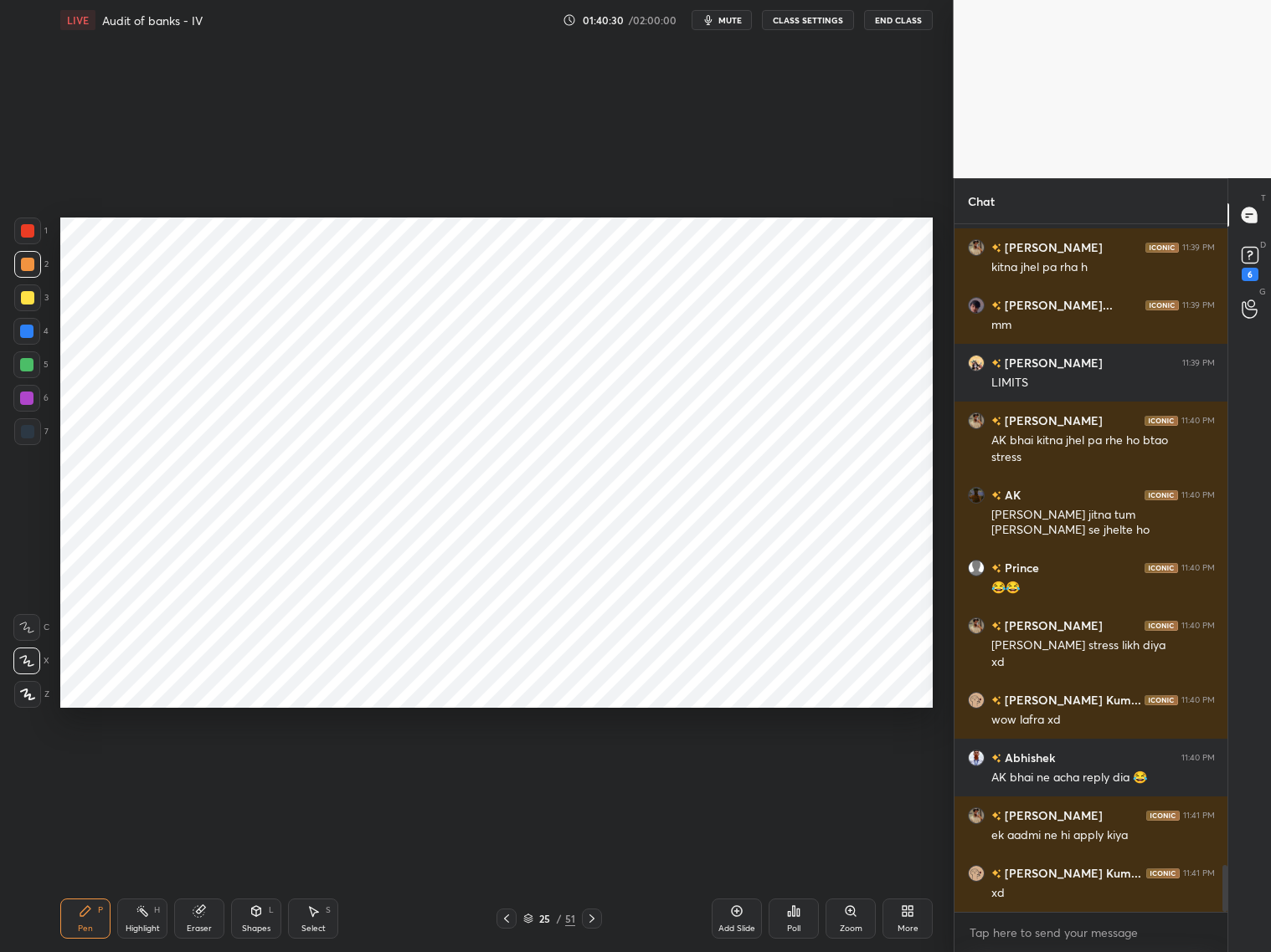
click at [27, 337] on div at bounding box center [26, 331] width 13 height 13
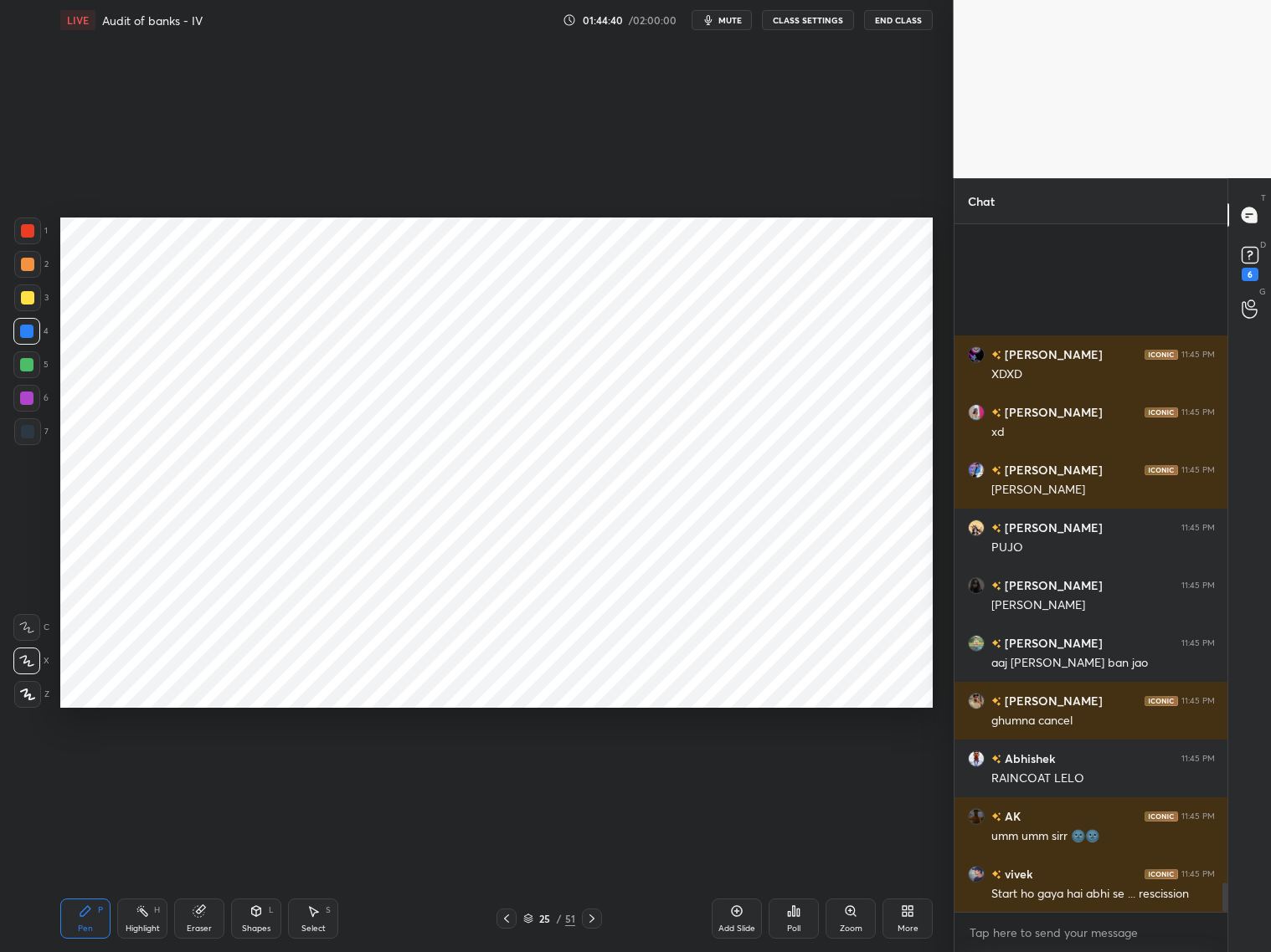
scroll to position [15453, 0]
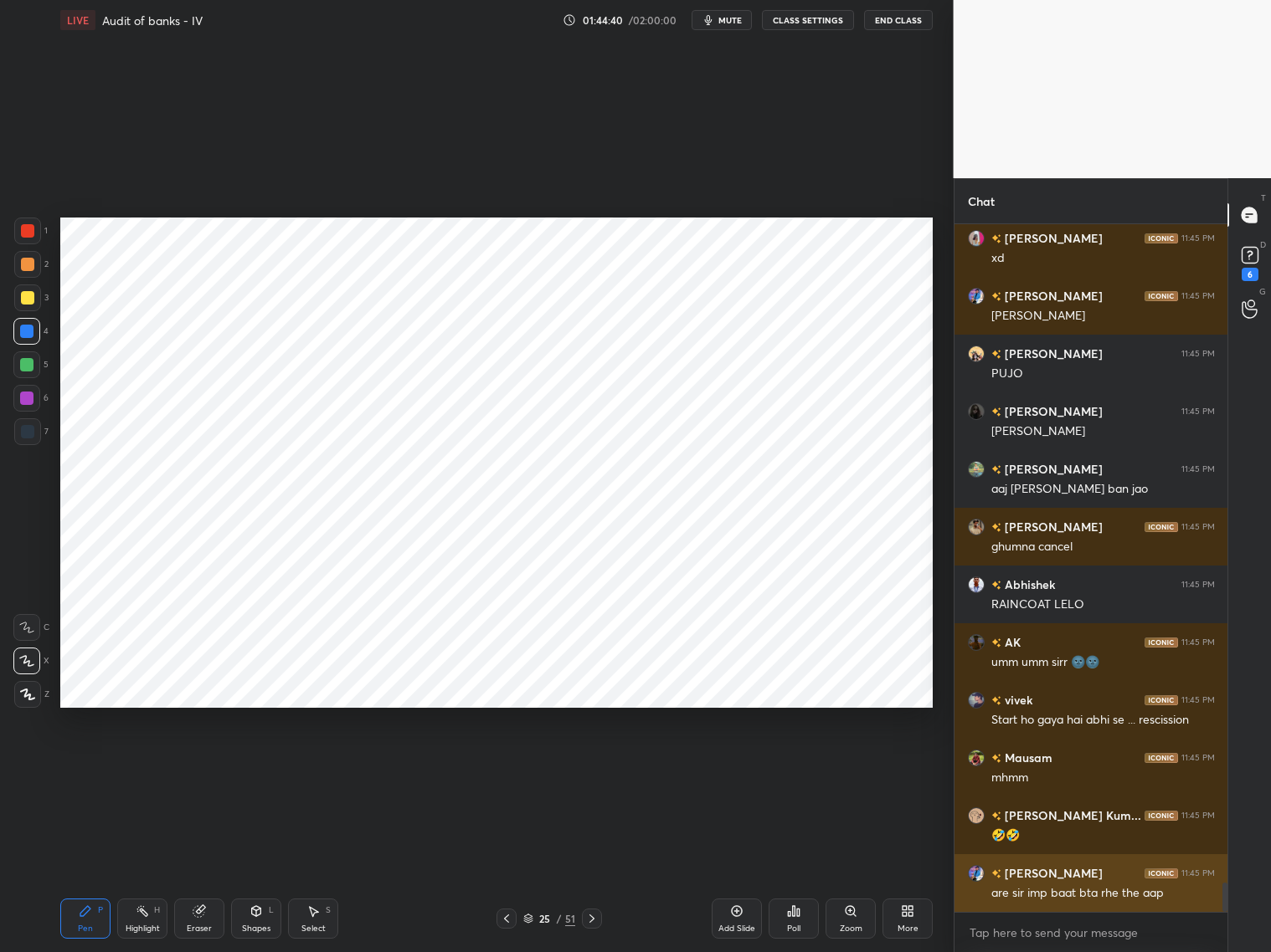
click at [1081, 768] on div "are sir imp baat bta rhe the aap" at bounding box center [1102, 894] width 223 height 17
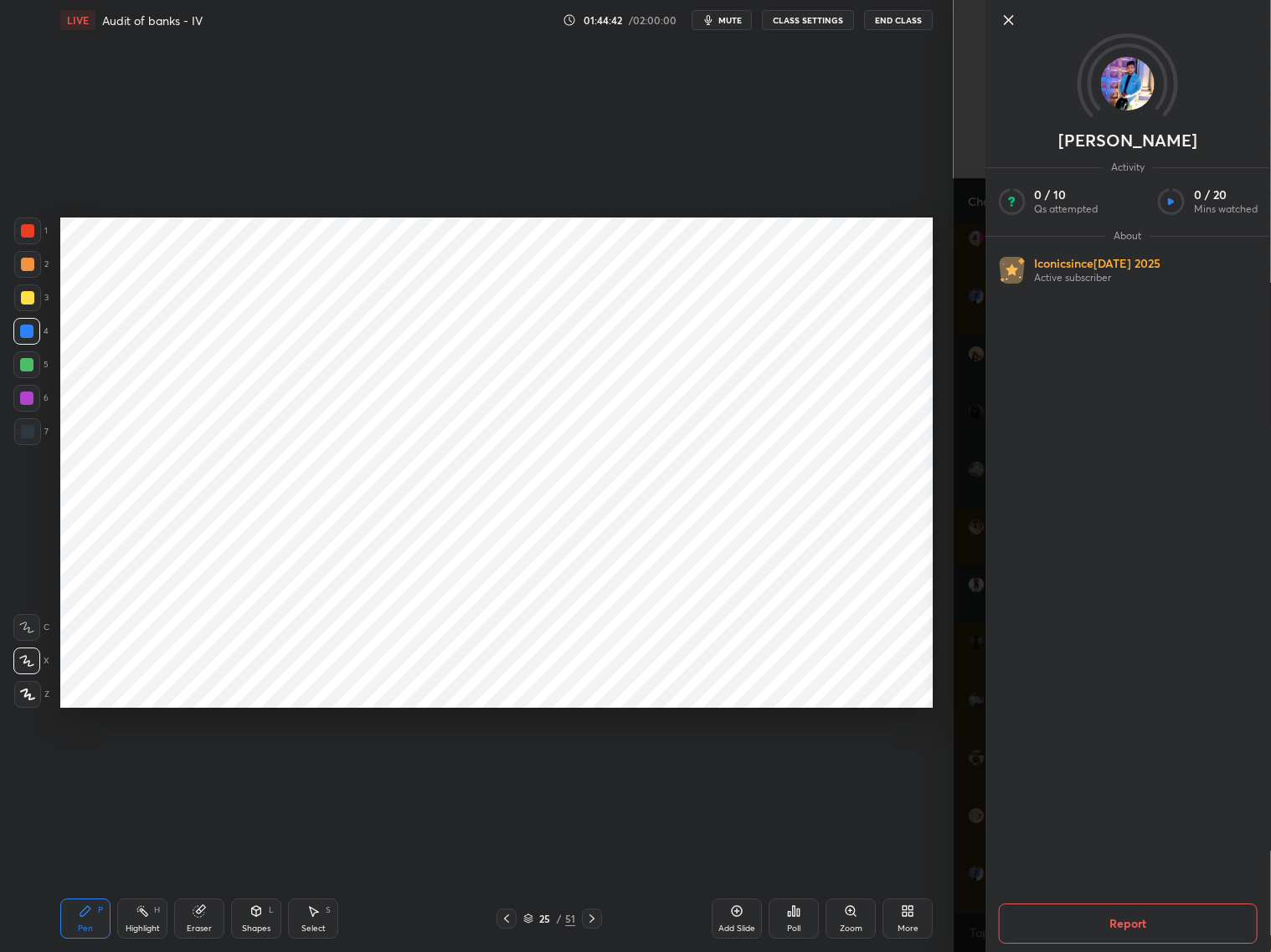
click at [988, 768] on div "[PERSON_NAME] Activity 0 / 10 Qs attempted 0 / 20 Mins watched About Iconic sin…" at bounding box center [1127, 476] width 286 height 952
click at [983, 768] on div "[PERSON_NAME] Activity 0 / 10 Qs attempted 0 / 20 Mins watched About Iconic sin…" at bounding box center [1112, 476] width 318 height 952
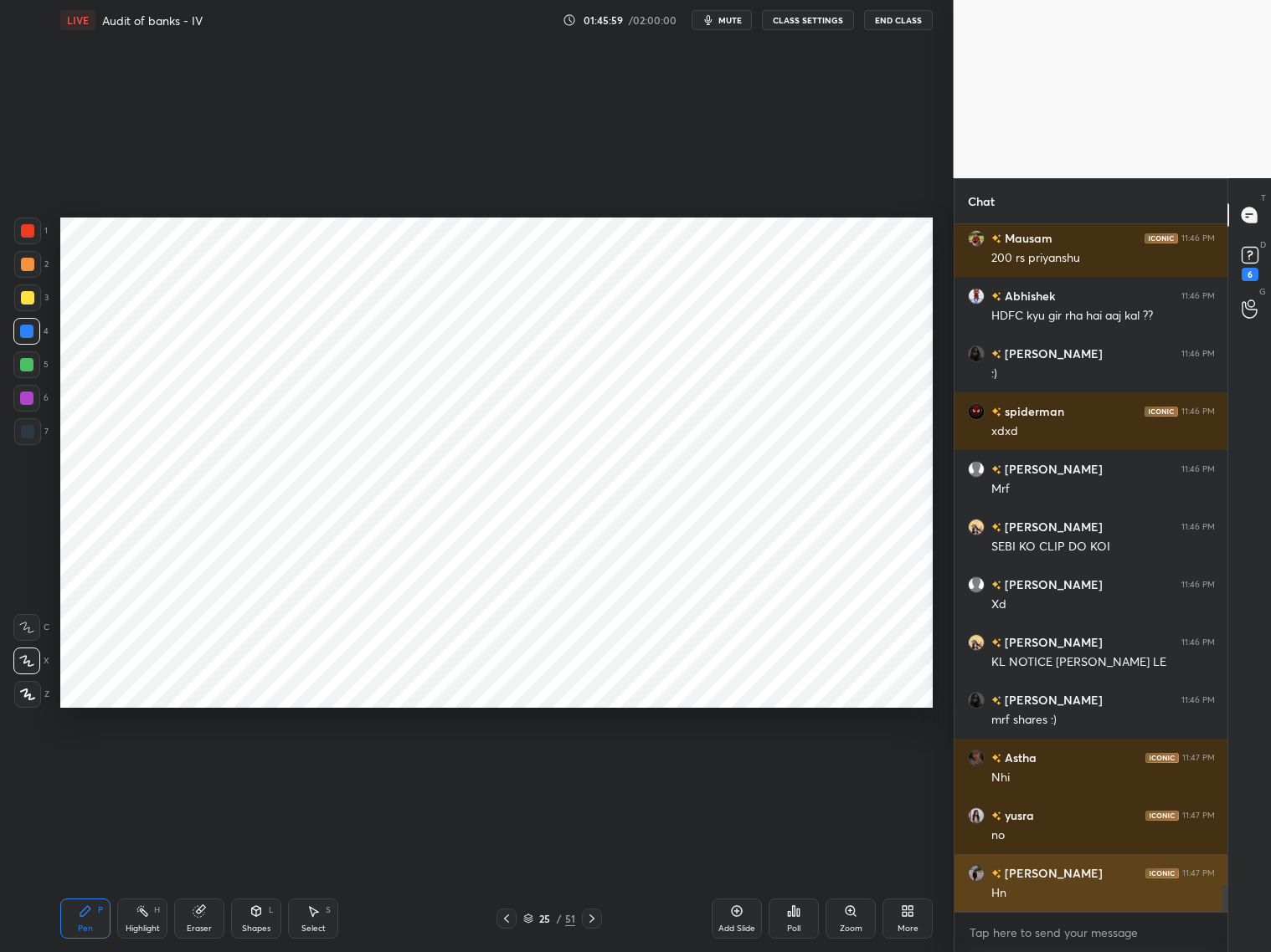
scroll to position [16777, 0]
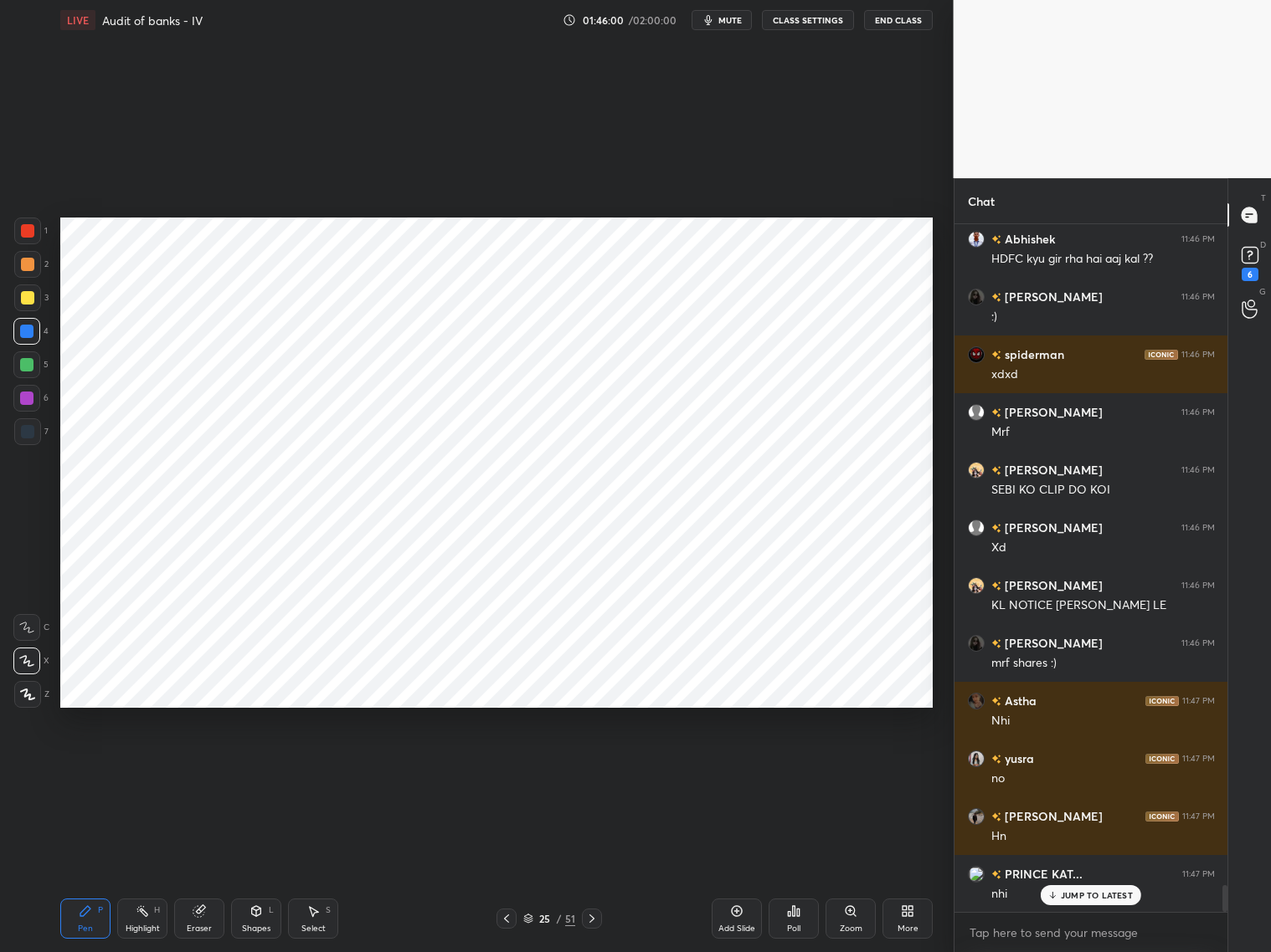
click at [1082, 768] on p "JUMP TO LATEST" at bounding box center [1097, 895] width 72 height 10
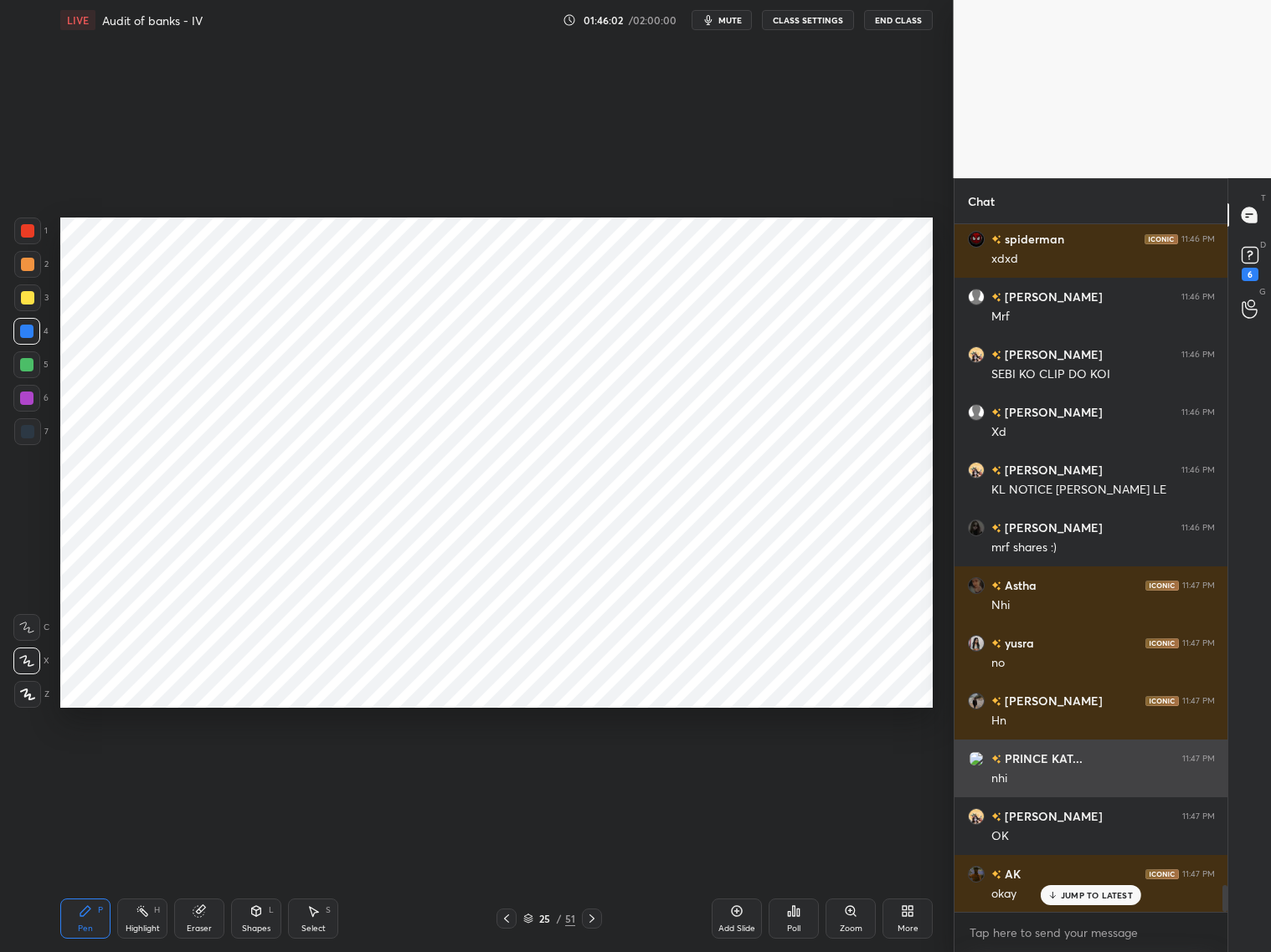
scroll to position [16951, 0]
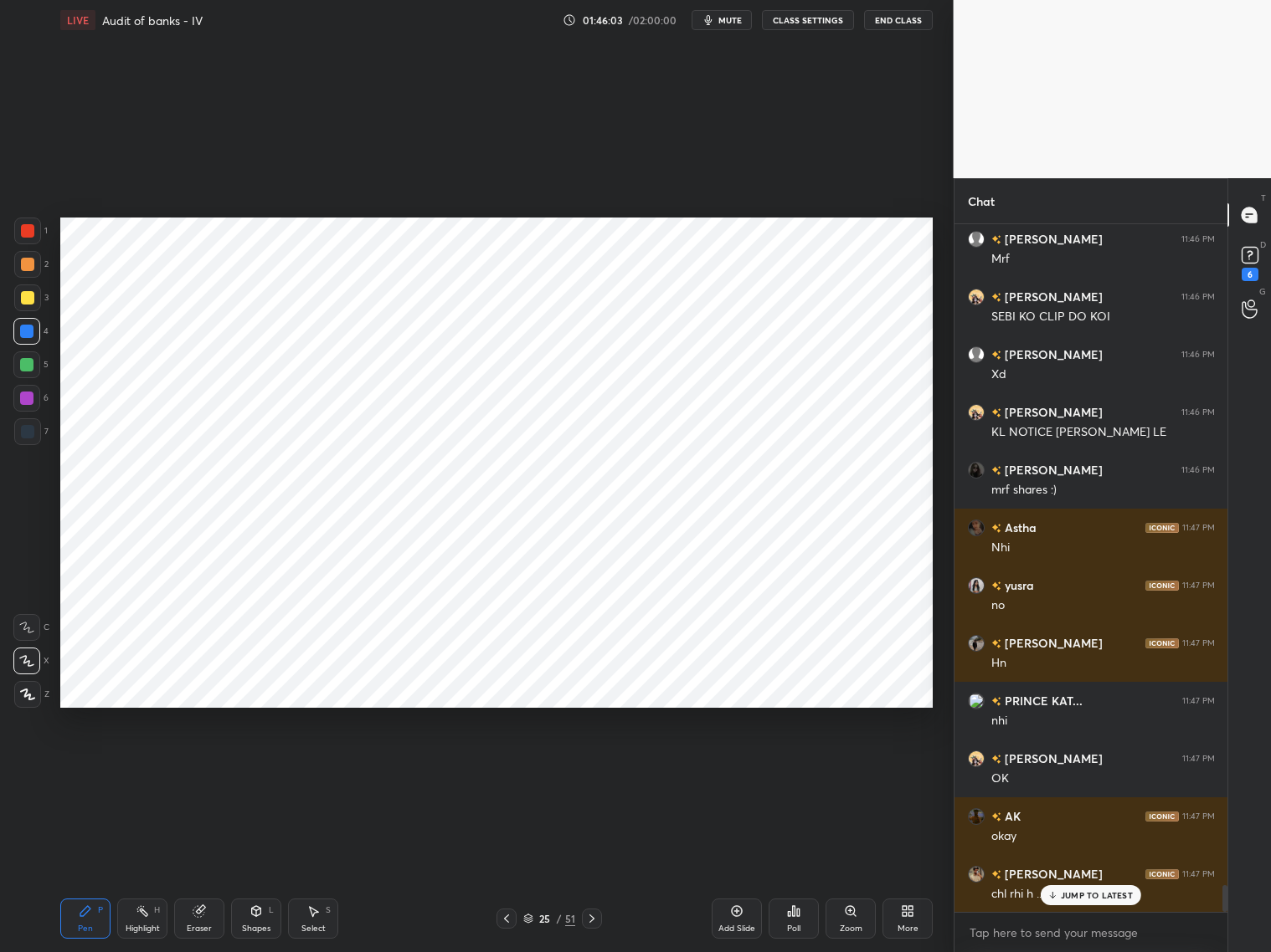
click at [1073, 768] on div "JUMP TO LATEST" at bounding box center [1091, 896] width 101 height 20
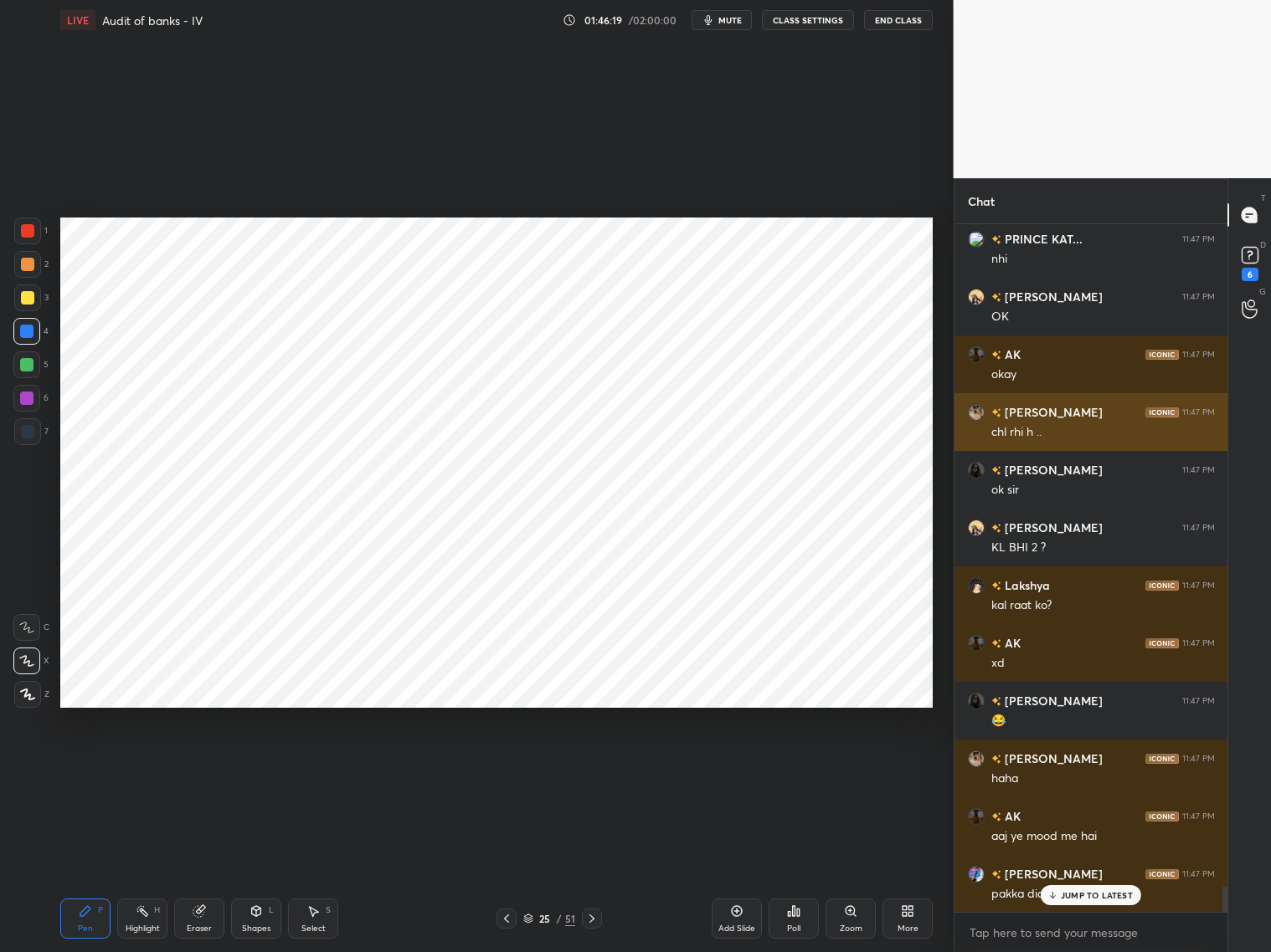
scroll to position [17429, 0]
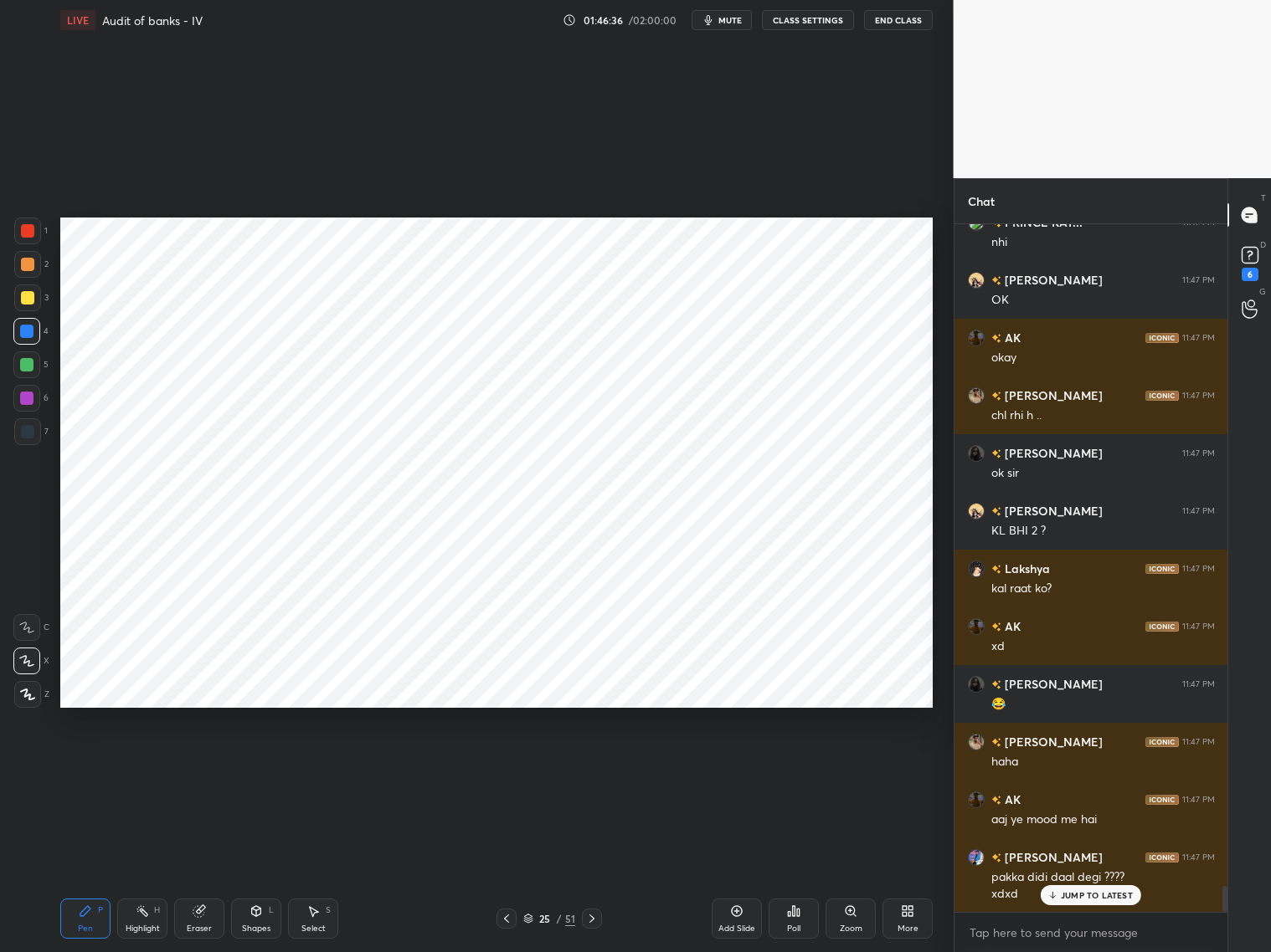
click at [1087, 768] on p "JUMP TO LATEST" at bounding box center [1097, 895] width 72 height 10
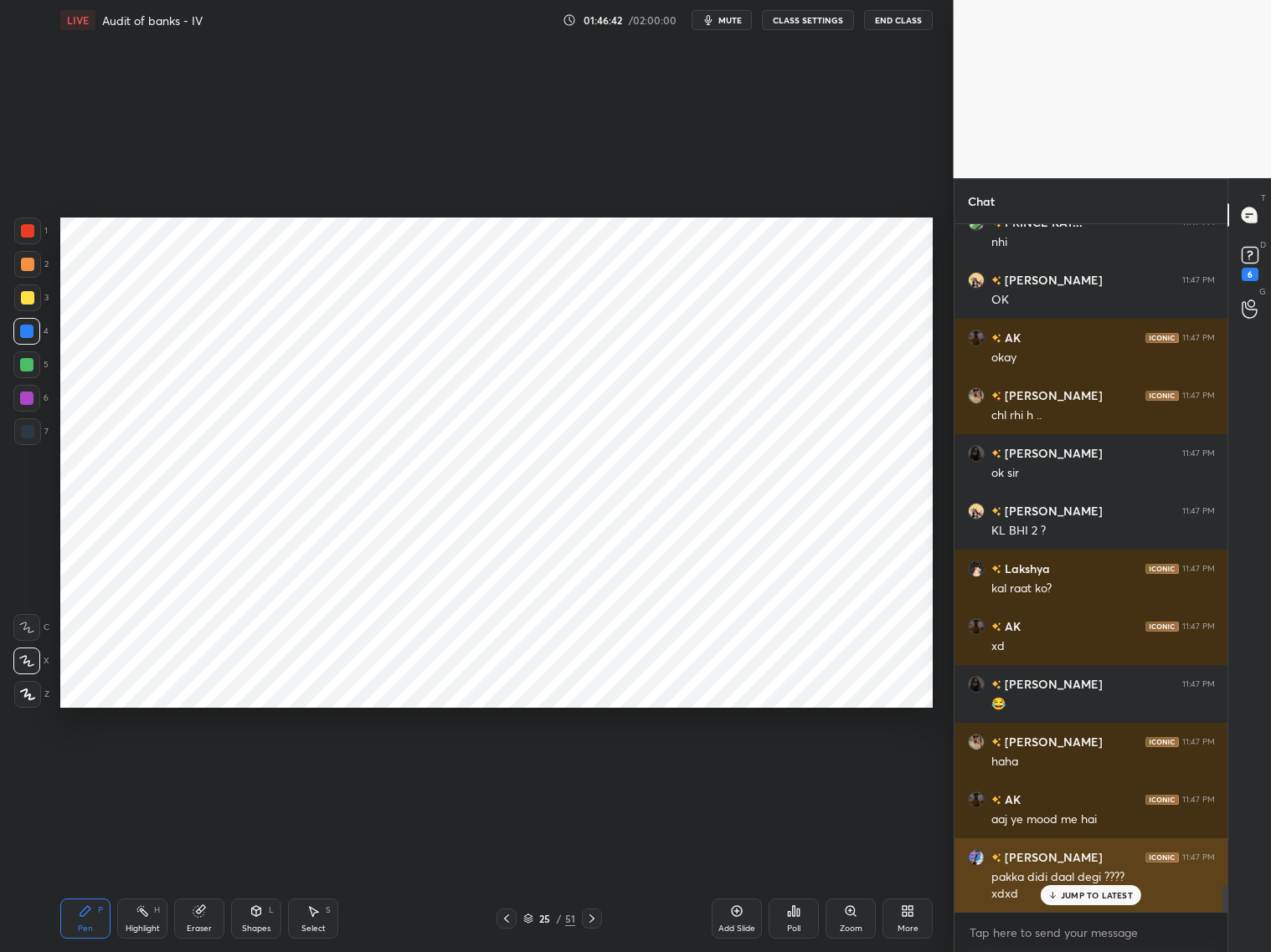
scroll to position [17487, 0]
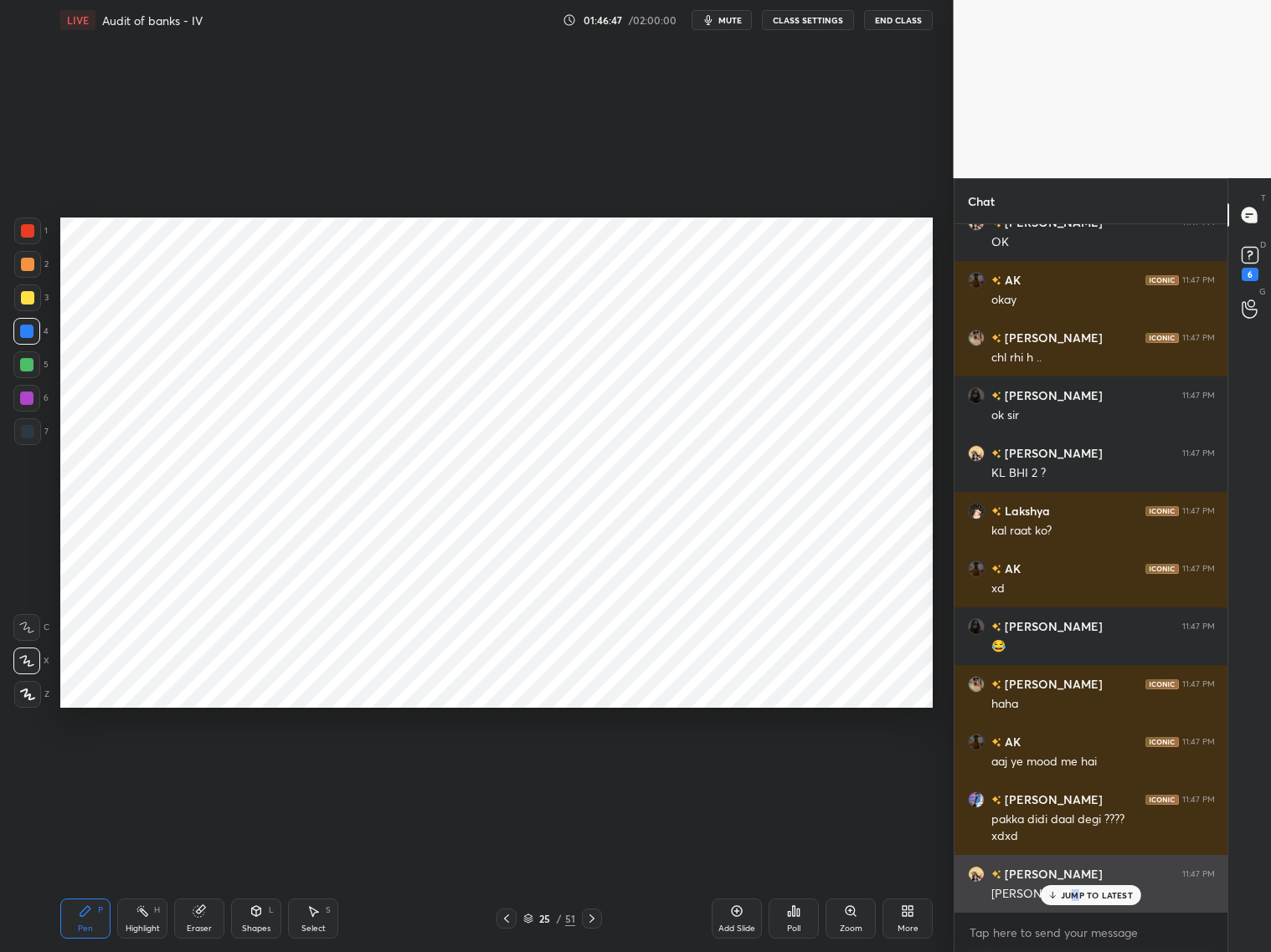
click at [1072, 768] on p "JUMP TO LATEST" at bounding box center [1097, 895] width 72 height 10
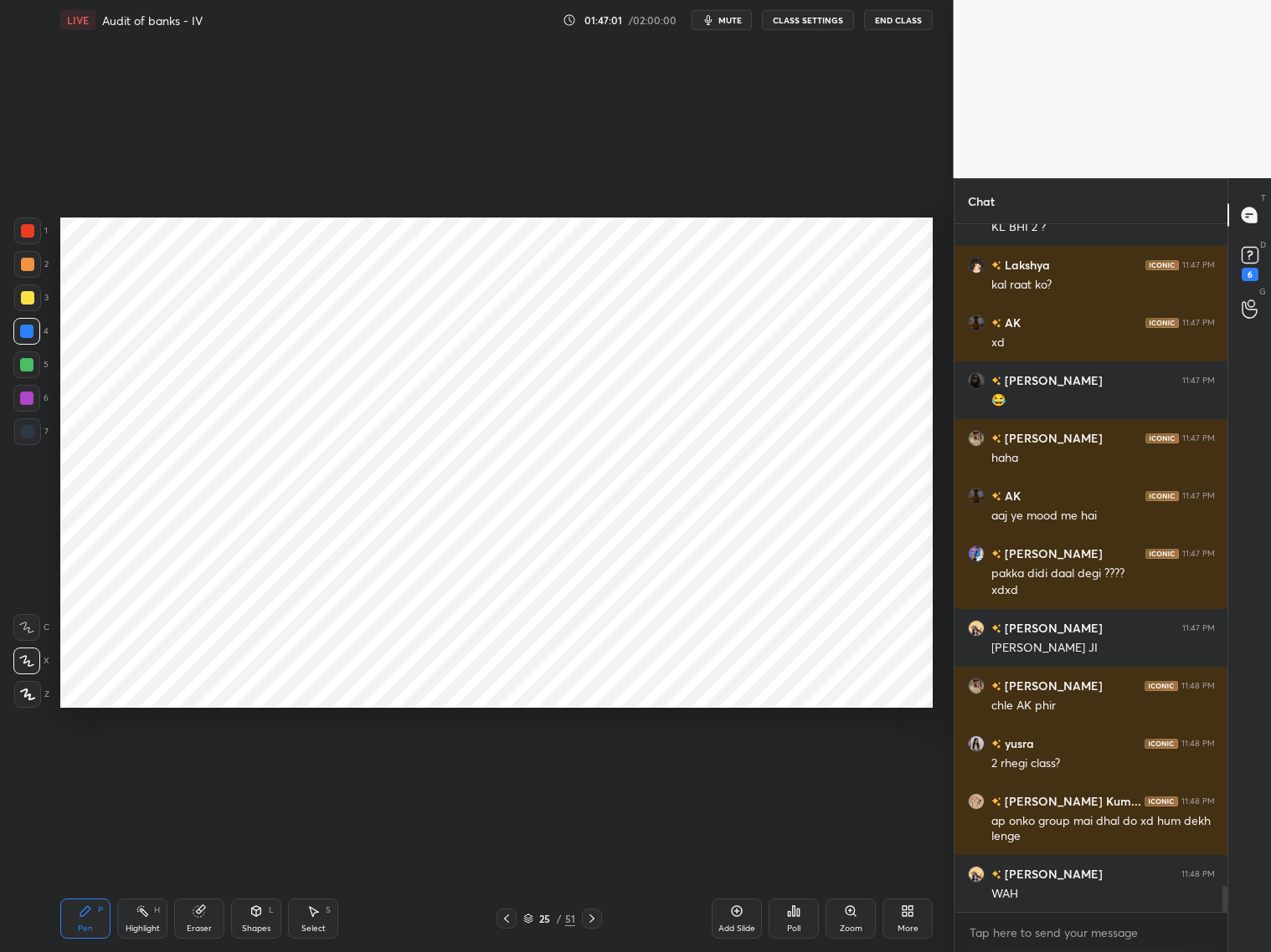
scroll to position [17792, 0]
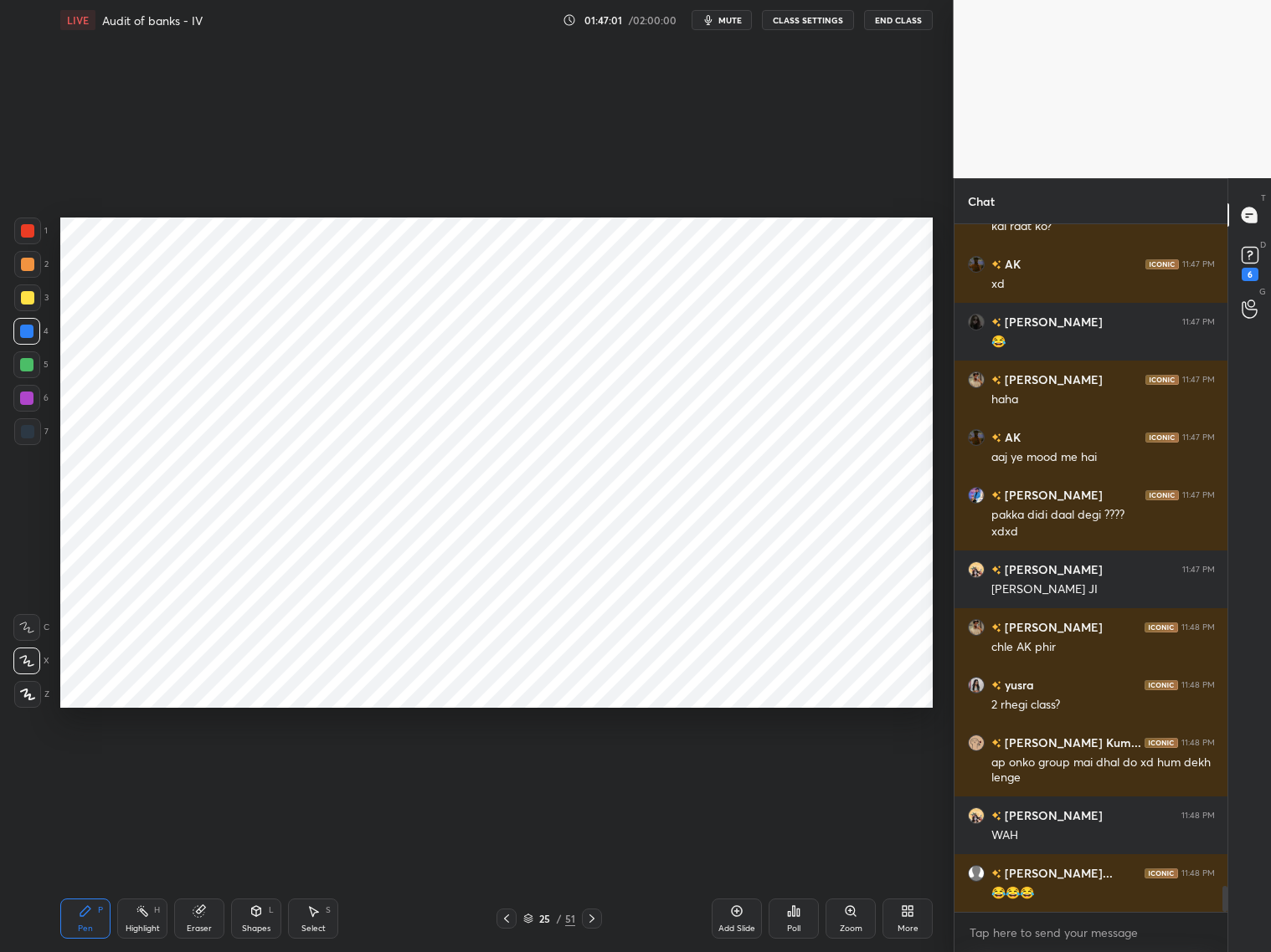
drag, startPoint x: 729, startPoint y: 913, endPoint x: 755, endPoint y: 907, distance: 26.7
click at [729, 768] on div "Add Slide" at bounding box center [736, 919] width 50 height 41
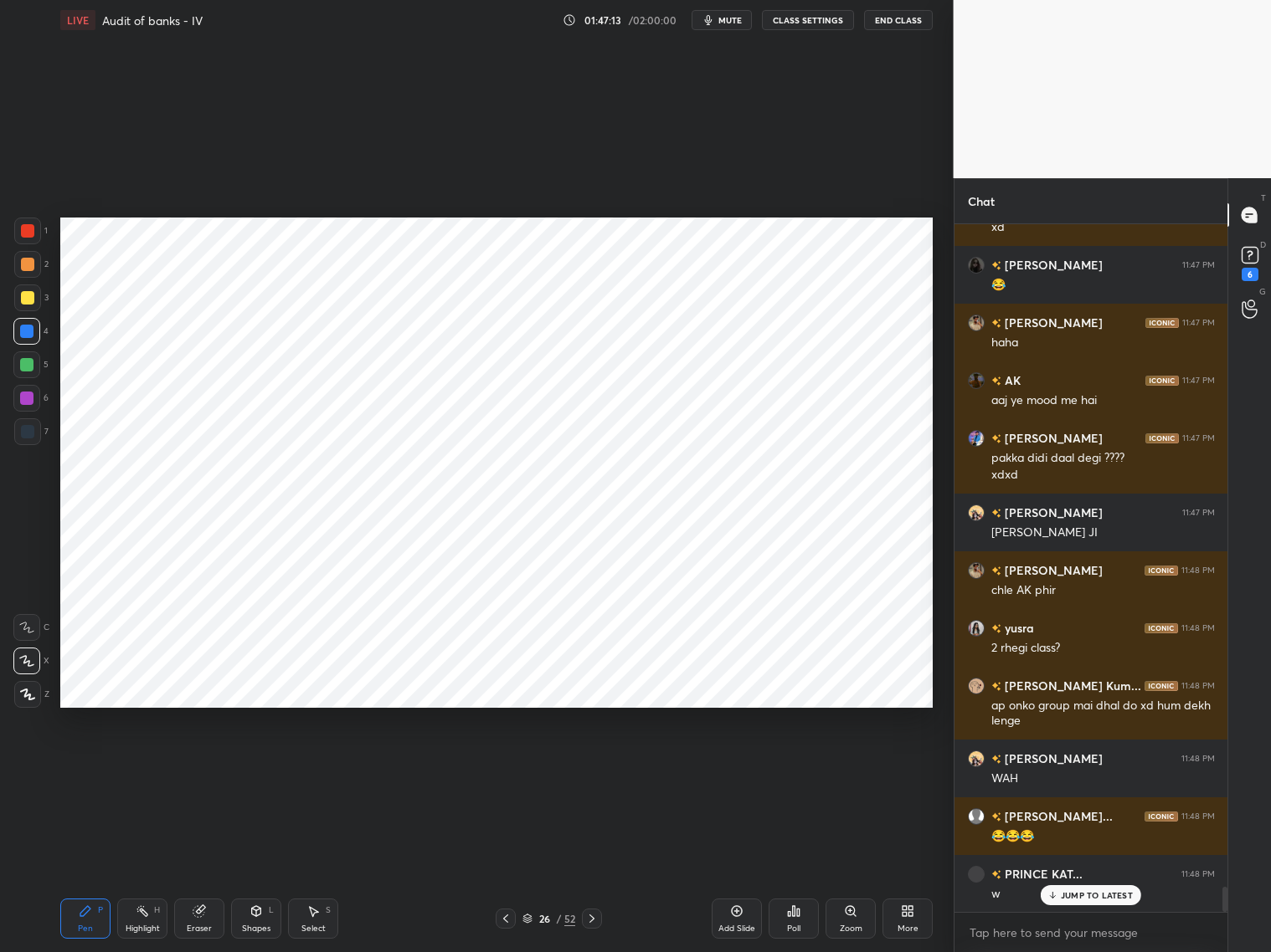
scroll to position [17906, 0]
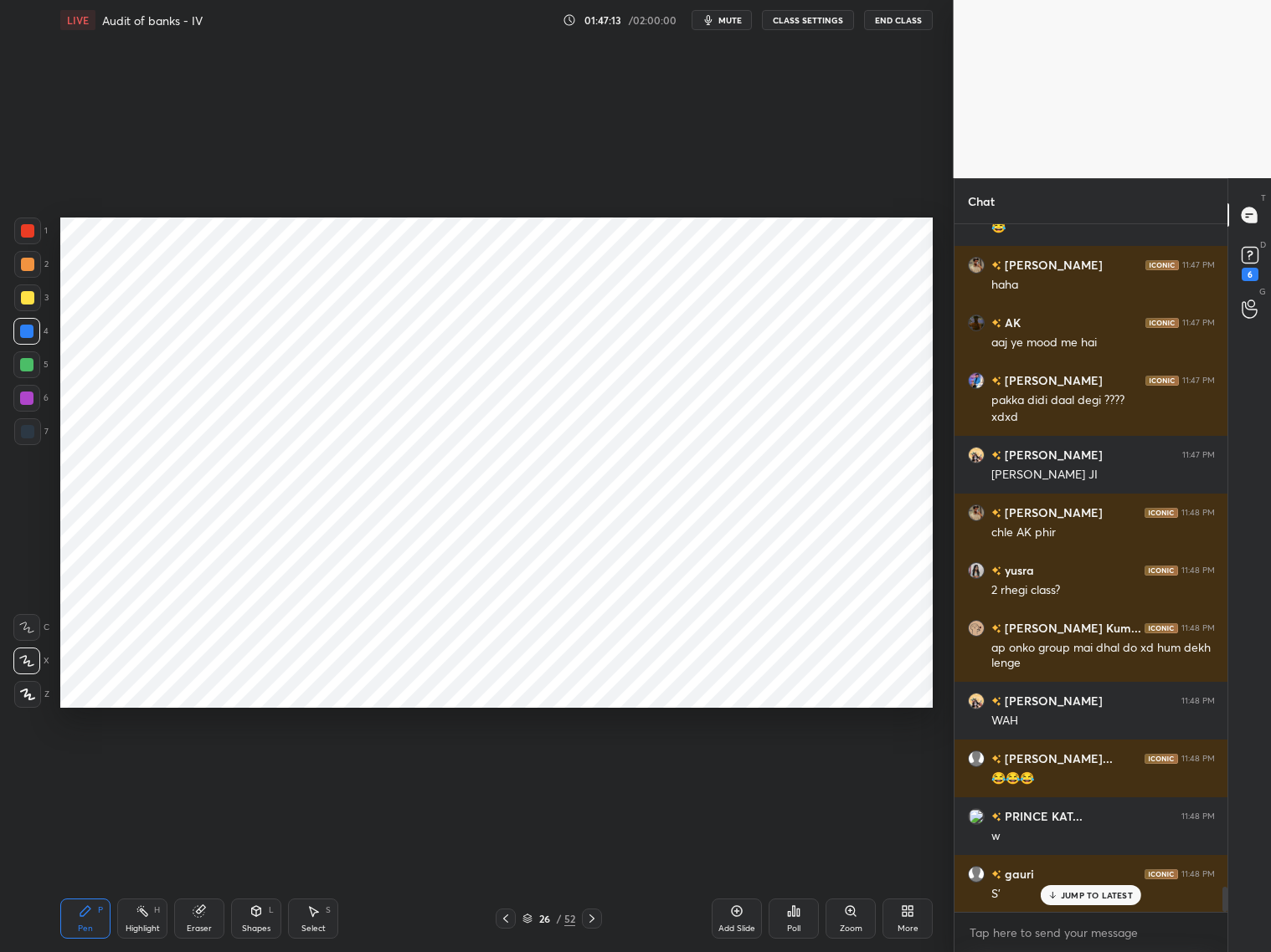
click at [512, 768] on div at bounding box center [506, 918] width 20 height 20
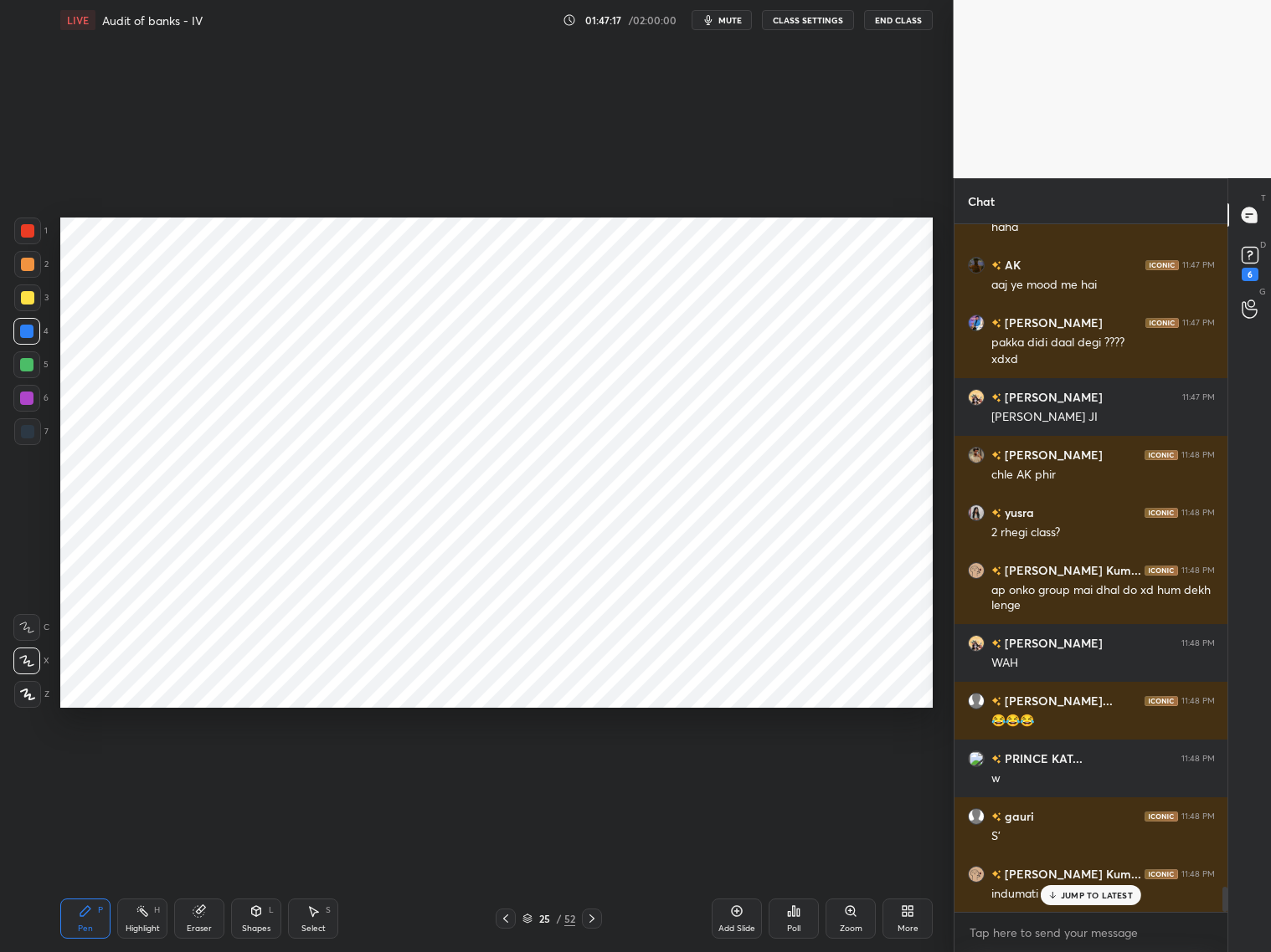
scroll to position [18037, 0]
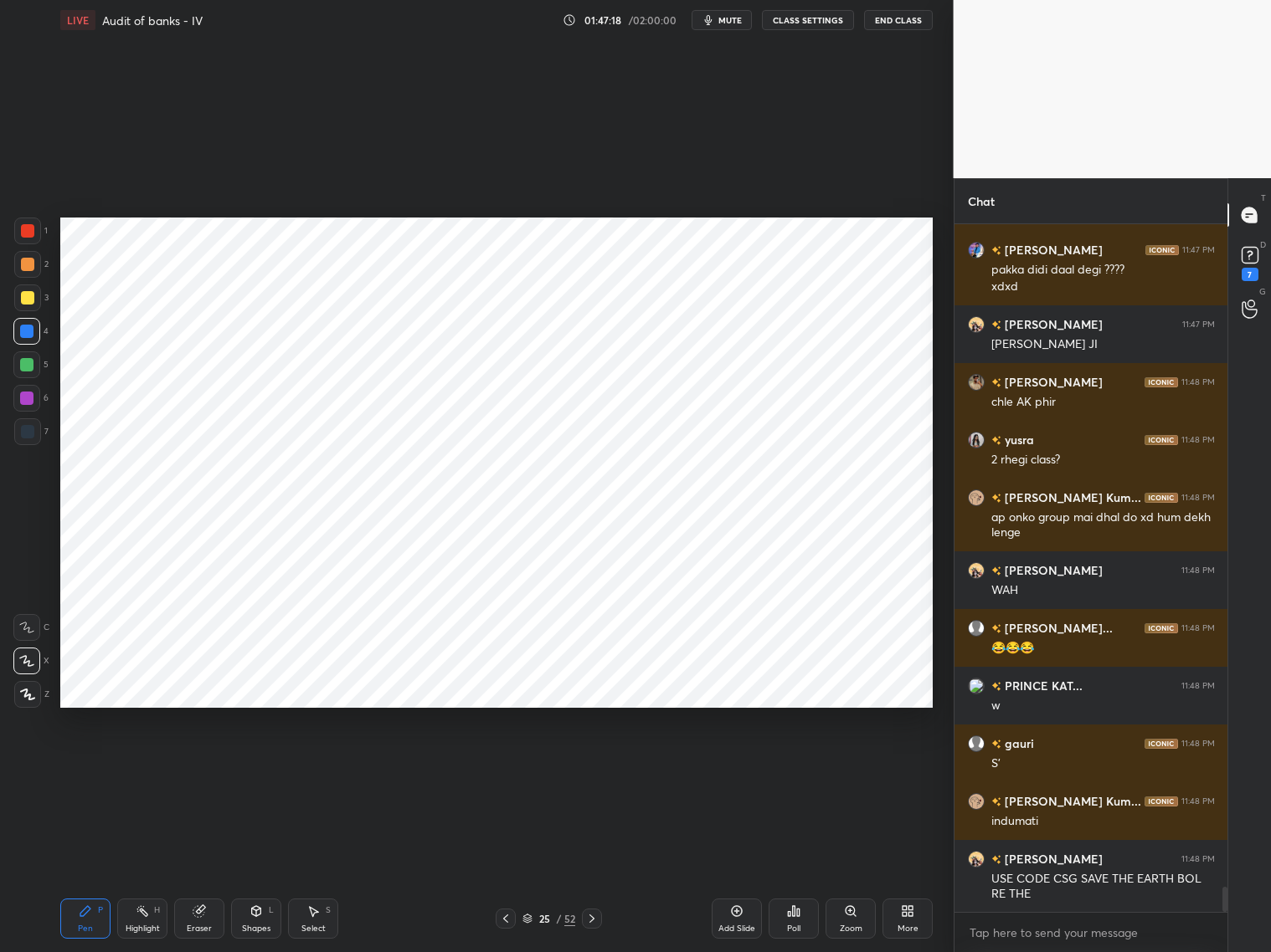
click at [601, 768] on div at bounding box center [591, 918] width 20 height 20
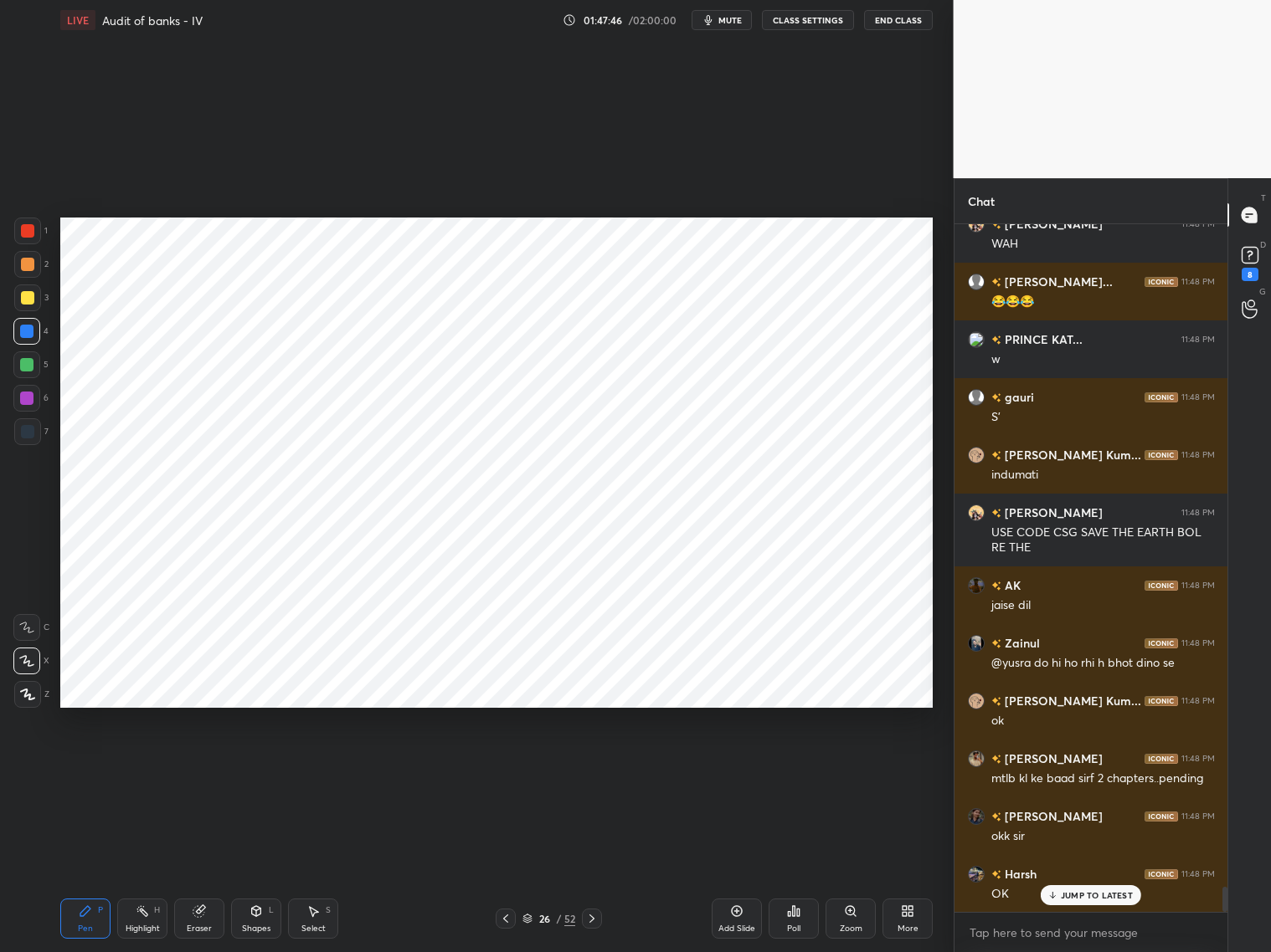
scroll to position [18441, 0]
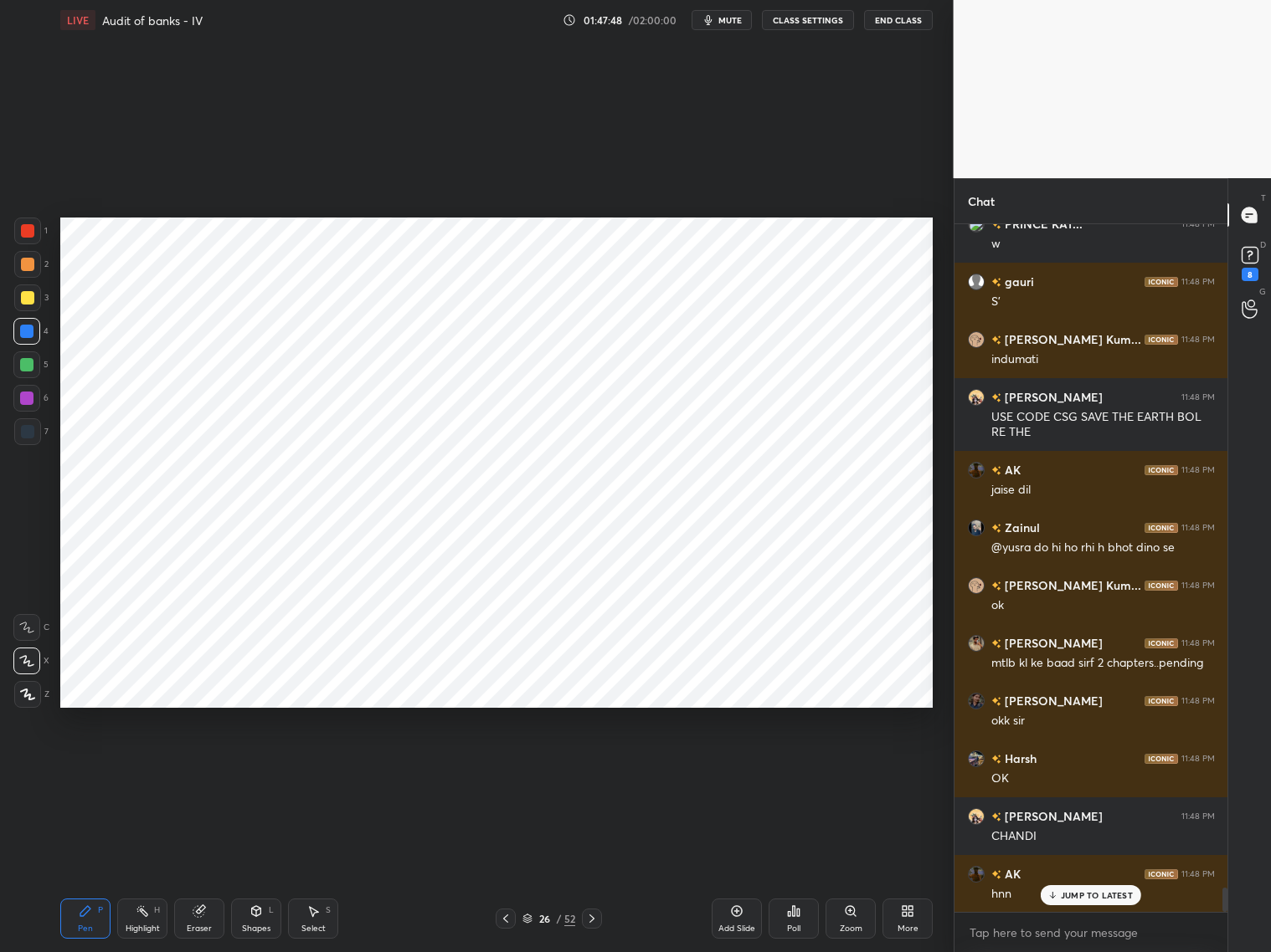
click at [1072, 768] on p "JUMP TO LATEST" at bounding box center [1097, 895] width 72 height 10
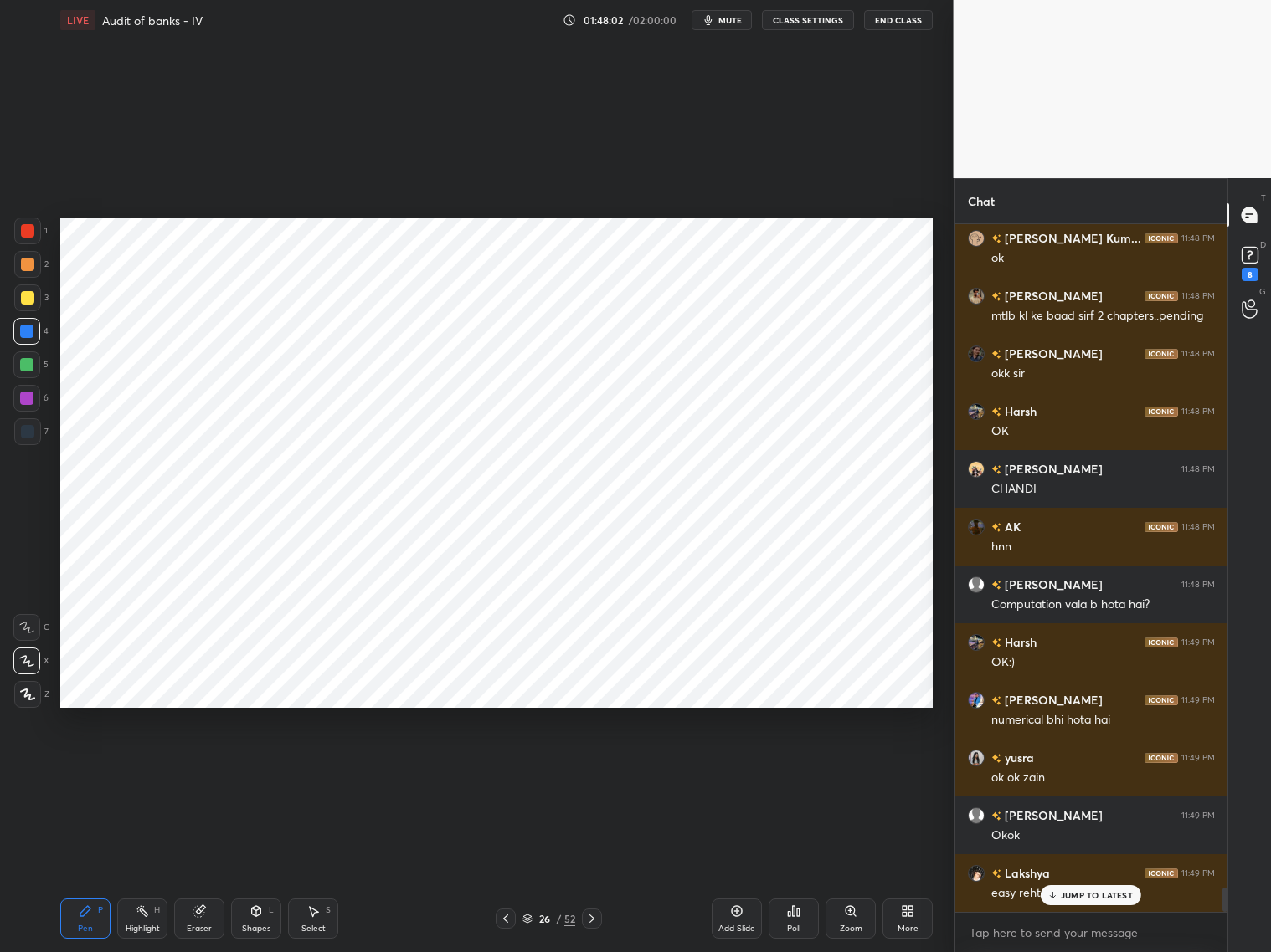
scroll to position [18903, 0]
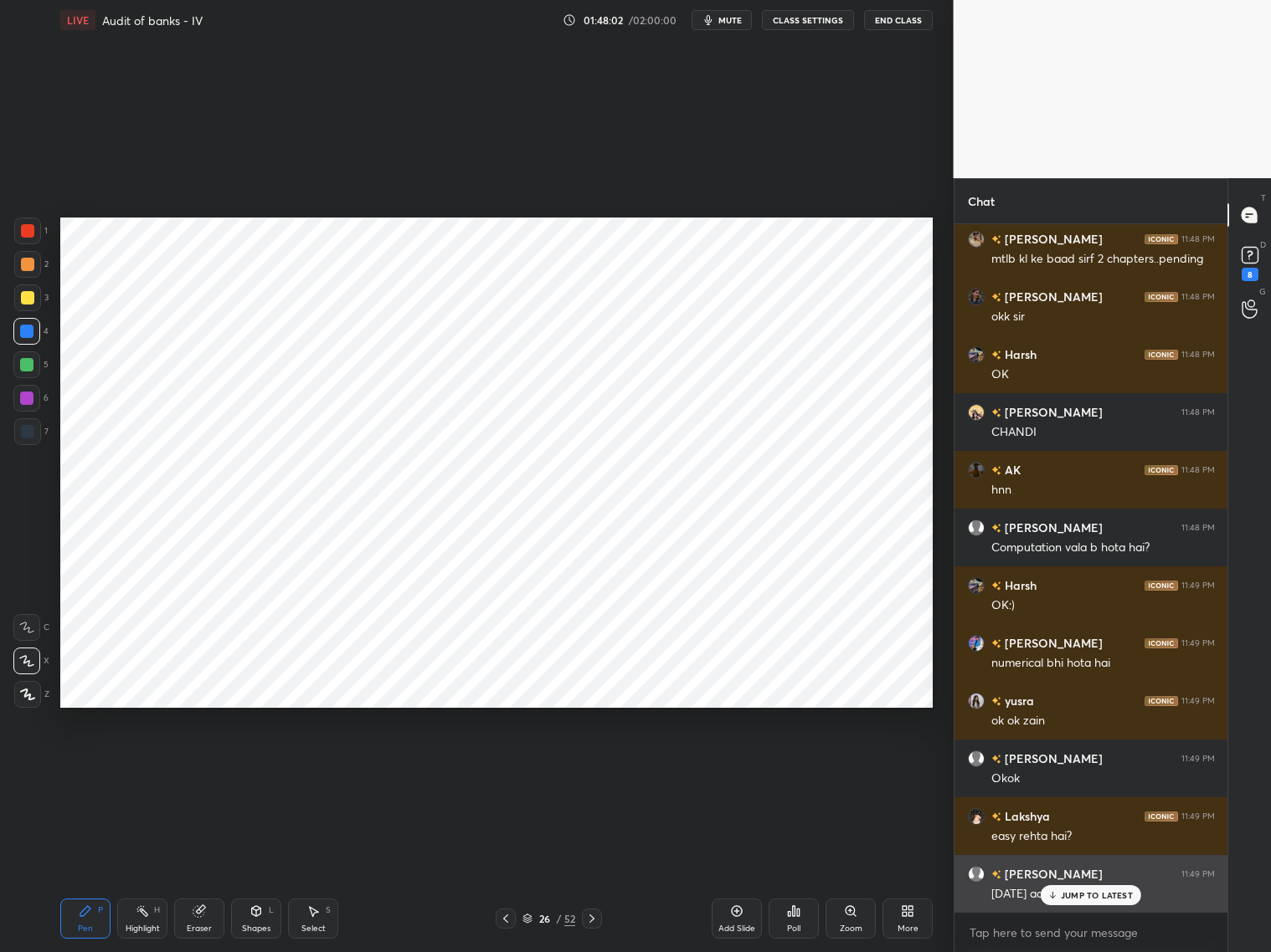
drag, startPoint x: 1079, startPoint y: 895, endPoint x: 1101, endPoint y: 899, distance: 22.4
click at [1078, 768] on p "JUMP TO LATEST" at bounding box center [1097, 895] width 72 height 10
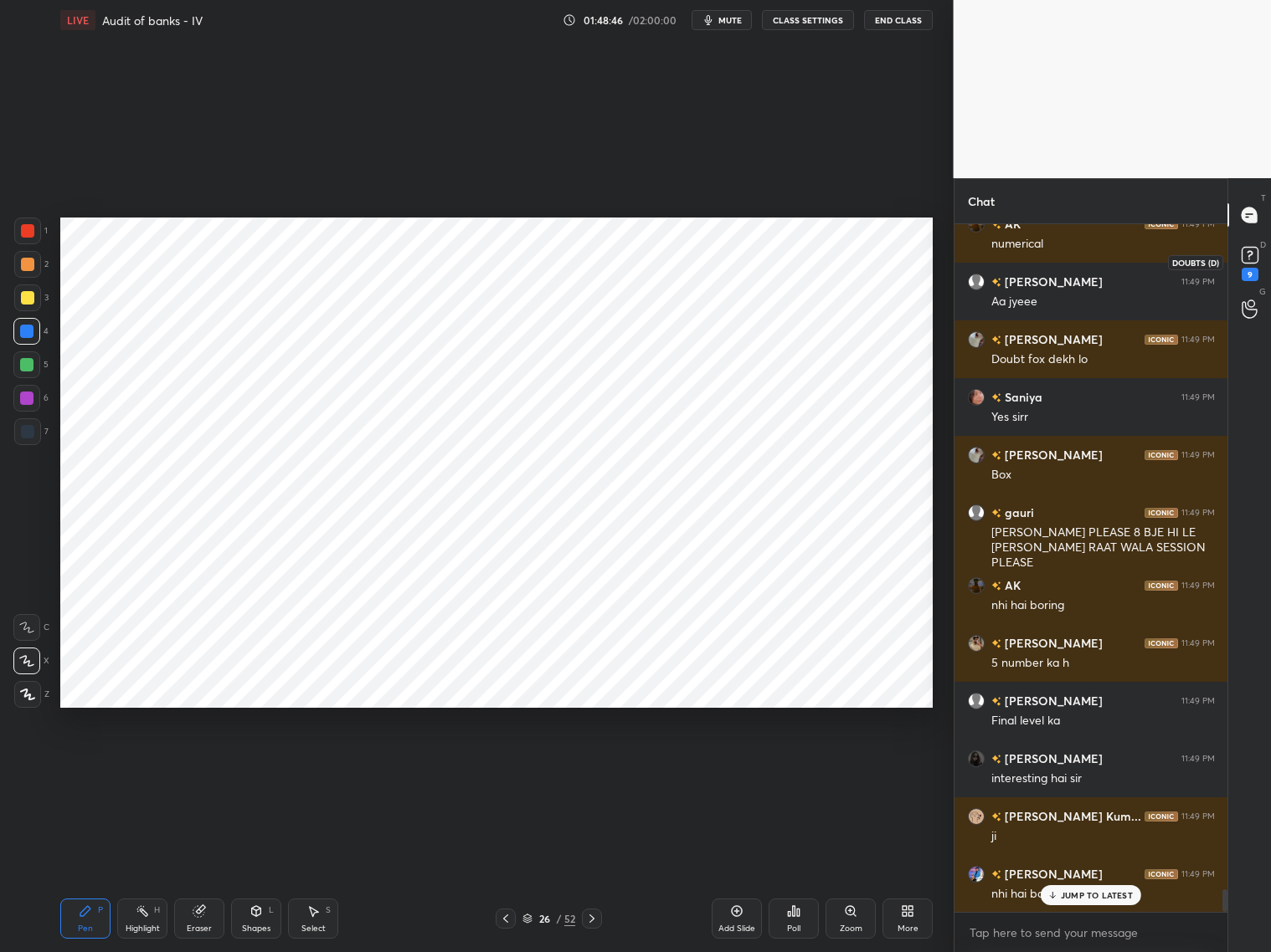
scroll to position [20189, 0]
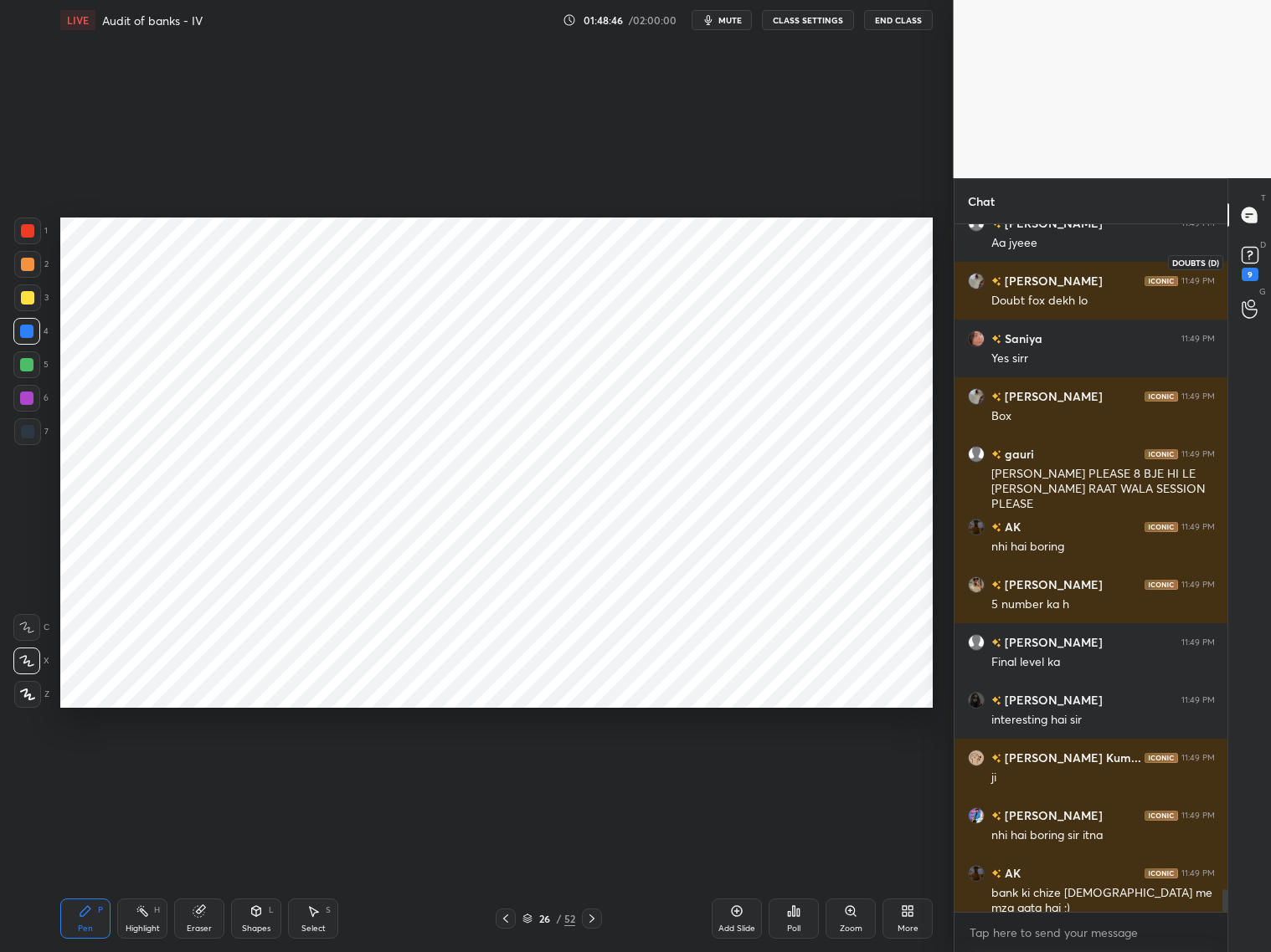
click at [1087, 256] on icon at bounding box center [1250, 255] width 25 height 25
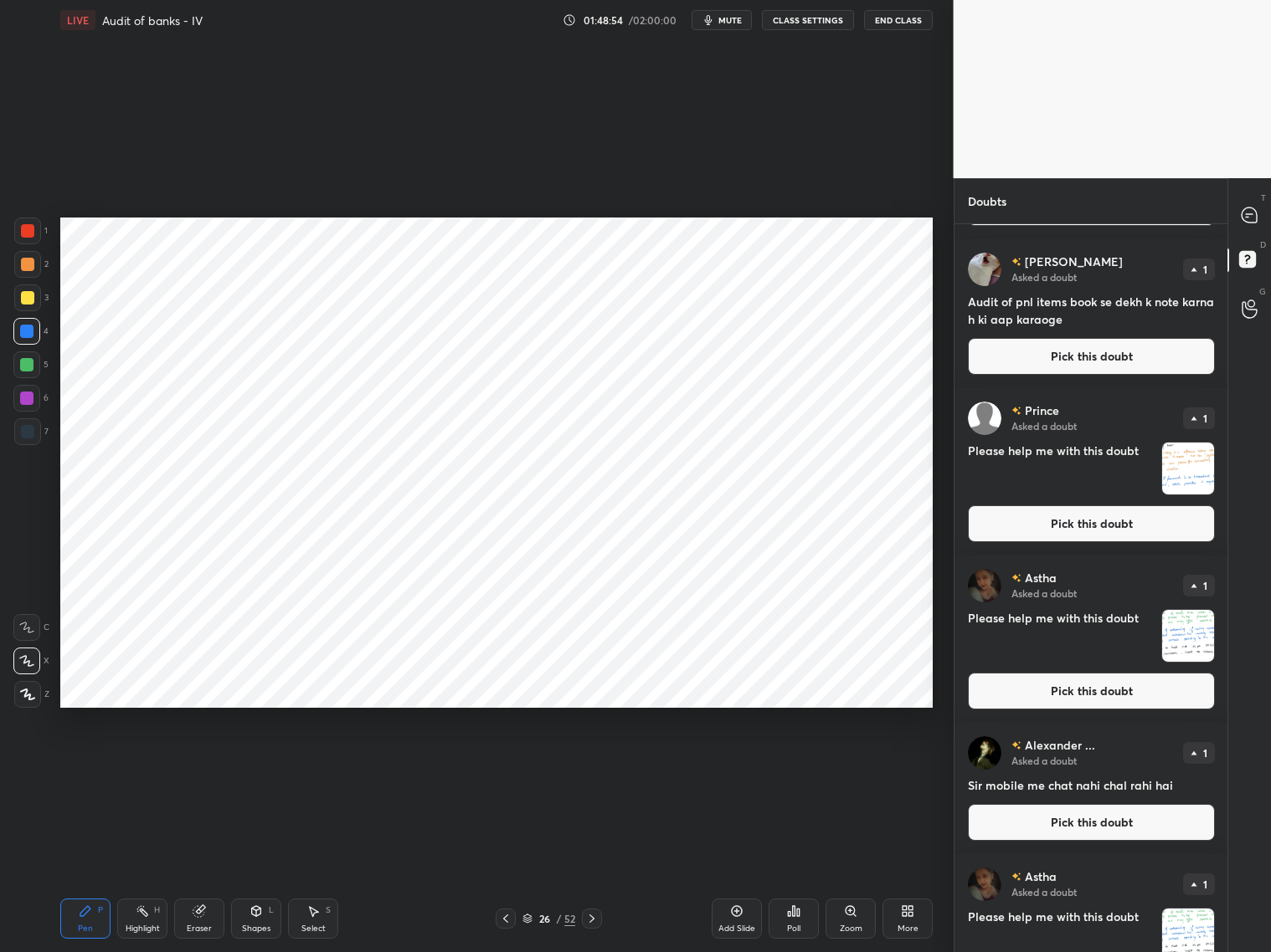
scroll to position [656, 0]
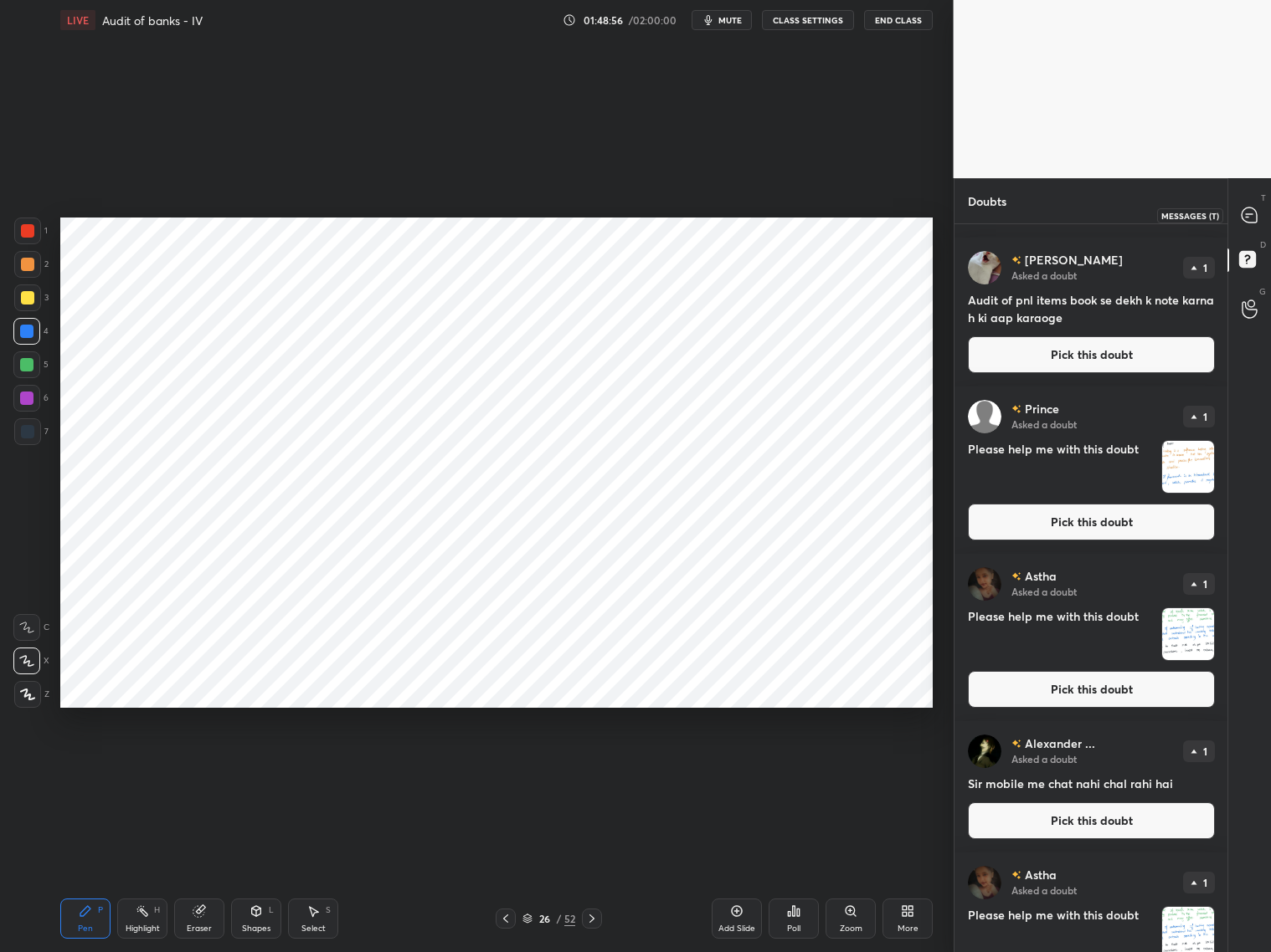
click at [1087, 215] on icon at bounding box center [1249, 214] width 15 height 15
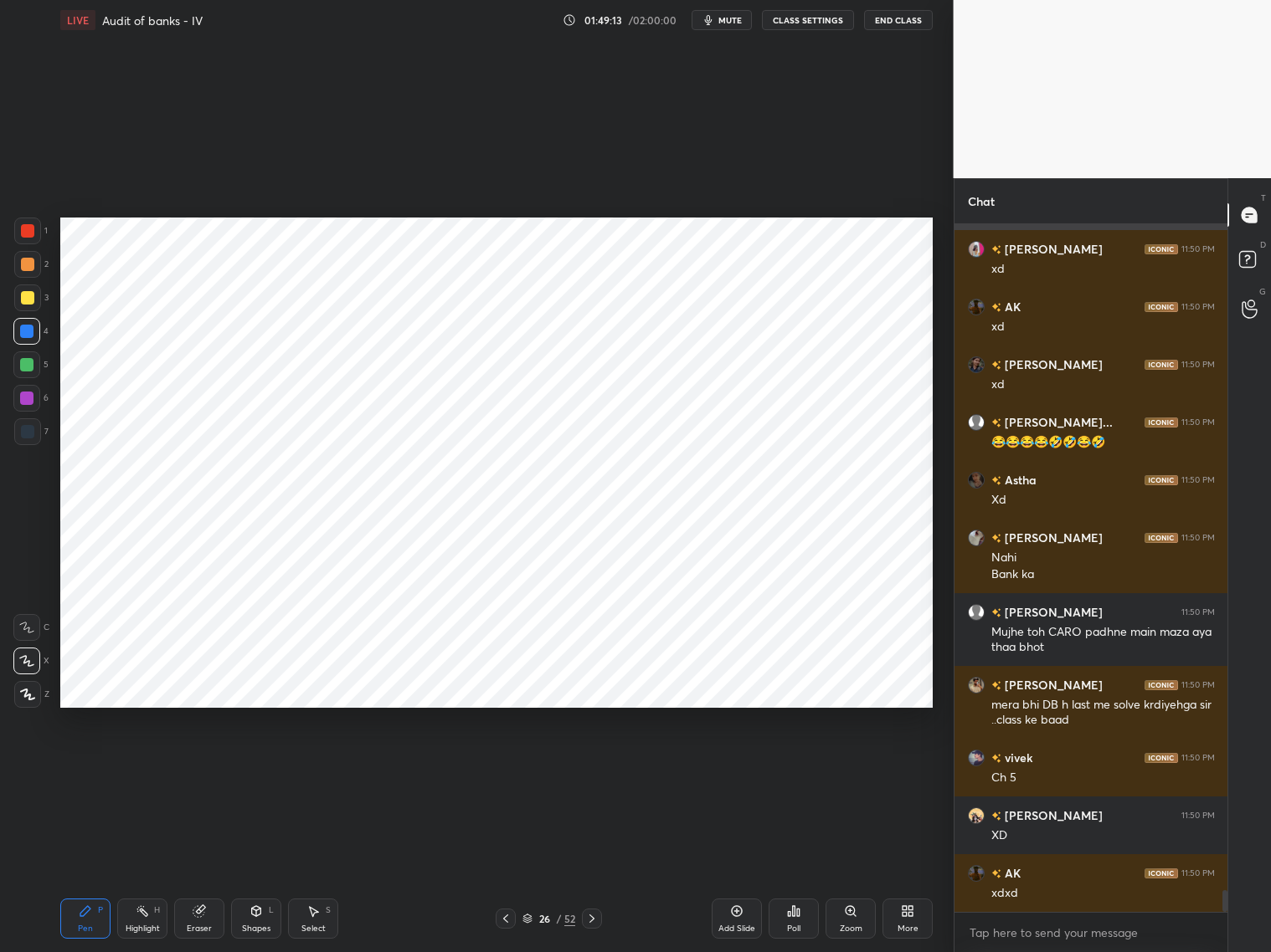
scroll to position [21116, 0]
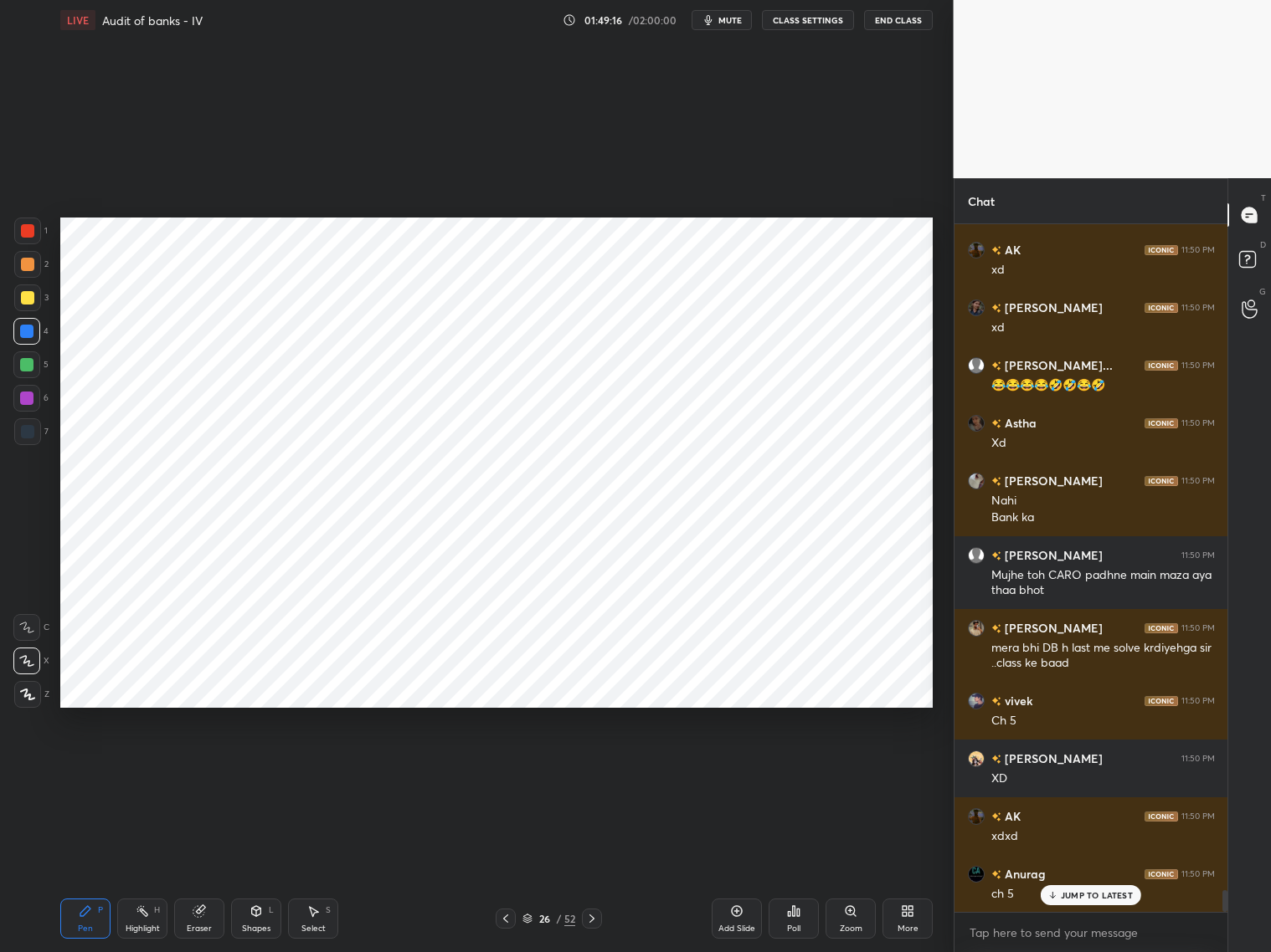
click at [512, 768] on icon at bounding box center [505, 918] width 13 height 13
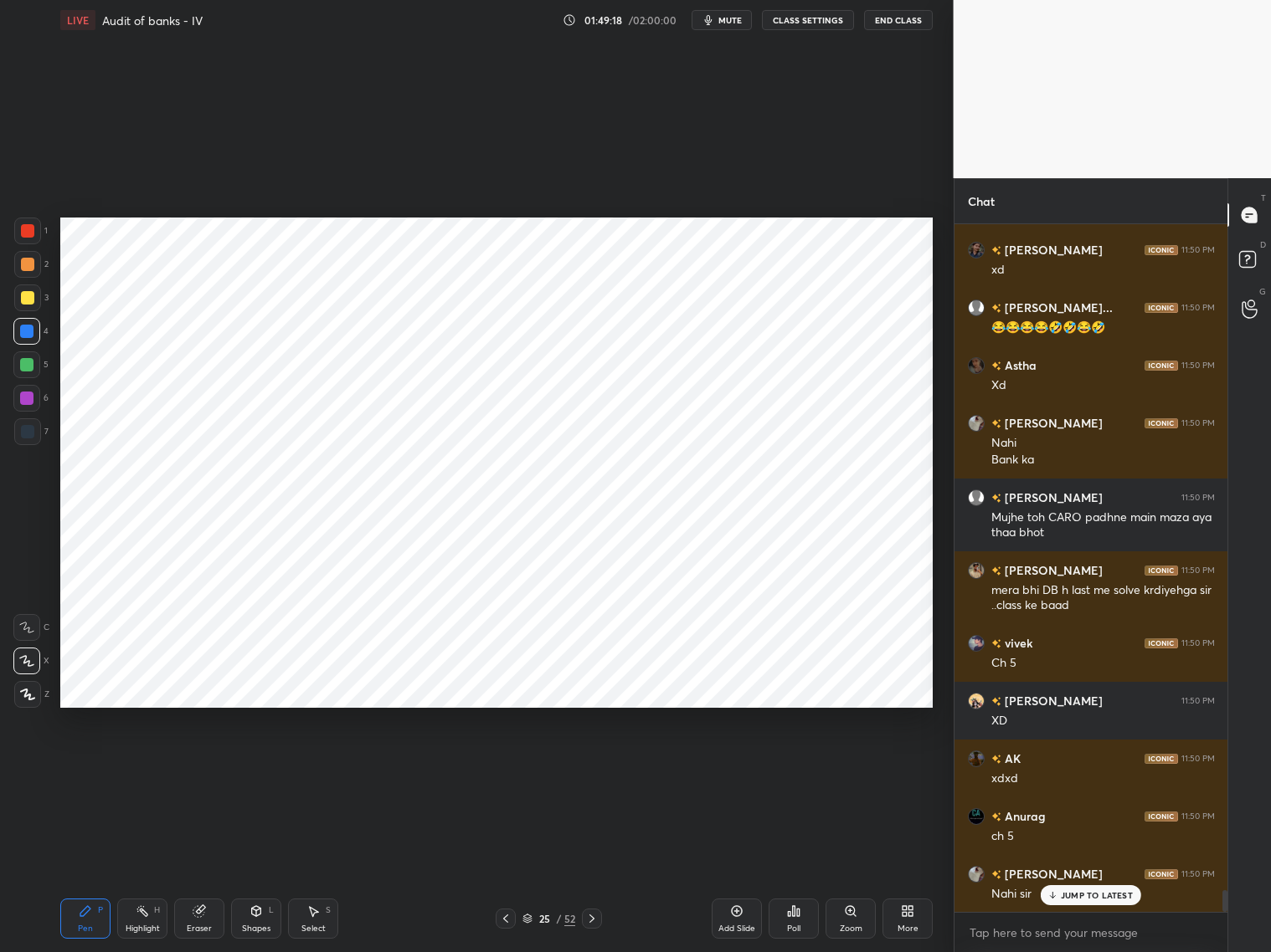
click at [593, 768] on icon at bounding box center [591, 918] width 13 height 13
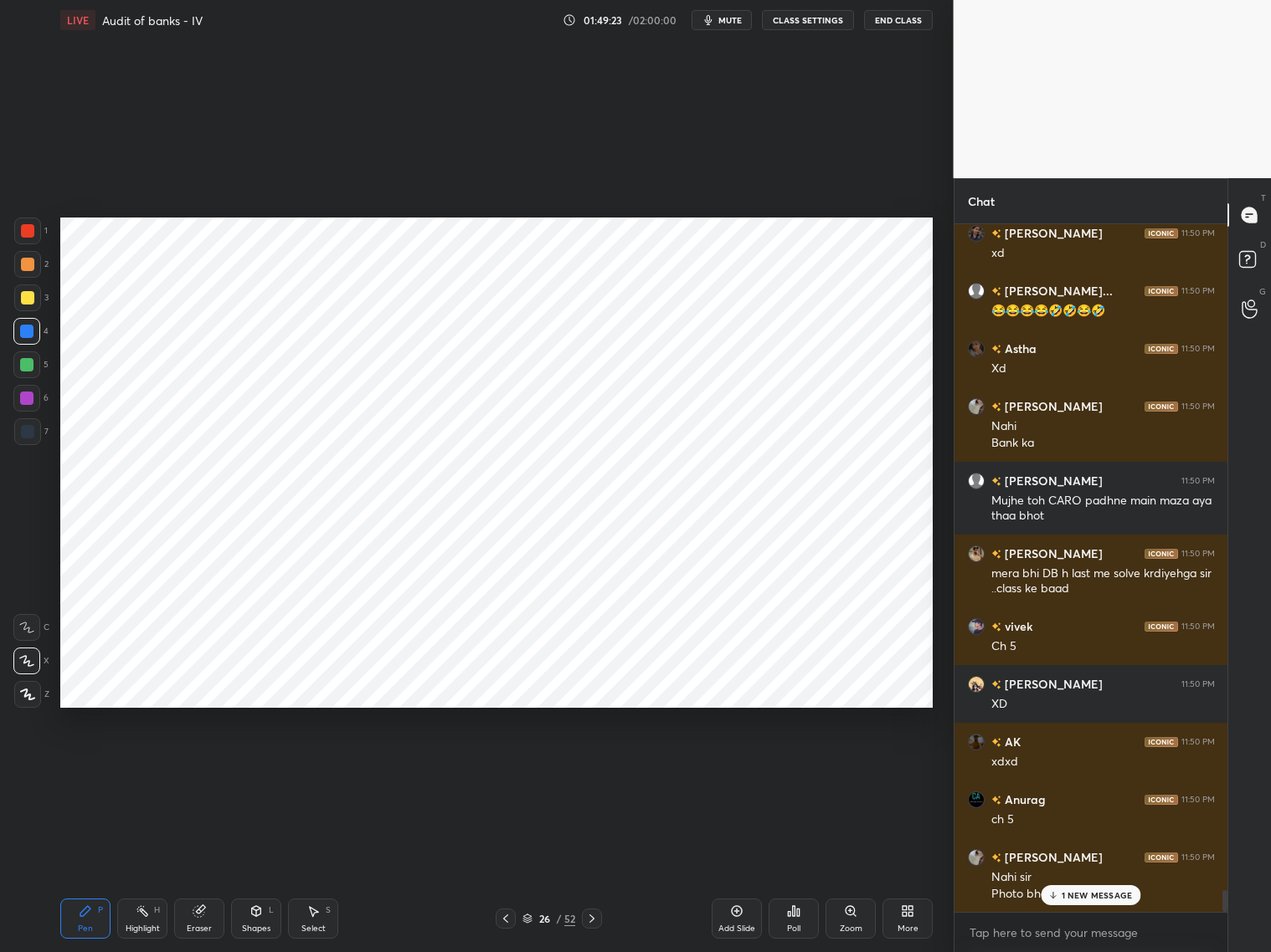
scroll to position [21248, 0]
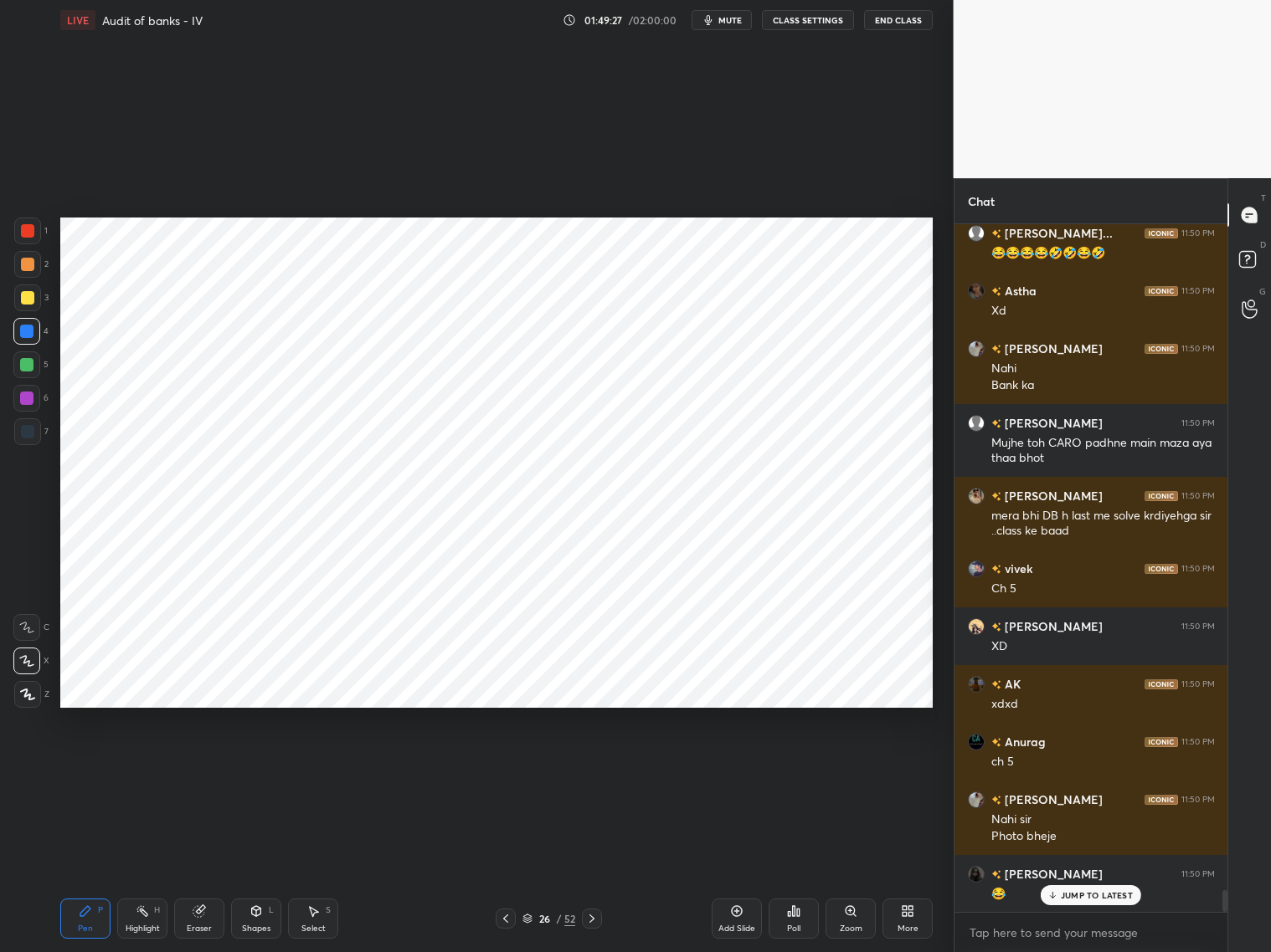
click at [587, 768] on icon at bounding box center [591, 918] width 13 height 13
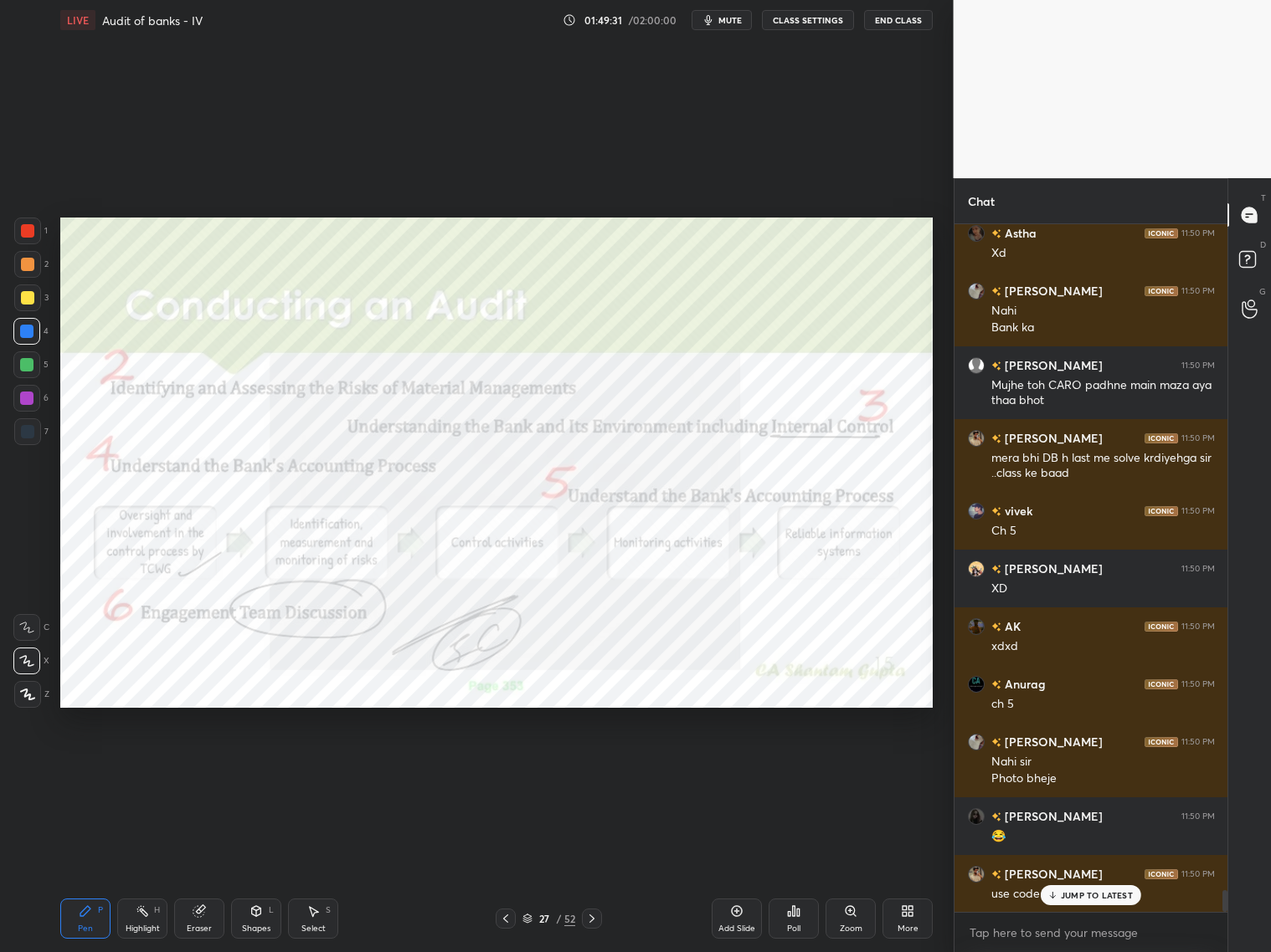
scroll to position [21365, 0]
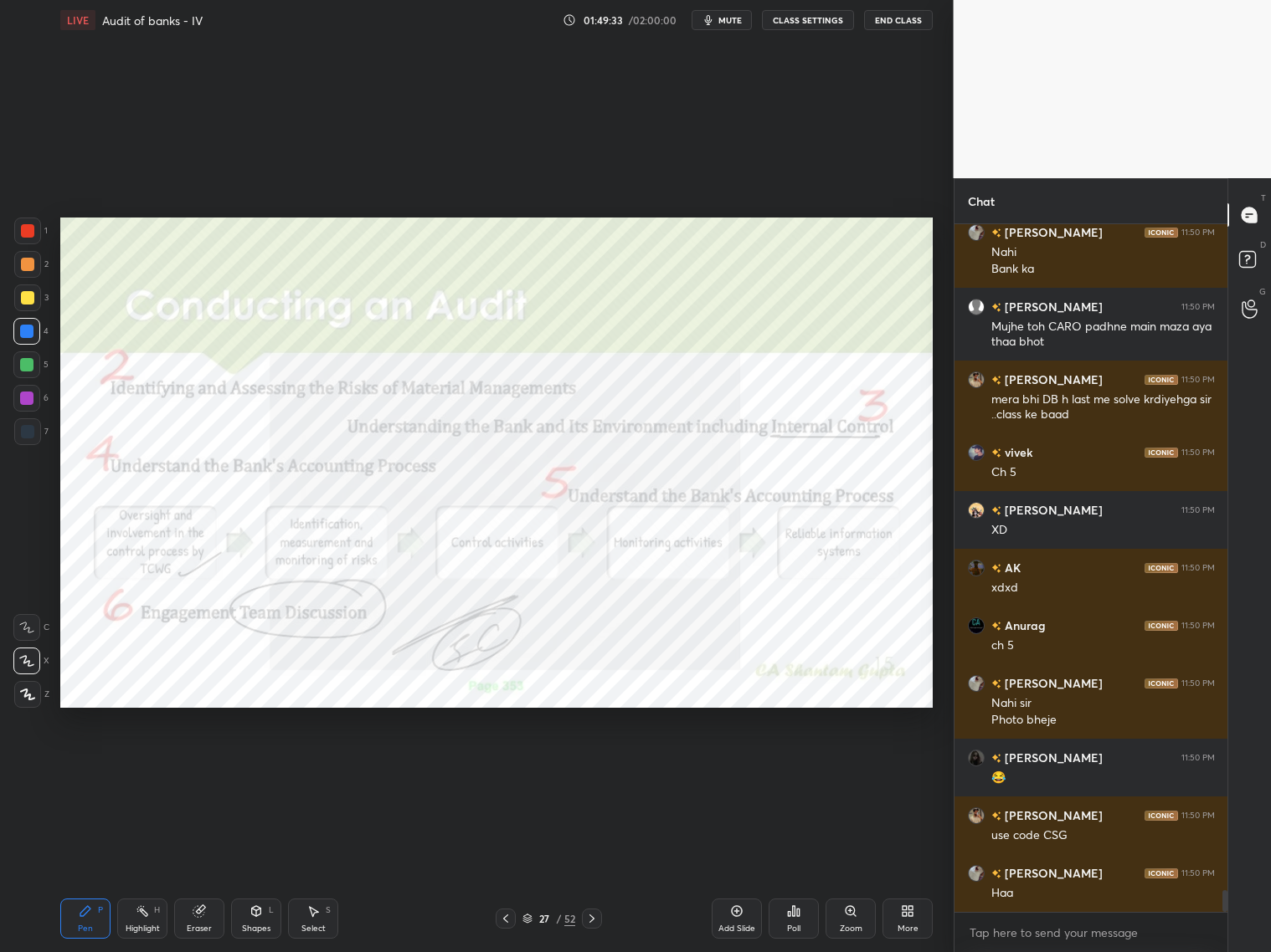
click at [508, 768] on div at bounding box center [506, 918] width 20 height 20
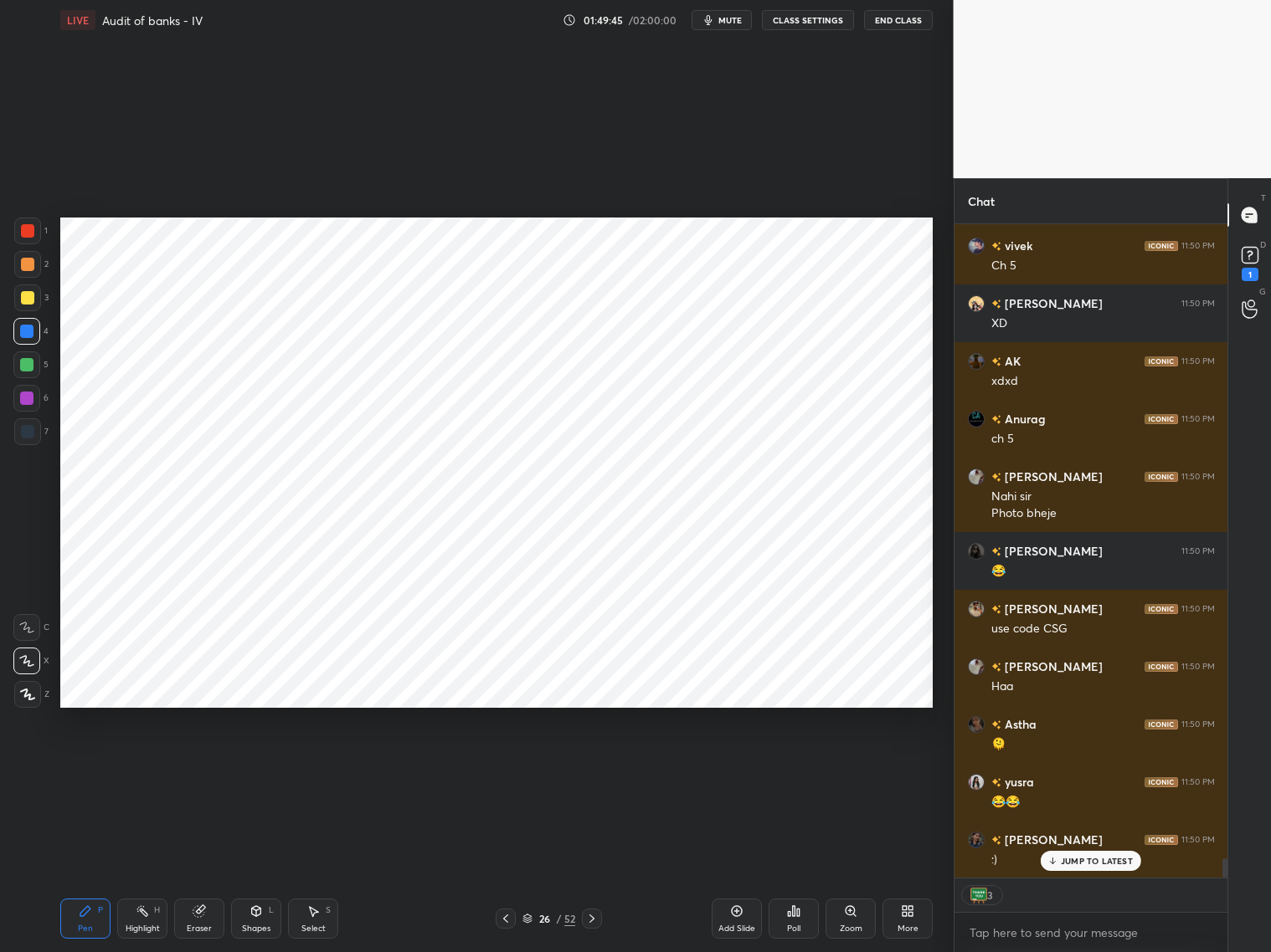
scroll to position [21630, 0]
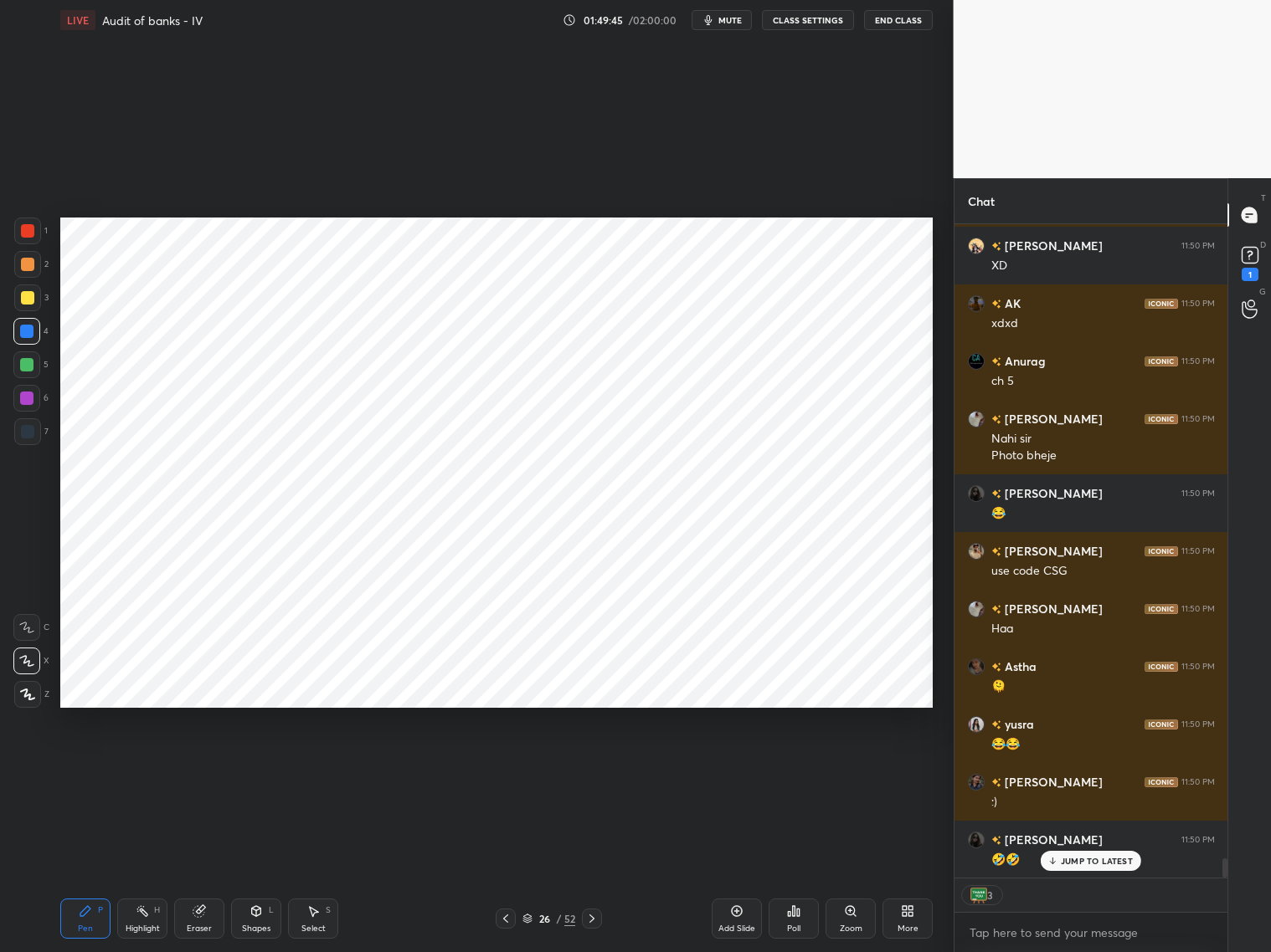
click at [505, 768] on icon at bounding box center [505, 918] width 13 height 13
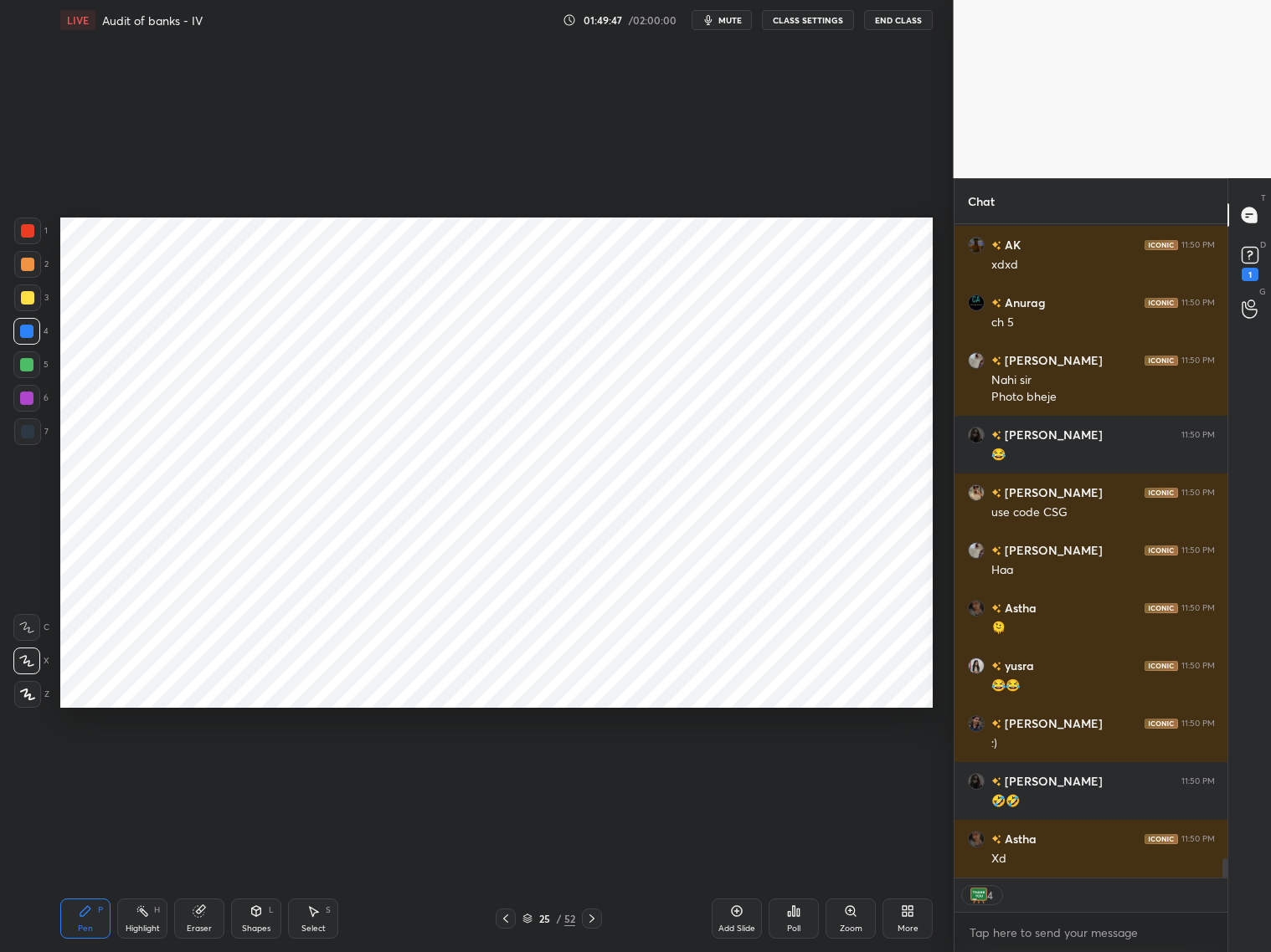
scroll to position [21746, 0]
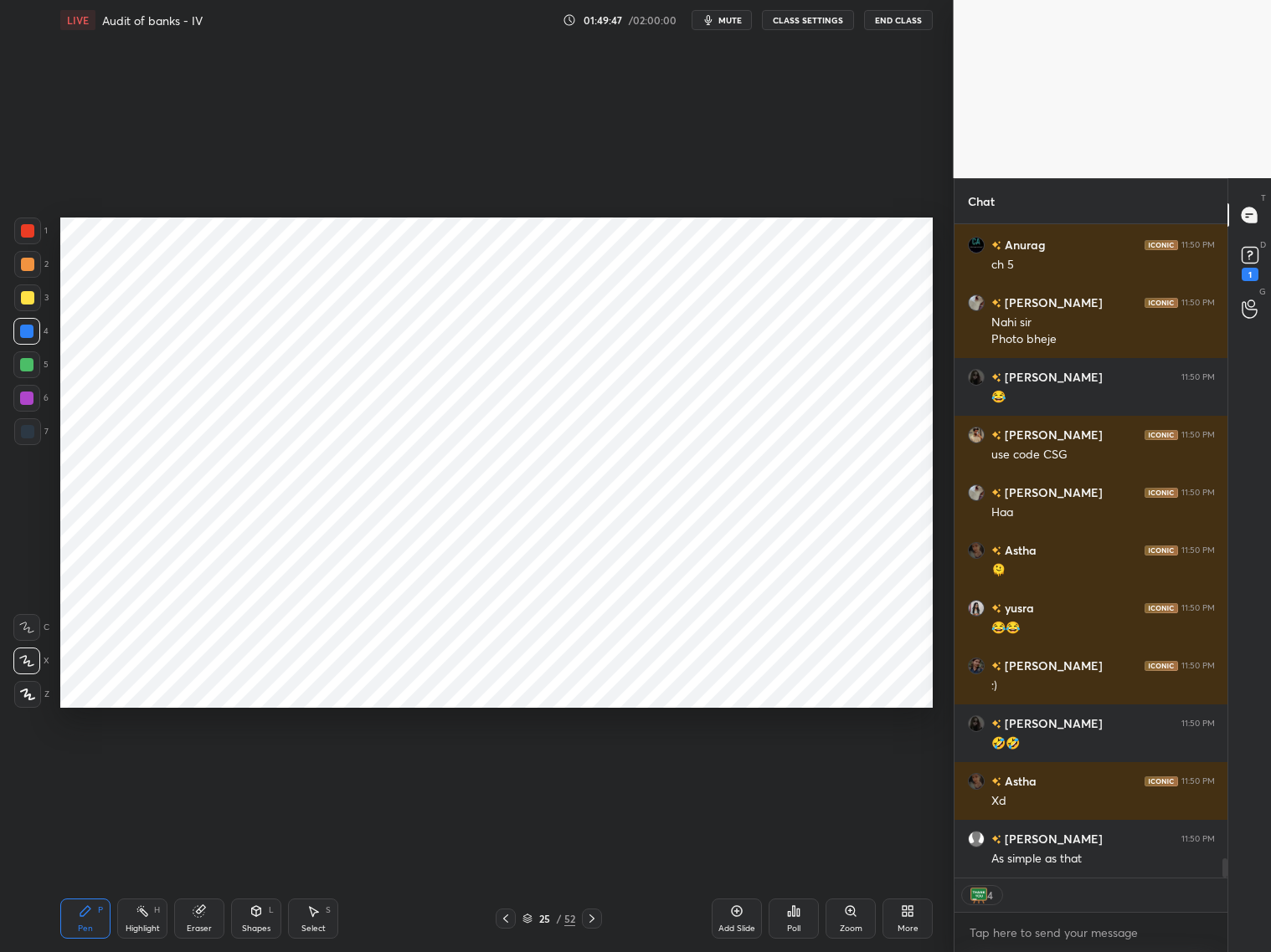
click at [593, 768] on icon at bounding box center [591, 918] width 13 height 13
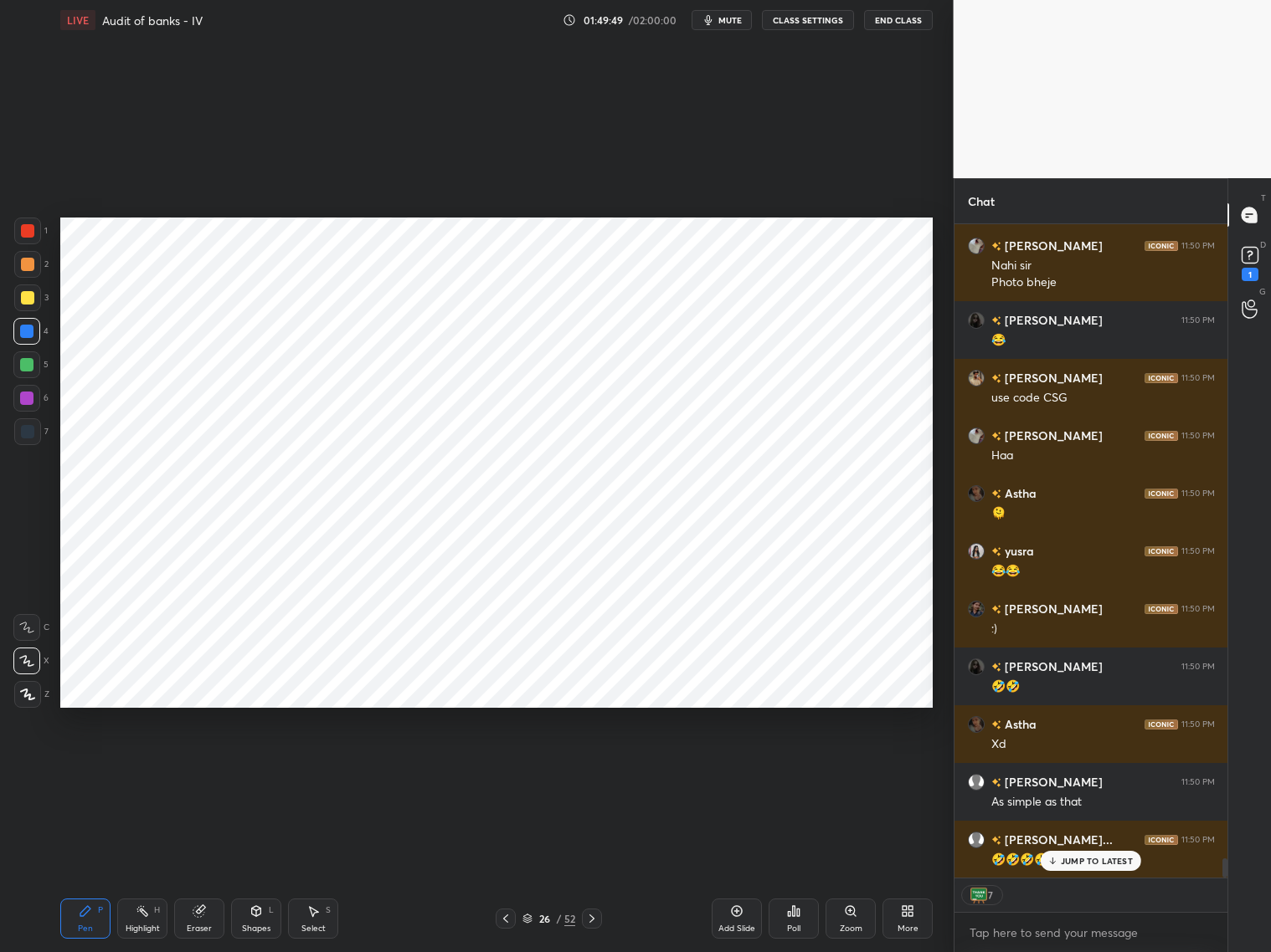
drag, startPoint x: 30, startPoint y: 428, endPoint x: 56, endPoint y: 391, distance: 45.2
click at [35, 421] on div at bounding box center [27, 431] width 26 height 26
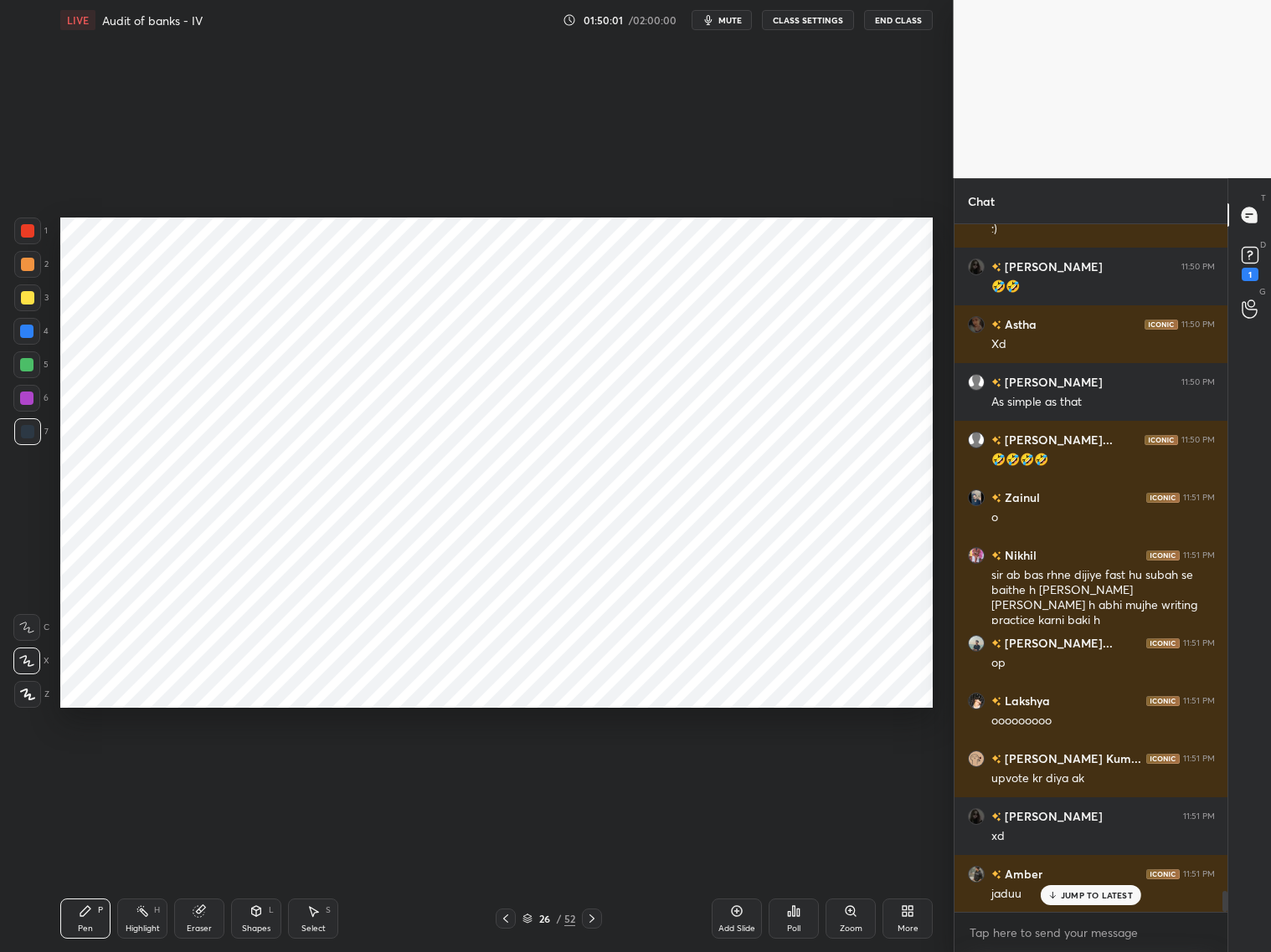
scroll to position [22260, 0]
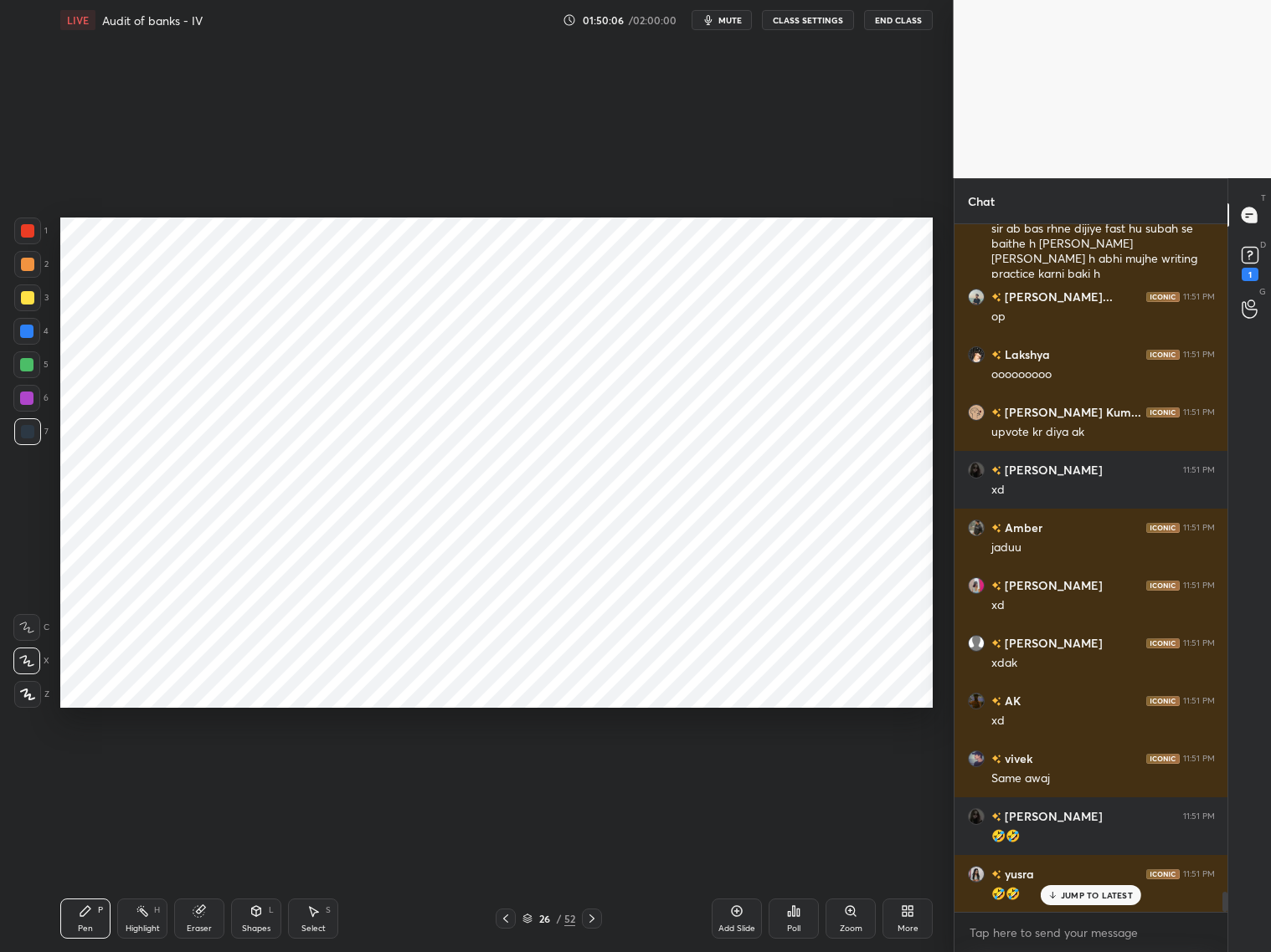
click at [527, 768] on icon at bounding box center [527, 918] width 10 height 10
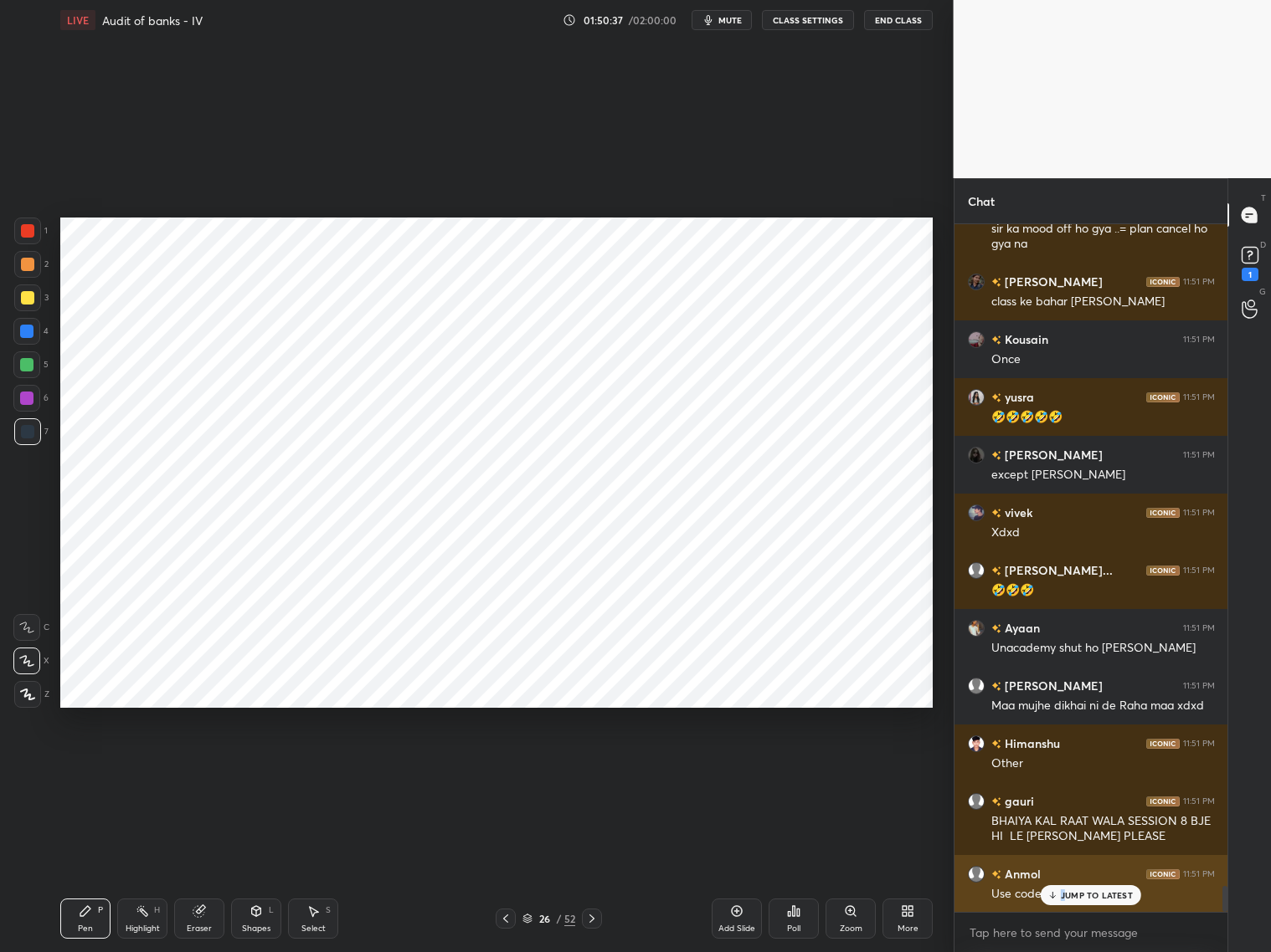
click at [1067, 768] on p "JUMP TO LATEST" at bounding box center [1097, 895] width 72 height 10
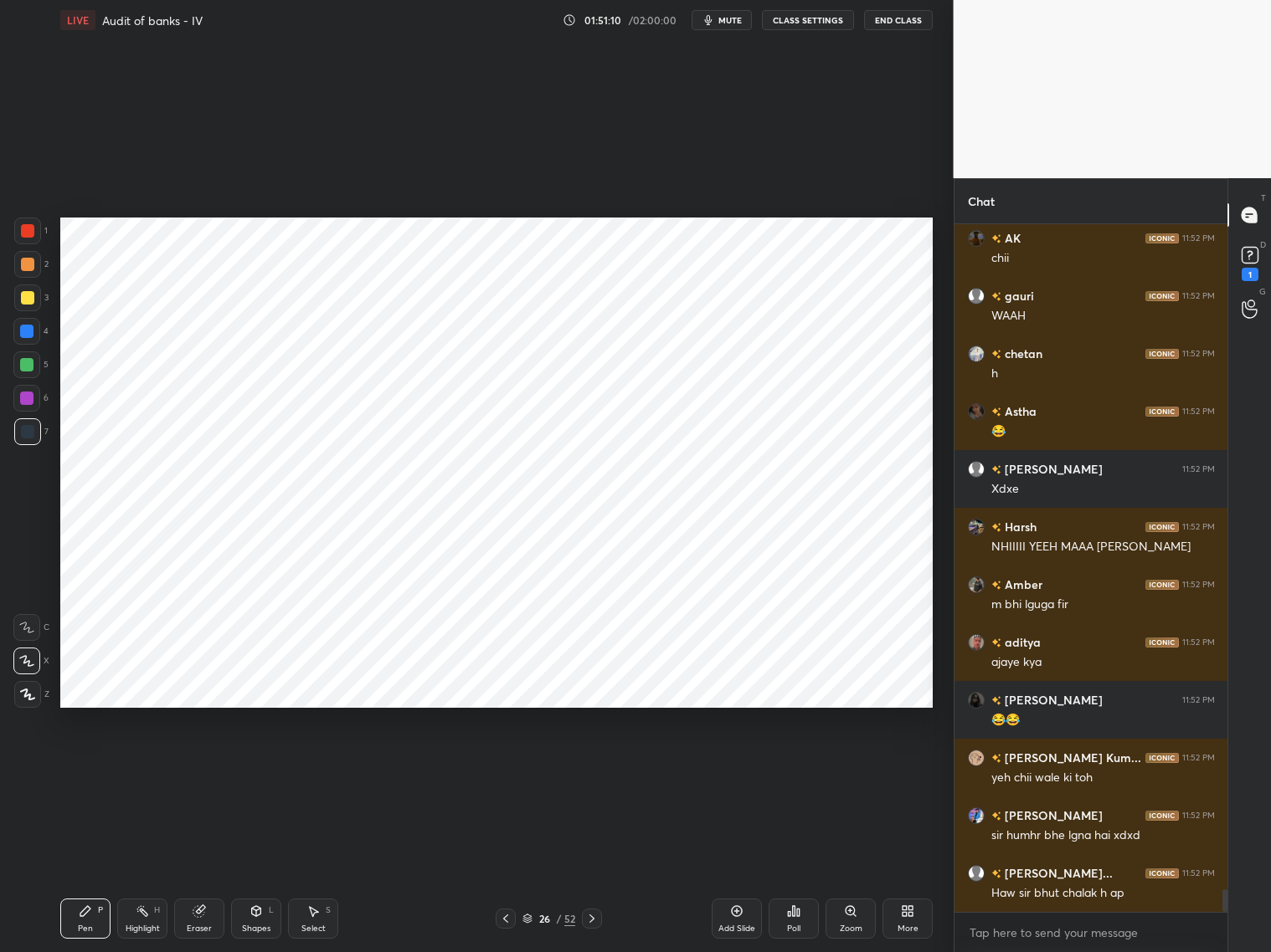
click at [1078, 768] on div "Haw sir bhut chalak h ap" at bounding box center [1102, 894] width 223 height 17
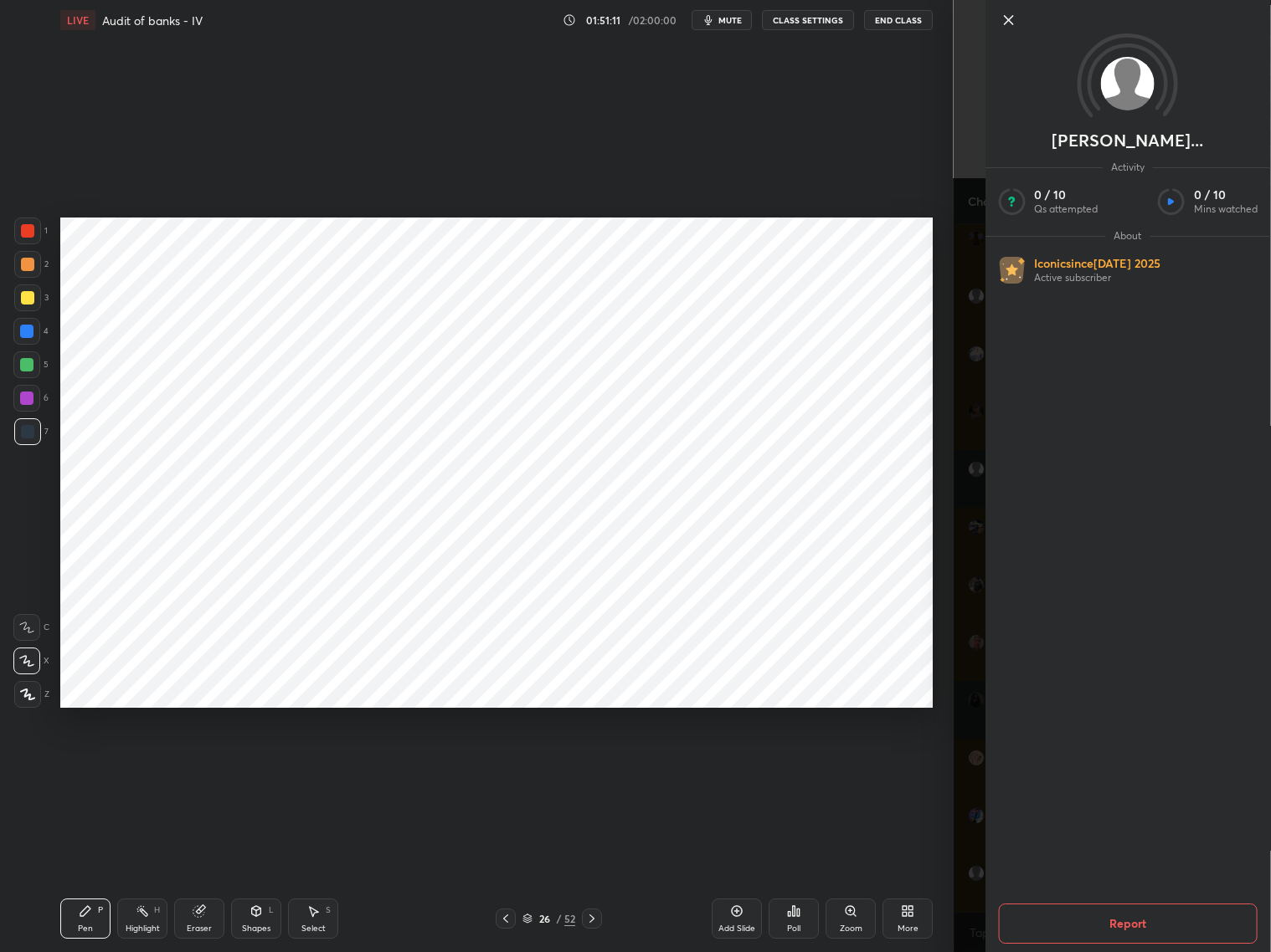
drag, startPoint x: 967, startPoint y: 903, endPoint x: 981, endPoint y: 902, distance: 14.0
click at [976, 768] on div "[PERSON_NAME]... Activity 0 / 10 Qs attempted 0 / 10 Mins watched About Iconic …" at bounding box center [1112, 476] width 318 height 952
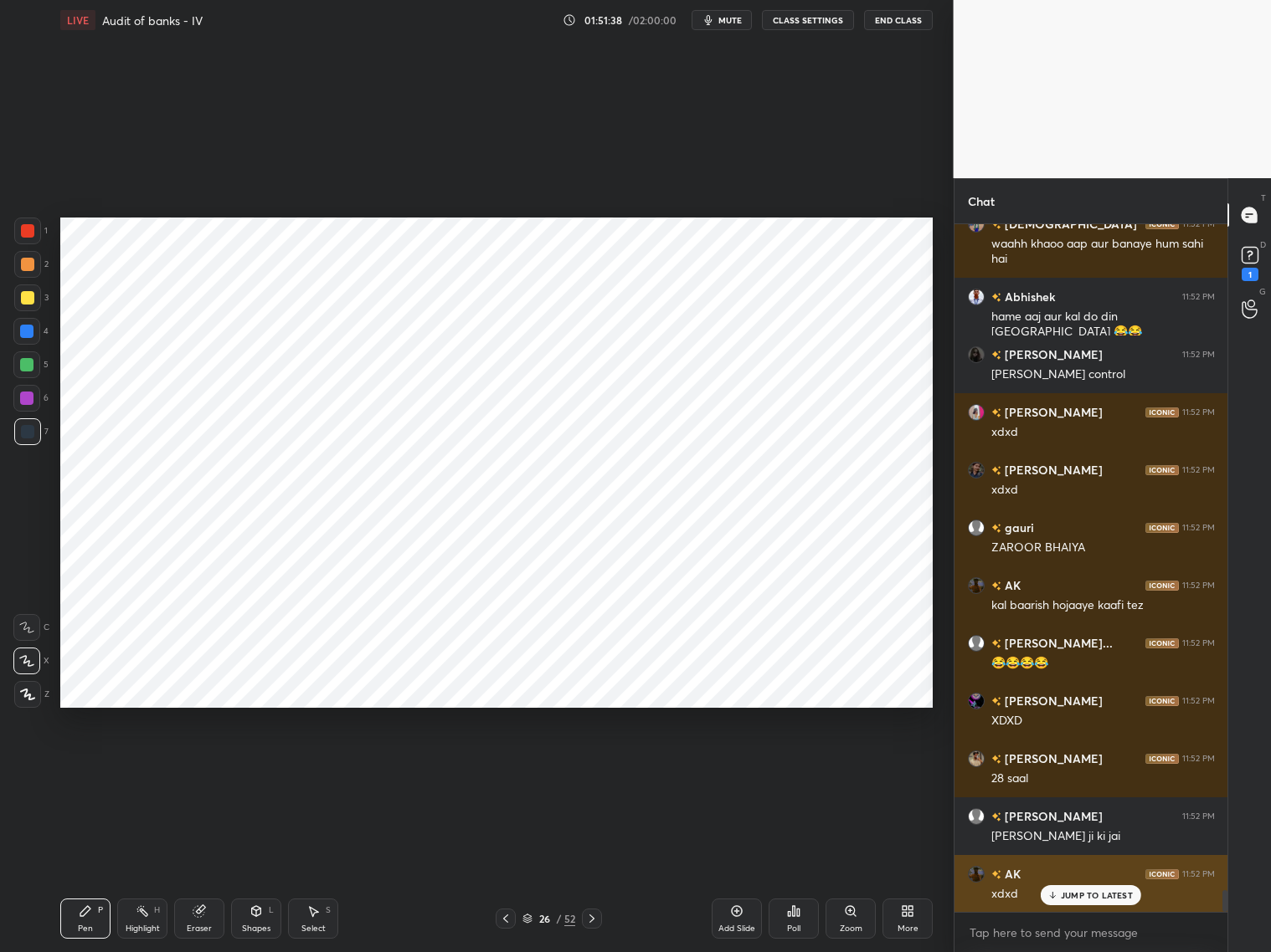
click at [1087, 768] on p "JUMP TO LATEST" at bounding box center [1097, 895] width 72 height 10
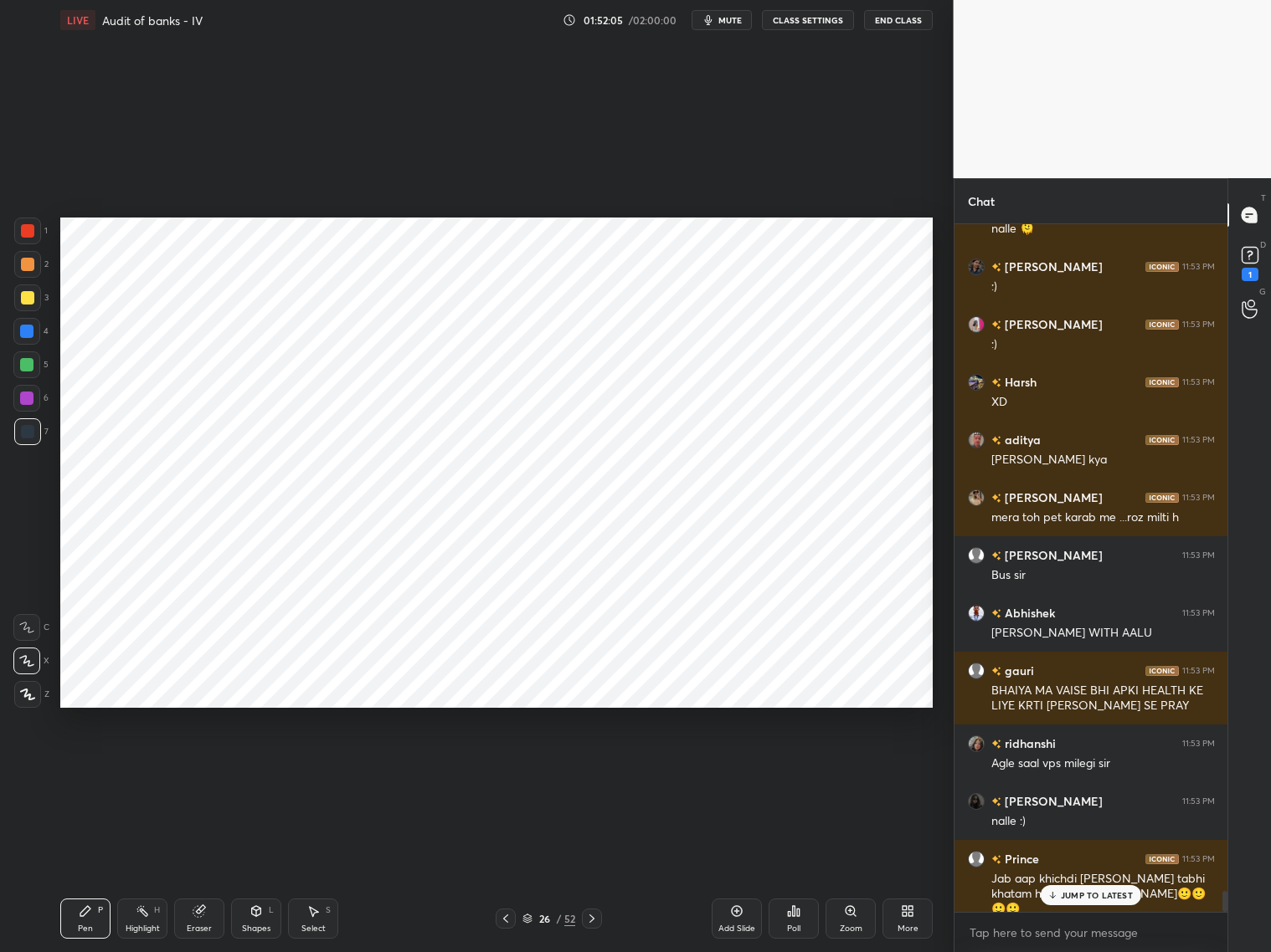
scroll to position [22323, 0]
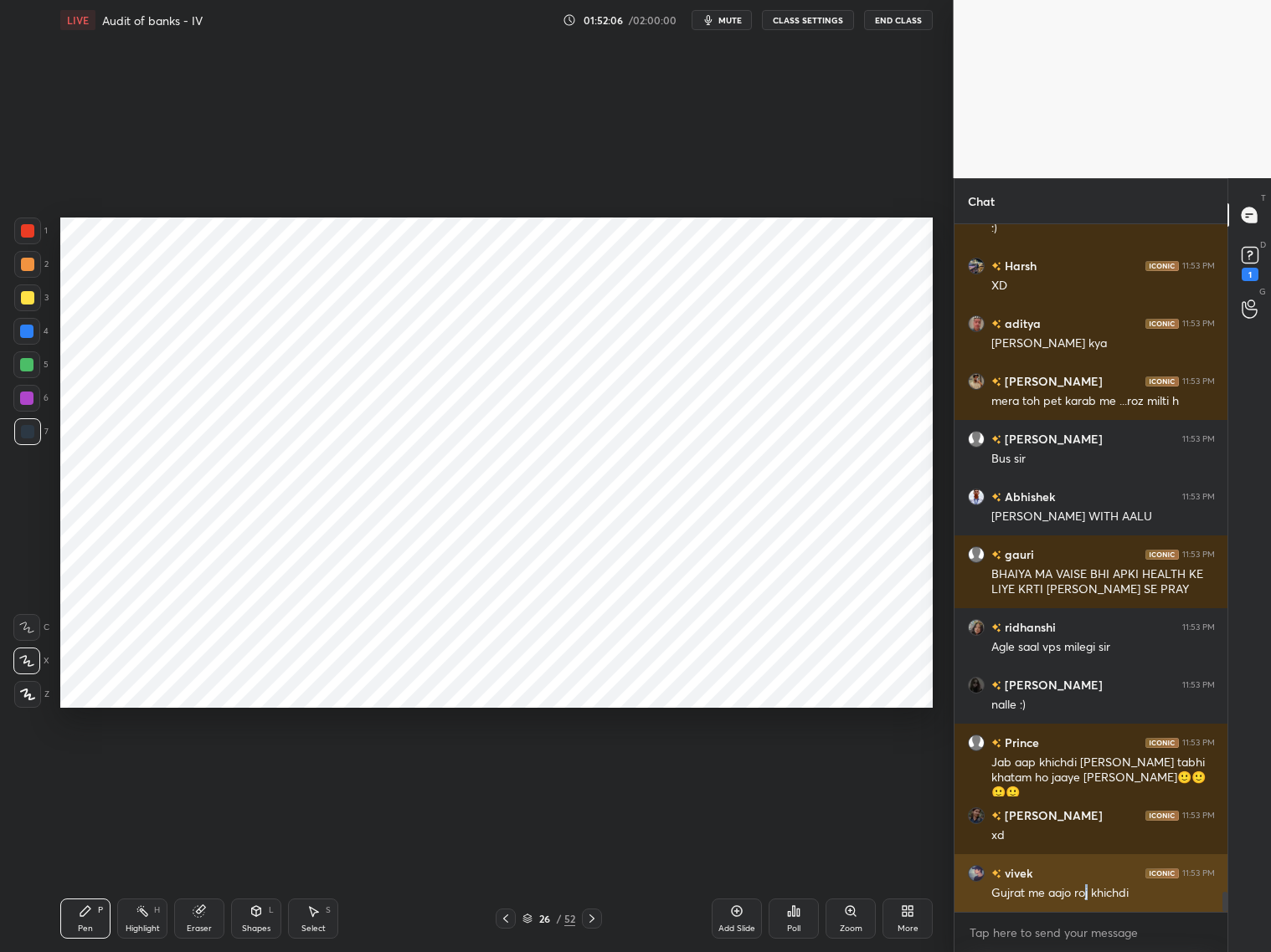
click at [1083, 768] on div "[PERSON_NAME] 11:53 PM Gujrat me aajo roj khichdi" at bounding box center [1091, 882] width 274 height 57
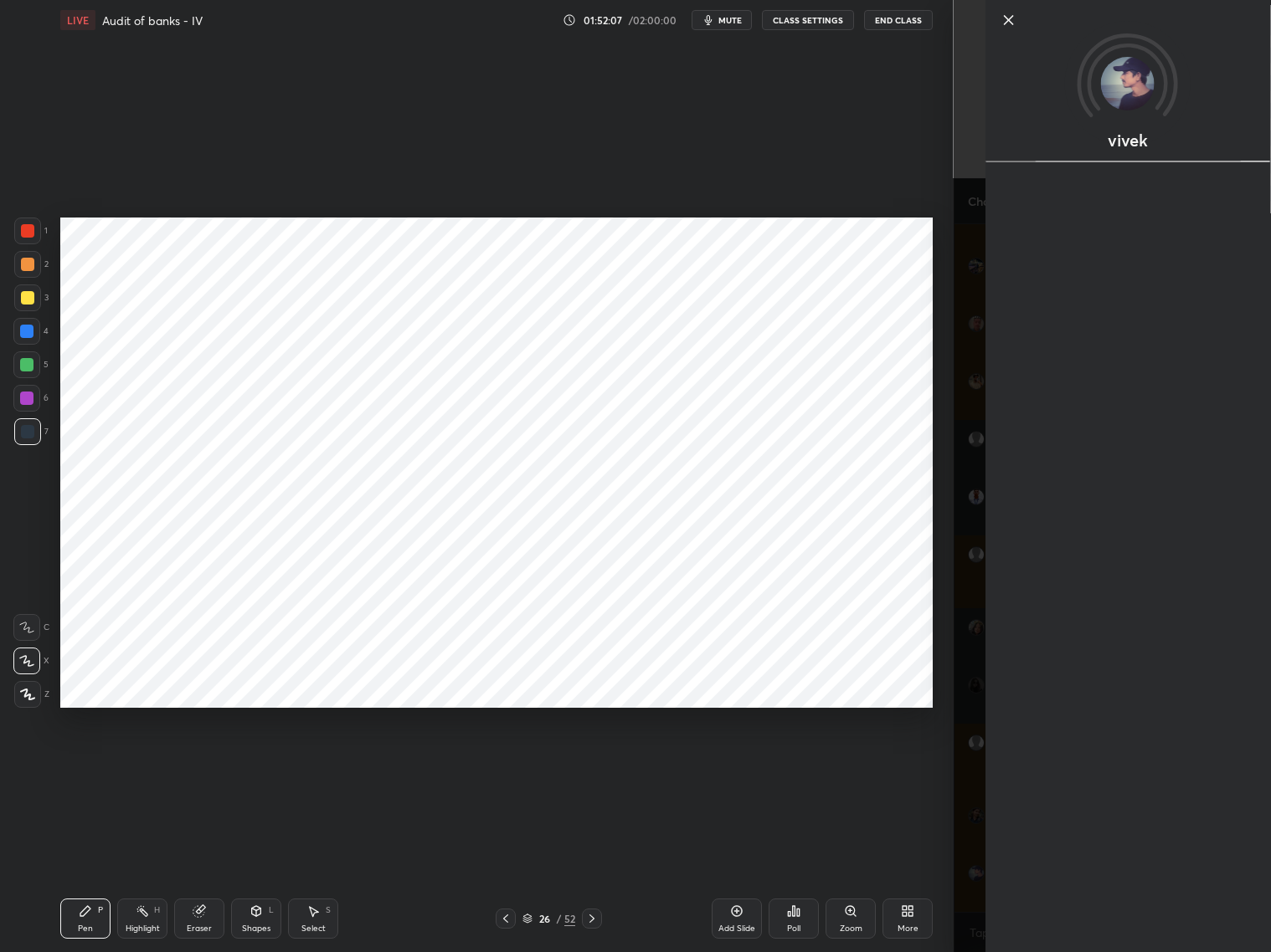
click at [959, 768] on div "vivek" at bounding box center [1112, 476] width 318 height 952
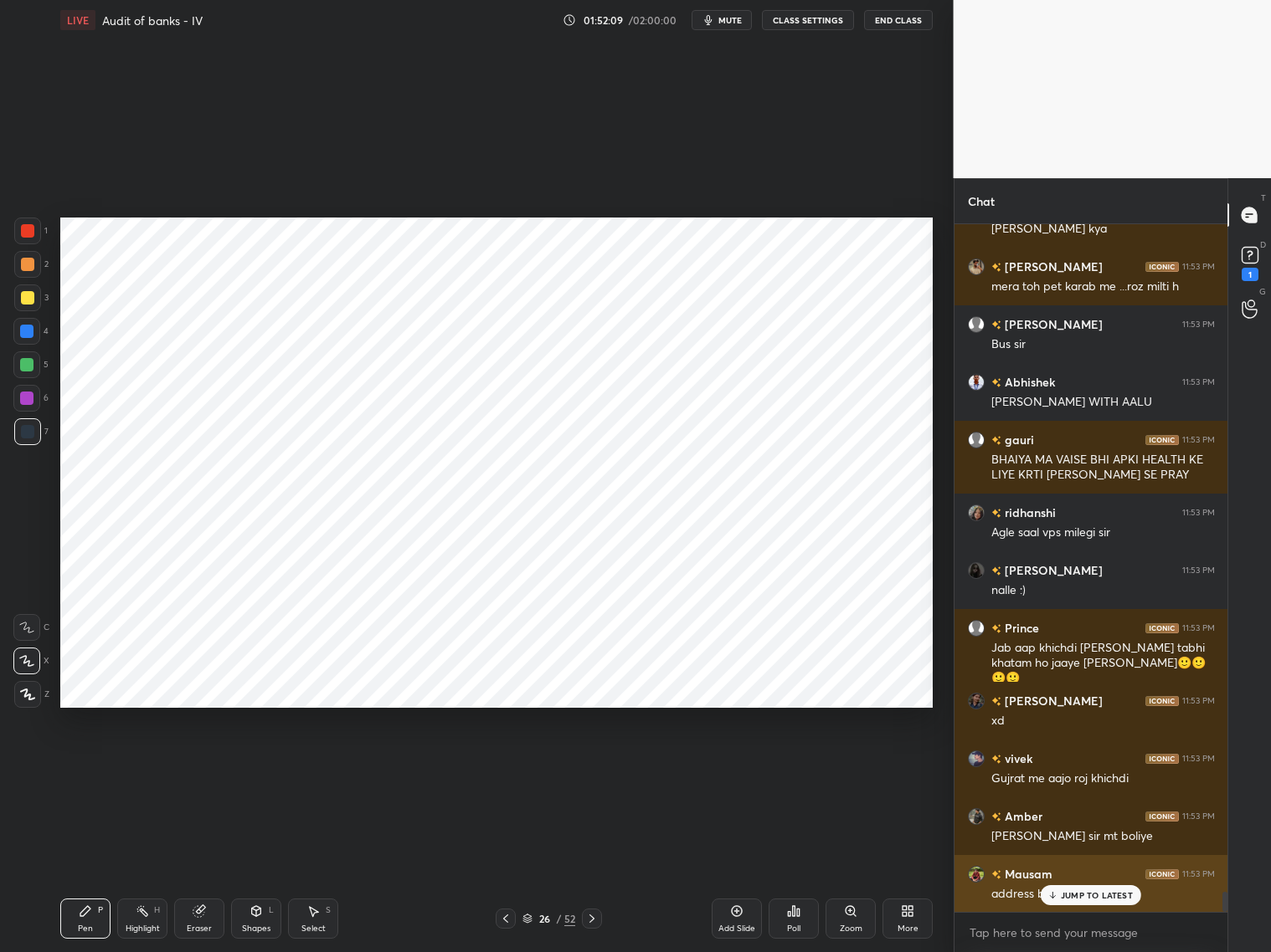
click at [1067, 768] on p "JUMP TO LATEST" at bounding box center [1097, 895] width 72 height 10
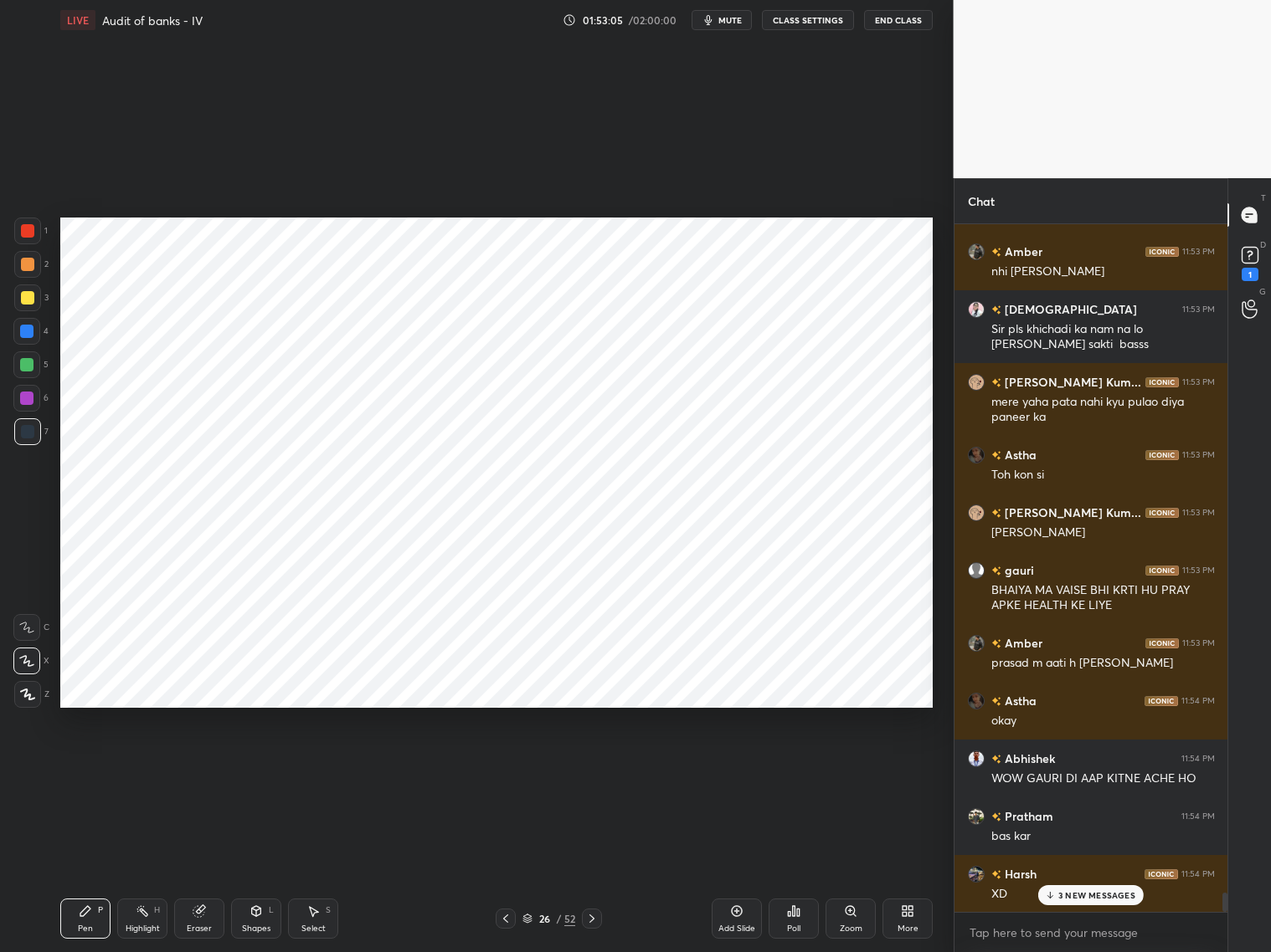
scroll to position [23769, 0]
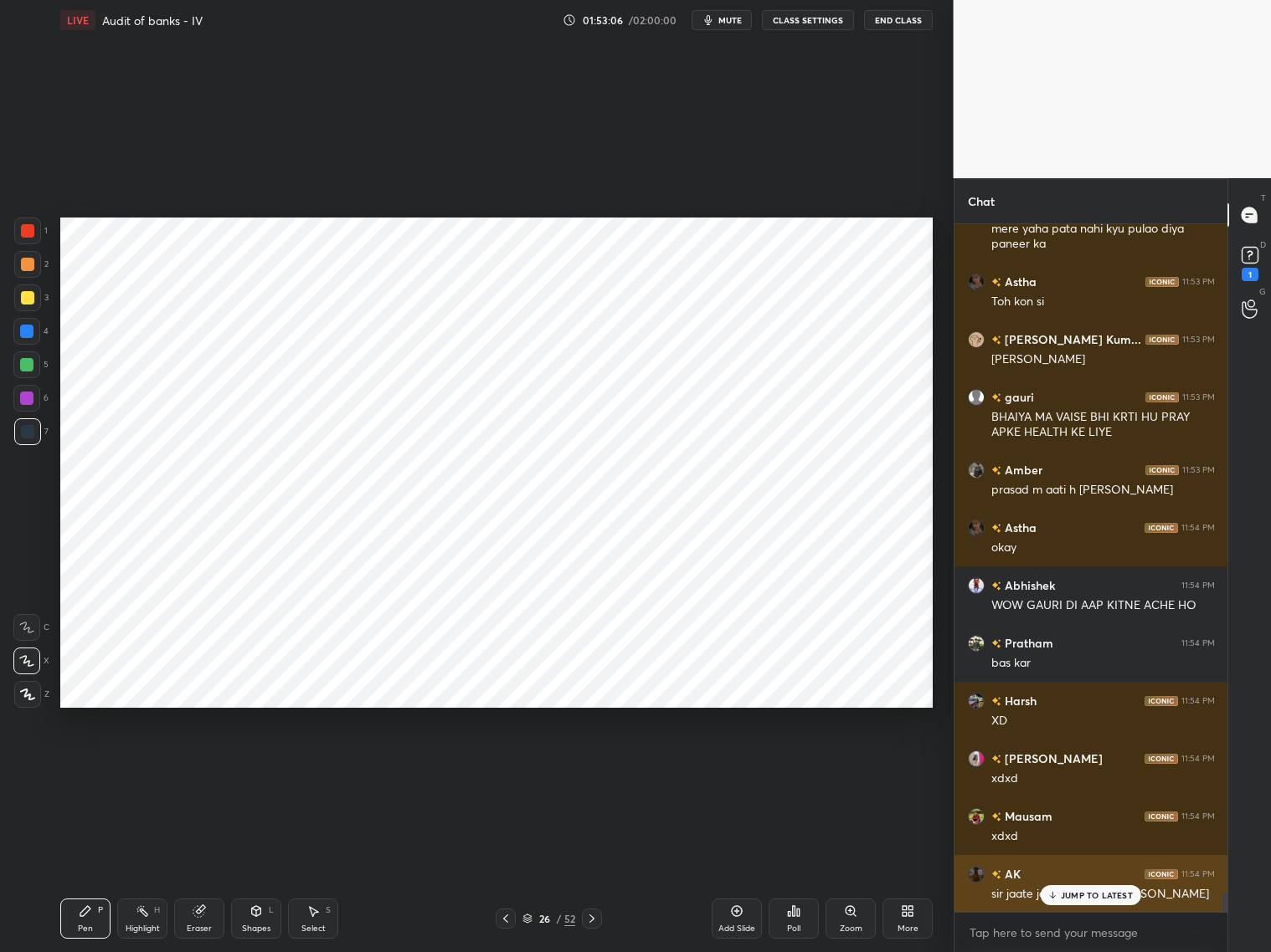
click at [1077, 768] on p "JUMP TO LATEST" at bounding box center [1097, 895] width 72 height 10
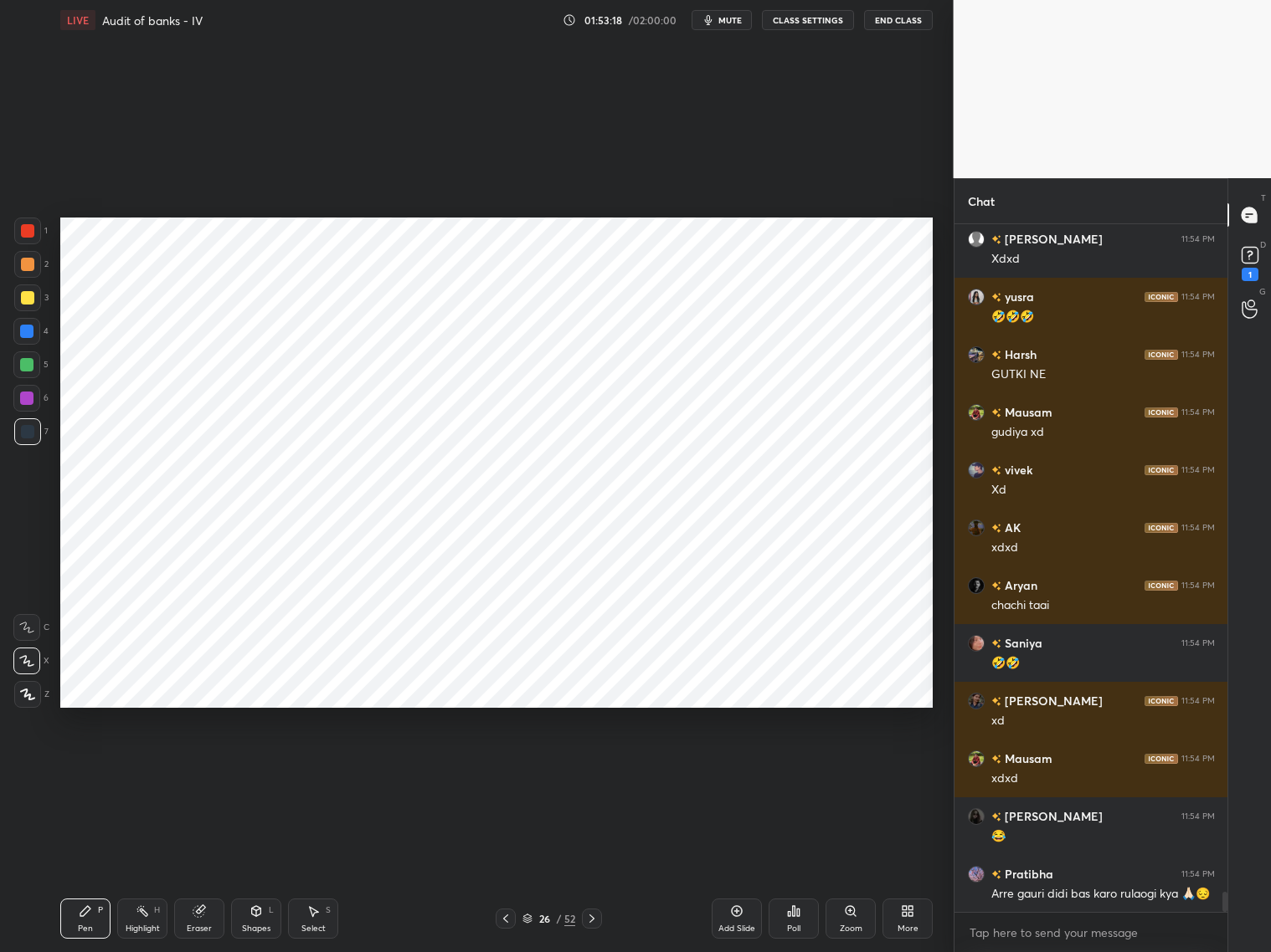
scroll to position [22843, 0]
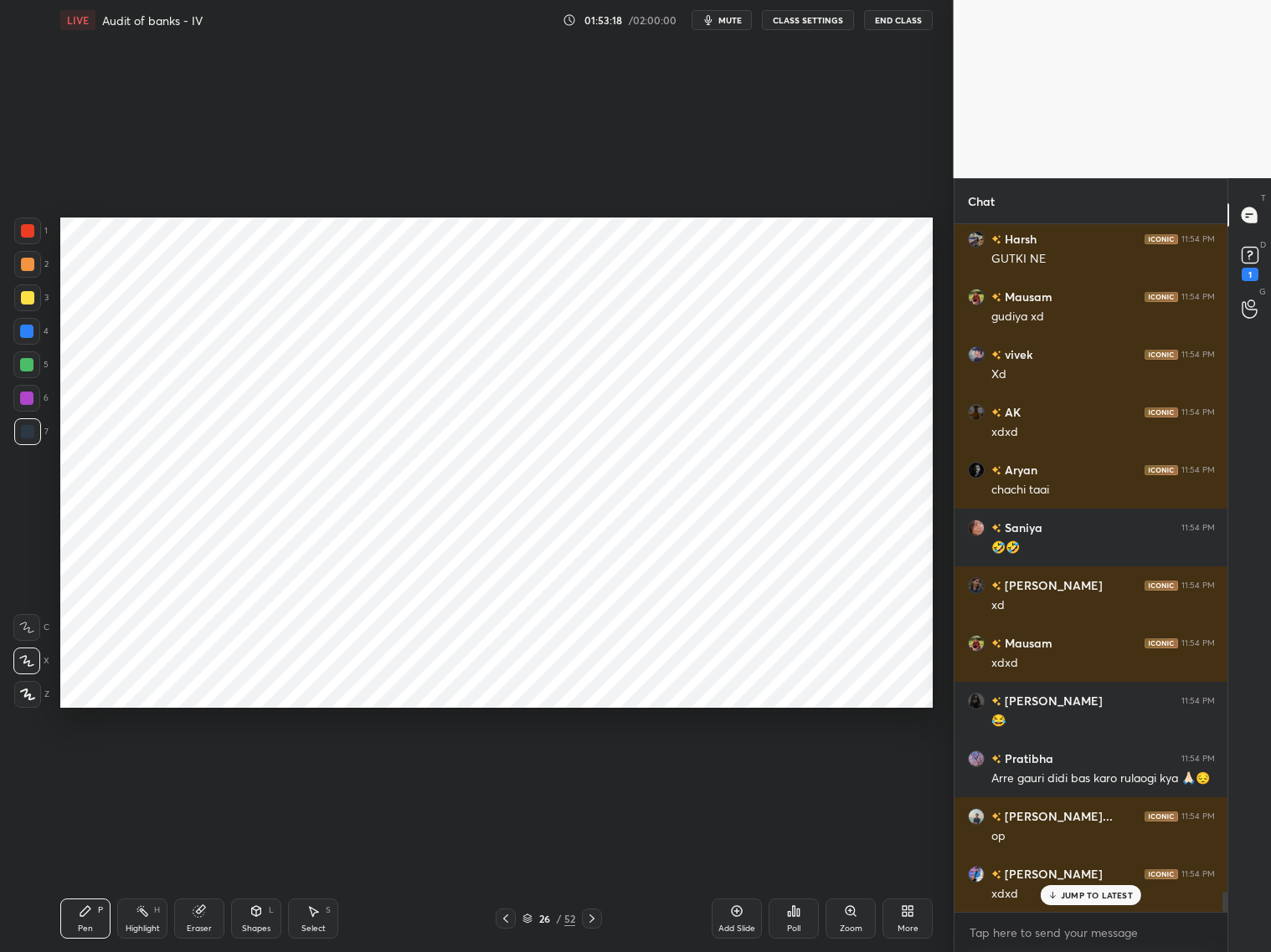
drag, startPoint x: 192, startPoint y: 913, endPoint x: 197, endPoint y: 902, distance: 12.1
click at [198, 768] on icon at bounding box center [199, 911] width 11 height 11
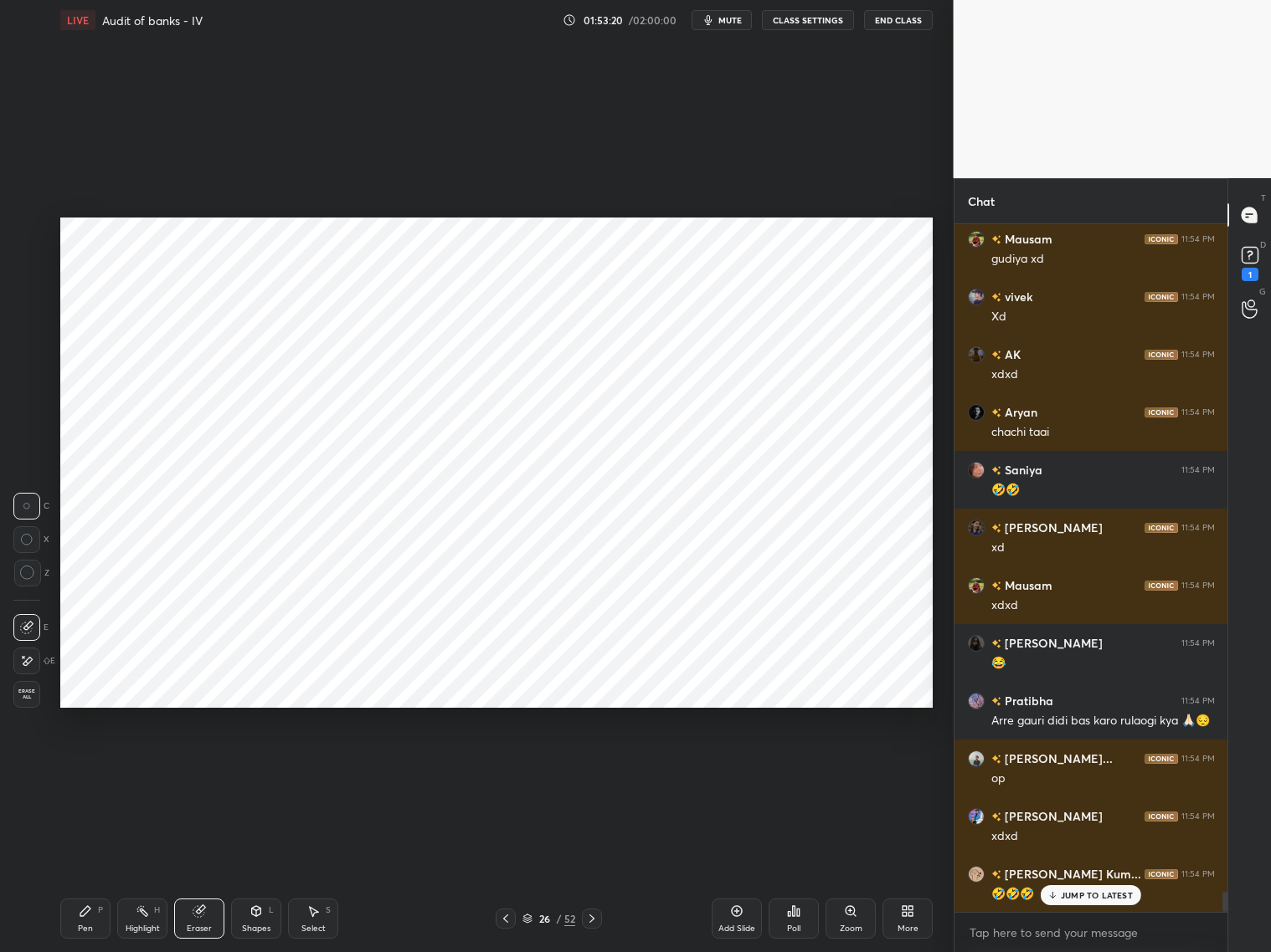
click at [93, 768] on div "Pen P" at bounding box center [85, 919] width 50 height 41
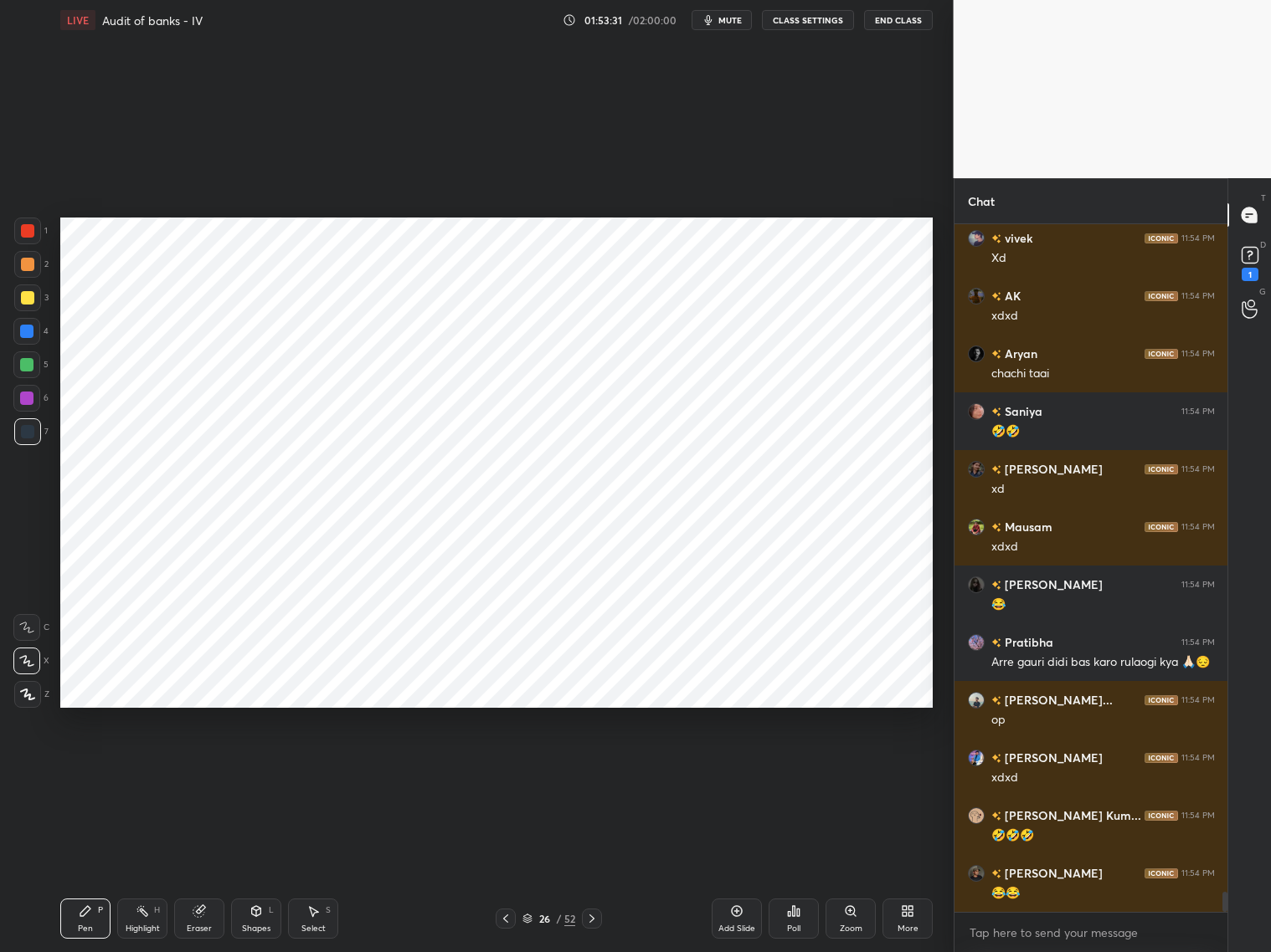
scroll to position [23017, 0]
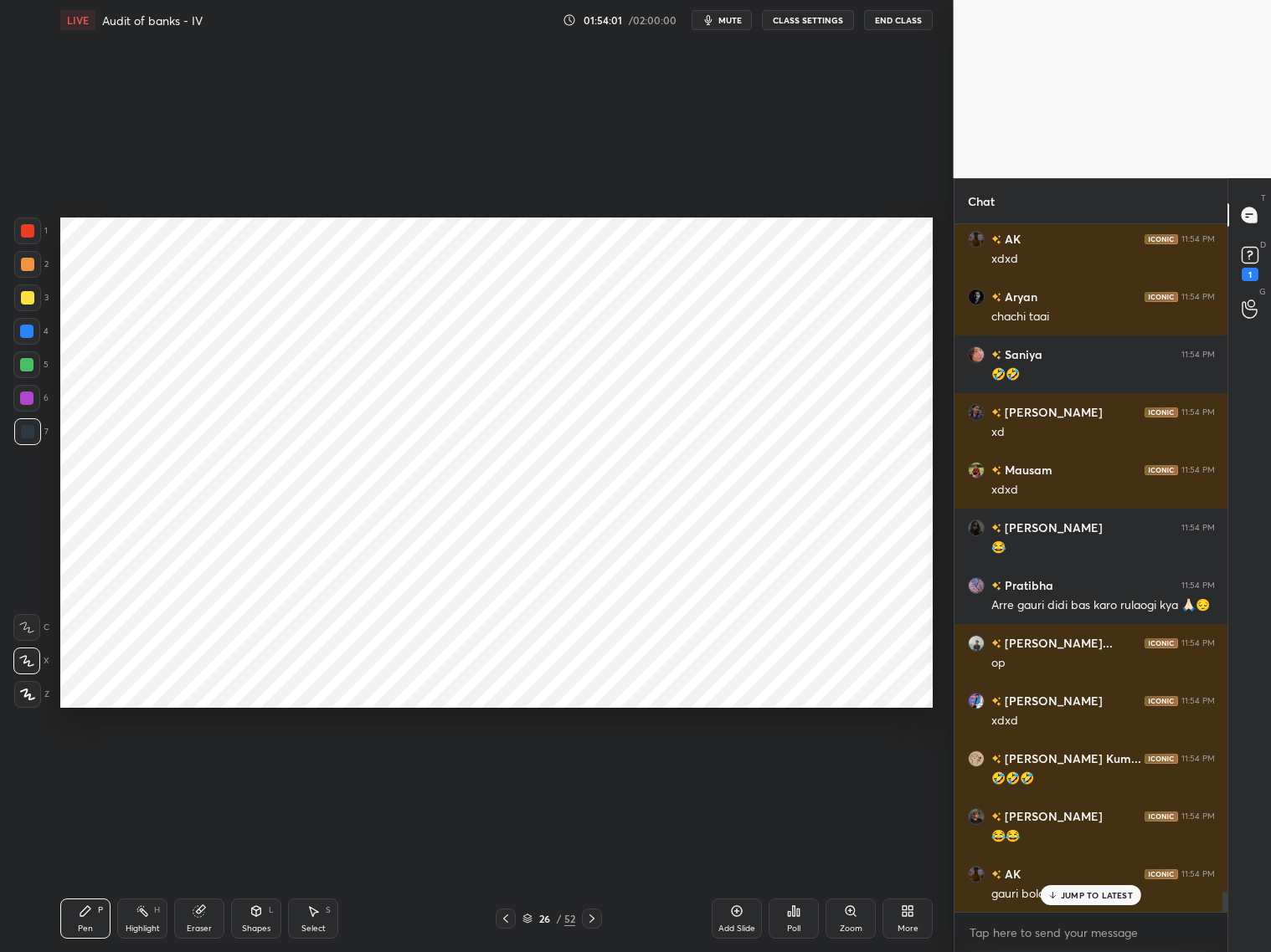
click at [27, 234] on div at bounding box center [27, 230] width 13 height 13
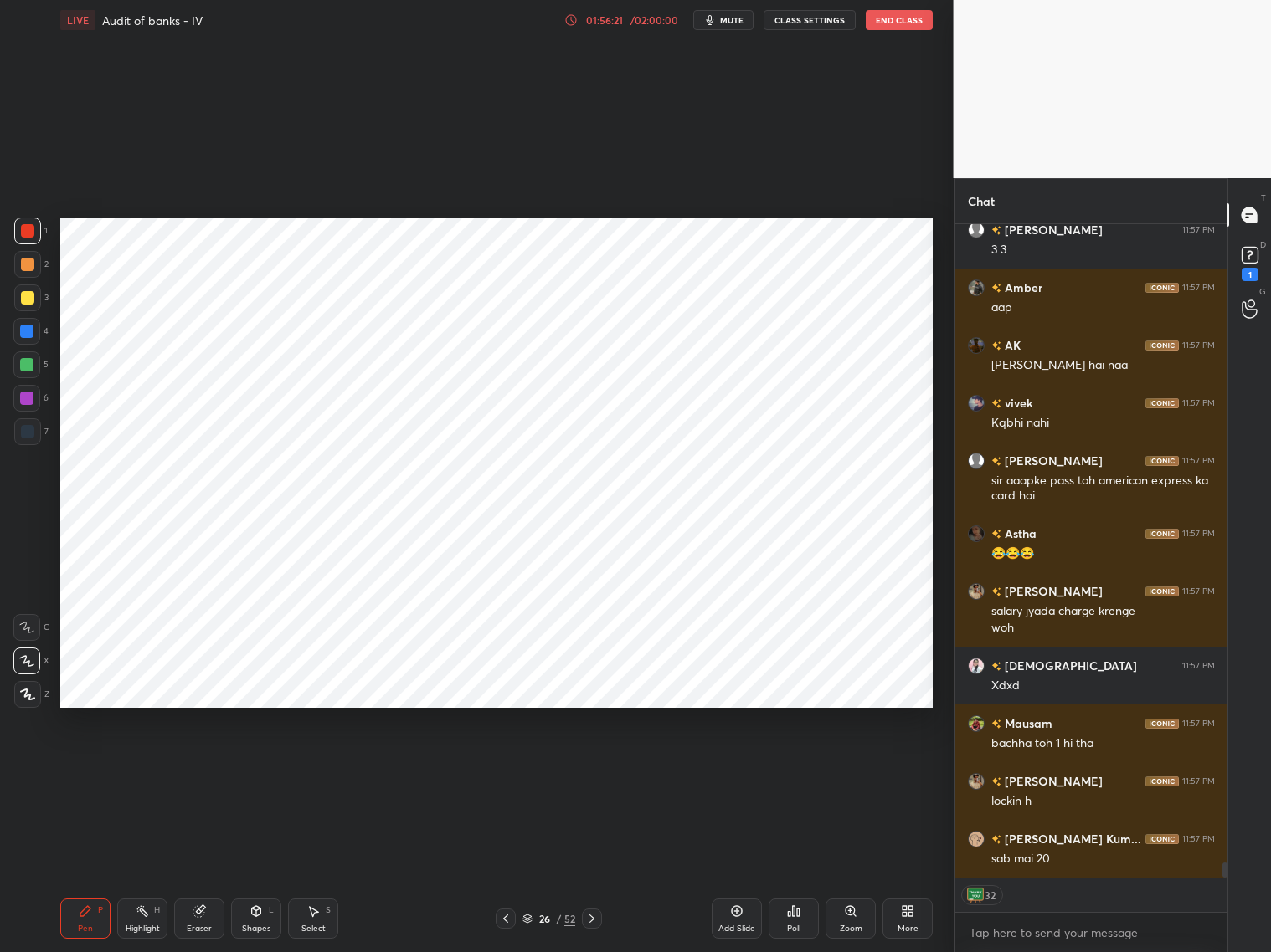
scroll to position [5, 5]
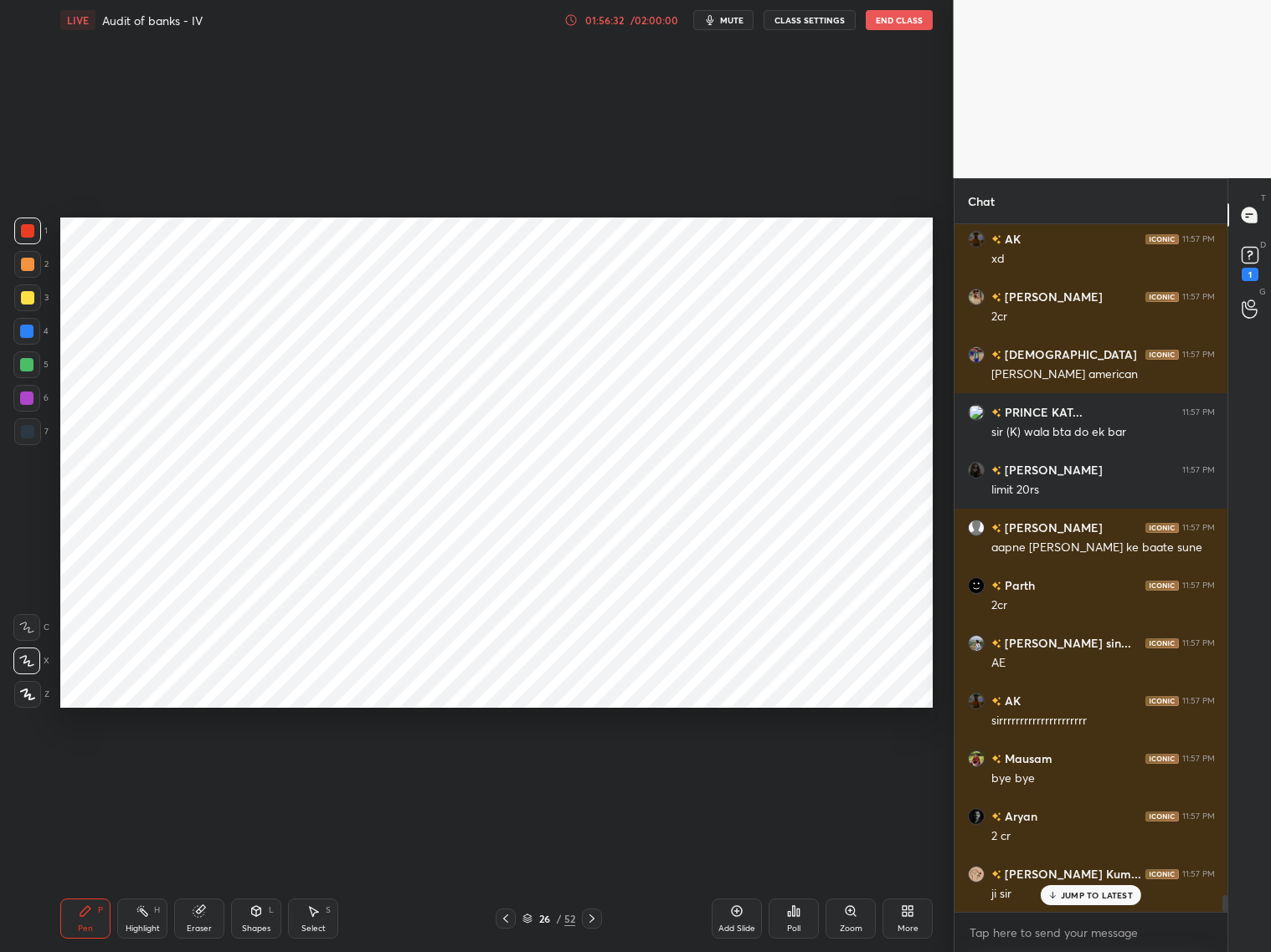
click at [503, 768] on icon at bounding box center [505, 918] width 13 height 13
click at [501, 768] on icon at bounding box center [505, 918] width 13 height 13
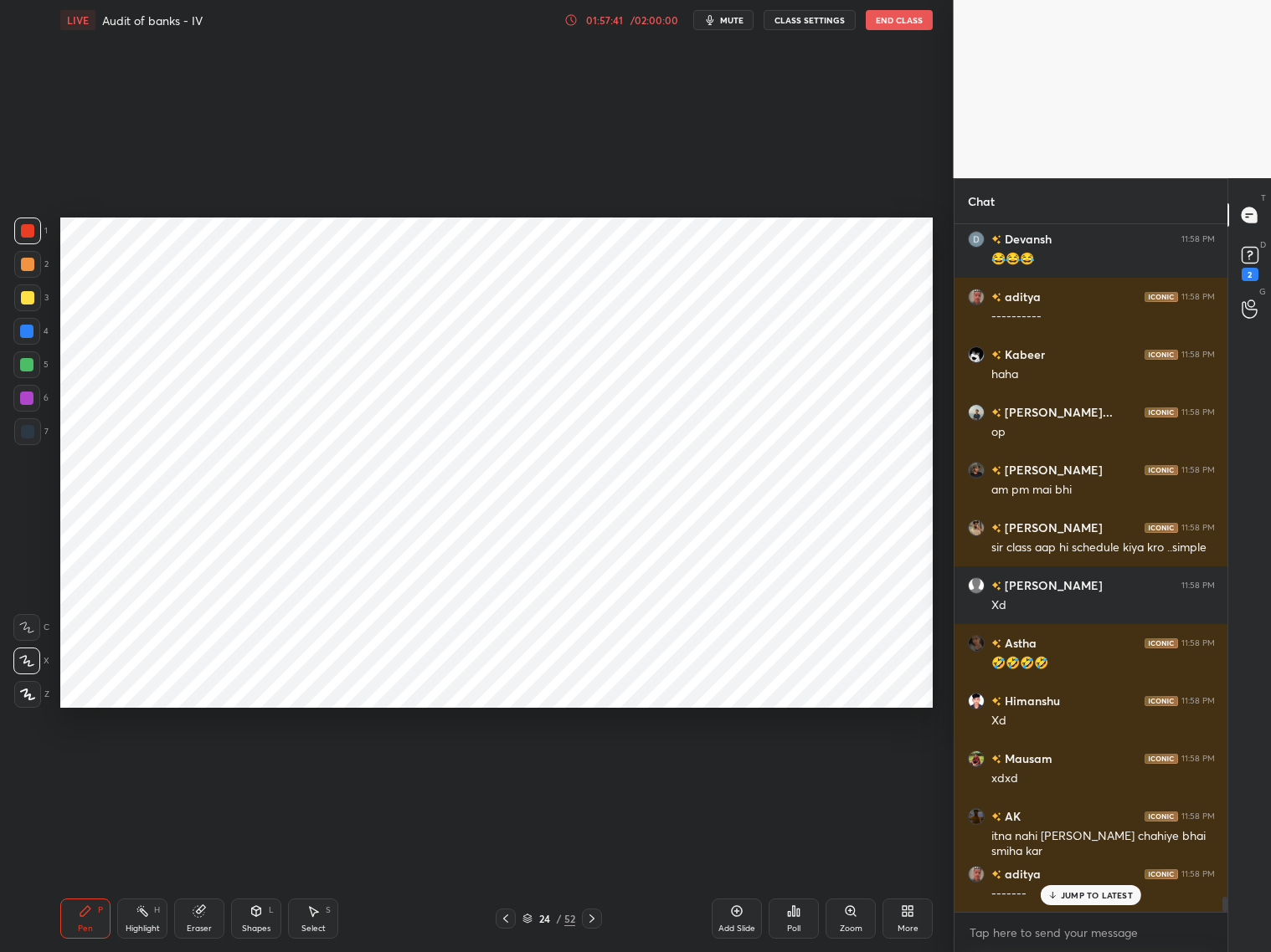
scroll to position [30646, 0]
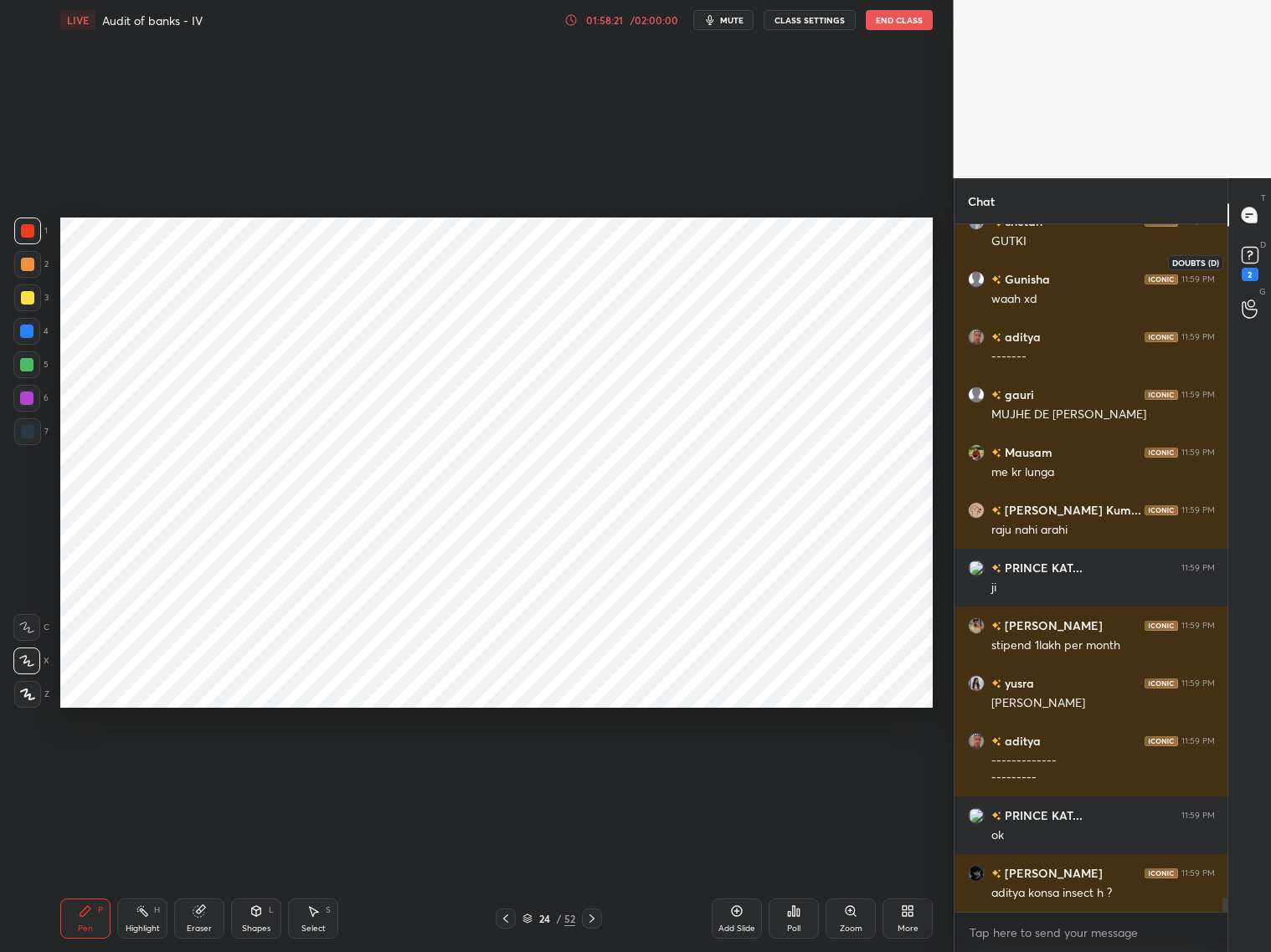
click at [1087, 263] on rect at bounding box center [1250, 256] width 16 height 16
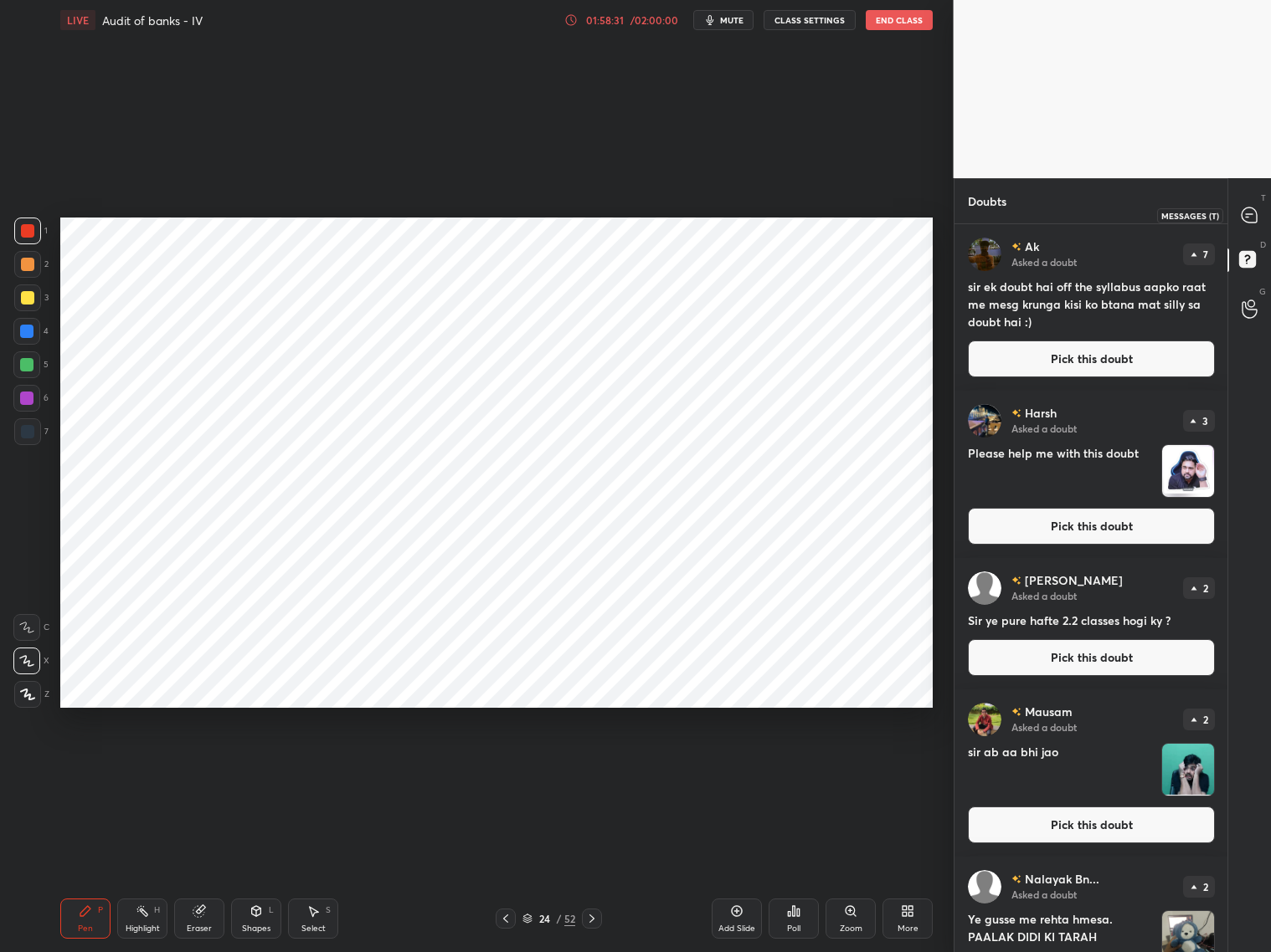
click at [1087, 222] on icon at bounding box center [1249, 214] width 15 height 15
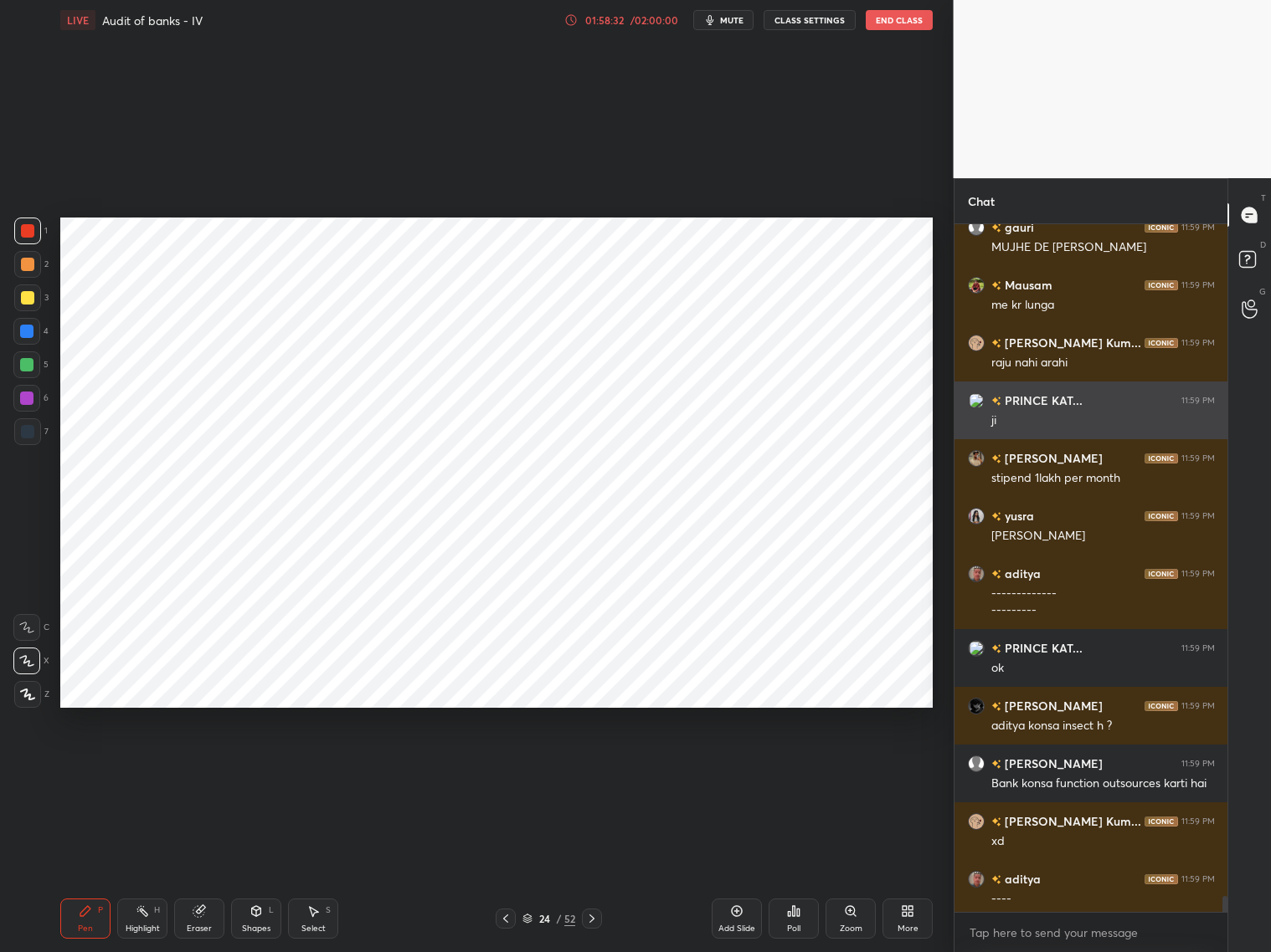
scroll to position [32550, 0]
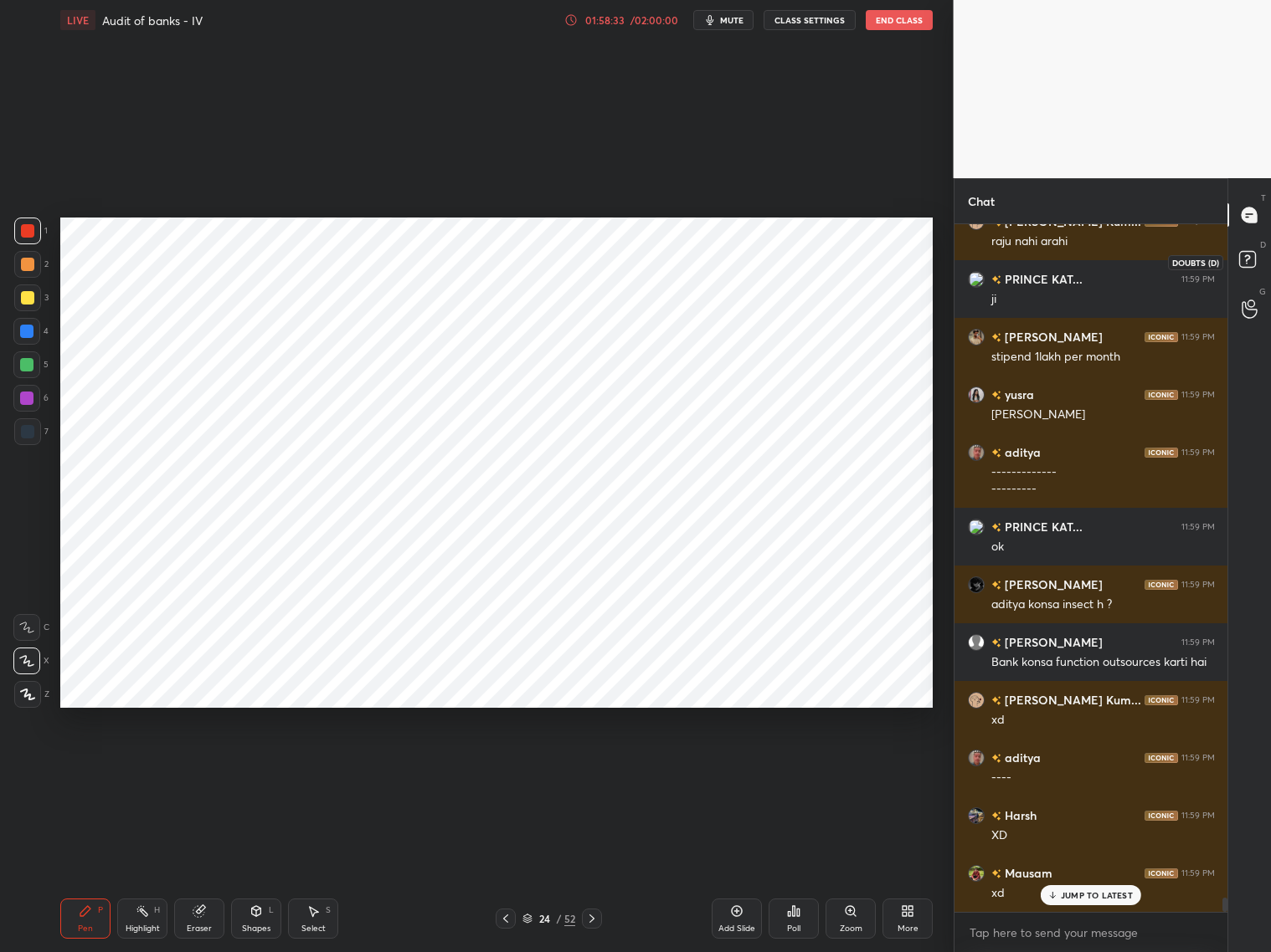
click at [1087, 249] on icon at bounding box center [1250, 262] width 30 height 30
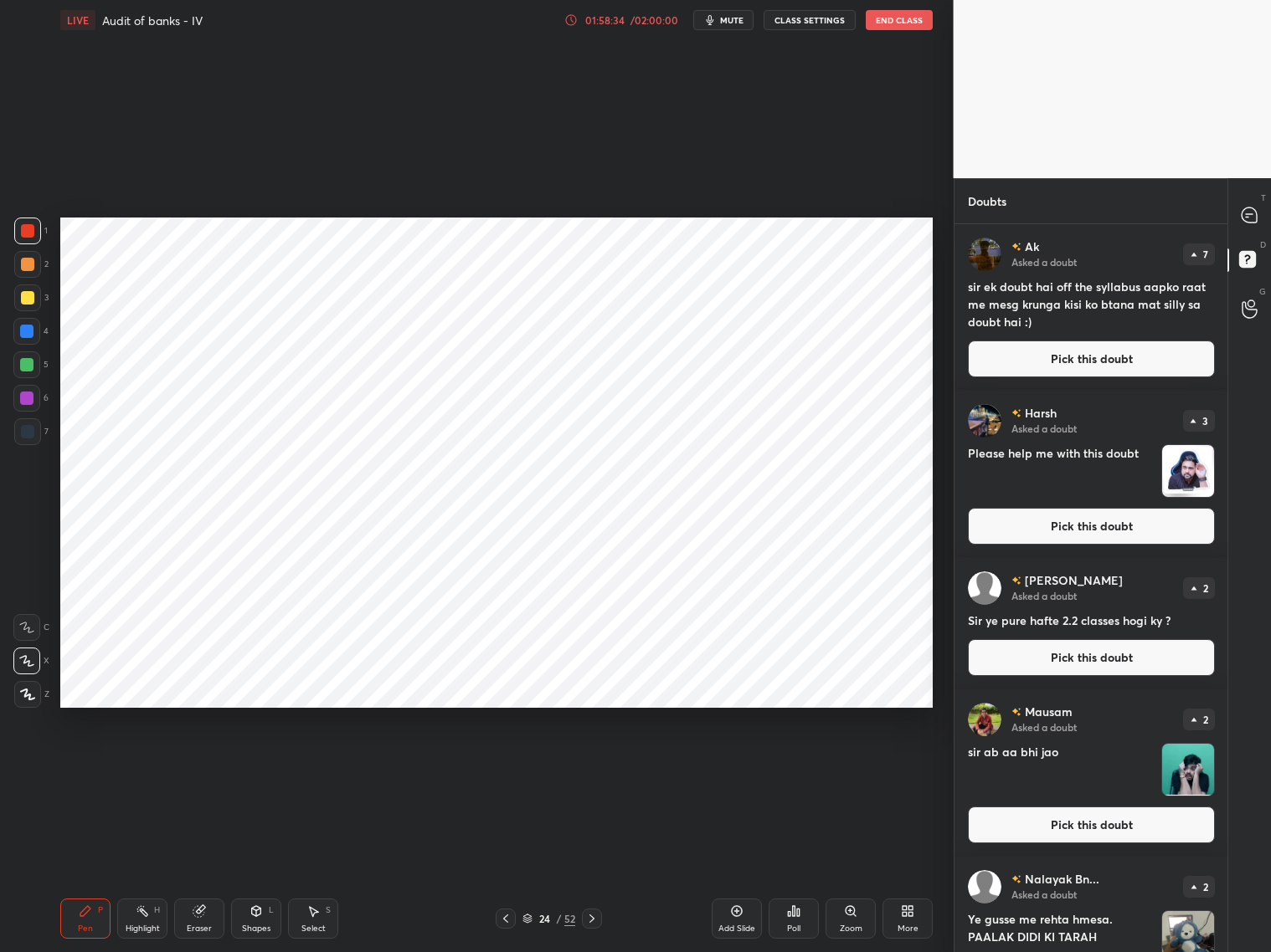
click at [1087, 374] on button "Pick this doubt" at bounding box center [1091, 359] width 247 height 37
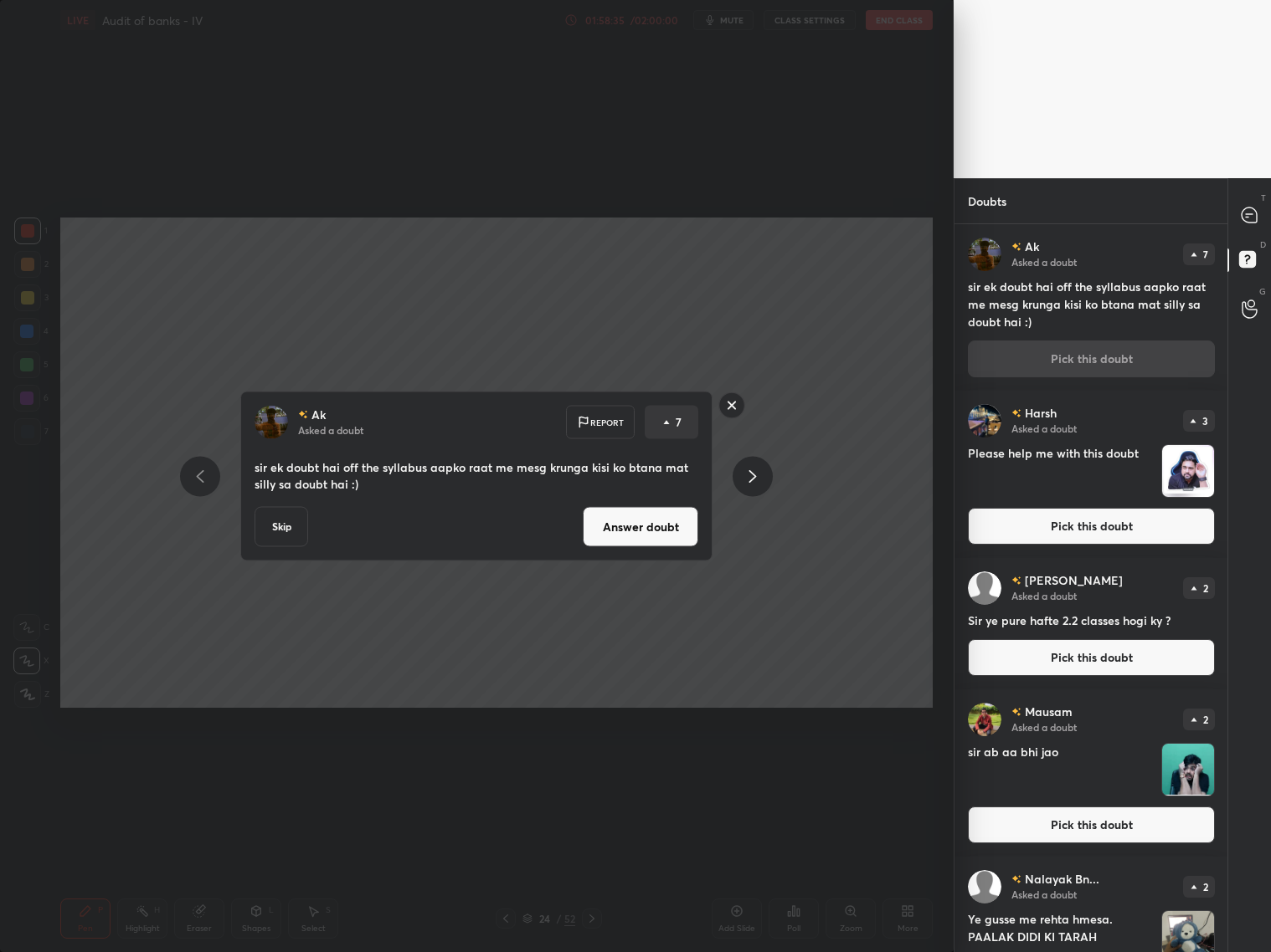
click at [631, 527] on button "Answer doubt" at bounding box center [640, 528] width 116 height 41
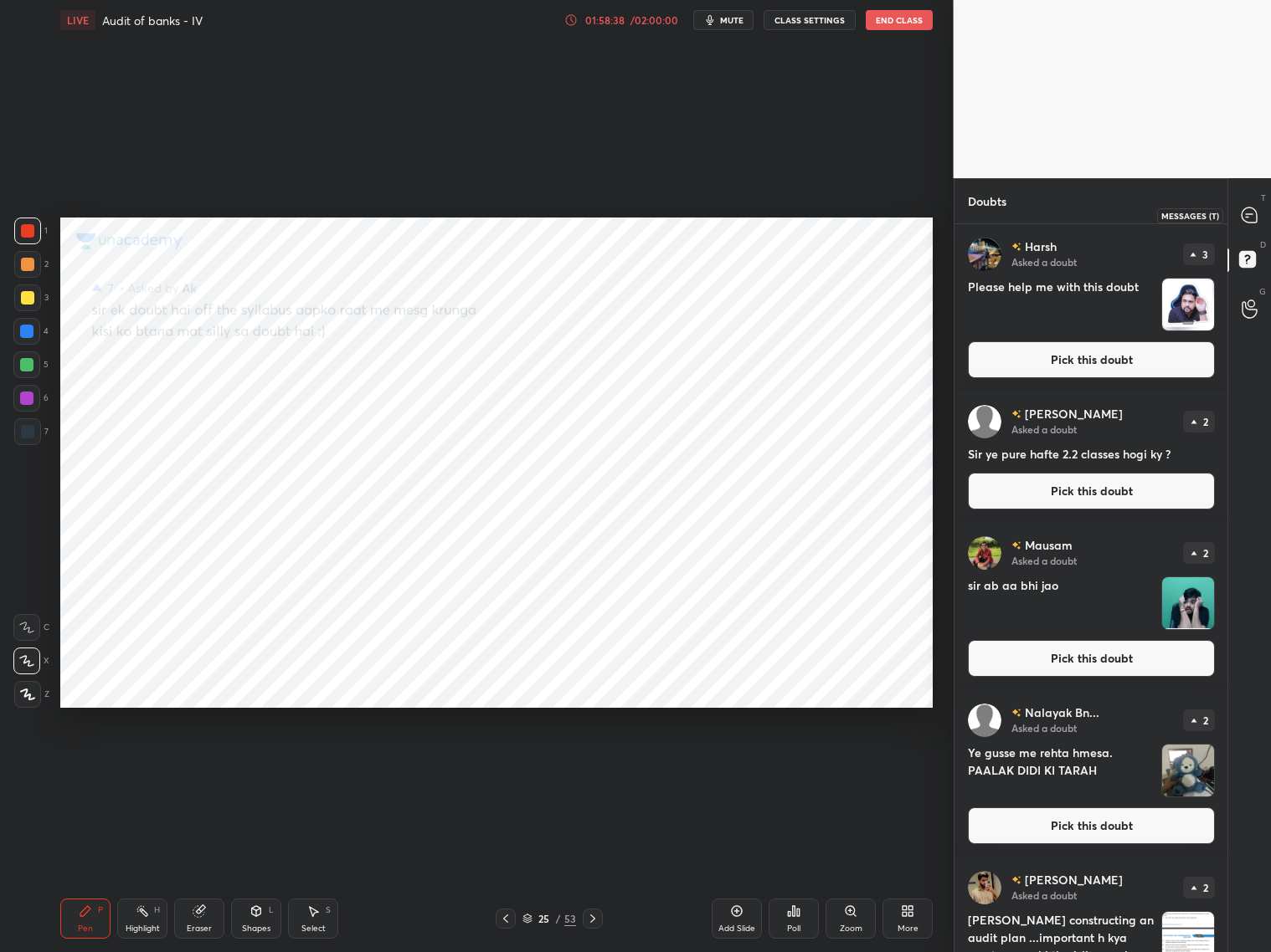
click at [1087, 209] on icon at bounding box center [1249, 214] width 15 height 15
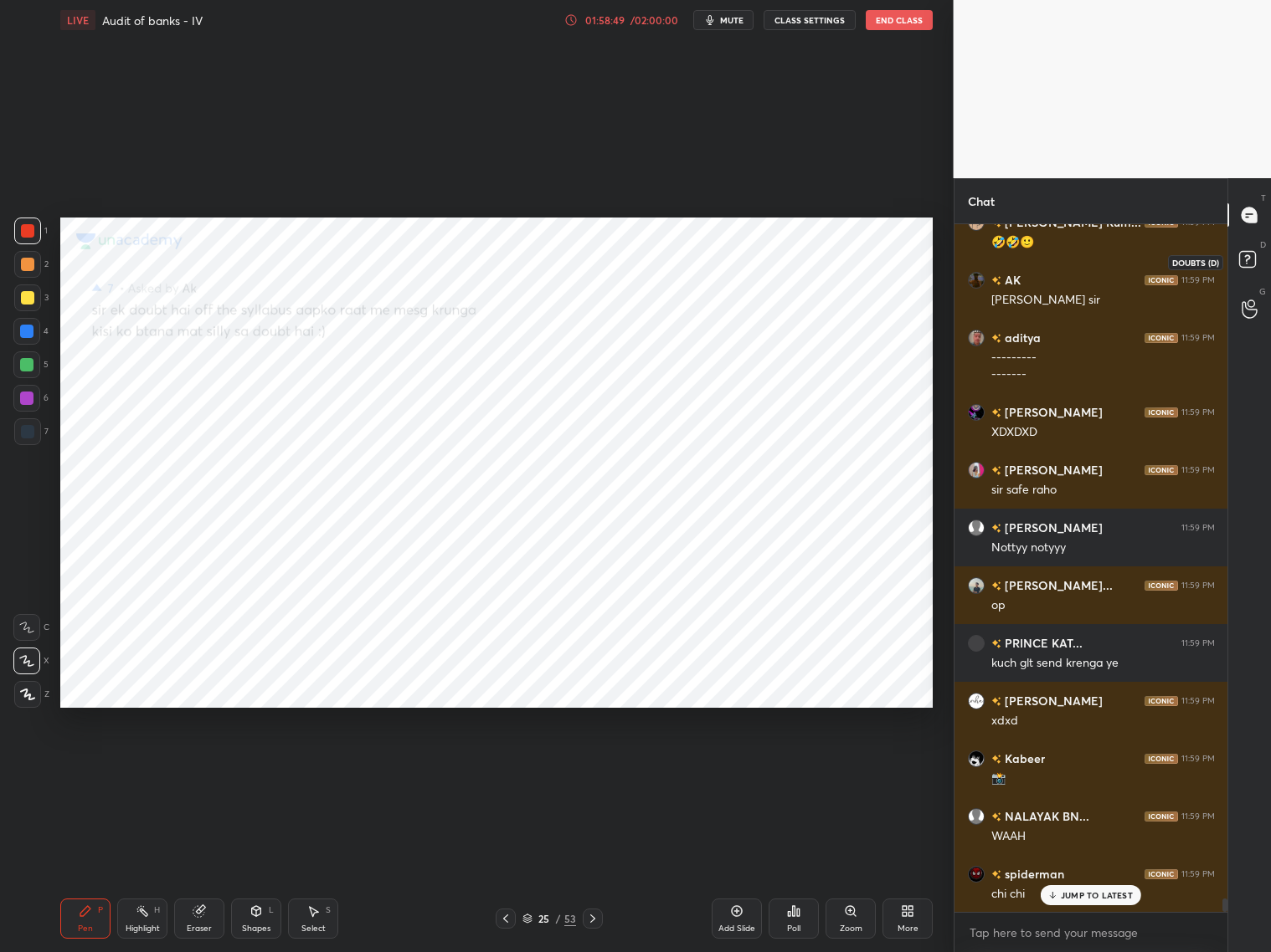
scroll to position [34446, 0]
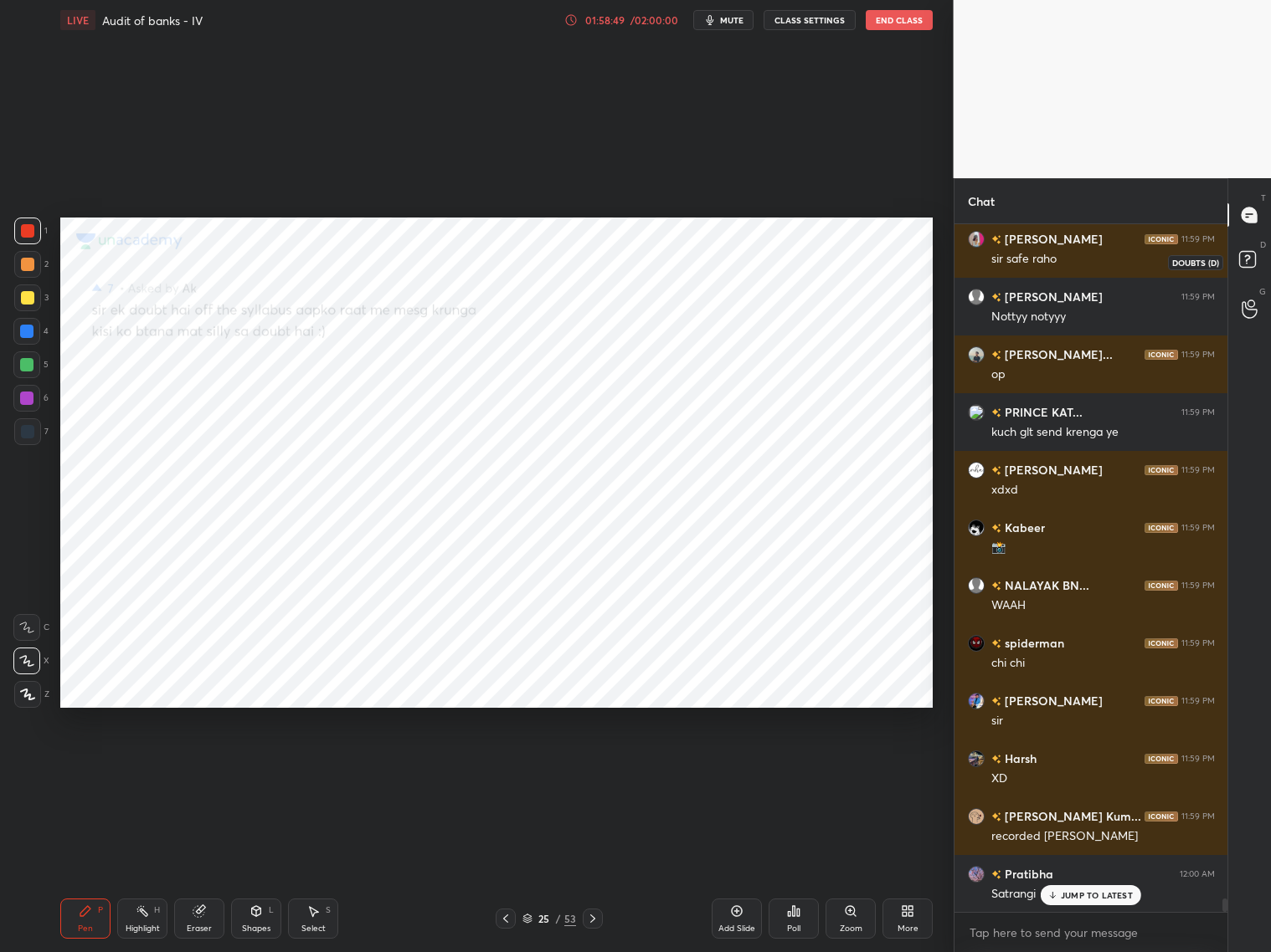
click at [1087, 266] on rect at bounding box center [1247, 259] width 16 height 16
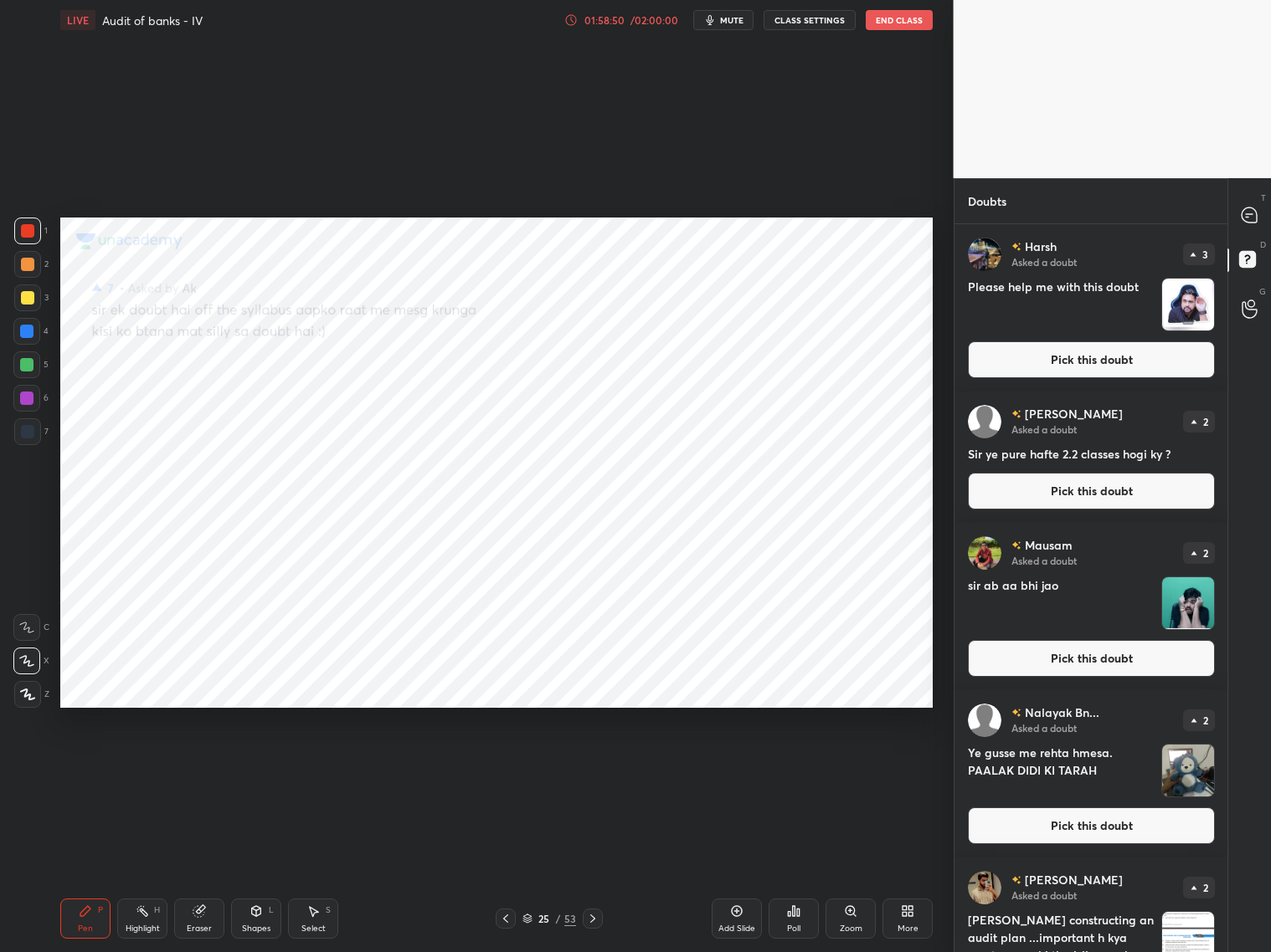
click at [1087, 359] on button "Pick this doubt" at bounding box center [1091, 360] width 247 height 37
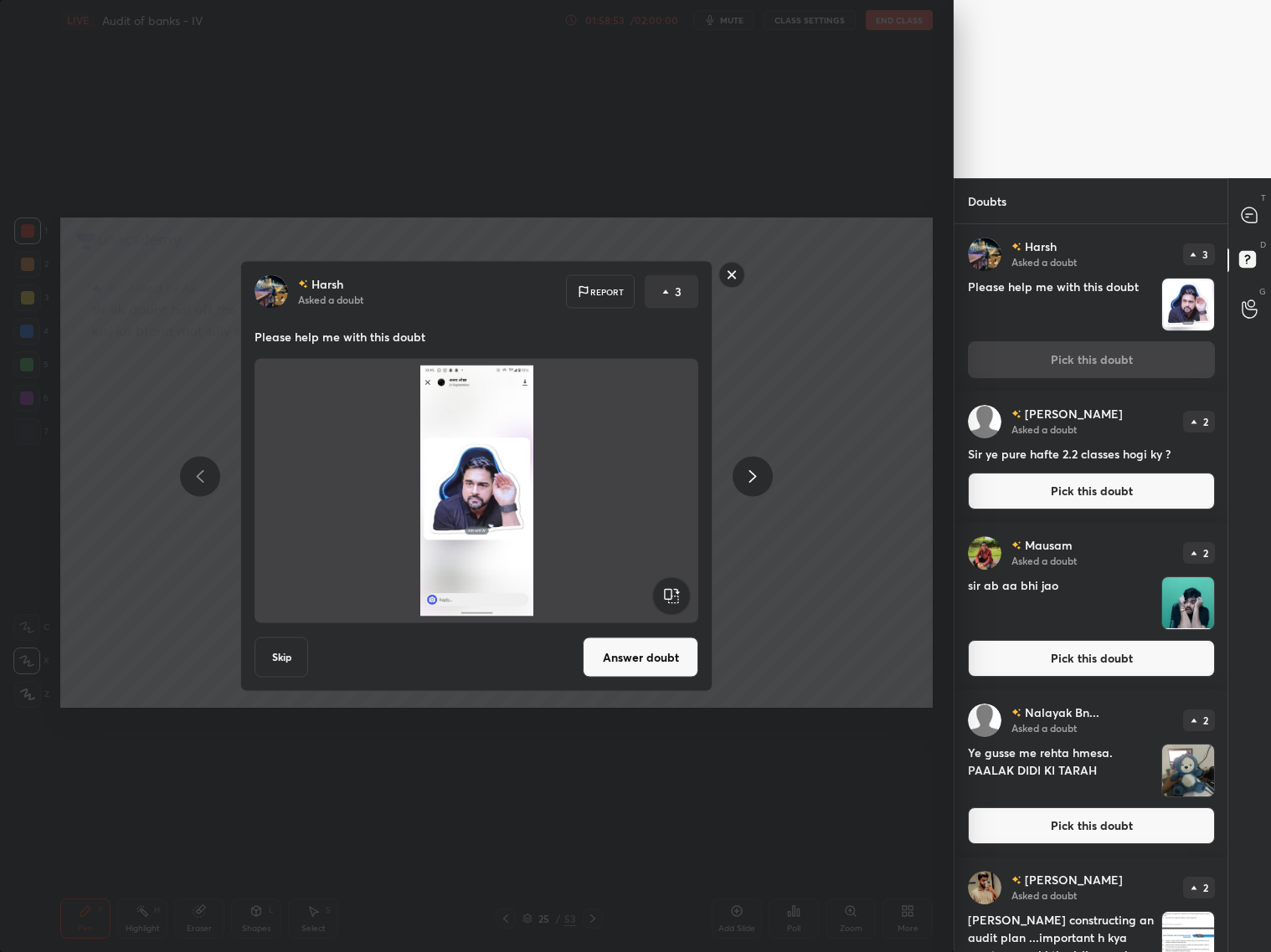
click at [621, 647] on button "Answer doubt" at bounding box center [640, 658] width 116 height 41
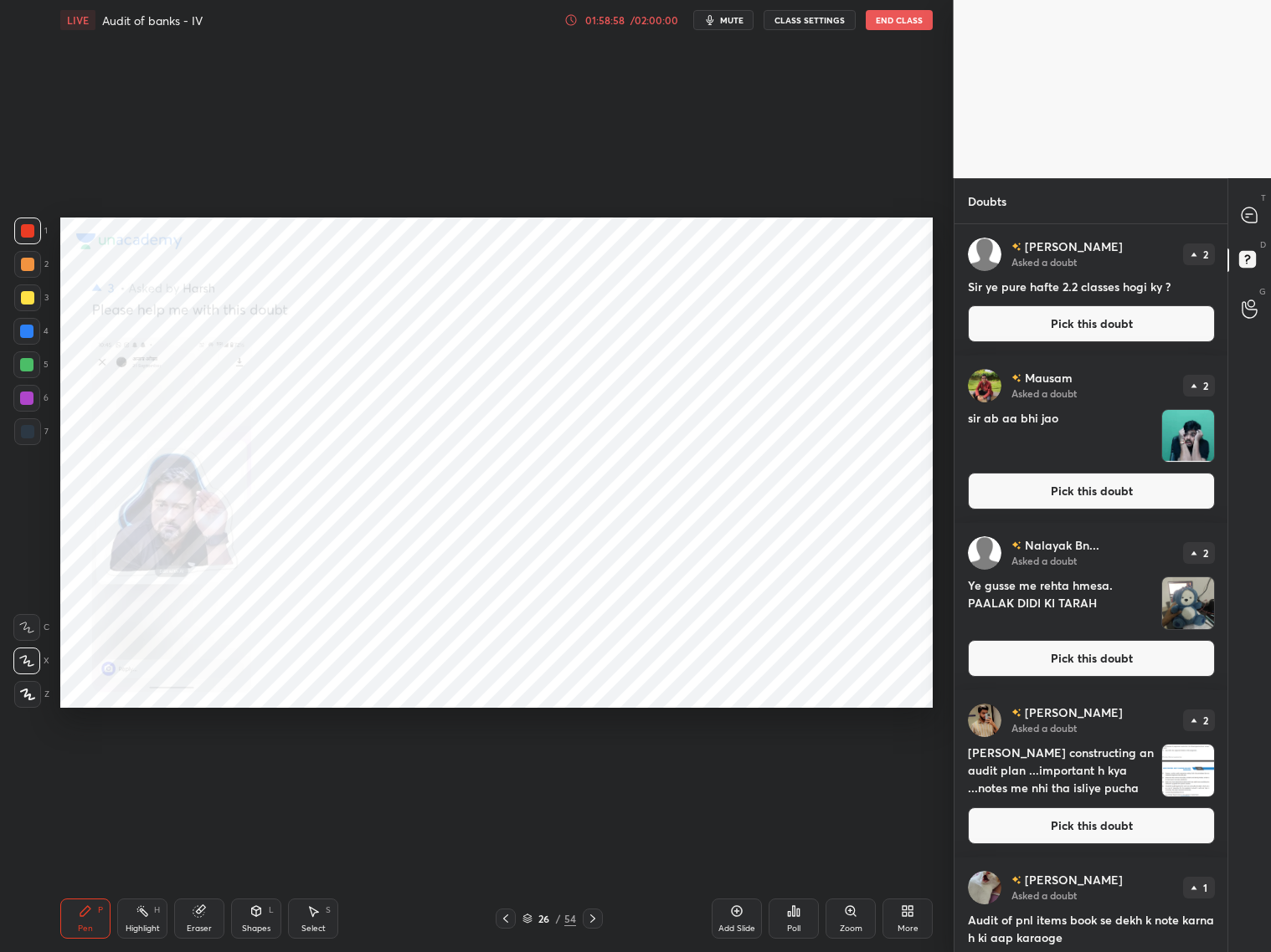
click at [1072, 321] on button "Pick this doubt" at bounding box center [1091, 324] width 247 height 37
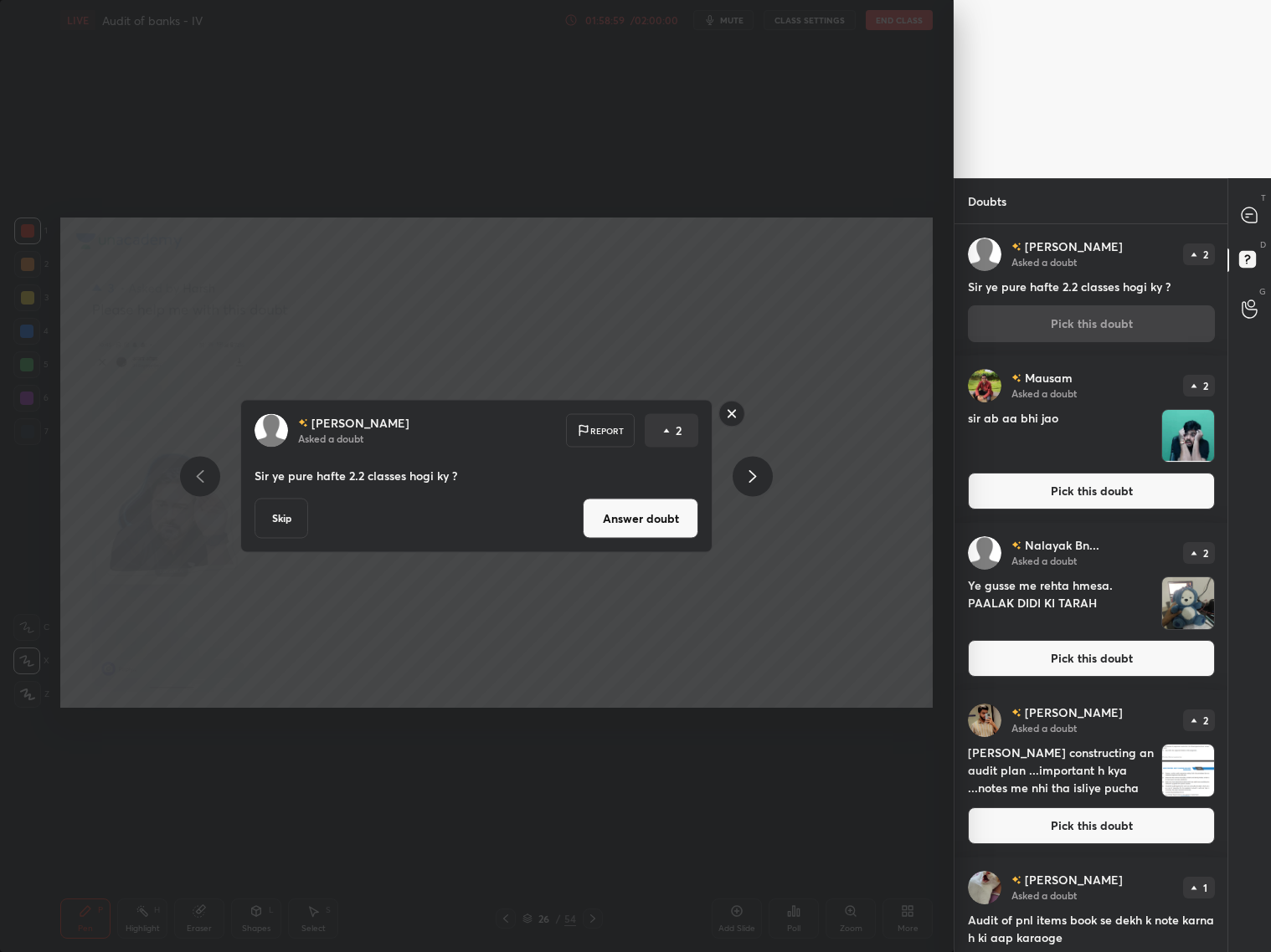
click at [664, 536] on button "Answer doubt" at bounding box center [640, 519] width 116 height 41
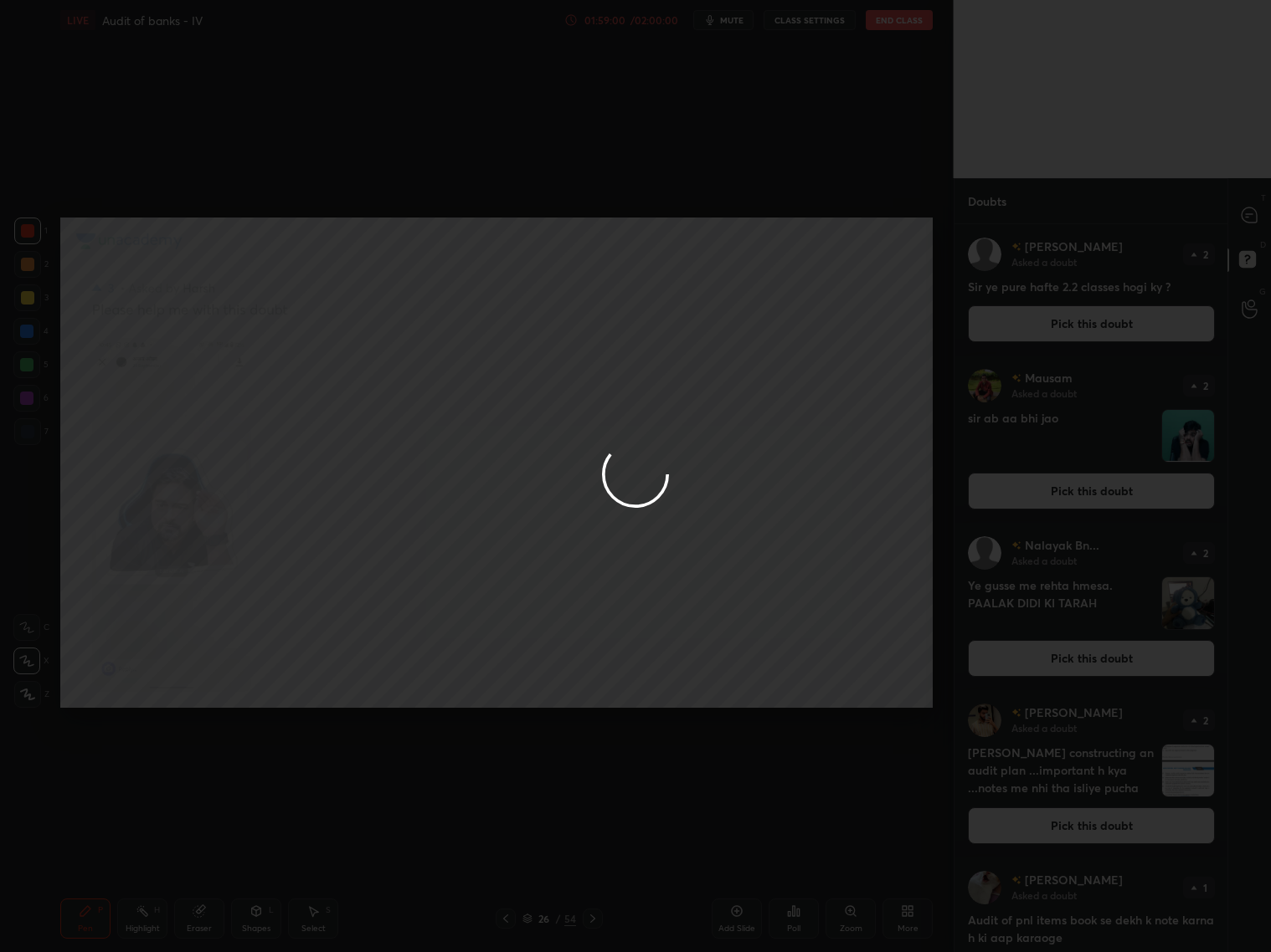
click at [1087, 215] on div at bounding box center [636, 476] width 1271 height 952
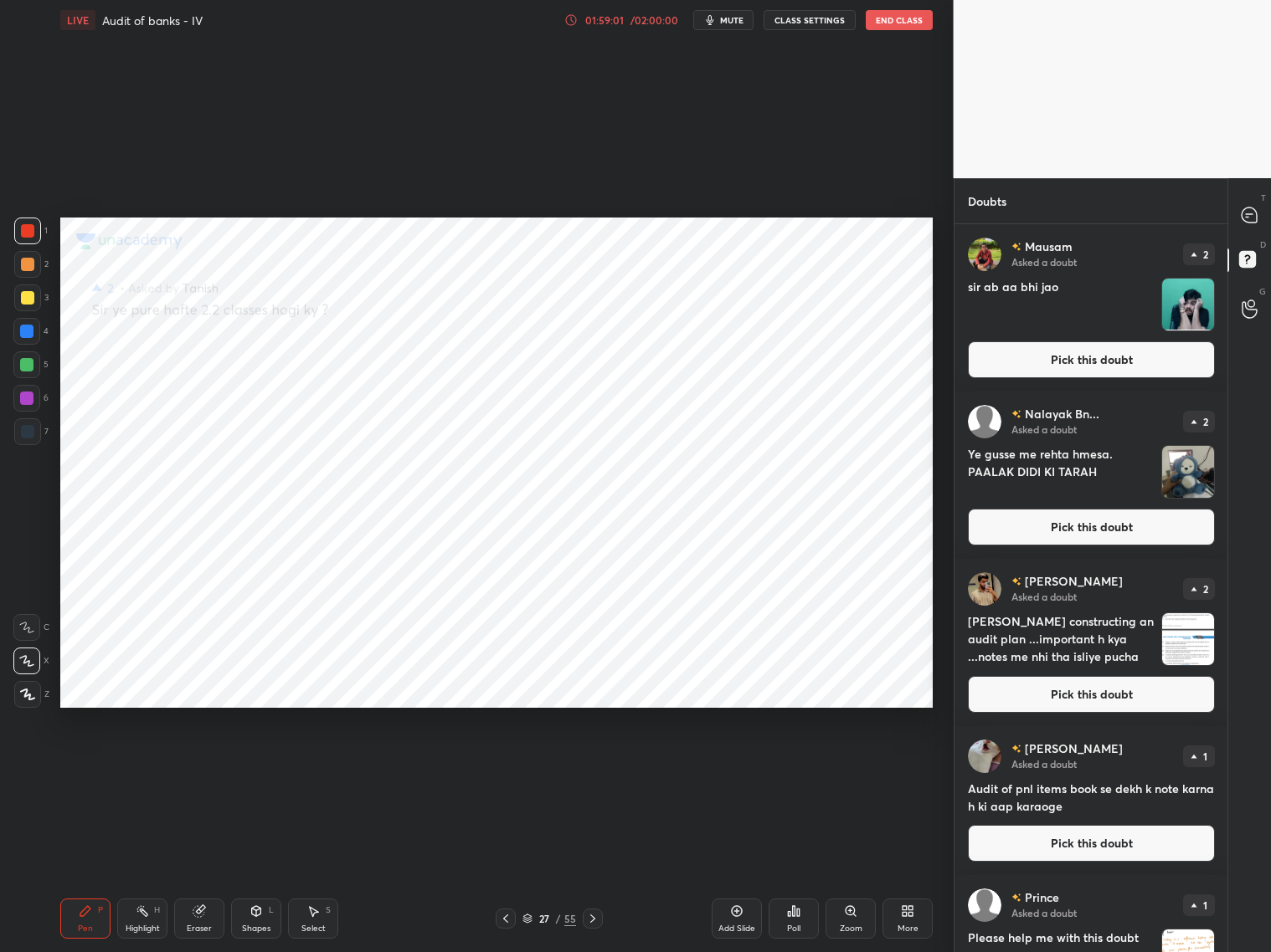
click at [1087, 215] on div "T Messages (T)" at bounding box center [1249, 214] width 42 height 47
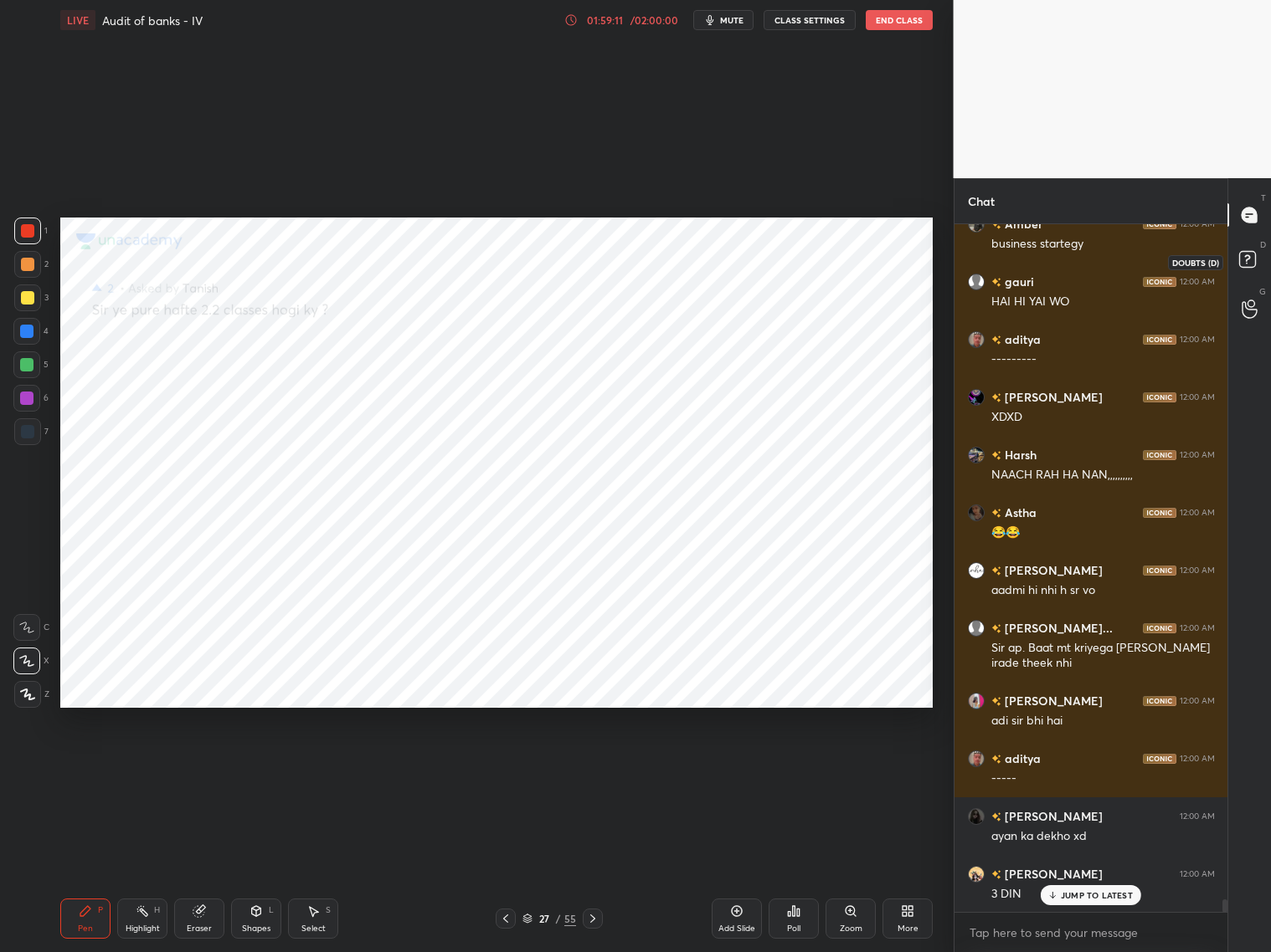
scroll to position [36529, 0]
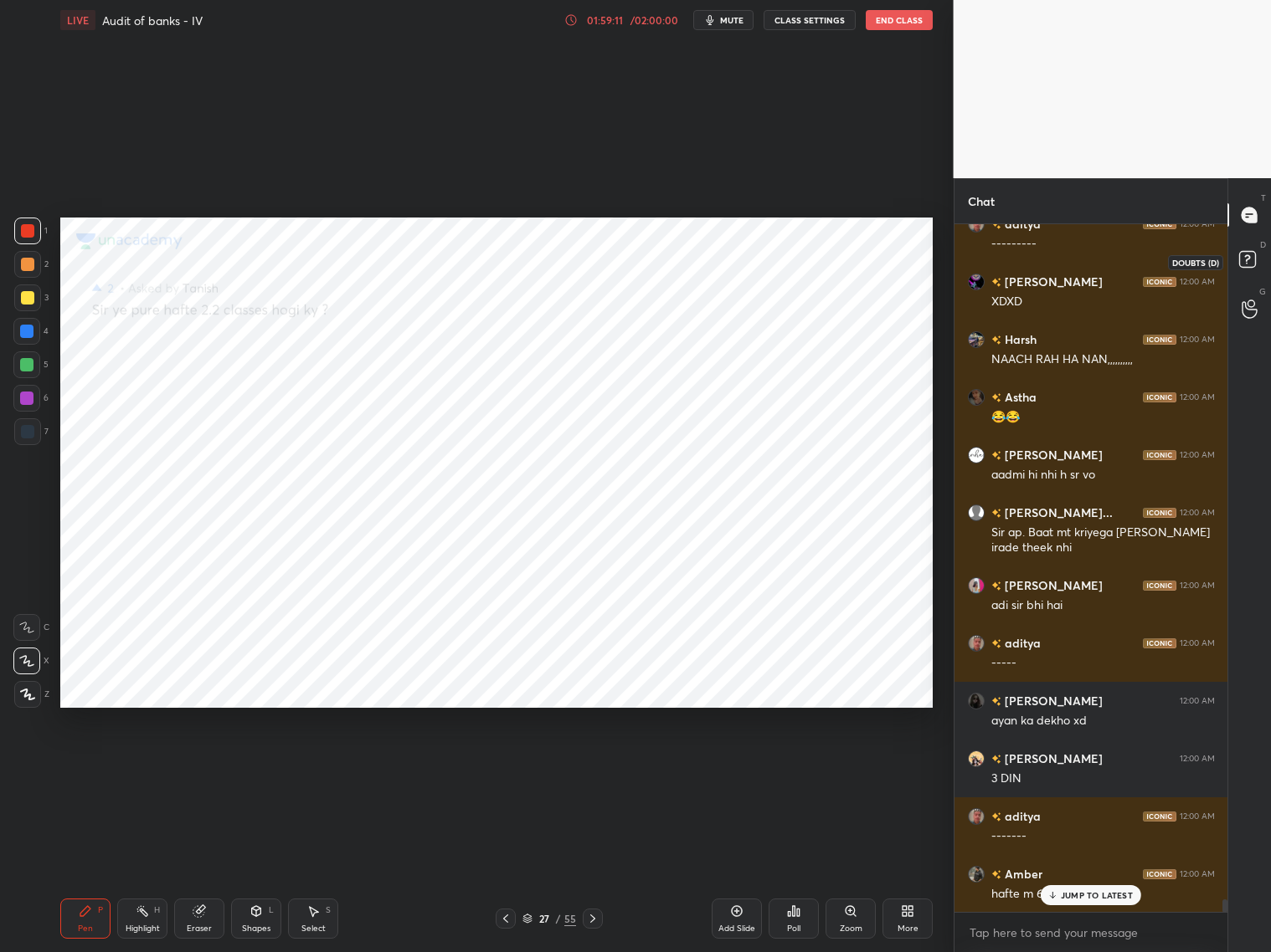
click at [1087, 251] on icon at bounding box center [1250, 262] width 30 height 30
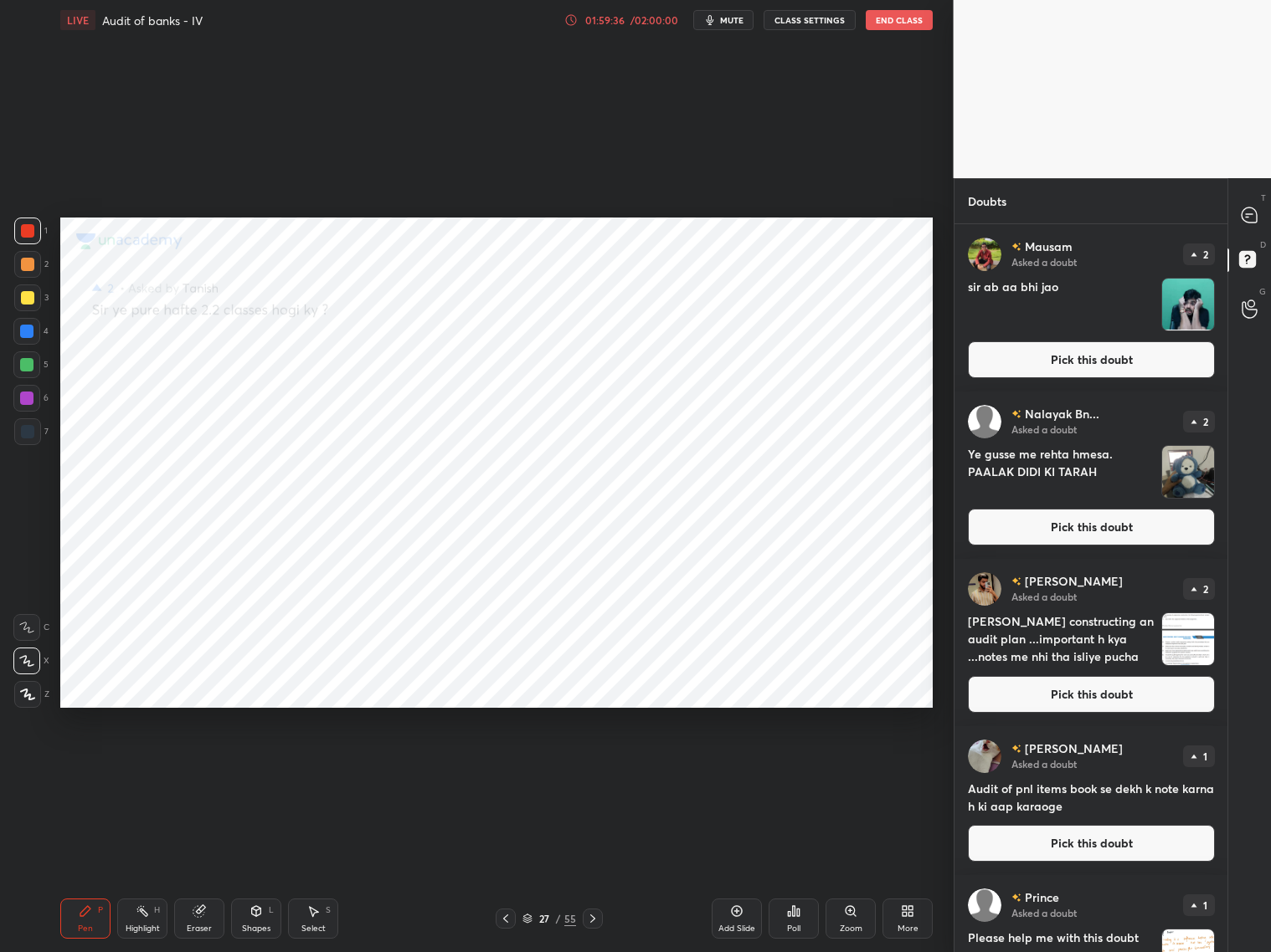
scroll to position [2, 0]
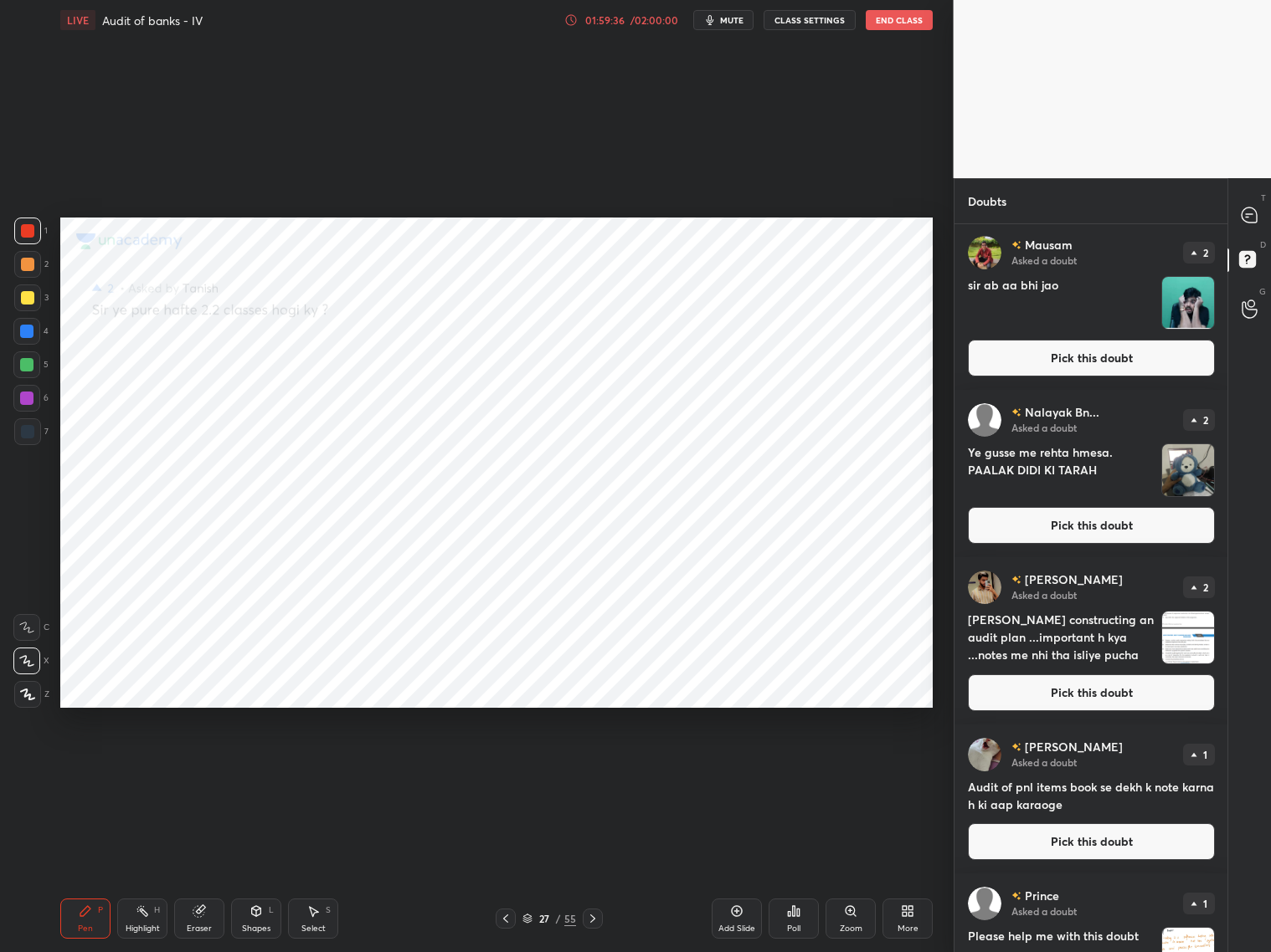
drag, startPoint x: 1118, startPoint y: 359, endPoint x: 1108, endPoint y: 356, distance: 10.4
click at [1087, 358] on button "Pick this doubt" at bounding box center [1091, 358] width 247 height 37
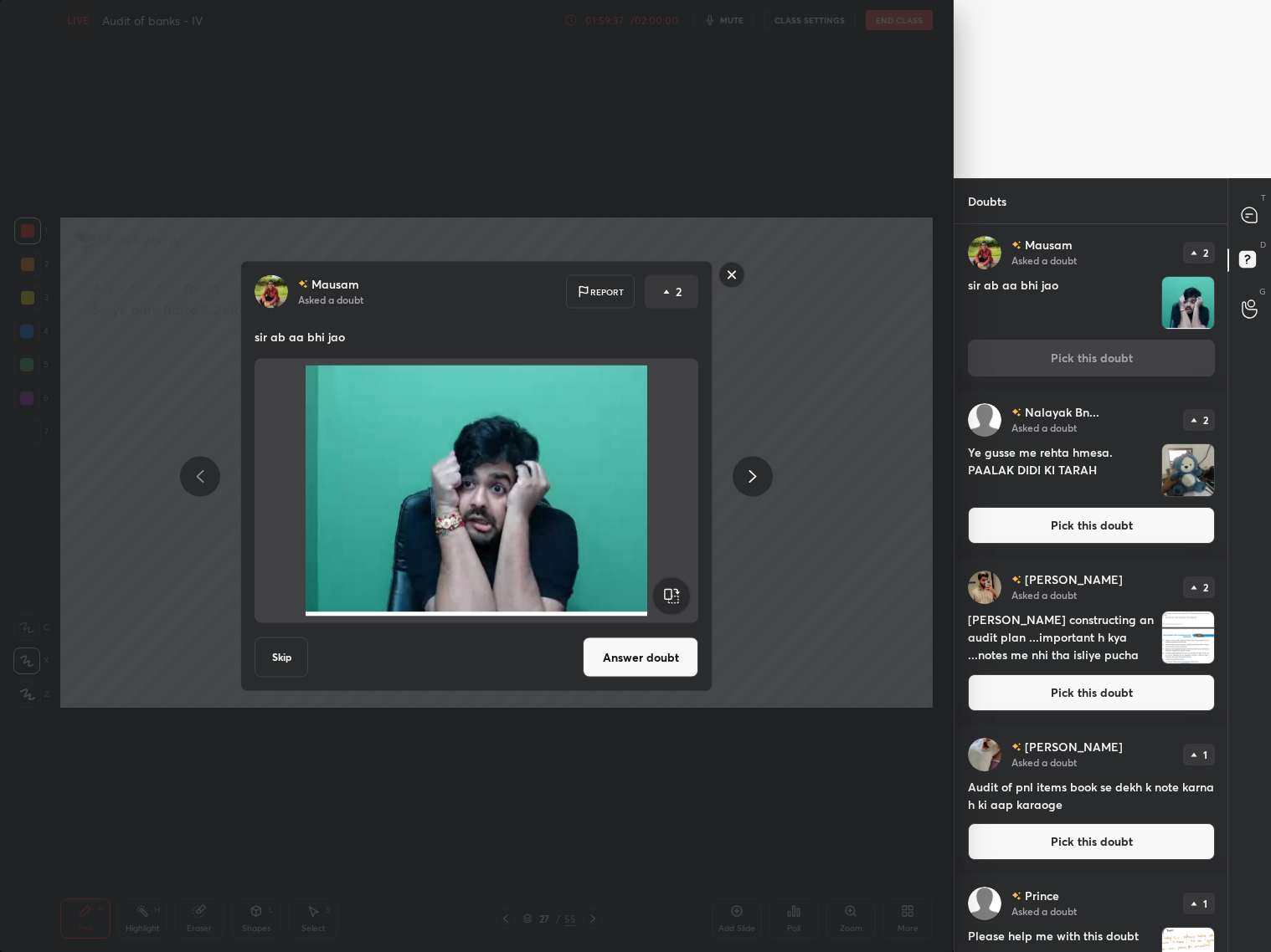
scroll to position [0, 0]
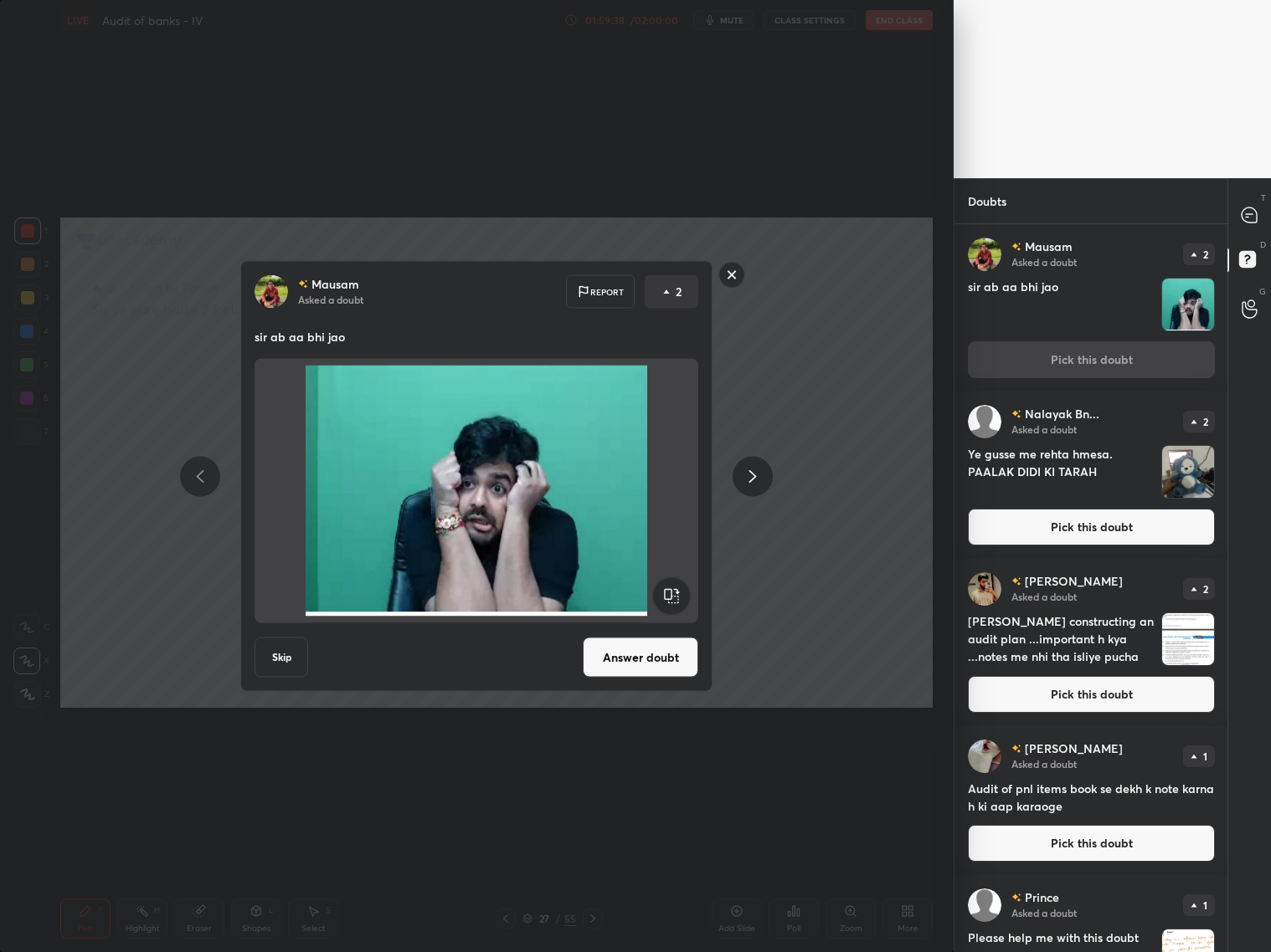
click at [622, 658] on button "Answer doubt" at bounding box center [640, 658] width 116 height 41
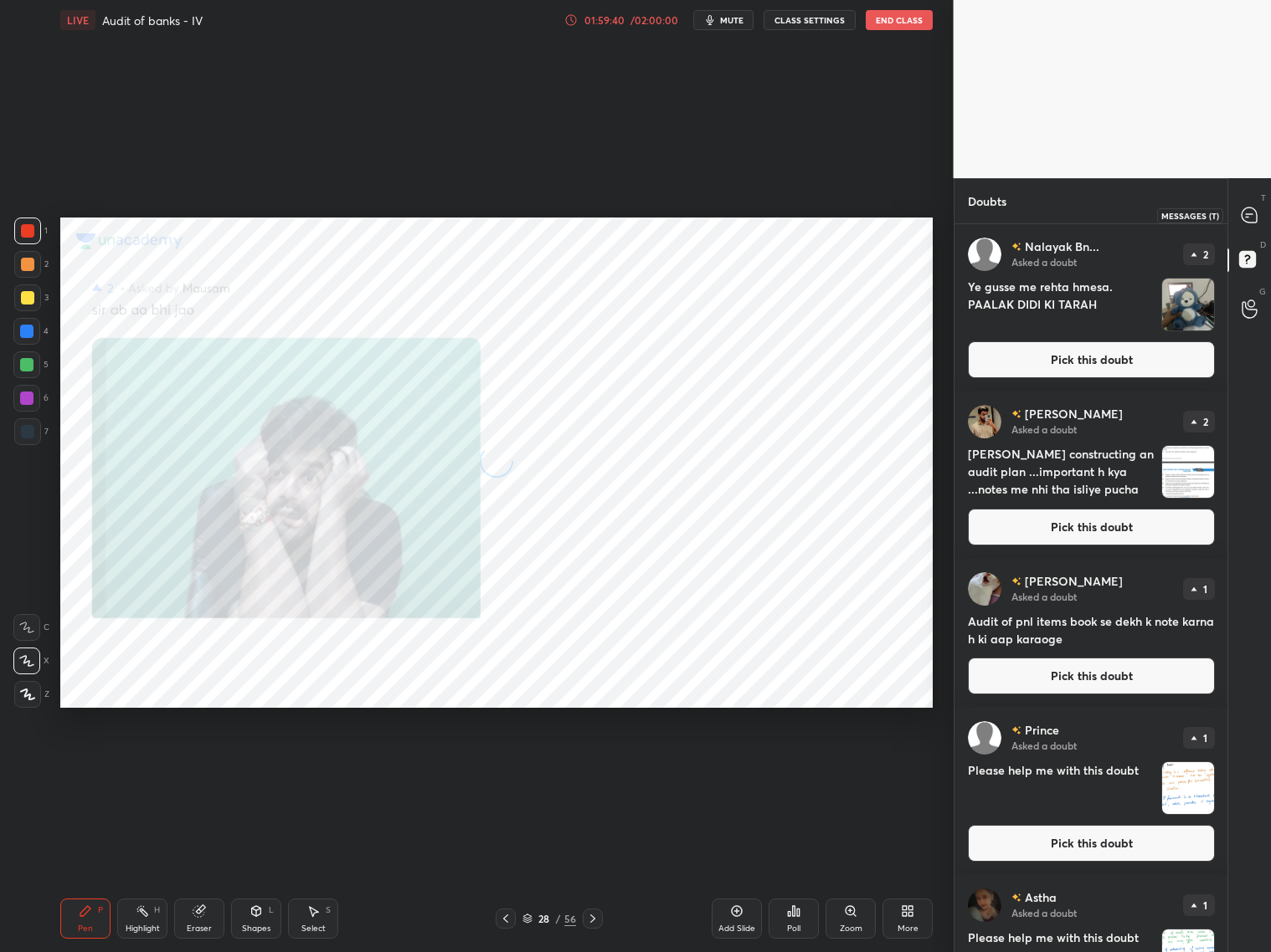
click at [1087, 218] on icon at bounding box center [1249, 214] width 15 height 15
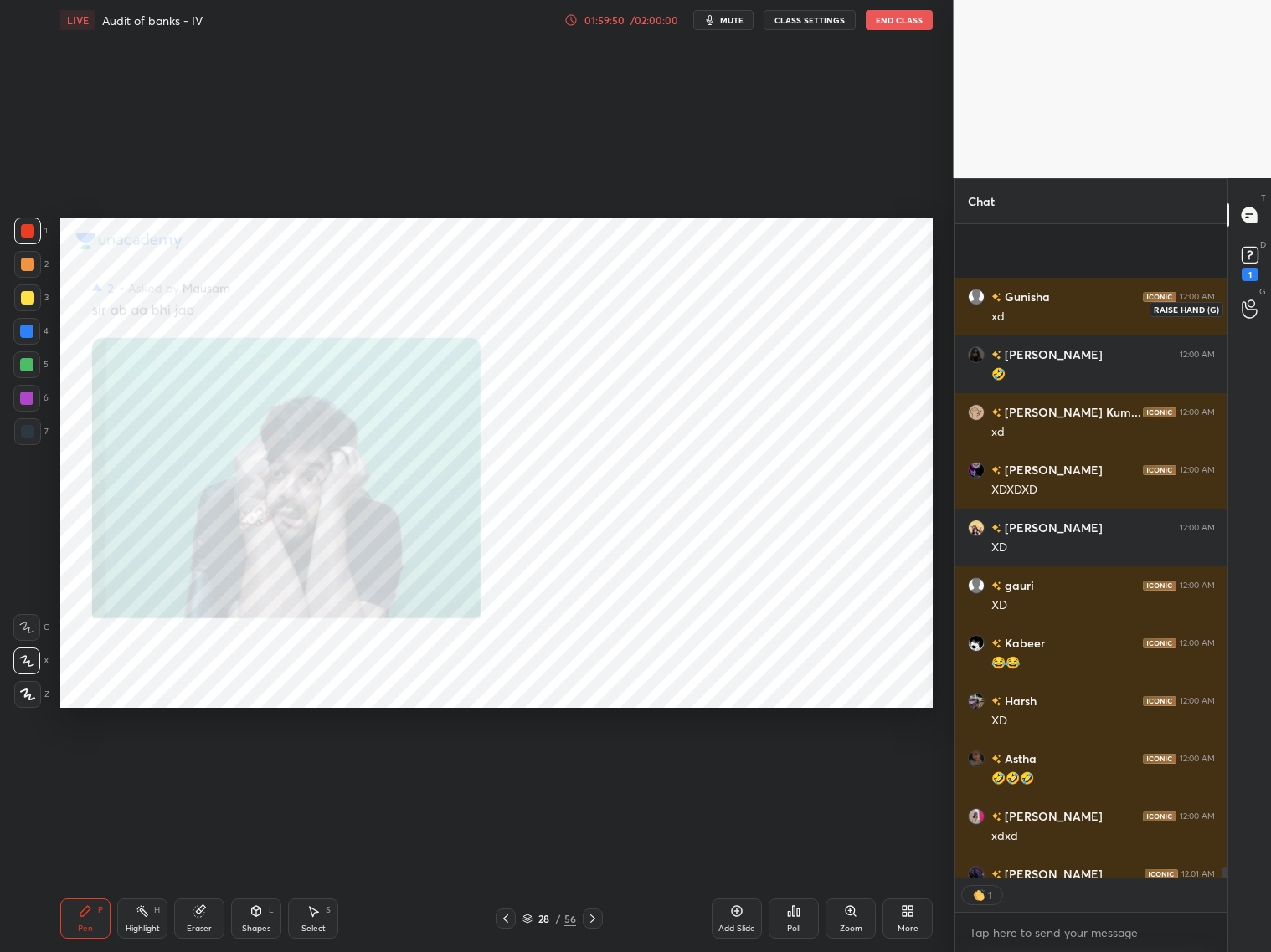
scroll to position [38542, 0]
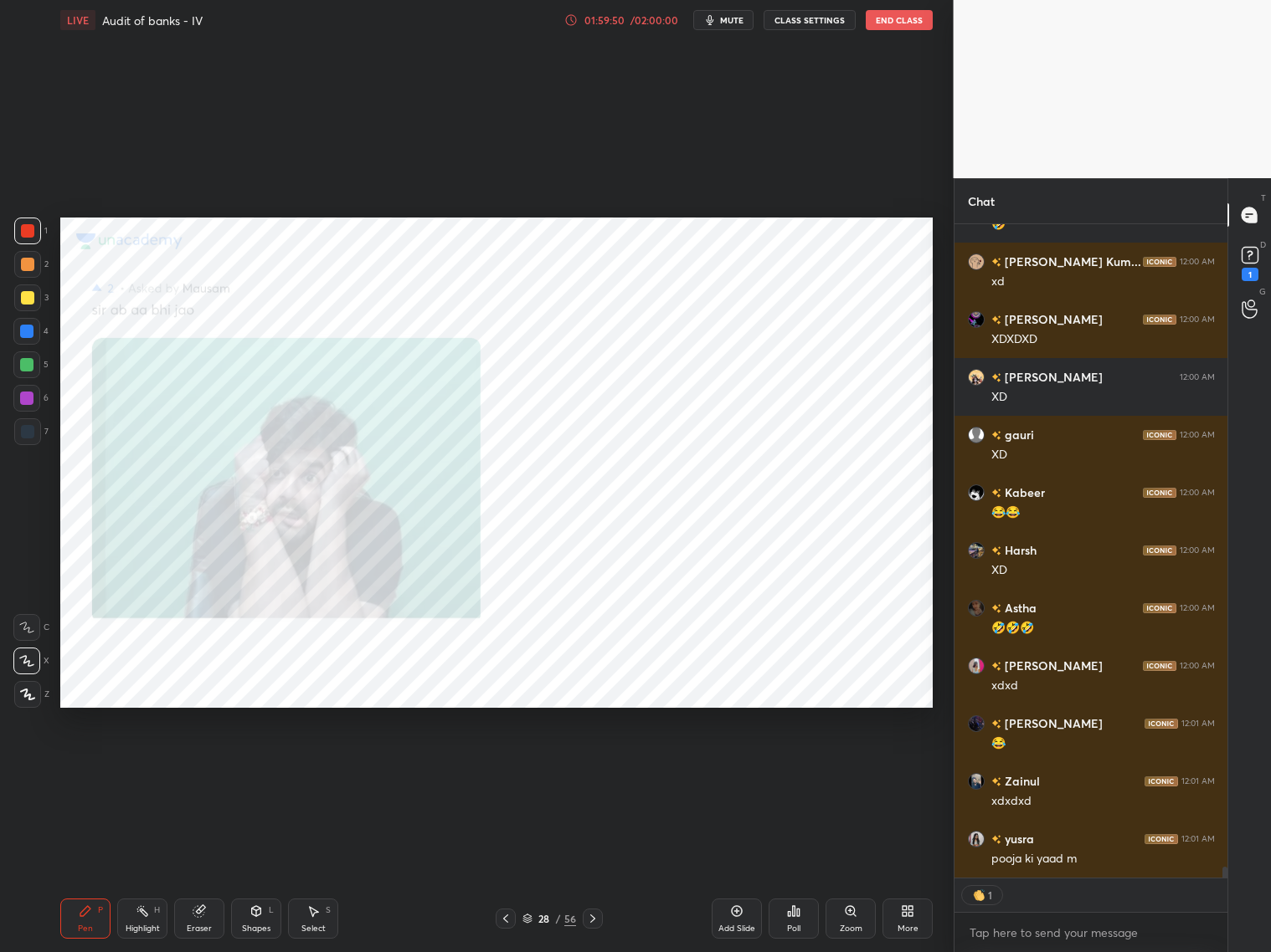
click at [1087, 266] on div "D Doubts (D) 1" at bounding box center [1249, 261] width 42 height 47
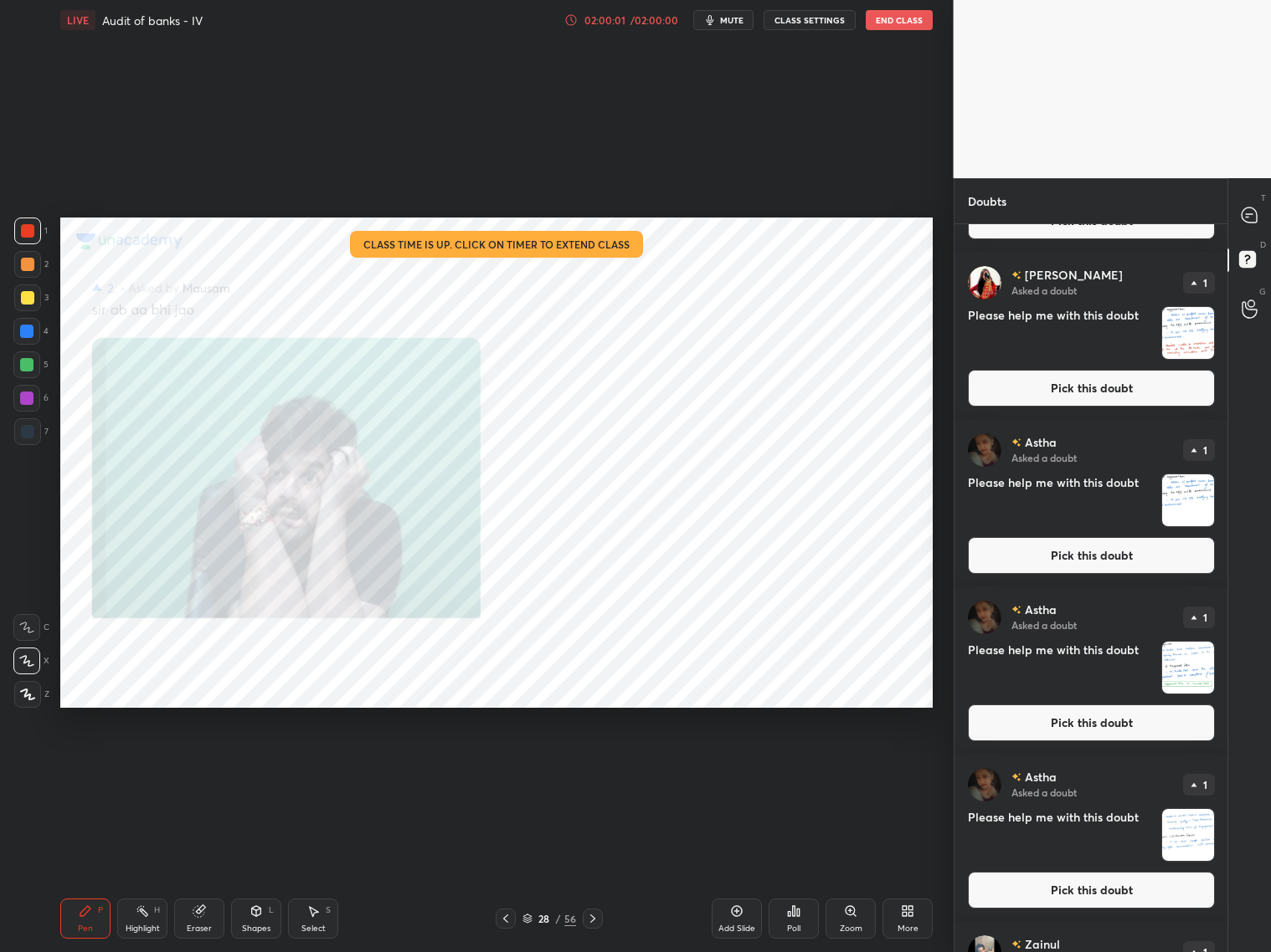
scroll to position [3145, 0]
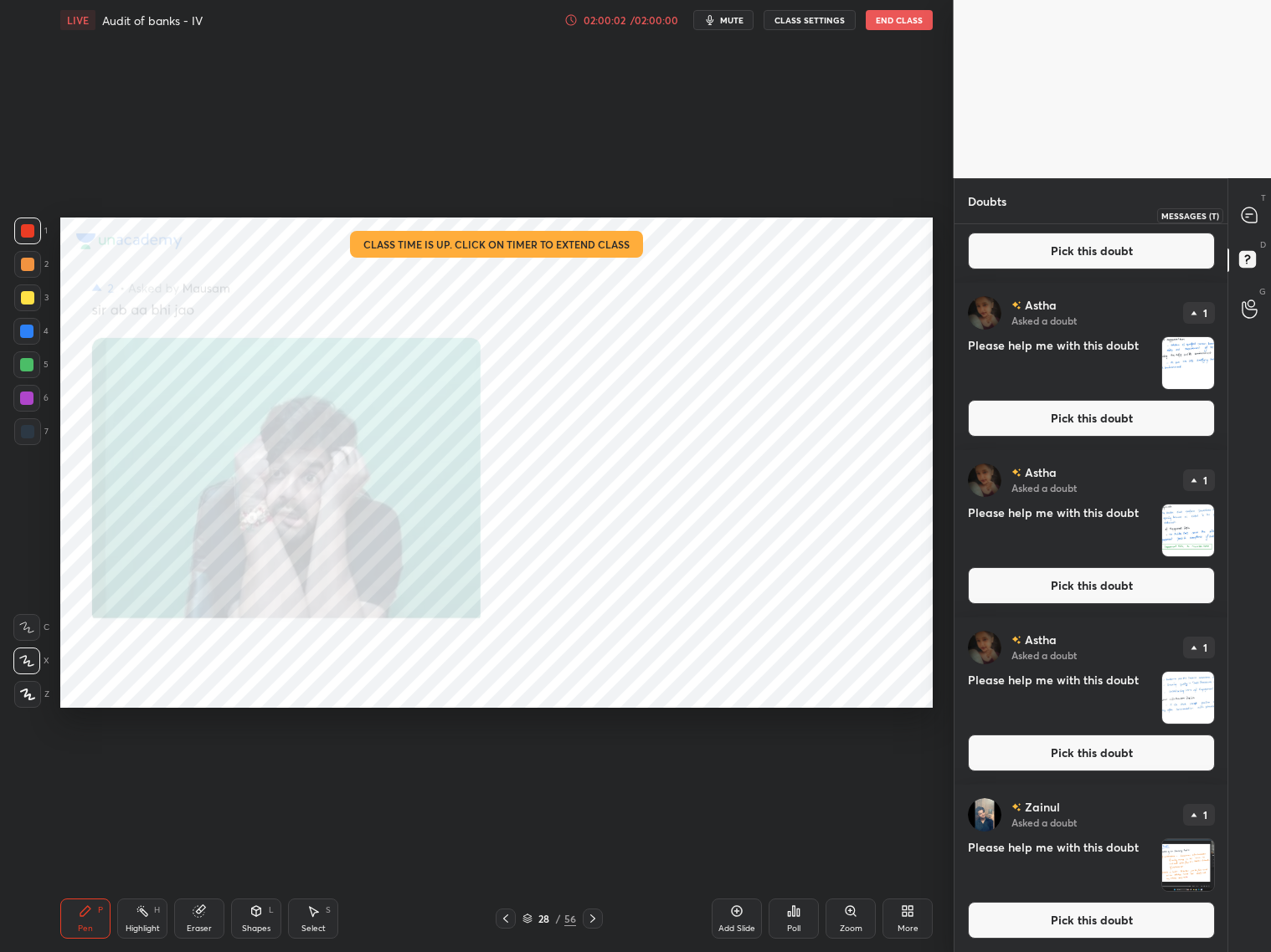
click at [1087, 229] on div at bounding box center [1250, 215] width 34 height 30
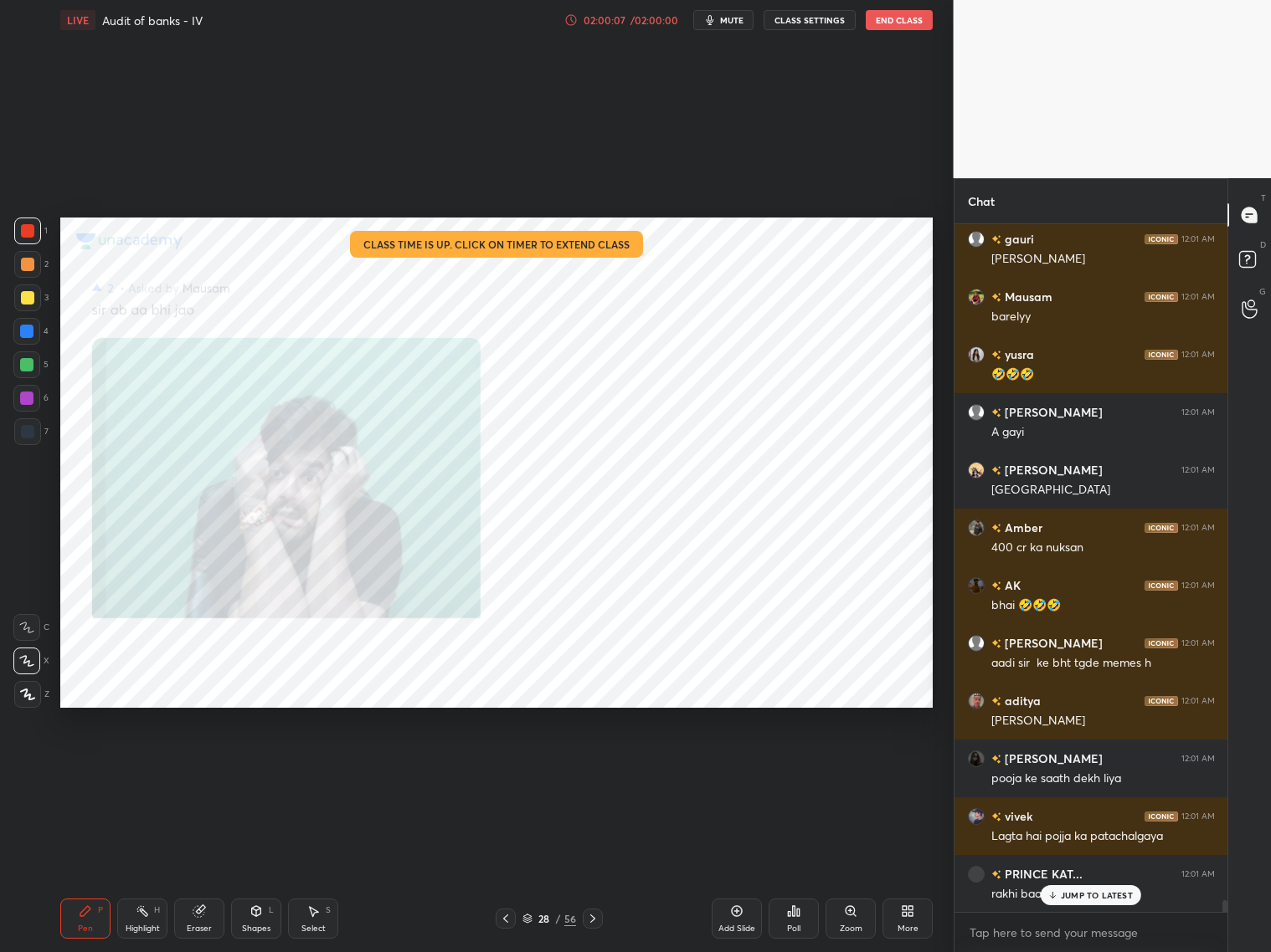
scroll to position [40250, 0]
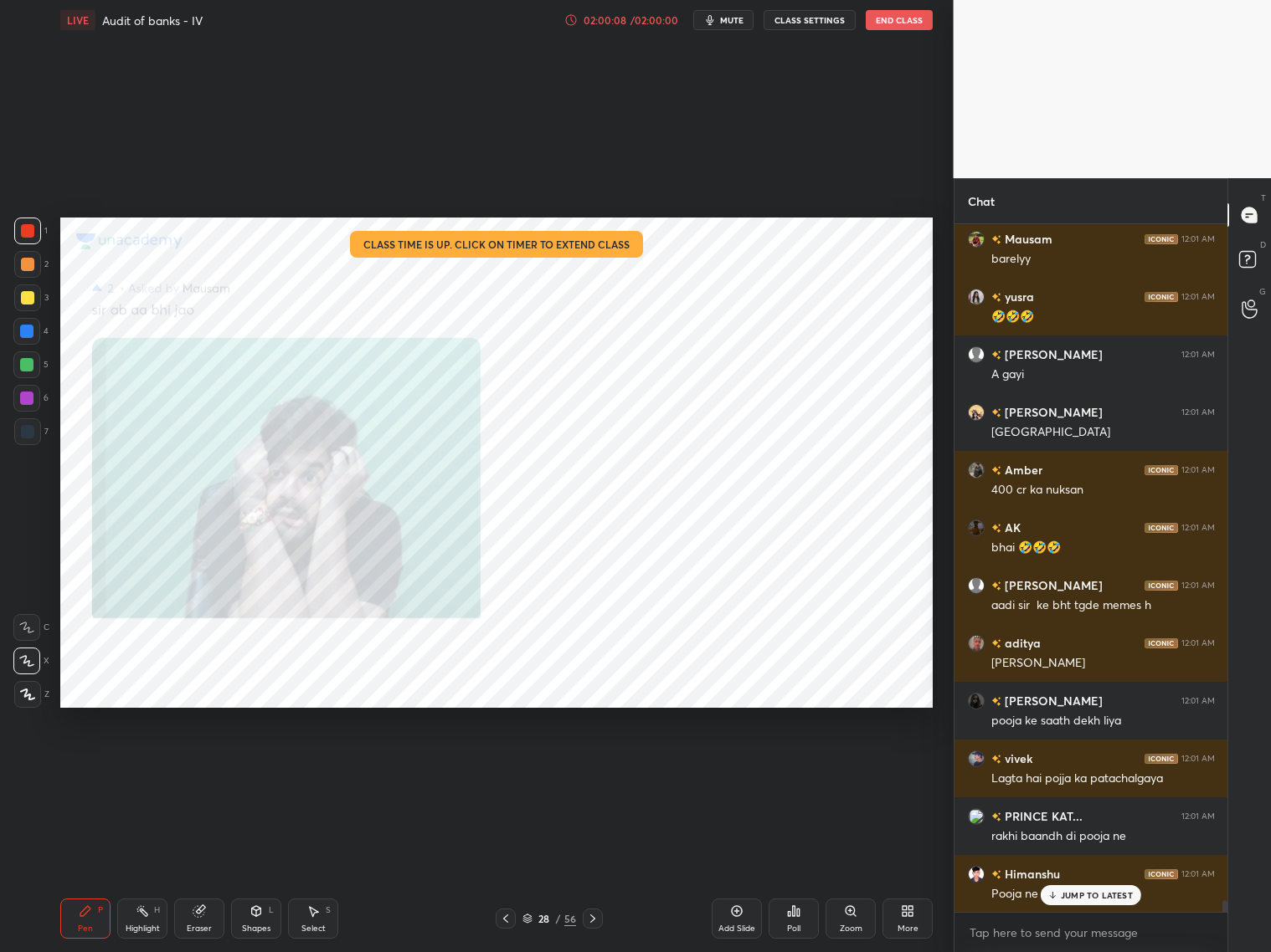
click at [884, 23] on button "End Class" at bounding box center [899, 19] width 67 height 20
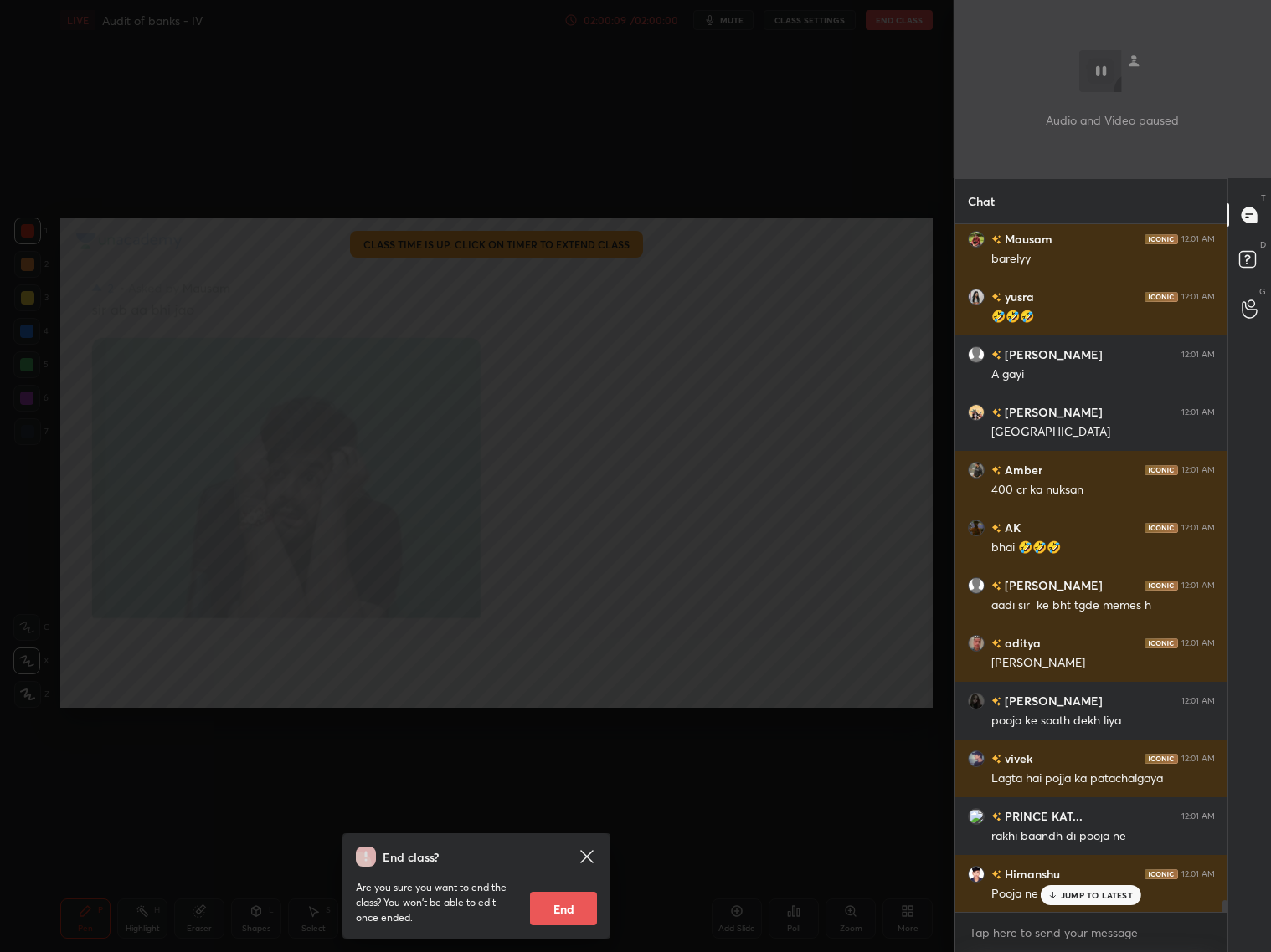
scroll to position [40307, 0]
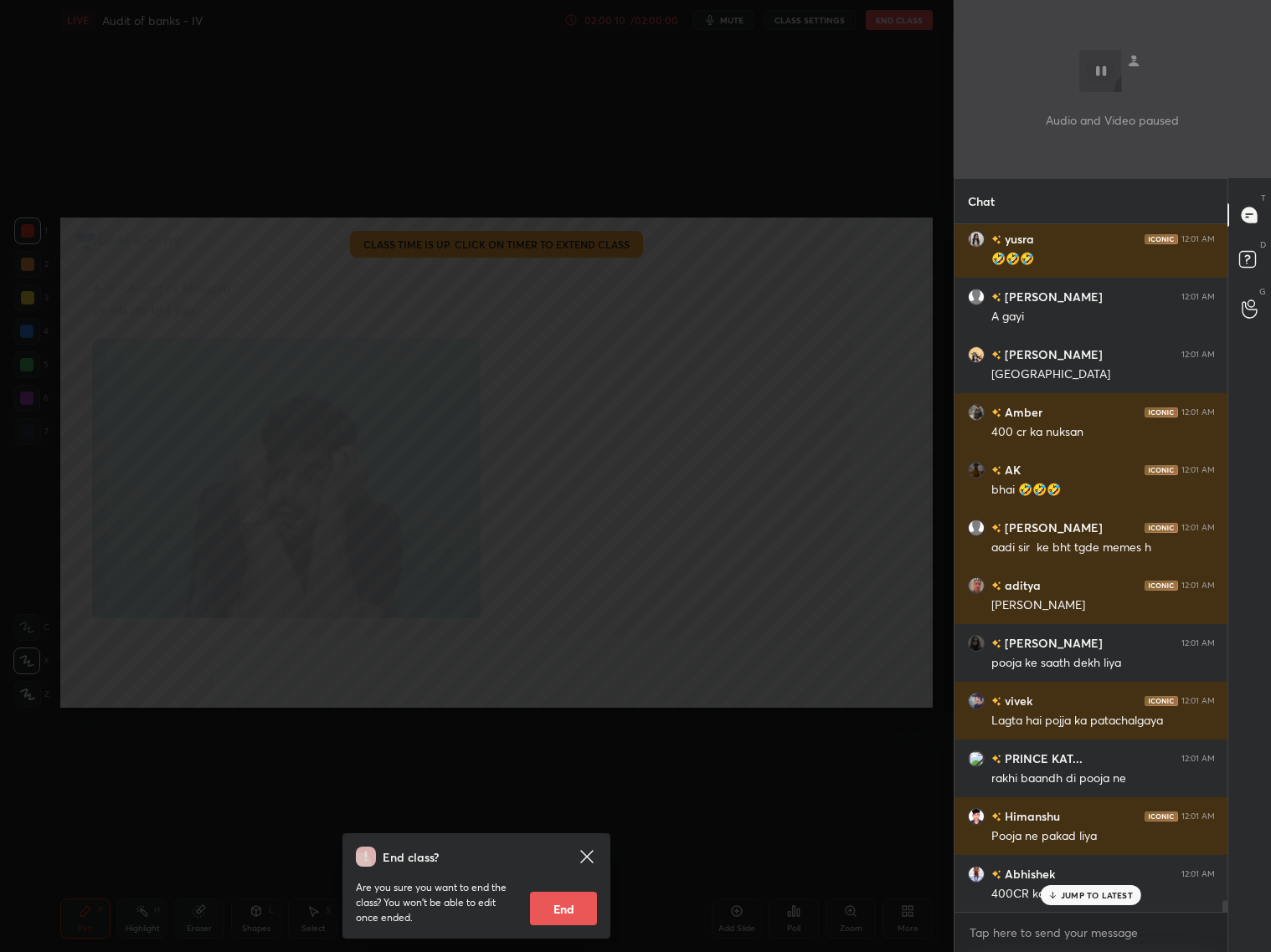
click at [588, 768] on button "End" at bounding box center [563, 909] width 67 height 34
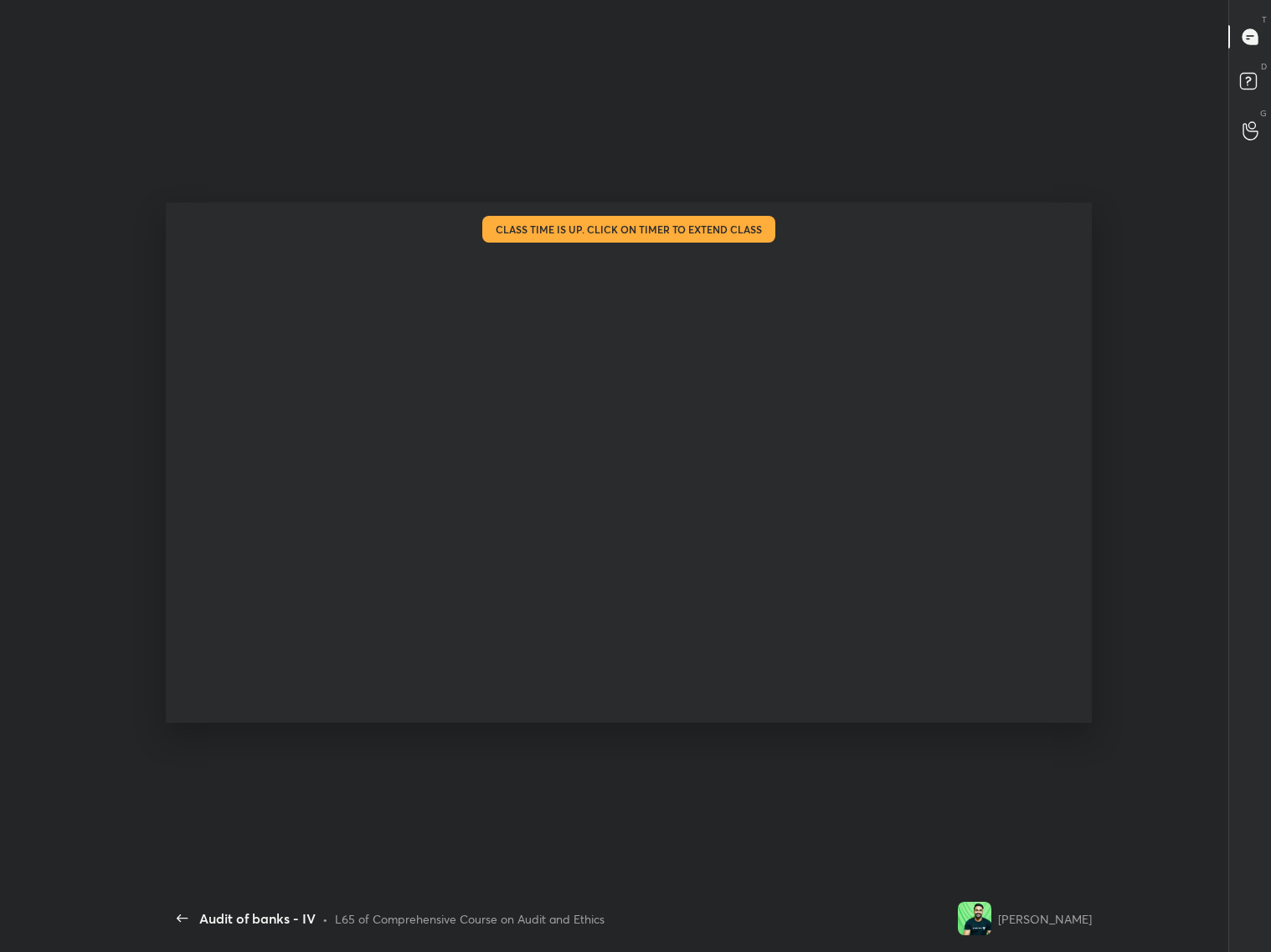
scroll to position [0, 0]
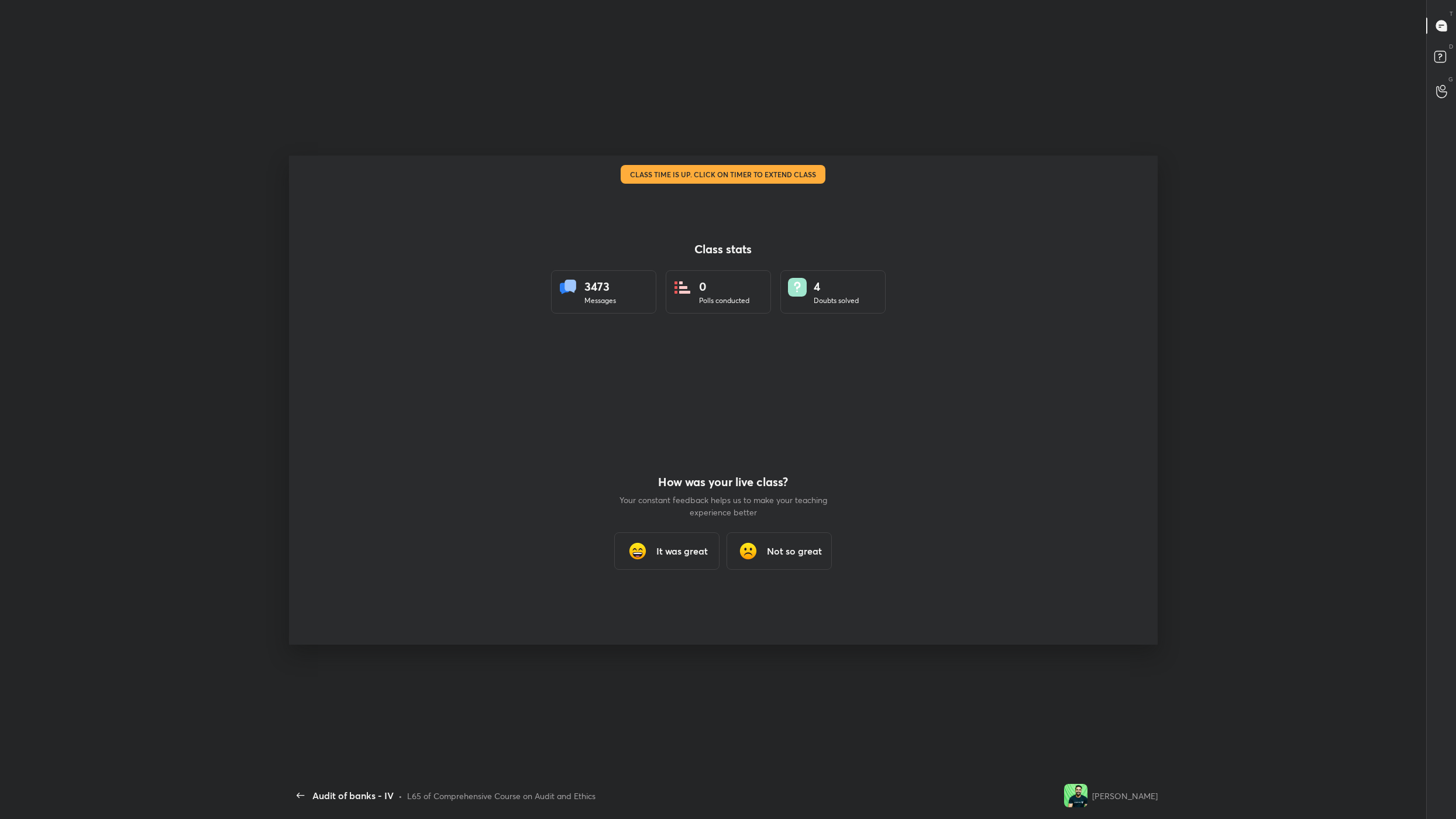
type textarea "x"
